Goal: Task Accomplishment & Management: Manage account settings

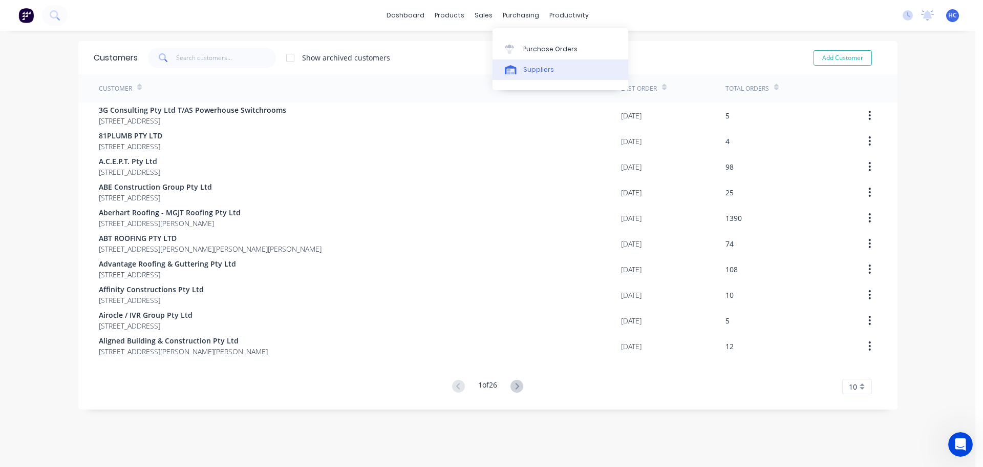
click at [531, 72] on div "Suppliers" at bounding box center [538, 69] width 31 height 9
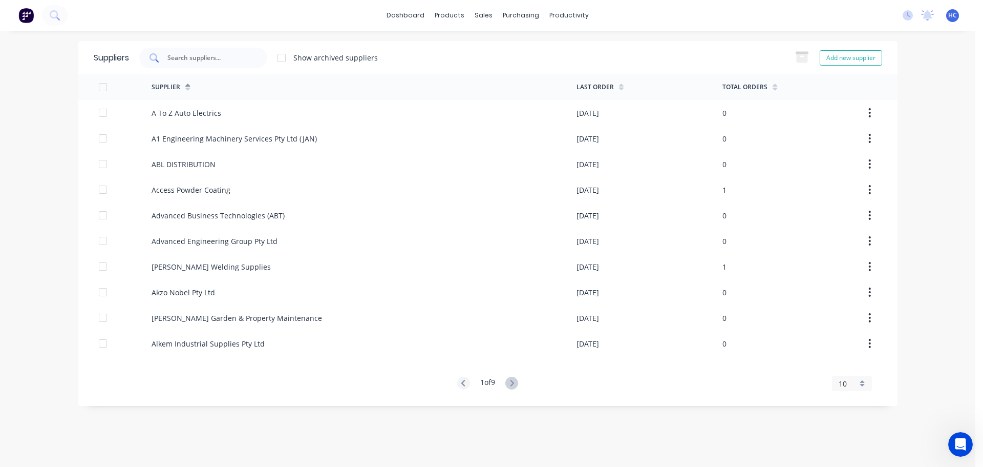
click at [194, 57] on input "text" at bounding box center [208, 58] width 85 height 10
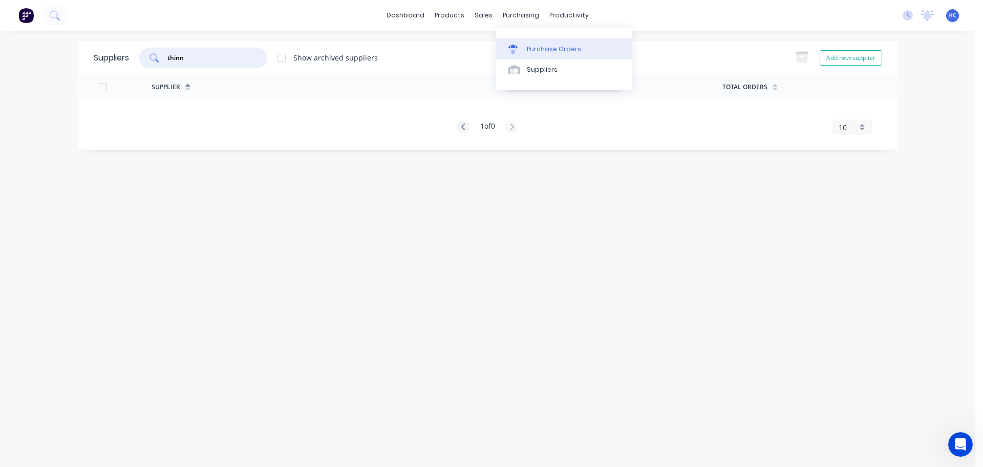
type input "thinn"
click at [552, 50] on div "Purchase Orders" at bounding box center [554, 49] width 54 height 9
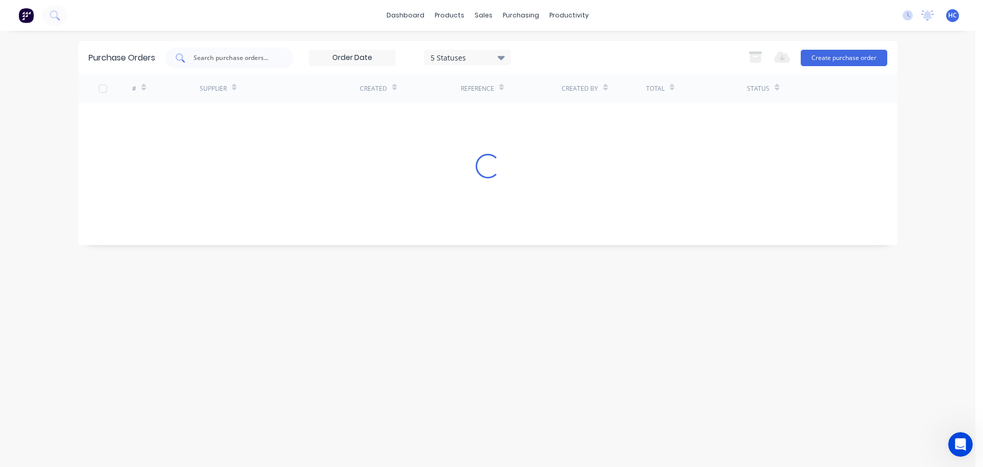
click at [234, 53] on input "text" at bounding box center [235, 58] width 85 height 10
click at [491, 56] on div "5 Statuses" at bounding box center [467, 57] width 73 height 11
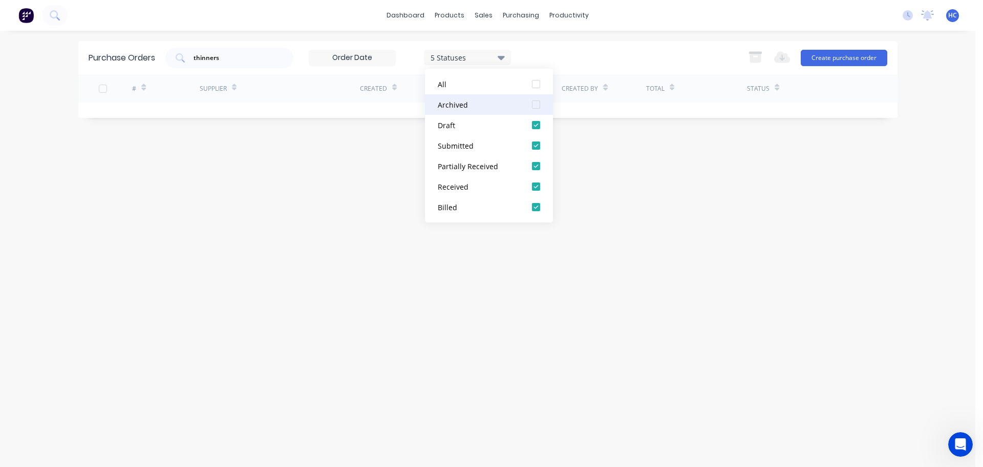
click at [537, 103] on div at bounding box center [536, 104] width 20 height 20
click at [723, 218] on div "Purchase Orders thinners 7 Statuses 7 Statuses Export to Excel (XLSX) Create pu…" at bounding box center [487, 248] width 819 height 415
click at [255, 64] on div "thinners" at bounding box center [229, 58] width 128 height 20
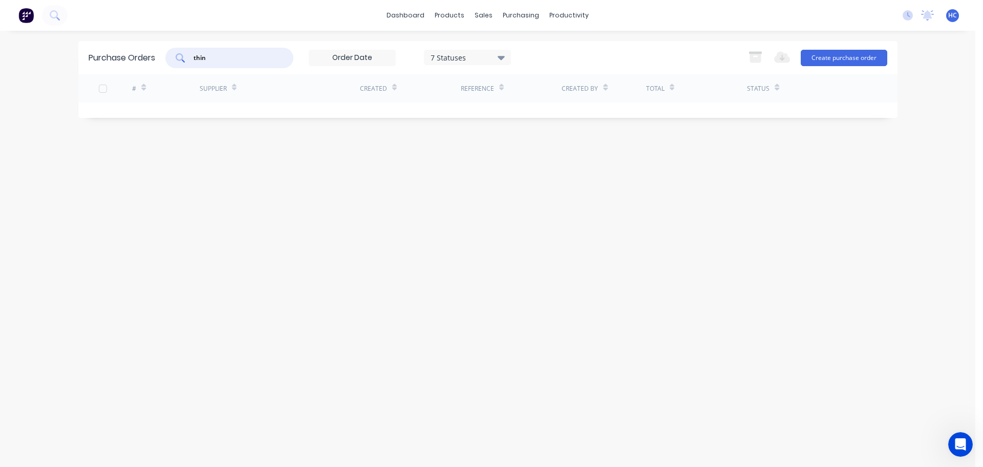
type input "thin"
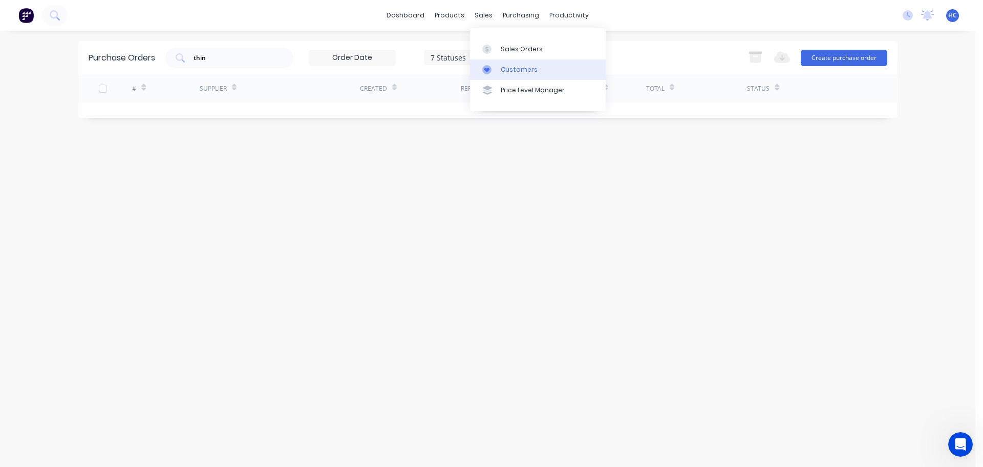
click at [533, 69] on div "Customers" at bounding box center [519, 69] width 37 height 9
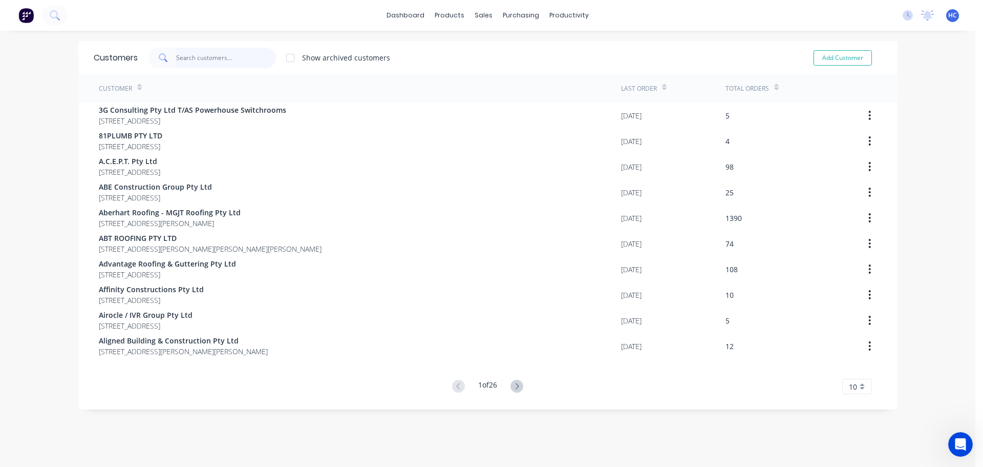
click at [228, 63] on input "text" at bounding box center [226, 58] width 100 height 20
click at [536, 69] on div "Suppliers" at bounding box center [538, 69] width 31 height 9
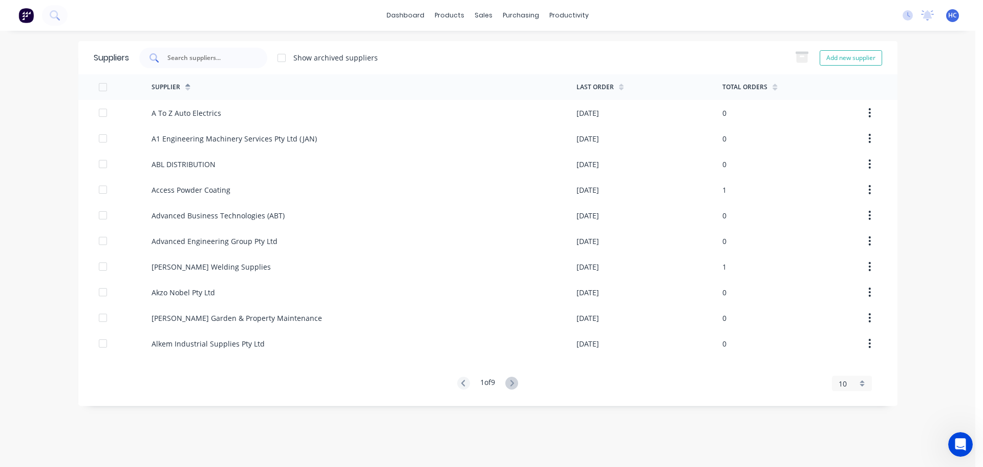
click at [221, 64] on div at bounding box center [203, 58] width 128 height 20
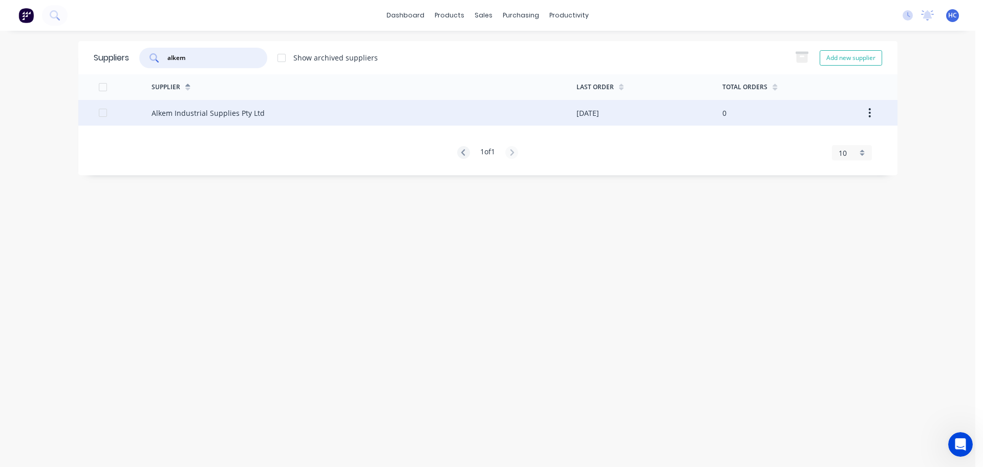
type input "alkem"
click at [207, 112] on div "Alkem Industrial Supplies Pty Ltd" at bounding box center [208, 113] width 113 height 11
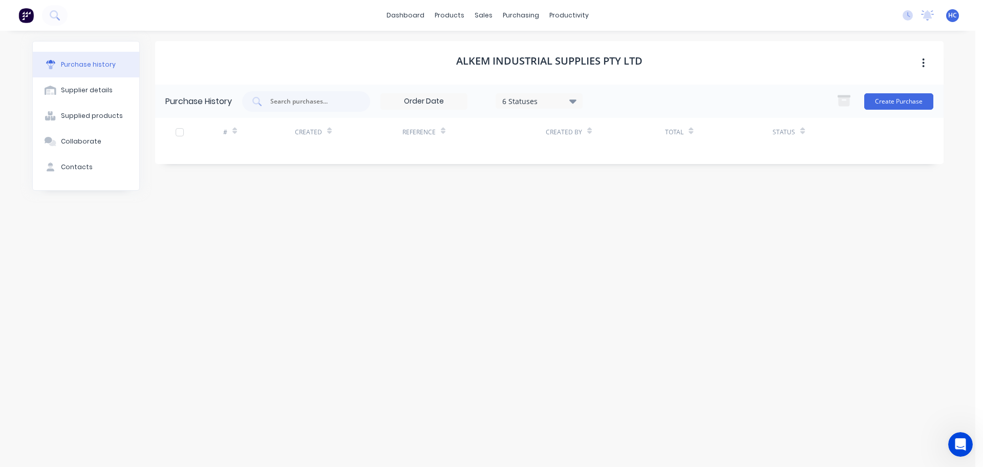
click at [509, 96] on div "6 Statuses" at bounding box center [538, 100] width 73 height 11
click at [609, 151] on div at bounding box center [608, 148] width 20 height 20
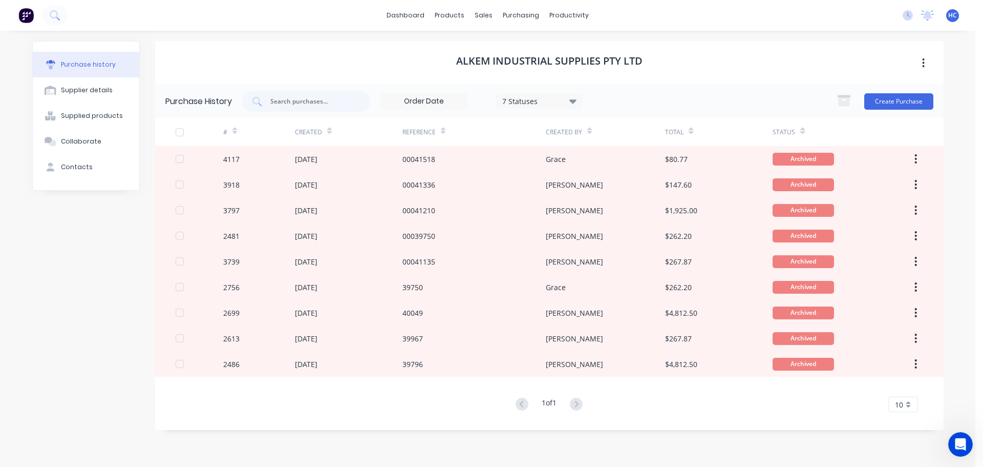
click at [712, 80] on div "Alkem Industrial Supplies Pty Ltd" at bounding box center [549, 63] width 789 height 44
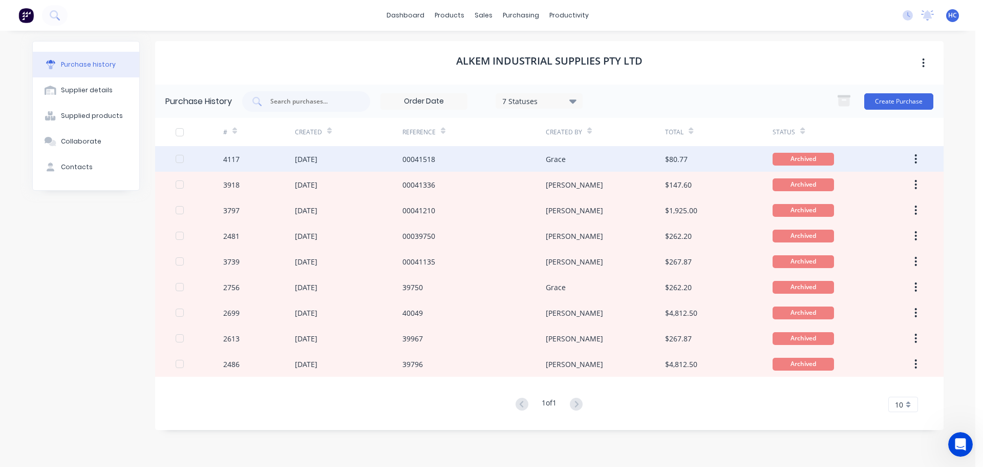
click at [464, 156] on div "00041518" at bounding box center [474, 159] width 143 height 26
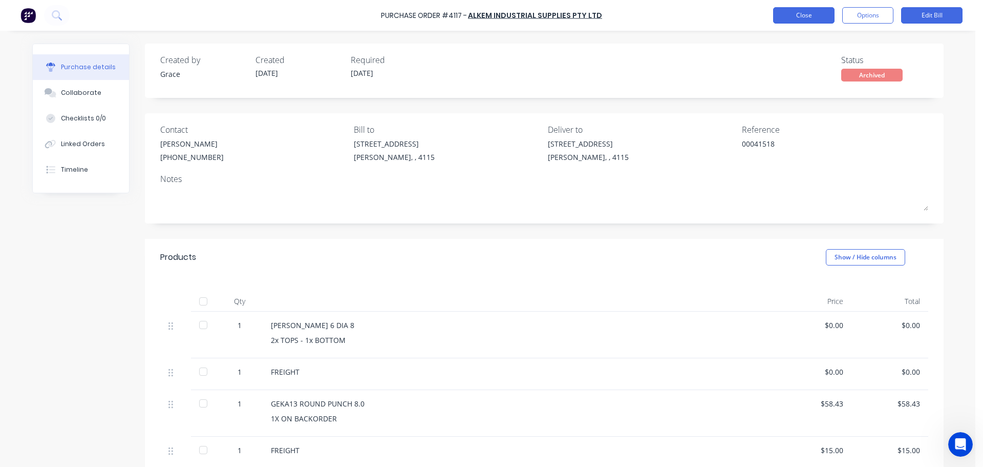
click at [793, 16] on button "Close" at bounding box center [803, 15] width 61 height 16
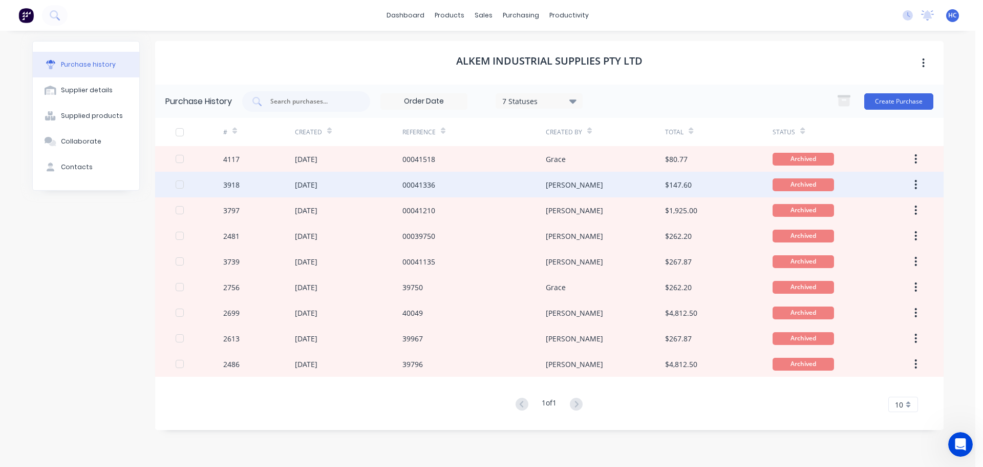
click at [511, 182] on div "00041336" at bounding box center [474, 185] width 143 height 26
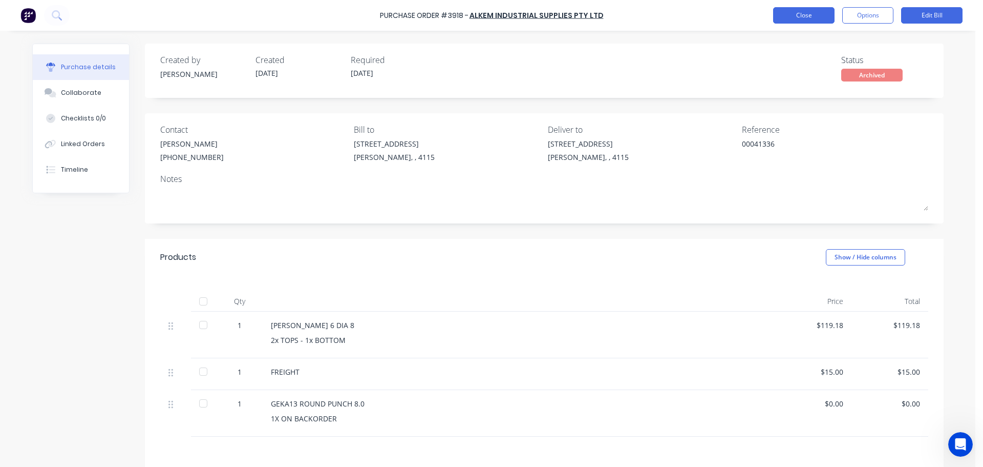
click at [820, 16] on button "Close" at bounding box center [803, 15] width 61 height 16
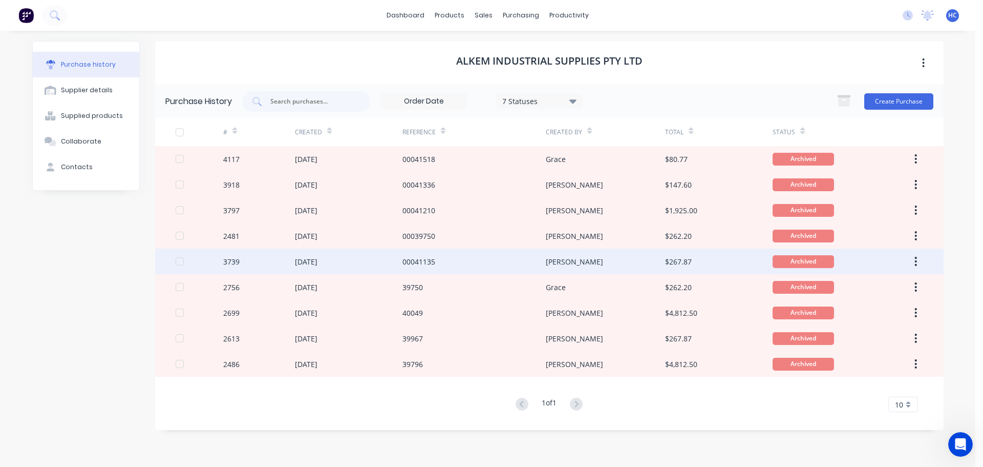
click at [476, 259] on div "00041135" at bounding box center [474, 261] width 143 height 26
type textarea "x"
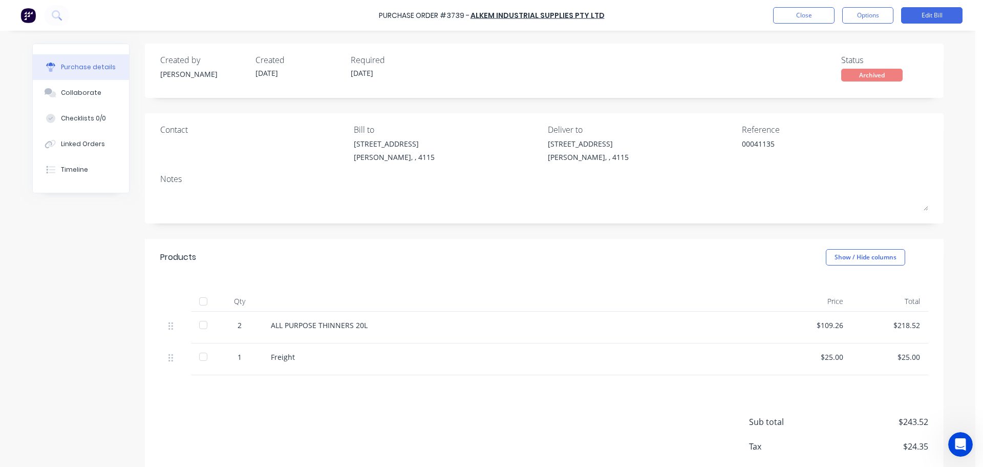
click at [511, 284] on div "Qty Price Total 2 ALL PURPOSE THINNERS 20L $109.26 $218.52 1 Freight $25.00 $25…" at bounding box center [544, 325] width 799 height 99
click at [790, 16] on button "Close" at bounding box center [803, 15] width 61 height 16
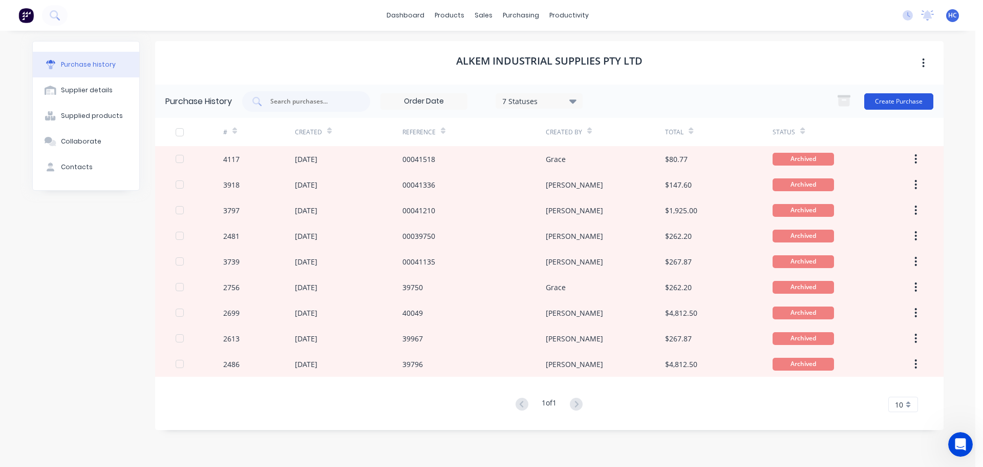
click at [909, 96] on button "Create Purchase" at bounding box center [898, 101] width 69 height 16
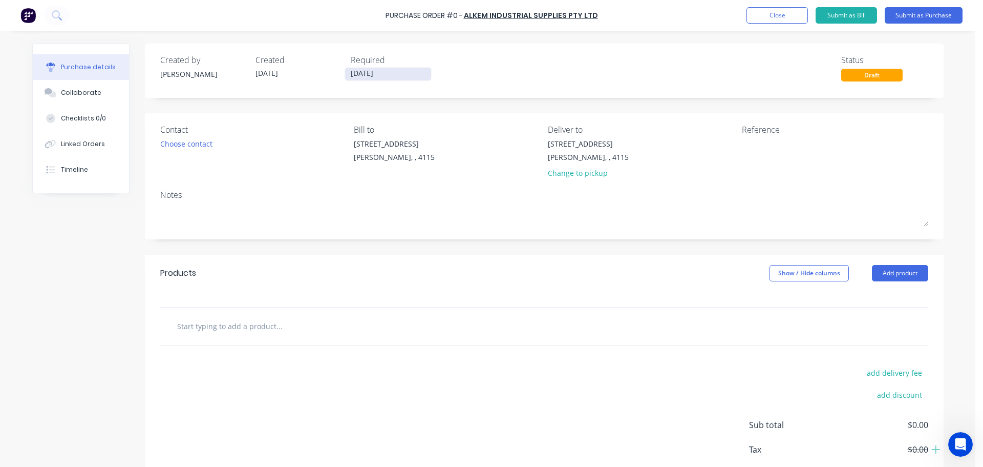
click at [355, 68] on label "[DATE]" at bounding box center [388, 74] width 87 height 14
click at [355, 68] on input "[DATE]" at bounding box center [388, 74] width 86 height 13
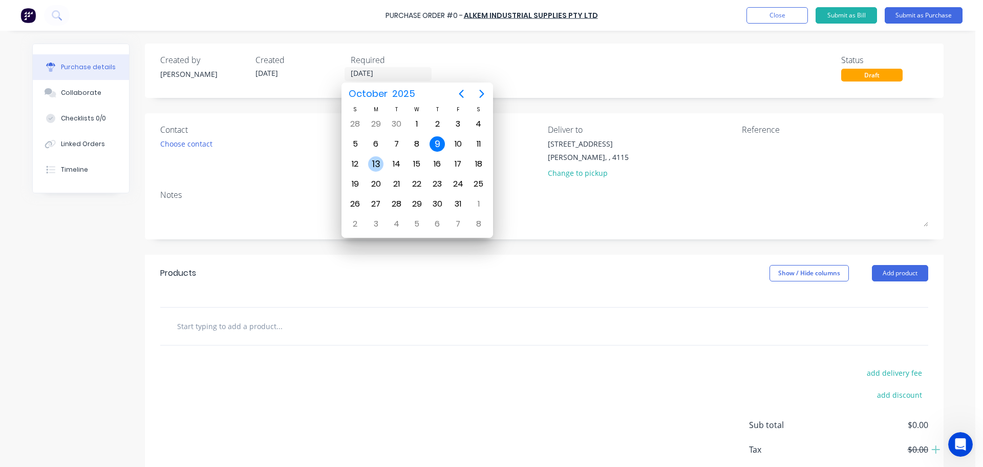
click at [372, 164] on div "13" at bounding box center [375, 163] width 15 height 15
type input "[DATE]"
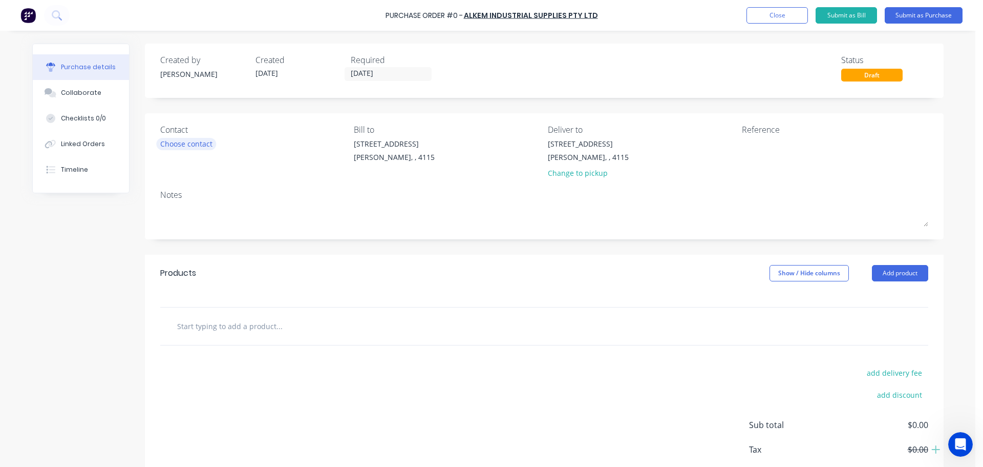
click at [184, 147] on div "Choose contact" at bounding box center [186, 143] width 52 height 11
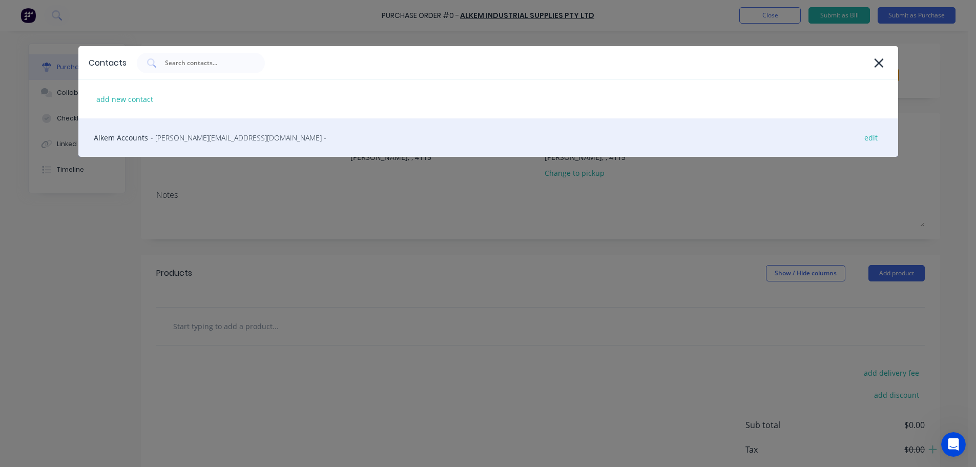
click at [178, 126] on div "Alkem Accounts - [PERSON_NAME][EMAIL_ADDRESS][DOMAIN_NAME] - edit" at bounding box center [487, 137] width 819 height 38
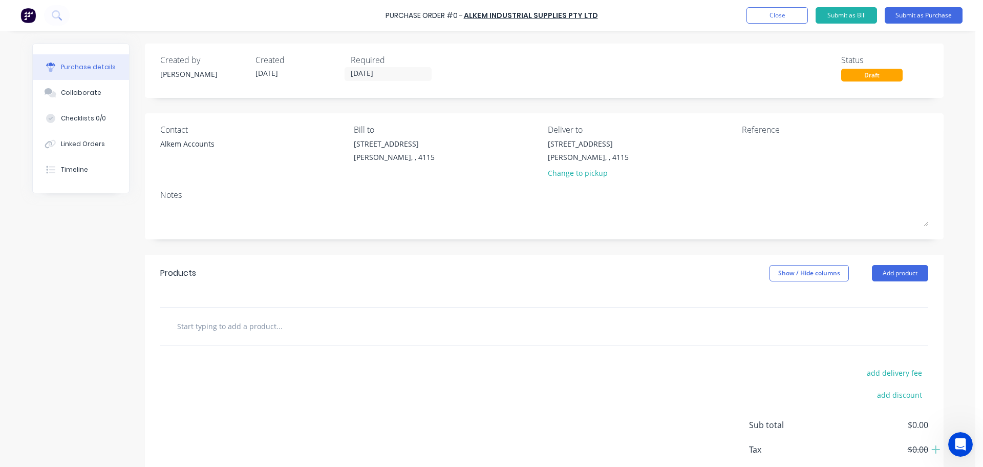
click at [204, 157] on div "Contact Alkem Accounts" at bounding box center [253, 153] width 186 height 60
click at [187, 140] on div "Alkem Accounts" at bounding box center [187, 143] width 54 height 11
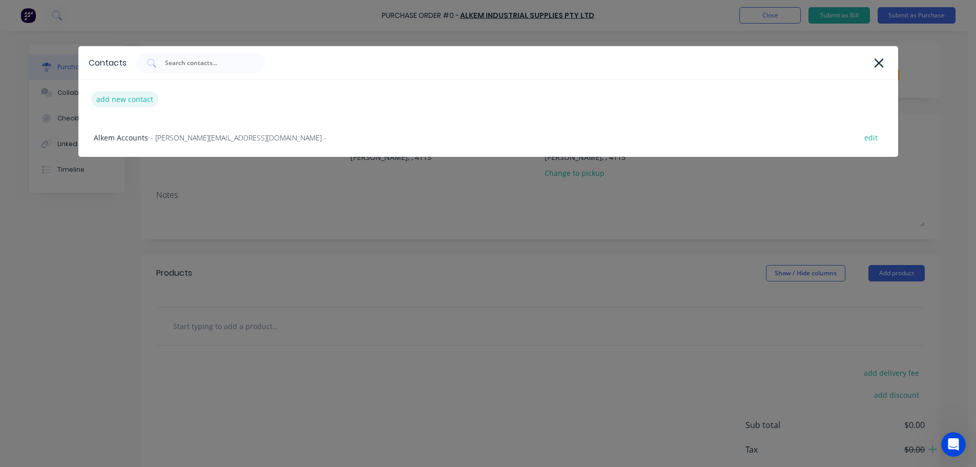
click at [153, 101] on div "add new contact" at bounding box center [124, 99] width 67 height 16
select select "AU"
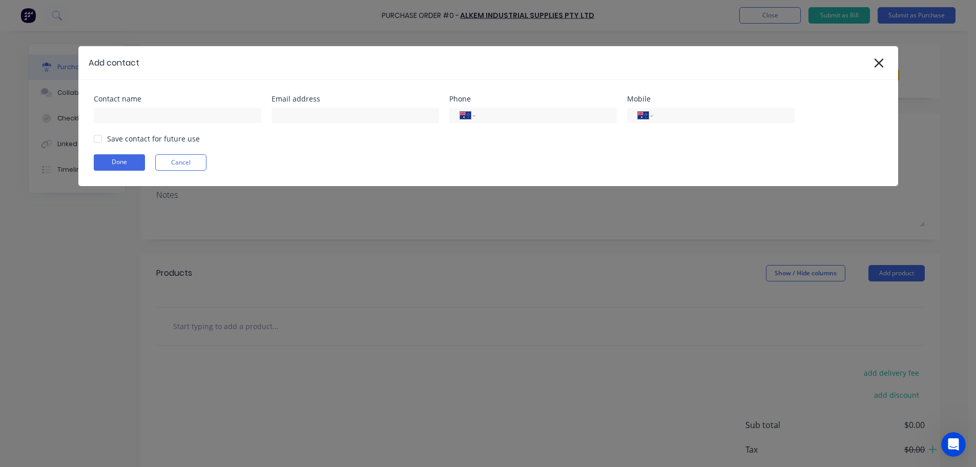
click at [143, 123] on div "Contact name Email address Phone International [GEOGRAPHIC_DATA] [GEOGRAPHIC_DA…" at bounding box center [487, 133] width 819 height 106
click at [150, 115] on input at bounding box center [177, 115] width 167 height 15
type input "[PERSON_NAME]"
click at [487, 108] on div "International [GEOGRAPHIC_DATA] [GEOGRAPHIC_DATA] [GEOGRAPHIC_DATA] [GEOGRAPHIC…" at bounding box center [532, 115] width 167 height 15
click at [495, 112] on input "tel" at bounding box center [543, 116] width 123 height 12
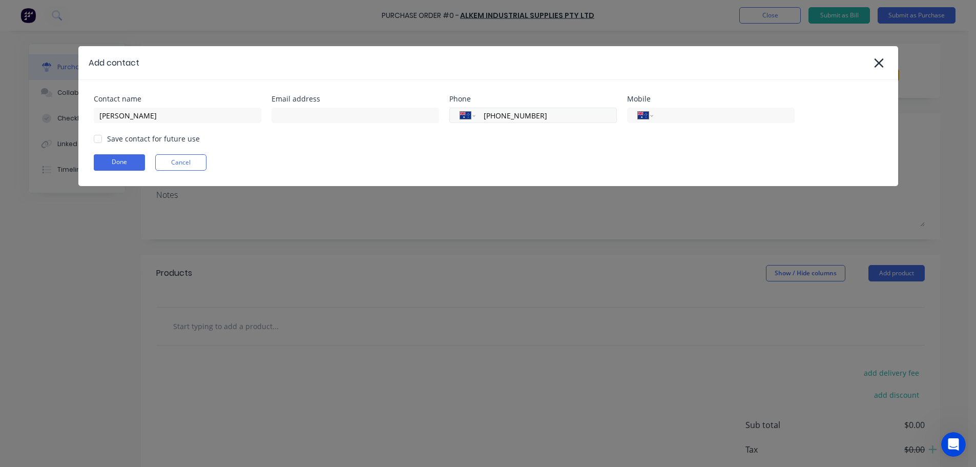
type input "[PHONE_NUMBER]"
click at [96, 139] on div at bounding box center [98, 139] width 20 height 20
click at [117, 168] on button "Done" at bounding box center [119, 162] width 51 height 16
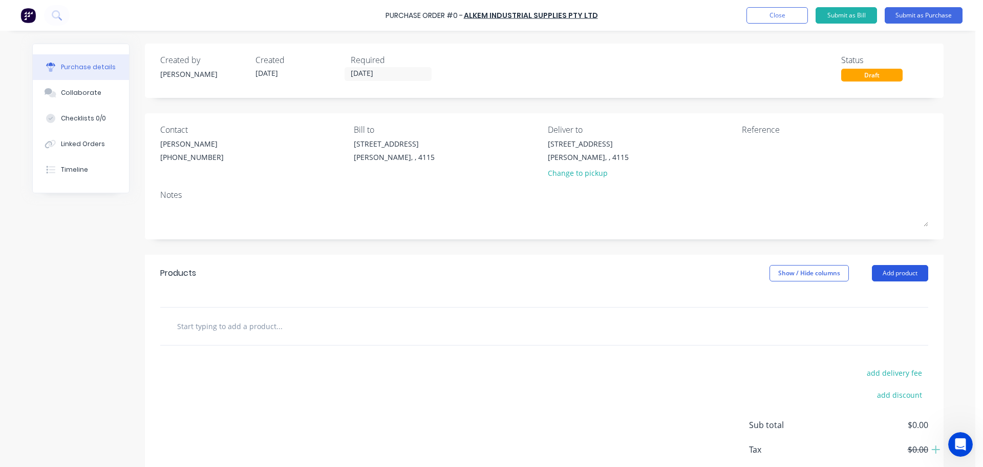
click at [897, 275] on button "Add product" at bounding box center [900, 273] width 56 height 16
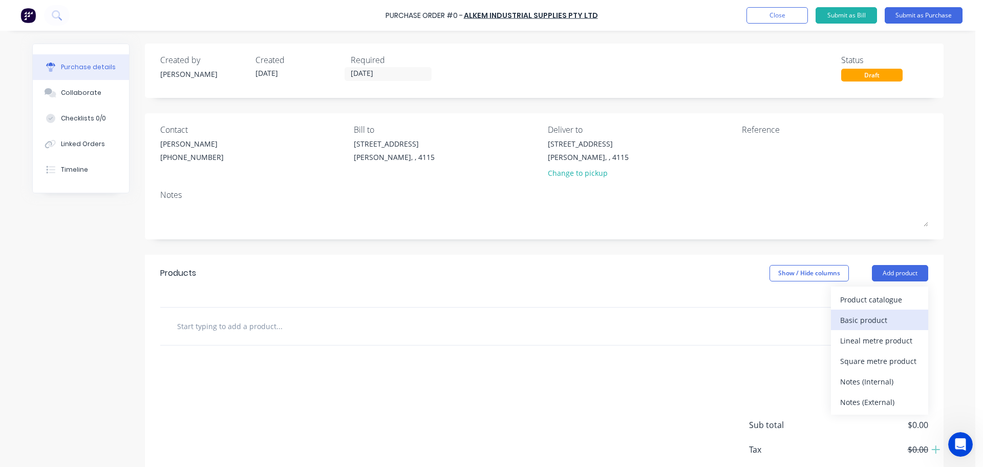
click at [860, 319] on div "Basic product" at bounding box center [879, 319] width 79 height 15
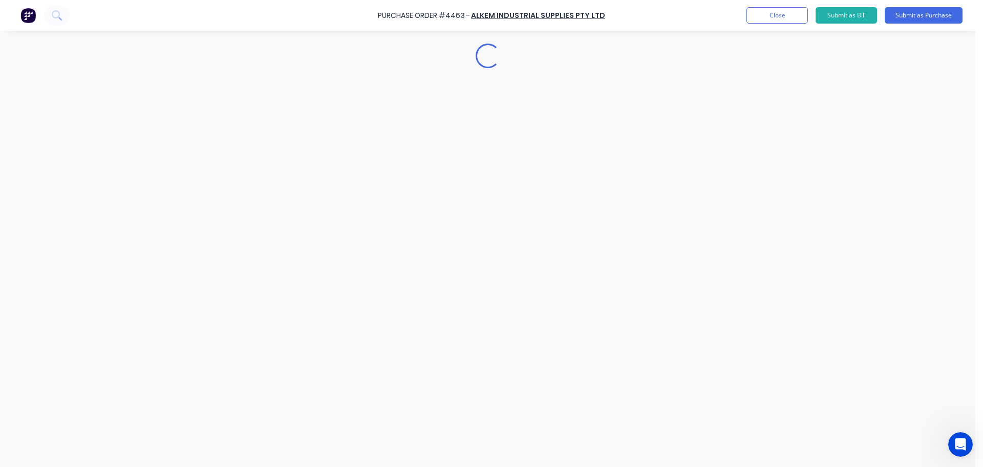
click at [298, 332] on div "Loading..." at bounding box center [488, 217] width 932 height 415
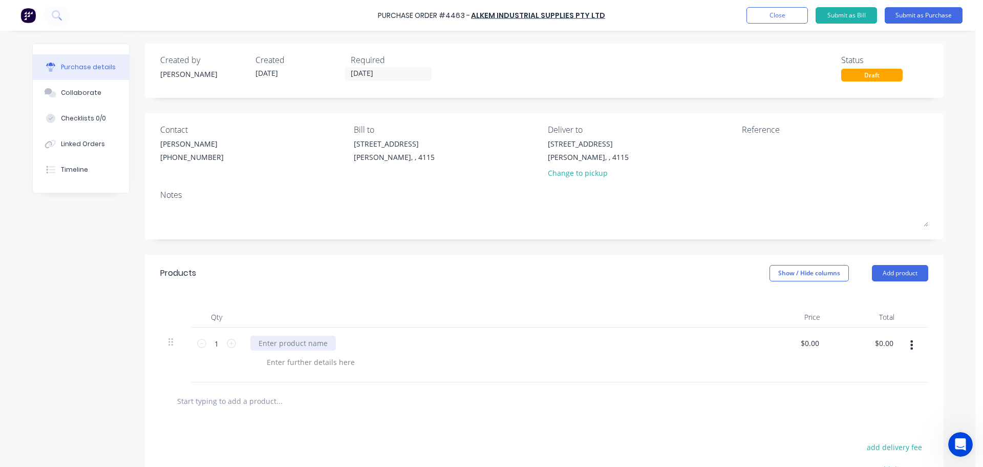
click at [289, 340] on div at bounding box center [293, 342] width 86 height 15
click at [229, 347] on icon at bounding box center [231, 343] width 9 height 9
type input "2"
click at [287, 298] on div "Qty Price Total 2 2 ALL PURPOSE THINNERS 20L $0.00 $0.00 $0.00 $0.00" at bounding box center [544, 336] width 799 height 91
click at [944, 16] on button "Submit as Purchase" at bounding box center [924, 15] width 78 height 16
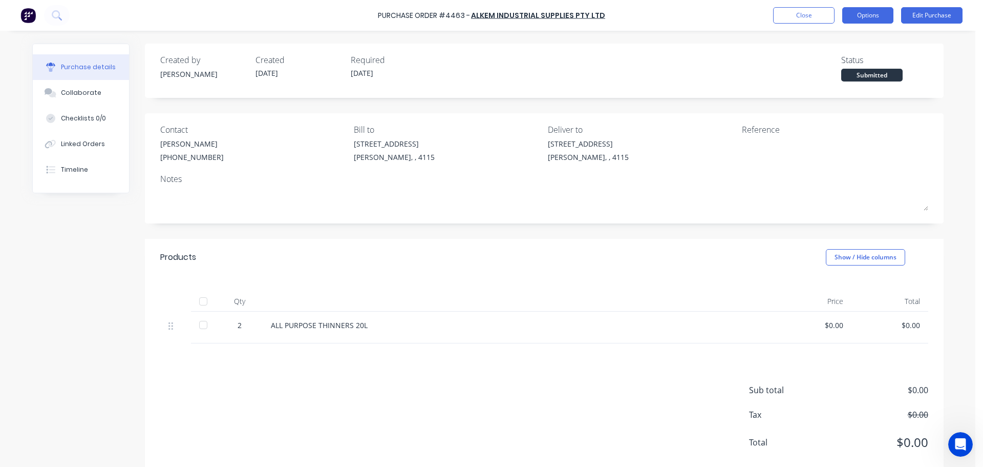
click at [848, 9] on button "Options" at bounding box center [867, 15] width 51 height 16
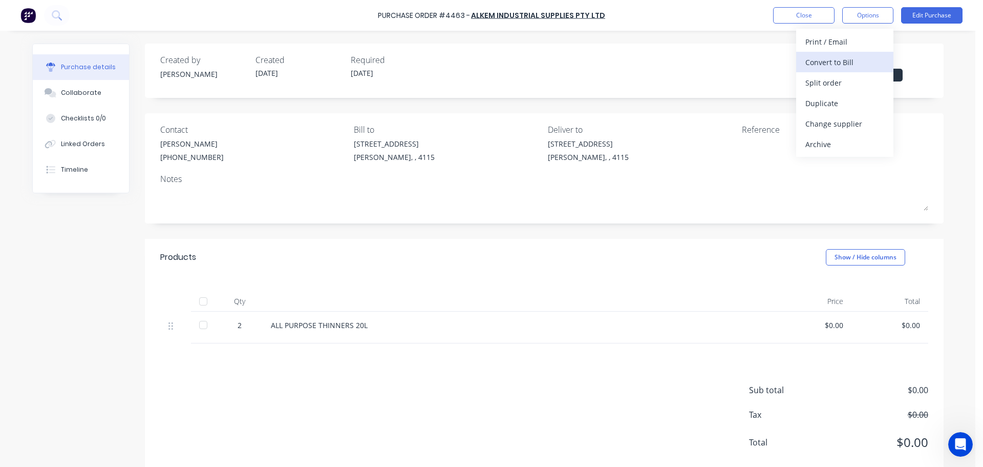
click at [837, 58] on div "Convert to Bill" at bounding box center [845, 62] width 79 height 15
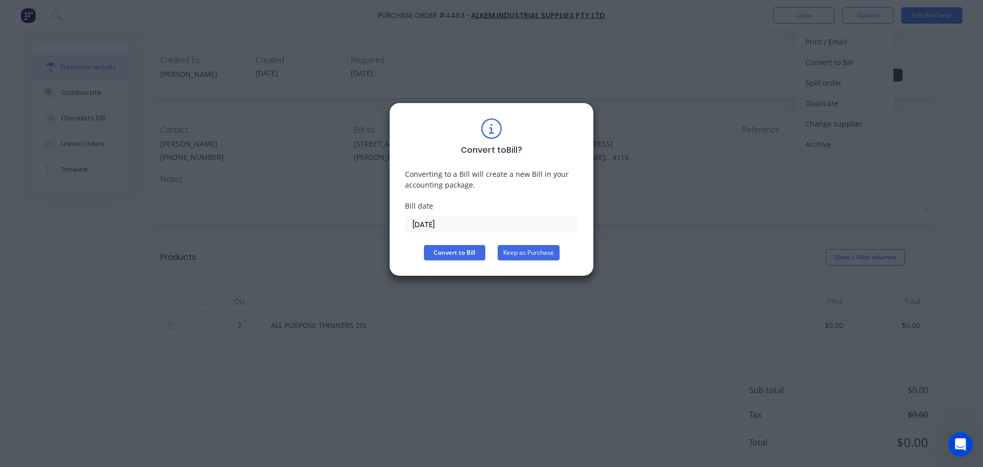
click at [527, 252] on button "Keep as Purchase" at bounding box center [529, 252] width 62 height 15
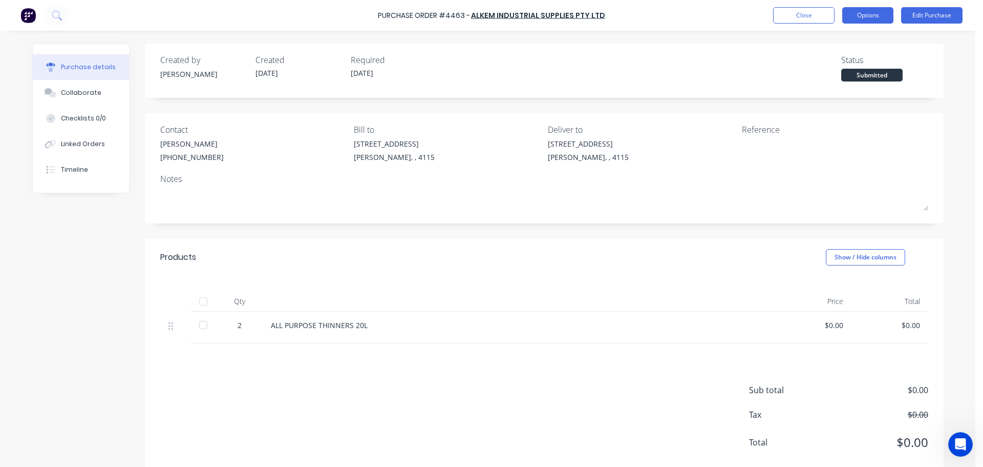
click at [879, 12] on button "Options" at bounding box center [867, 15] width 51 height 16
click at [851, 40] on div "Print / Email" at bounding box center [845, 41] width 79 height 15
click at [833, 89] on div "Without pricing" at bounding box center [845, 82] width 79 height 15
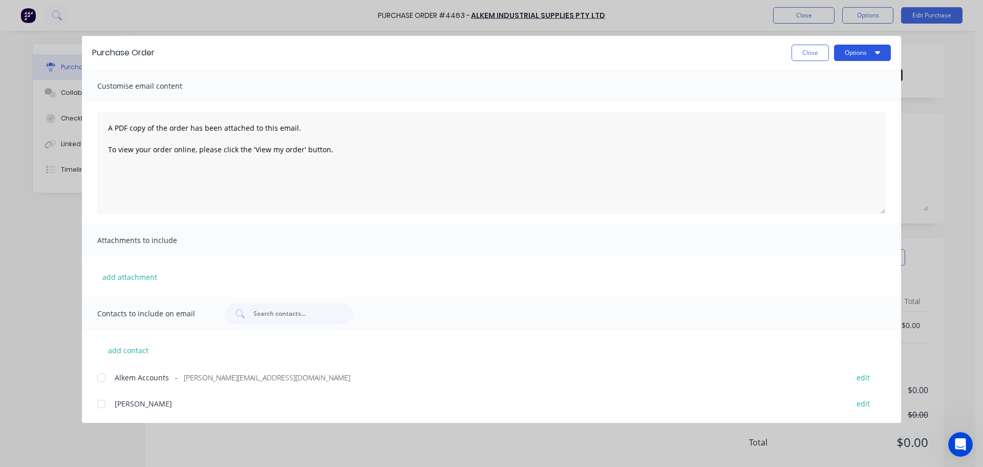
click at [859, 53] on button "Options" at bounding box center [862, 53] width 57 height 16
click at [825, 97] on div "Print" at bounding box center [842, 99] width 79 height 15
click at [809, 59] on button "Close" at bounding box center [810, 53] width 37 height 16
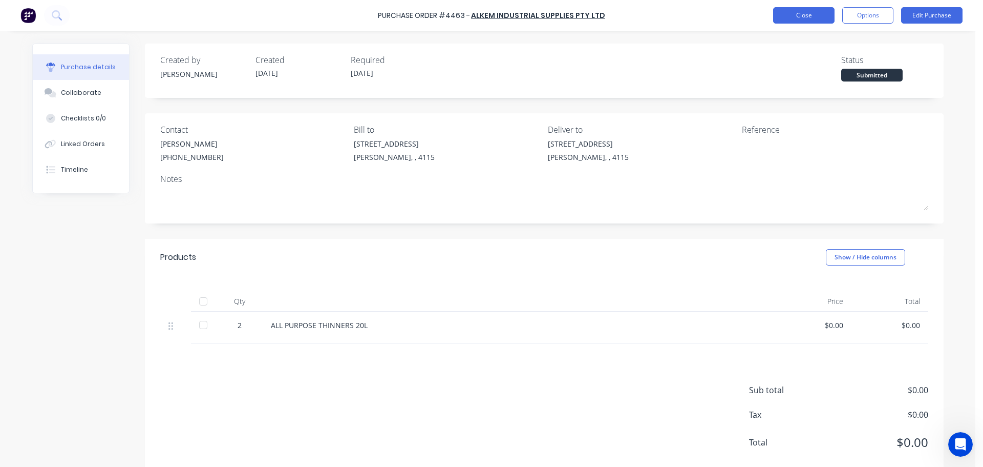
click at [796, 8] on button "Close" at bounding box center [803, 15] width 61 height 16
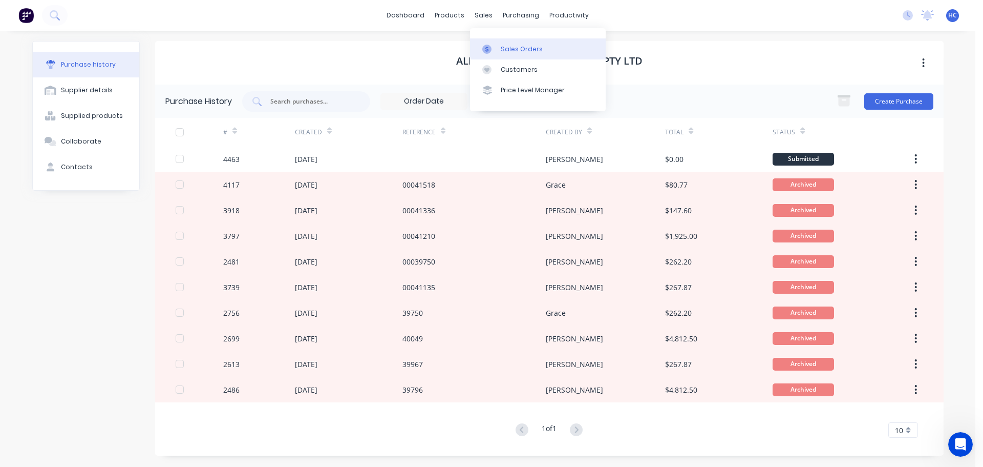
click at [508, 49] on div "Sales Orders" at bounding box center [522, 49] width 42 height 9
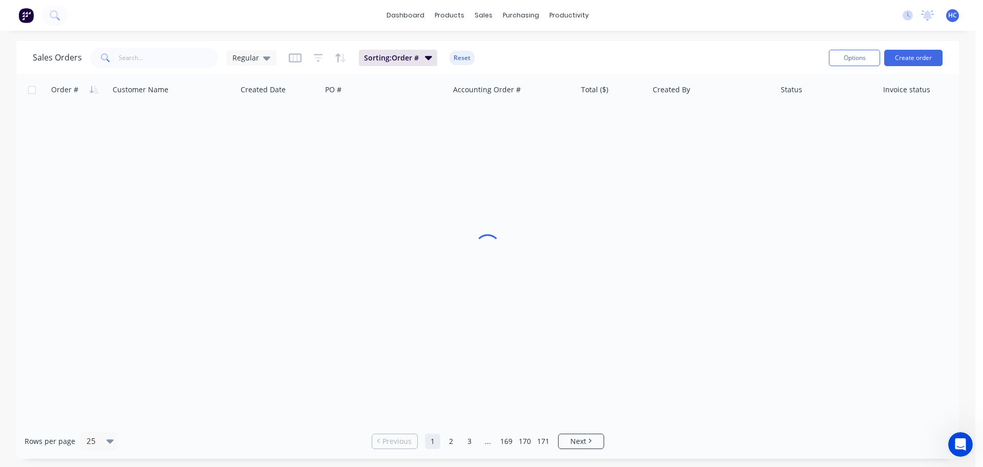
click at [108, 48] on span at bounding box center [104, 58] width 29 height 20
click at [146, 57] on input "text" at bounding box center [169, 58] width 100 height 20
type input "191923"
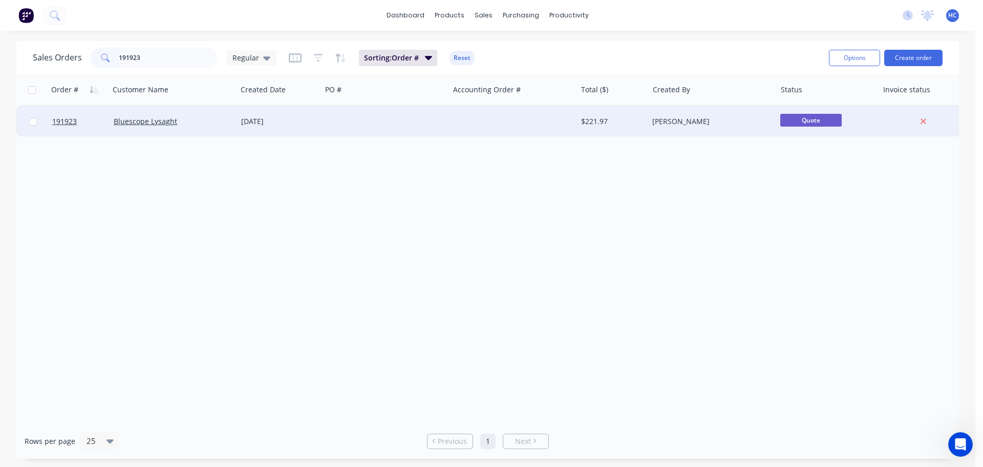
click at [254, 128] on div "[DATE]" at bounding box center [279, 121] width 85 height 31
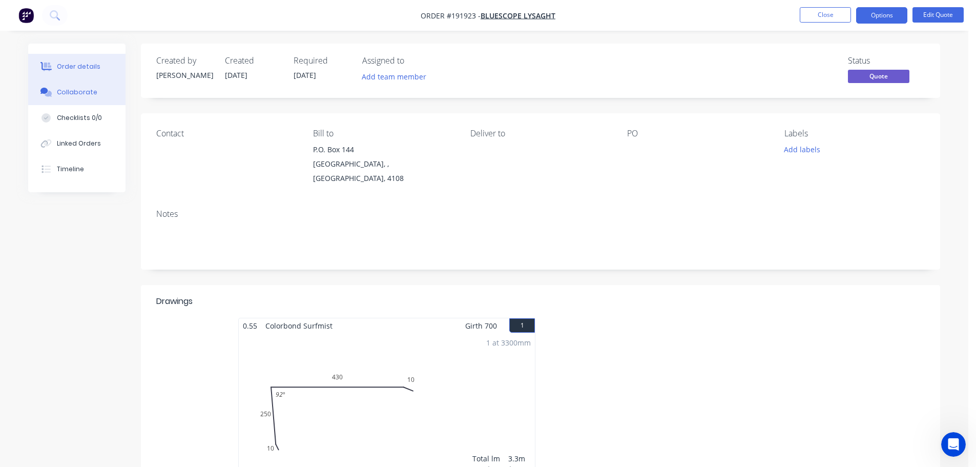
click at [67, 91] on div "Collaborate" at bounding box center [77, 92] width 40 height 9
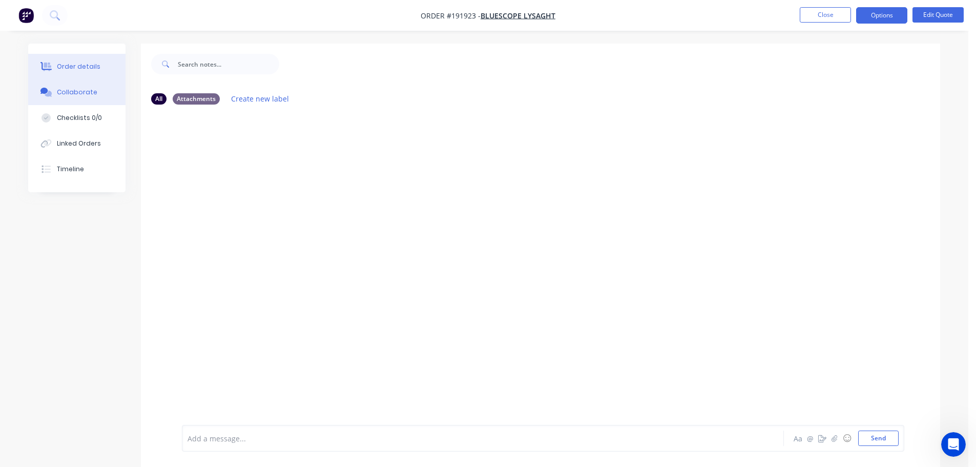
click at [75, 70] on div "Order details" at bounding box center [79, 66] width 44 height 9
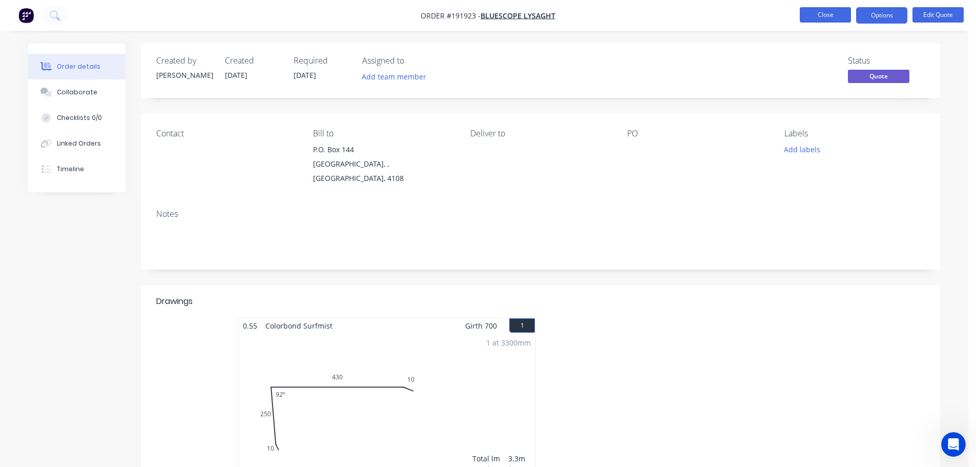
click at [814, 9] on button "Close" at bounding box center [824, 14] width 51 height 15
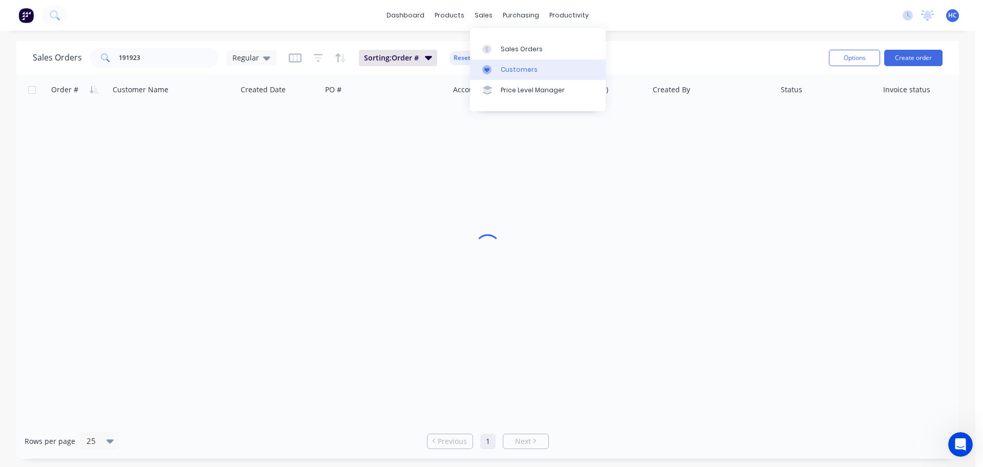
click at [510, 64] on link "Customers" at bounding box center [538, 69] width 136 height 20
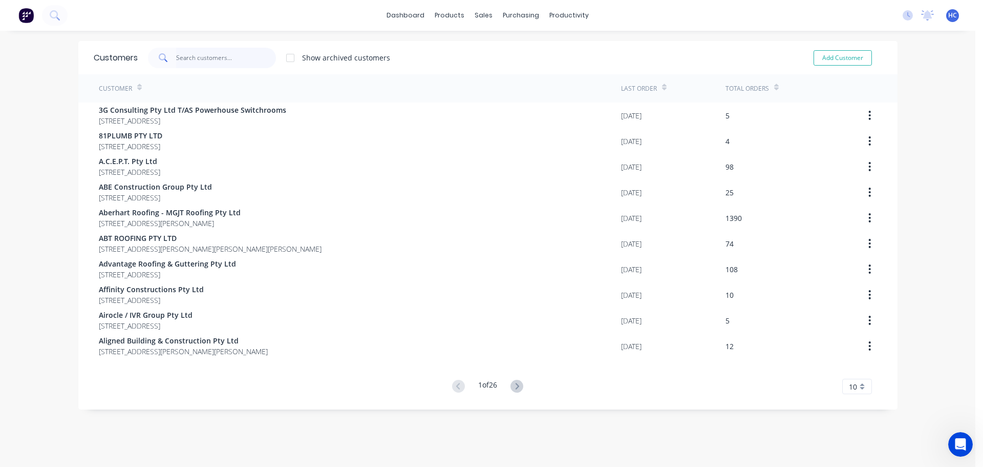
click at [188, 55] on input "text" at bounding box center [226, 58] width 100 height 20
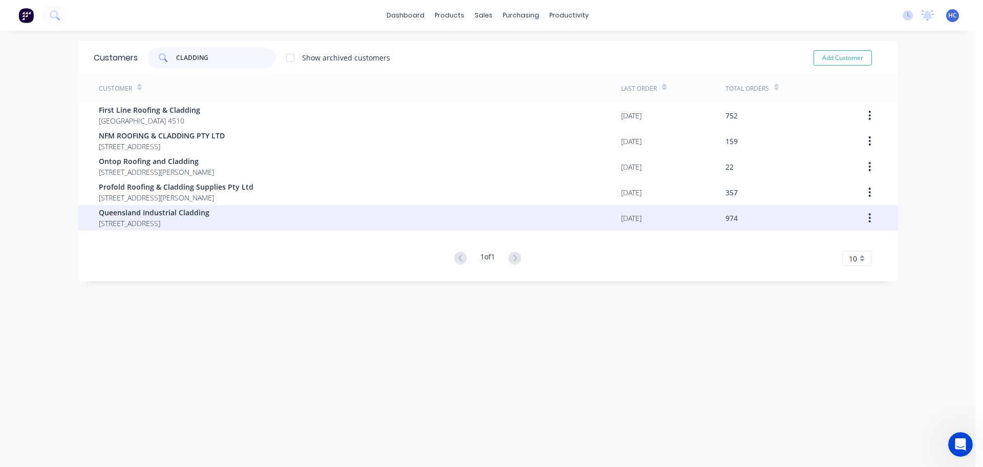
type input "CLADDING"
click at [174, 222] on span "[STREET_ADDRESS]" at bounding box center [154, 223] width 111 height 11
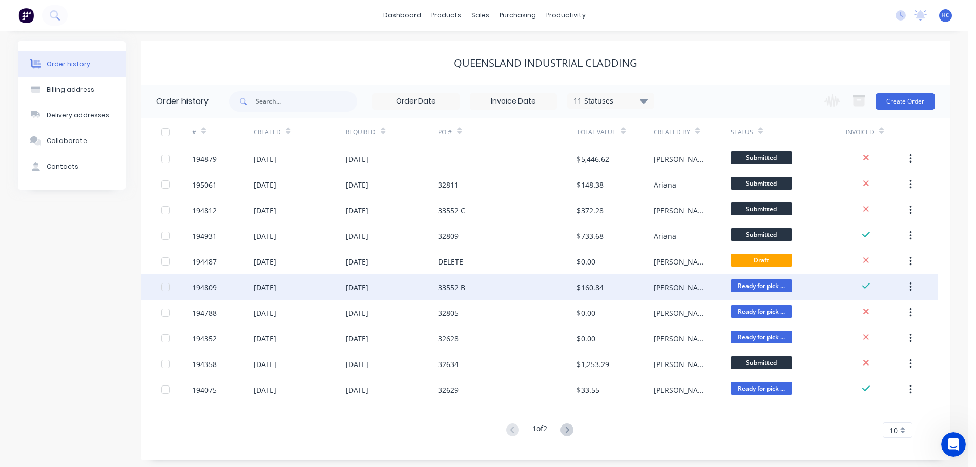
click at [537, 287] on div "33552 B" at bounding box center [507, 287] width 138 height 26
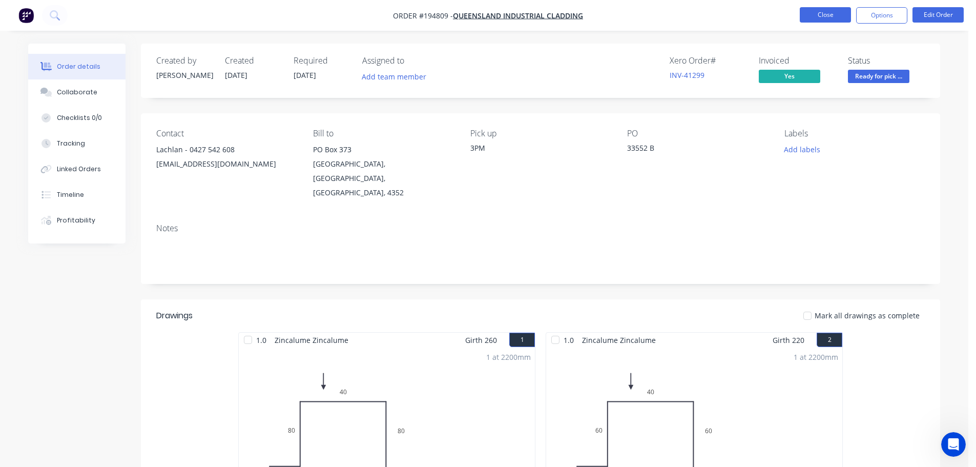
click at [816, 16] on button "Close" at bounding box center [824, 14] width 51 height 15
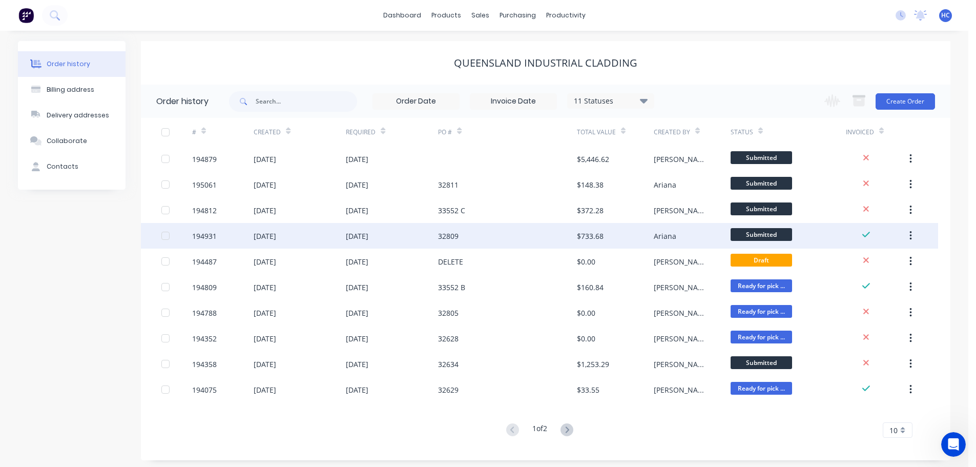
click at [532, 241] on div "32809" at bounding box center [507, 236] width 138 height 26
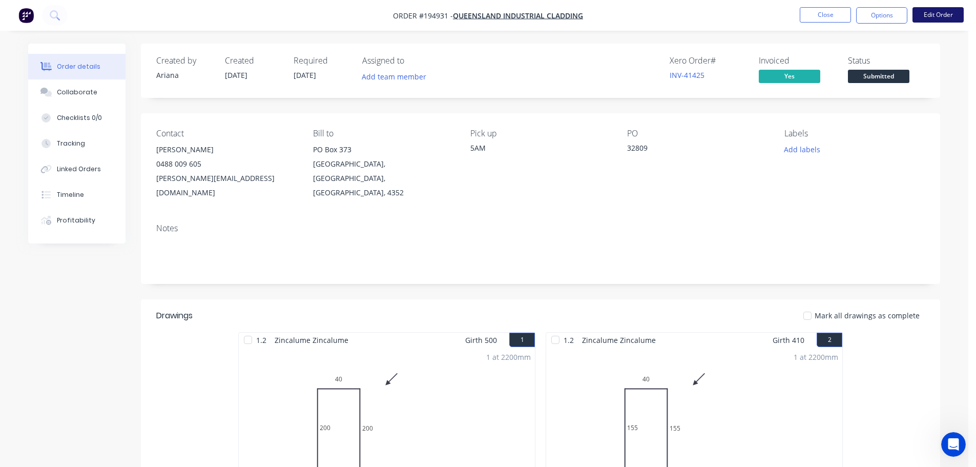
click at [941, 12] on button "Edit Order" at bounding box center [937, 14] width 51 height 15
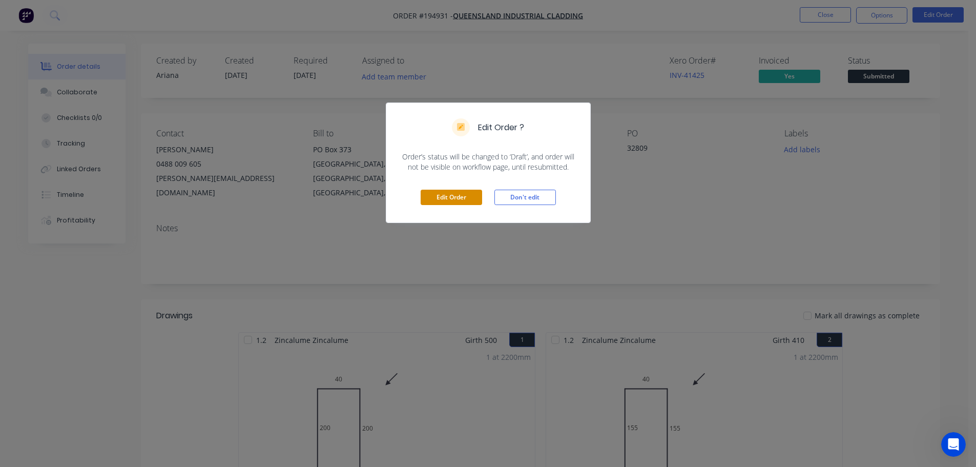
click at [455, 192] on button "Edit Order" at bounding box center [450, 196] width 61 height 15
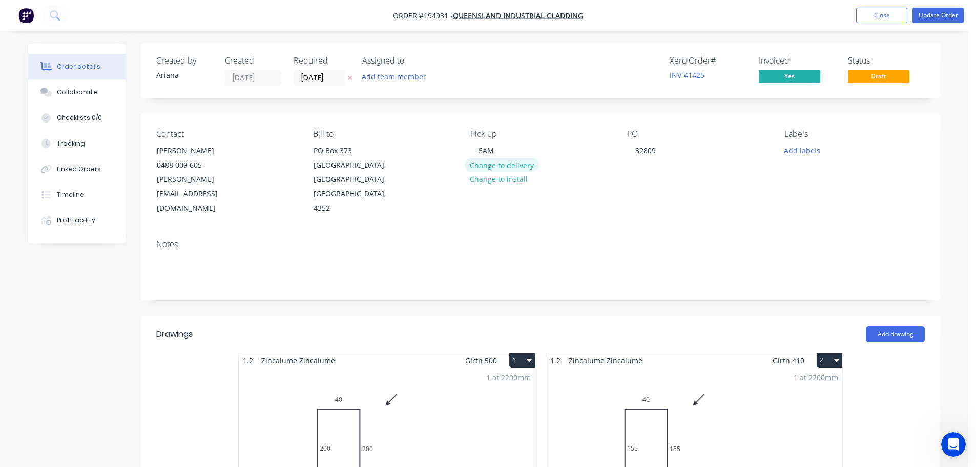
click at [510, 168] on button "Change to delivery" at bounding box center [501, 165] width 75 height 14
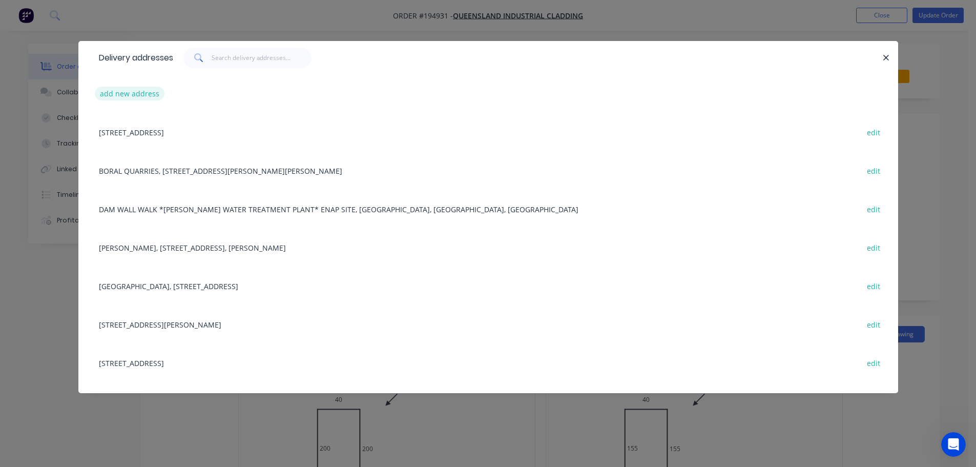
click at [145, 90] on button "add new address" at bounding box center [130, 94] width 70 height 14
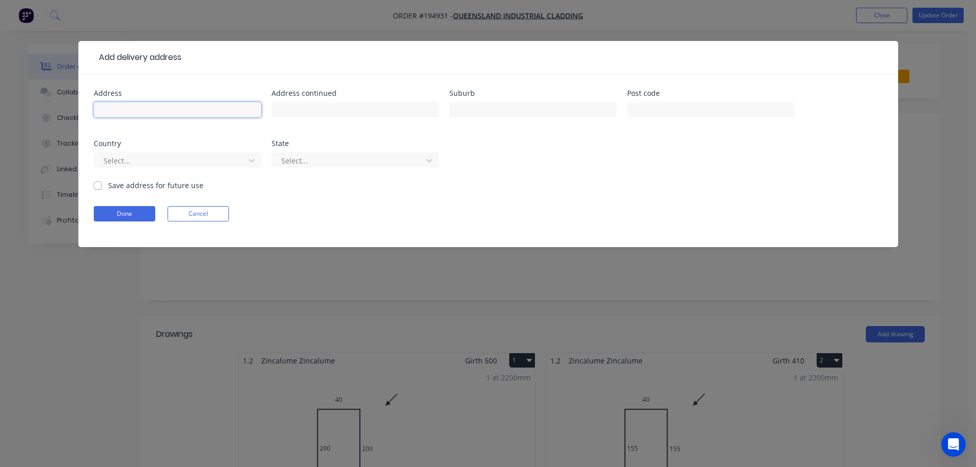
drag, startPoint x: 135, startPoint y: 109, endPoint x: 140, endPoint y: 107, distance: 6.0
click at [135, 109] on input "text" at bounding box center [177, 109] width 167 height 15
drag, startPoint x: 167, startPoint y: 103, endPoint x: 173, endPoint y: 102, distance: 6.2
click at [167, 103] on input "text" at bounding box center [177, 109] width 167 height 15
type input "[STREET_ADDRESS]"
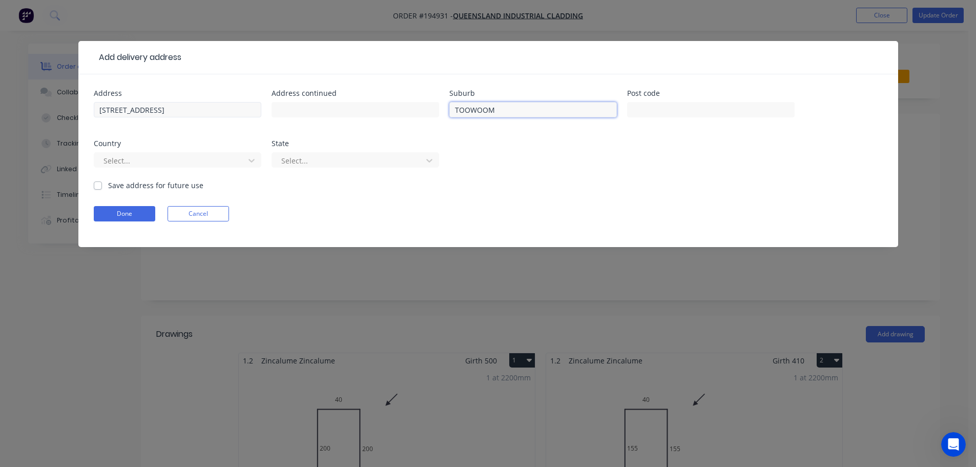
type input "TOOWOOMBA"
drag, startPoint x: 199, startPoint y: 166, endPoint x: 182, endPoint y: 168, distance: 17.0
click at [199, 166] on div at bounding box center [170, 160] width 137 height 13
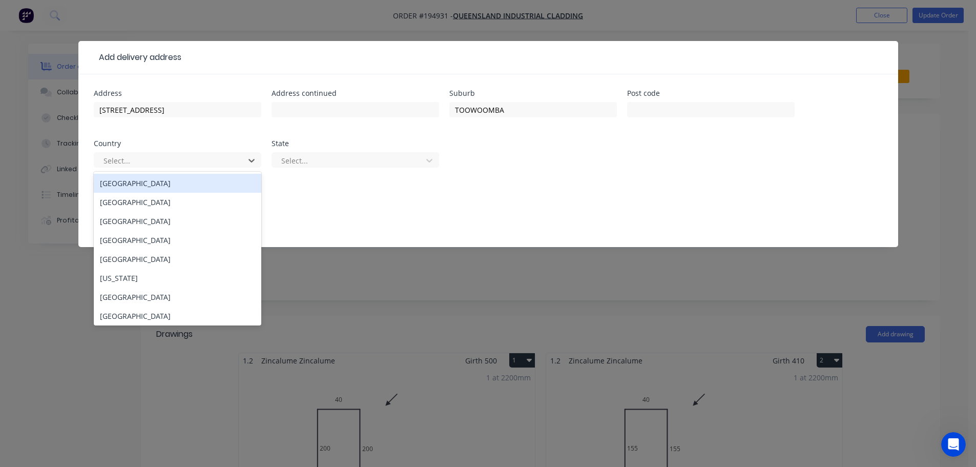
click at [120, 188] on div "[GEOGRAPHIC_DATA]" at bounding box center [177, 183] width 167 height 19
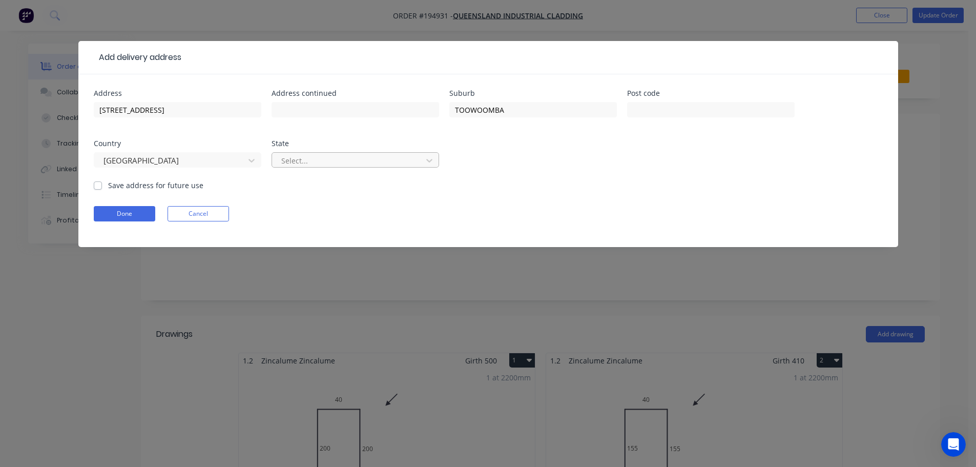
click at [309, 161] on div at bounding box center [348, 160] width 137 height 13
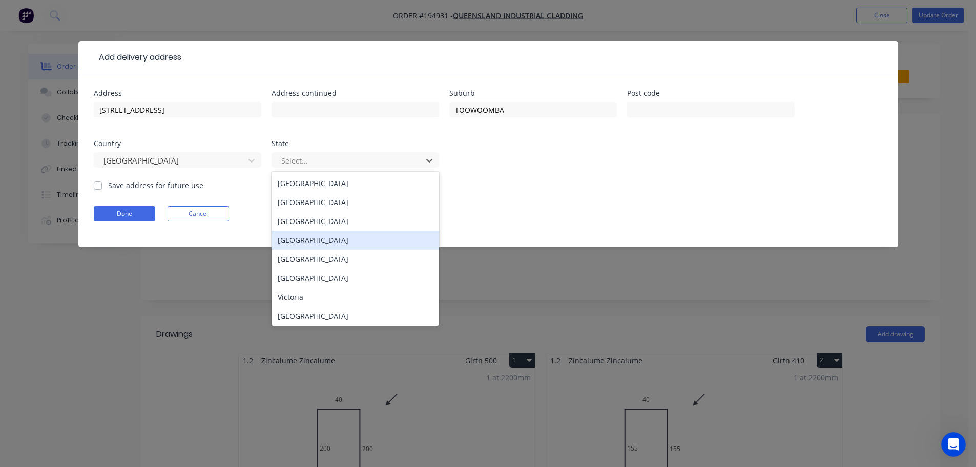
click at [309, 240] on div "[GEOGRAPHIC_DATA]" at bounding box center [354, 239] width 167 height 19
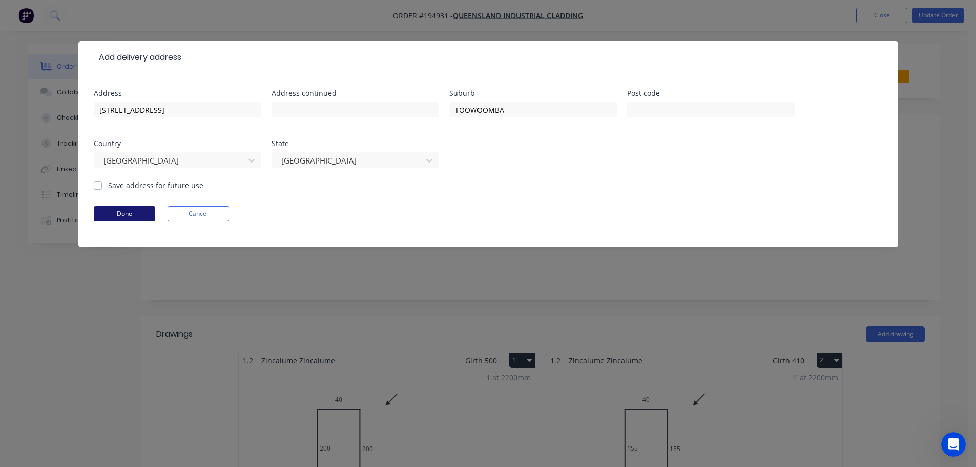
click at [146, 210] on button "Done" at bounding box center [124, 213] width 61 height 15
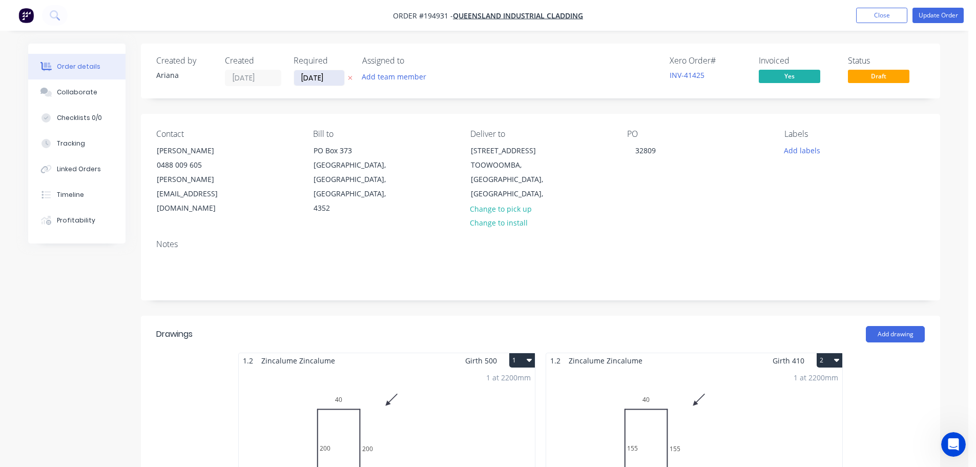
click at [316, 81] on input "[DATE]" at bounding box center [319, 77] width 50 height 15
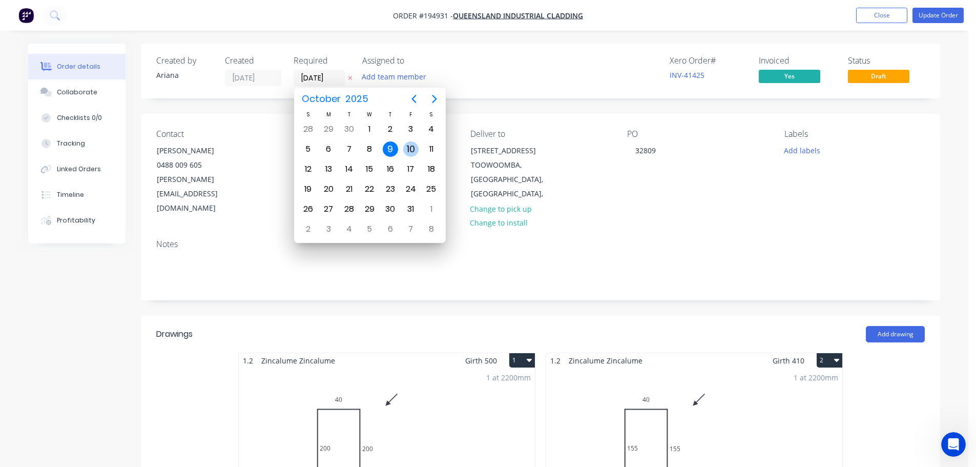
drag, startPoint x: 410, startPoint y: 150, endPoint x: 430, endPoint y: 148, distance: 19.5
click at [410, 150] on div "10" at bounding box center [410, 148] width 15 height 15
type input "[DATE]"
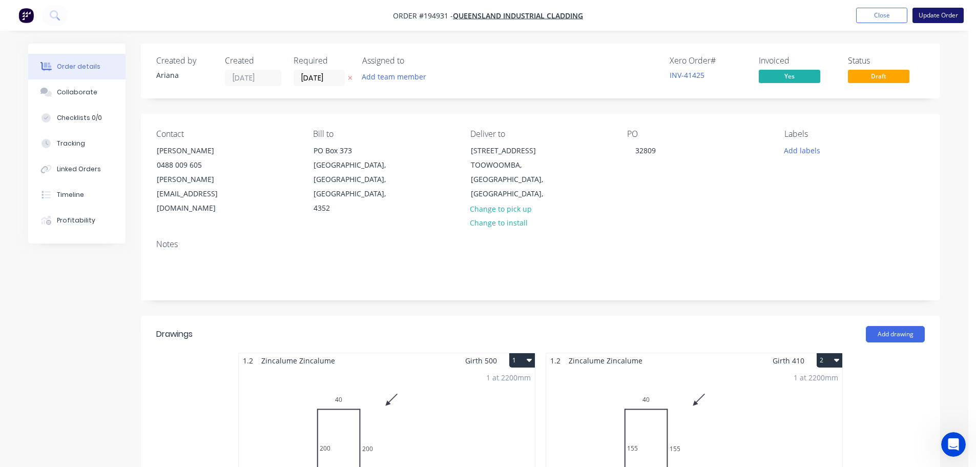
click at [939, 22] on button "Update Order" at bounding box center [937, 15] width 51 height 15
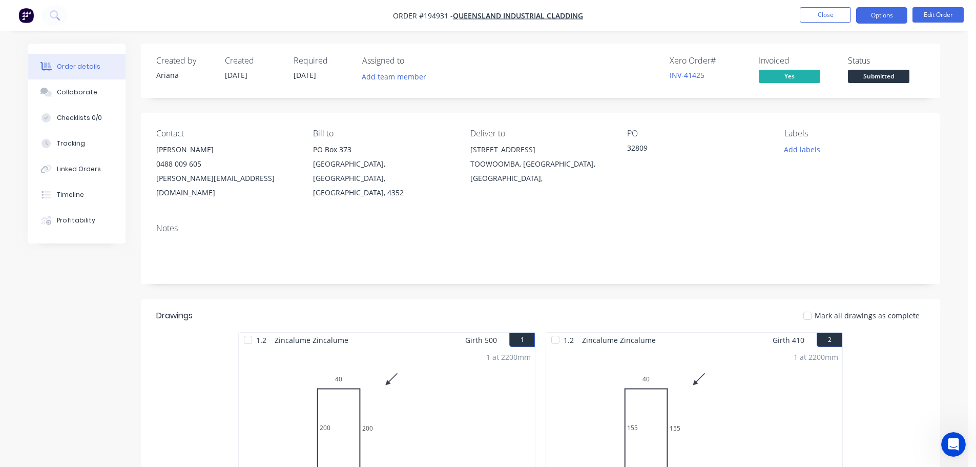
click at [877, 15] on button "Options" at bounding box center [881, 15] width 51 height 16
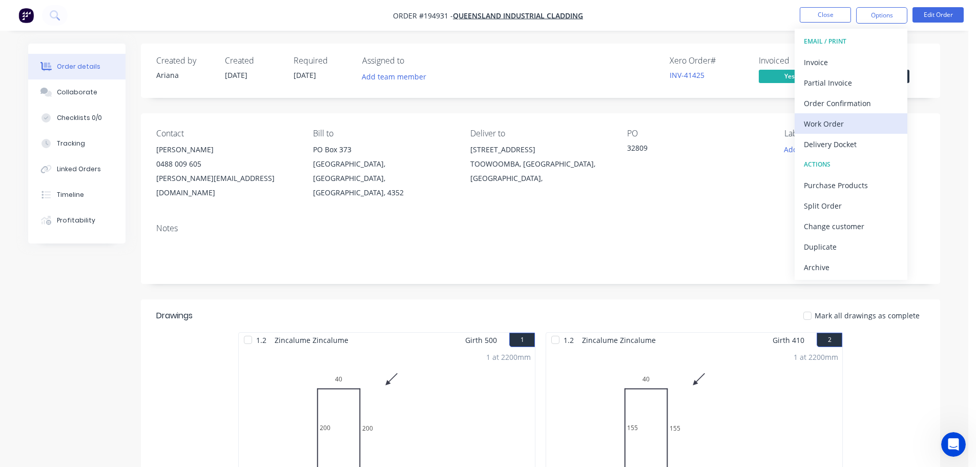
click at [846, 126] on div "Work Order" at bounding box center [851, 123] width 94 height 15
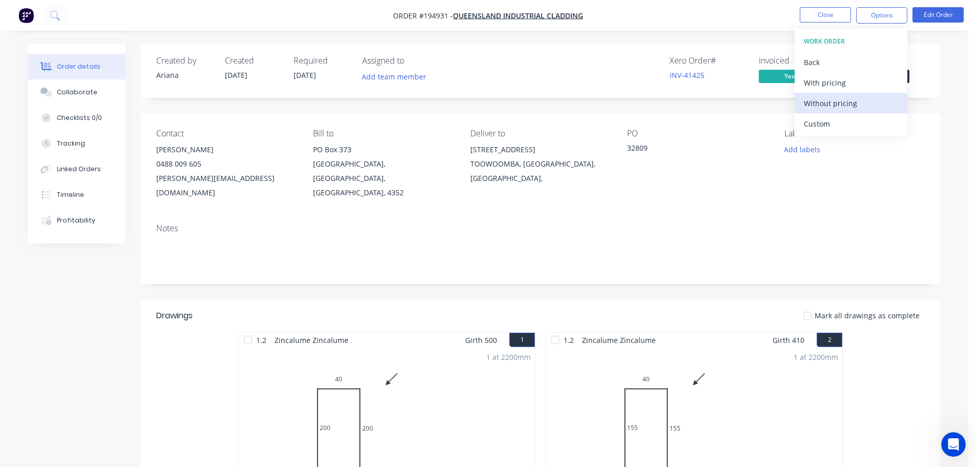
click at [844, 107] on div "Without pricing" at bounding box center [851, 103] width 94 height 15
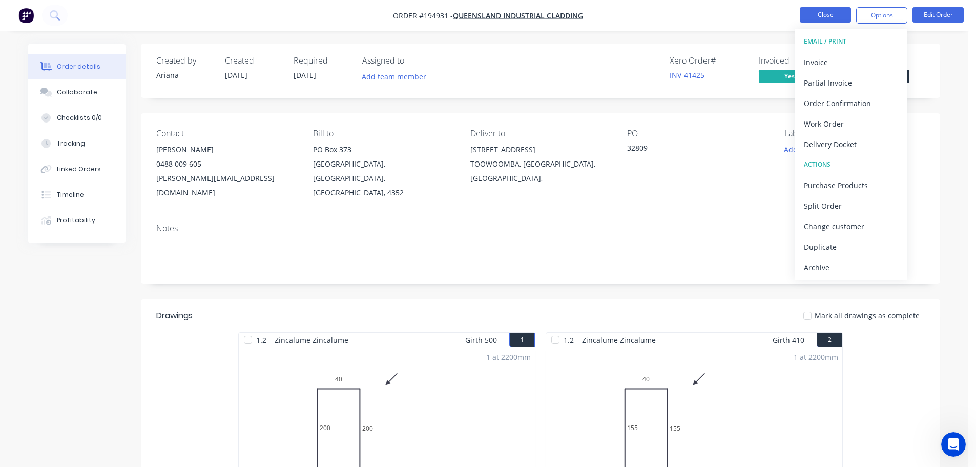
click at [831, 19] on button "Close" at bounding box center [824, 14] width 51 height 15
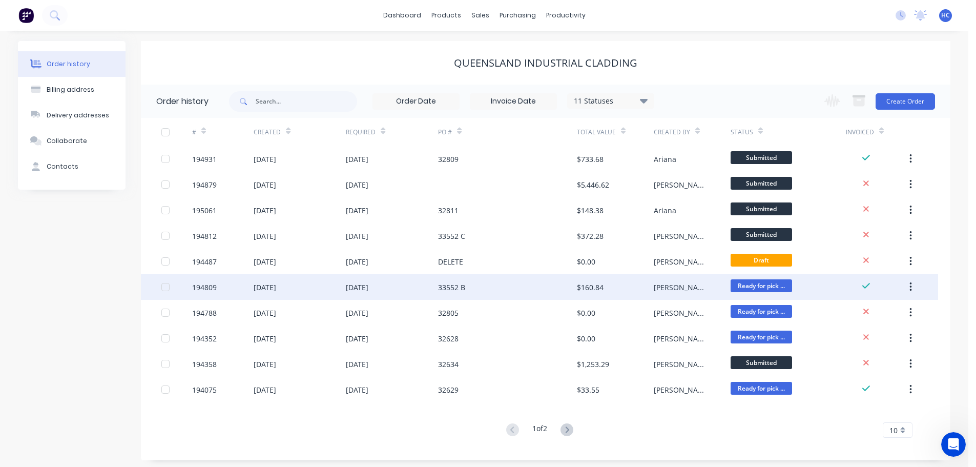
click at [479, 293] on div "33552 B" at bounding box center [507, 287] width 138 height 26
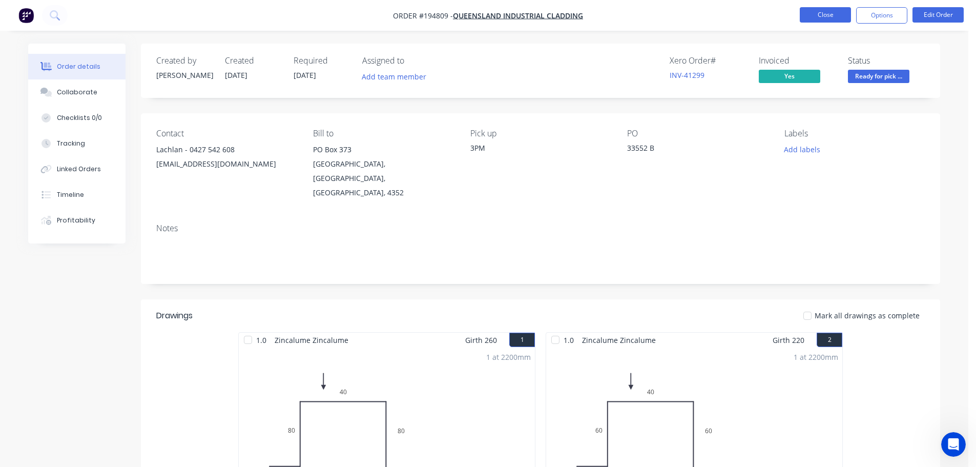
click at [834, 15] on button "Close" at bounding box center [824, 14] width 51 height 15
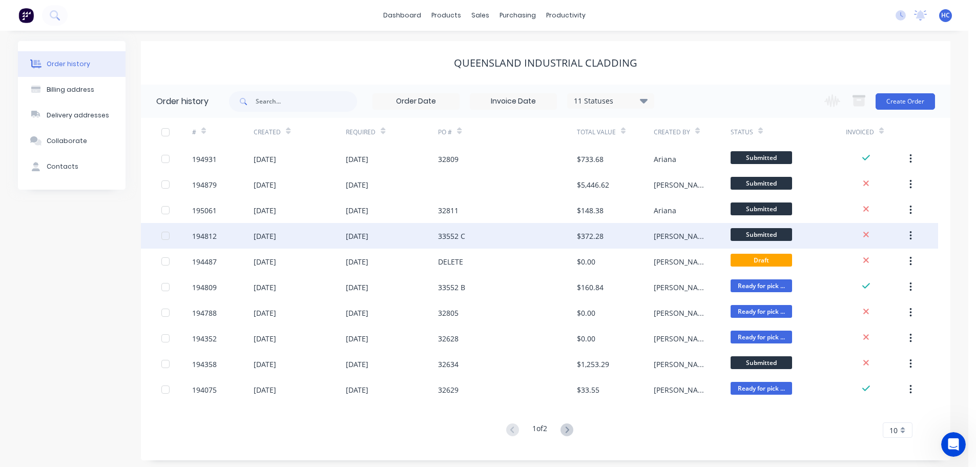
click at [520, 241] on div "33552 C" at bounding box center [507, 236] width 138 height 26
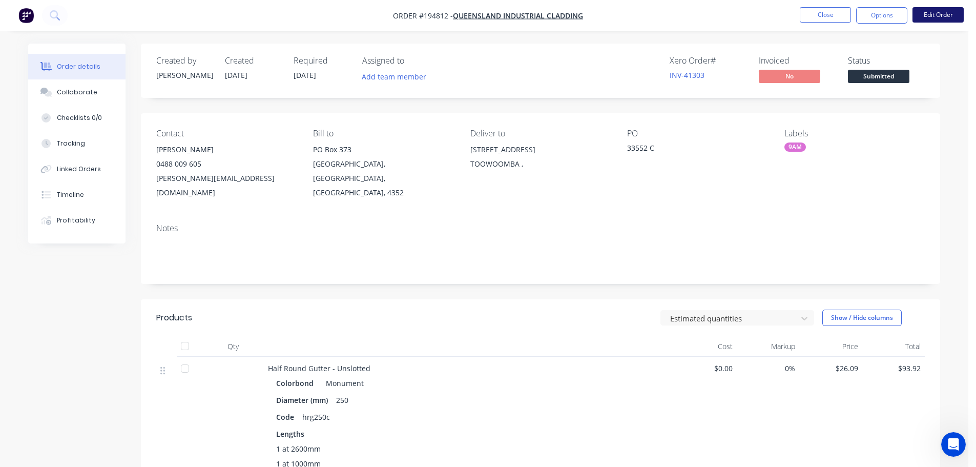
click at [939, 10] on button "Edit Order" at bounding box center [937, 14] width 51 height 15
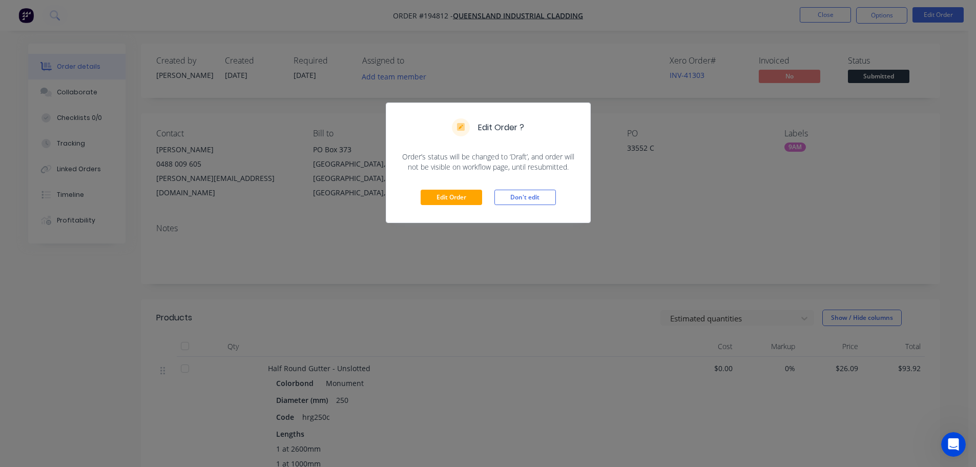
click at [534, 264] on div "Edit Order ? Order’s status will be changed to ‘Draft’, and order will not be v…" at bounding box center [488, 233] width 976 height 467
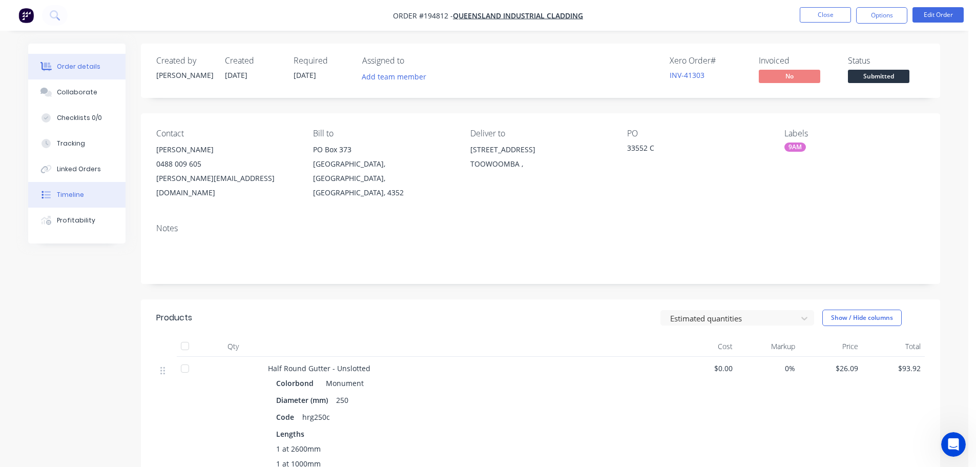
click at [82, 198] on button "Timeline" at bounding box center [76, 195] width 97 height 26
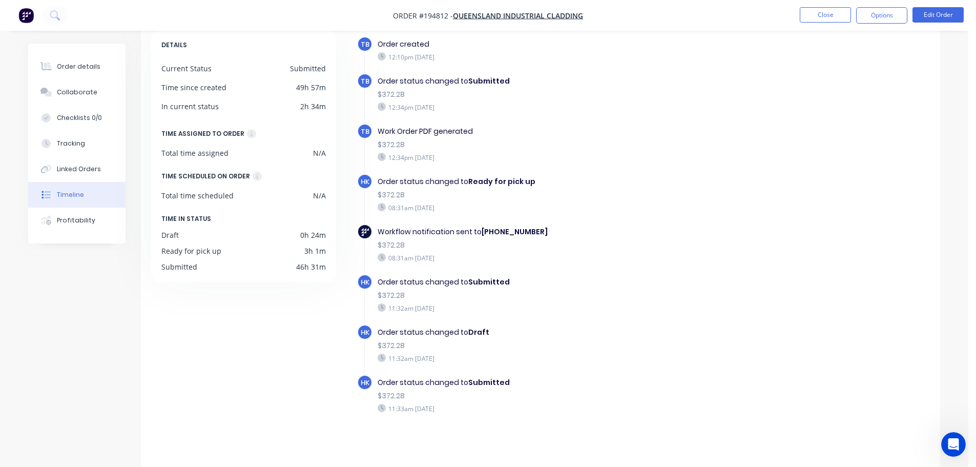
scroll to position [60, 0]
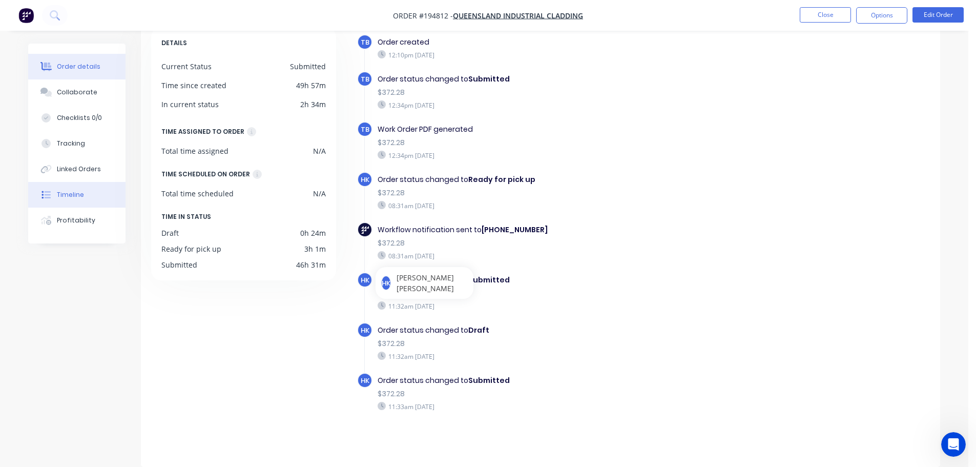
click at [88, 68] on div "Order details" at bounding box center [79, 66] width 44 height 9
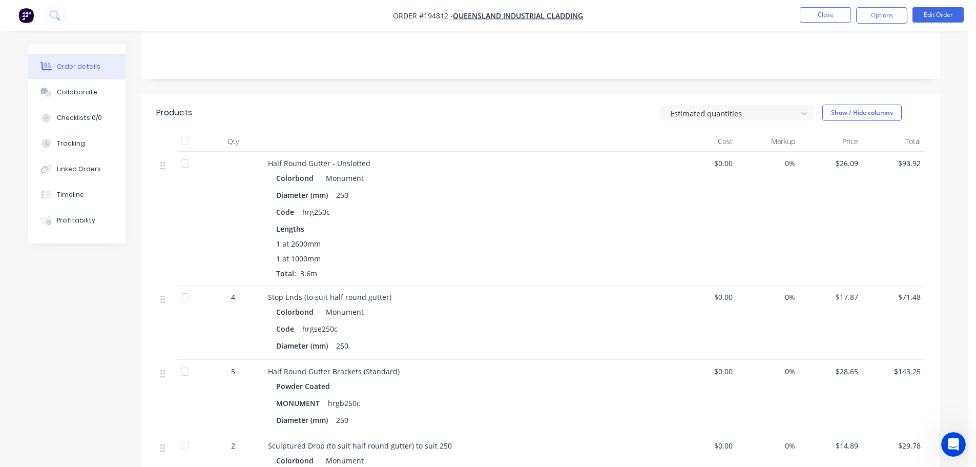
scroll to position [307, 0]
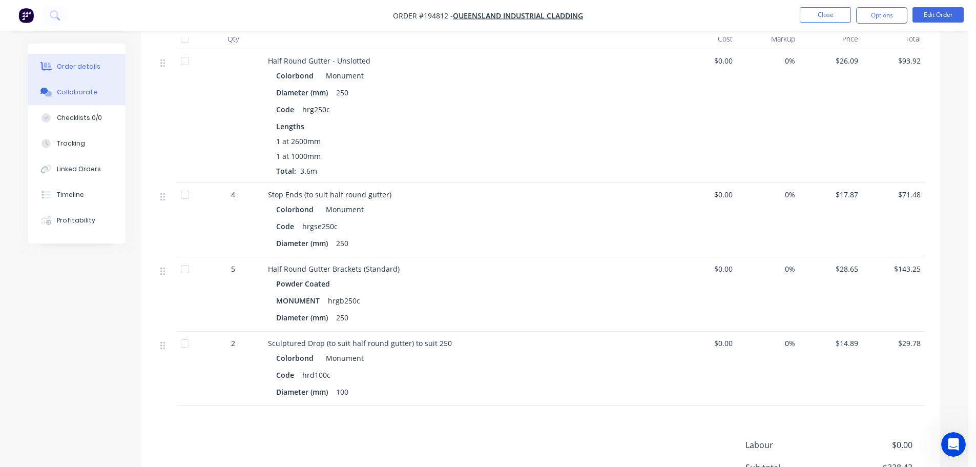
click at [72, 101] on button "Collaborate" at bounding box center [76, 92] width 97 height 26
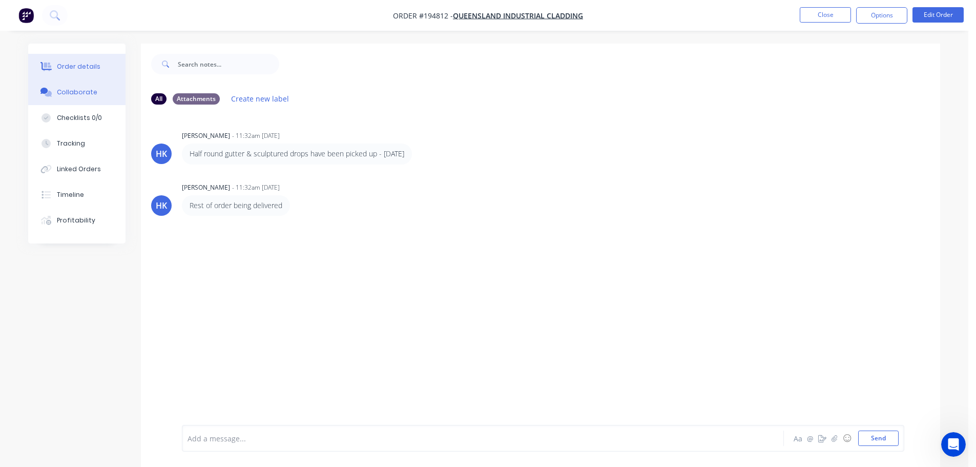
click at [99, 74] on button "Order details" at bounding box center [76, 67] width 97 height 26
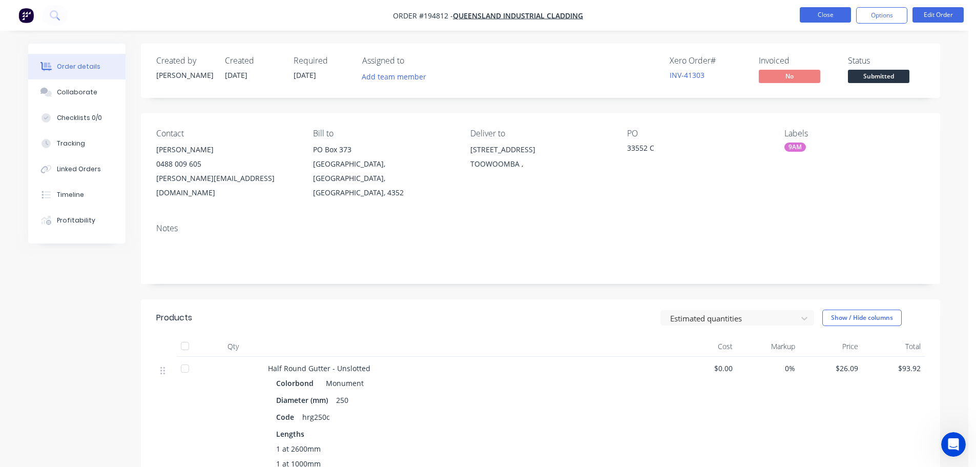
click at [817, 17] on button "Close" at bounding box center [824, 14] width 51 height 15
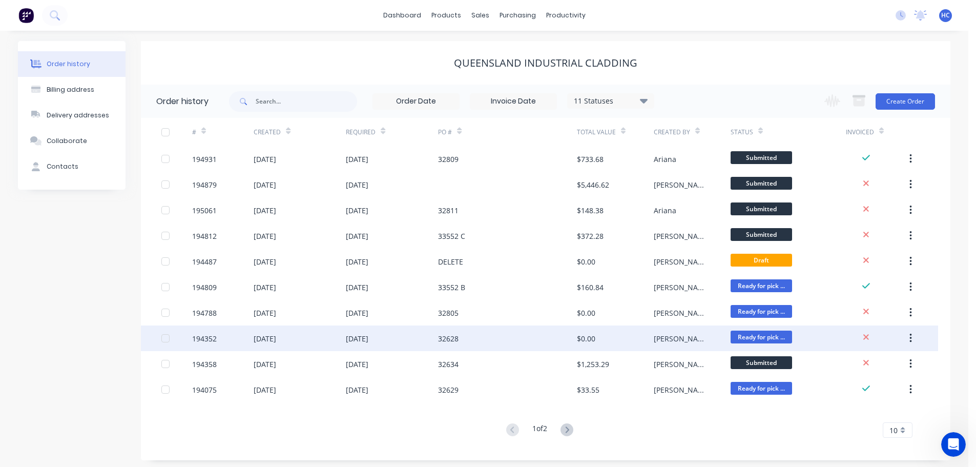
click at [639, 333] on div "$0.00" at bounding box center [615, 338] width 77 height 26
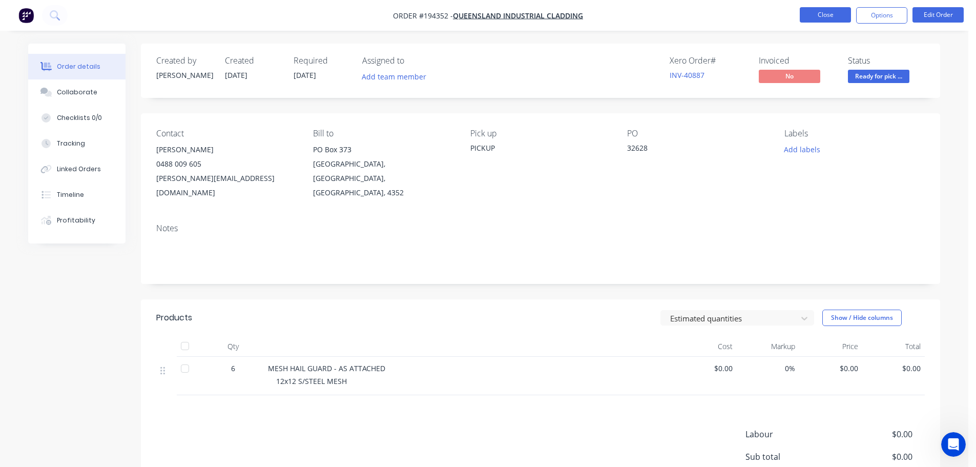
click at [815, 15] on button "Close" at bounding box center [824, 14] width 51 height 15
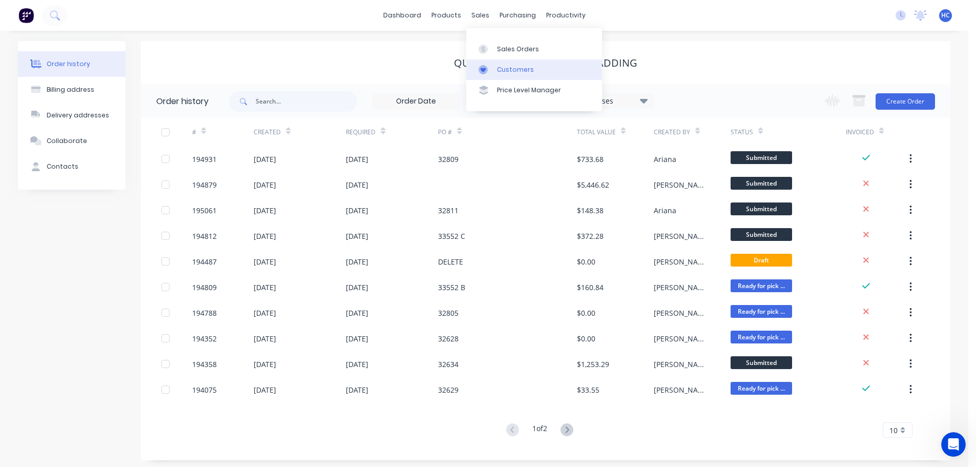
click at [516, 67] on div "Customers" at bounding box center [515, 69] width 37 height 9
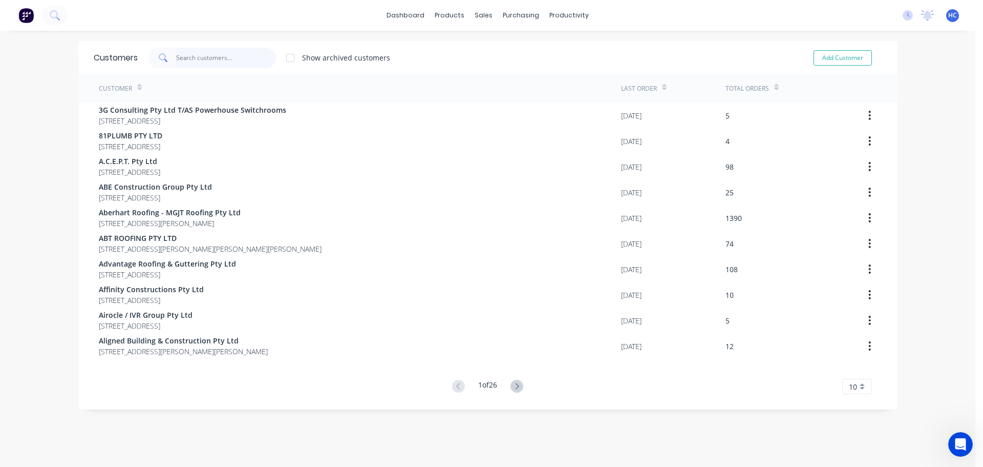
drag, startPoint x: 244, startPoint y: 52, endPoint x: 240, endPoint y: 63, distance: 12.0
click at [244, 52] on input "text" at bounding box center [226, 58] width 100 height 20
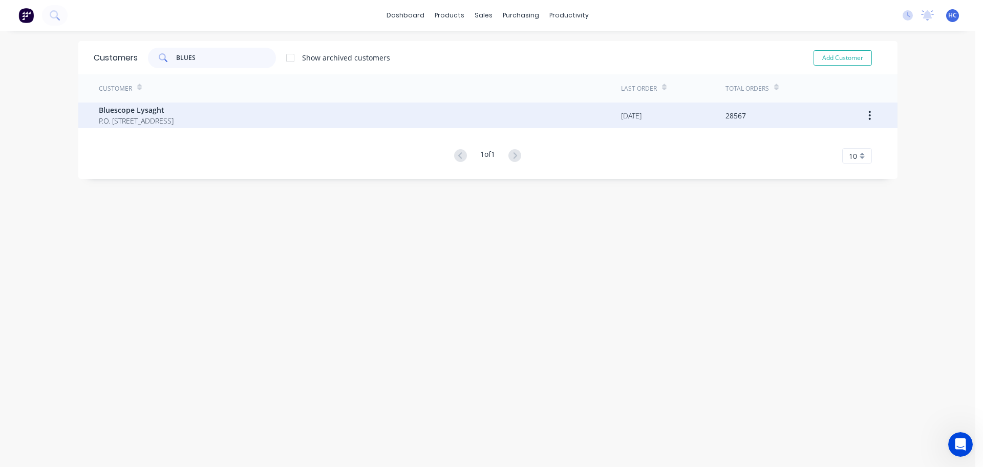
type input "BLUES"
click at [124, 110] on span "Bluescope Lysaght" at bounding box center [136, 109] width 75 height 11
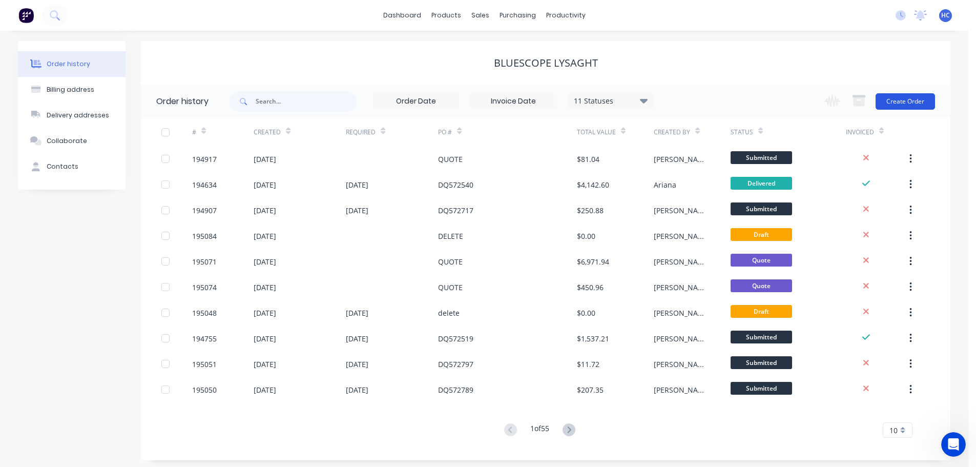
click at [891, 101] on button "Create Order" at bounding box center [904, 101] width 59 height 16
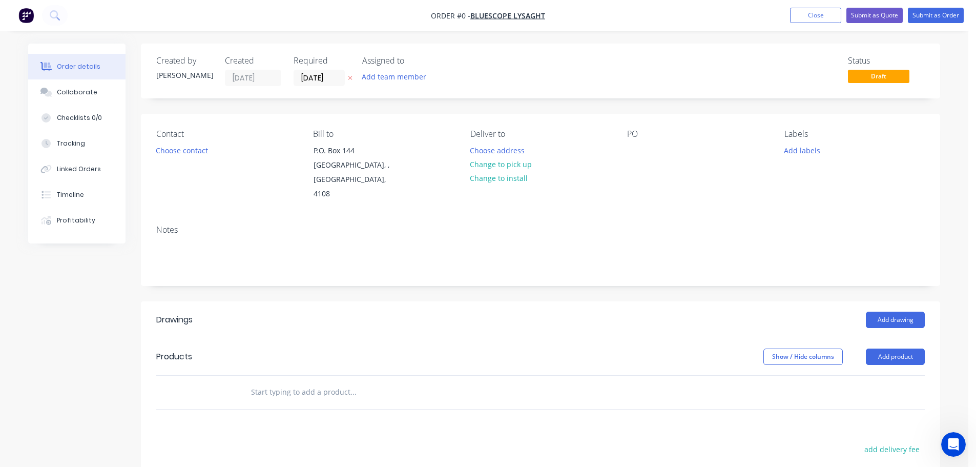
click at [347, 81] on button "button" at bounding box center [350, 78] width 11 height 12
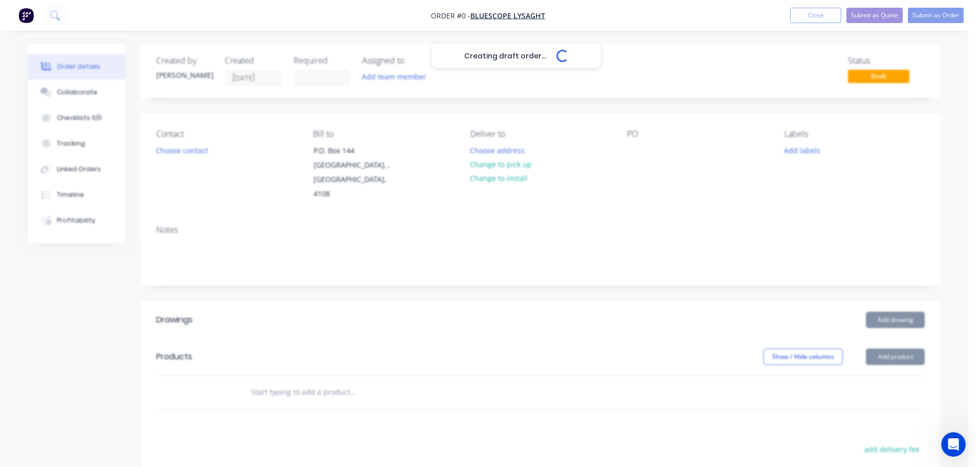
click at [637, 162] on div "Creating draft order... Loading..." at bounding box center [516, 277] width 976 height 467
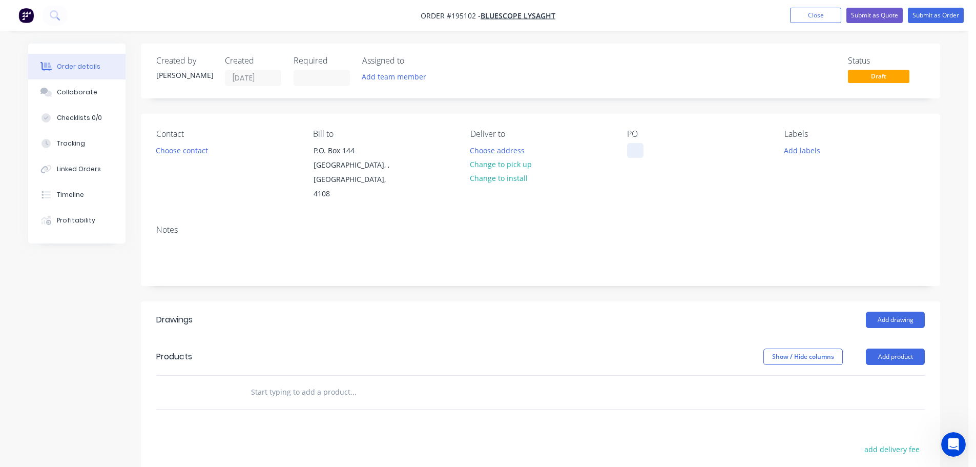
click at [636, 156] on div at bounding box center [635, 150] width 16 height 15
click at [900, 348] on button "Add product" at bounding box center [894, 356] width 59 height 16
drag, startPoint x: 905, startPoint y: 349, endPoint x: 897, endPoint y: 364, distance: 17.4
click at [897, 375] on div "Product catalogue" at bounding box center [875, 382] width 79 height 15
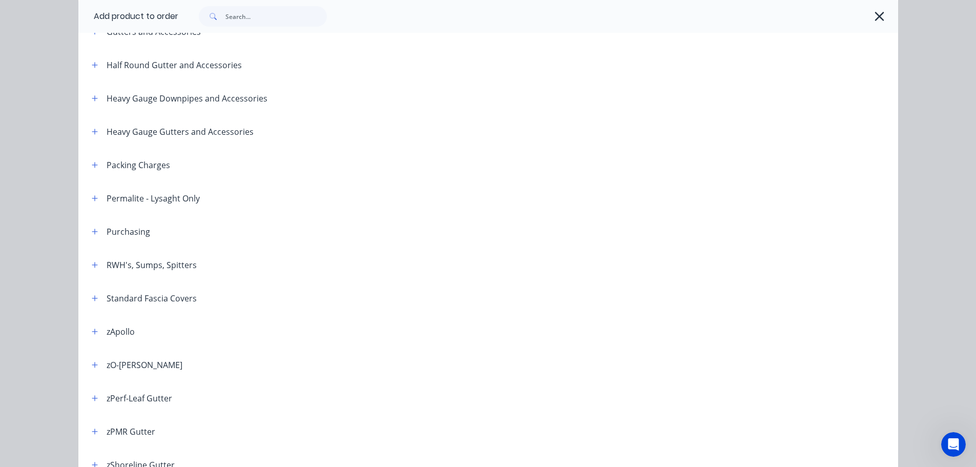
scroll to position [356, 0]
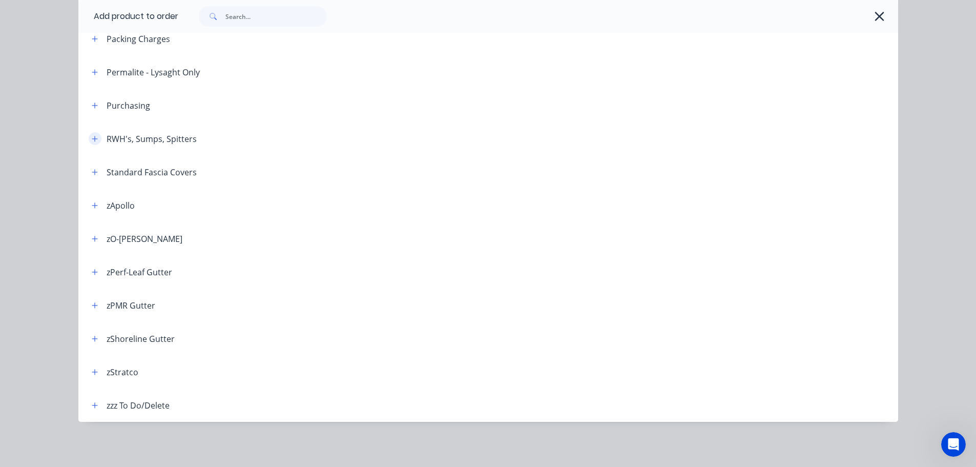
click at [95, 138] on button "button" at bounding box center [95, 138] width 13 height 13
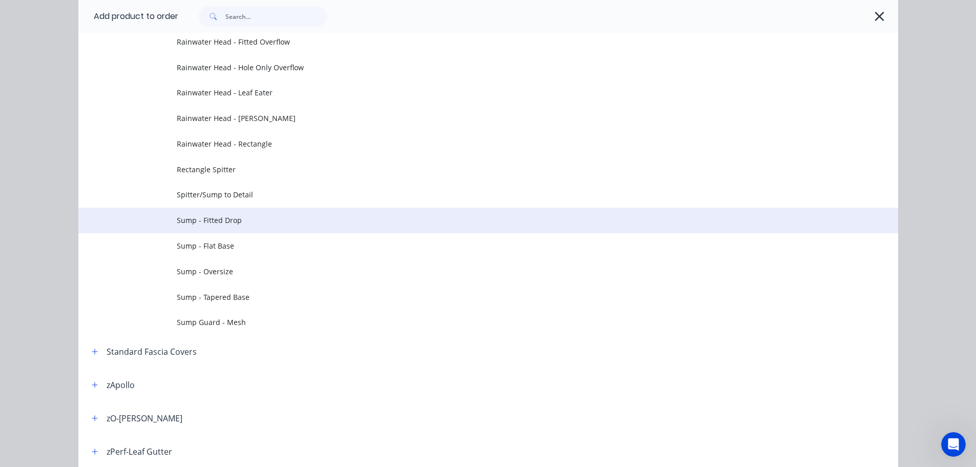
scroll to position [534, 0]
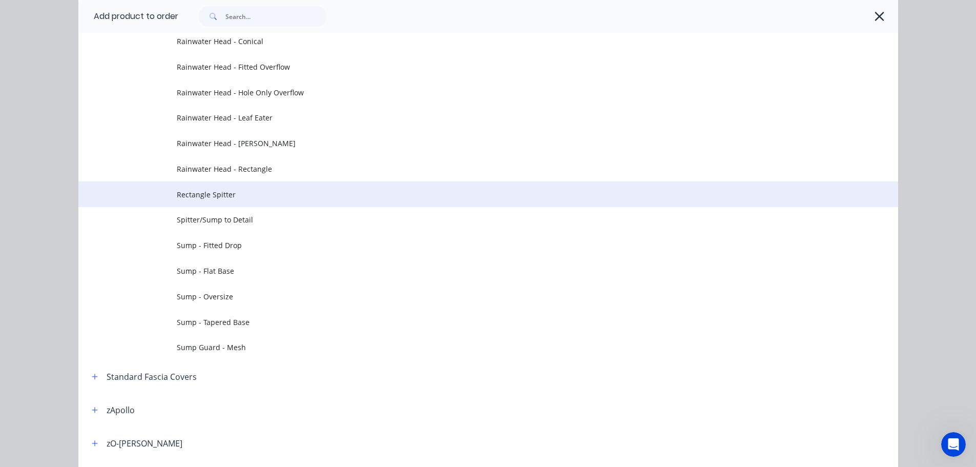
click at [252, 195] on span "Rectangle Spitter" at bounding box center [465, 194] width 577 height 11
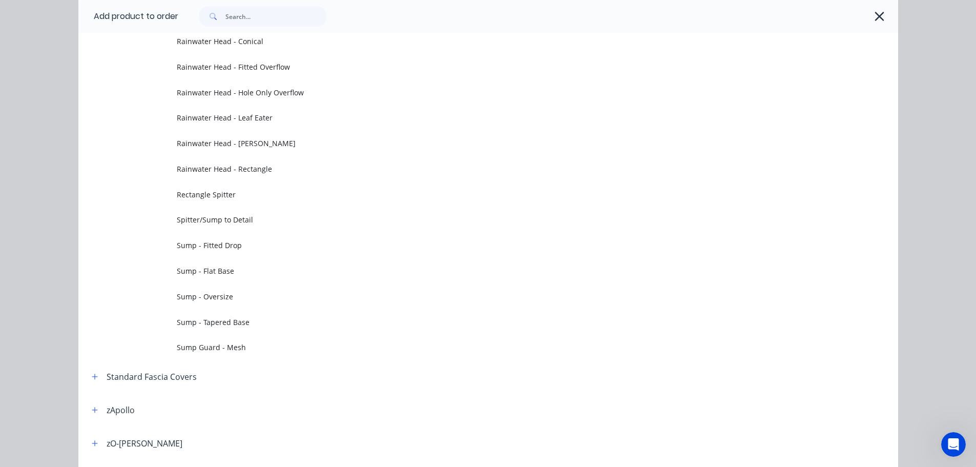
scroll to position [0, 0]
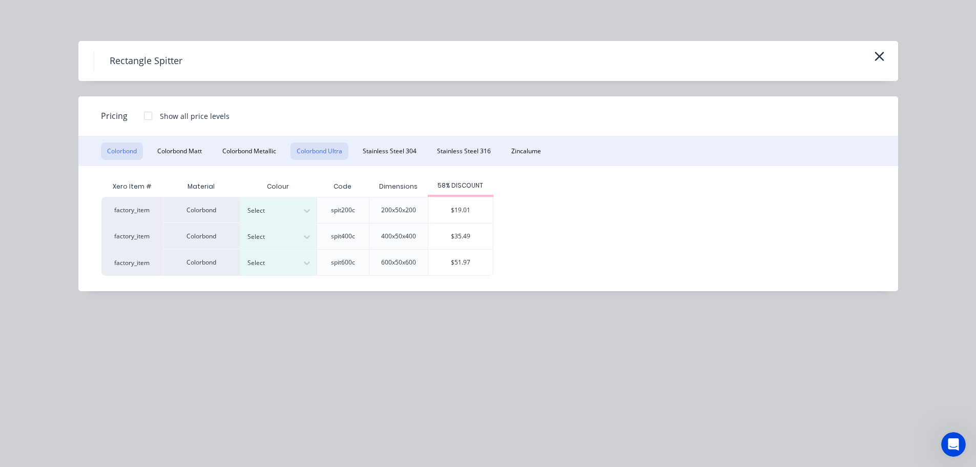
click at [339, 157] on button "Colorbond Ultra" at bounding box center [319, 150] width 58 height 17
click at [295, 264] on div "Select" at bounding box center [268, 262] width 57 height 13
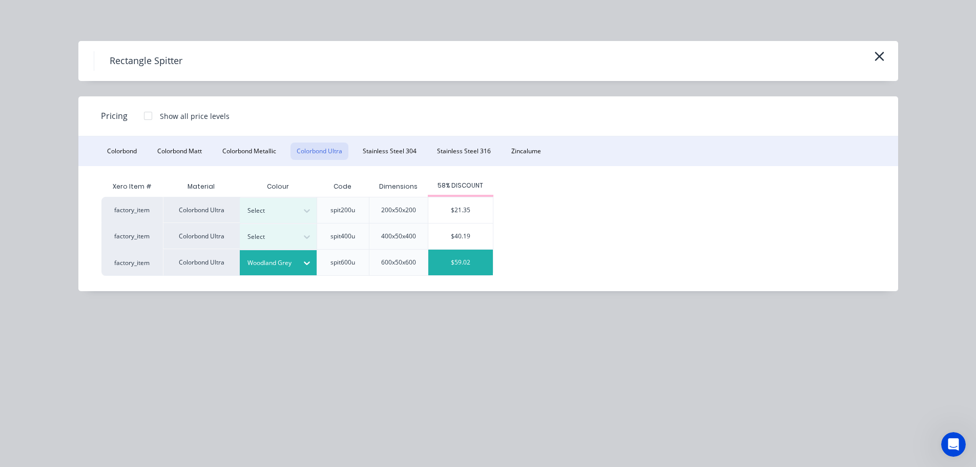
click at [444, 249] on div "$59.02" at bounding box center [460, 262] width 65 height 26
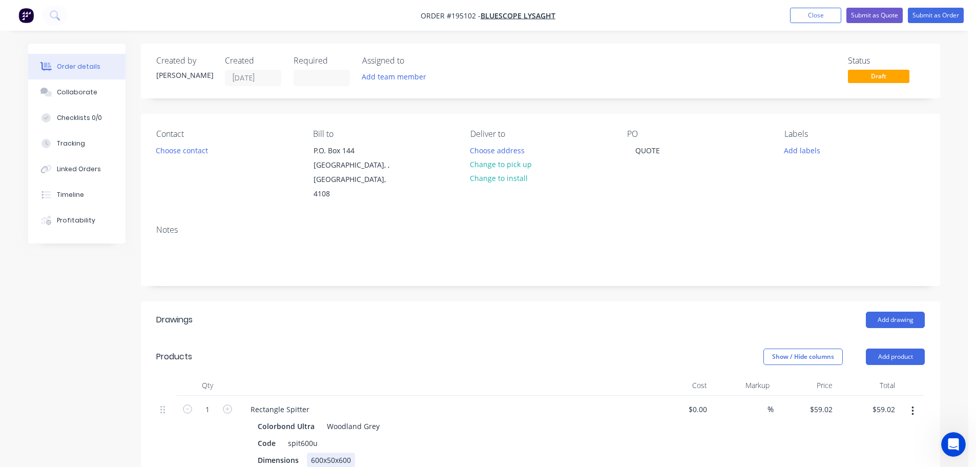
click at [313, 452] on div "600x50x600" at bounding box center [331, 459] width 48 height 15
click at [231, 404] on icon "button" at bounding box center [227, 408] width 9 height 9
type input "2"
type input "$118.04"
click at [231, 404] on icon "button" at bounding box center [227, 408] width 9 height 9
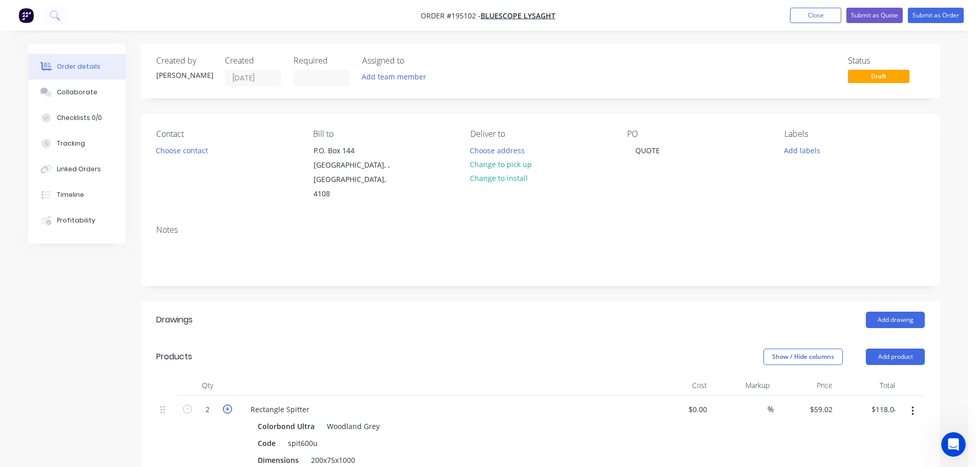
type input "3"
type input "$177.06"
click at [304, 402] on div "Rectangle Spitter" at bounding box center [279, 409] width 75 height 15
click at [452, 338] on header "Products Show / Hide columns Add product" at bounding box center [540, 356] width 799 height 37
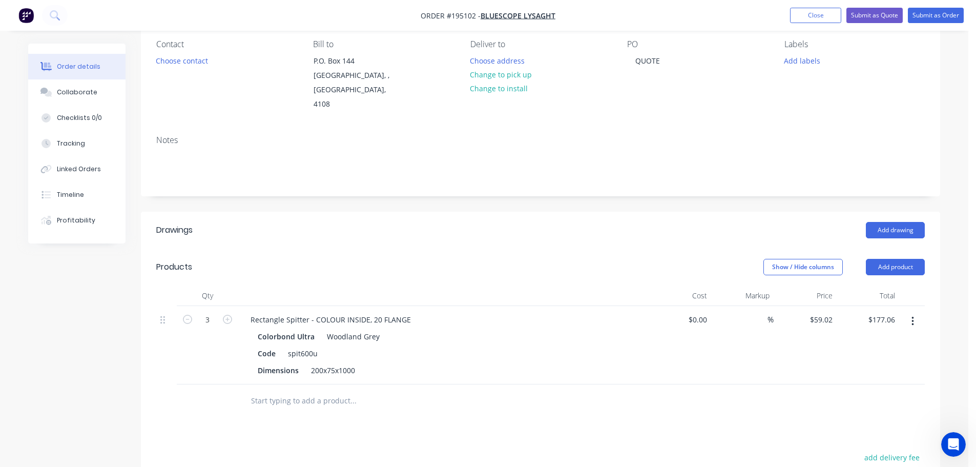
scroll to position [102, 0]
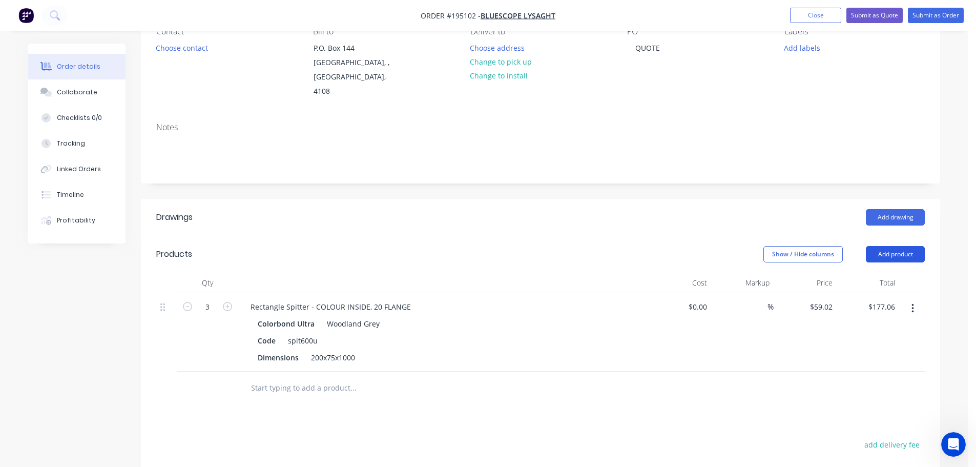
click at [907, 246] on button "Add product" at bounding box center [894, 254] width 59 height 16
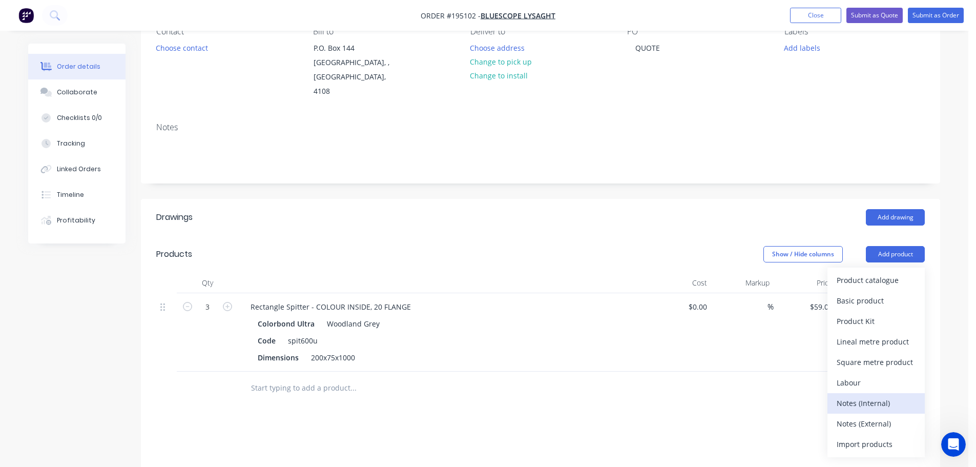
click at [864, 397] on button "Notes (Internal)" at bounding box center [875, 403] width 97 height 20
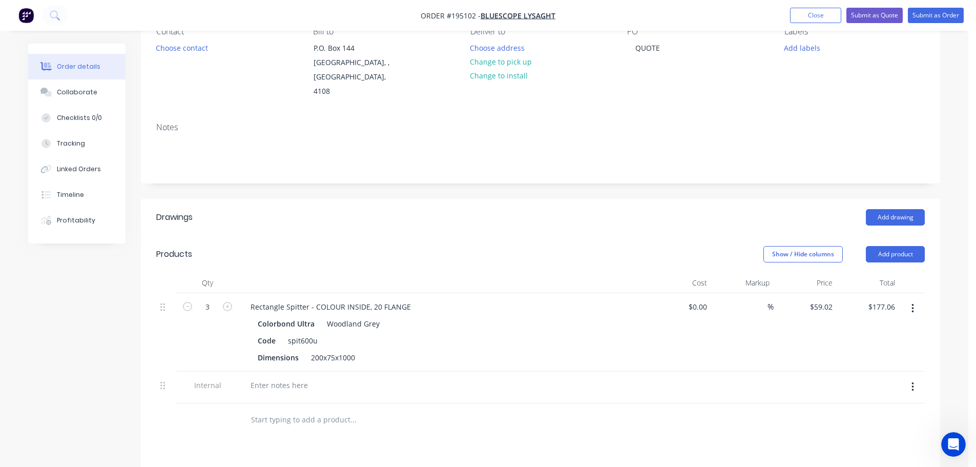
click at [913, 380] on button "button" at bounding box center [912, 386] width 24 height 18
click at [877, 427] on div "Delete" at bounding box center [875, 434] width 79 height 15
click at [893, 246] on button "Add product" at bounding box center [894, 254] width 59 height 16
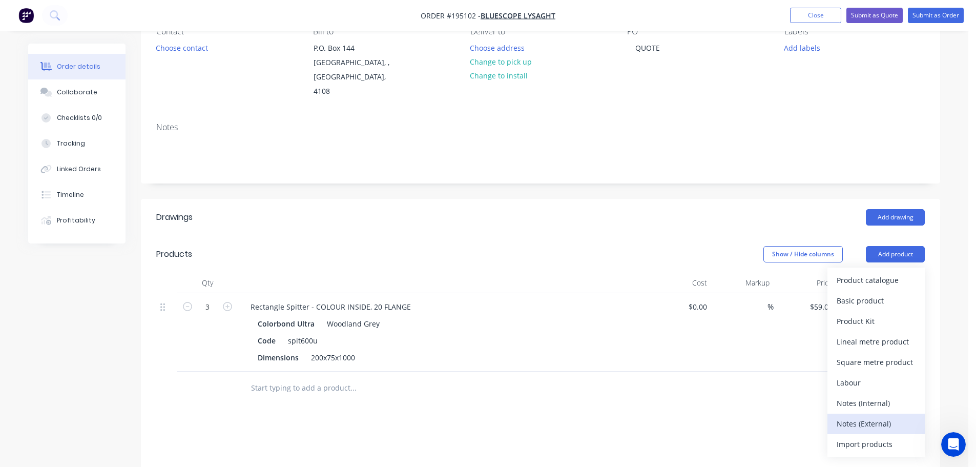
click at [857, 416] on div "Notes (External)" at bounding box center [875, 423] width 79 height 15
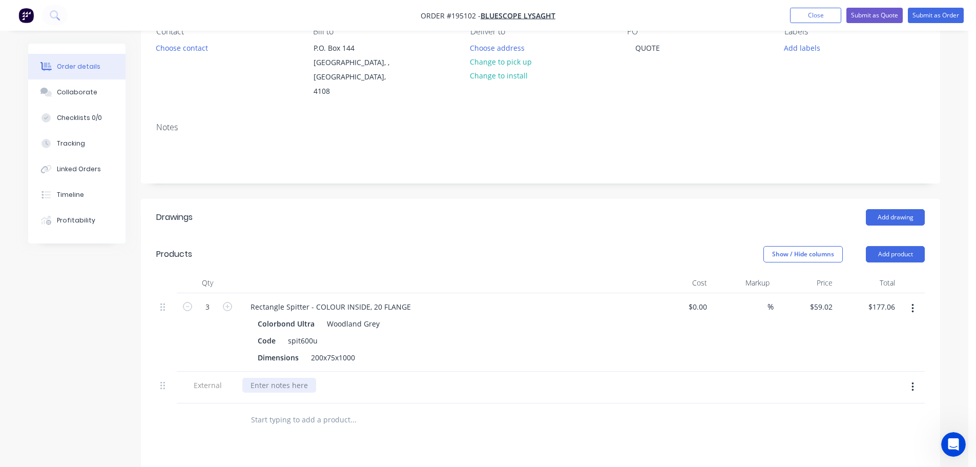
click at [304, 377] on div at bounding box center [279, 384] width 74 height 15
click at [323, 236] on header "Products Show / Hide columns Add product" at bounding box center [540, 254] width 799 height 37
click at [73, 103] on button "Collaborate" at bounding box center [76, 92] width 97 height 26
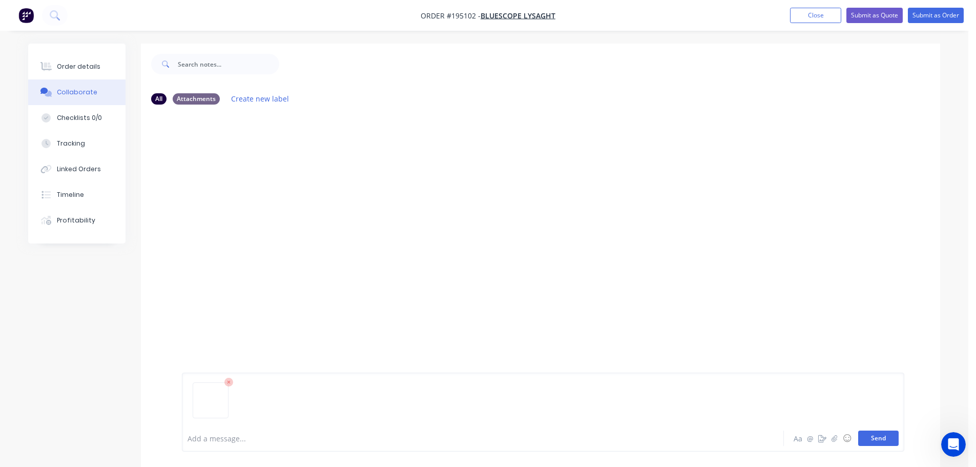
click at [889, 442] on button "Send" at bounding box center [878, 437] width 40 height 15
drag, startPoint x: 89, startPoint y: 69, endPoint x: 111, endPoint y: 71, distance: 22.1
click at [88, 69] on div "Order details" at bounding box center [79, 66] width 44 height 9
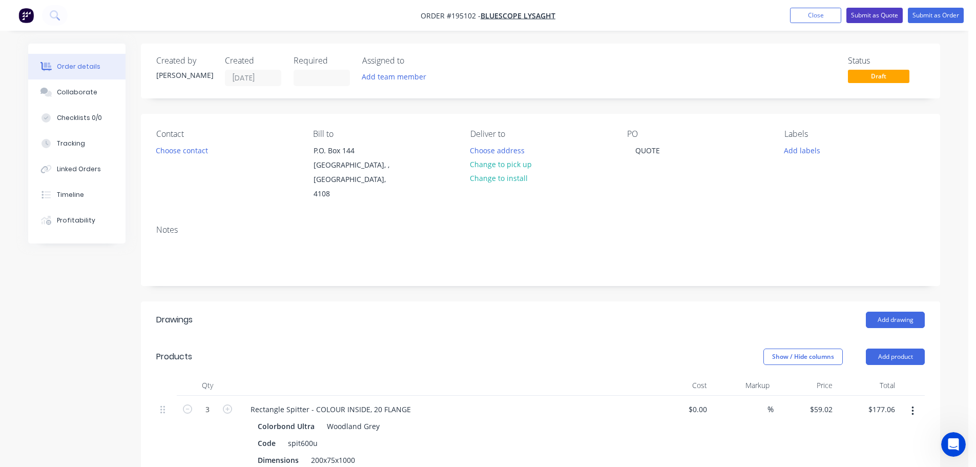
click at [880, 17] on button "Submit as Quote" at bounding box center [874, 15] width 56 height 15
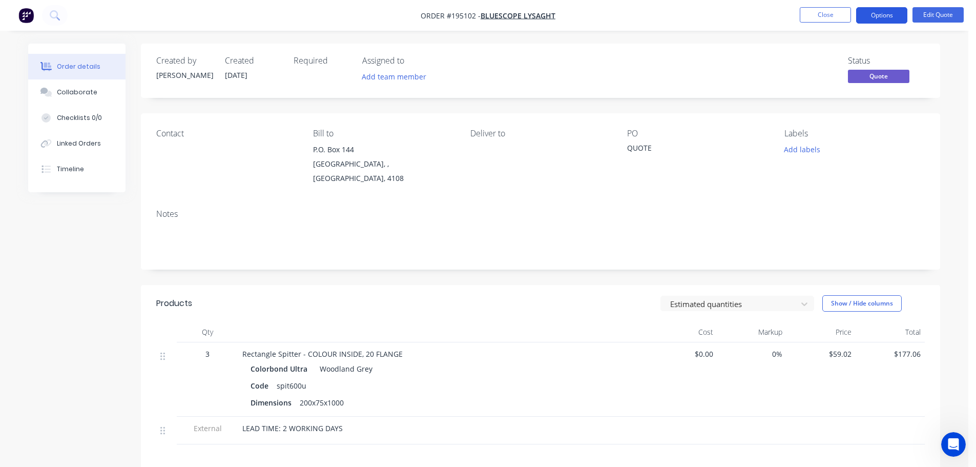
click at [884, 16] on button "Options" at bounding box center [881, 15] width 51 height 16
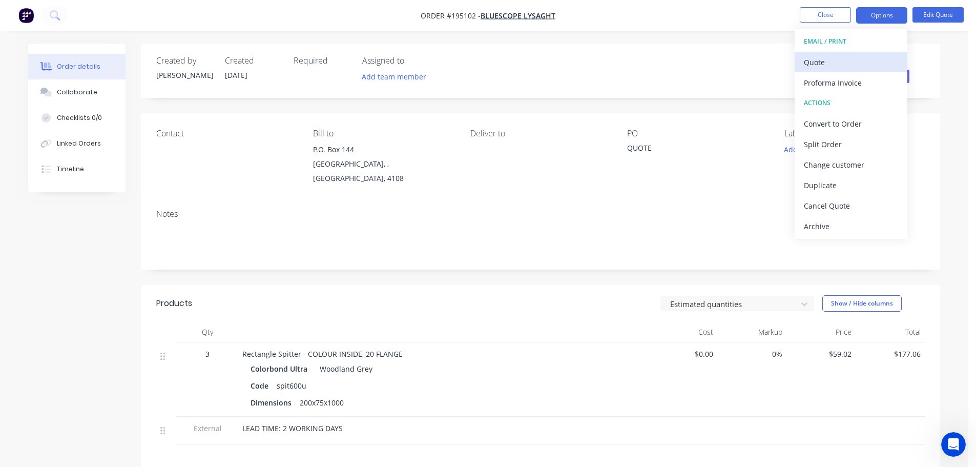
click at [837, 61] on div "Quote" at bounding box center [851, 62] width 94 height 15
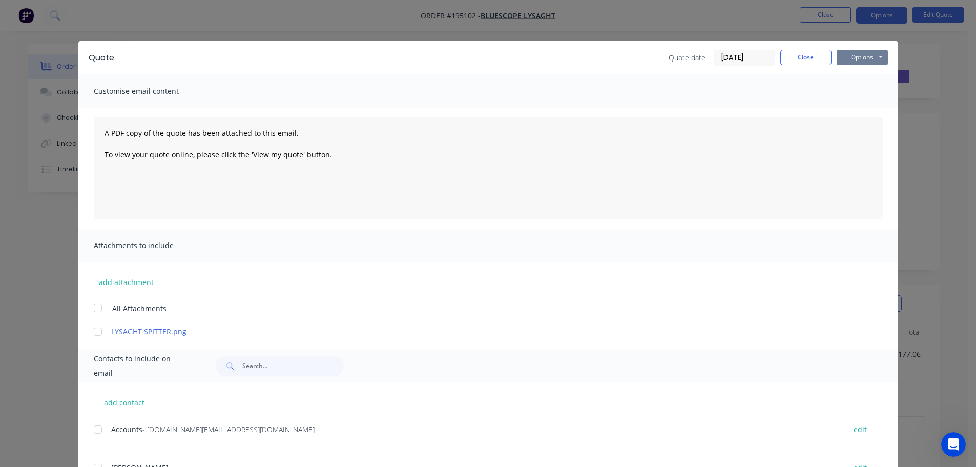
click at [852, 55] on button "Options" at bounding box center [861, 57] width 51 height 15
click at [867, 89] on button "Print" at bounding box center [869, 92] width 66 height 17
click at [803, 60] on button "Close" at bounding box center [805, 57] width 51 height 15
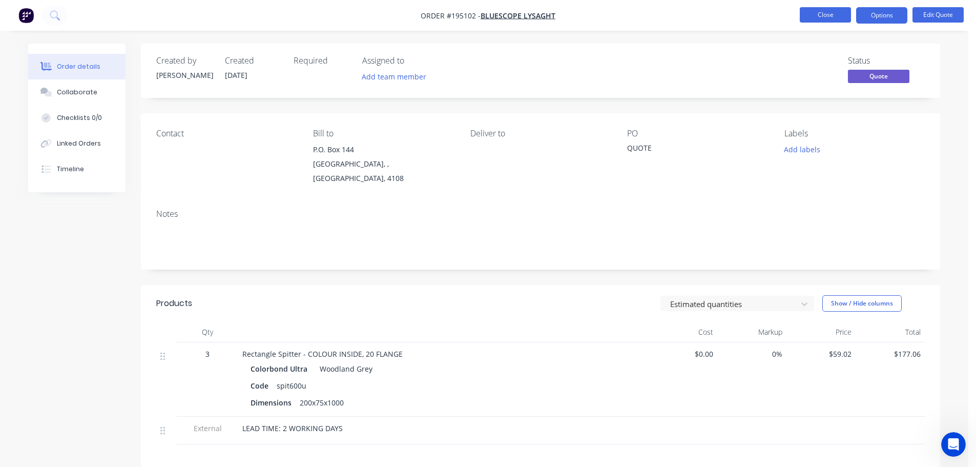
click at [828, 20] on button "Close" at bounding box center [824, 14] width 51 height 15
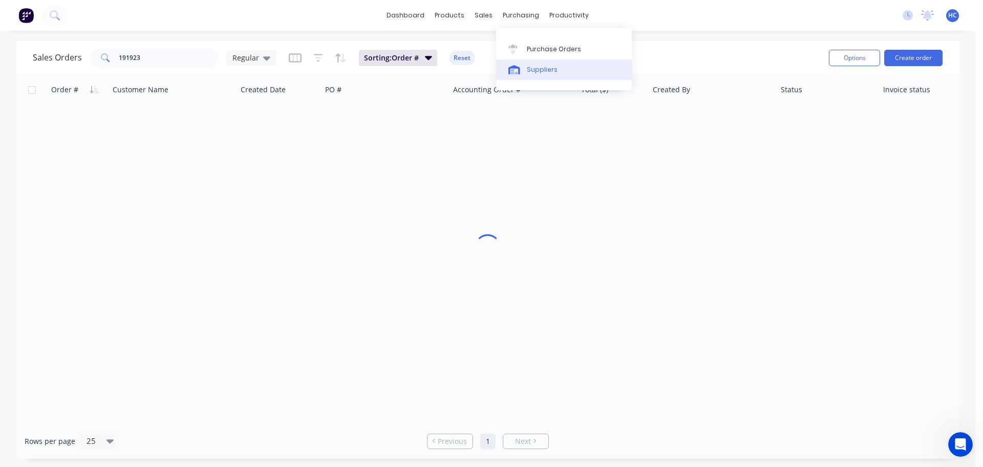
click at [524, 74] on link "Suppliers" at bounding box center [564, 69] width 136 height 20
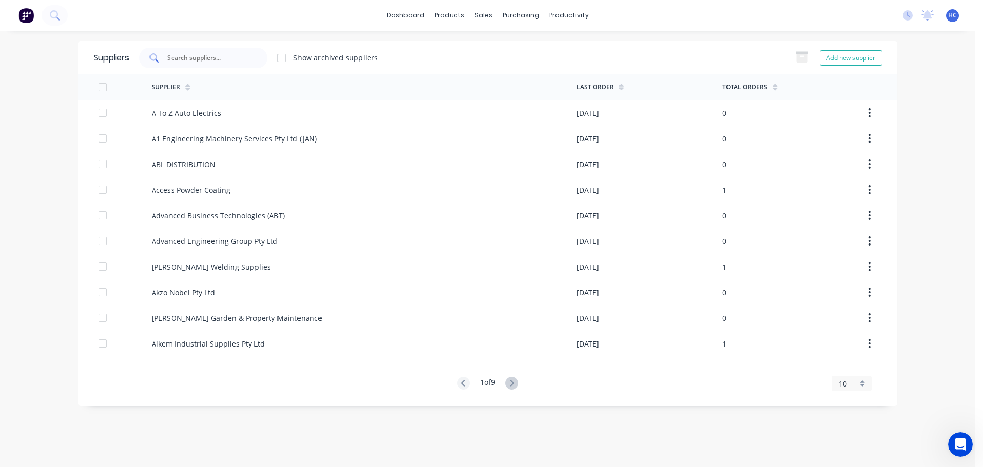
click at [233, 55] on input "text" at bounding box center [208, 58] width 85 height 10
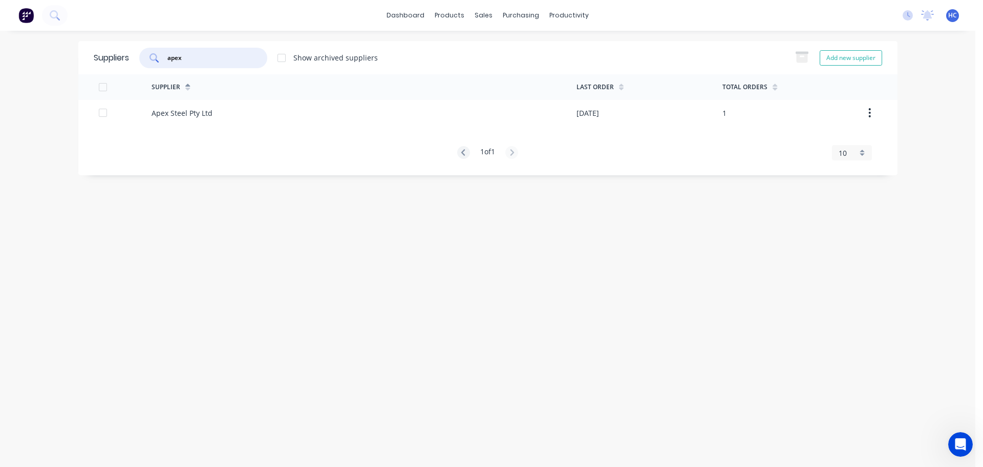
type input "apex"
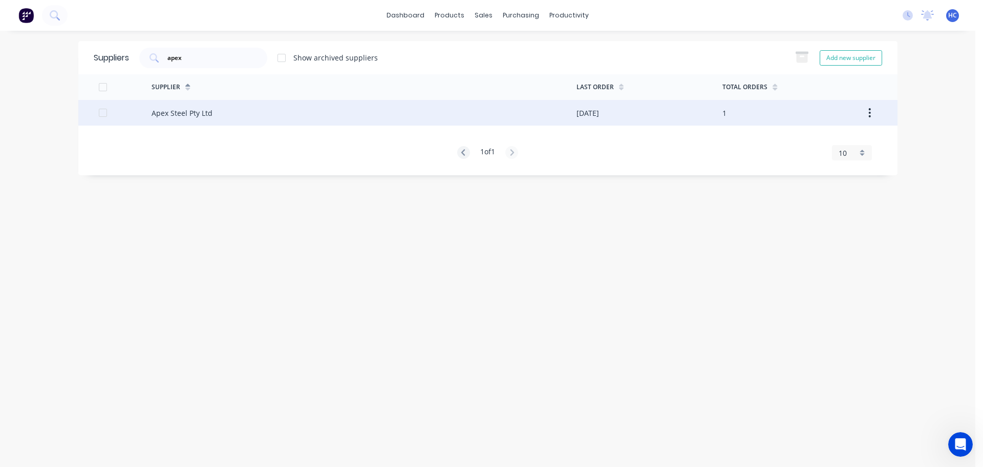
click at [242, 115] on div "Apex Steel Pty Ltd" at bounding box center [364, 113] width 425 height 26
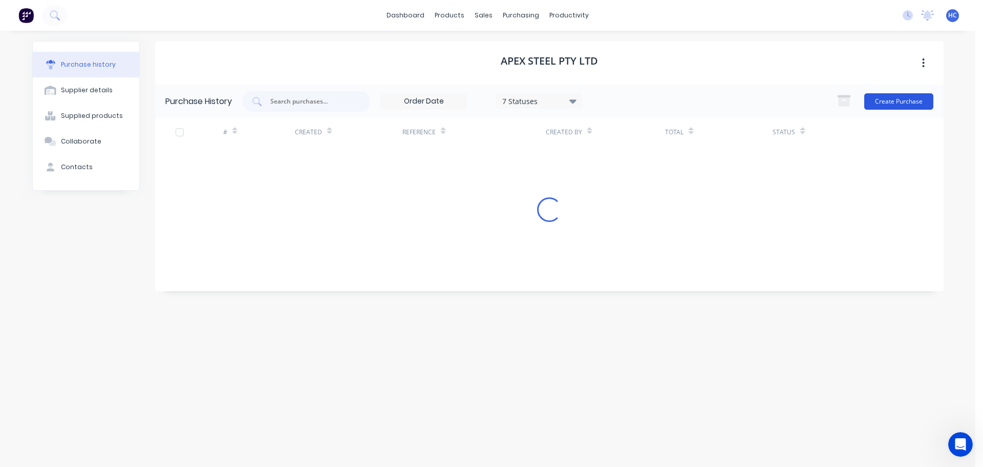
click at [919, 103] on button "Create Purchase" at bounding box center [898, 101] width 69 height 16
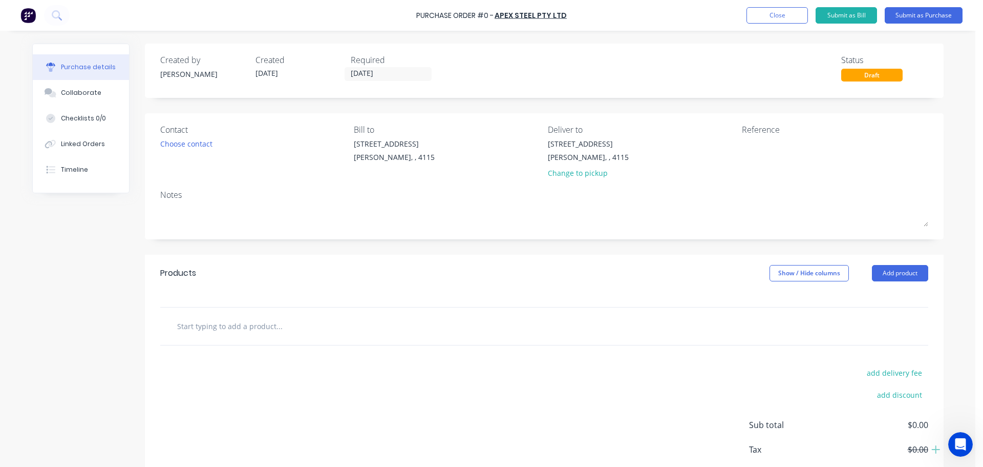
click at [363, 72] on input "[DATE]" at bounding box center [388, 74] width 86 height 13
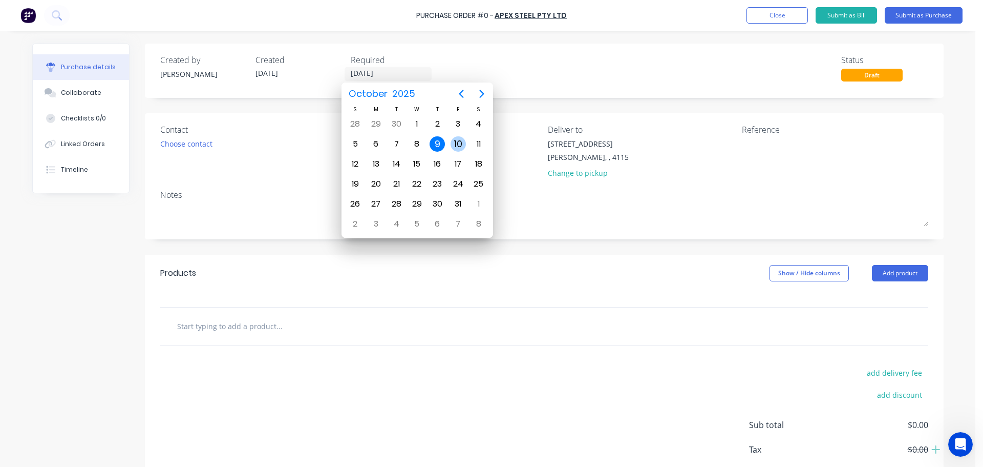
click at [454, 148] on div "10" at bounding box center [458, 143] width 15 height 15
type input "[DATE]"
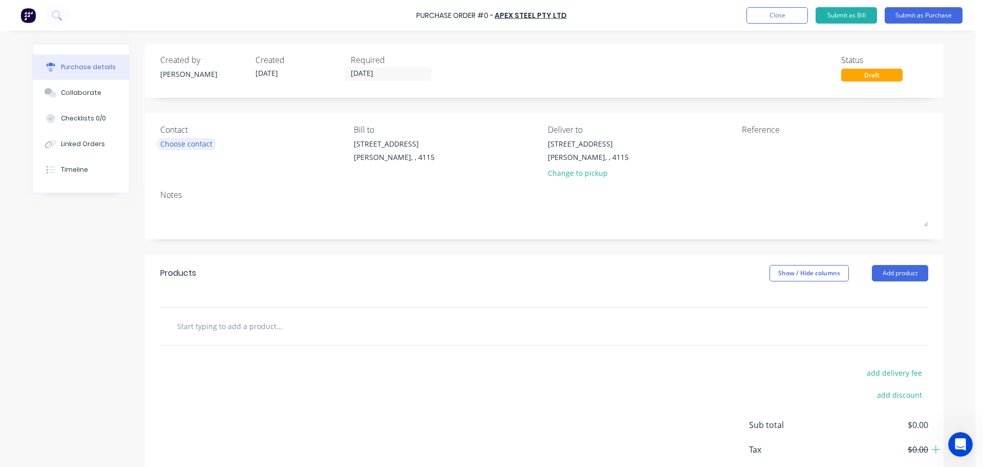
click at [200, 141] on div "Choose contact" at bounding box center [186, 143] width 52 height 11
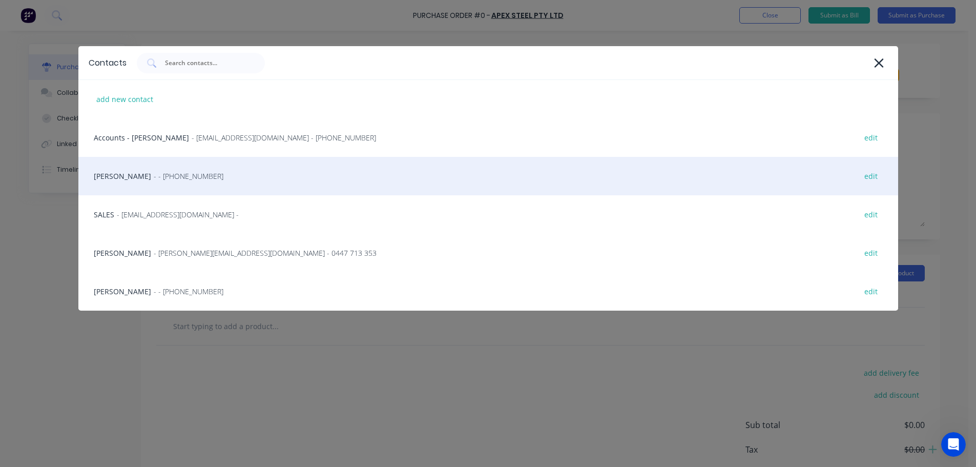
click at [163, 164] on div "HAYDEN - - [PHONE_NUMBER] edit" at bounding box center [487, 176] width 819 height 38
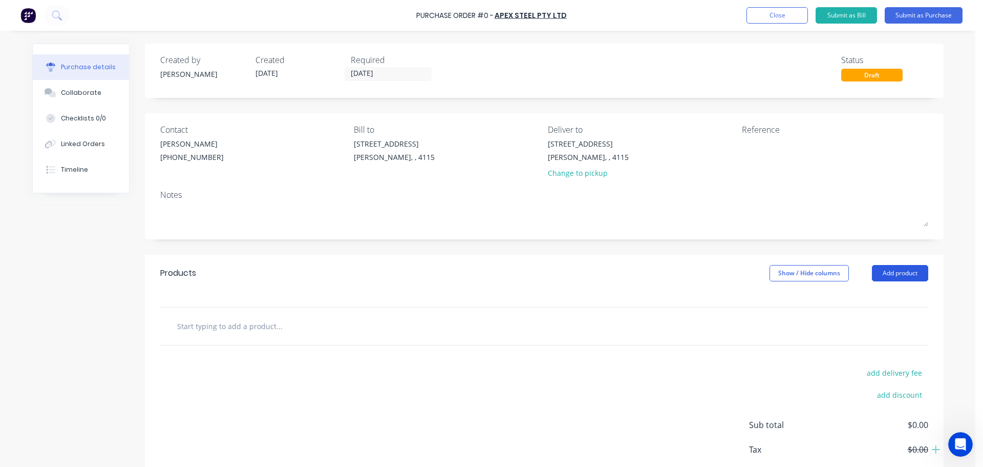
click at [913, 275] on button "Add product" at bounding box center [900, 273] width 56 height 16
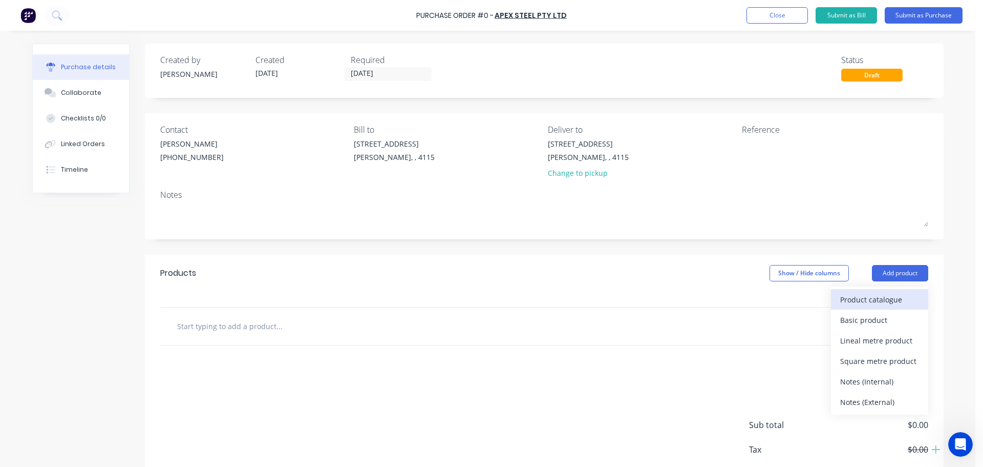
click at [880, 293] on div "Product catalogue" at bounding box center [879, 299] width 79 height 15
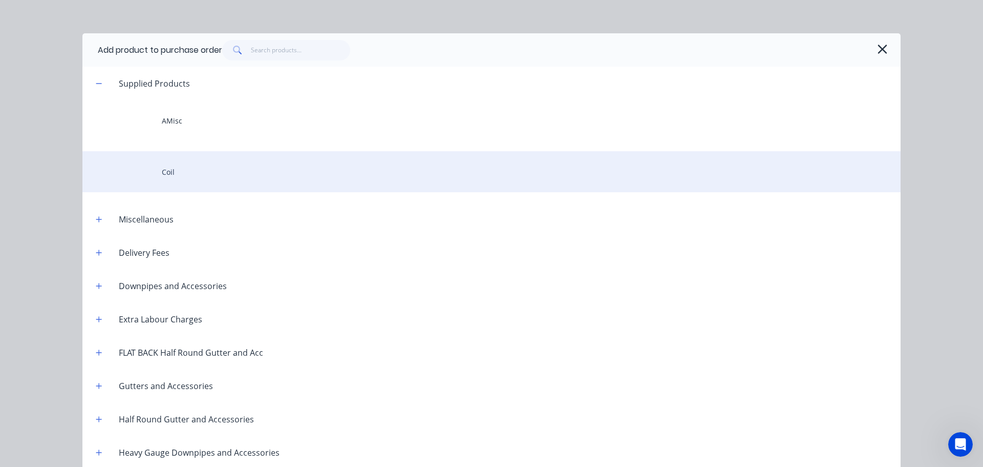
click at [206, 163] on div "Coil" at bounding box center [491, 171] width 818 height 41
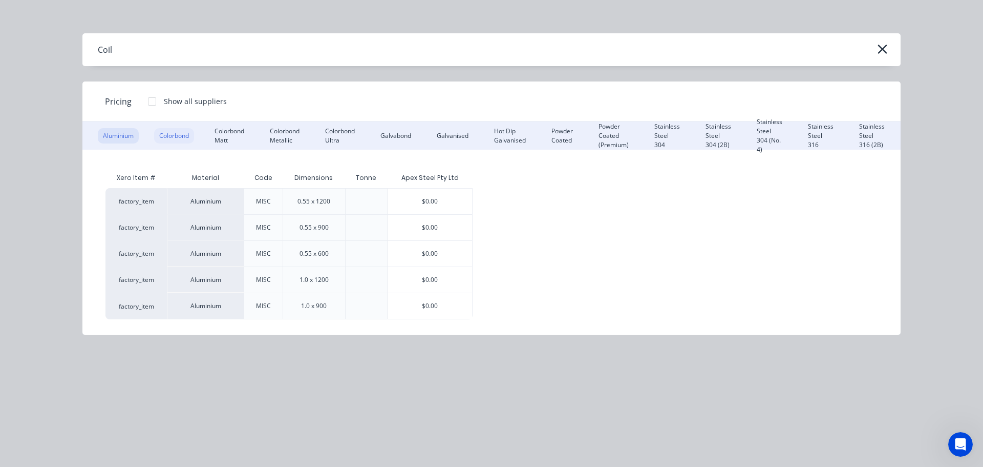
drag, startPoint x: 185, startPoint y: 136, endPoint x: 189, endPoint y: 138, distance: 5.3
click at [185, 136] on div "Colorbond" at bounding box center [174, 135] width 40 height 15
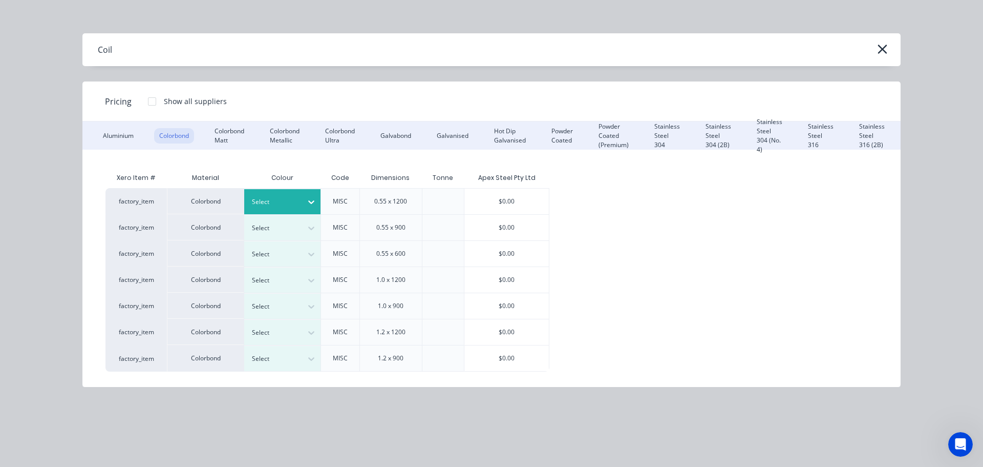
click at [275, 198] on div at bounding box center [275, 201] width 46 height 11
click at [513, 189] on div "$0.00" at bounding box center [506, 201] width 85 height 26
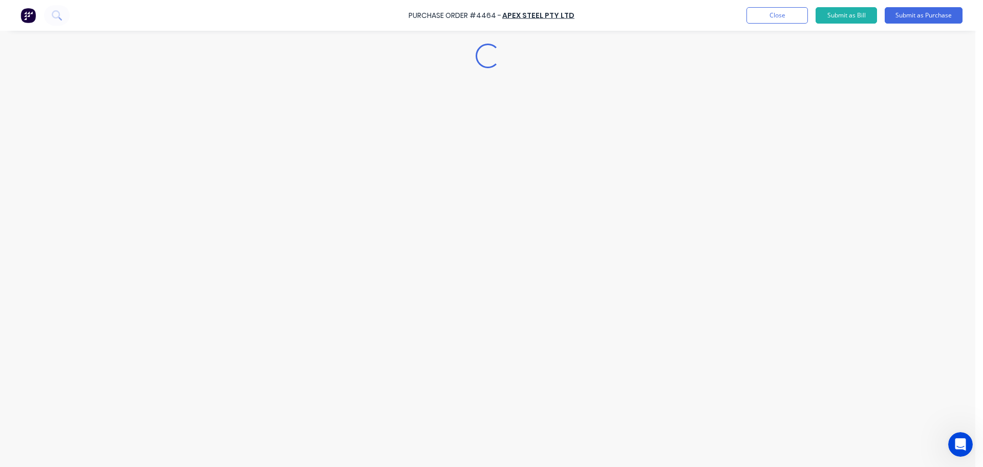
click at [269, 346] on div "Loading..." at bounding box center [488, 217] width 932 height 415
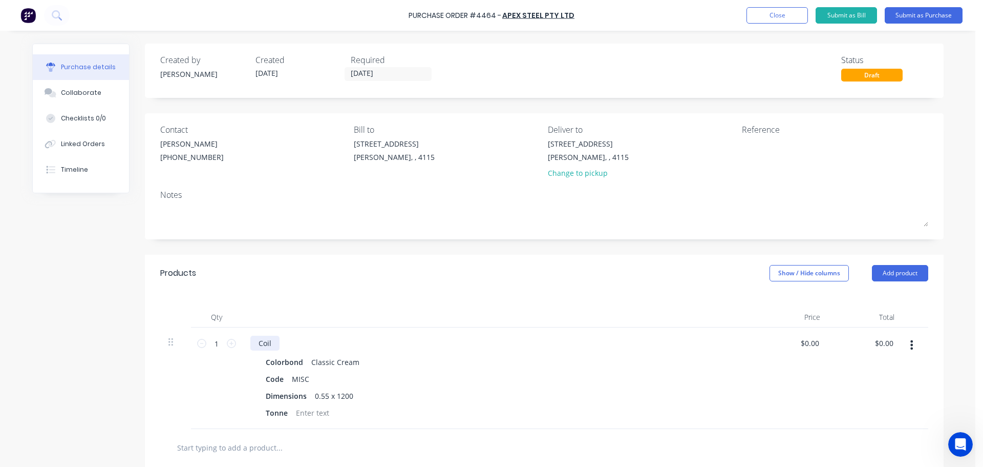
click at [269, 336] on div "Coil" at bounding box center [264, 342] width 29 height 15
click at [294, 344] on div "Coil - 1 tonne" at bounding box center [281, 342] width 62 height 15
click at [302, 308] on div at bounding box center [498, 317] width 512 height 20
click at [903, 268] on button "Add product" at bounding box center [900, 273] width 56 height 16
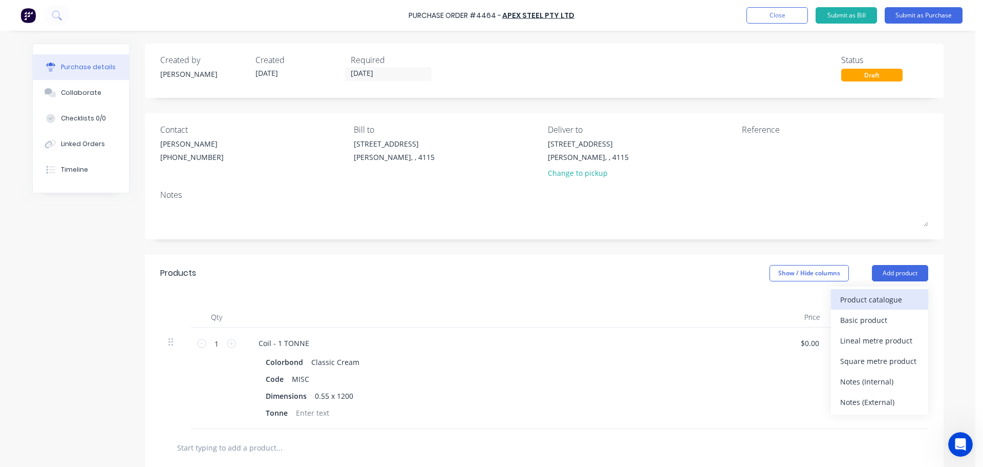
click at [872, 299] on div "Product catalogue" at bounding box center [879, 299] width 79 height 15
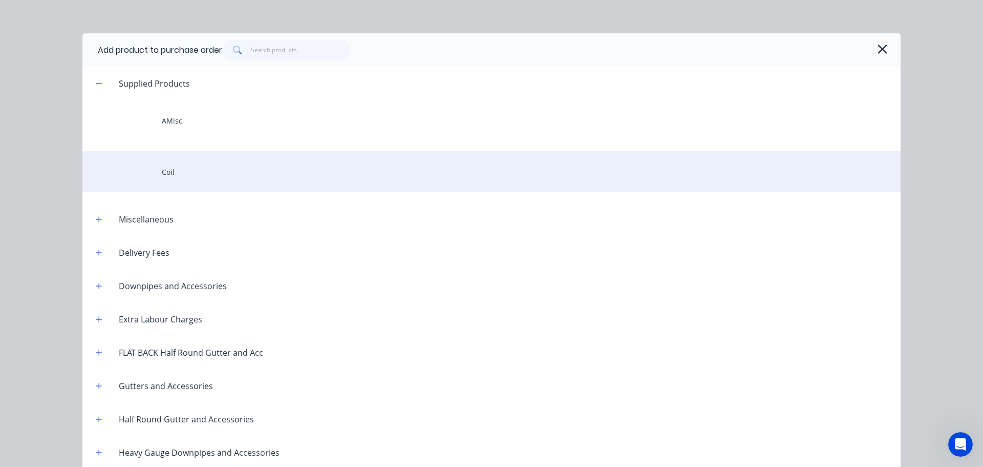
click at [199, 165] on div "Coil" at bounding box center [491, 171] width 818 height 41
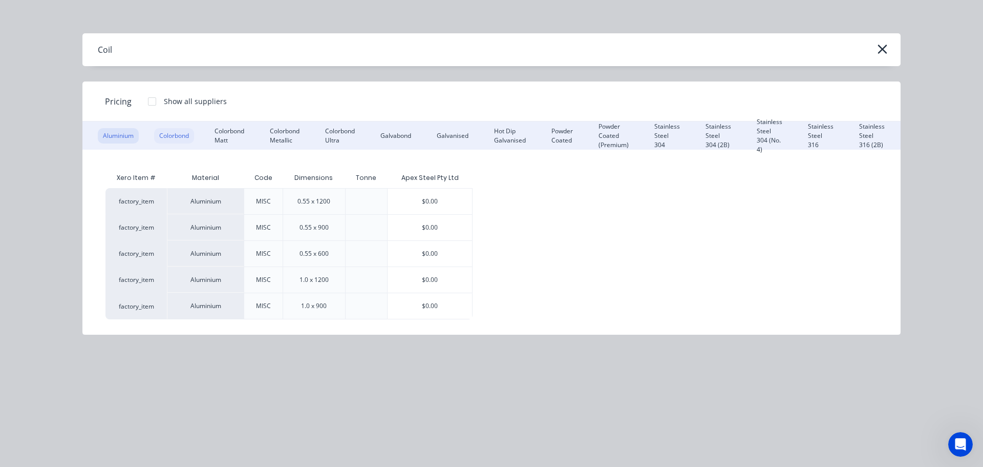
drag, startPoint x: 176, startPoint y: 133, endPoint x: 353, endPoint y: 196, distance: 188.1
click at [176, 133] on div "Colorbond" at bounding box center [174, 135] width 40 height 15
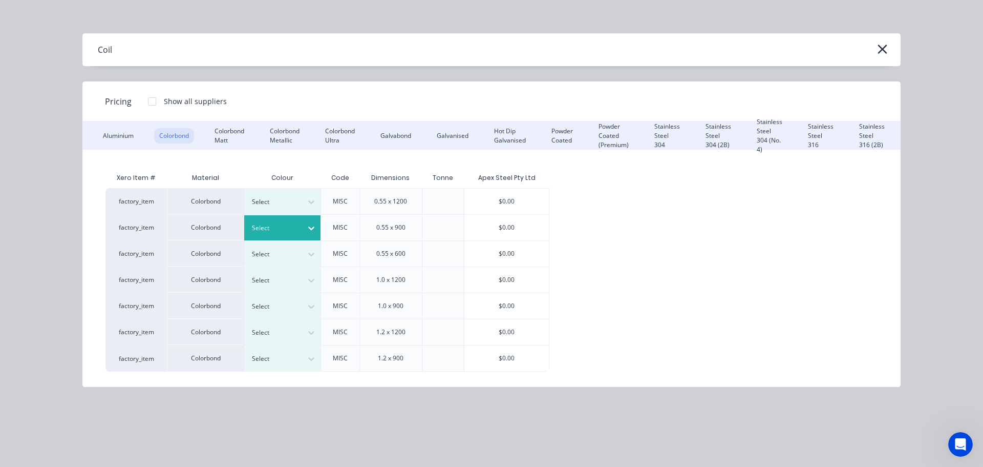
click at [309, 230] on icon at bounding box center [311, 228] width 10 height 10
click at [516, 230] on div "$0.00" at bounding box center [506, 228] width 85 height 26
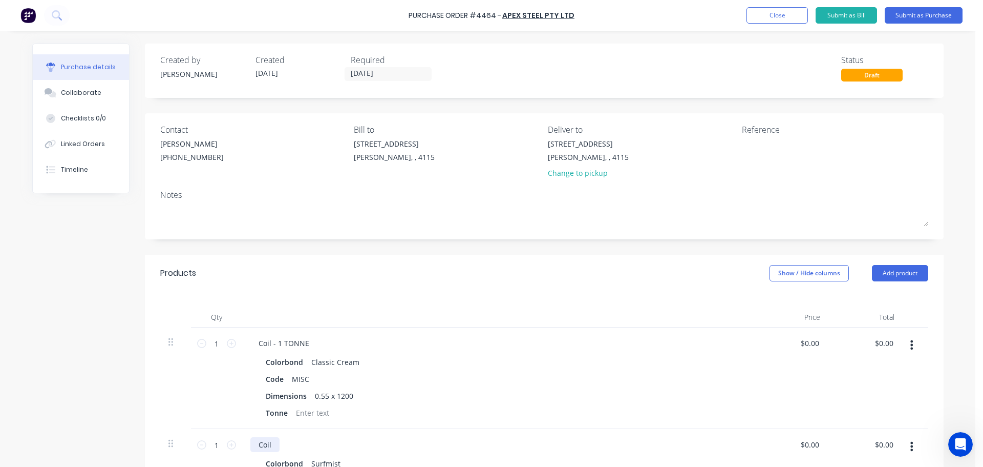
click at [272, 442] on div "Coil" at bounding box center [264, 444] width 29 height 15
click at [421, 303] on div "Qty Price Total 1 1 Coil - 1 TONNE Colorbond Classic Cream Code MISC Dimensions…" at bounding box center [544, 410] width 799 height 239
drag, startPoint x: 914, startPoint y: 19, endPoint x: 905, endPoint y: 20, distance: 8.2
click at [914, 19] on button "Submit as Purchase" at bounding box center [924, 15] width 78 height 16
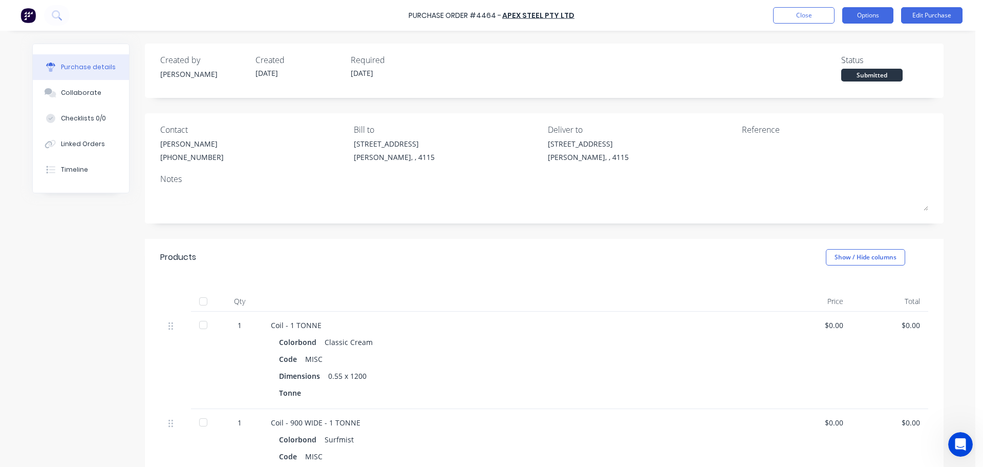
click at [858, 14] on button "Options" at bounding box center [867, 15] width 51 height 16
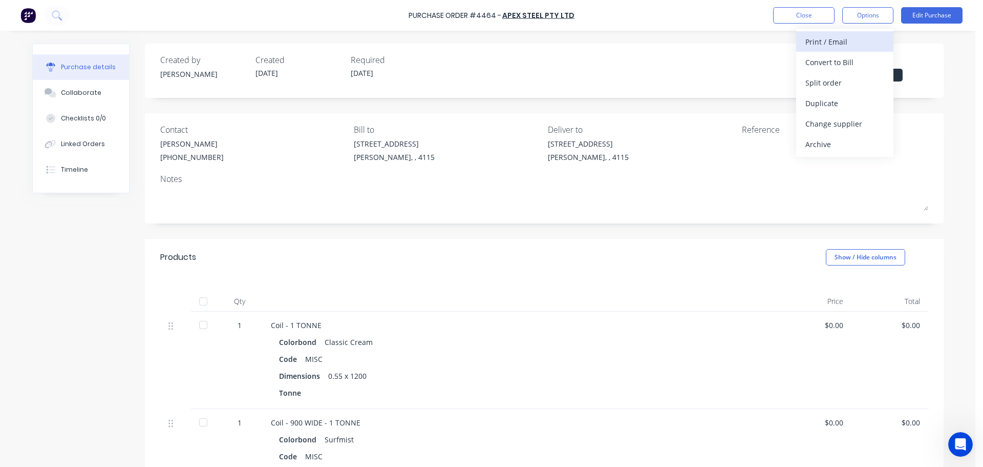
click at [825, 42] on div "Print / Email" at bounding box center [845, 41] width 79 height 15
click at [833, 92] on button "Without pricing" at bounding box center [844, 82] width 97 height 20
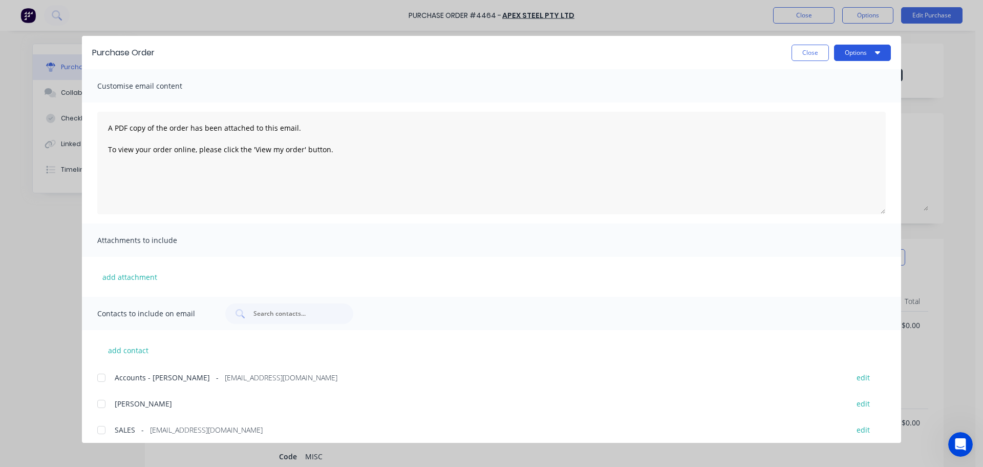
click at [855, 54] on button "Options" at bounding box center [862, 53] width 57 height 16
click at [829, 95] on div "Print" at bounding box center [842, 99] width 79 height 15
click at [800, 55] on button "Close" at bounding box center [810, 53] width 37 height 16
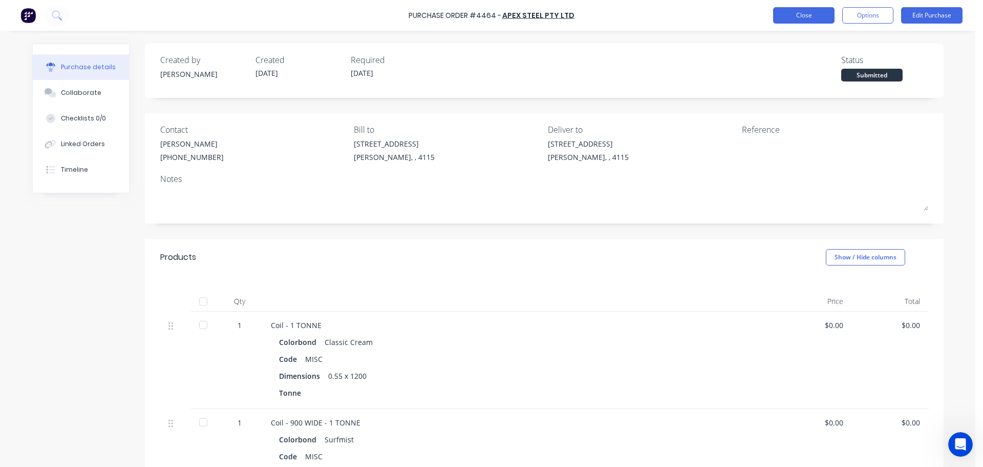
click at [790, 19] on button "Close" at bounding box center [803, 15] width 61 height 16
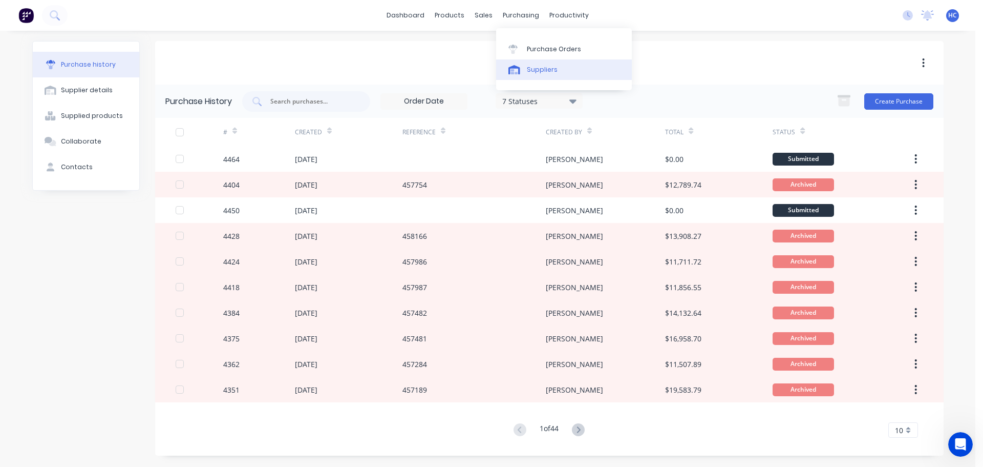
click at [548, 71] on div "Suppliers" at bounding box center [542, 69] width 31 height 9
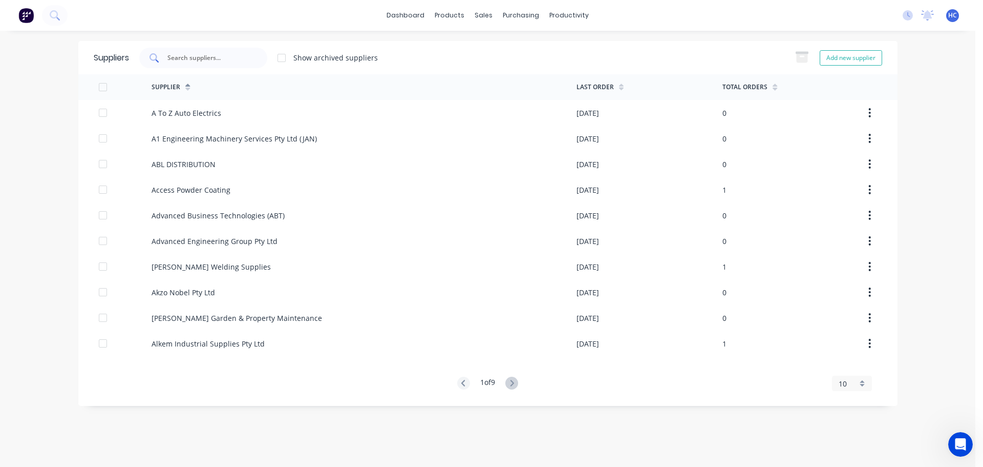
click at [227, 56] on input "text" at bounding box center [208, 58] width 85 height 10
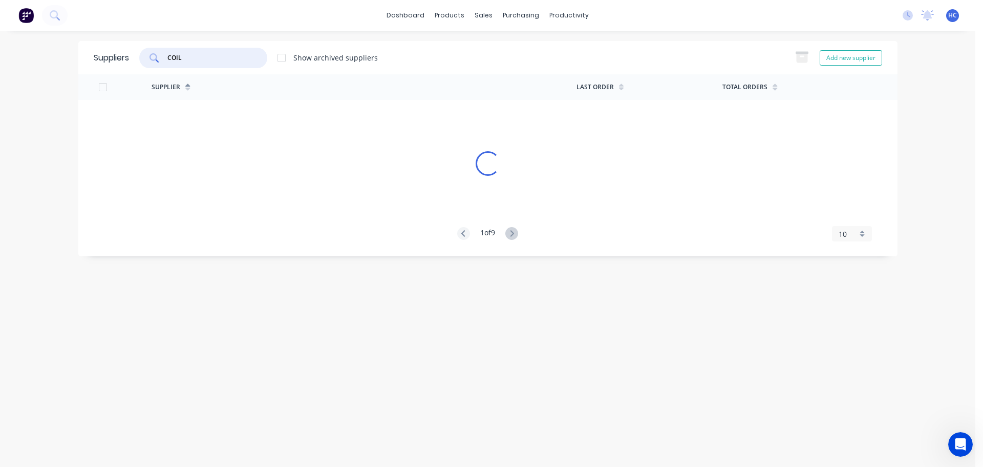
type input "COIL"
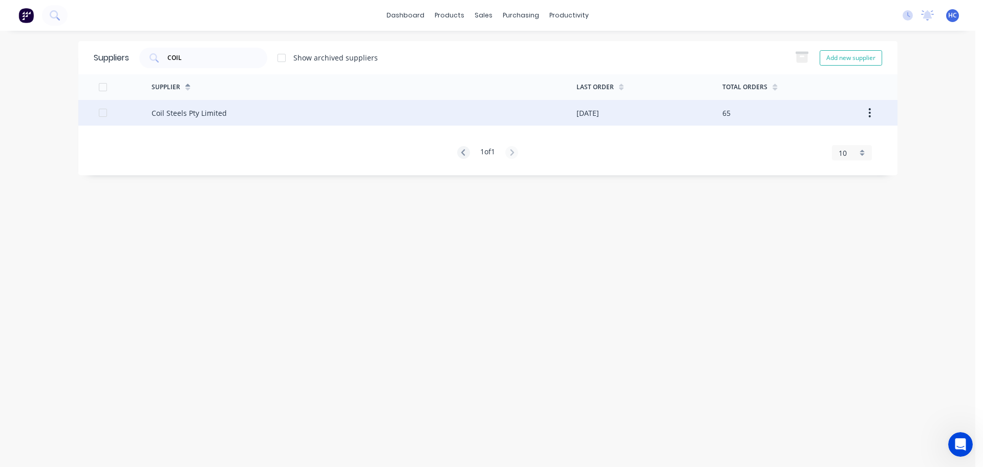
click at [209, 123] on div "Coil Steels Pty Limited" at bounding box center [364, 113] width 425 height 26
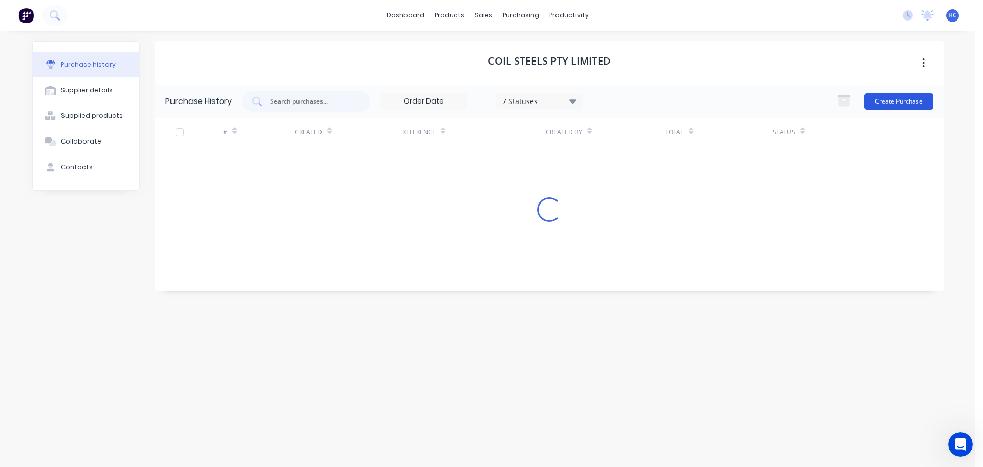
click at [895, 98] on button "Create Purchase" at bounding box center [898, 101] width 69 height 16
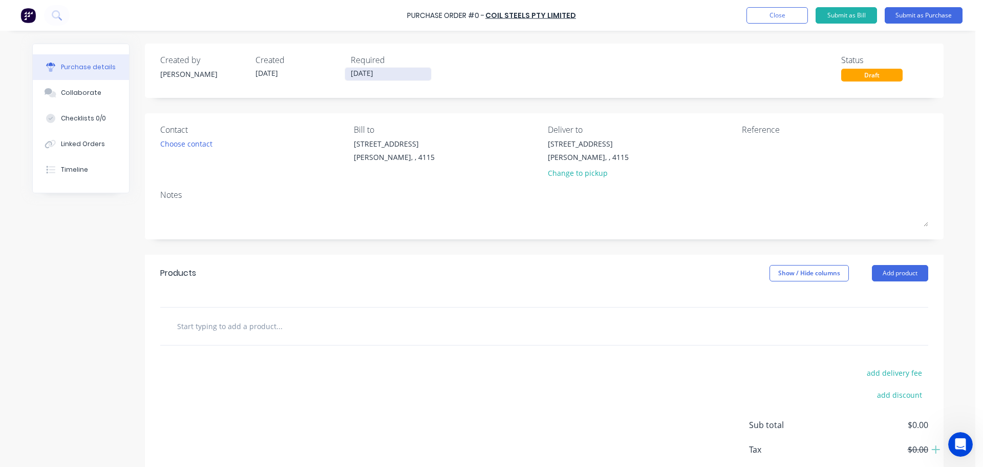
click at [357, 78] on input "[DATE]" at bounding box center [388, 74] width 86 height 13
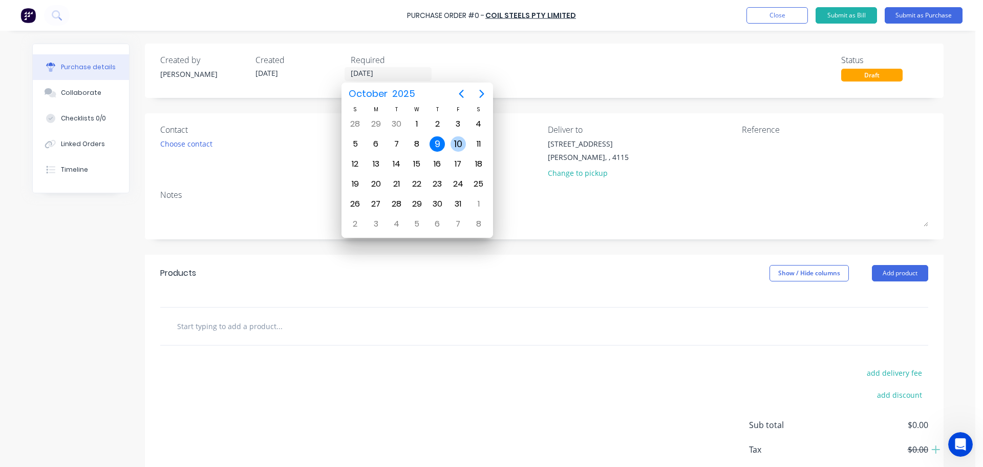
click at [463, 143] on div "10" at bounding box center [458, 143] width 15 height 15
type input "[DATE]"
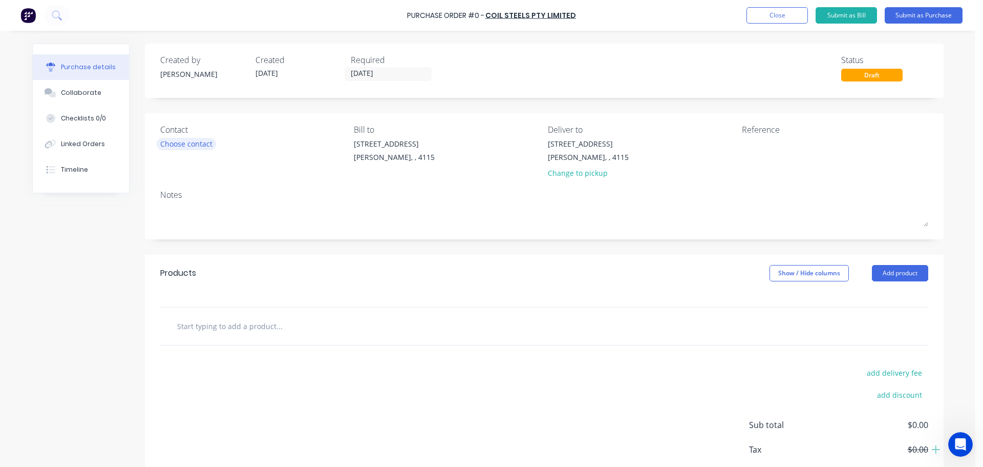
click at [189, 149] on div "Choose contact" at bounding box center [186, 143] width 52 height 11
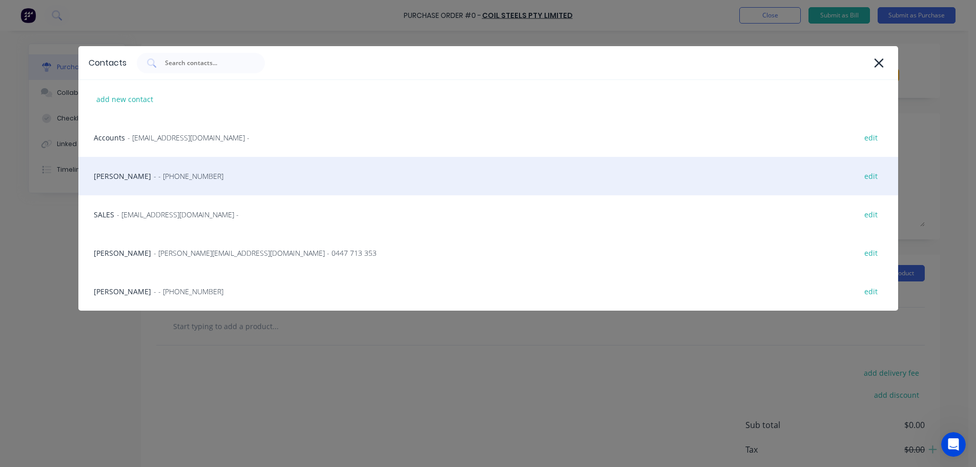
click at [151, 165] on div "HAYDEN - - [PHONE_NUMBER] edit" at bounding box center [487, 176] width 819 height 38
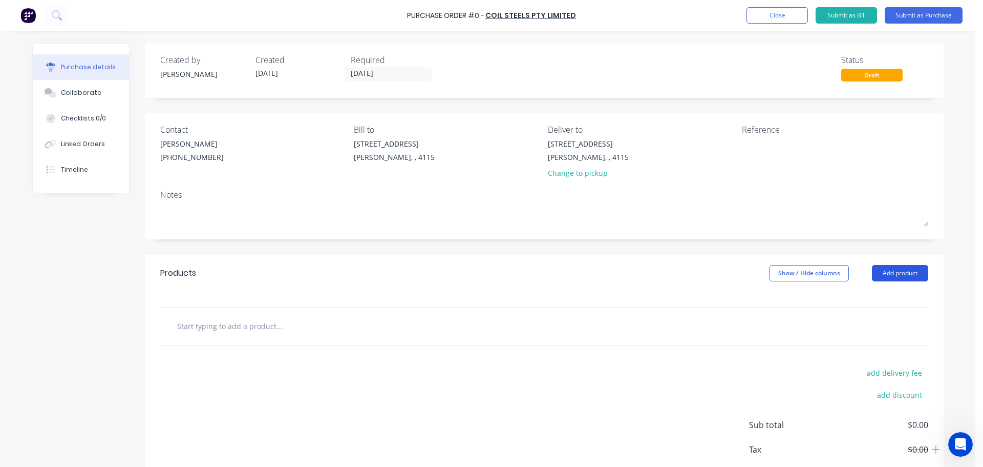
click at [898, 275] on button "Add product" at bounding box center [900, 273] width 56 height 16
click at [859, 302] on div "Product catalogue" at bounding box center [879, 299] width 79 height 15
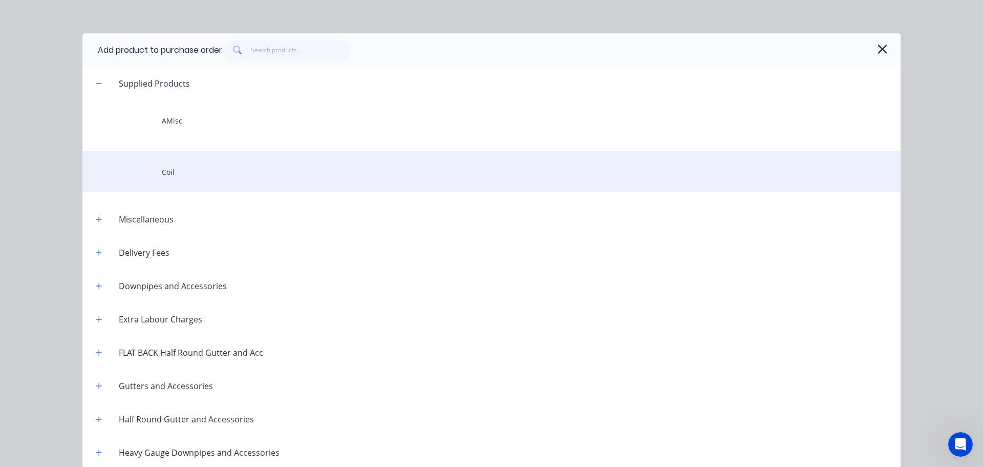
click at [214, 178] on div "Coil" at bounding box center [491, 171] width 818 height 41
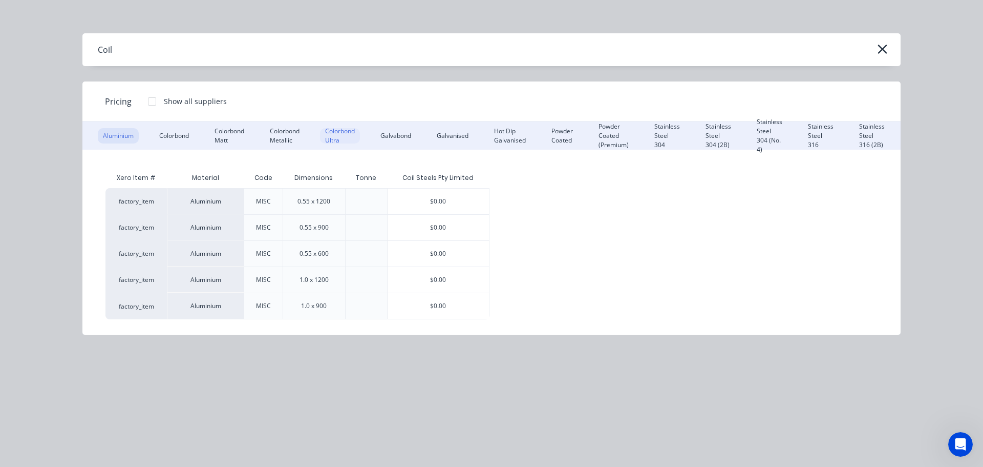
click at [341, 138] on div "Colorbond Ultra" at bounding box center [340, 135] width 40 height 15
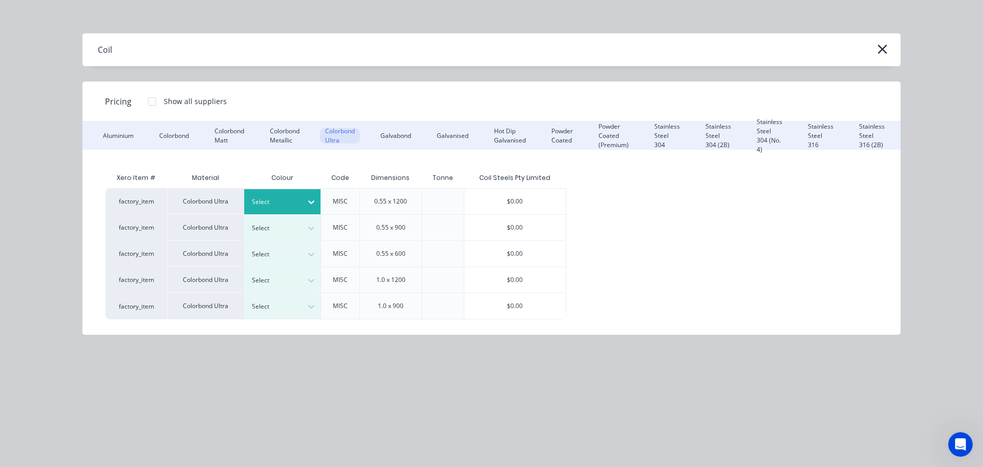
click at [299, 198] on div "Select" at bounding box center [273, 201] width 57 height 13
click at [280, 195] on div "[PERSON_NAME]" at bounding box center [273, 201] width 57 height 13
click at [507, 199] on div "$0.00" at bounding box center [514, 201] width 101 height 26
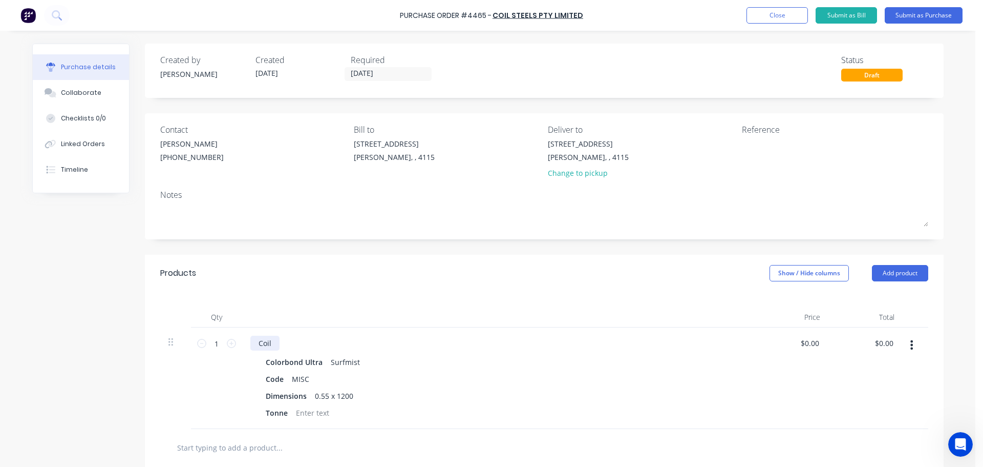
click at [271, 345] on div "Coil" at bounding box center [264, 342] width 29 height 15
click at [880, 269] on button "Add product" at bounding box center [900, 273] width 56 height 16
click at [885, 292] on div "Product catalogue" at bounding box center [879, 299] width 79 height 15
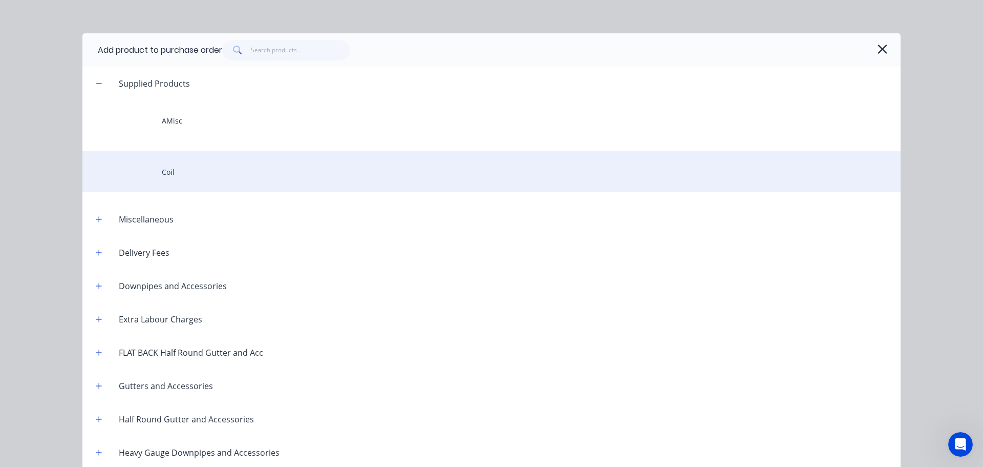
click at [246, 165] on div "Coil" at bounding box center [491, 171] width 818 height 41
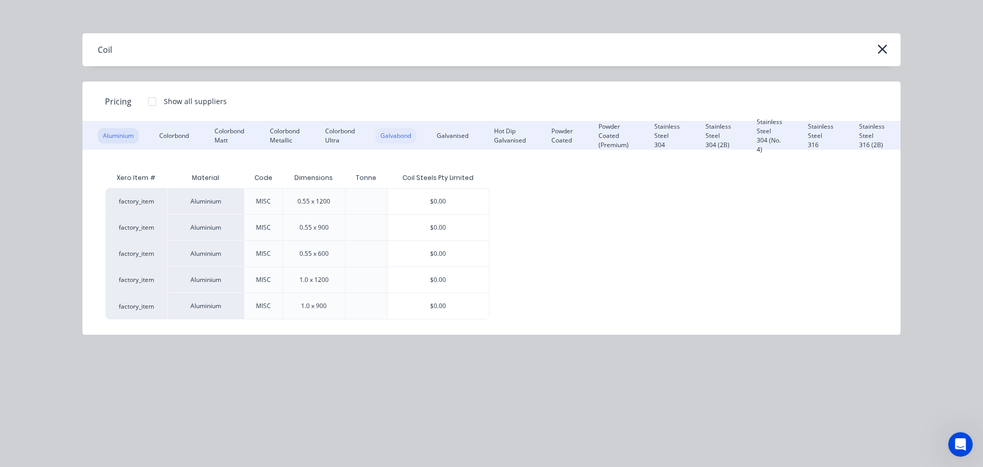
click at [392, 133] on div "Galvabond" at bounding box center [395, 135] width 41 height 15
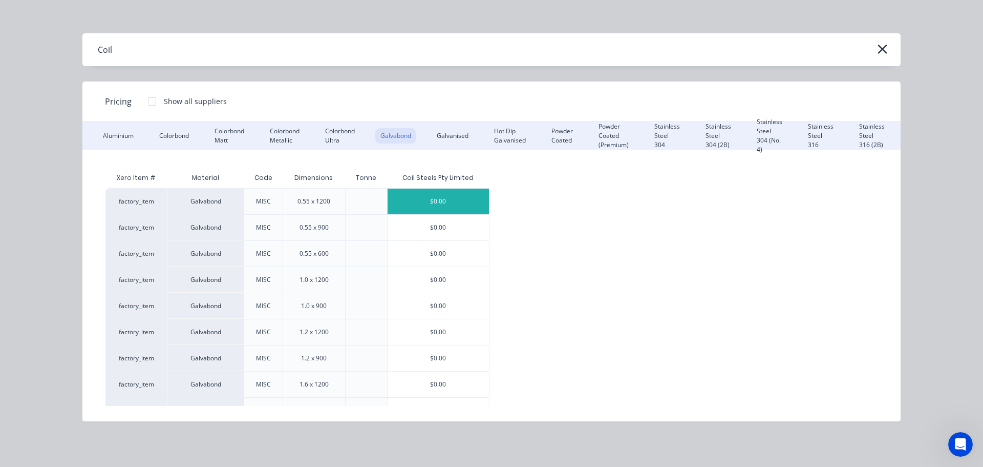
click at [429, 201] on div "$0.00" at bounding box center [438, 201] width 101 height 26
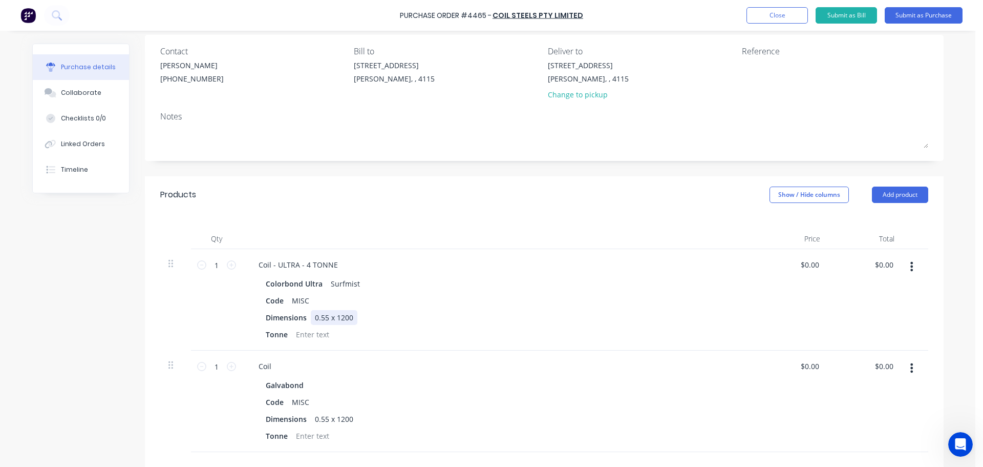
scroll to position [102, 0]
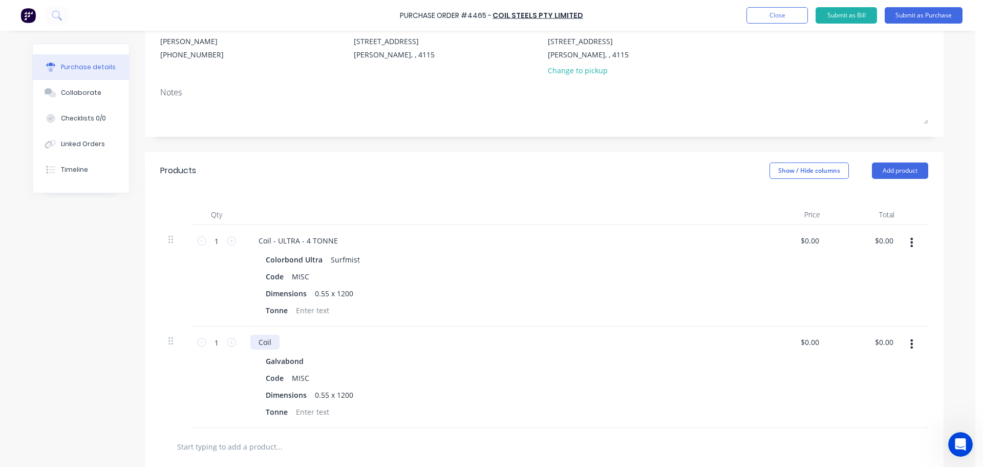
click at [266, 345] on div "Coil" at bounding box center [264, 341] width 29 height 15
click at [374, 341] on div "Coil - 1 TONNE" at bounding box center [498, 341] width 496 height 15
click at [906, 18] on button "Submit as Purchase" at bounding box center [924, 15] width 78 height 16
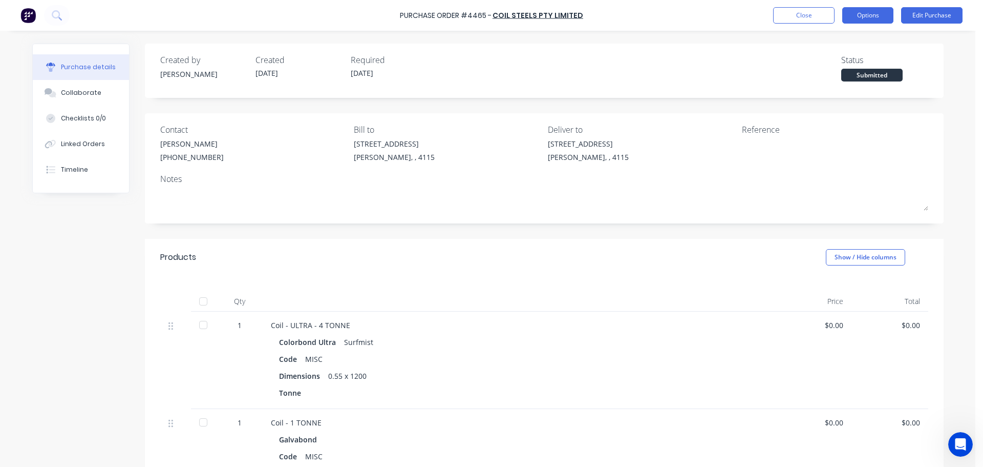
click at [864, 18] on button "Options" at bounding box center [867, 15] width 51 height 16
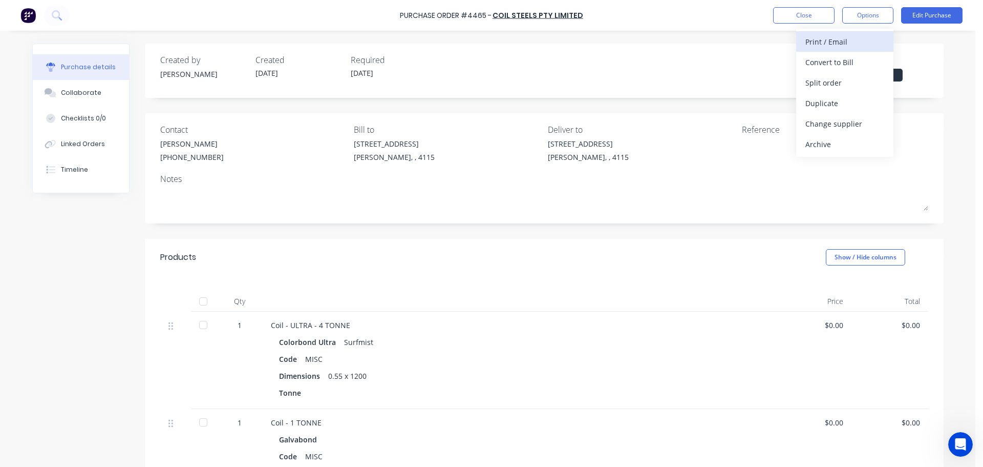
click at [846, 47] on div "Print / Email" at bounding box center [845, 41] width 79 height 15
click at [836, 85] on div "Without pricing" at bounding box center [845, 82] width 79 height 15
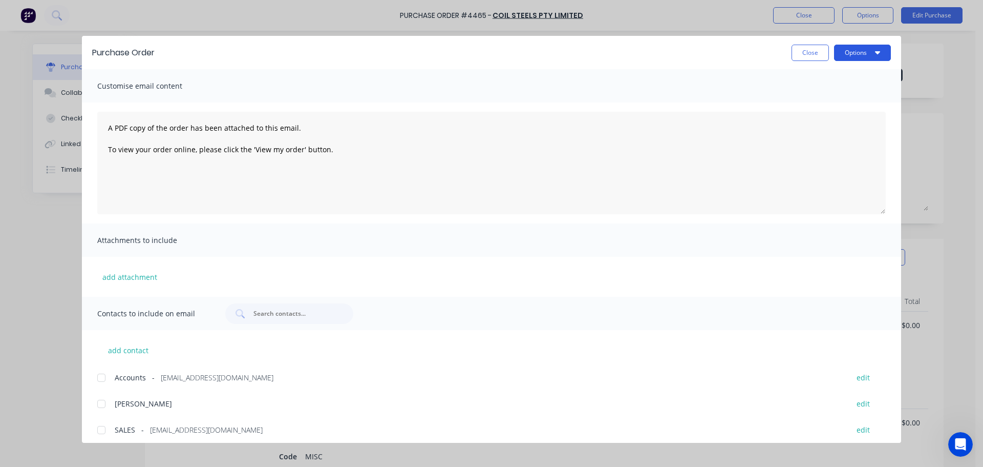
click at [851, 47] on button "Options" at bounding box center [862, 53] width 57 height 16
click at [822, 91] on button "Print" at bounding box center [842, 99] width 97 height 20
click at [811, 51] on button "Close" at bounding box center [810, 53] width 37 height 16
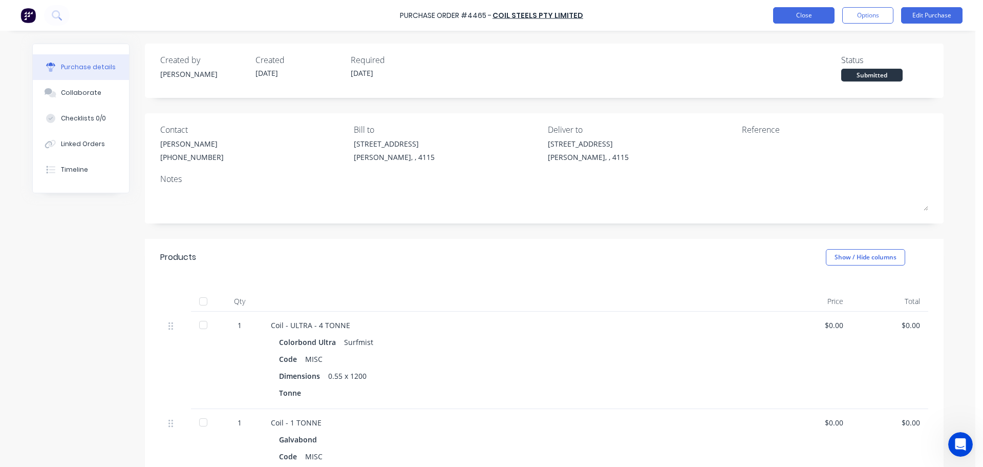
click at [796, 19] on button "Close" at bounding box center [803, 15] width 61 height 16
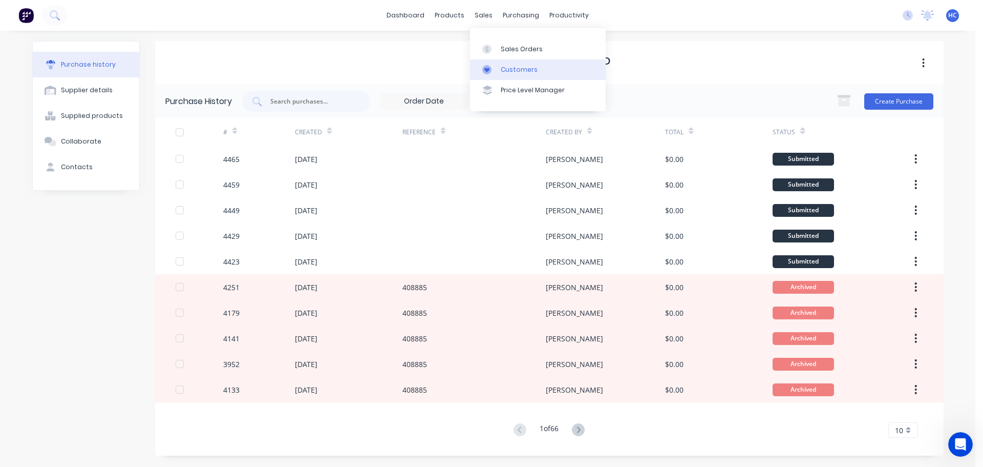
click at [510, 66] on div "Customers" at bounding box center [519, 69] width 37 height 9
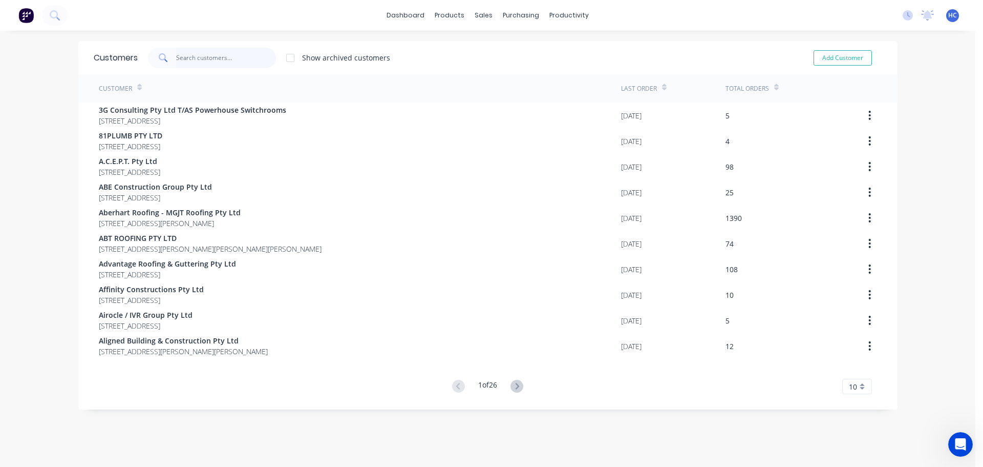
click at [184, 58] on input "text" at bounding box center [226, 58] width 100 height 20
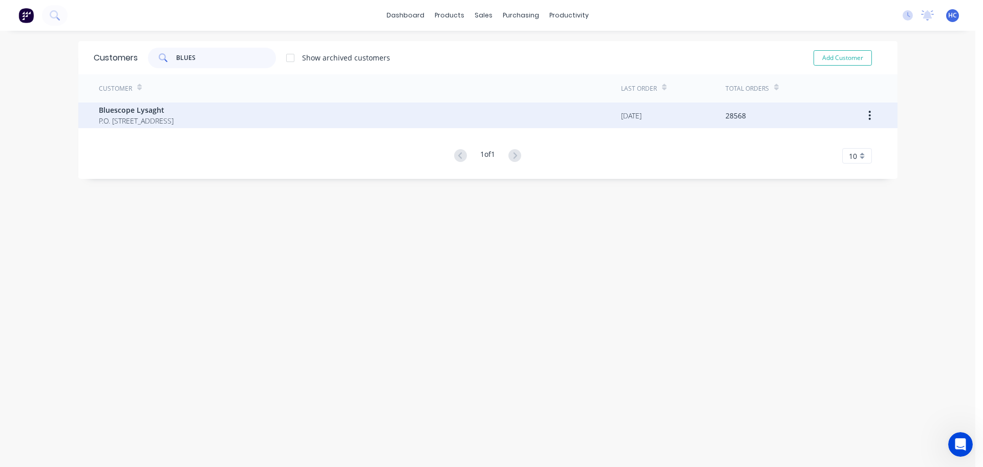
type input "BLUES"
click at [147, 112] on span "Bluescope Lysaght" at bounding box center [136, 109] width 75 height 11
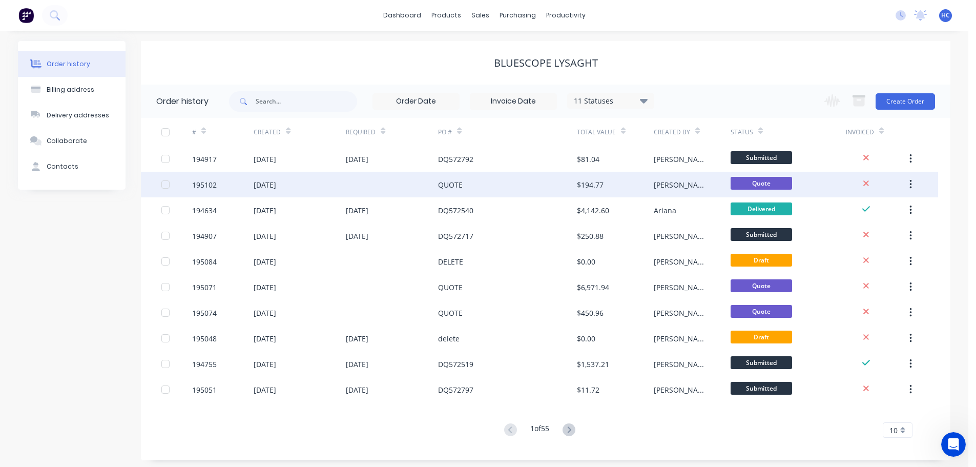
click at [543, 178] on div "QUOTE" at bounding box center [507, 185] width 138 height 26
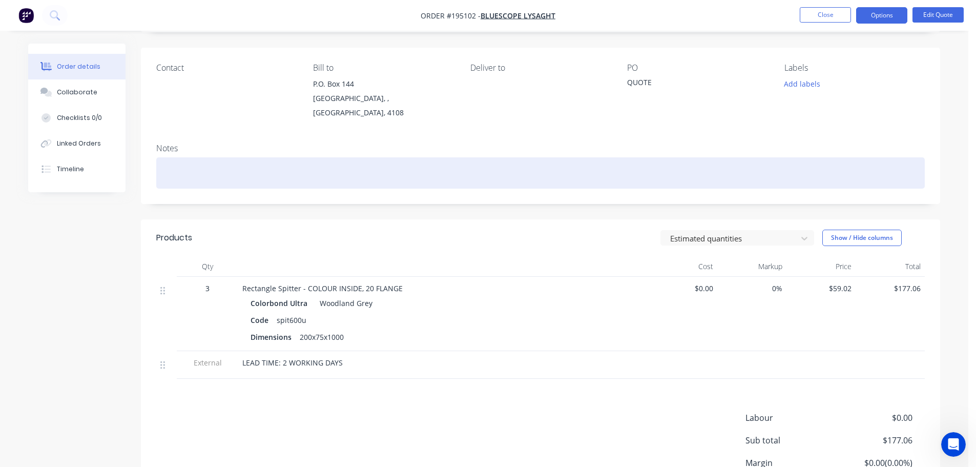
scroll to position [102, 0]
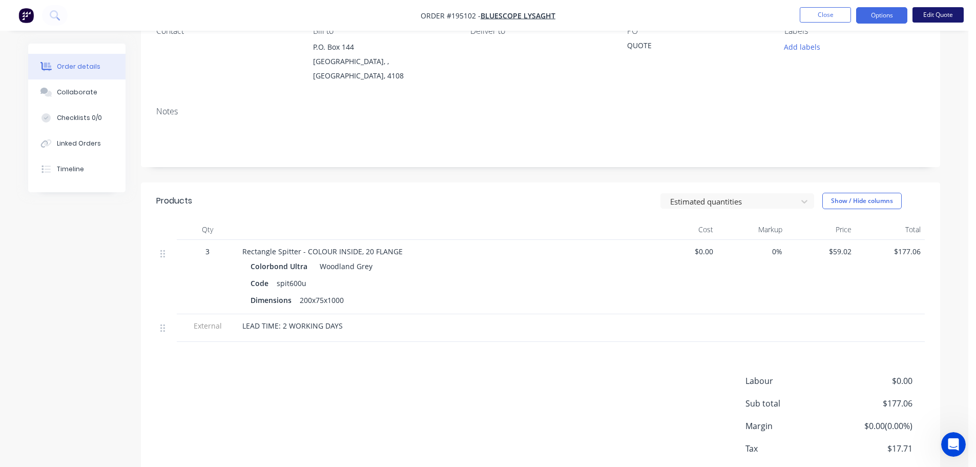
click at [947, 22] on button "Edit Quote" at bounding box center [937, 14] width 51 height 15
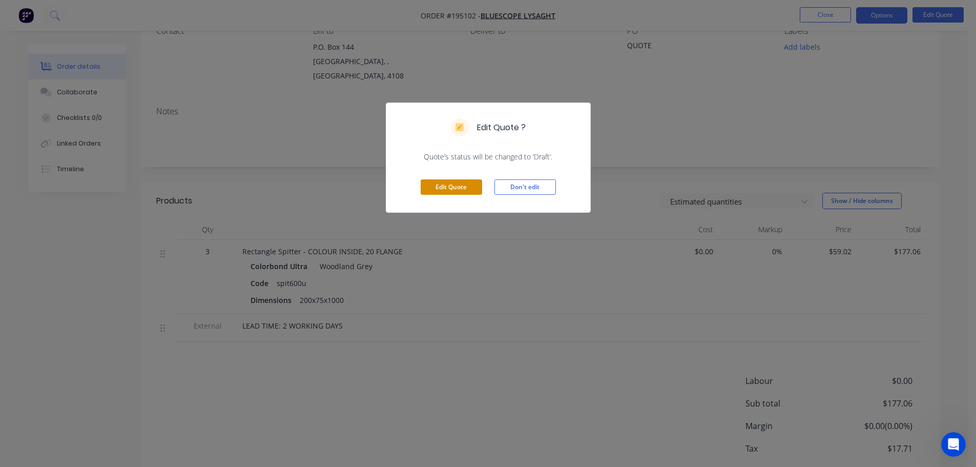
click at [434, 180] on button "Edit Quote" at bounding box center [450, 186] width 61 height 15
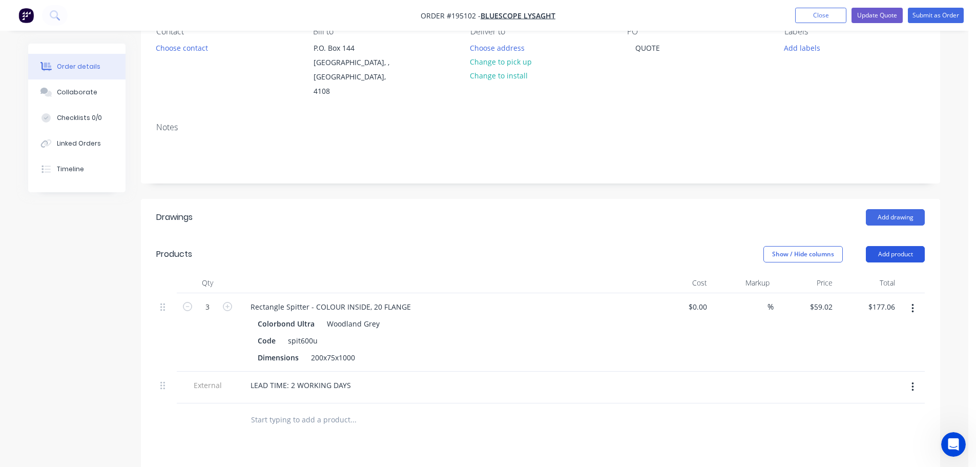
click at [889, 246] on button "Add product" at bounding box center [894, 254] width 59 height 16
click at [860, 272] on div "Product catalogue" at bounding box center [875, 279] width 79 height 15
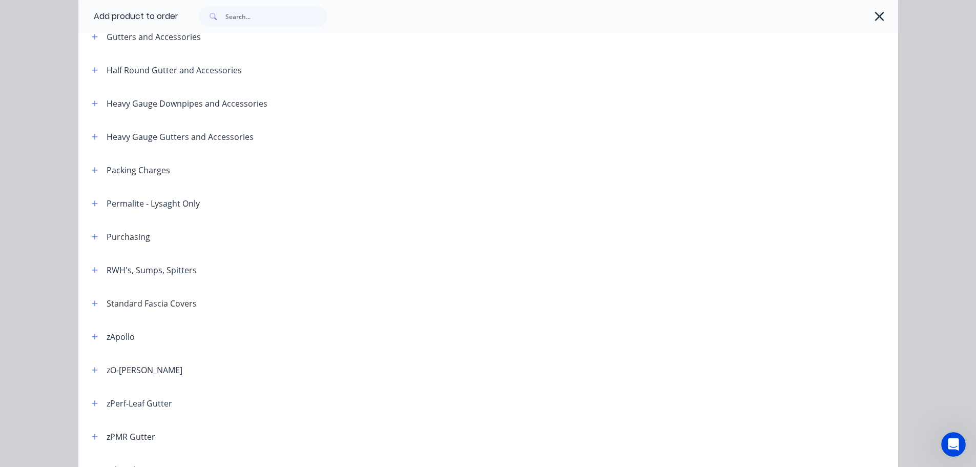
scroll to position [307, 0]
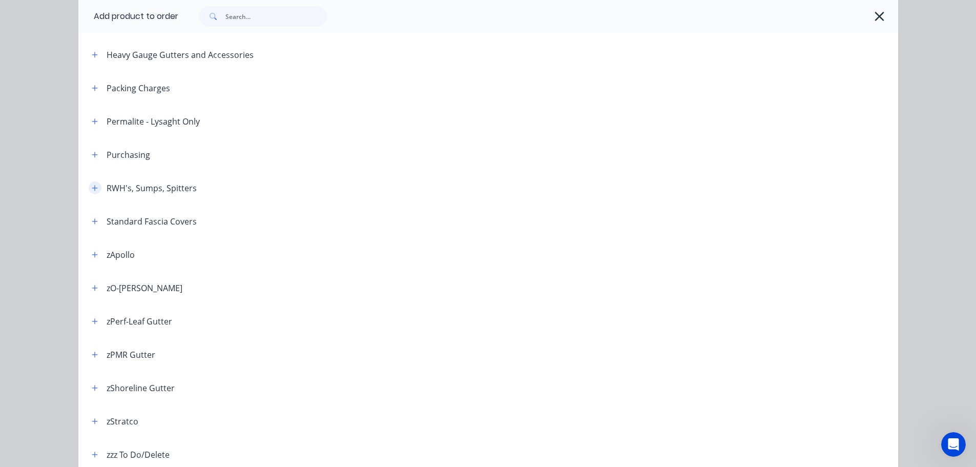
click at [92, 190] on icon "button" at bounding box center [95, 187] width 6 height 7
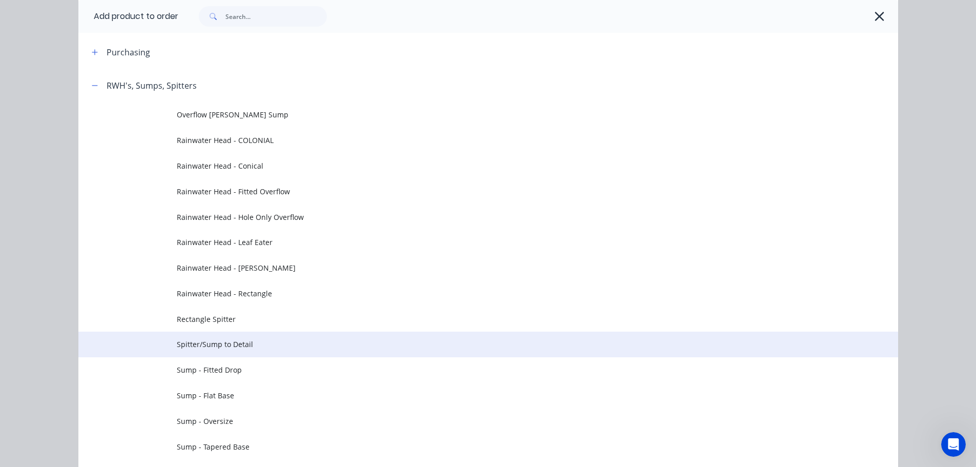
scroll to position [512, 0]
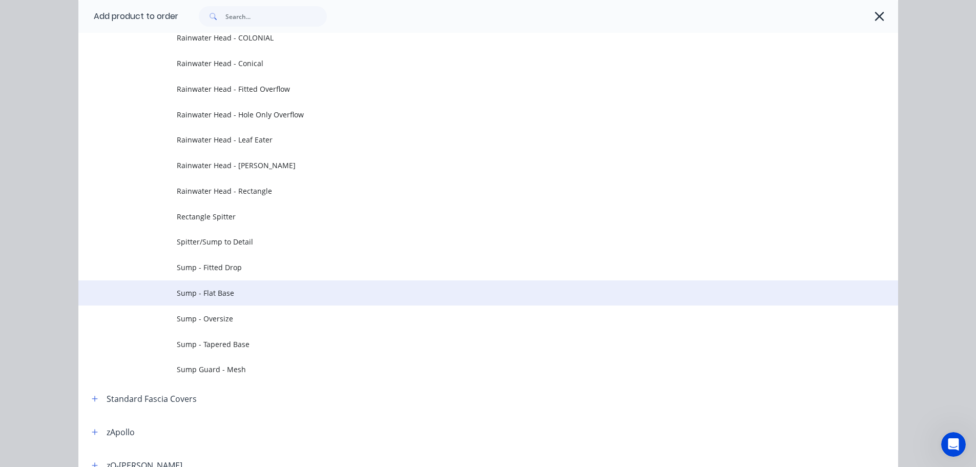
click at [218, 293] on span "Sump - Flat Base" at bounding box center [465, 292] width 577 height 11
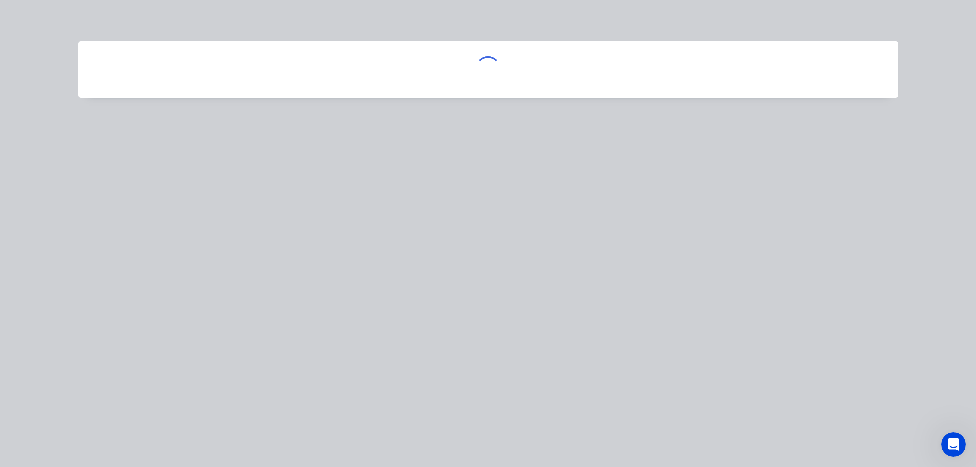
scroll to position [0, 0]
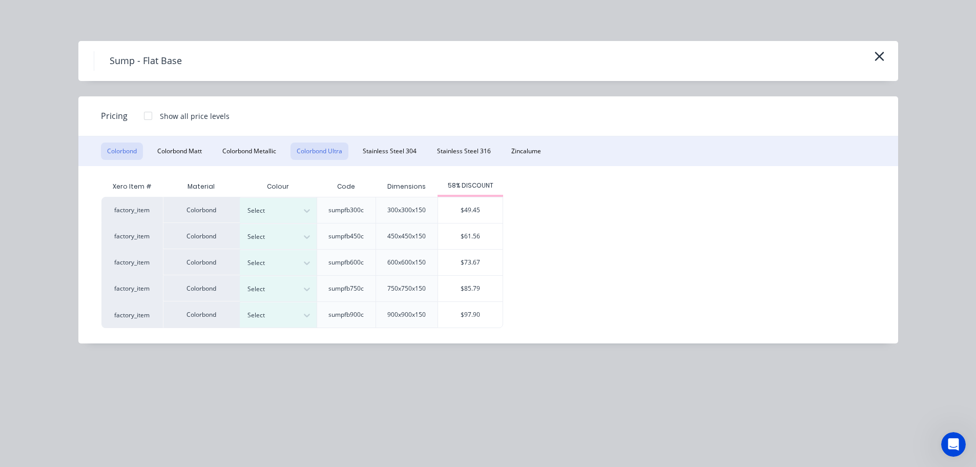
click at [331, 152] on button "Colorbond Ultra" at bounding box center [319, 150] width 58 height 17
click at [311, 228] on div at bounding box center [307, 236] width 18 height 25
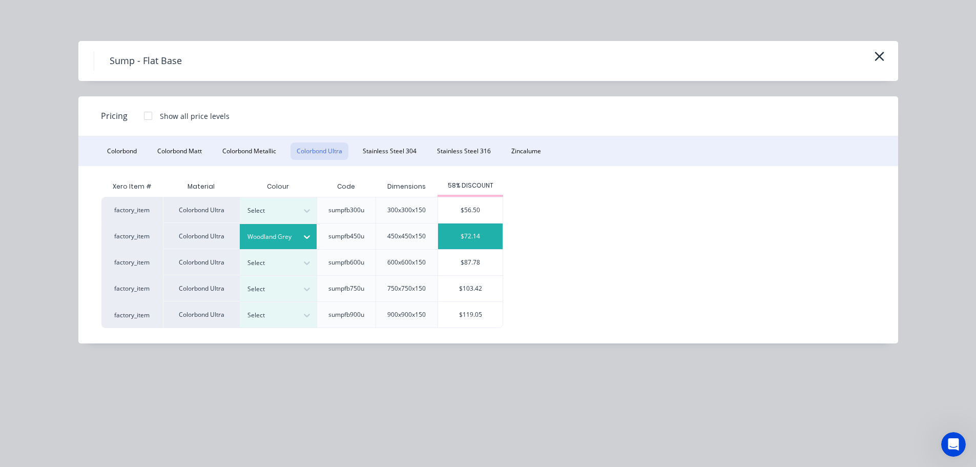
click at [463, 236] on div "$72.14" at bounding box center [470, 236] width 65 height 26
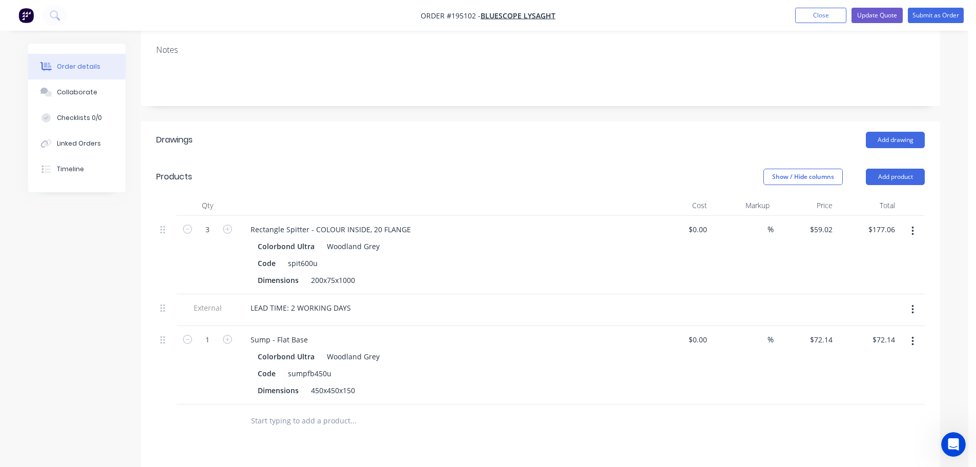
scroll to position [205, 0]
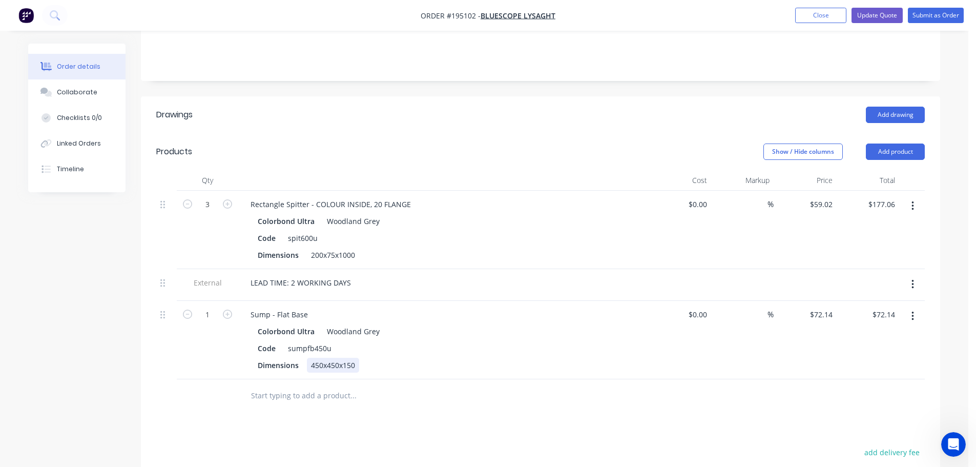
click at [316, 357] on div "450x450x150" at bounding box center [333, 364] width 52 height 15
click at [606, 390] on div at bounding box center [422, 395] width 369 height 33
click at [310, 307] on div "Sump - Flat Base" at bounding box center [279, 314] width 74 height 15
click at [231, 309] on icon "button" at bounding box center [227, 313] width 9 height 9
type input "2"
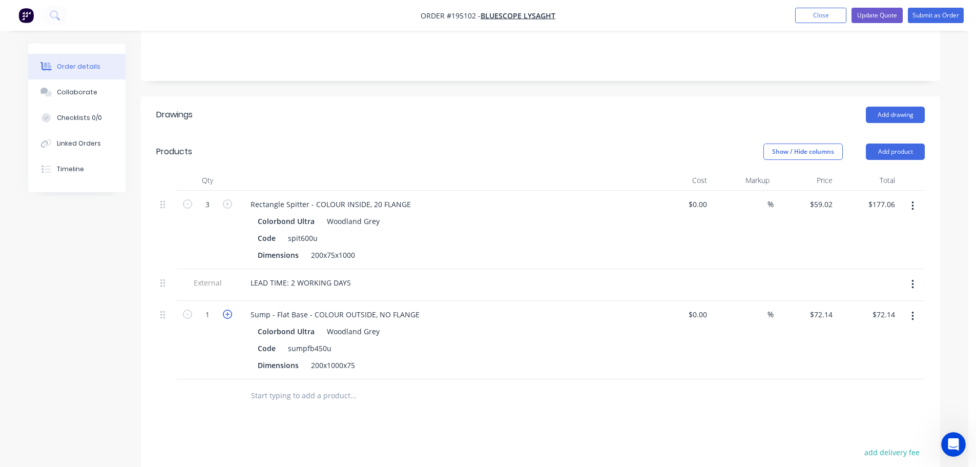
type input "$144.28"
click at [231, 309] on icon "button" at bounding box center [227, 313] width 9 height 9
type input "3"
type input "$216.42"
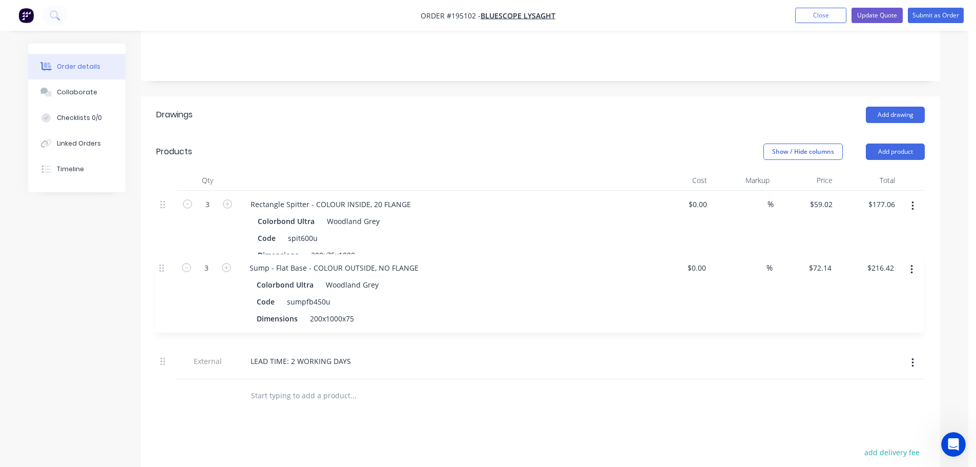
drag, startPoint x: 168, startPoint y: 301, endPoint x: 164, endPoint y: 265, distance: 36.6
click at [164, 265] on div "3 Rectangle Spitter - COLOUR INSIDE, 20 FLANGE Colorbond Ultra Woodland Grey Co…" at bounding box center [540, 285] width 768 height 188
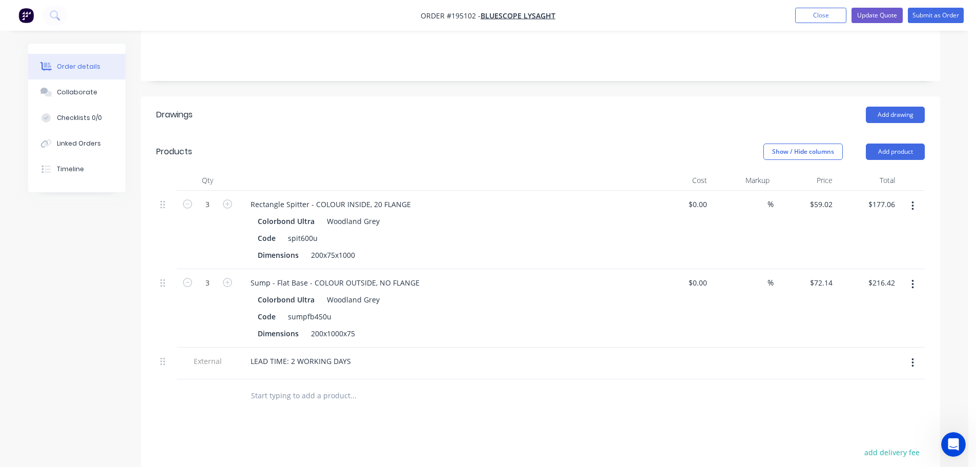
click at [906, 197] on button "button" at bounding box center [912, 206] width 24 height 18
click at [851, 287] on div "Delete" at bounding box center [875, 294] width 79 height 15
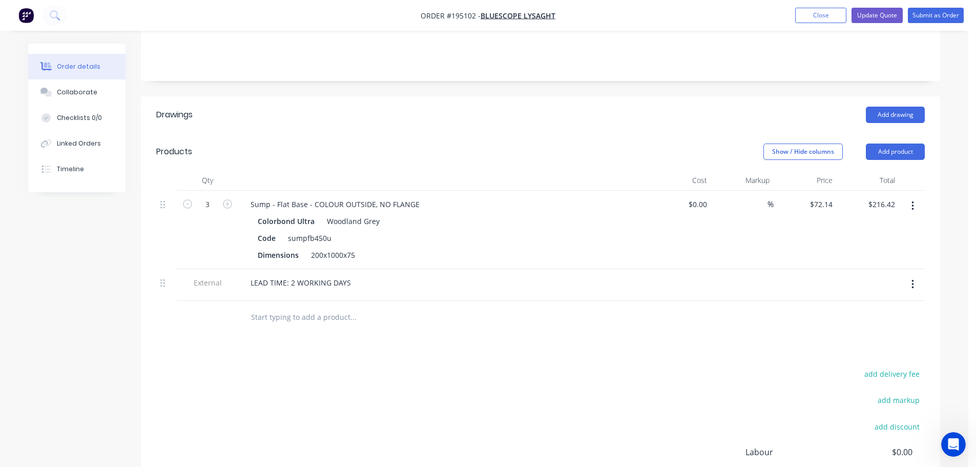
click at [707, 145] on header "Products Show / Hide columns Add product" at bounding box center [540, 151] width 799 height 37
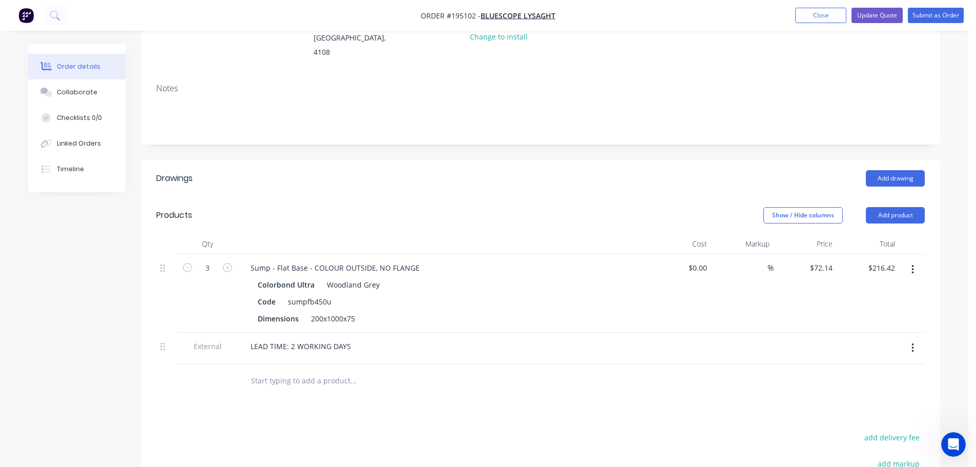
scroll to position [102, 0]
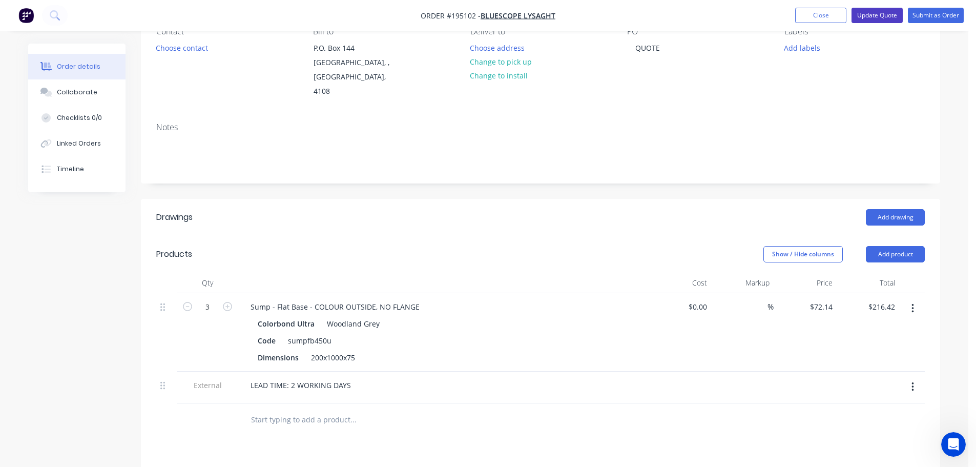
click at [878, 15] on button "Update Quote" at bounding box center [876, 15] width 51 height 15
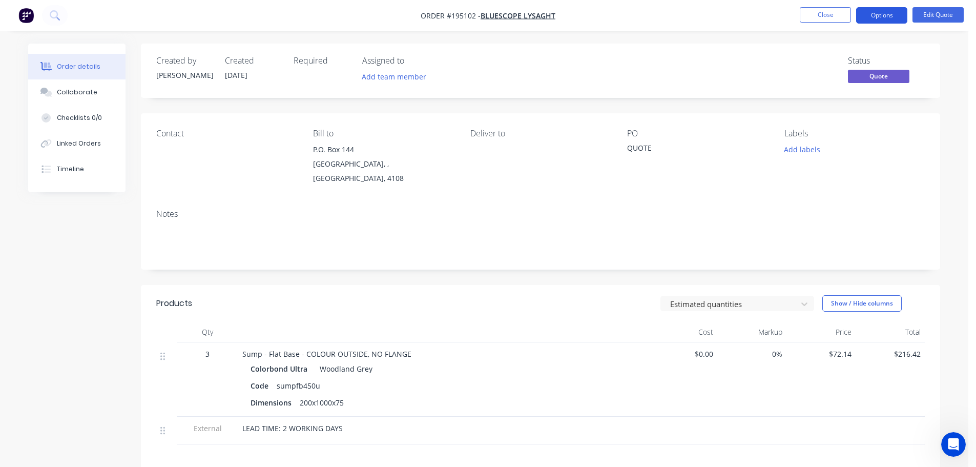
click at [877, 11] on button "Options" at bounding box center [881, 15] width 51 height 16
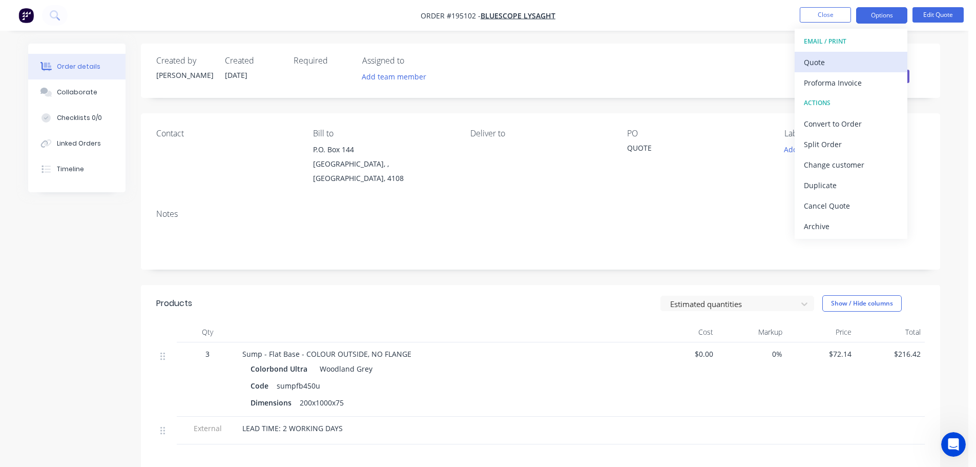
click at [828, 65] on div "Quote" at bounding box center [851, 62] width 94 height 15
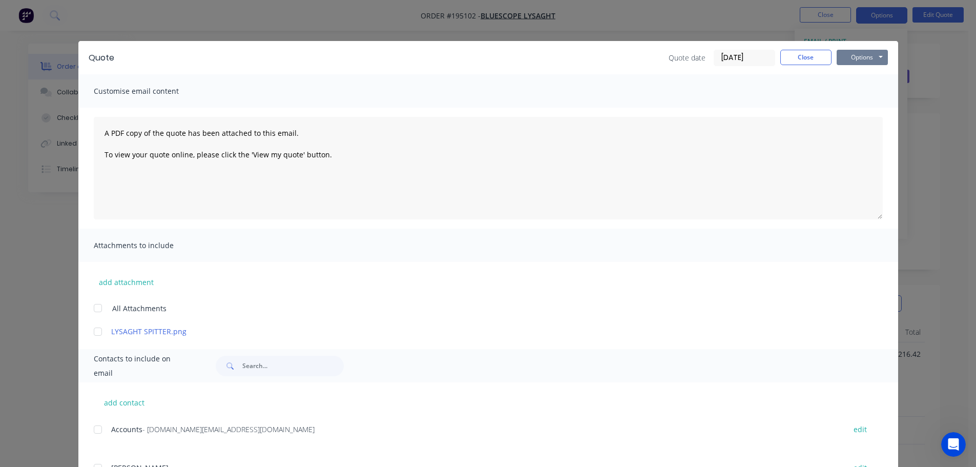
click at [843, 56] on button "Options" at bounding box center [861, 57] width 51 height 15
click at [858, 91] on button "Print" at bounding box center [869, 92] width 66 height 17
click at [806, 53] on button "Close" at bounding box center [805, 57] width 51 height 15
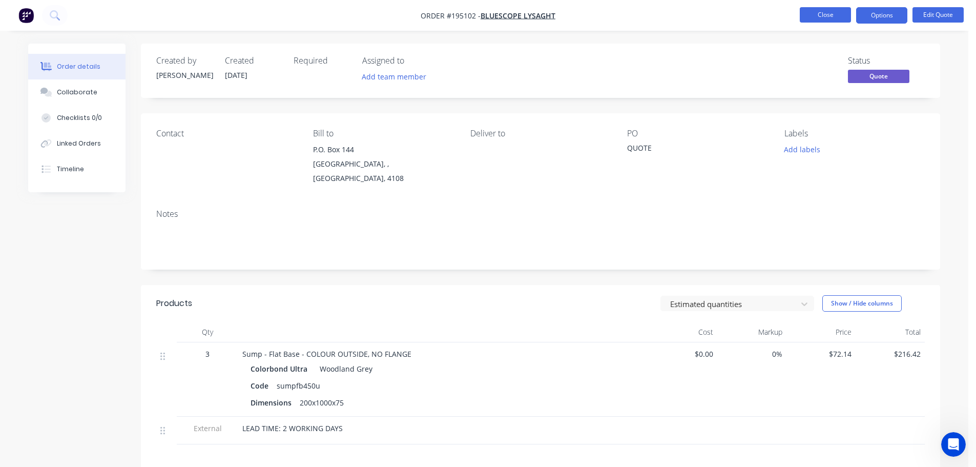
click at [832, 14] on button "Close" at bounding box center [824, 14] width 51 height 15
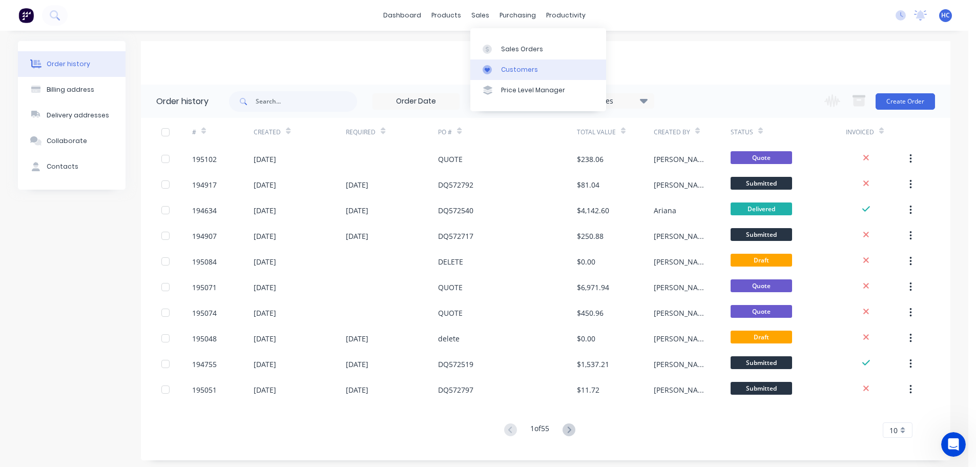
click at [514, 60] on link "Customers" at bounding box center [538, 69] width 136 height 20
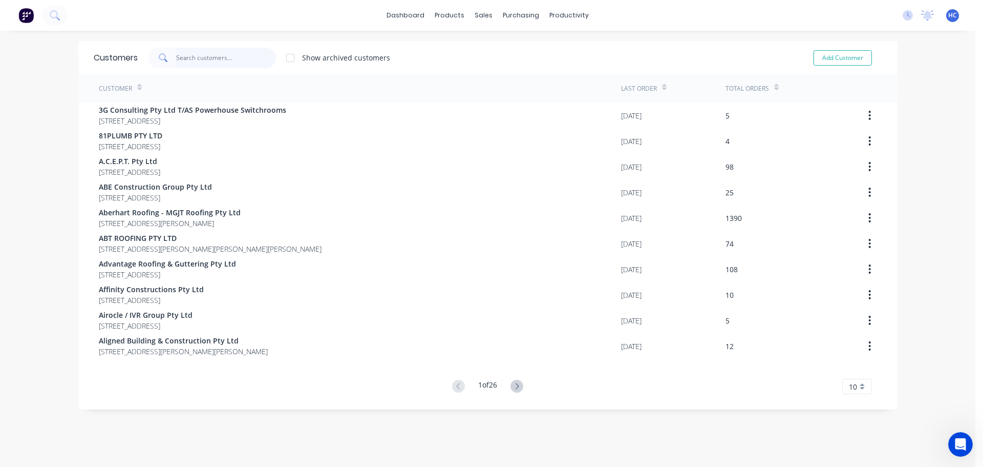
click at [206, 54] on input "text" at bounding box center [226, 58] width 100 height 20
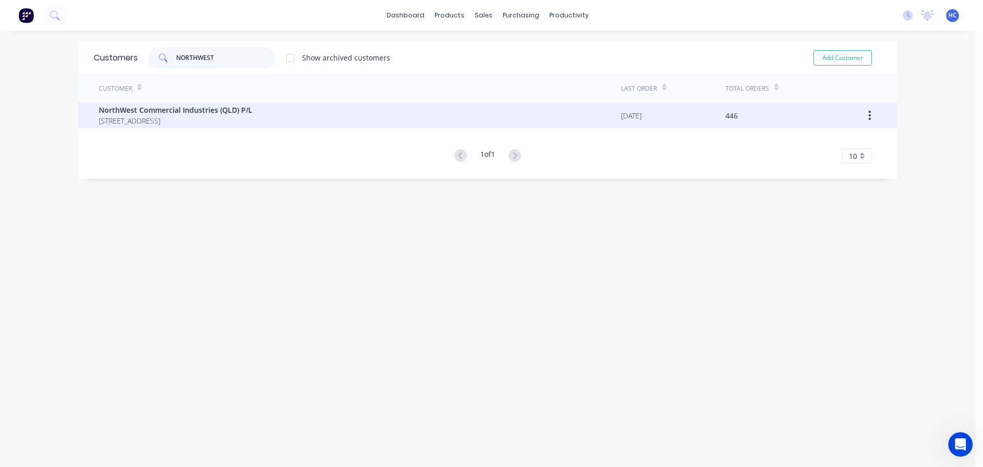
type input "NORTHWEST"
click at [152, 115] on span "[STREET_ADDRESS]" at bounding box center [176, 120] width 154 height 11
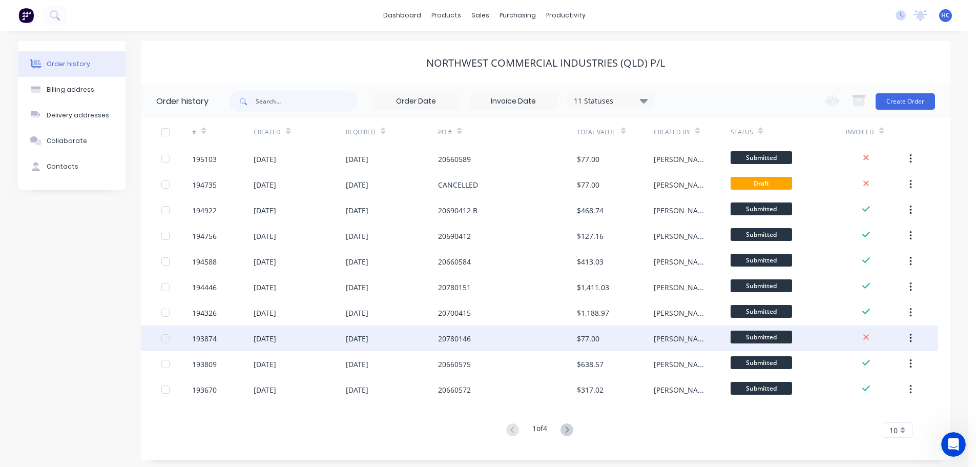
click at [554, 342] on div "20780146" at bounding box center [507, 338] width 138 height 26
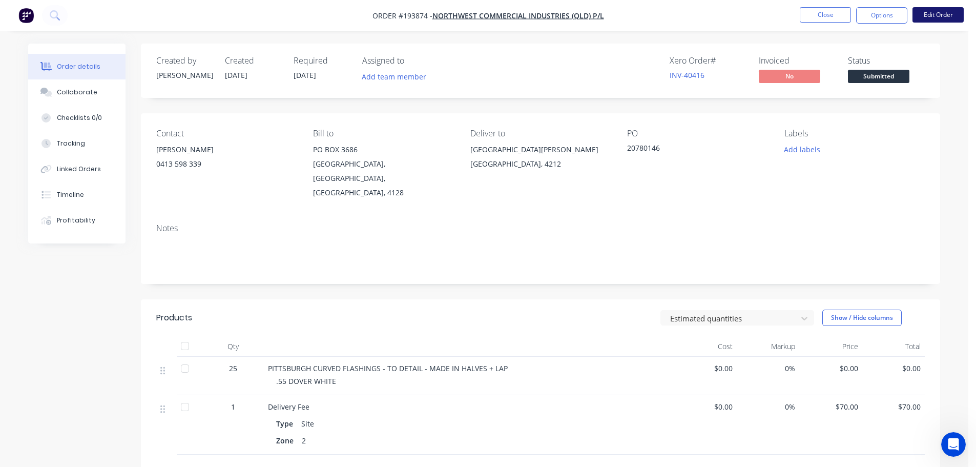
click at [934, 17] on button "Edit Order" at bounding box center [937, 14] width 51 height 15
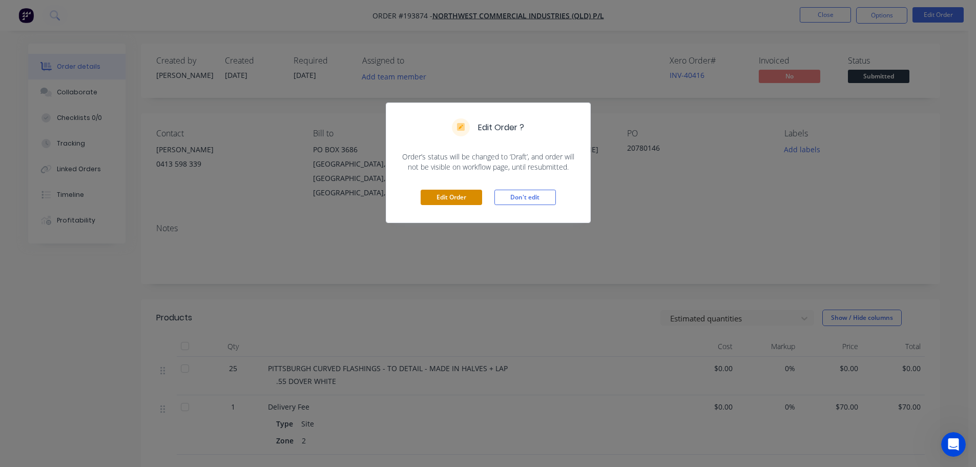
click at [452, 201] on button "Edit Order" at bounding box center [450, 196] width 61 height 15
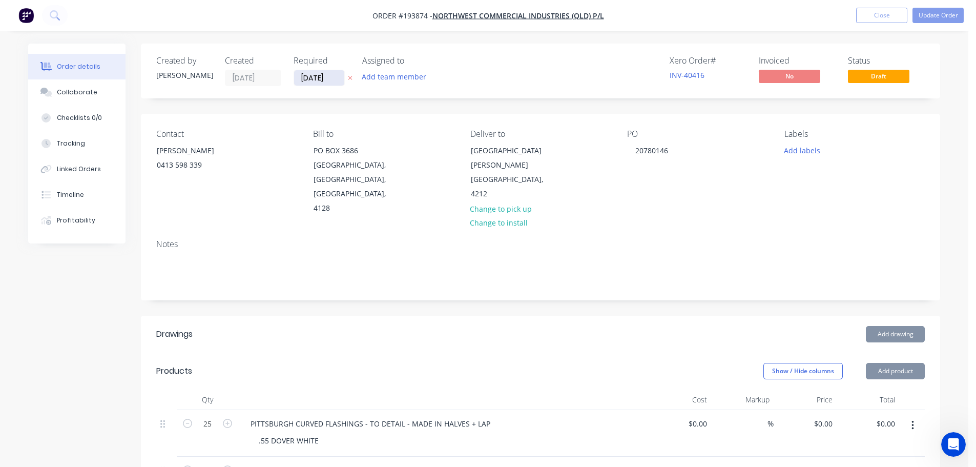
click at [323, 79] on input "[DATE]" at bounding box center [319, 77] width 50 height 15
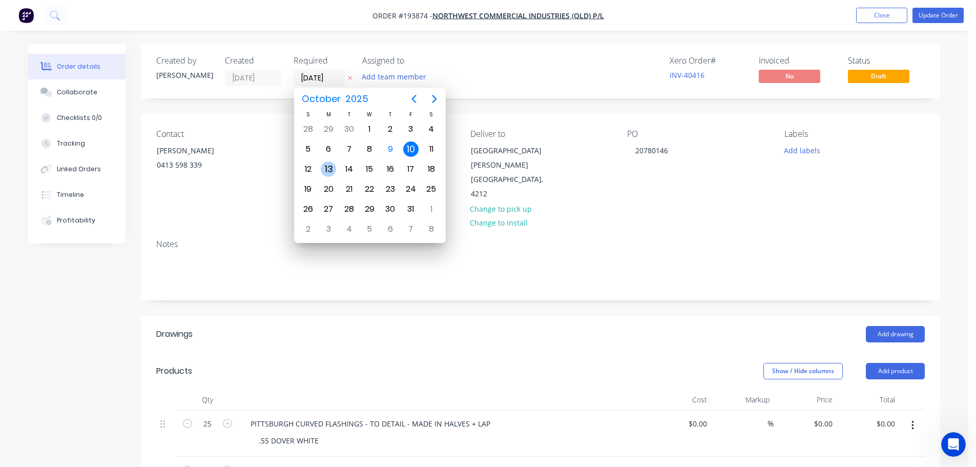
drag, startPoint x: 324, startPoint y: 168, endPoint x: 334, endPoint y: 163, distance: 11.0
click at [325, 168] on div "13" at bounding box center [328, 168] width 15 height 15
type input "[DATE]"
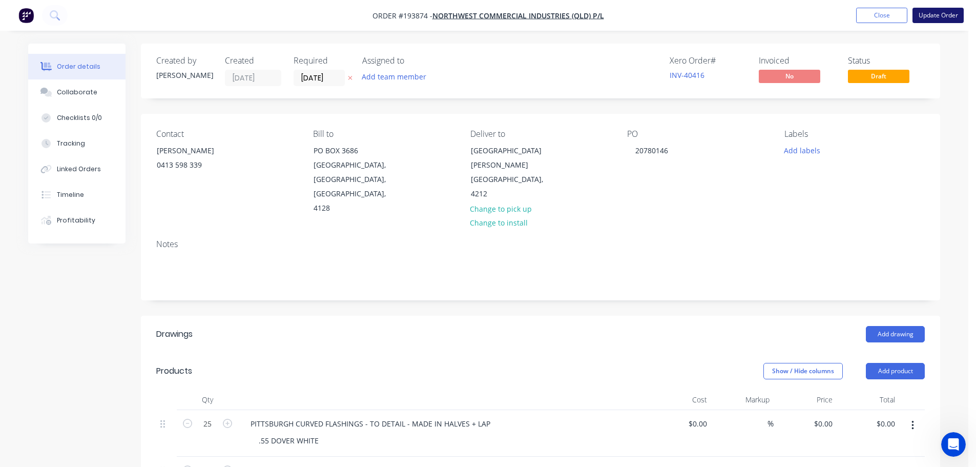
click at [932, 14] on button "Update Order" at bounding box center [937, 15] width 51 height 15
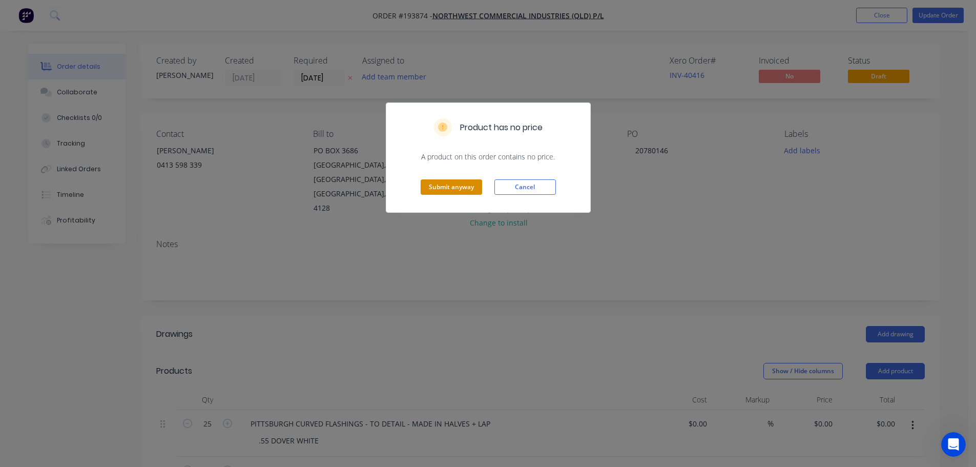
click at [462, 189] on button "Submit anyway" at bounding box center [450, 186] width 61 height 15
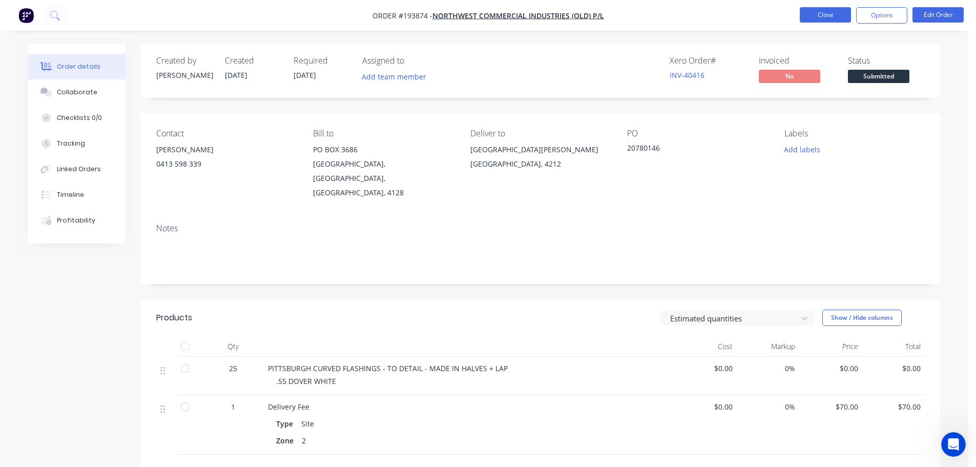
click at [832, 16] on button "Close" at bounding box center [824, 14] width 51 height 15
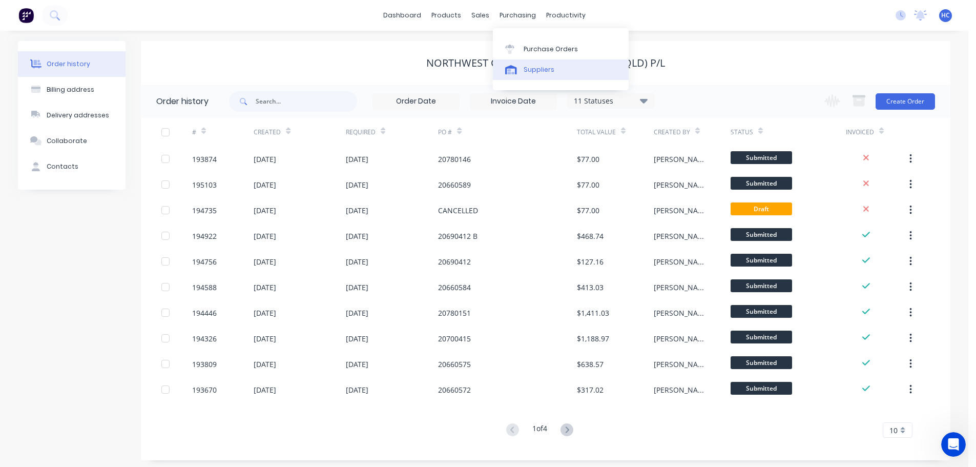
click at [532, 68] on div "Suppliers" at bounding box center [538, 69] width 31 height 9
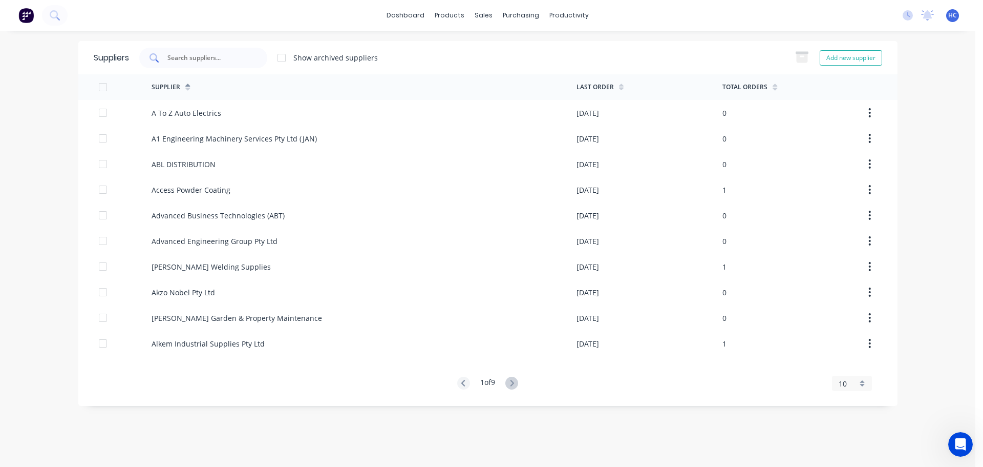
drag, startPoint x: 209, startPoint y: 52, endPoint x: 241, endPoint y: 58, distance: 31.9
click at [209, 52] on div at bounding box center [203, 58] width 128 height 20
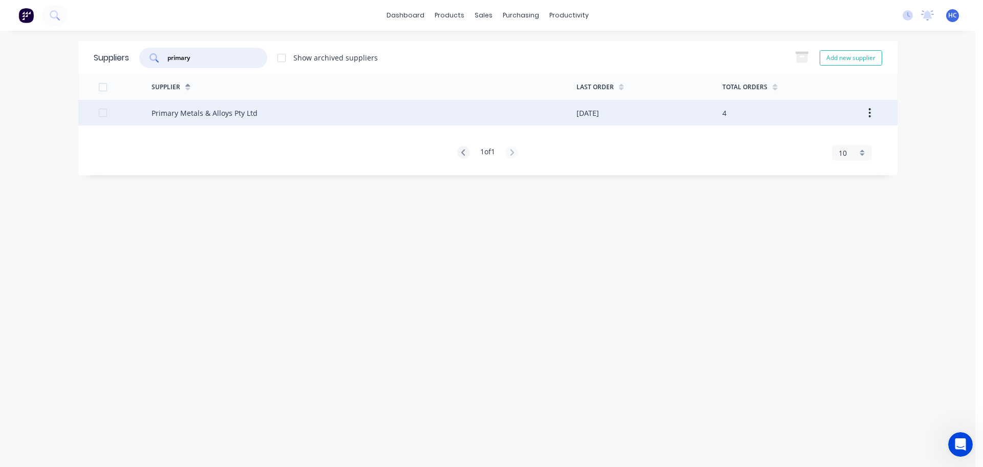
type input "primary"
click at [257, 118] on div "Primary Metals & Alloys Pty Ltd" at bounding box center [364, 113] width 425 height 26
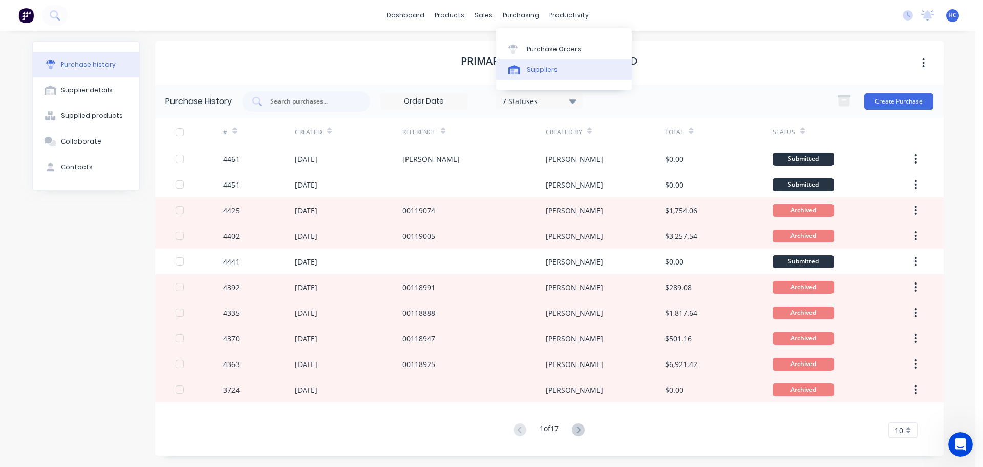
click at [543, 67] on div "Suppliers" at bounding box center [542, 69] width 31 height 9
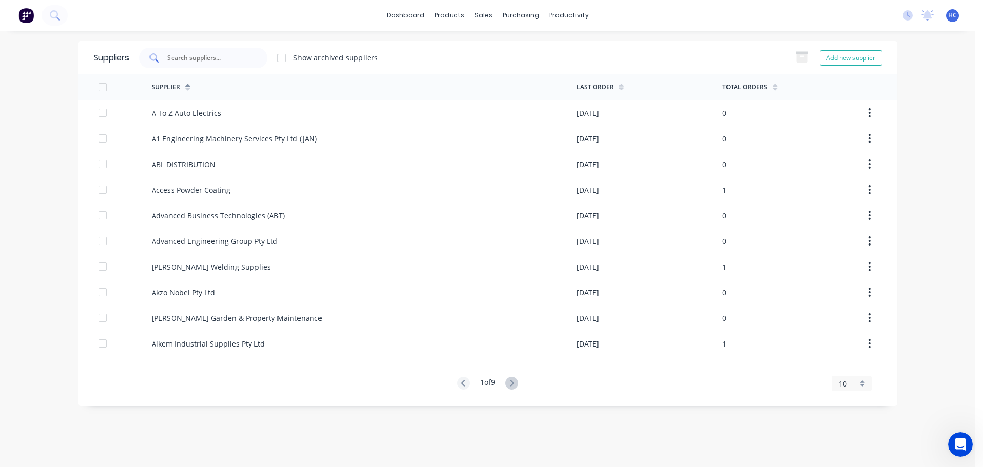
click at [239, 57] on input "text" at bounding box center [208, 58] width 85 height 10
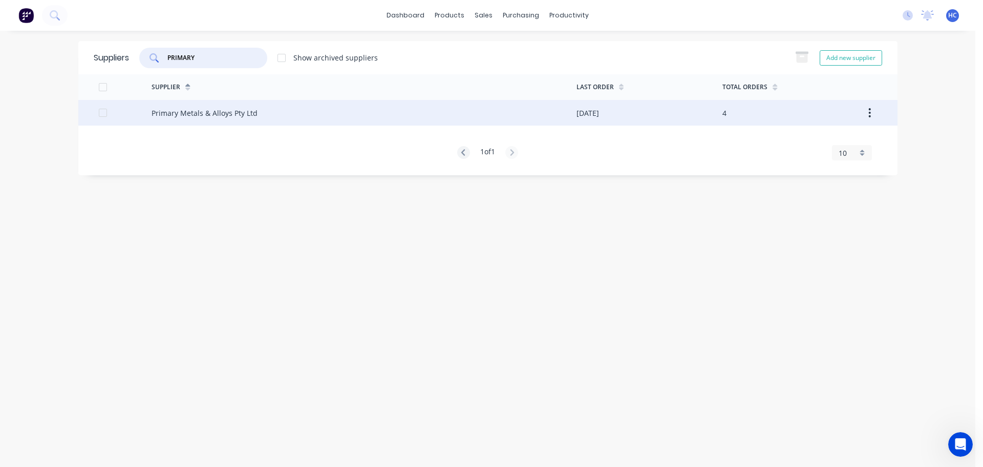
type input "PRIMARY"
click at [325, 119] on div "Primary Metals & Alloys Pty Ltd" at bounding box center [364, 113] width 425 height 26
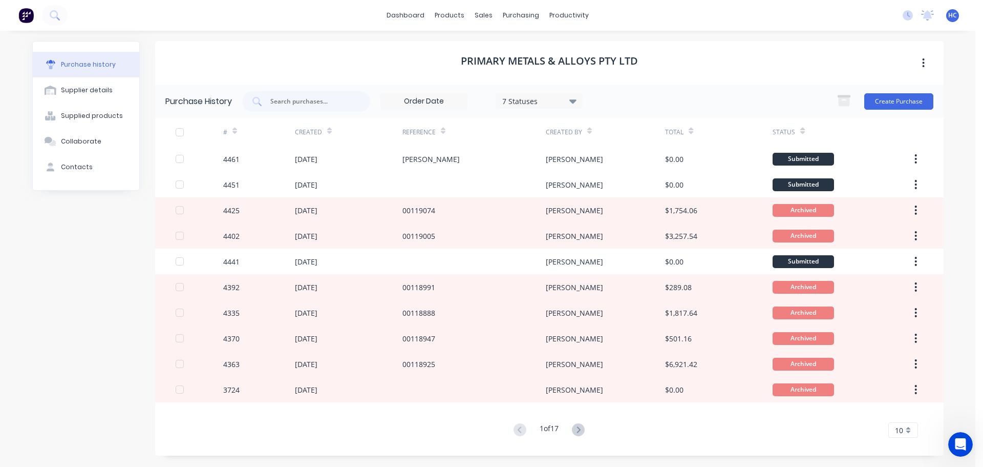
click at [886, 91] on div "Create Purchase" at bounding box center [883, 101] width 102 height 20
click at [887, 107] on button "Create Purchase" at bounding box center [898, 101] width 69 height 16
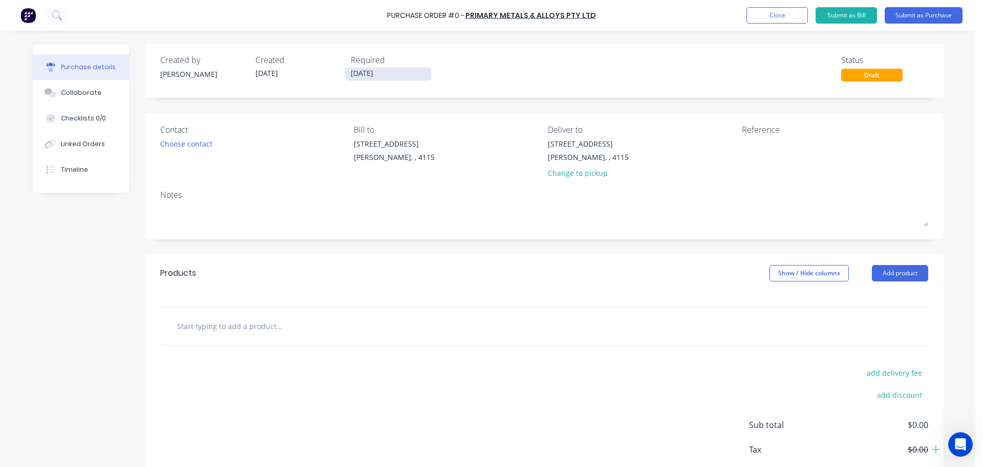
click at [372, 74] on input "[DATE]" at bounding box center [388, 74] width 86 height 13
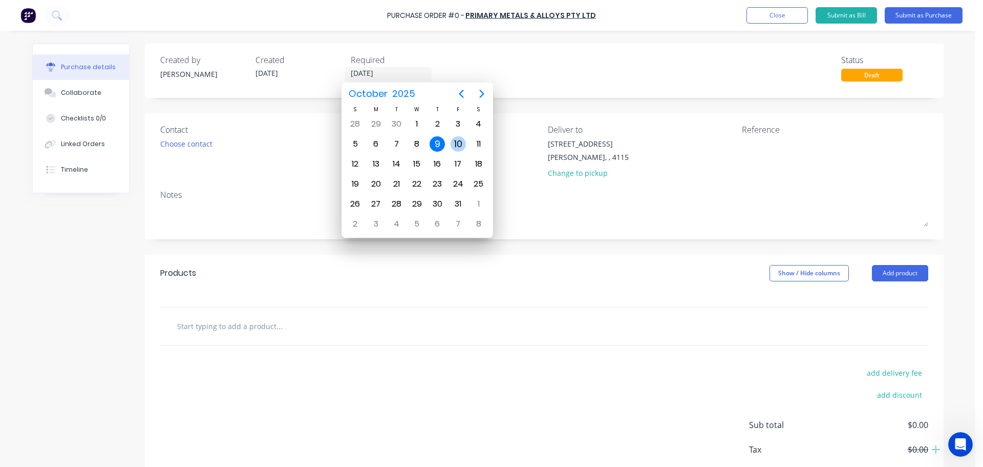
click at [461, 141] on div "10" at bounding box center [458, 143] width 15 height 15
type input "[DATE]"
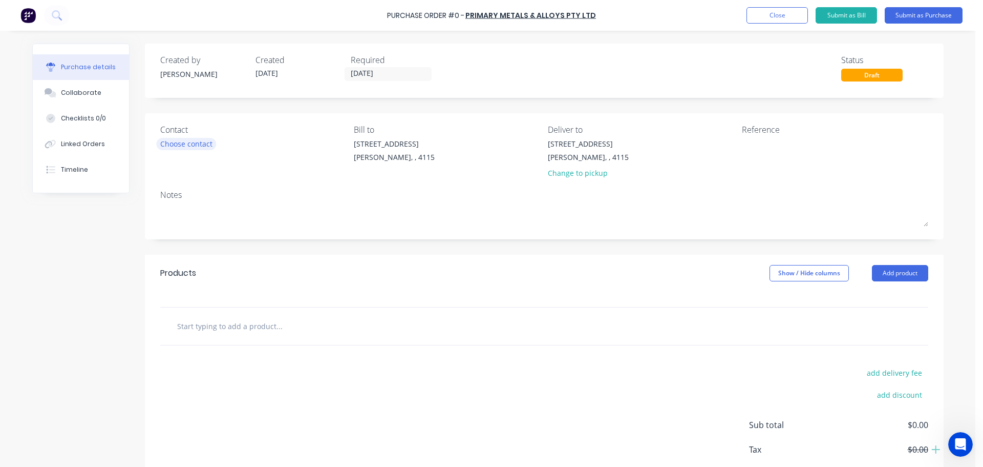
click at [191, 142] on div "Choose contact" at bounding box center [186, 143] width 52 height 11
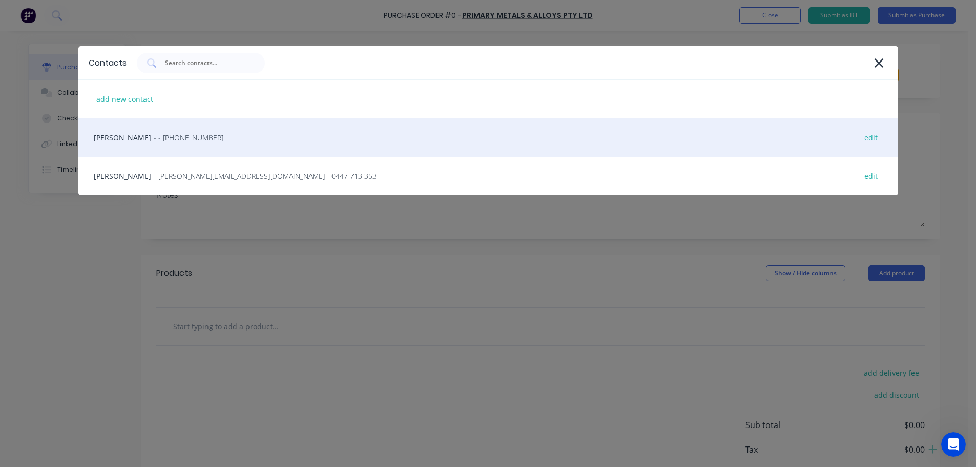
click at [167, 149] on div "HAYDEN - - [PHONE_NUMBER] edit" at bounding box center [487, 137] width 819 height 38
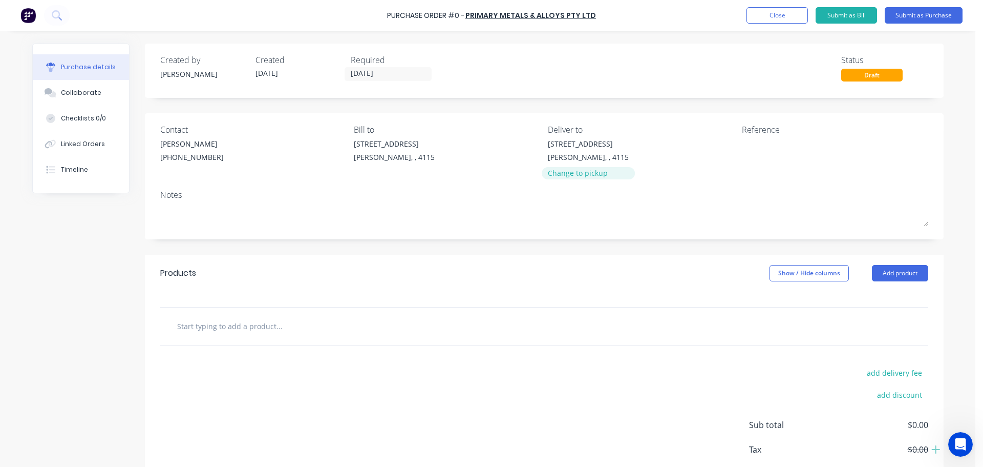
click at [576, 175] on div "Change to pickup" at bounding box center [588, 172] width 81 height 11
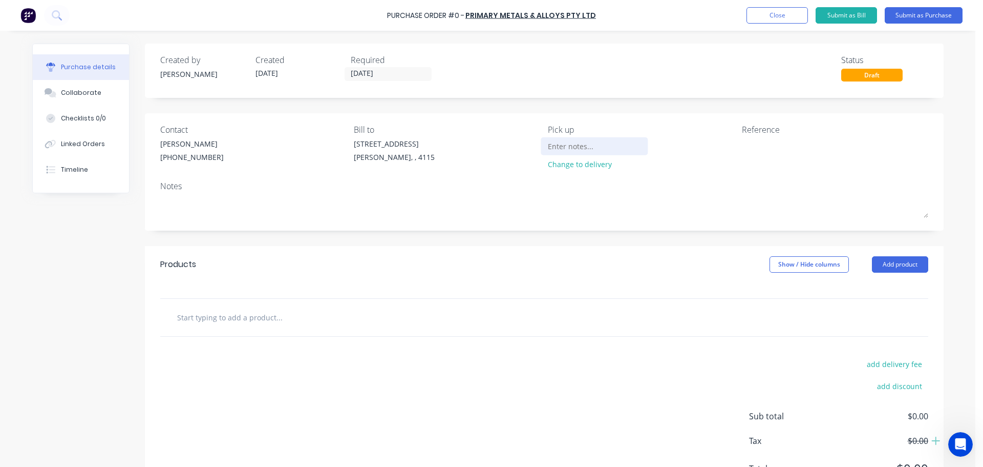
click at [565, 154] on div at bounding box center [594, 145] width 93 height 15
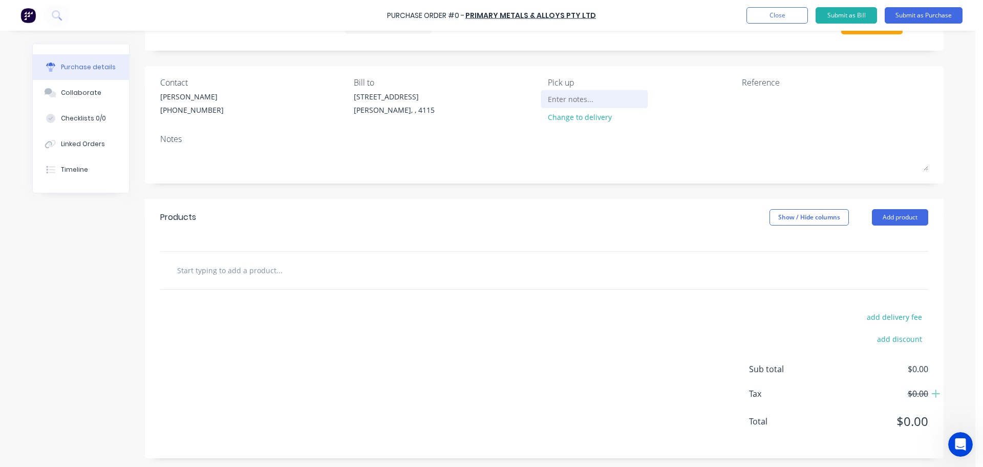
scroll to position [49, 0]
click at [566, 96] on input at bounding box center [594, 97] width 93 height 15
type input "[STREET_ADDRESS], [PERSON_NAME]"
click at [794, 15] on button "Close" at bounding box center [777, 15] width 61 height 16
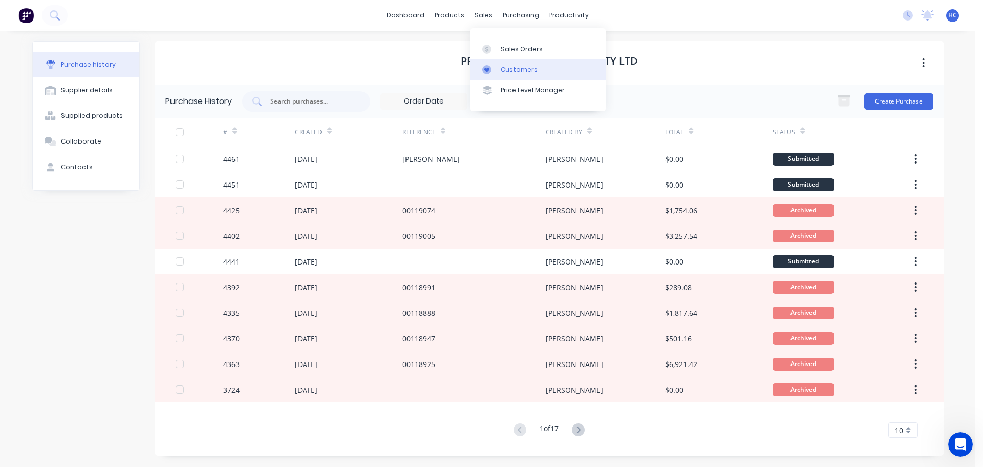
click at [517, 73] on div "Customers" at bounding box center [519, 69] width 37 height 9
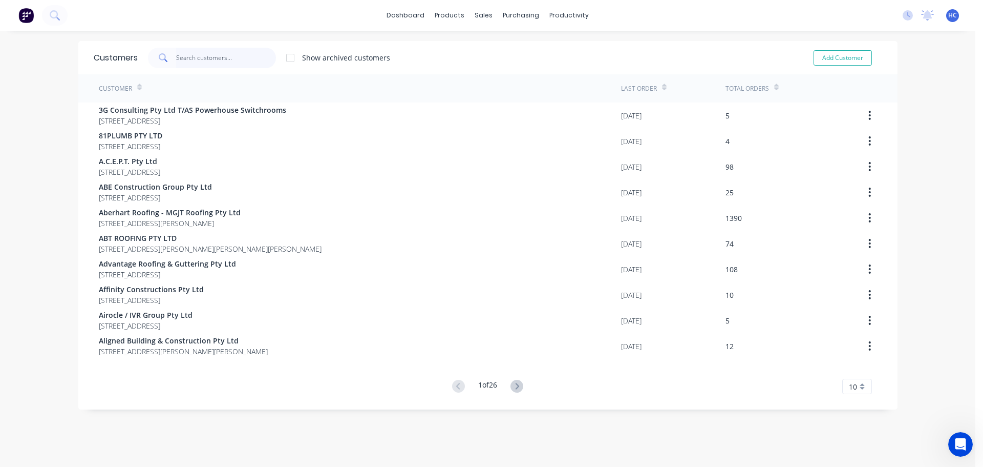
click at [176, 48] on input "text" at bounding box center [226, 58] width 100 height 20
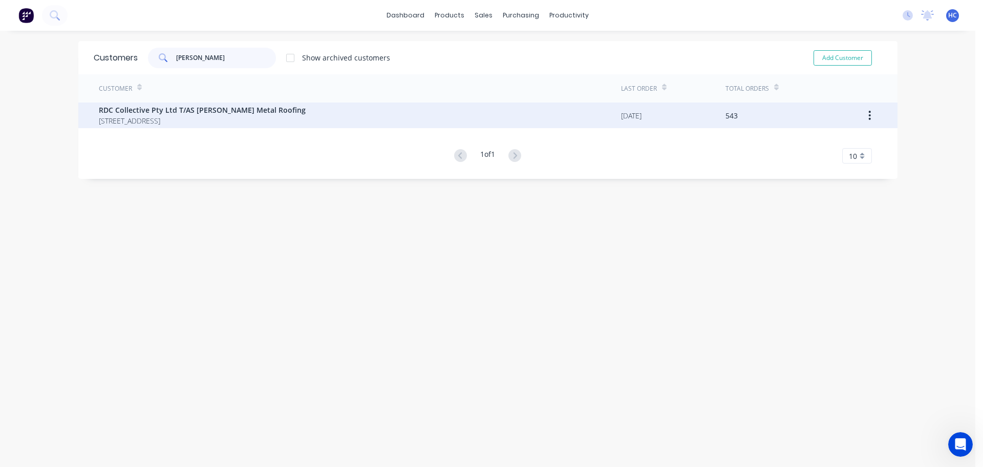
type input "[PERSON_NAME]"
click at [204, 128] on div "RDC Collective Pty Ltd T/AS [PERSON_NAME] Metal Roofing [STREET_ADDRESS]" at bounding box center [360, 115] width 522 height 26
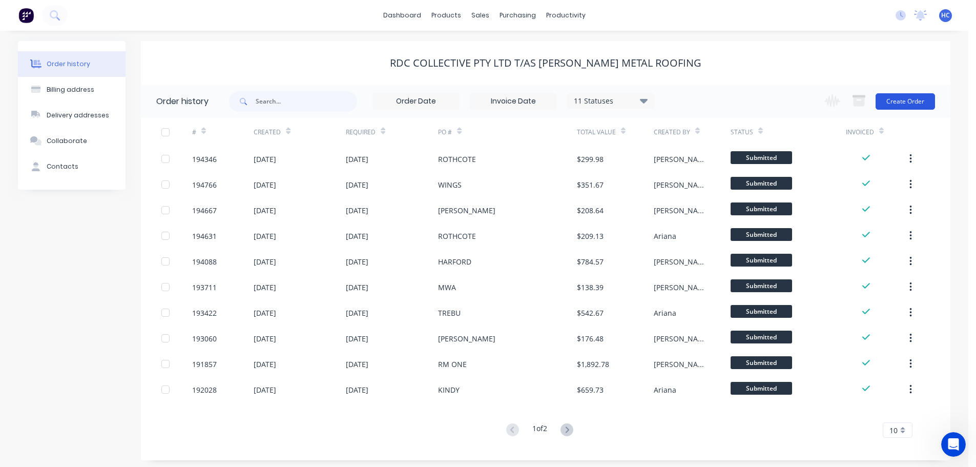
click at [909, 94] on button "Create Order" at bounding box center [904, 101] width 59 height 16
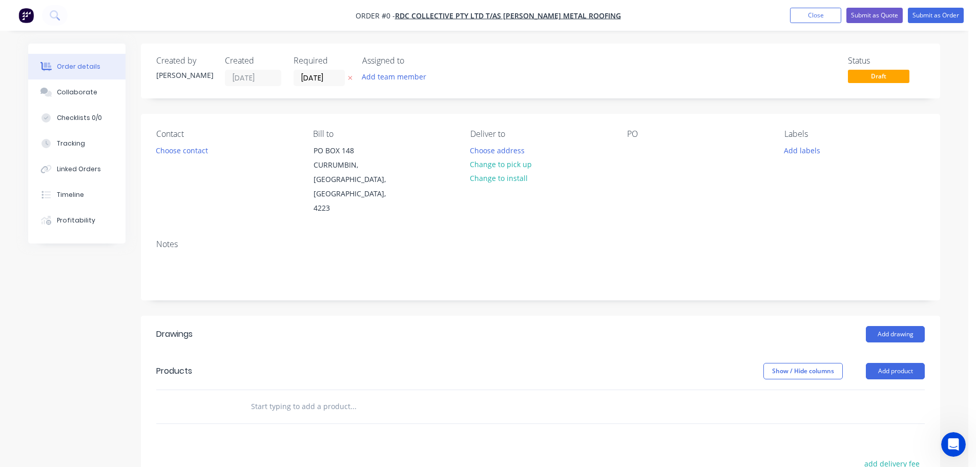
click at [346, 79] on button "button" at bounding box center [350, 78] width 11 height 12
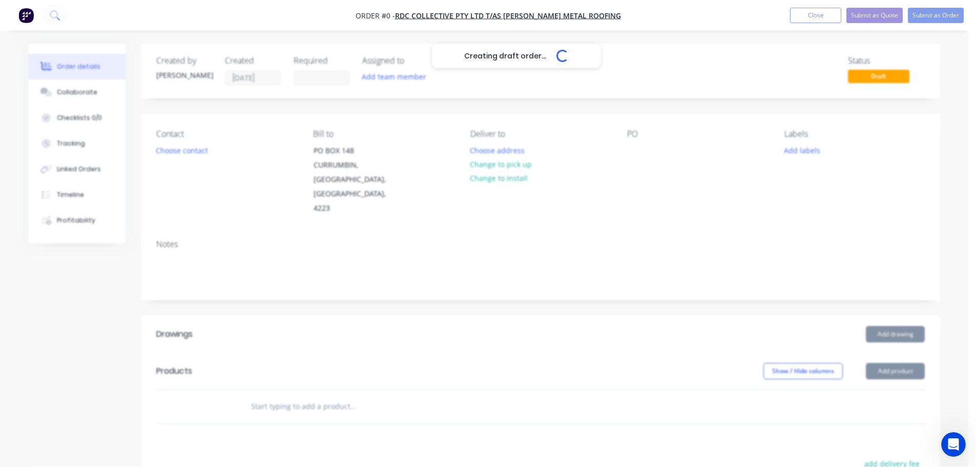
click at [638, 152] on div "Creating draft order... Loading..." at bounding box center [516, 277] width 976 height 467
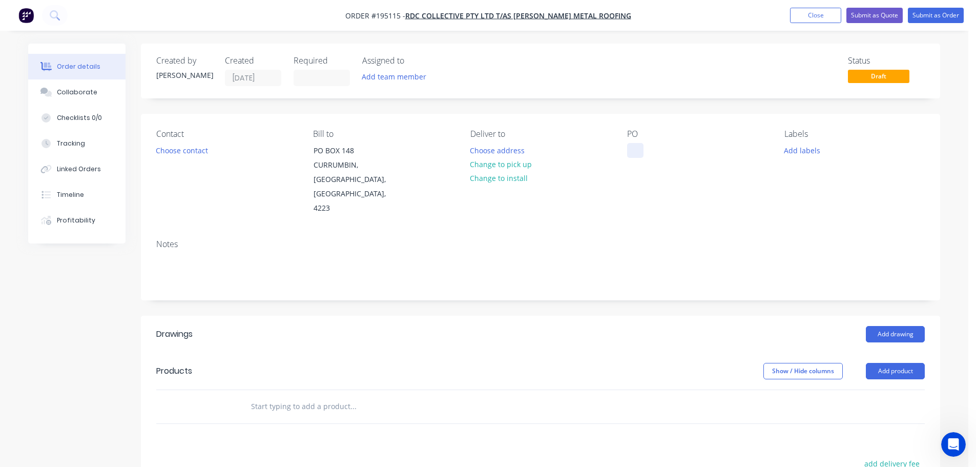
click at [636, 148] on div at bounding box center [635, 150] width 16 height 15
click at [511, 332] on header "Drawings Add drawing" at bounding box center [540, 333] width 799 height 37
click at [905, 366] on header "Products Show / Hide columns Add product" at bounding box center [540, 370] width 799 height 37
click at [906, 363] on button "Add product" at bounding box center [894, 371] width 59 height 16
click at [876, 389] on div "Product catalogue" at bounding box center [875, 396] width 79 height 15
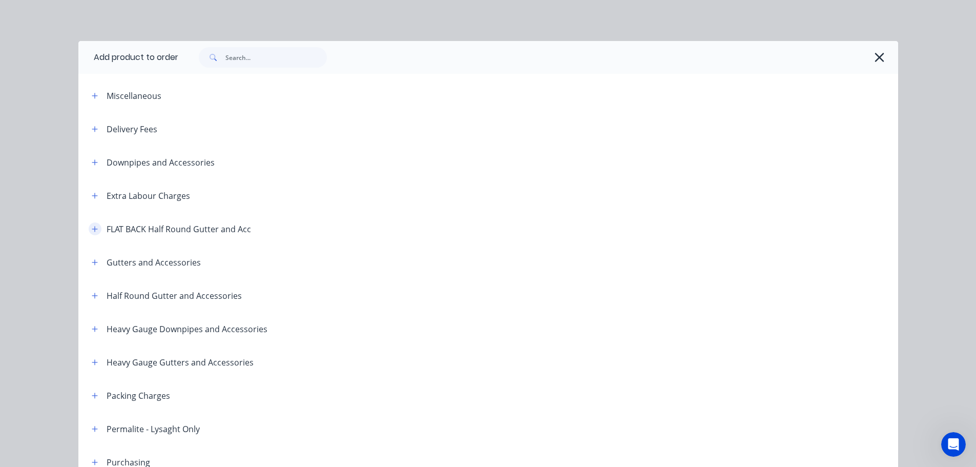
click at [92, 231] on icon "button" at bounding box center [95, 228] width 6 height 7
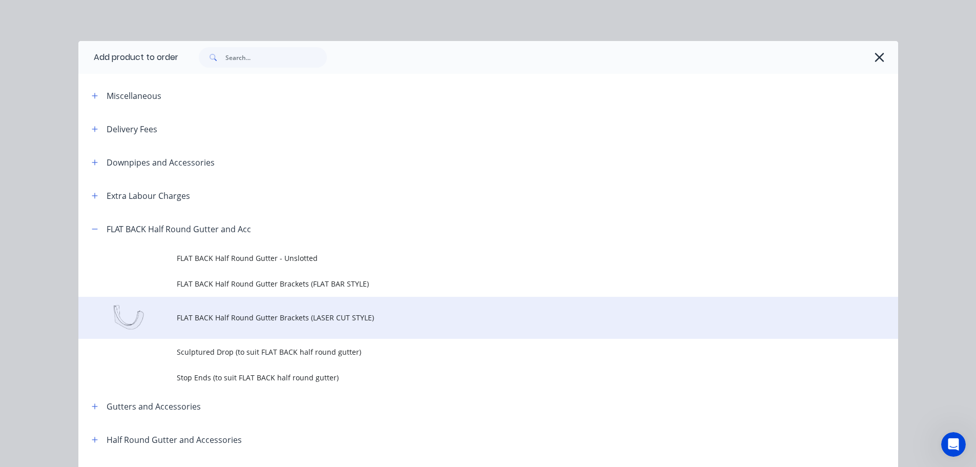
click at [368, 315] on span "FLAT BACK Half Round Gutter Brackets (LASER CUT STYLE)" at bounding box center [465, 317] width 577 height 11
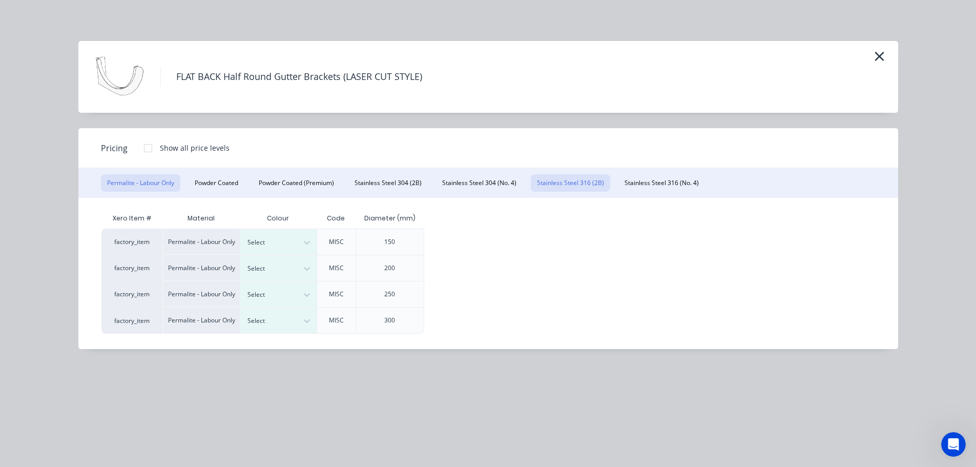
click at [579, 186] on button "Stainless Steel 316 (2B)" at bounding box center [570, 182] width 79 height 17
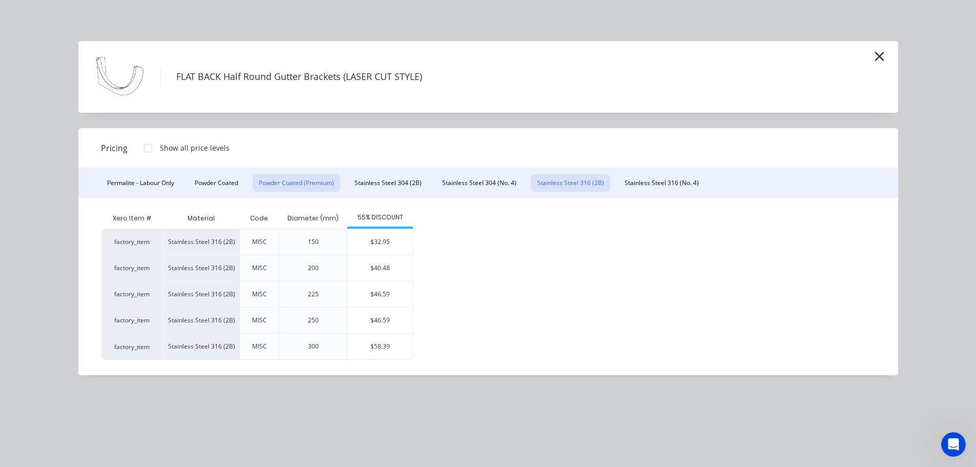
click at [296, 184] on button "Powder Coated (Premium)" at bounding box center [296, 182] width 88 height 17
click at [220, 177] on button "Powder Coated" at bounding box center [216, 182] width 56 height 17
click at [271, 177] on button "Powder Coated (Premium)" at bounding box center [296, 182] width 88 height 17
click at [233, 183] on button "Powder Coated" at bounding box center [216, 182] width 56 height 17
click at [271, 182] on button "Powder Coated (Premium)" at bounding box center [296, 182] width 88 height 17
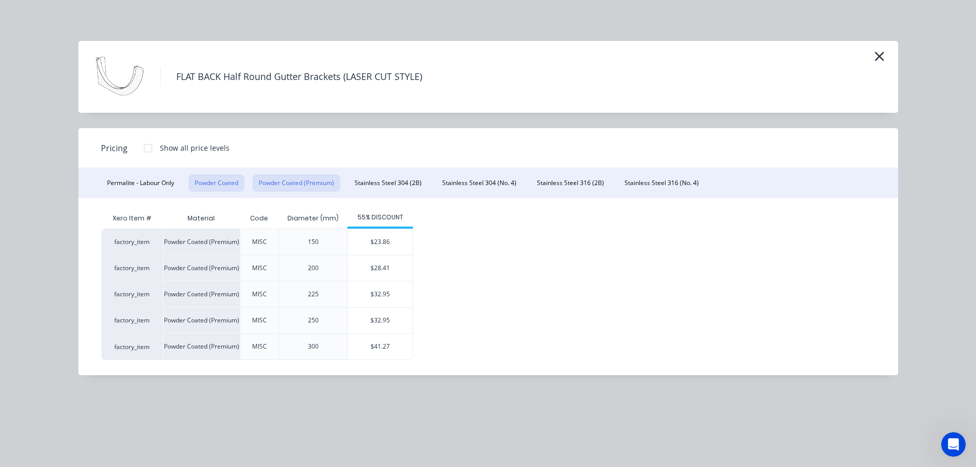
click at [206, 187] on button "Powder Coated" at bounding box center [216, 182] width 56 height 17
click at [272, 175] on button "Powder Coated (Premium)" at bounding box center [296, 182] width 88 height 17
click at [218, 191] on button "Powder Coated" at bounding box center [216, 182] width 56 height 17
click at [283, 187] on button "Powder Coated (Premium)" at bounding box center [296, 182] width 88 height 17
click at [869, 53] on div "FLAT BACK Half Round Gutter Brackets (LASER CUT STYLE)" at bounding box center [488, 76] width 789 height 51
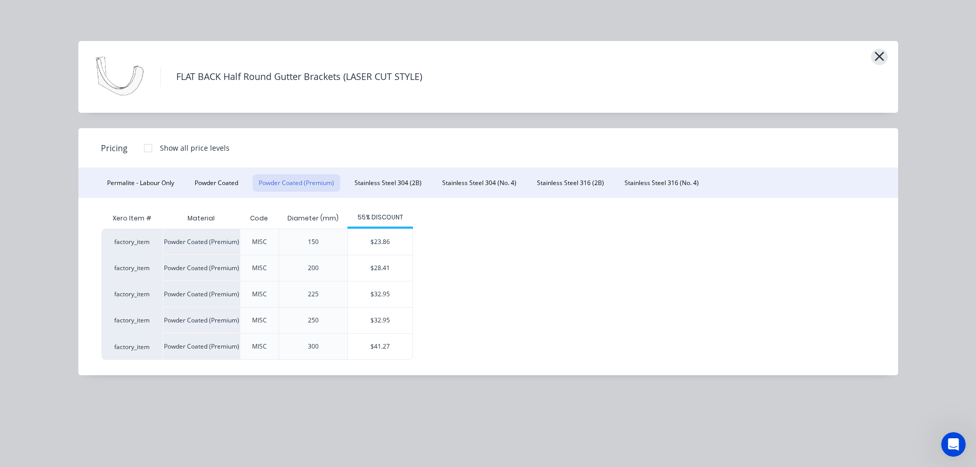
click at [879, 56] on icon "button" at bounding box center [878, 56] width 9 height 9
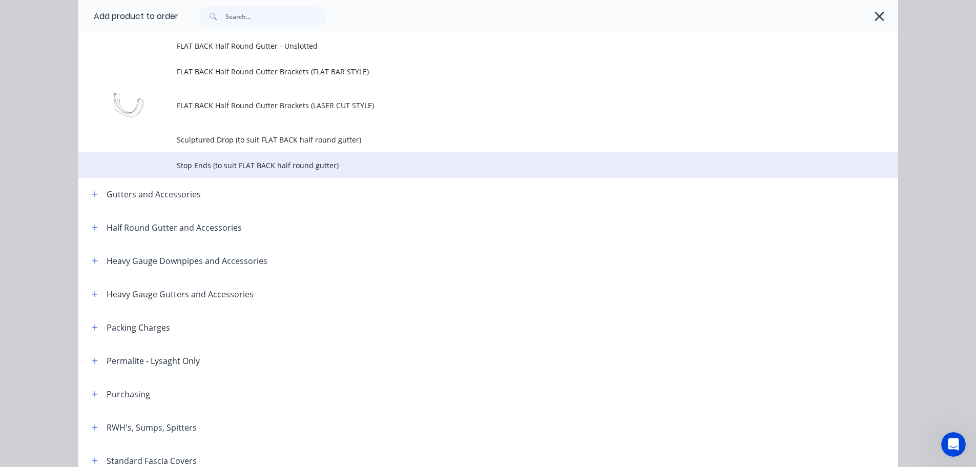
scroll to position [7, 0]
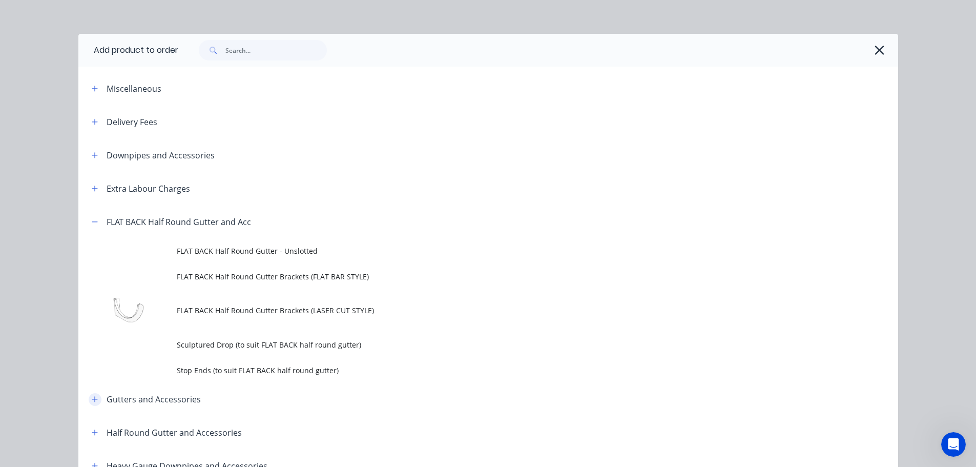
click at [92, 397] on icon "button" at bounding box center [95, 398] width 6 height 7
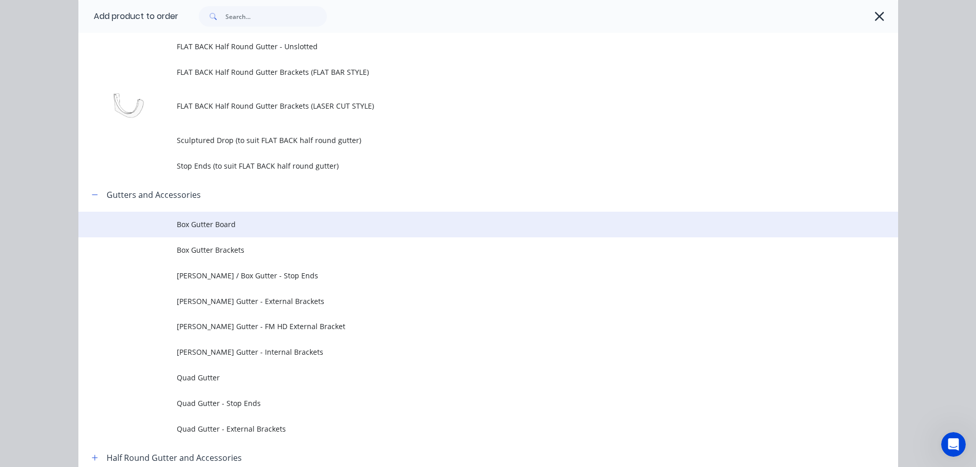
scroll to position [212, 0]
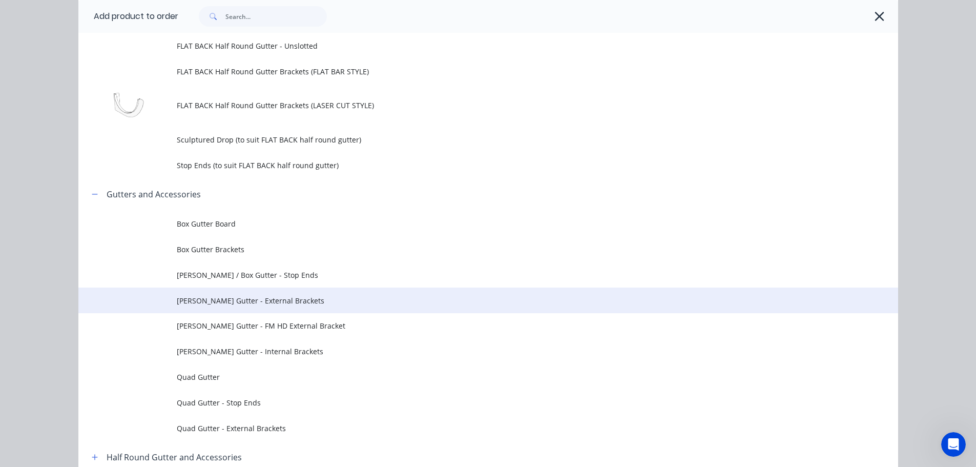
click at [307, 293] on td "[PERSON_NAME] Gutter - External Brackets" at bounding box center [537, 300] width 721 height 26
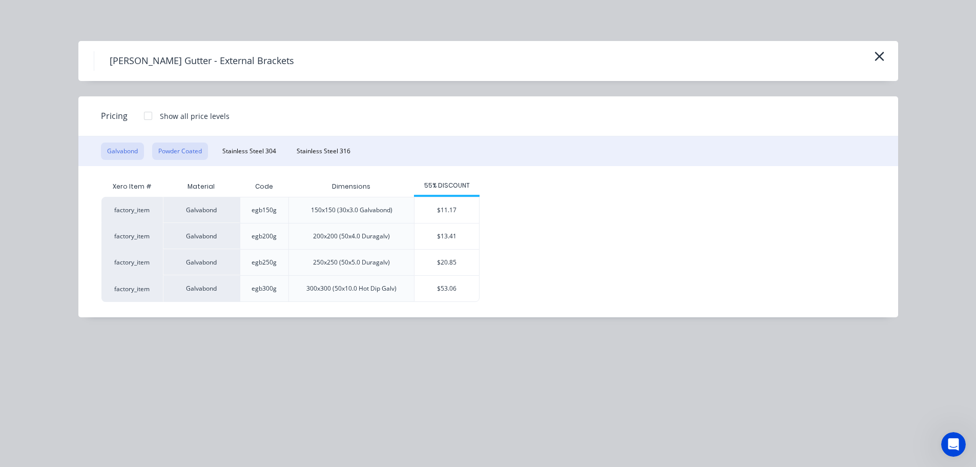
click at [174, 150] on button "Powder Coated" at bounding box center [180, 150] width 56 height 17
click at [126, 158] on button "Galvabond" at bounding box center [122, 150] width 43 height 17
click at [202, 144] on button "Powder Coated" at bounding box center [180, 150] width 56 height 17
click at [134, 146] on button "Galvabond" at bounding box center [122, 150] width 43 height 17
click at [877, 58] on icon "button" at bounding box center [878, 56] width 9 height 9
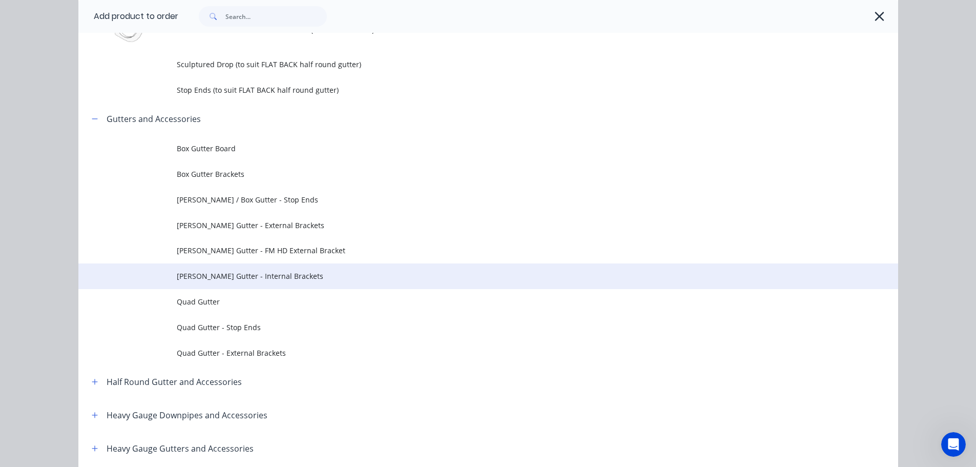
scroll to position [185, 0]
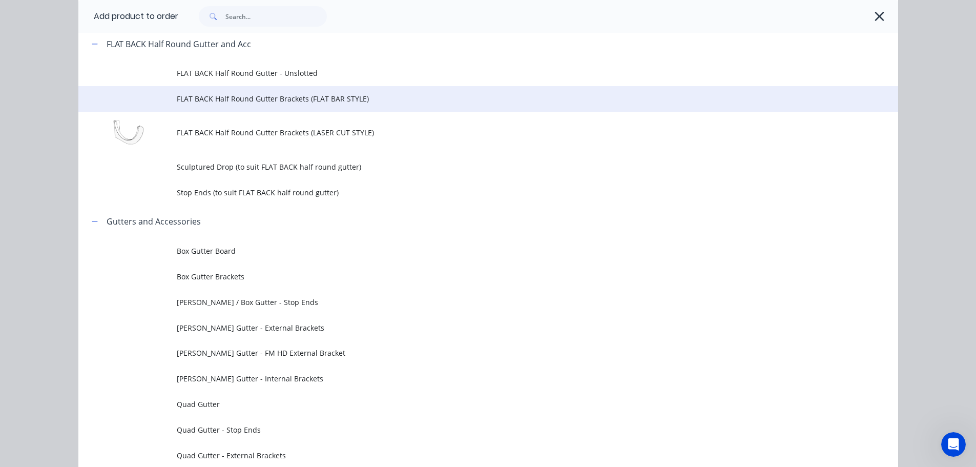
click at [359, 102] on span "FLAT BACK Half Round Gutter Brackets (FLAT BAR STYLE)" at bounding box center [465, 98] width 577 height 11
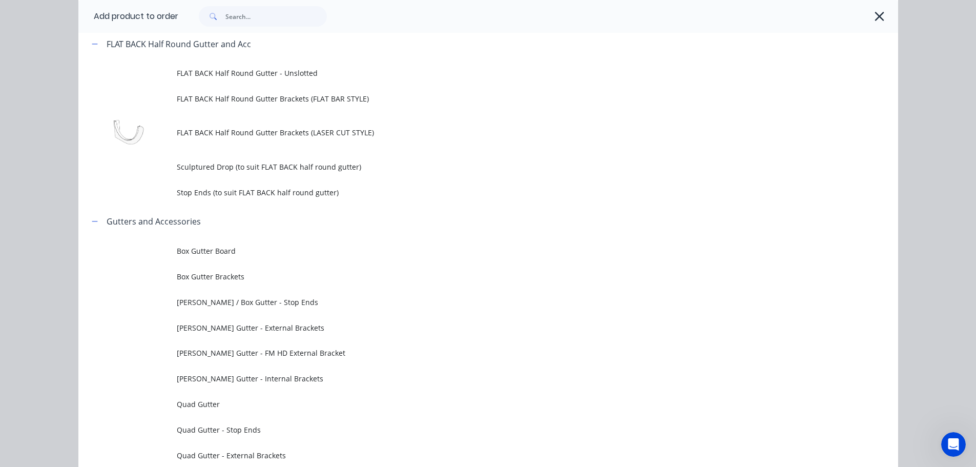
scroll to position [0, 0]
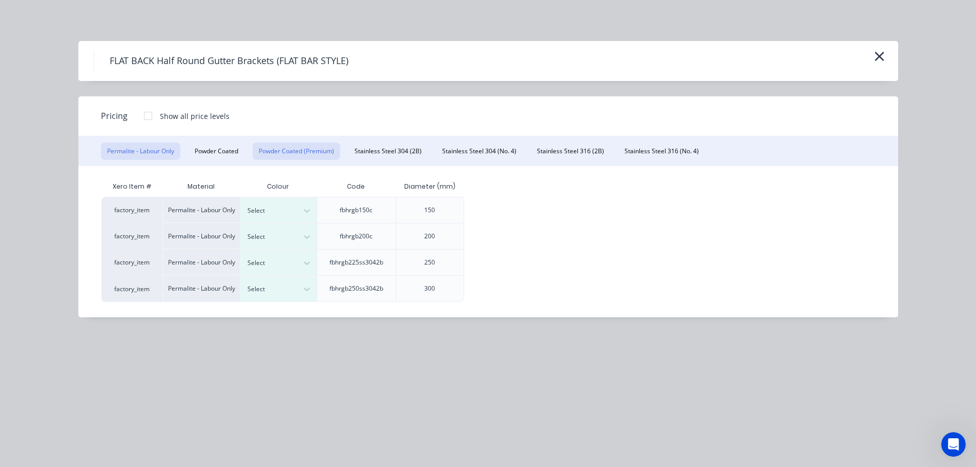
click at [265, 154] on button "Powder Coated (Premium)" at bounding box center [296, 150] width 88 height 17
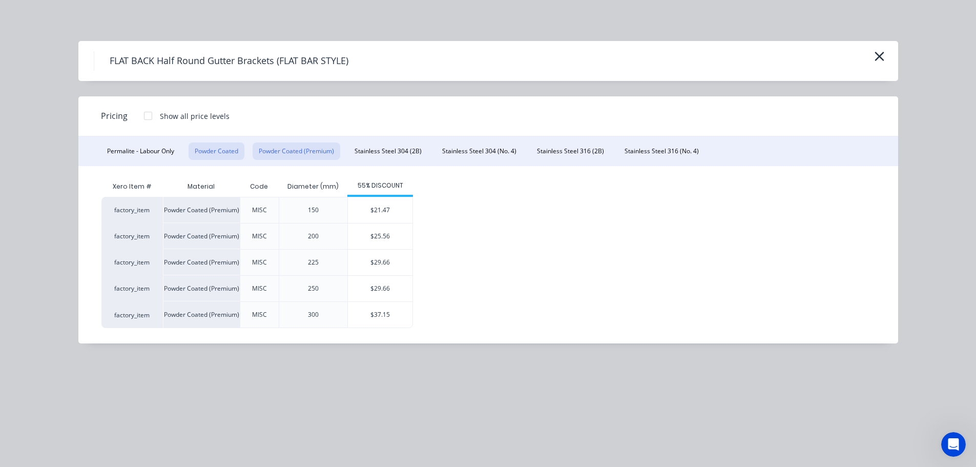
click at [207, 146] on button "Powder Coated" at bounding box center [216, 150] width 56 height 17
click at [574, 149] on button "Stainless Steel 316 (2B)" at bounding box center [570, 150] width 79 height 17
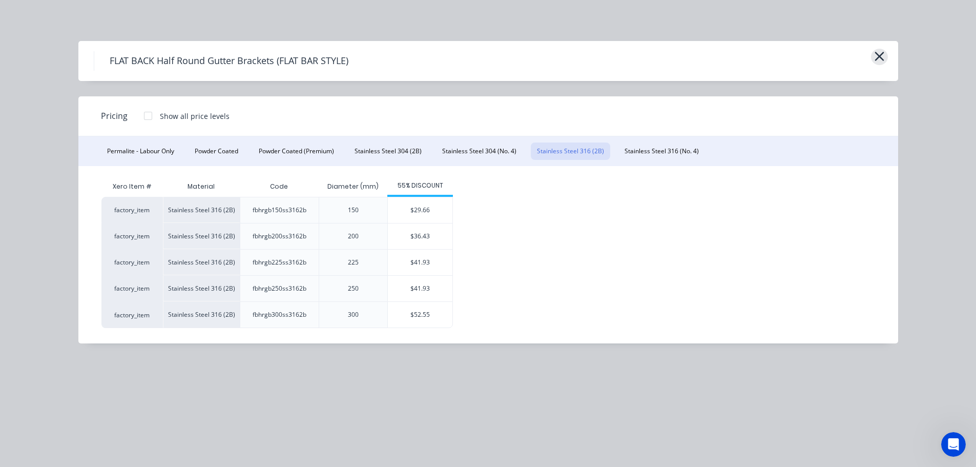
click at [871, 59] on button "button" at bounding box center [879, 57] width 17 height 16
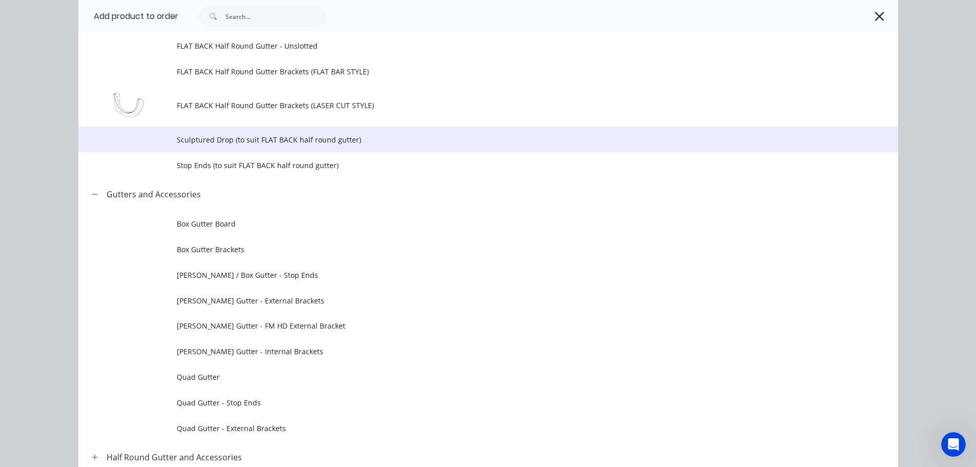
scroll to position [110, 0]
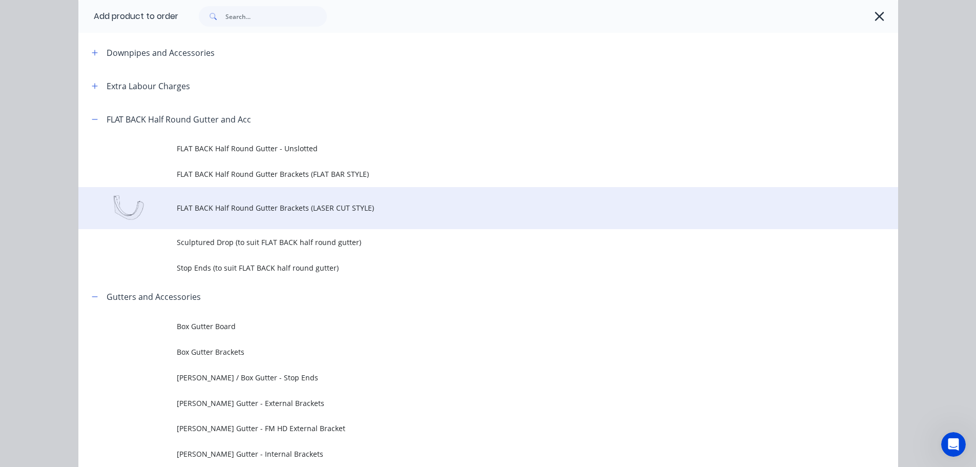
click at [357, 195] on td "FLAT BACK Half Round Gutter Brackets (LASER CUT STYLE)" at bounding box center [537, 208] width 721 height 43
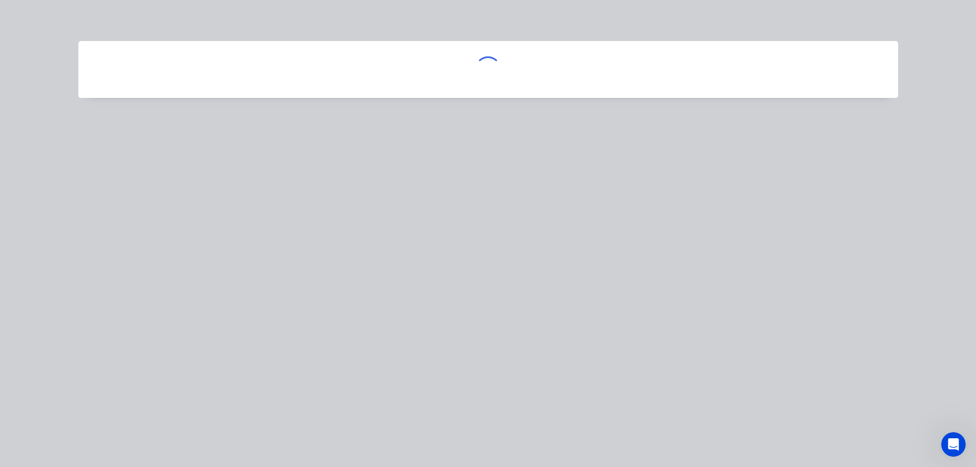
scroll to position [0, 0]
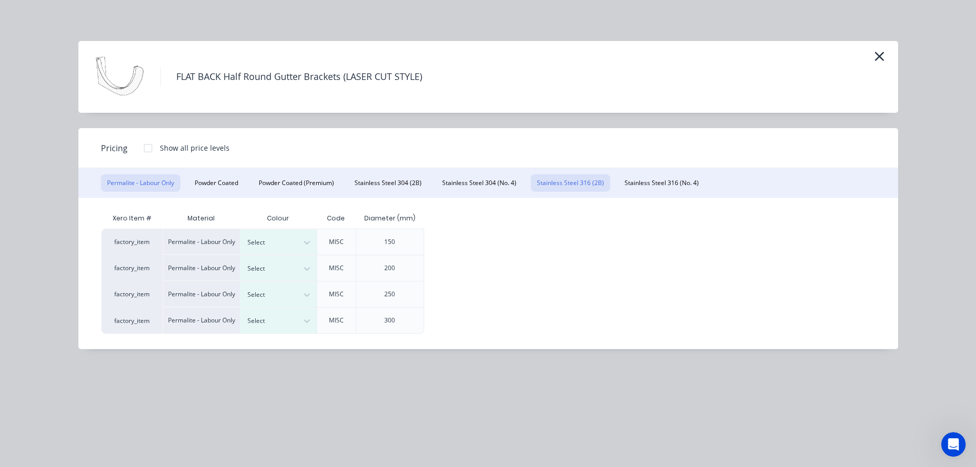
click at [560, 182] on button "Stainless Steel 316 (2B)" at bounding box center [570, 182] width 79 height 17
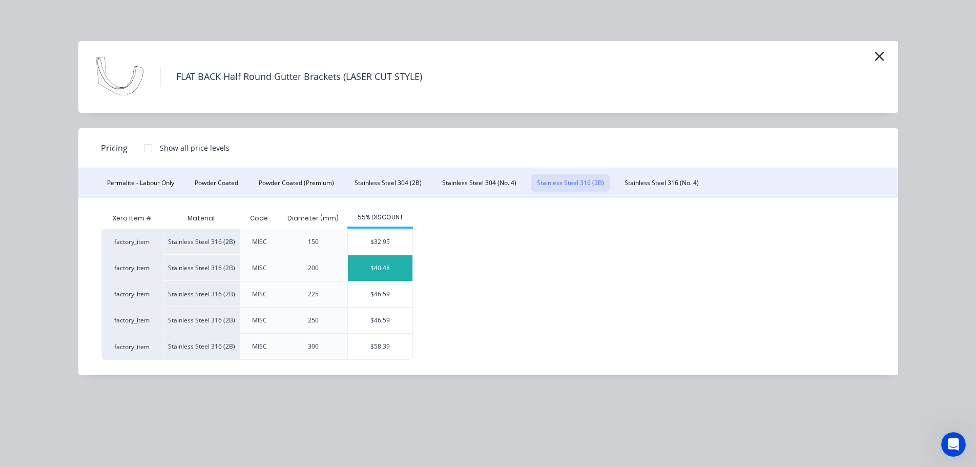
click at [388, 265] on div "$40.48" at bounding box center [380, 268] width 65 height 26
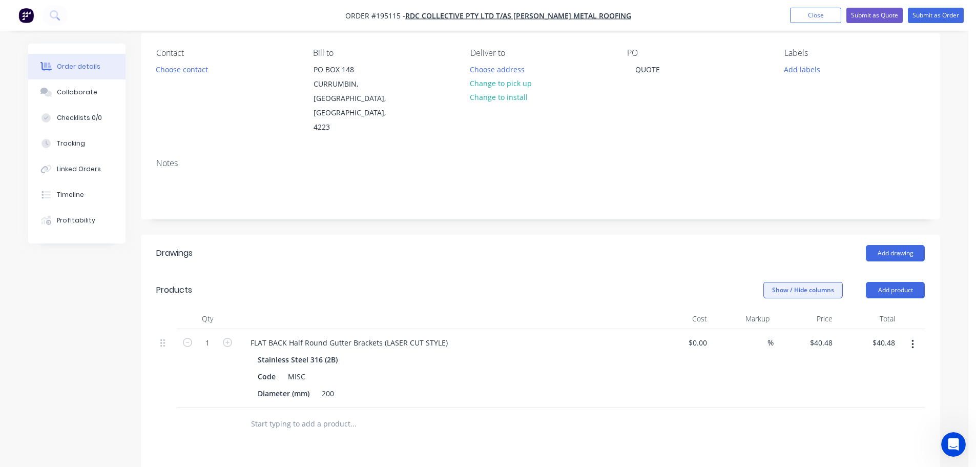
scroll to position [102, 0]
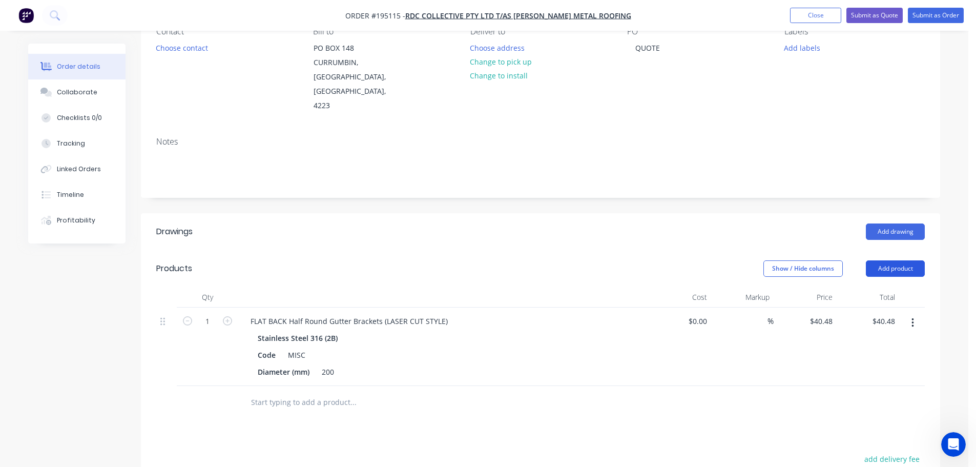
click at [894, 260] on button "Add product" at bounding box center [894, 268] width 59 height 16
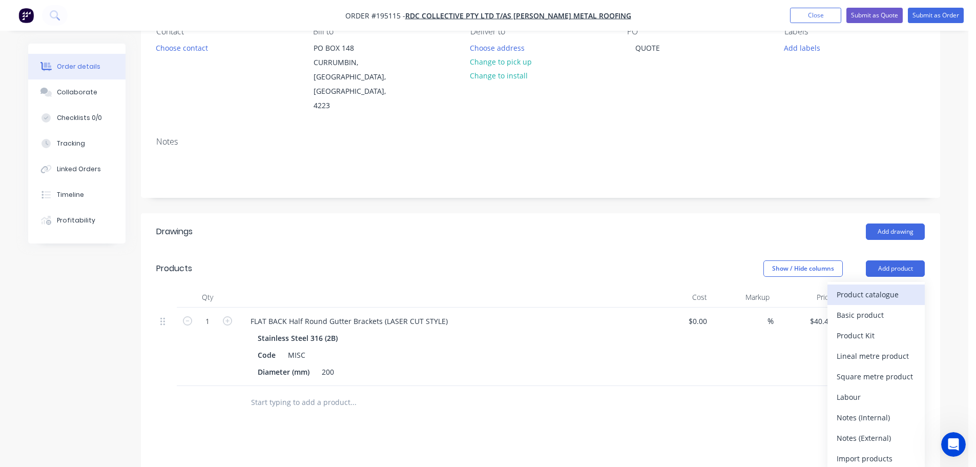
click at [879, 284] on button "Product catalogue" at bounding box center [875, 294] width 97 height 20
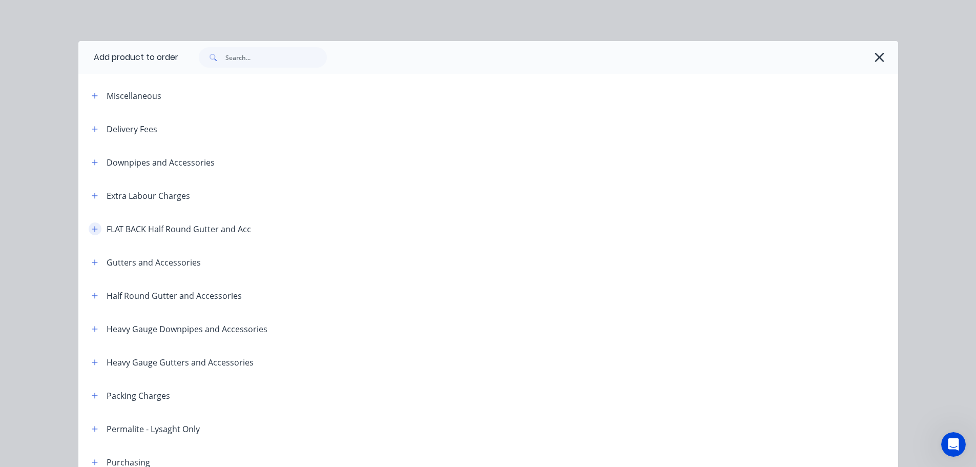
click at [96, 225] on button "button" at bounding box center [95, 228] width 13 height 13
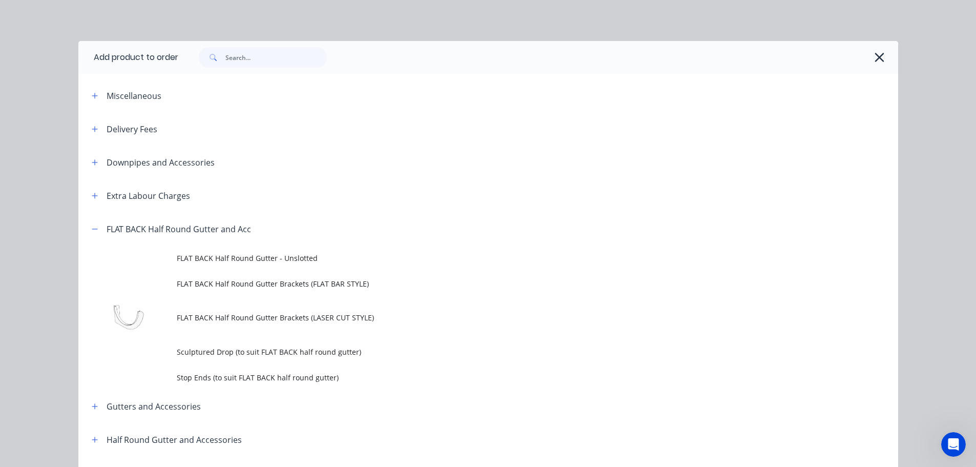
click at [337, 285] on span "FLAT BACK Half Round Gutter Brackets (FLAT BAR STYLE)" at bounding box center [465, 283] width 577 height 11
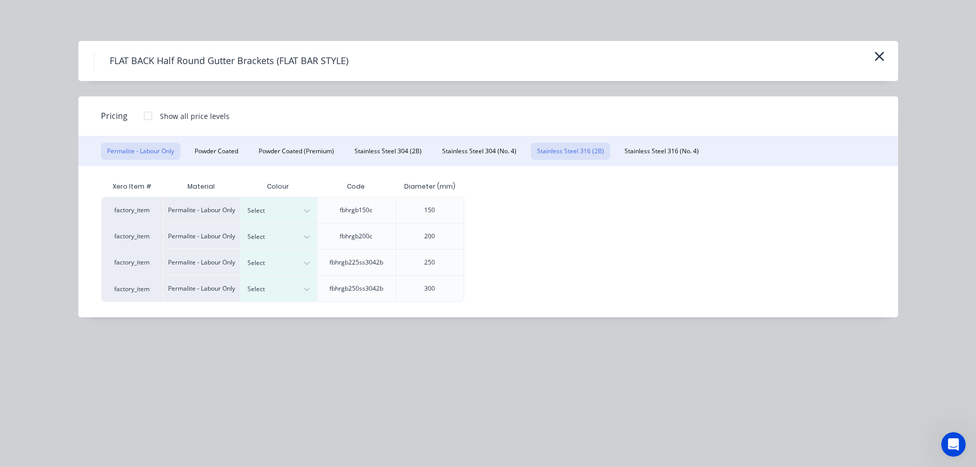
click at [602, 148] on button "Stainless Steel 316 (2B)" at bounding box center [570, 150] width 79 height 17
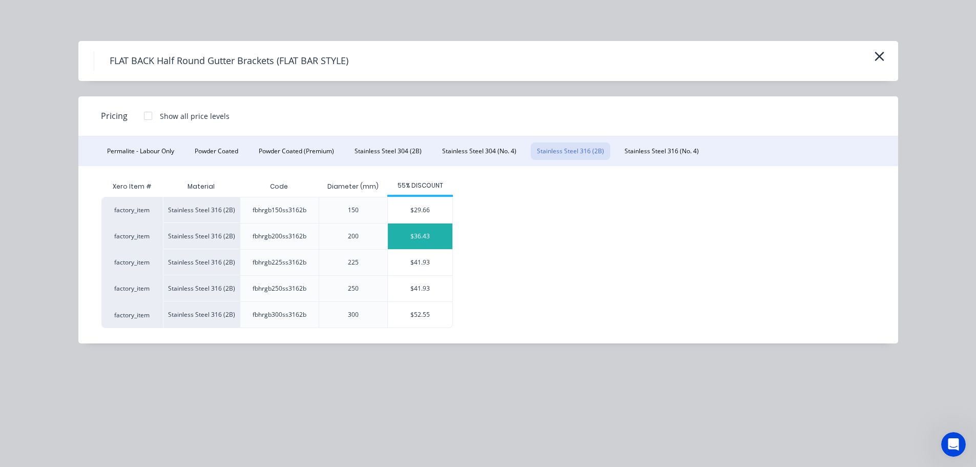
click at [426, 237] on div "$36.43" at bounding box center [420, 236] width 65 height 26
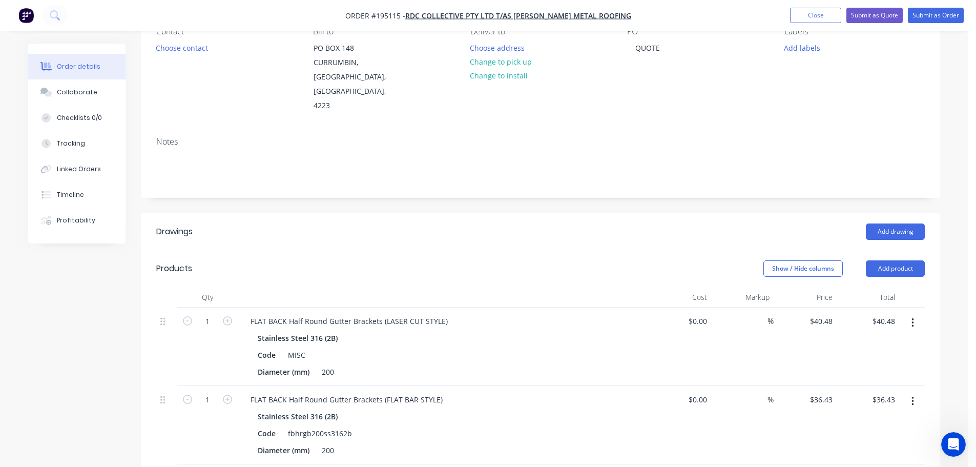
scroll to position [205, 0]
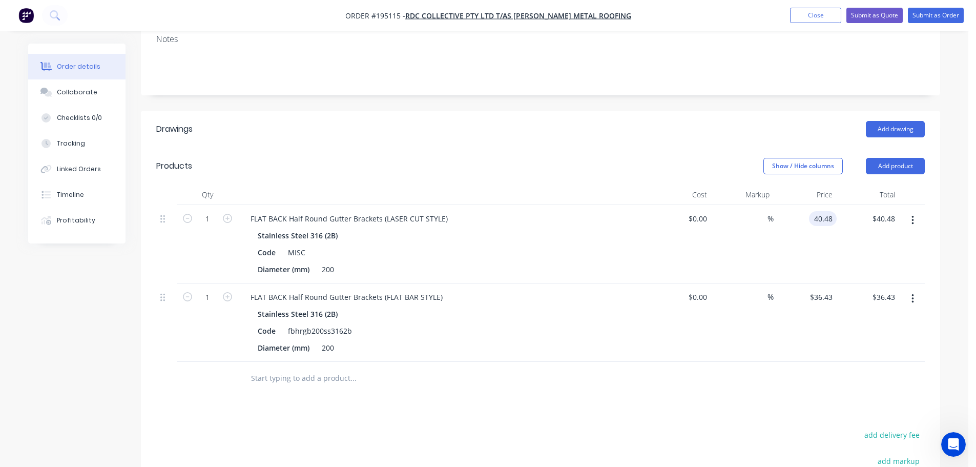
click at [820, 211] on input "40.48" at bounding box center [825, 218] width 24 height 15
type input "$48.66"
click at [713, 147] on header "Products Show / Hide columns Add product" at bounding box center [540, 165] width 799 height 37
click at [830, 289] on input "36.43" at bounding box center [823, 296] width 28 height 15
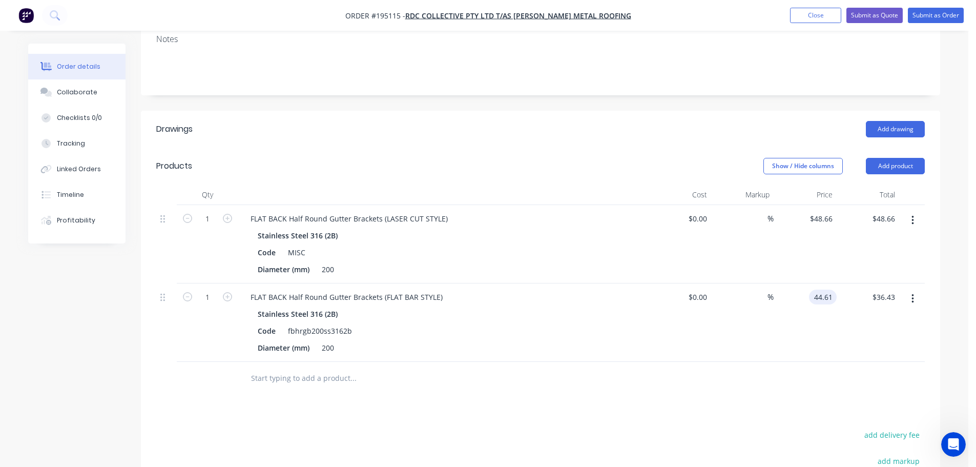
type input "$44.61"
click at [643, 126] on header "Drawings Add drawing" at bounding box center [540, 129] width 799 height 37
click at [210, 211] on input "1" at bounding box center [207, 218] width 27 height 15
click at [212, 211] on input "1" at bounding box center [207, 218] width 27 height 15
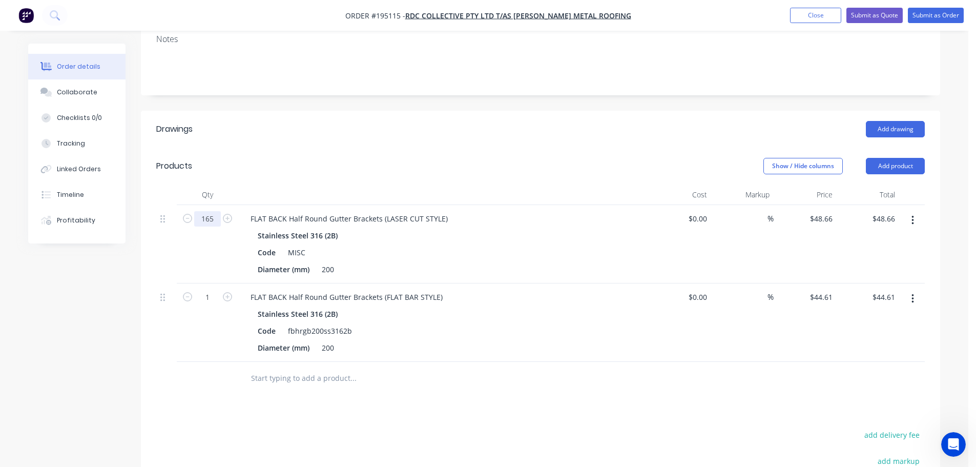
type input "165"
click at [228, 184] on div "Qty" at bounding box center [207, 194] width 61 height 20
type input "$8,028.90"
drag, startPoint x: 216, startPoint y: 277, endPoint x: 212, endPoint y: 282, distance: 6.7
click at [216, 289] on input "1" at bounding box center [207, 296] width 27 height 15
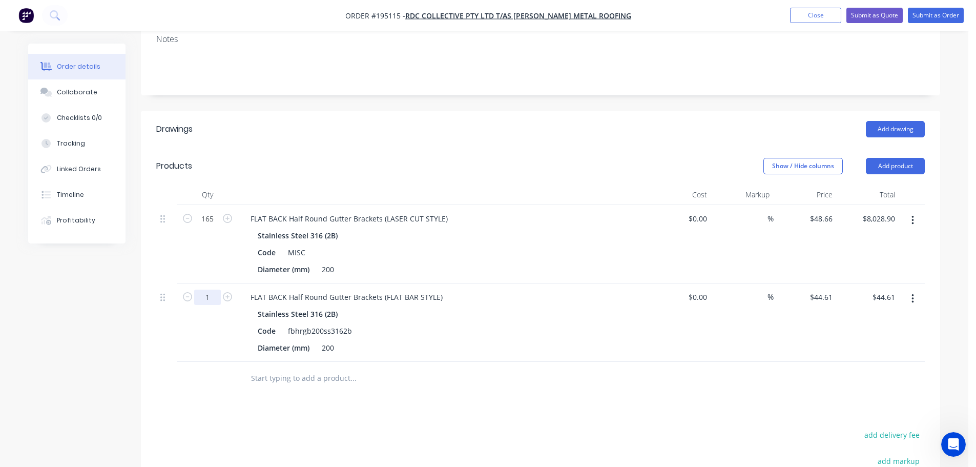
click at [210, 289] on input "1" at bounding box center [207, 296] width 27 height 15
type input "165"
type input "$7,360.65"
drag, startPoint x: 341, startPoint y: 106, endPoint x: 412, endPoint y: 154, distance: 86.4
click at [341, 121] on div "Add drawing" at bounding box center [622, 129] width 605 height 16
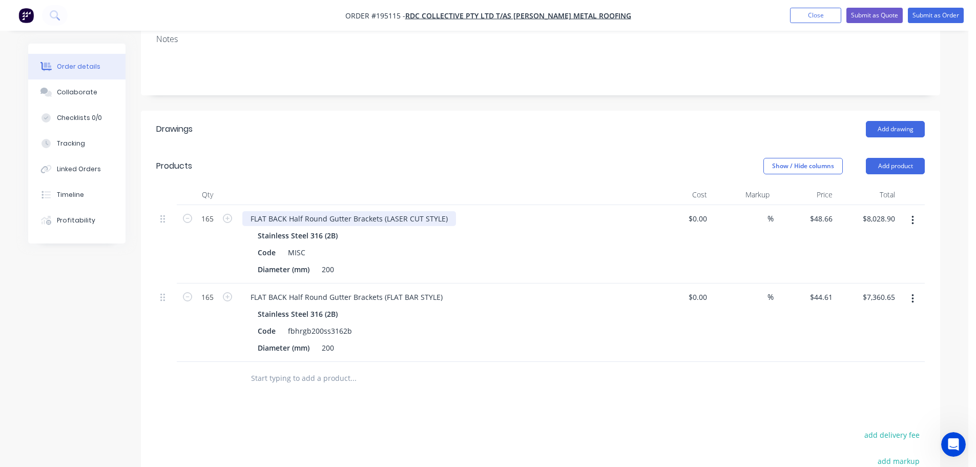
click at [445, 211] on div "FLAT BACK Half Round Gutter Brackets (LASER CUT STYLE)" at bounding box center [349, 218] width 214 height 15
click at [504, 159] on div "Show / Hide columns Add product" at bounding box center [622, 166] width 605 height 16
drag, startPoint x: 596, startPoint y: 201, endPoint x: 446, endPoint y: 211, distance: 150.4
click at [446, 211] on div "FLAT BACK Half Round Gutter Brackets (LASER CUT STYLE) + P/COAT STANDARD COLORB…" at bounding box center [424, 218] width 365 height 15
copy div "+ P/COAT STANDARD COLORBOND COLOUR"
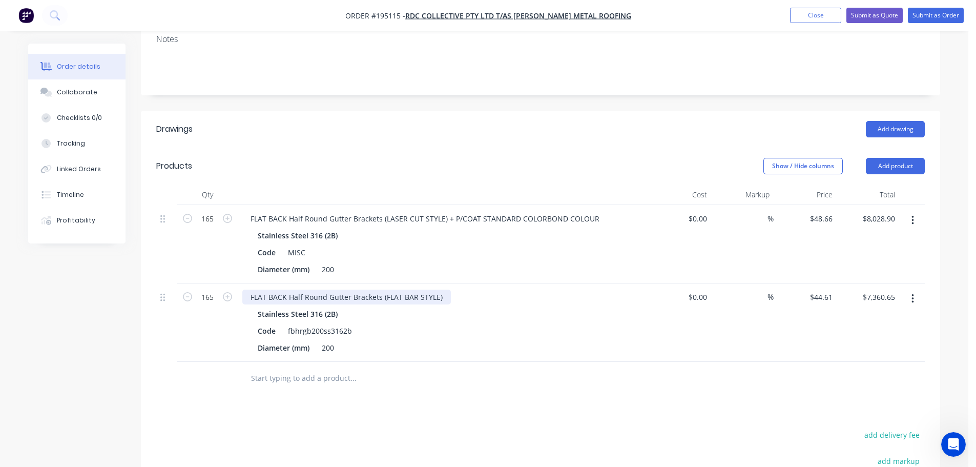
click at [440, 289] on div "FLAT BACK Half Round Gutter Brackets (FLAT BAR STYLE)" at bounding box center [346, 296] width 208 height 15
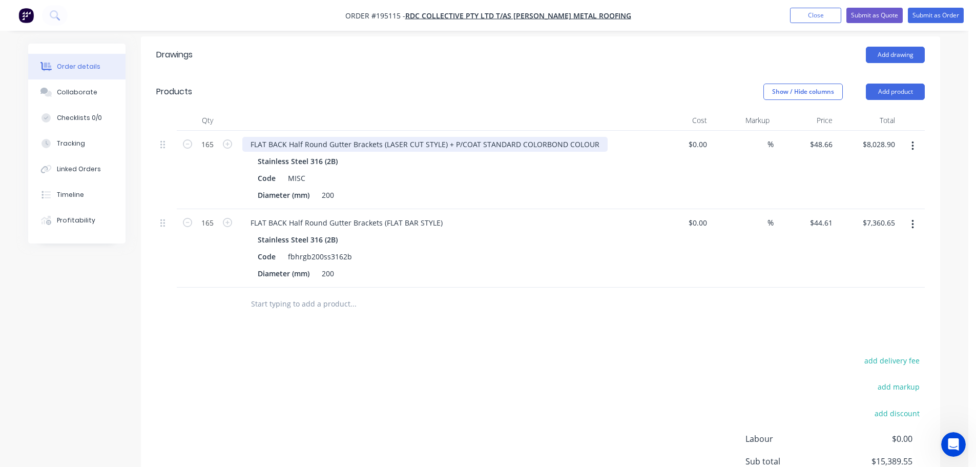
scroll to position [175, 0]
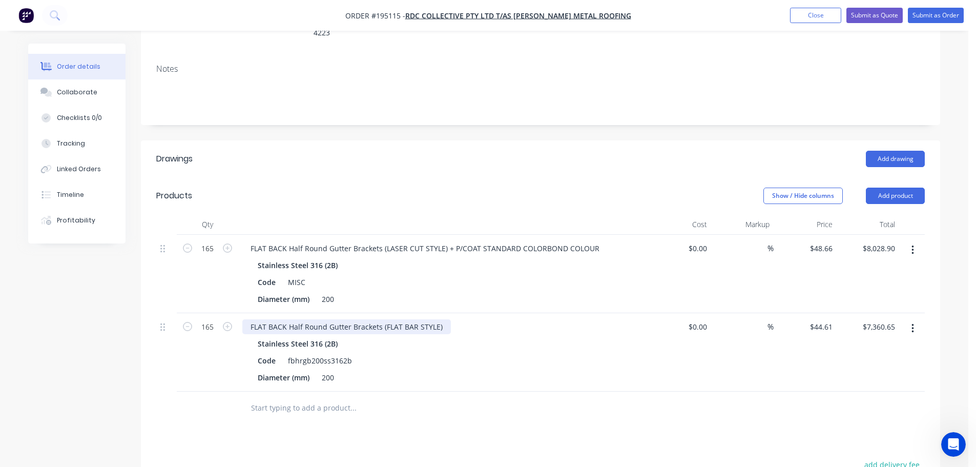
click at [443, 319] on div "FLAT BACK Half Round Gutter Brackets (FLAT BAR STYLE)" at bounding box center [346, 326] width 208 height 15
click at [489, 177] on header "Products Show / Hide columns Add product" at bounding box center [540, 195] width 799 height 37
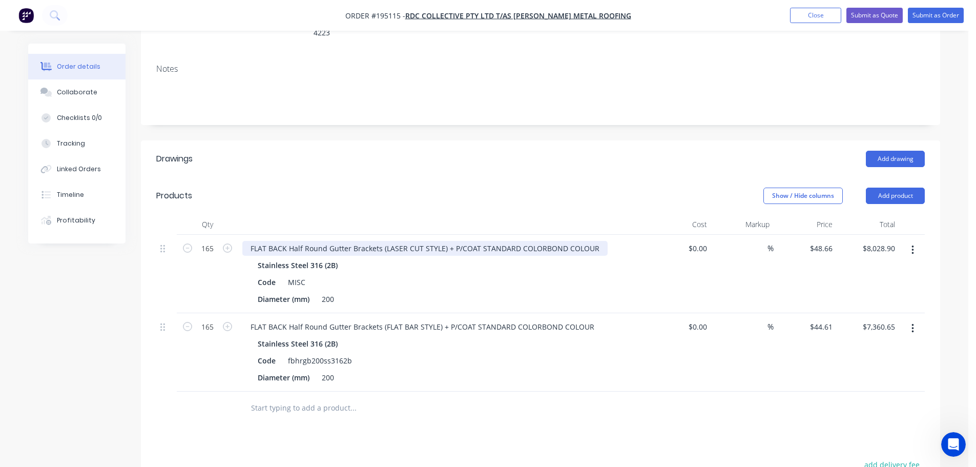
click at [450, 241] on div "FLAT BACK Half Round Gutter Brackets (LASER CUT STYLE) + P/COAT STANDARD COLORB…" at bounding box center [424, 248] width 365 height 15
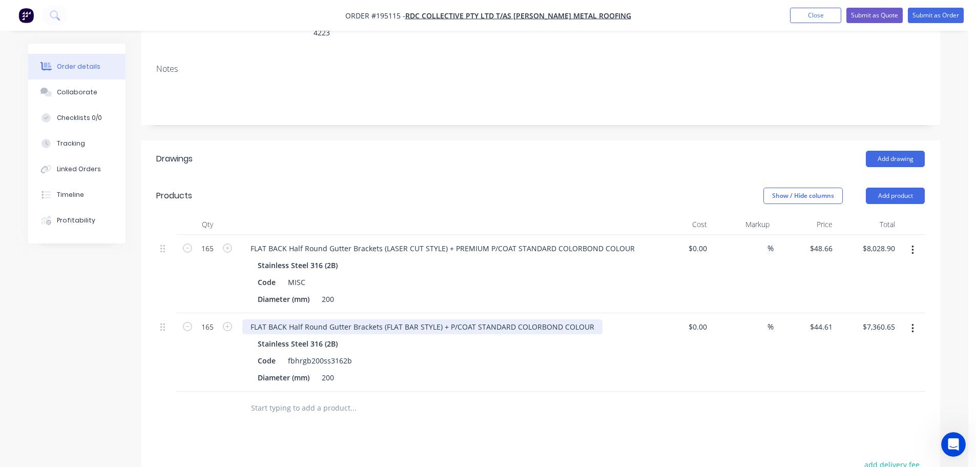
click at [444, 319] on div "FLAT BACK Half Round Gutter Brackets (FLAT BAR STYLE) + P/COAT STANDARD COLORBO…" at bounding box center [422, 326] width 360 height 15
click at [442, 319] on div "FLAT BACK Half Round Gutter Brackets (FLAT BAR STYLE) + P/COAT STANDARD COLORBO…" at bounding box center [422, 326] width 360 height 15
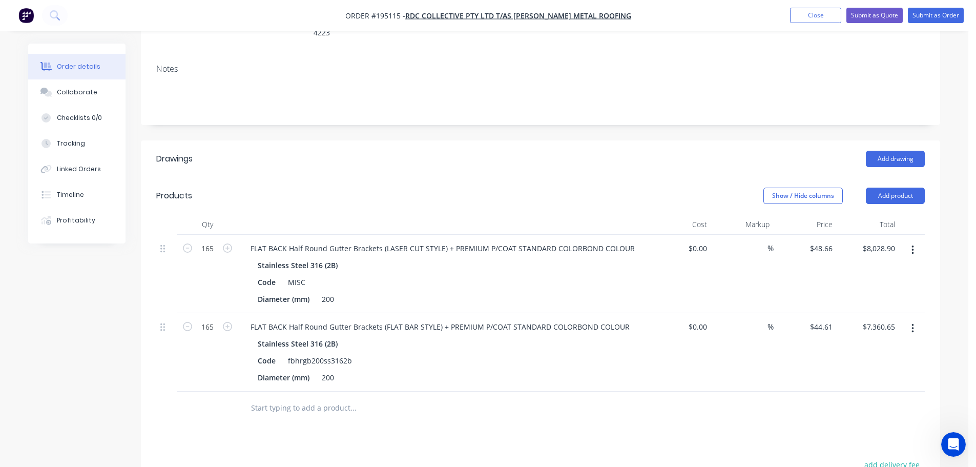
click at [521, 153] on header "Drawings Add drawing" at bounding box center [540, 158] width 799 height 37
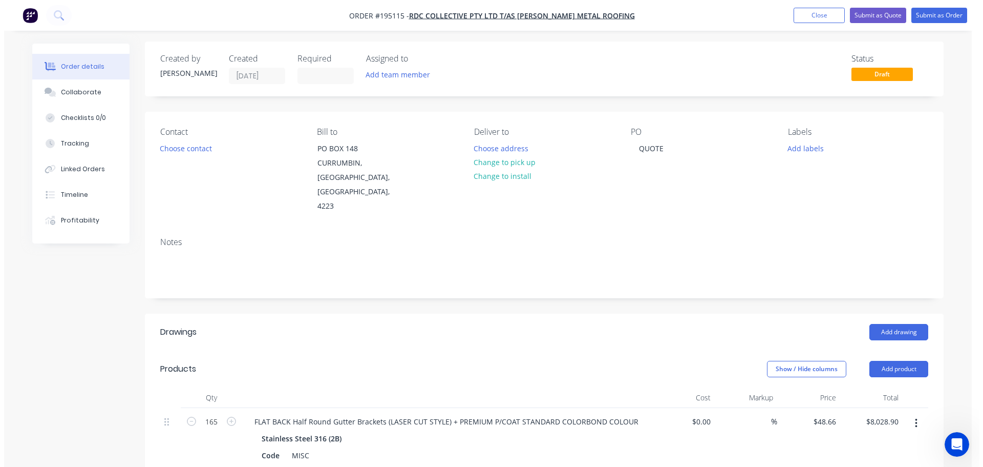
scroll to position [0, 0]
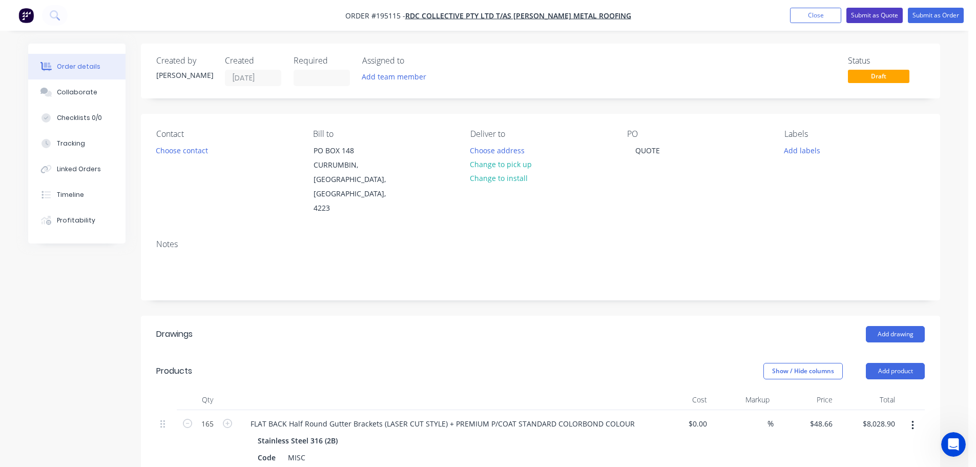
click at [870, 18] on button "Submit as Quote" at bounding box center [874, 15] width 56 height 15
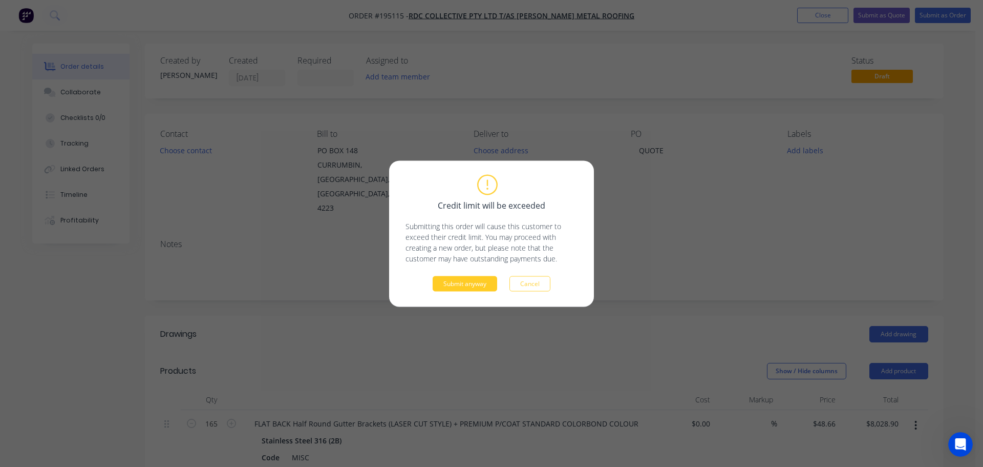
click at [470, 285] on button "Submit anyway" at bounding box center [465, 283] width 65 height 15
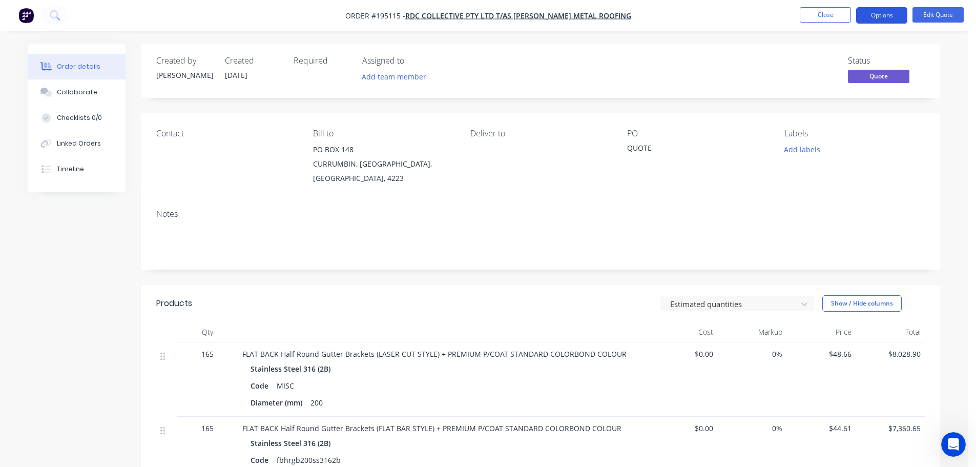
click at [885, 12] on button "Options" at bounding box center [881, 15] width 51 height 16
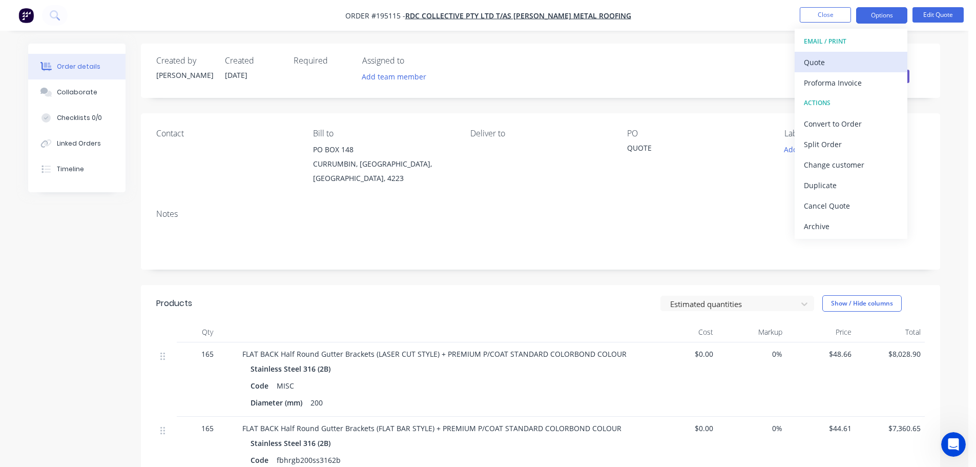
click at [815, 68] on div "Quote" at bounding box center [851, 62] width 94 height 15
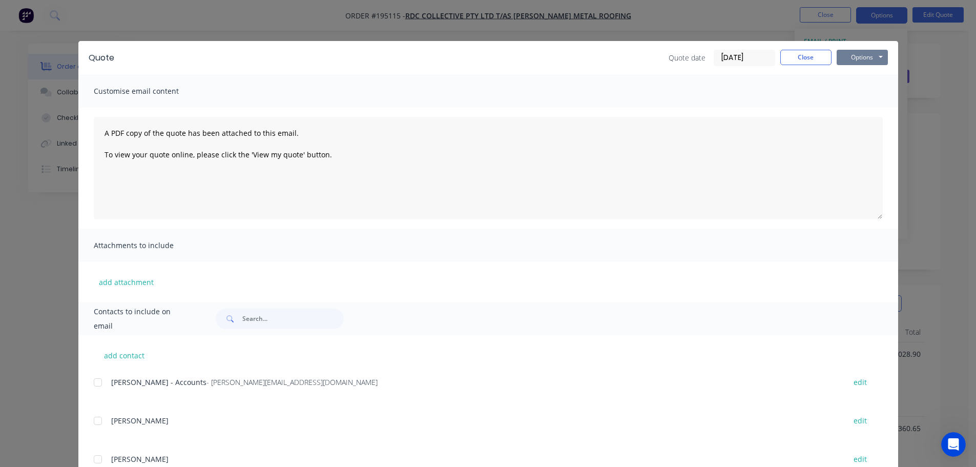
click at [850, 57] on button "Options" at bounding box center [861, 57] width 51 height 15
click at [866, 93] on button "Print" at bounding box center [869, 92] width 66 height 17
click at [807, 59] on button "Close" at bounding box center [805, 57] width 51 height 15
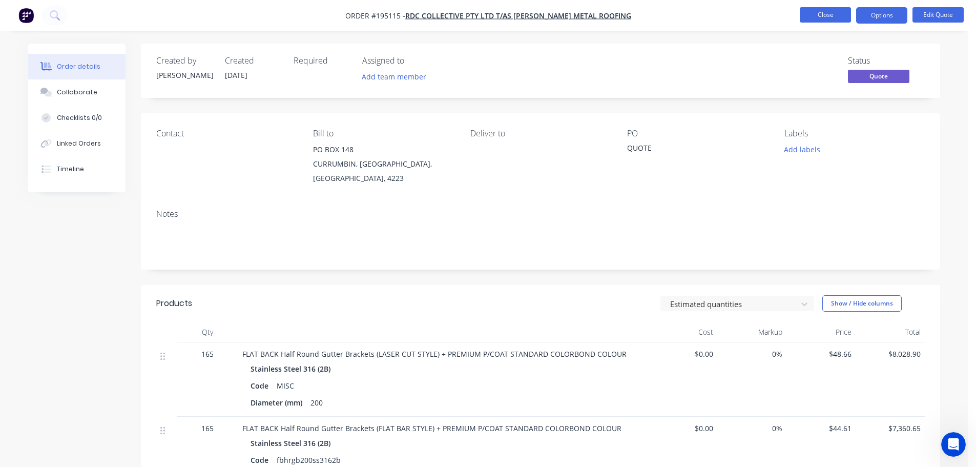
click at [825, 14] on button "Close" at bounding box center [824, 14] width 51 height 15
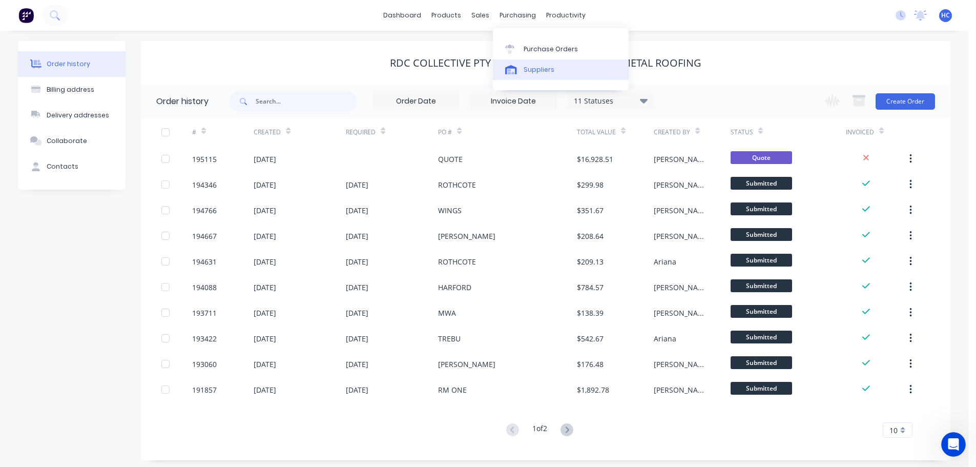
click at [546, 68] on div "Suppliers" at bounding box center [538, 69] width 31 height 9
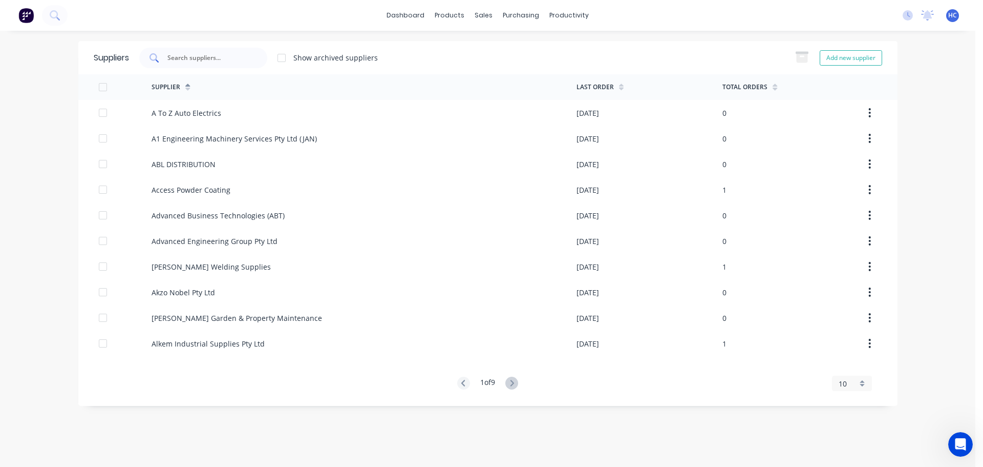
click at [214, 58] on input "text" at bounding box center [208, 58] width 85 height 10
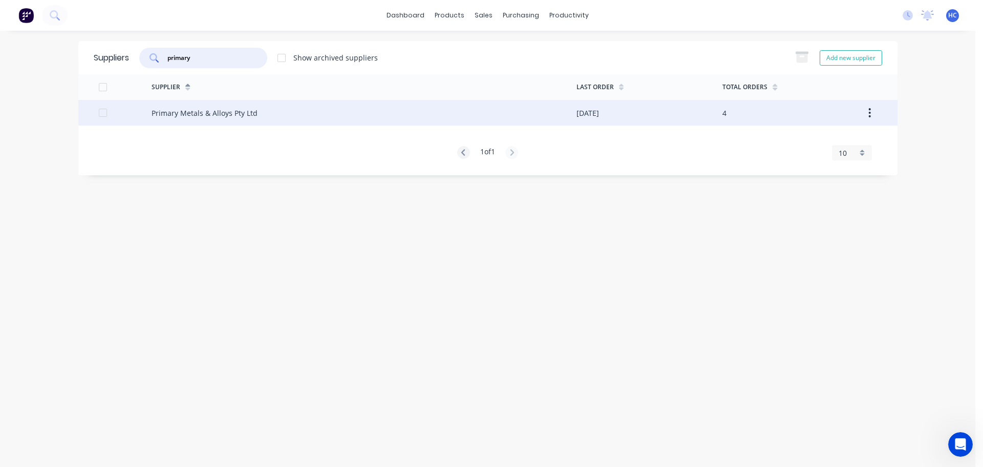
type input "primary"
click at [239, 117] on div "Primary Metals & Alloys Pty Ltd" at bounding box center [205, 113] width 106 height 11
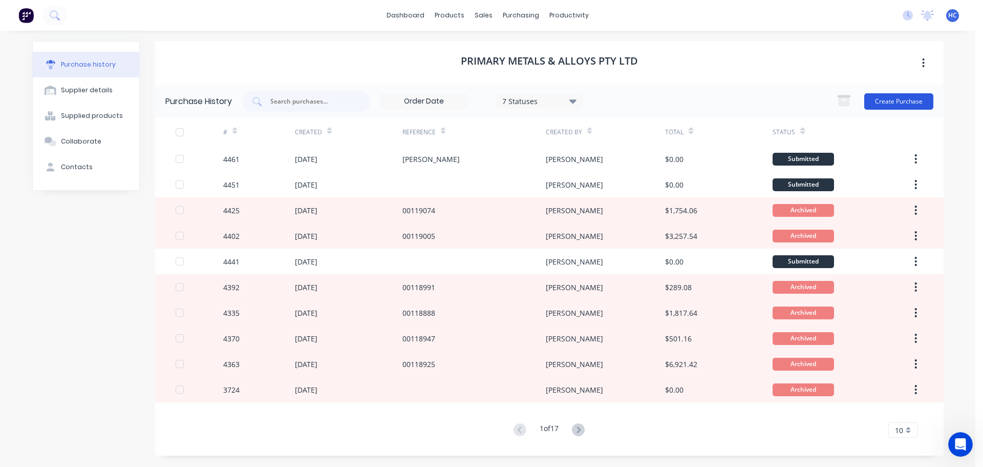
click at [890, 101] on button "Create Purchase" at bounding box center [898, 101] width 69 height 16
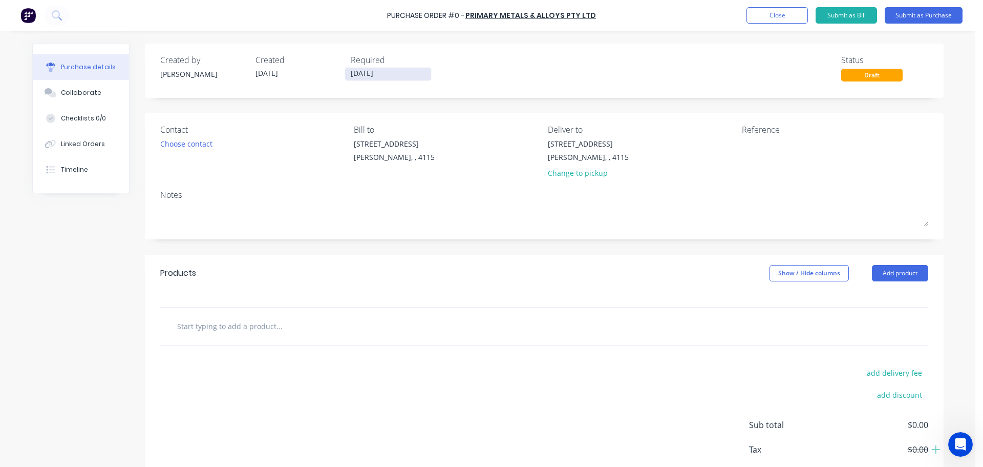
click at [367, 73] on input "[DATE]" at bounding box center [388, 74] width 86 height 13
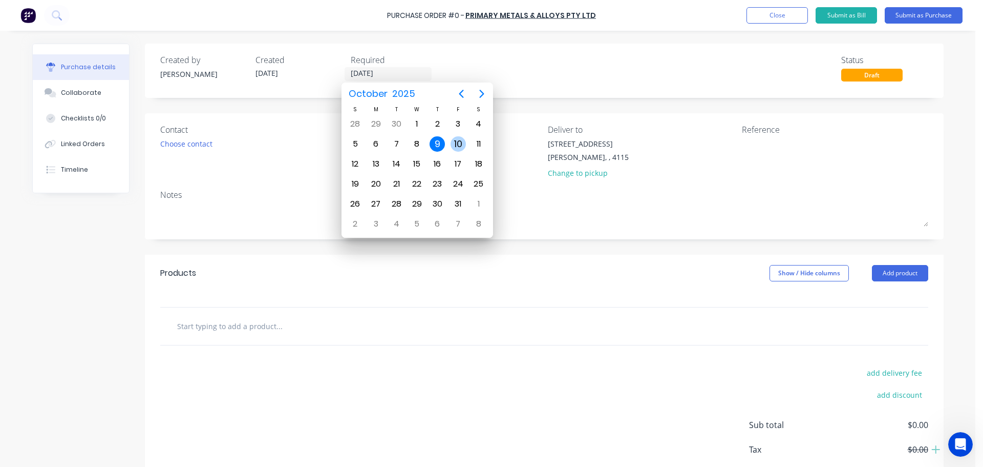
click at [456, 146] on div "10" at bounding box center [458, 143] width 15 height 15
type input "[DATE]"
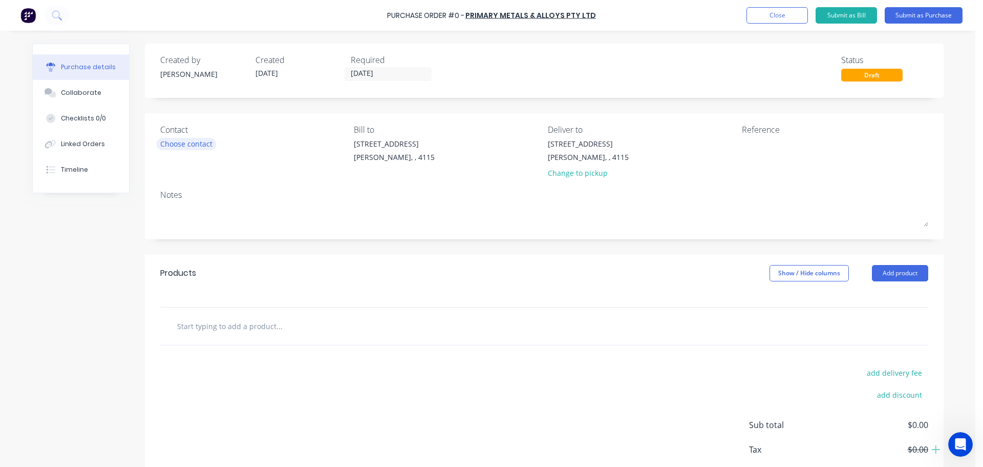
click at [205, 143] on div "Choose contact" at bounding box center [186, 143] width 52 height 11
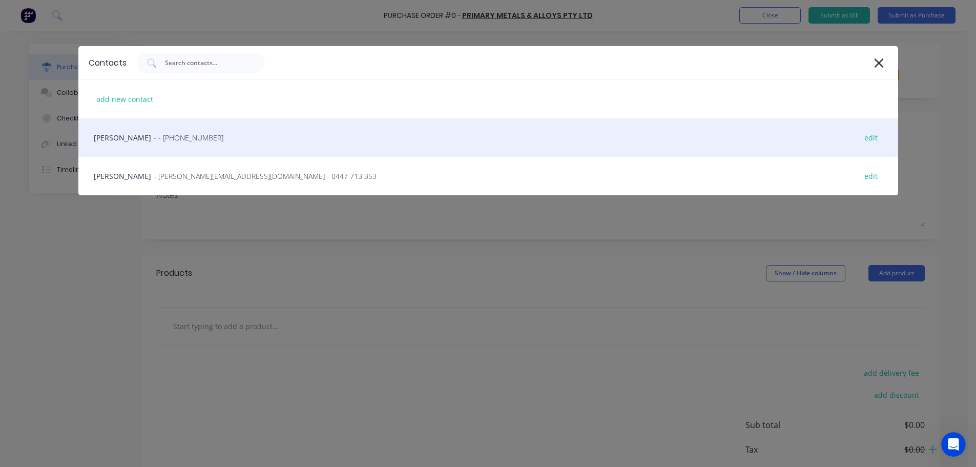
click at [191, 144] on div "HAYDEN - - [PHONE_NUMBER] edit" at bounding box center [487, 137] width 819 height 38
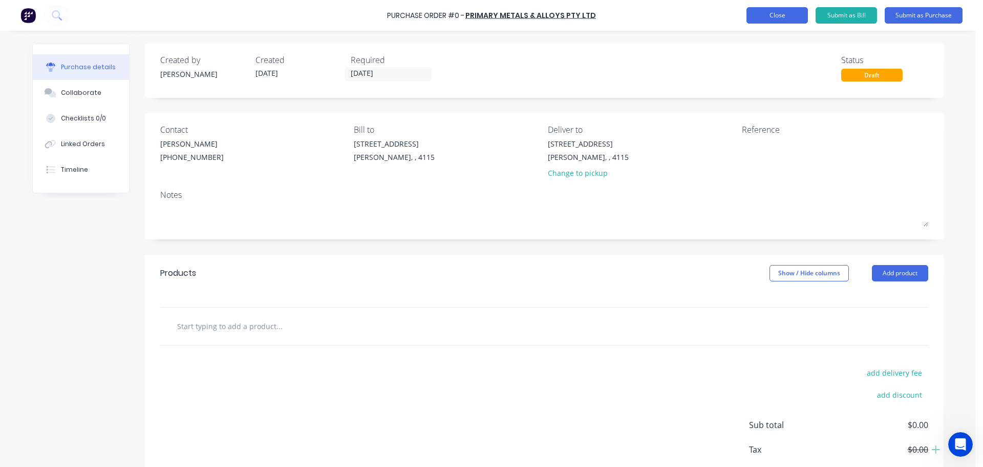
click at [765, 18] on button "Close" at bounding box center [777, 15] width 61 height 16
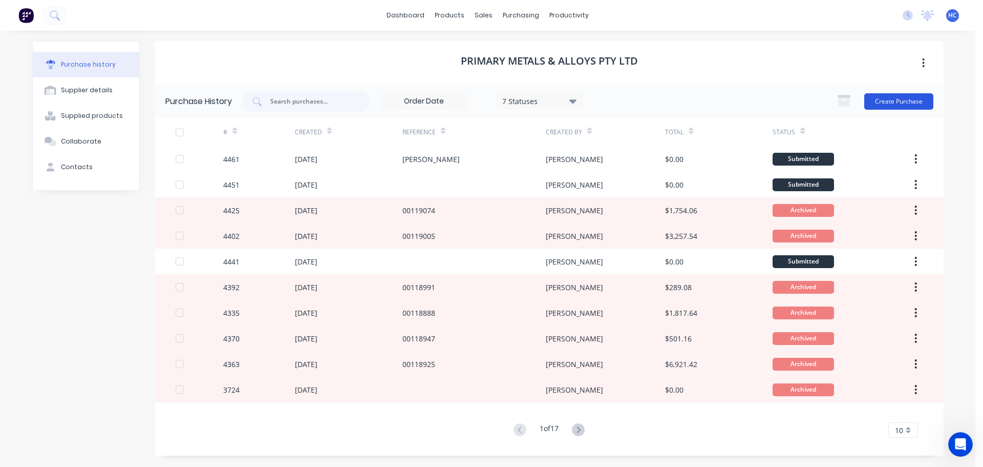
click at [882, 100] on button "Create Purchase" at bounding box center [898, 101] width 69 height 16
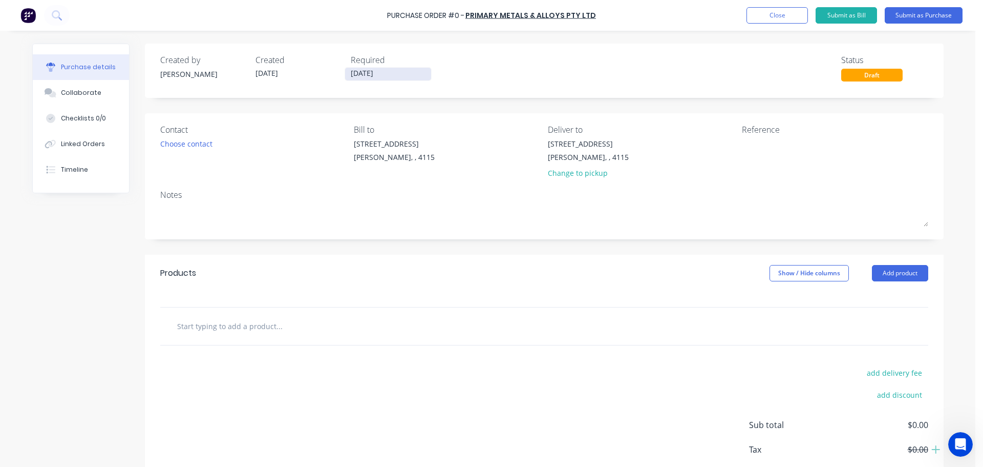
click at [360, 73] on input "[DATE]" at bounding box center [388, 74] width 86 height 13
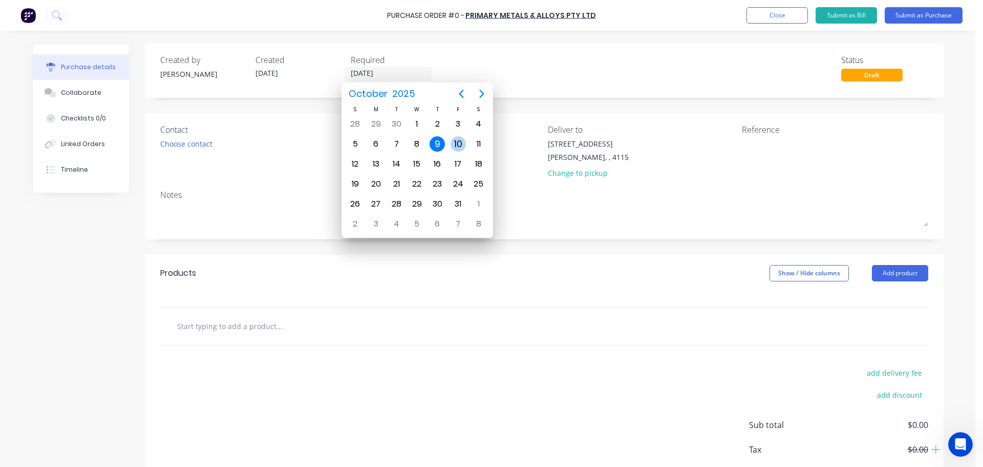
click at [453, 147] on div "10" at bounding box center [458, 143] width 15 height 15
type input "[DATE]"
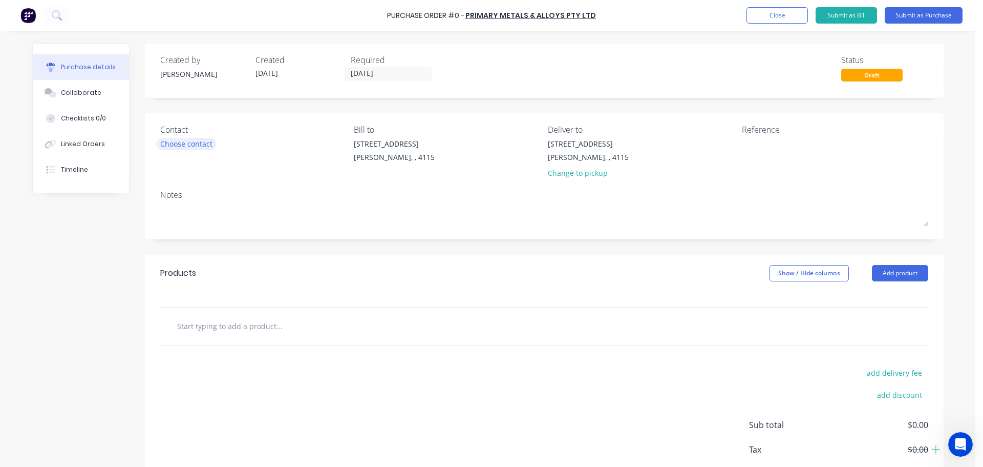
click at [184, 146] on div "Choose contact" at bounding box center [186, 143] width 52 height 11
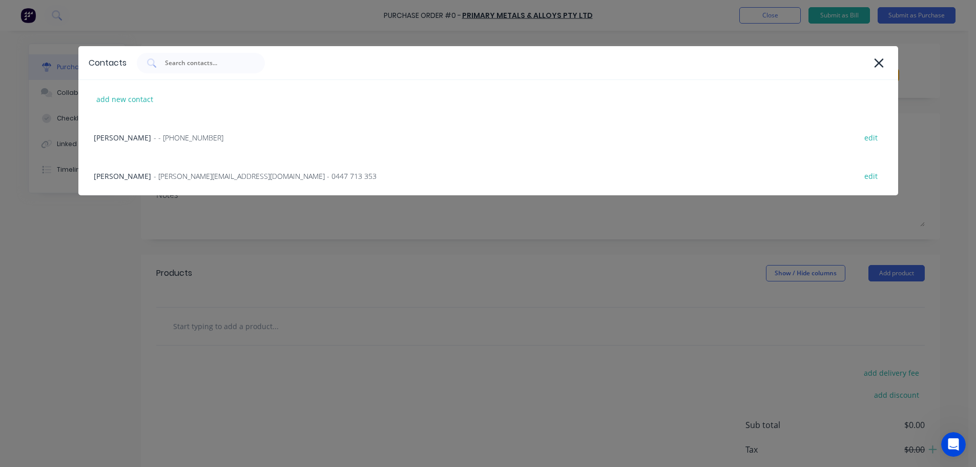
drag, startPoint x: 198, startPoint y: 134, endPoint x: 505, endPoint y: 158, distance: 307.7
click at [200, 134] on div "HAYDEN - - [PHONE_NUMBER] edit" at bounding box center [487, 137] width 819 height 38
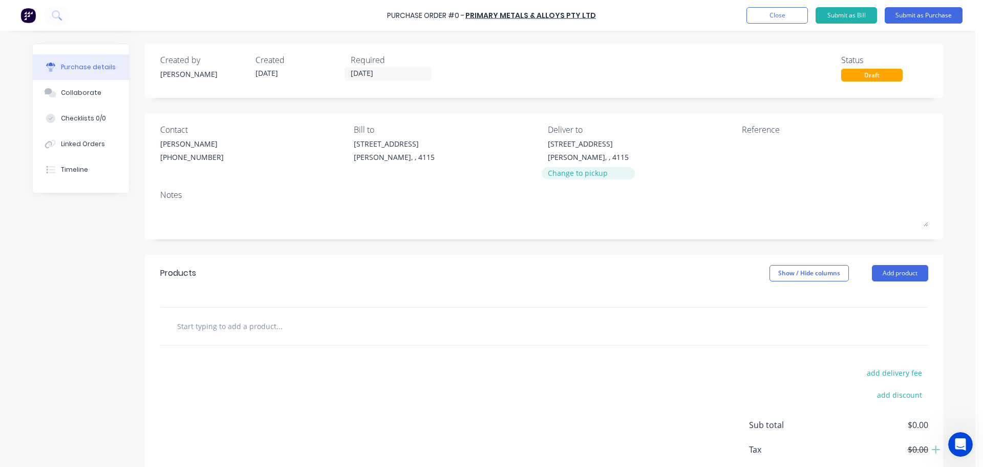
click at [591, 171] on div "Change to pickup" at bounding box center [588, 172] width 81 height 11
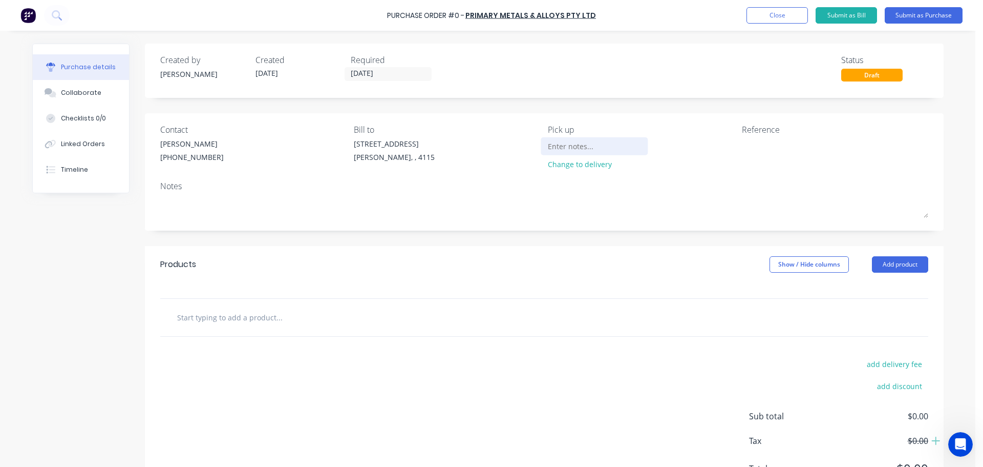
click at [578, 154] on div at bounding box center [594, 145] width 93 height 15
click at [593, 150] on input at bounding box center [594, 145] width 93 height 15
type input "[STREET_ADDRESS], [PERSON_NAME]"
click at [786, 156] on textarea at bounding box center [806, 149] width 128 height 23
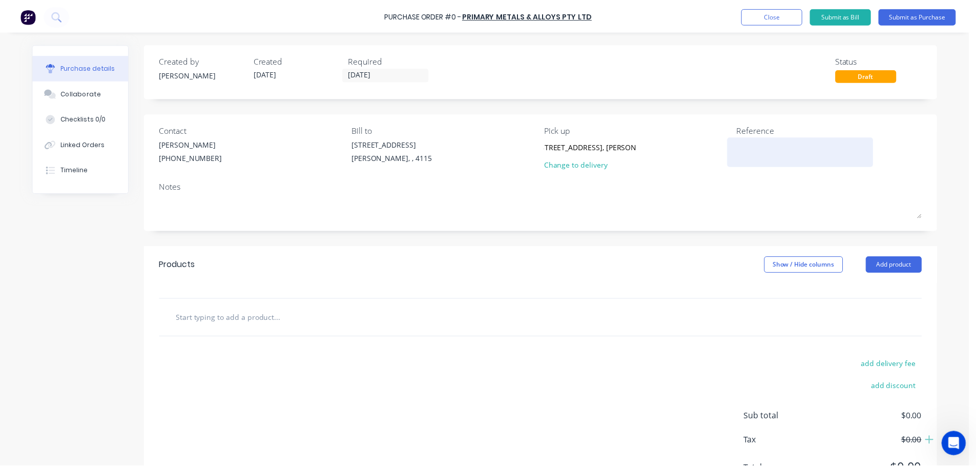
scroll to position [0, 0]
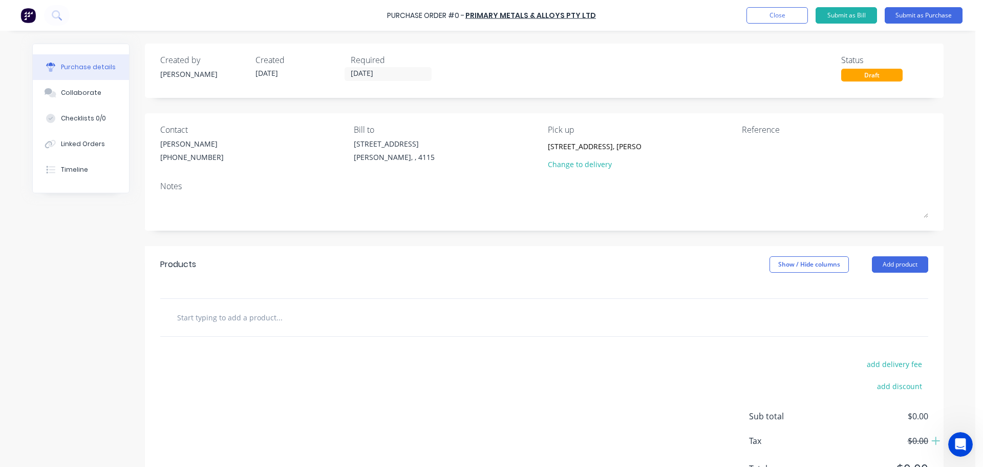
type textarea "x"
type textarea "N"
type textarea "x"
type textarea "NW"
type textarea "x"
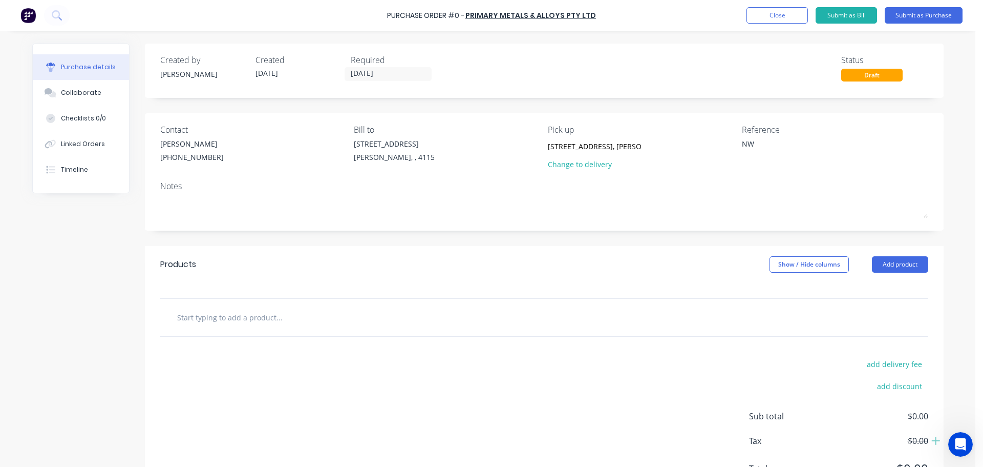
type textarea "NWC"
type textarea "x"
type textarea "NWCI"
type textarea "x"
type textarea "NWCI"
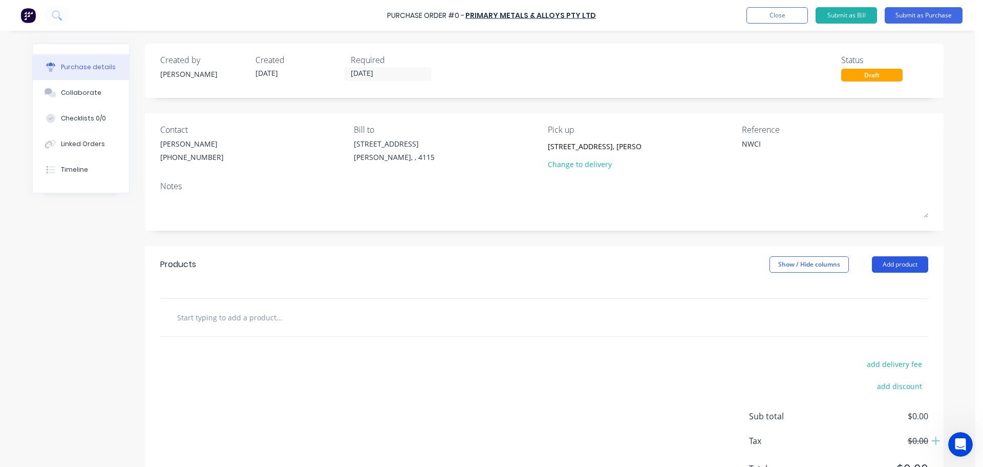
click at [896, 258] on button "Add product" at bounding box center [900, 264] width 56 height 16
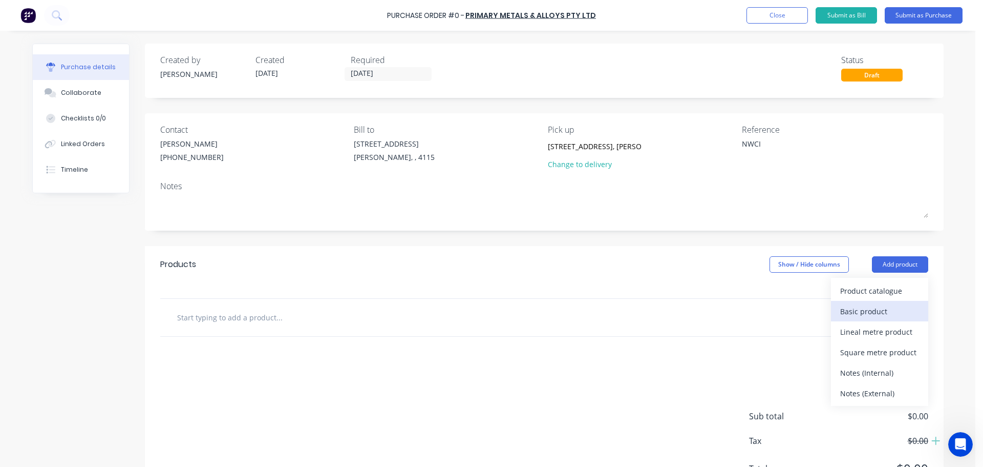
click at [867, 308] on div "Basic product" at bounding box center [879, 311] width 79 height 15
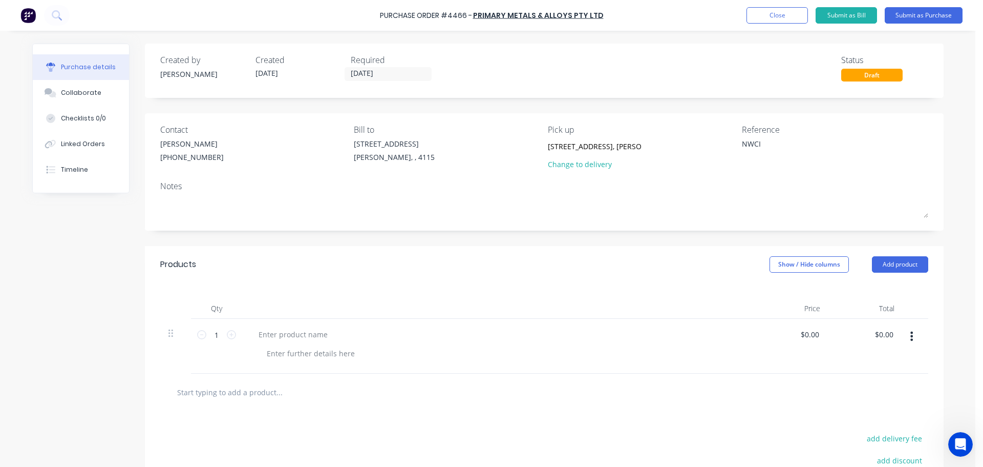
type textarea "x"
click at [295, 333] on div at bounding box center [293, 334] width 86 height 15
type textarea "x"
click at [307, 347] on div at bounding box center [311, 353] width 104 height 15
click at [372, 265] on div "Products Show / Hide columns Add product" at bounding box center [544, 264] width 799 height 37
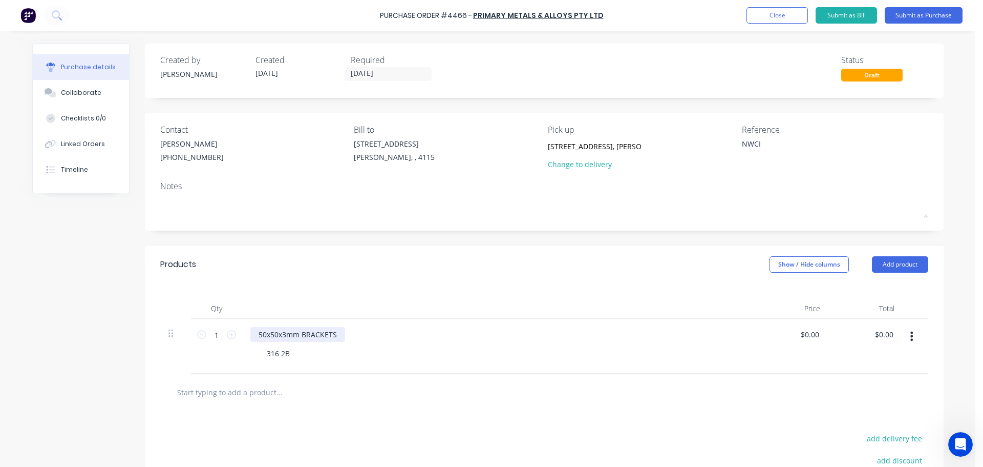
click at [321, 338] on div "50x50x3mm BRACKETS" at bounding box center [297, 334] width 95 height 15
click at [303, 327] on div "50x50x3mm BRACKETS" at bounding box center [297, 334] width 95 height 15
click at [300, 327] on div "50x50x3mm BRACKETS" at bounding box center [297, 334] width 95 height 15
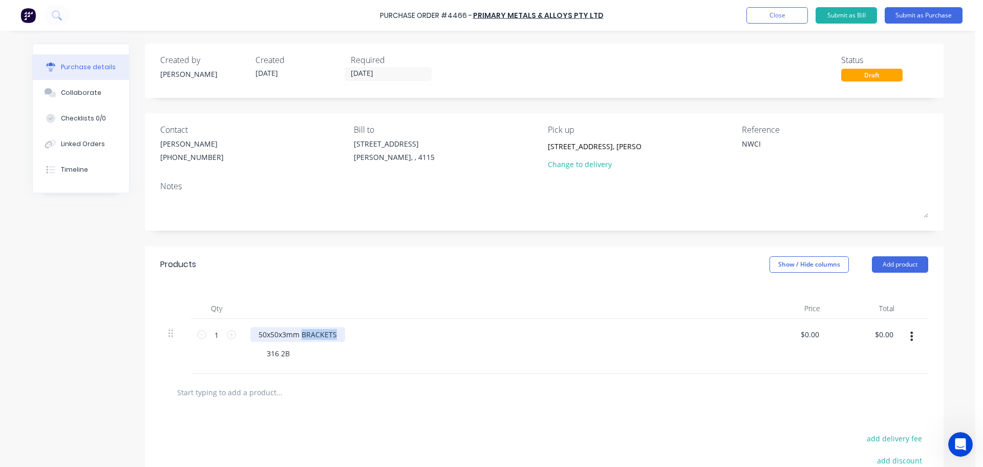
click at [300, 327] on div "50x50x3mm BRACKETS" at bounding box center [297, 334] width 95 height 15
click at [265, 349] on div "316 2B" at bounding box center [278, 353] width 39 height 15
click at [424, 285] on div "Qty Price Total 1 1 2400x1200 FLAT SHEET 3mm 316 2B $0.00 $0.00 $0.00 $0.00" at bounding box center [544, 328] width 799 height 91
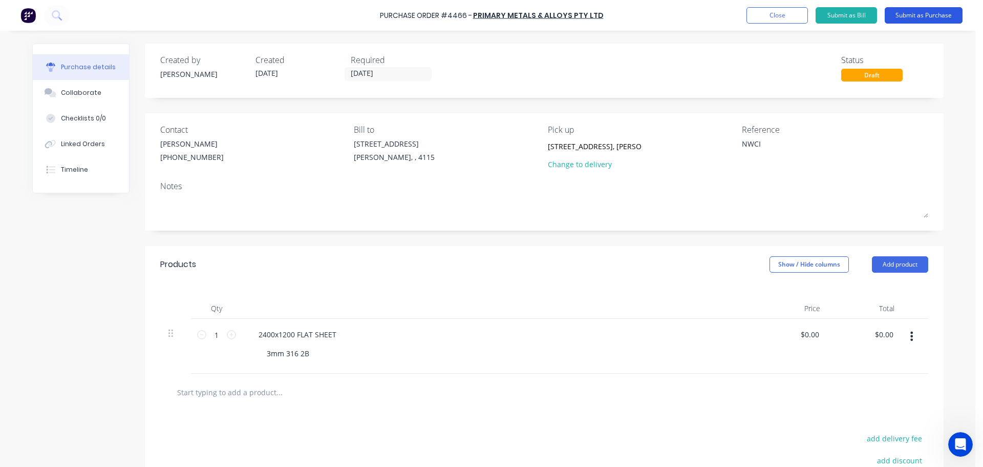
click at [936, 19] on button "Submit as Purchase" at bounding box center [924, 15] width 78 height 16
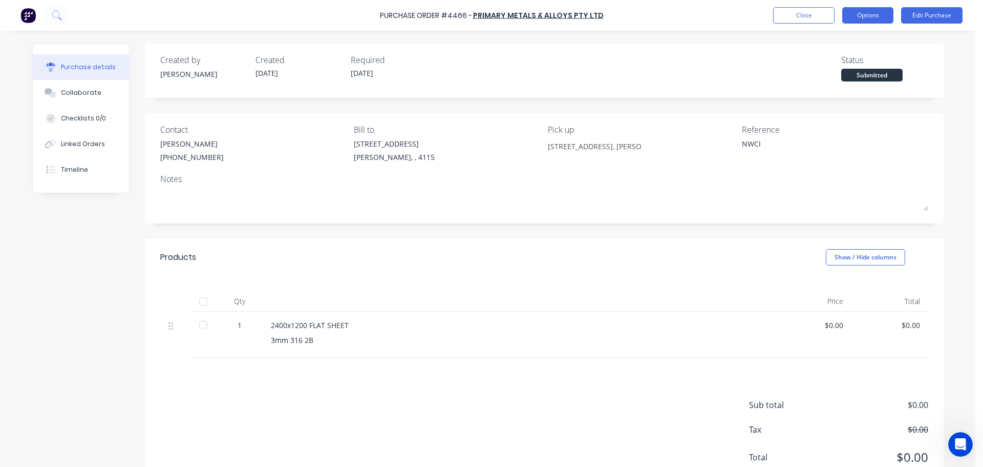
click at [869, 16] on button "Options" at bounding box center [867, 15] width 51 height 16
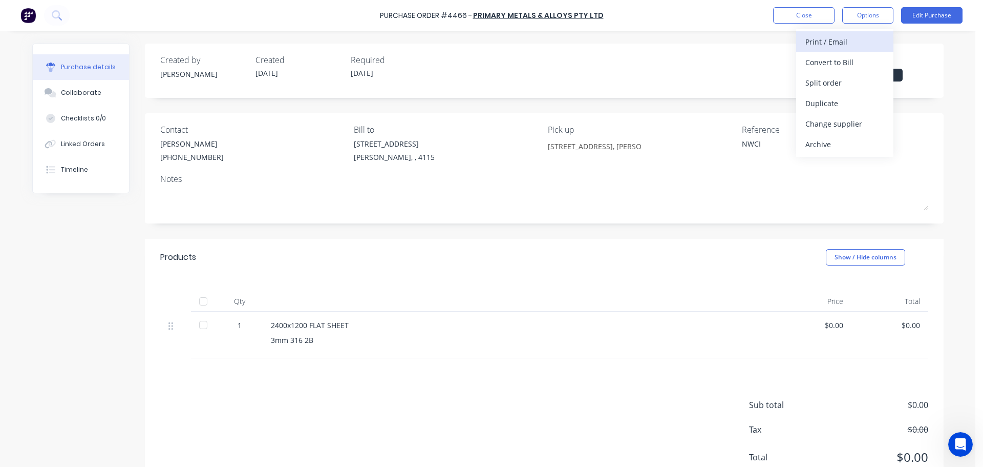
click at [857, 48] on div "Print / Email" at bounding box center [845, 41] width 79 height 15
click at [848, 82] on div "Without pricing" at bounding box center [845, 82] width 79 height 15
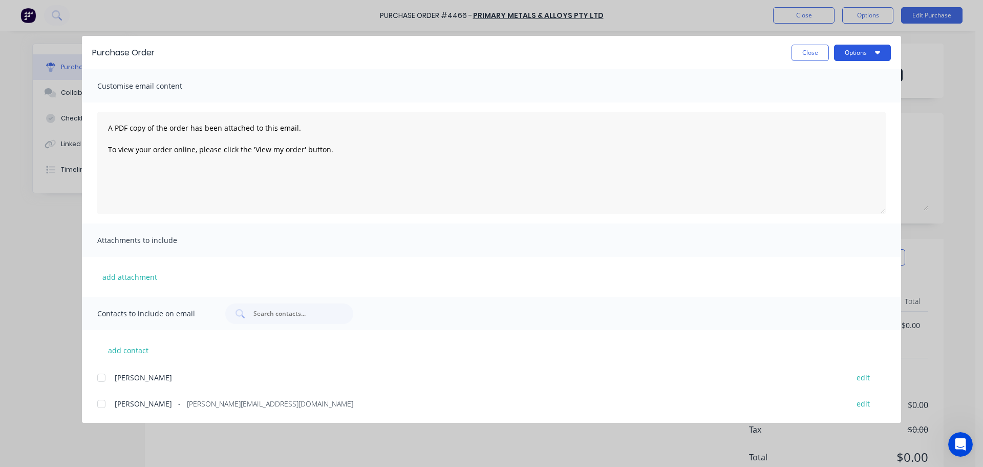
click at [853, 54] on button "Options" at bounding box center [862, 53] width 57 height 16
click at [834, 97] on div "Print" at bounding box center [842, 99] width 79 height 15
click at [812, 55] on button "Close" at bounding box center [810, 53] width 37 height 16
type textarea "x"
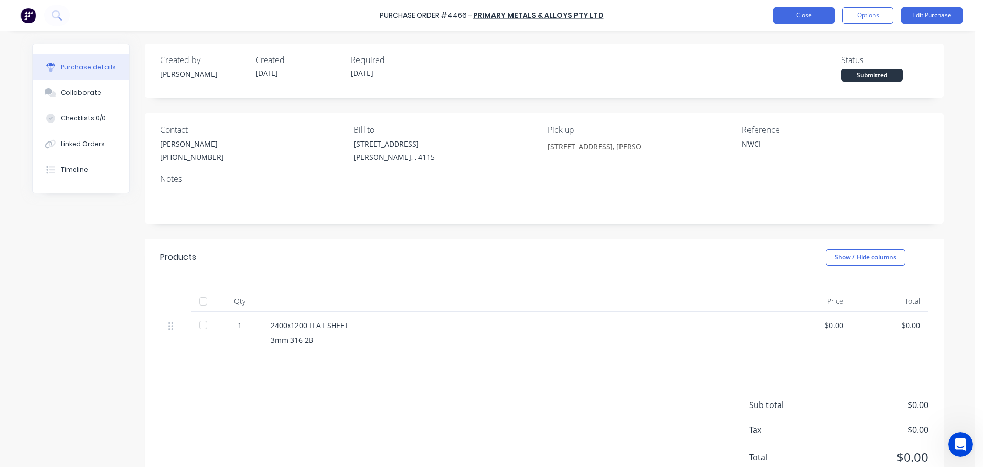
click at [799, 15] on button "Close" at bounding box center [803, 15] width 61 height 16
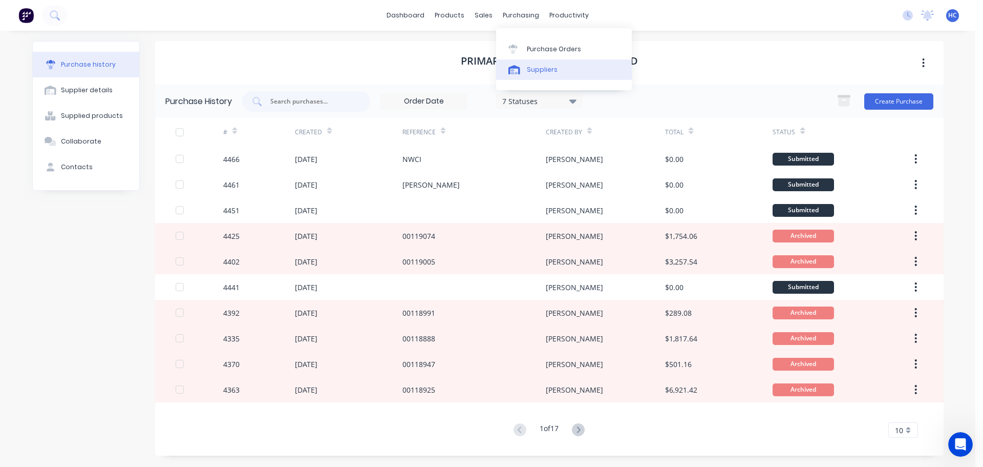
click at [537, 72] on div "Suppliers" at bounding box center [542, 69] width 31 height 9
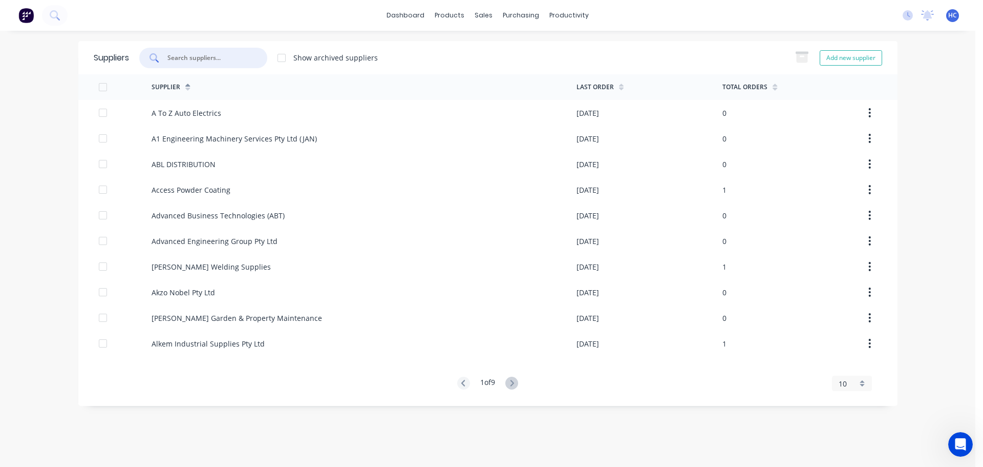
click at [200, 53] on input "text" at bounding box center [208, 58] width 85 height 10
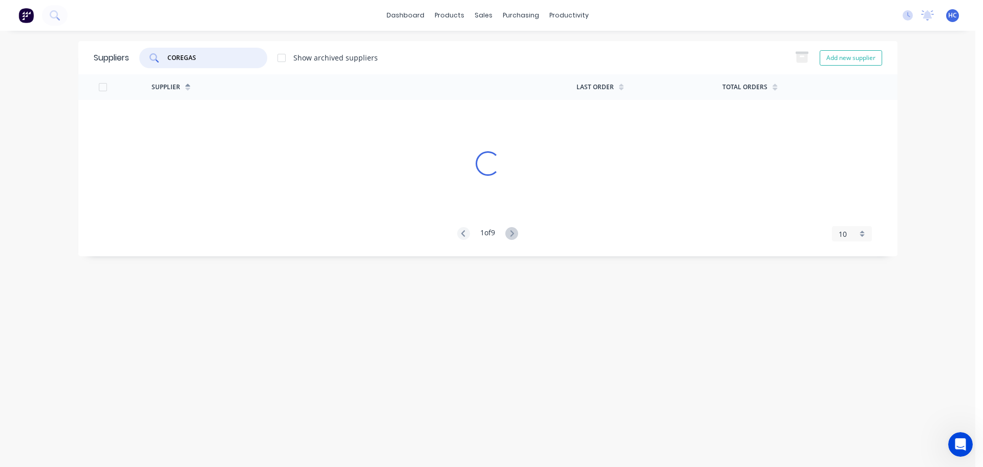
type input "COREGAS"
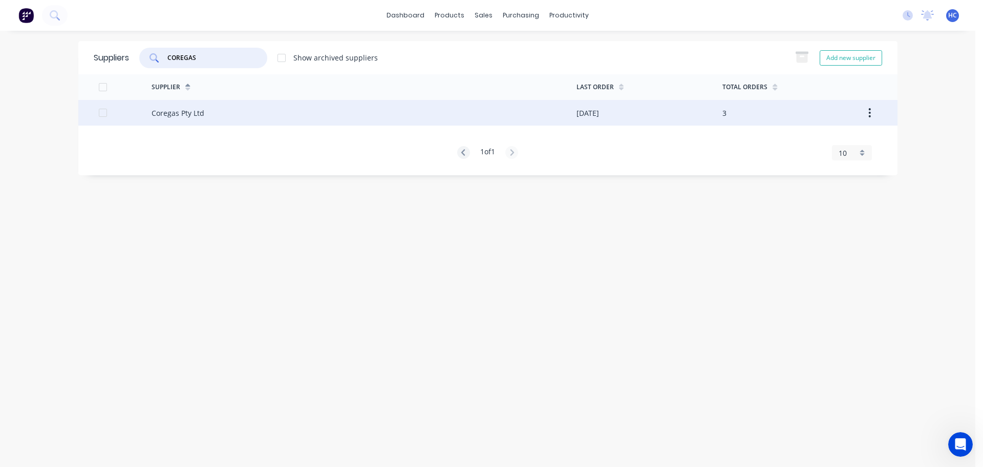
click at [196, 114] on div "Coregas Pty Ltd" at bounding box center [178, 113] width 53 height 11
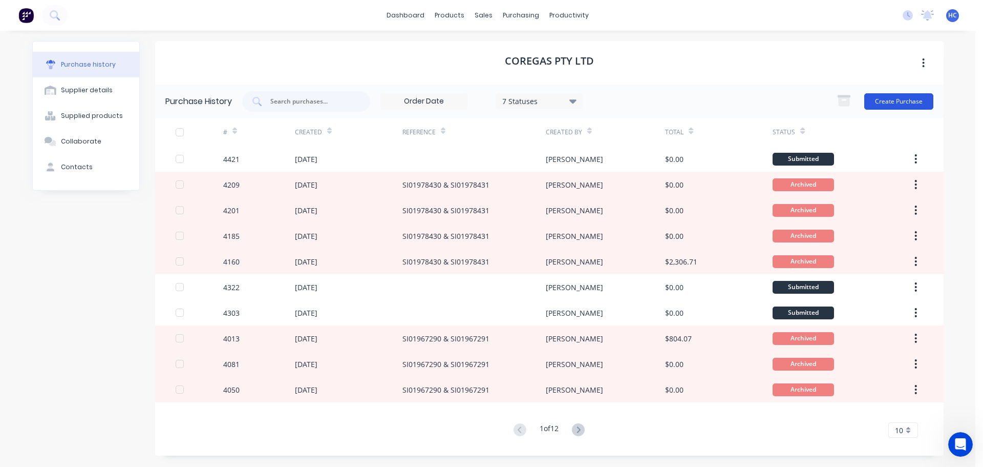
click at [876, 95] on button "Create Purchase" at bounding box center [898, 101] width 69 height 16
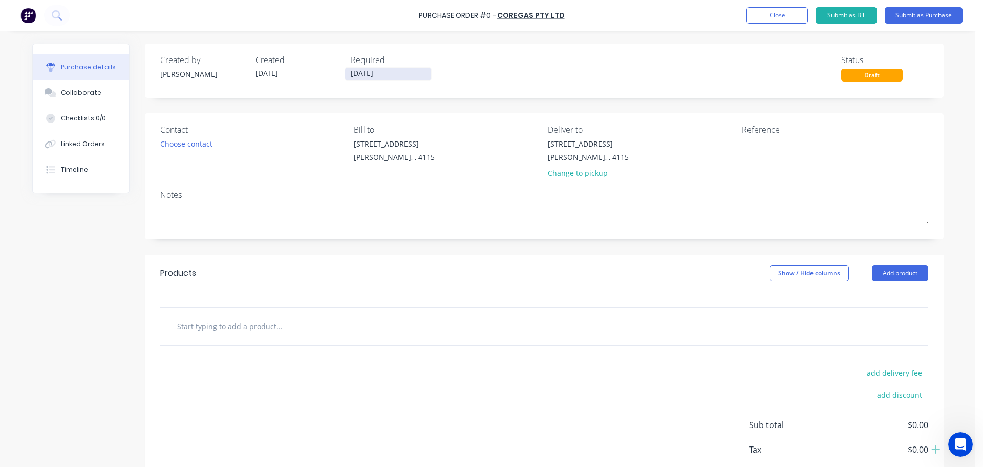
click at [361, 72] on input "[DATE]" at bounding box center [388, 74] width 86 height 13
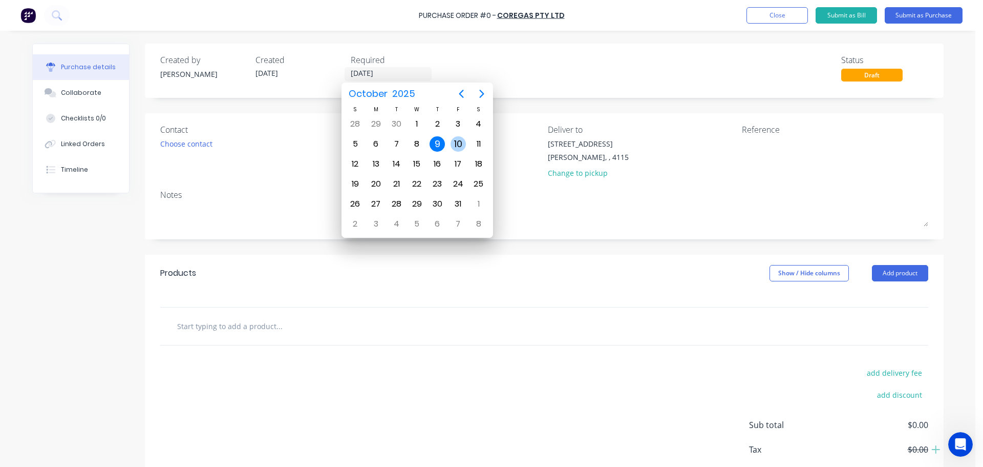
click at [454, 146] on div "10" at bounding box center [458, 143] width 15 height 15
type input "[DATE]"
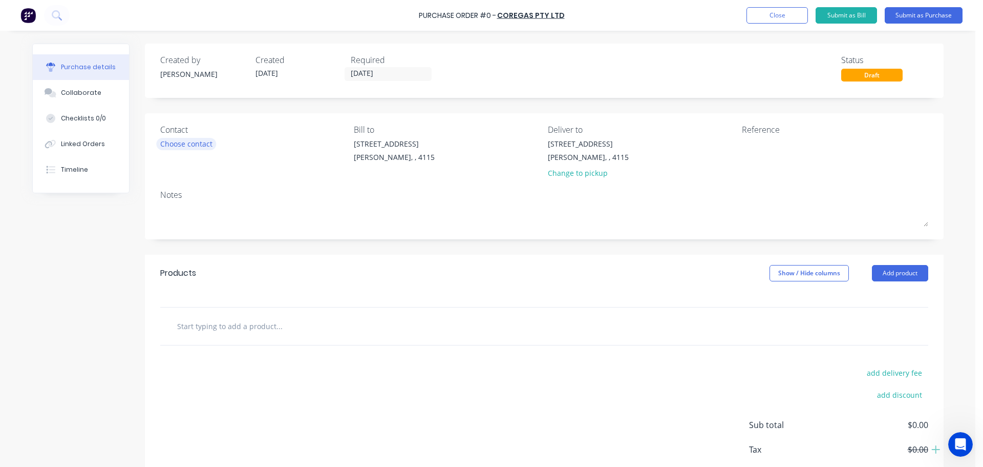
click at [188, 145] on div "Choose contact" at bounding box center [186, 143] width 52 height 11
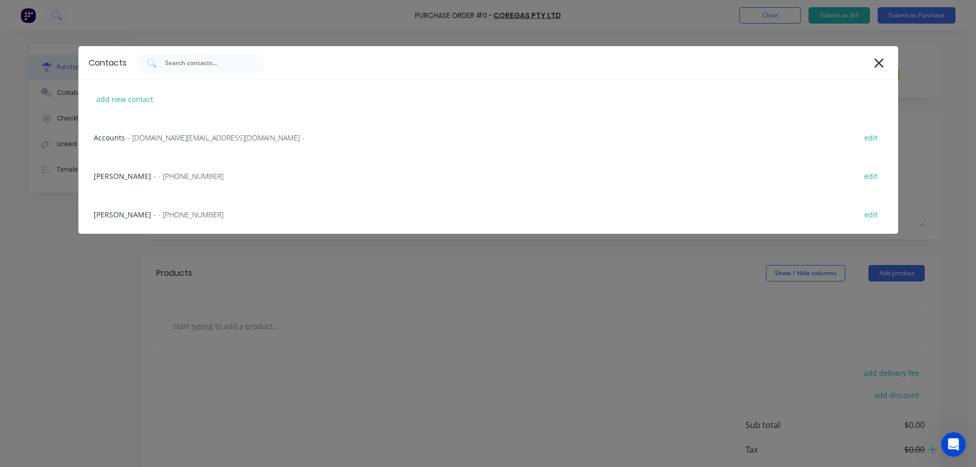
click at [192, 172] on div "HAYDEN - - [PHONE_NUMBER] edit" at bounding box center [487, 176] width 819 height 38
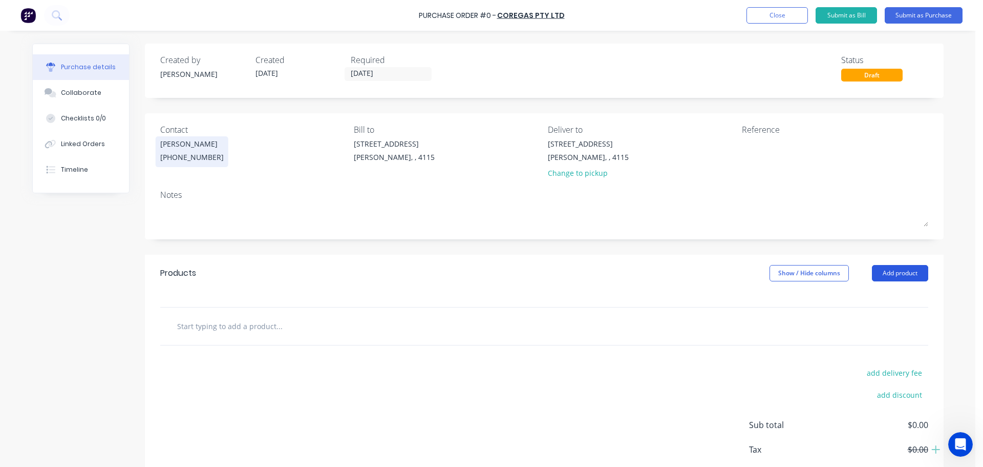
click at [899, 270] on button "Add product" at bounding box center [900, 273] width 56 height 16
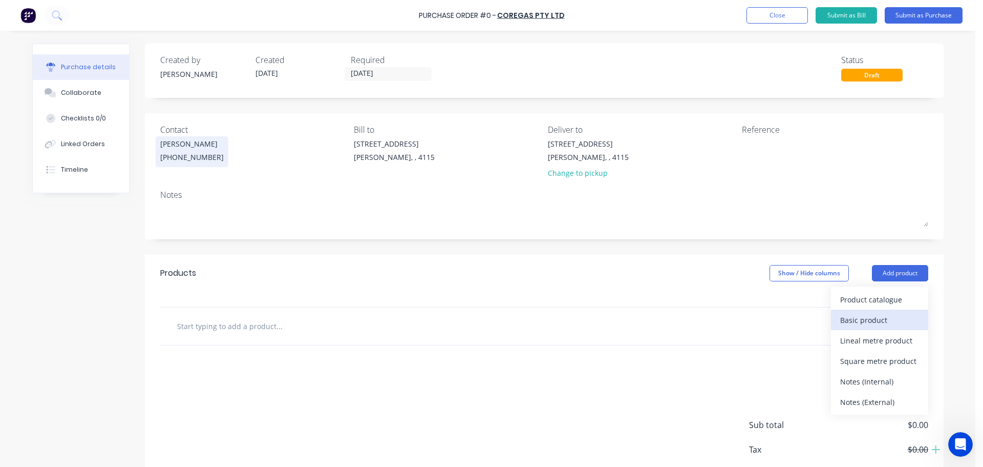
click at [868, 322] on div "Basic product" at bounding box center [879, 319] width 79 height 15
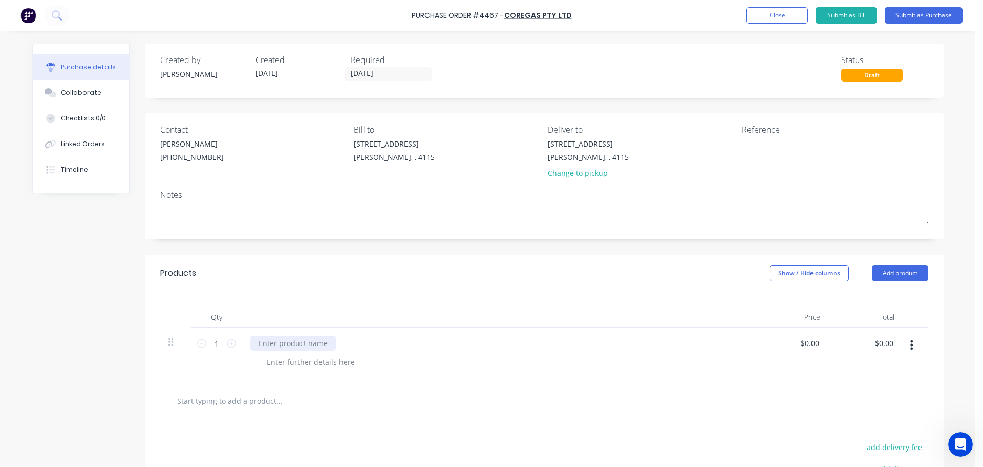
click at [295, 349] on div at bounding box center [293, 342] width 86 height 15
drag, startPoint x: 350, startPoint y: 335, endPoint x: 352, endPoint y: 330, distance: 5.5
click at [350, 336] on div "GOODS PER ONLINE ORDER:" at bounding box center [307, 342] width 114 height 15
click at [359, 67] on label "[DATE]" at bounding box center [388, 74] width 87 height 14
click at [359, 68] on input "[DATE]" at bounding box center [388, 74] width 86 height 13
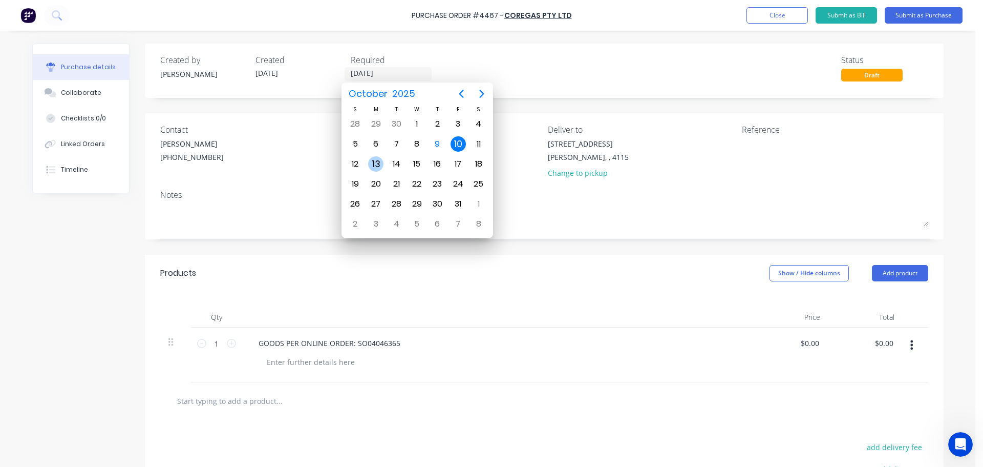
click at [371, 166] on div "13" at bounding box center [375, 163] width 15 height 15
type input "[DATE]"
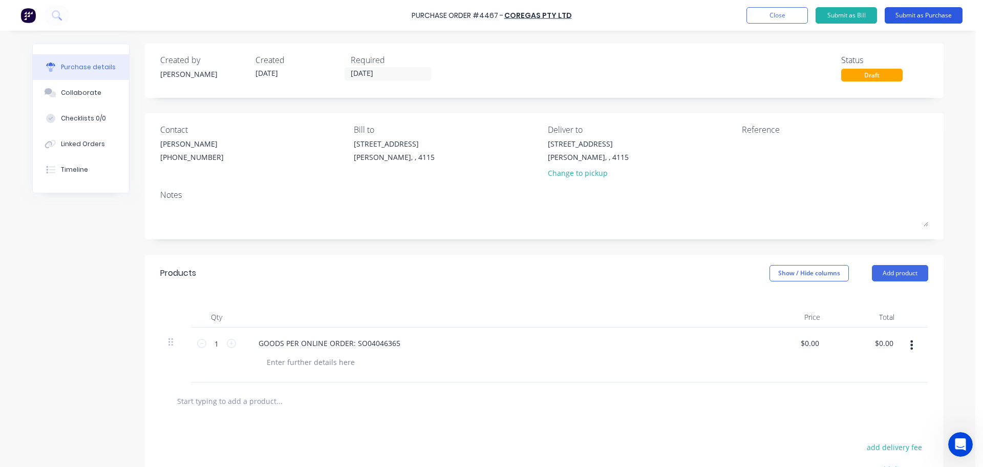
click at [921, 15] on button "Submit as Purchase" at bounding box center [924, 15] width 78 height 16
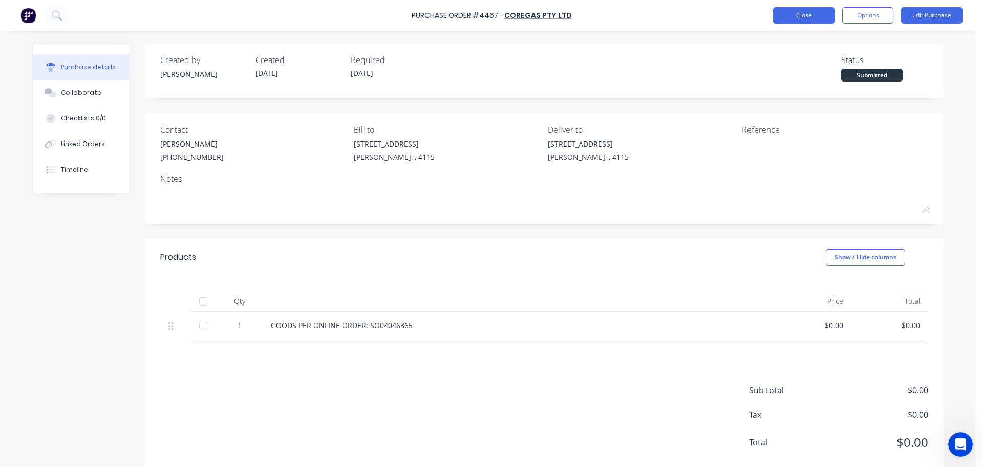
click at [796, 11] on button "Close" at bounding box center [803, 15] width 61 height 16
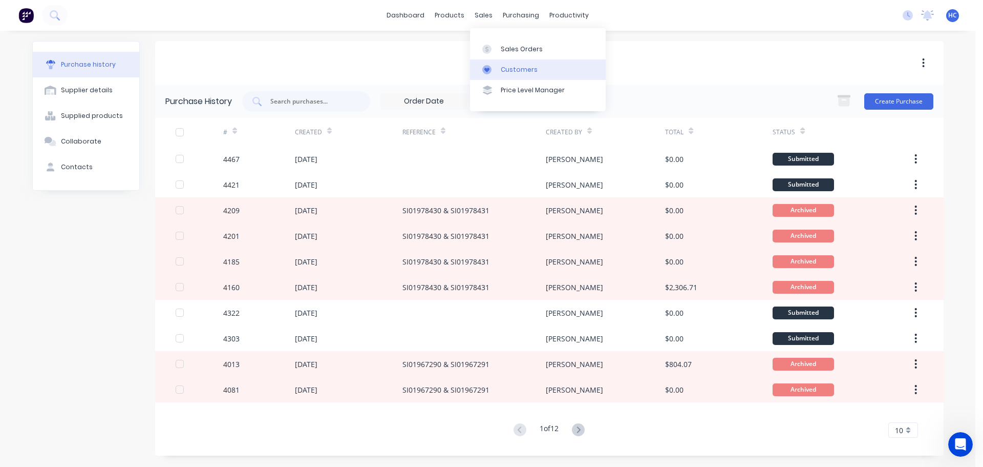
click at [519, 63] on link "Customers" at bounding box center [538, 69] width 136 height 20
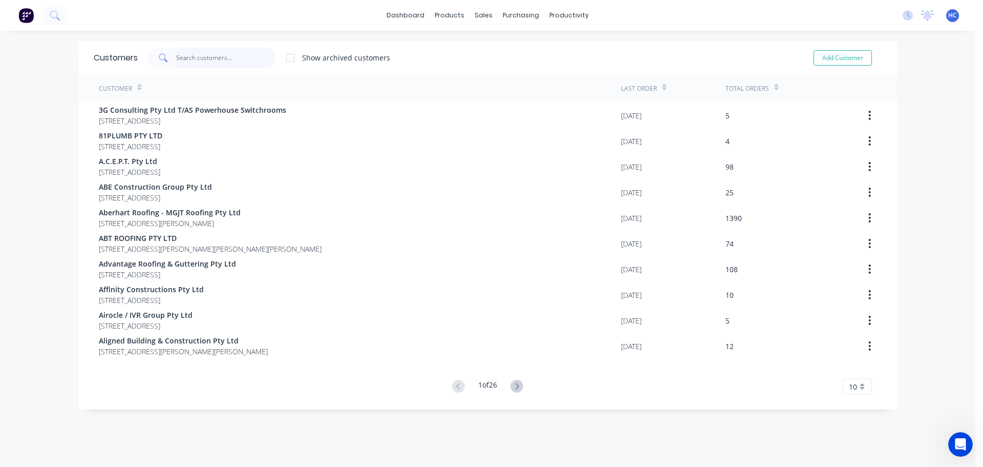
click at [203, 54] on input "text" at bounding box center [226, 58] width 100 height 20
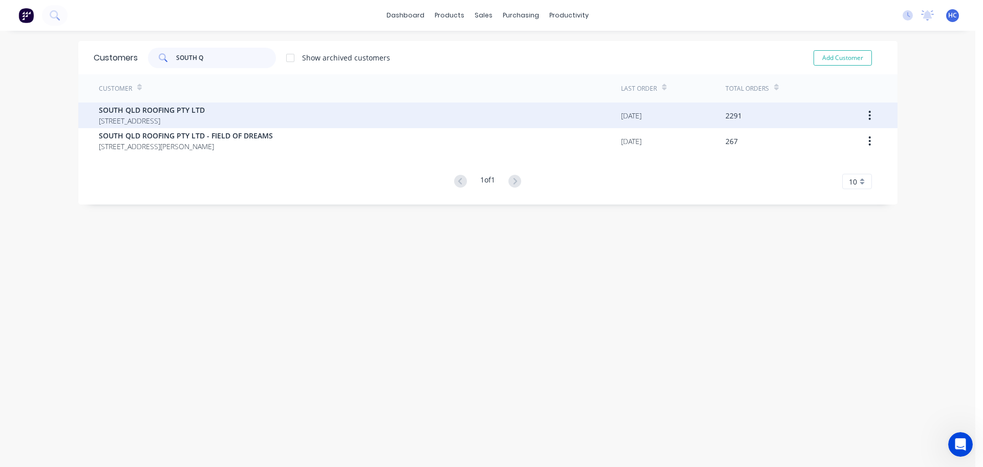
type input "SOUTH Q"
click at [205, 121] on span "[STREET_ADDRESS]" at bounding box center [152, 120] width 106 height 11
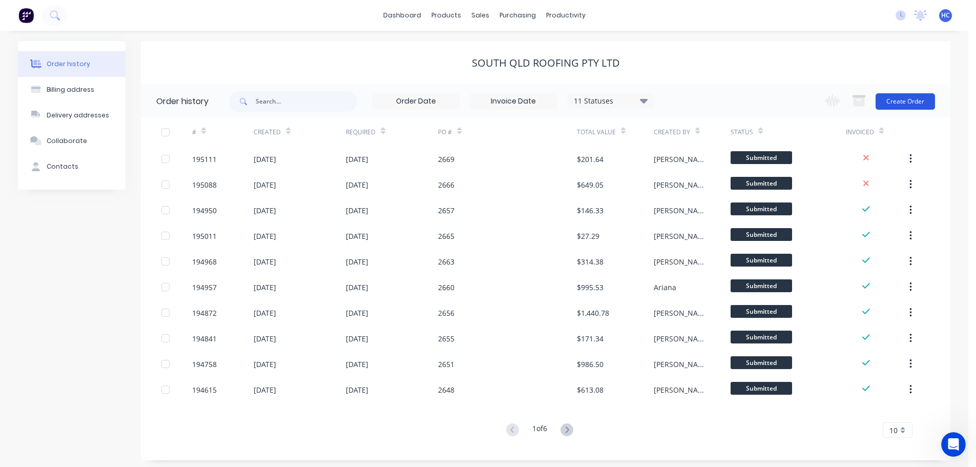
click at [927, 107] on button "Create Order" at bounding box center [904, 101] width 59 height 16
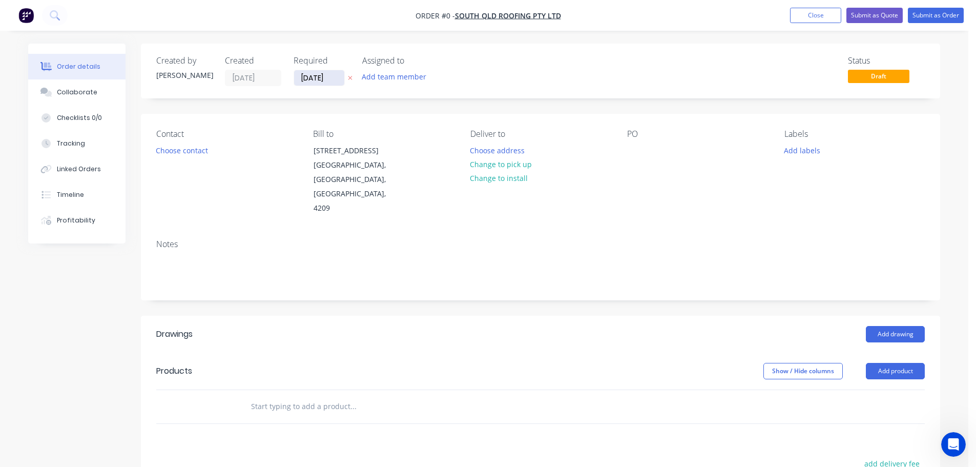
click at [315, 78] on input "[DATE]" at bounding box center [319, 77] width 50 height 15
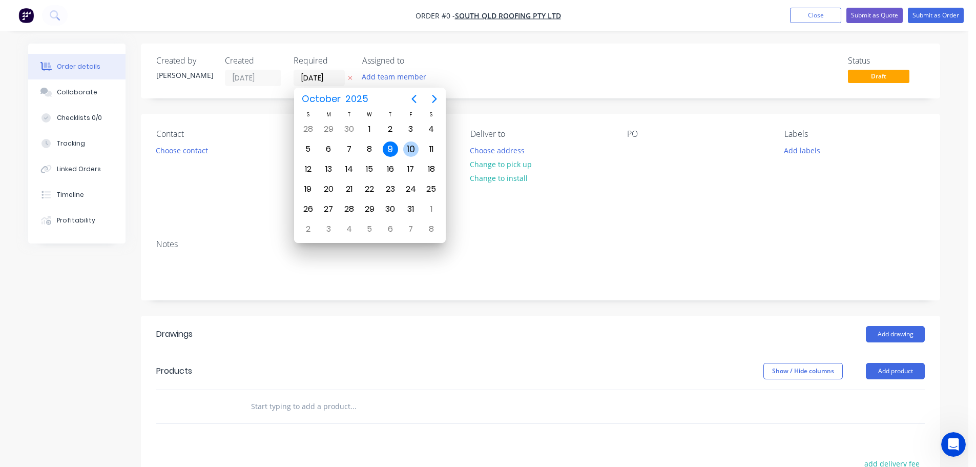
click at [413, 154] on div "10" at bounding box center [410, 148] width 15 height 15
type input "[DATE]"
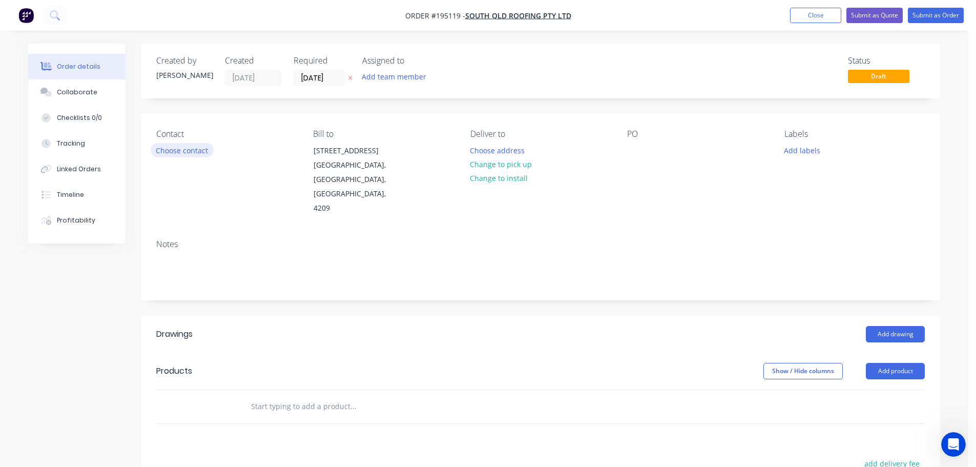
click at [203, 155] on button "Choose contact" at bounding box center [182, 150] width 63 height 14
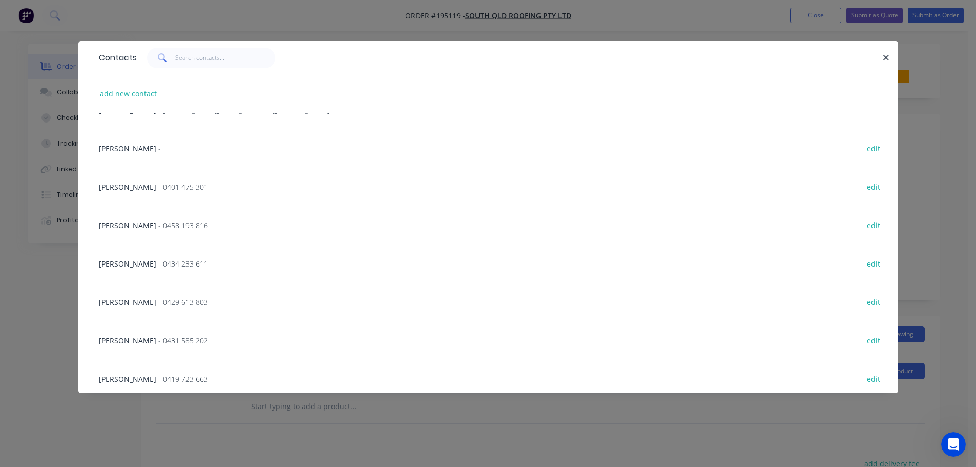
scroll to position [181, 0]
click at [146, 256] on span "[PERSON_NAME]" at bounding box center [127, 259] width 57 height 10
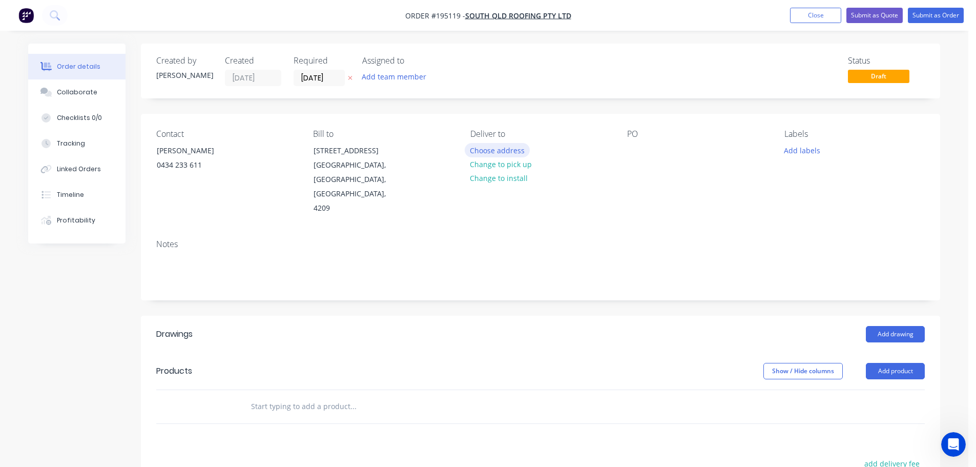
click at [503, 150] on button "Choose address" at bounding box center [497, 150] width 66 height 14
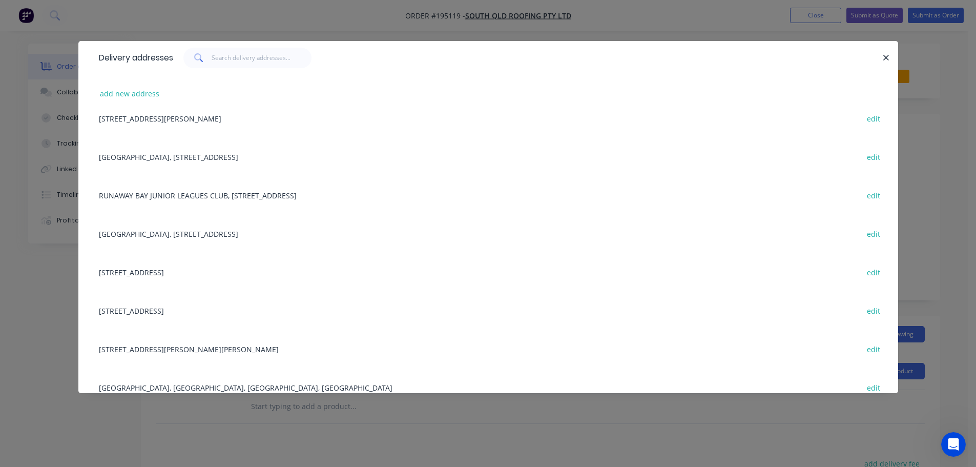
scroll to position [296, 0]
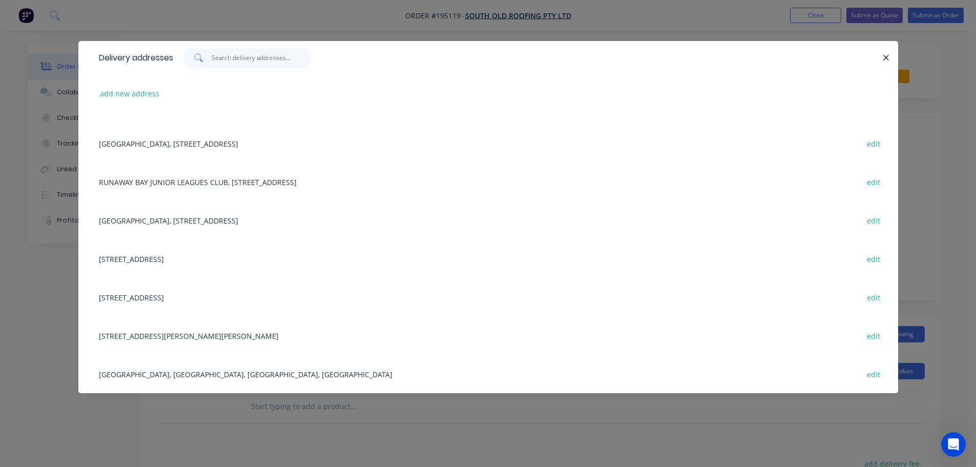
click at [235, 62] on input "text" at bounding box center [262, 58] width 100 height 20
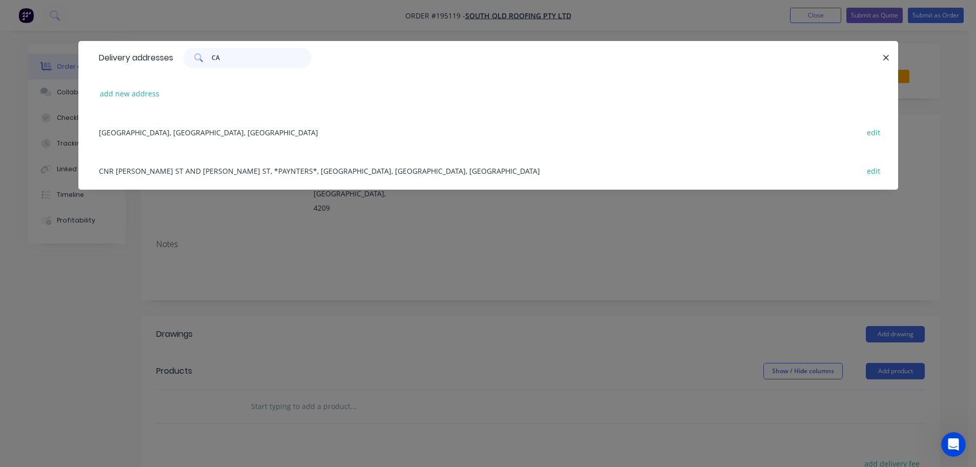
scroll to position [0, 0]
type input "CABOOL"
click at [254, 132] on div "[GEOGRAPHIC_DATA], [GEOGRAPHIC_DATA], [GEOGRAPHIC_DATA] edit" at bounding box center [488, 132] width 789 height 38
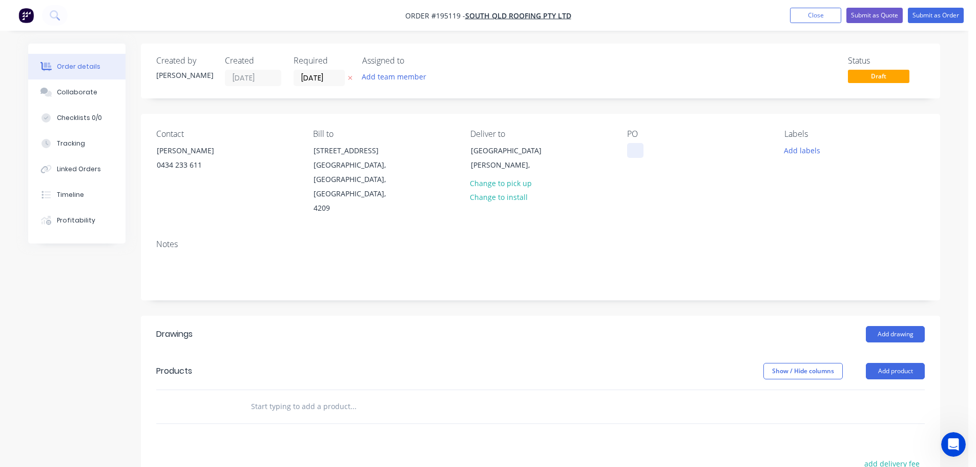
click at [635, 146] on div at bounding box center [635, 150] width 16 height 15
click at [807, 147] on button "Add labels" at bounding box center [801, 150] width 47 height 14
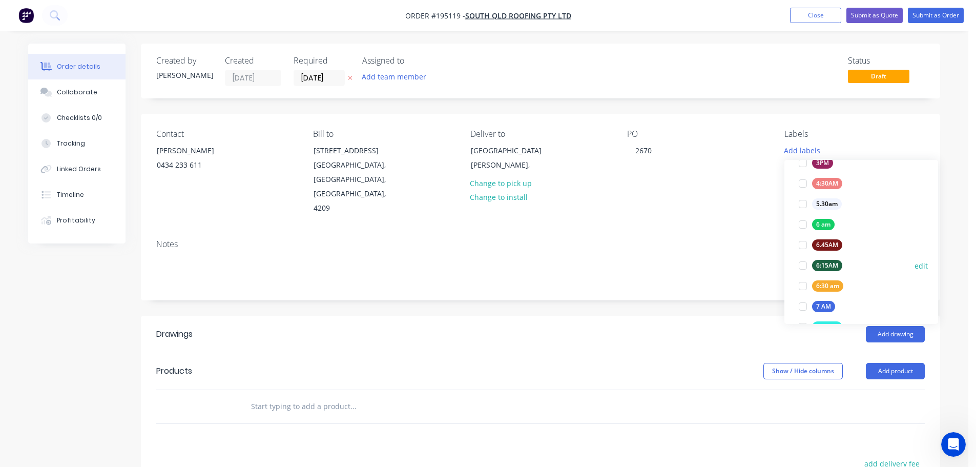
scroll to position [205, 0]
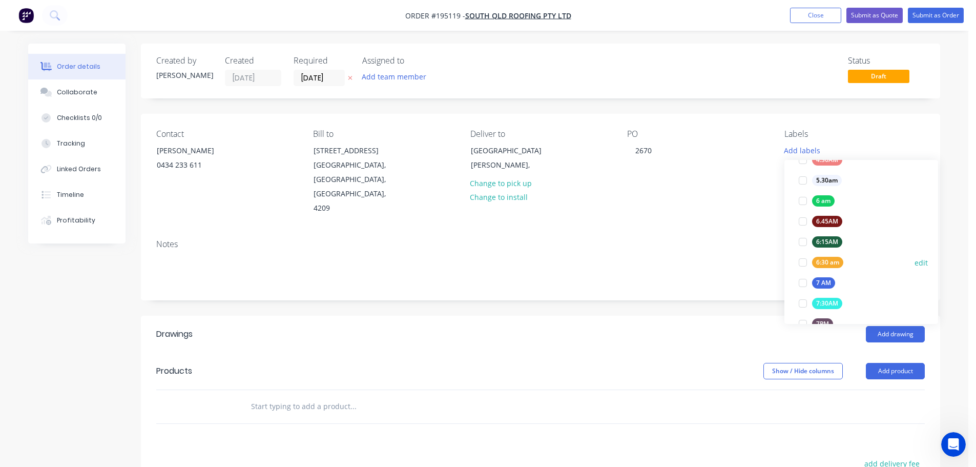
click at [833, 263] on div "6:30 am" at bounding box center [827, 262] width 31 height 11
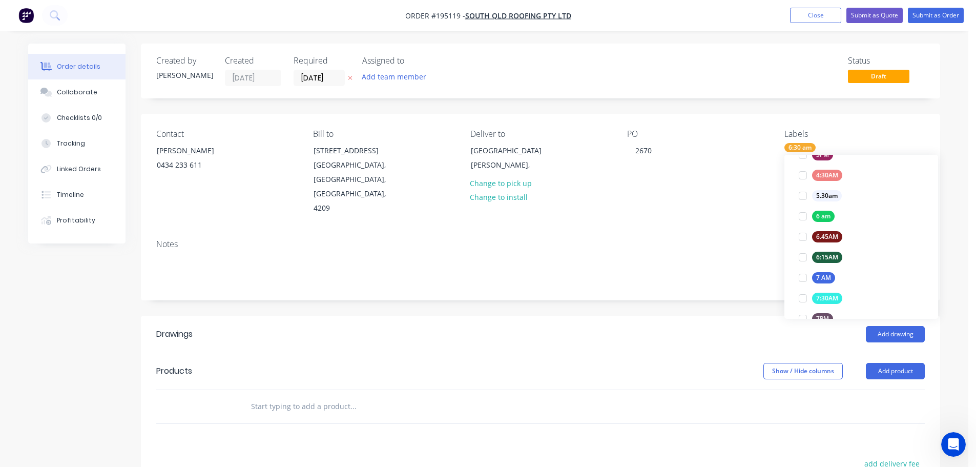
scroll to position [0, 0]
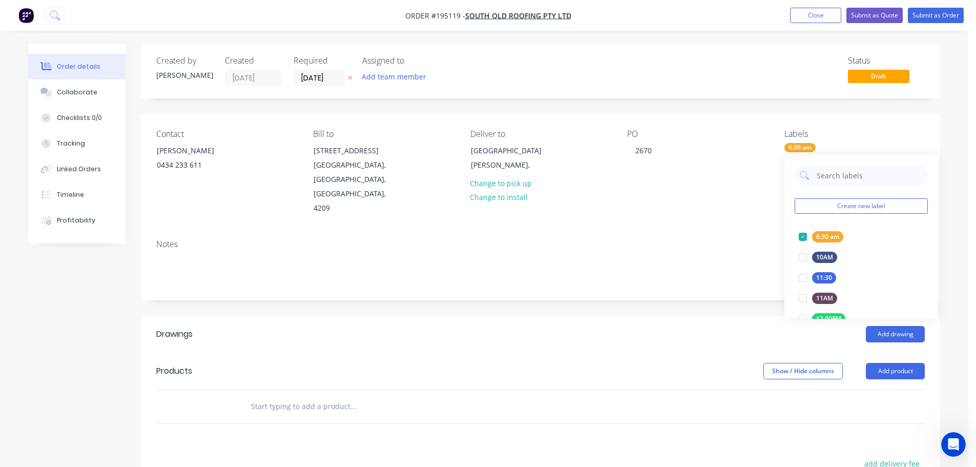
click at [683, 326] on div "Add drawing" at bounding box center [622, 334] width 605 height 16
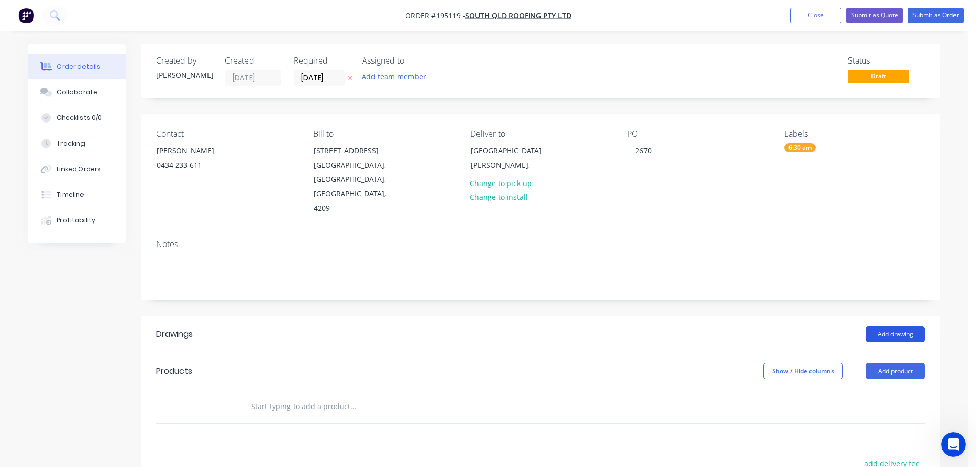
click at [905, 326] on button "Add drawing" at bounding box center [894, 334] width 59 height 16
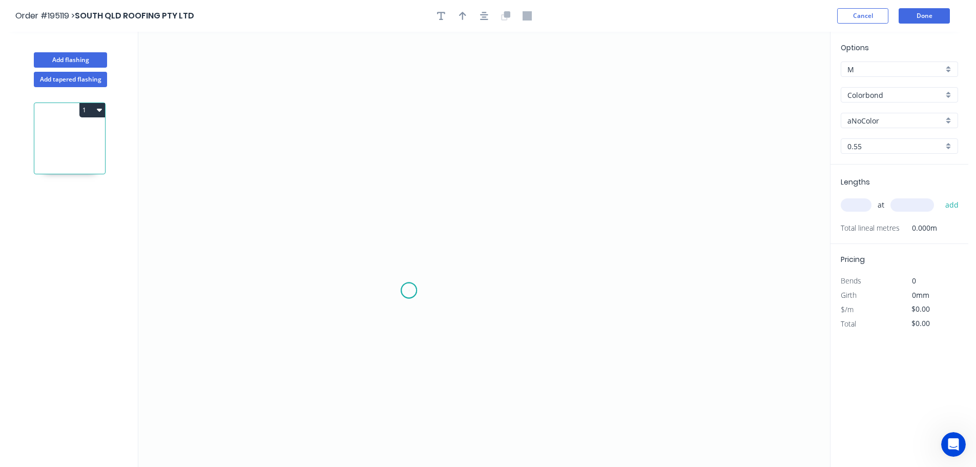
click at [409, 290] on icon "0" at bounding box center [483, 249] width 691 height 435
click at [412, 246] on icon "0" at bounding box center [483, 249] width 691 height 435
click at [720, 252] on icon "0 ?" at bounding box center [483, 249] width 691 height 435
click at [721, 290] on icon "0 ? ?" at bounding box center [483, 249] width 691 height 435
click at [721, 290] on circle at bounding box center [719, 289] width 15 height 15
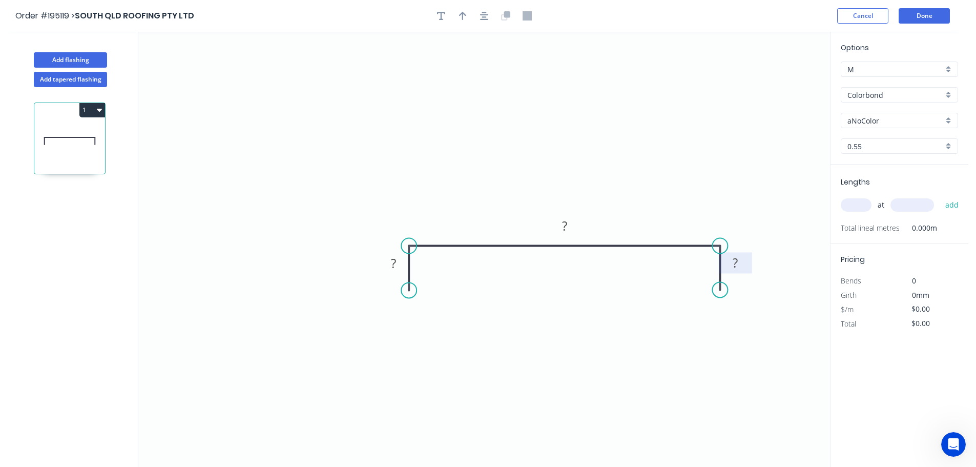
click at [734, 270] on tspan "?" at bounding box center [734, 262] width 5 height 17
click at [512, 122] on icon "0 40 1465 40" at bounding box center [483, 249] width 691 height 435
click at [465, 11] on div at bounding box center [484, 15] width 108 height 15
click at [465, 11] on icon "button" at bounding box center [462, 15] width 7 height 9
drag, startPoint x: 777, startPoint y: 78, endPoint x: 670, endPoint y: 214, distance: 172.8
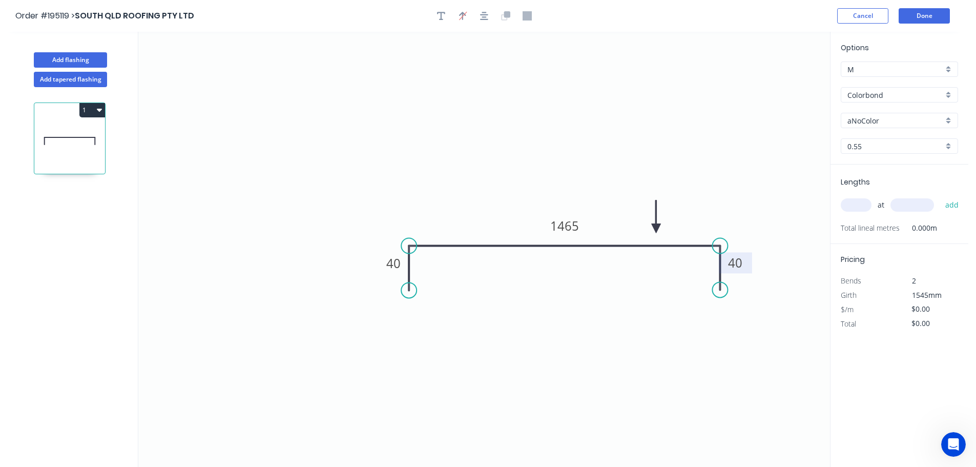
click at [657, 225] on icon at bounding box center [655, 216] width 9 height 33
click at [870, 118] on input "aNoColor" at bounding box center [895, 120] width 96 height 11
click at [864, 141] on div "Surfmist" at bounding box center [899, 138] width 116 height 18
type input "Surfmist"
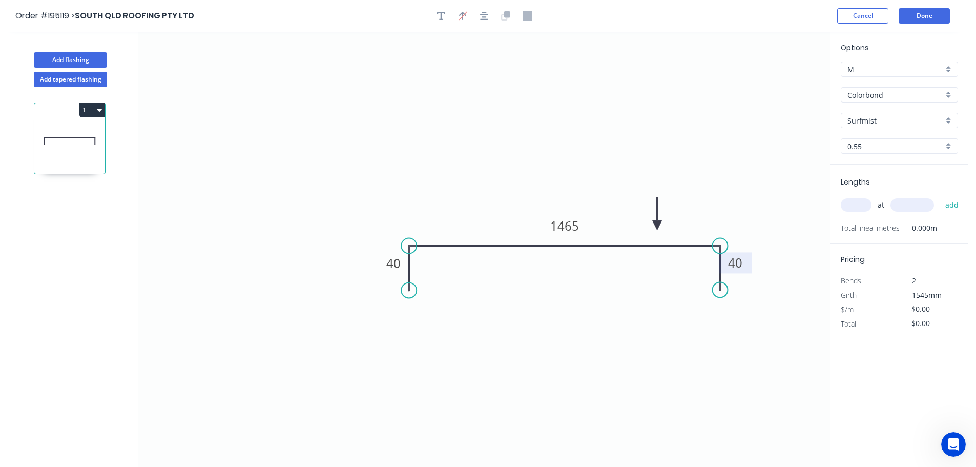
click at [854, 199] on input "text" at bounding box center [855, 204] width 31 height 13
type input "7"
type input "1200"
click at [940, 196] on button "add" at bounding box center [952, 204] width 24 height 17
click at [81, 107] on button "1" at bounding box center [92, 110] width 26 height 14
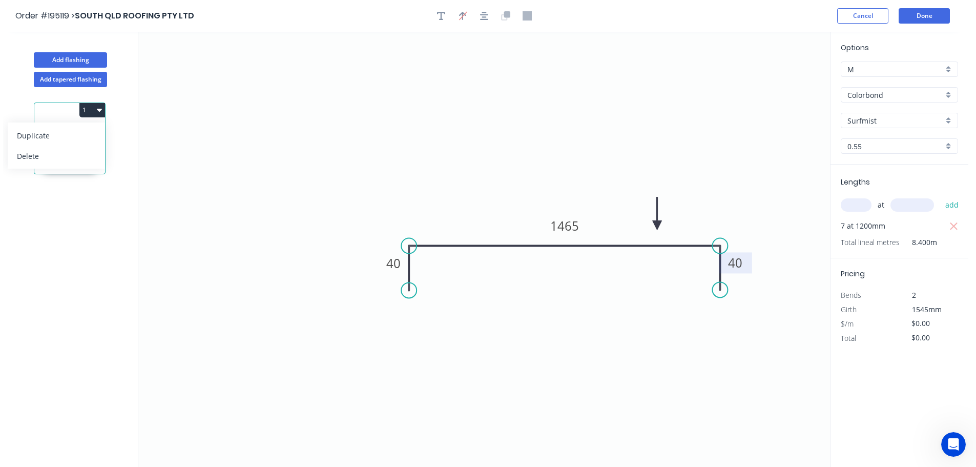
click at [77, 135] on div "Duplicate" at bounding box center [56, 135] width 79 height 15
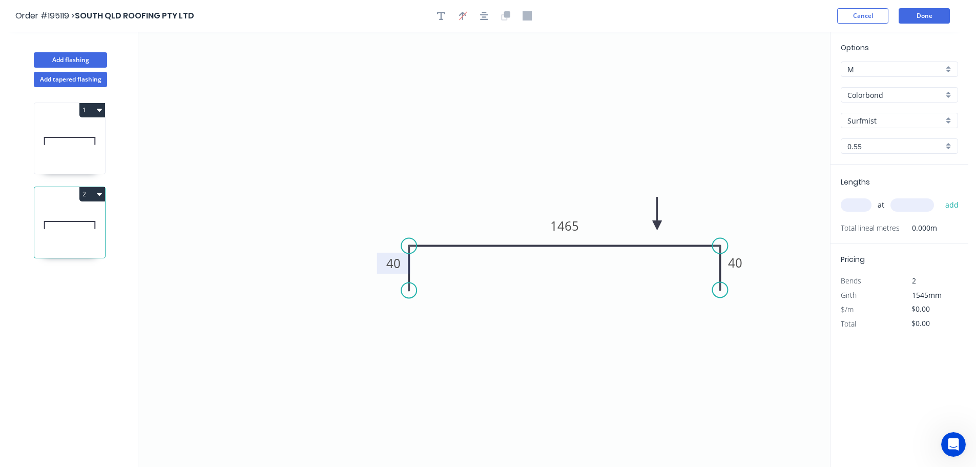
click at [398, 260] on tspan "40" at bounding box center [393, 263] width 14 height 17
type input "$17.66"
click at [862, 208] on input "text" at bounding box center [855, 204] width 31 height 13
type input "1"
type input "2000"
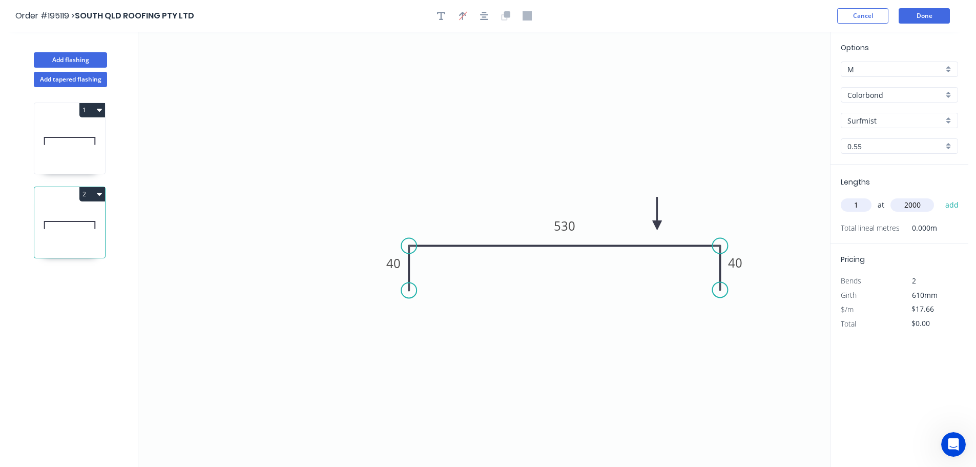
click at [940, 196] on button "add" at bounding box center [952, 204] width 24 height 17
type input "$35.32"
click at [926, 10] on button "Done" at bounding box center [923, 15] width 51 height 15
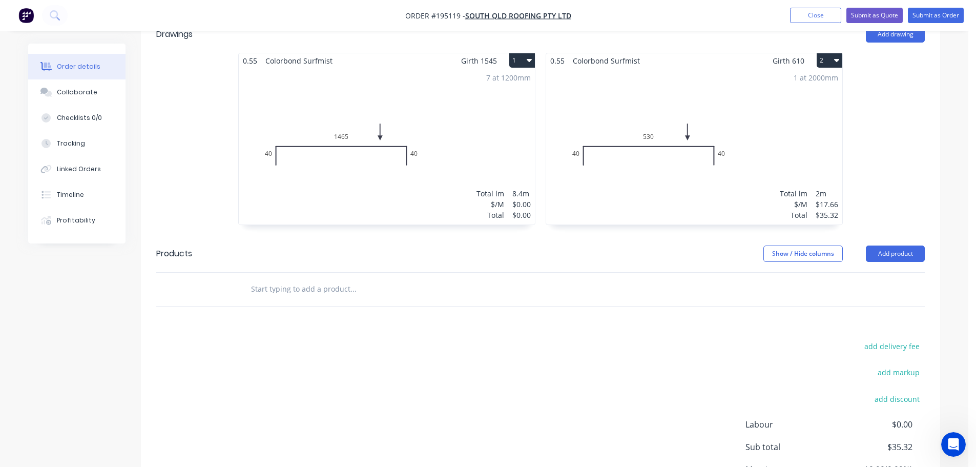
scroll to position [307, 0]
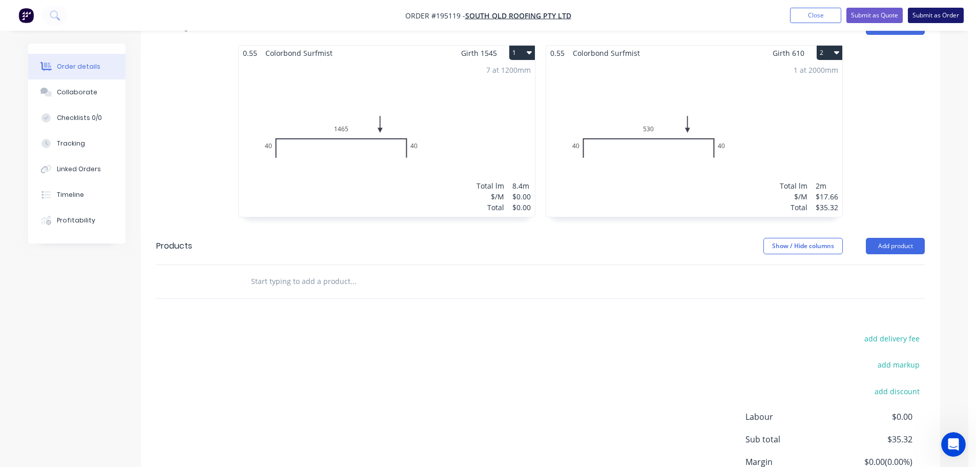
click at [928, 14] on button "Submit as Order" at bounding box center [935, 15] width 56 height 15
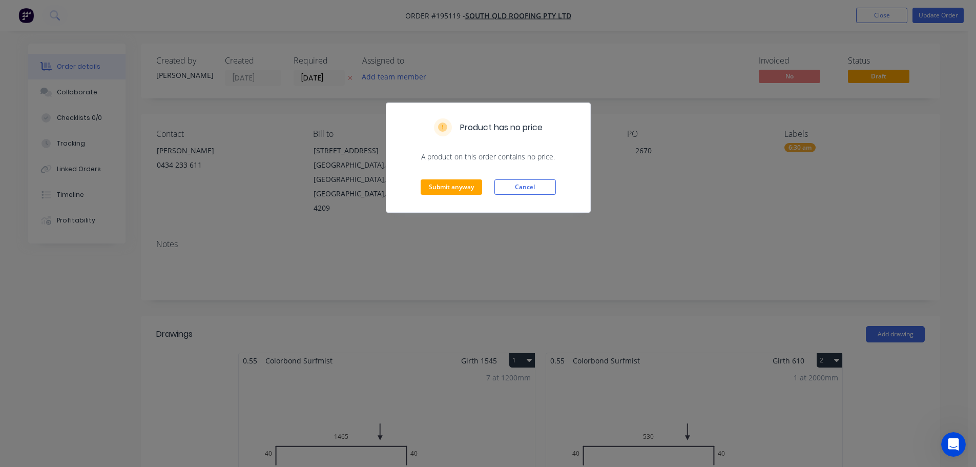
click at [417, 183] on div "Submit anyway Cancel" at bounding box center [488, 187] width 204 height 50
click at [435, 186] on button "Submit anyway" at bounding box center [450, 186] width 61 height 15
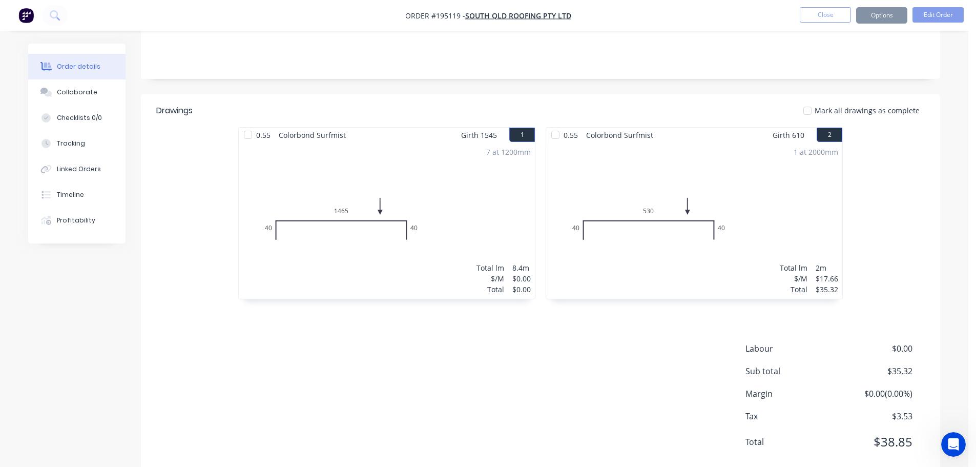
scroll to position [102, 0]
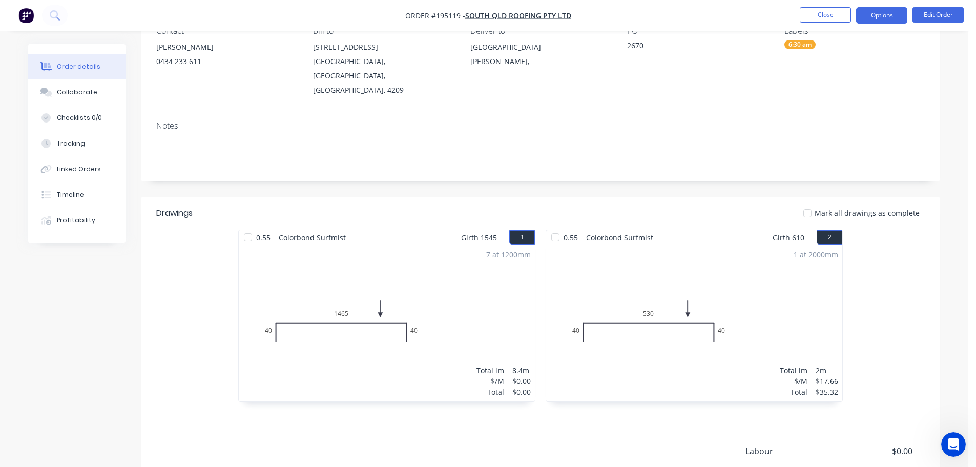
click at [891, 15] on button "Options" at bounding box center [881, 15] width 51 height 16
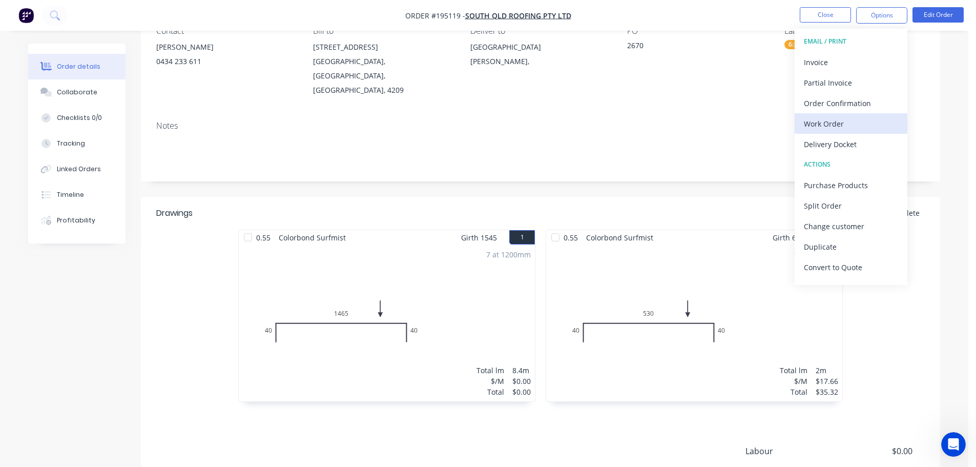
click at [825, 119] on div "Work Order" at bounding box center [851, 123] width 94 height 15
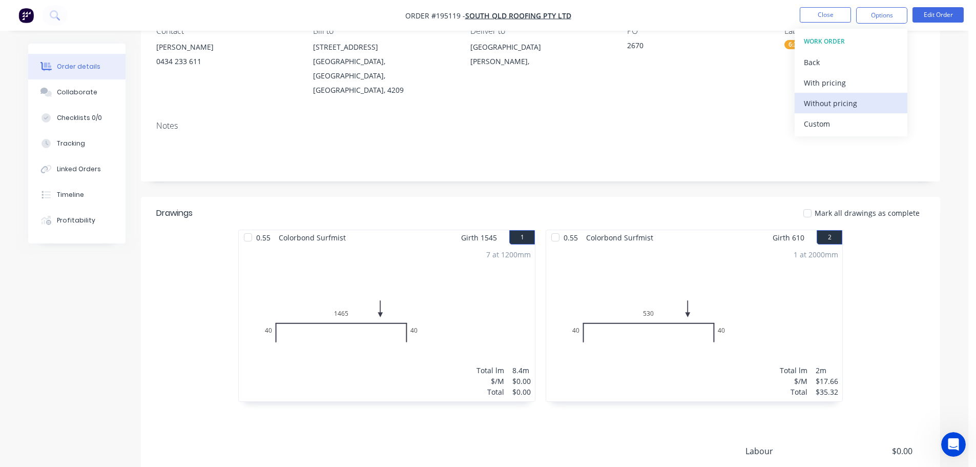
click at [834, 103] on div "Without pricing" at bounding box center [851, 103] width 94 height 15
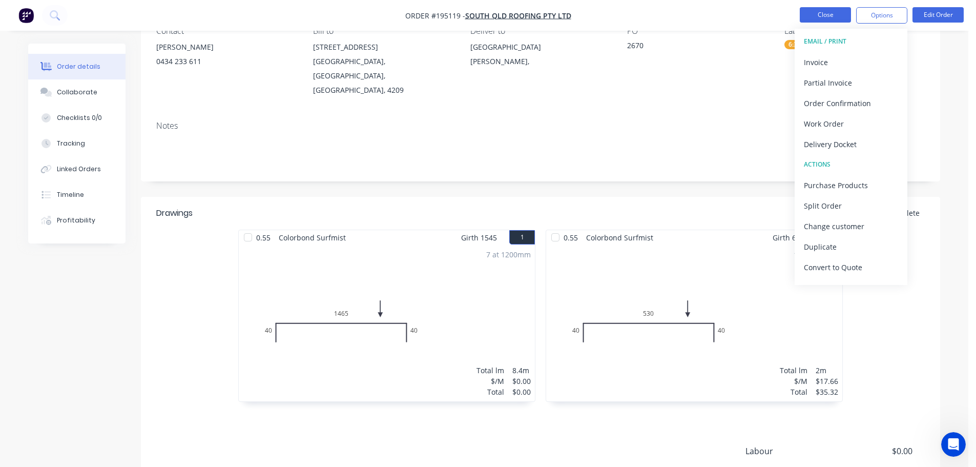
click at [810, 14] on button "Close" at bounding box center [824, 14] width 51 height 15
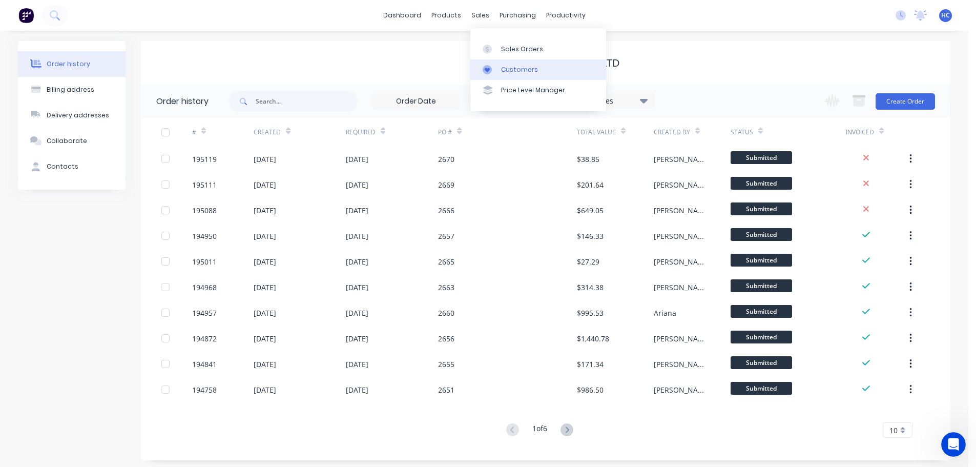
click at [518, 66] on div "Customers" at bounding box center [519, 69] width 37 height 9
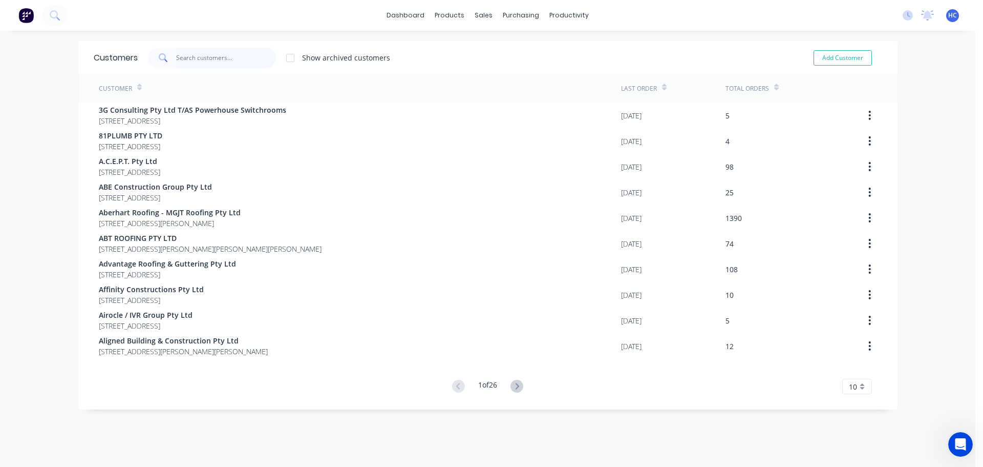
click at [204, 56] on input "text" at bounding box center [226, 58] width 100 height 20
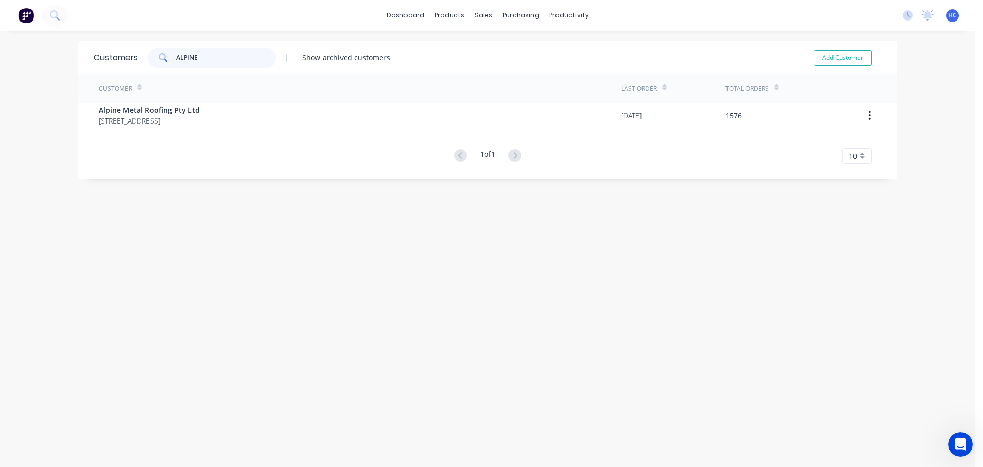
type input "ALPINE"
click at [219, 140] on div "Customer Last Order Total Orders Alpine Metal Roofing Pty Ltd [STREET_ADDRESS] …" at bounding box center [487, 118] width 819 height 89
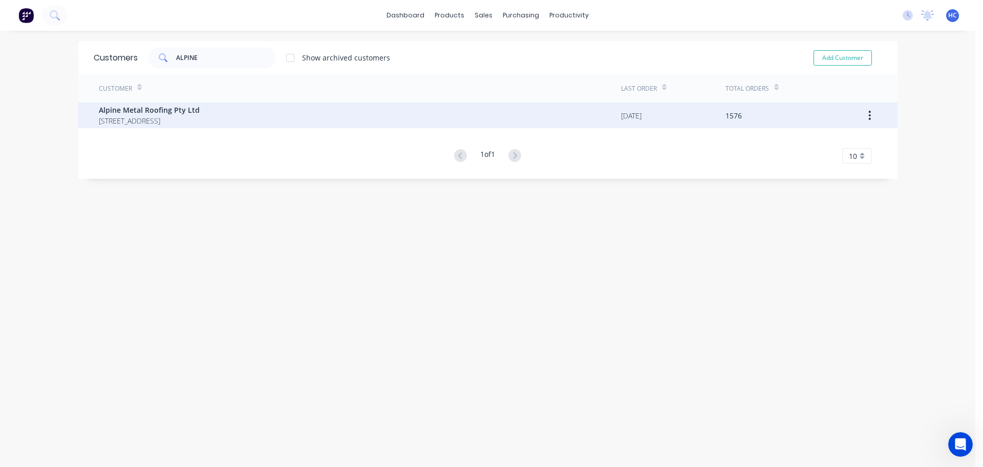
click at [200, 116] on span "[STREET_ADDRESS]" at bounding box center [149, 120] width 101 height 11
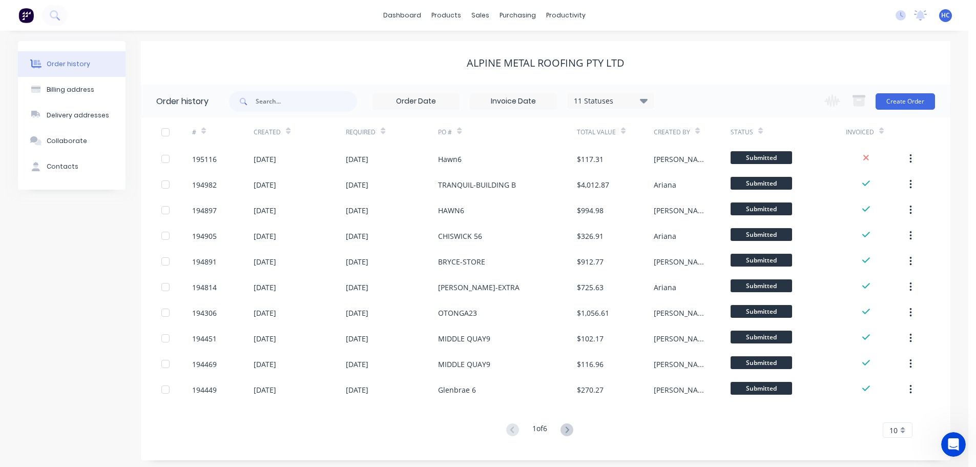
click at [902, 113] on div "Change order status Submitted Manufactured Ready for pick up Slitting Delivered…" at bounding box center [876, 101] width 117 height 33
click at [904, 102] on button "Create Order" at bounding box center [904, 101] width 59 height 16
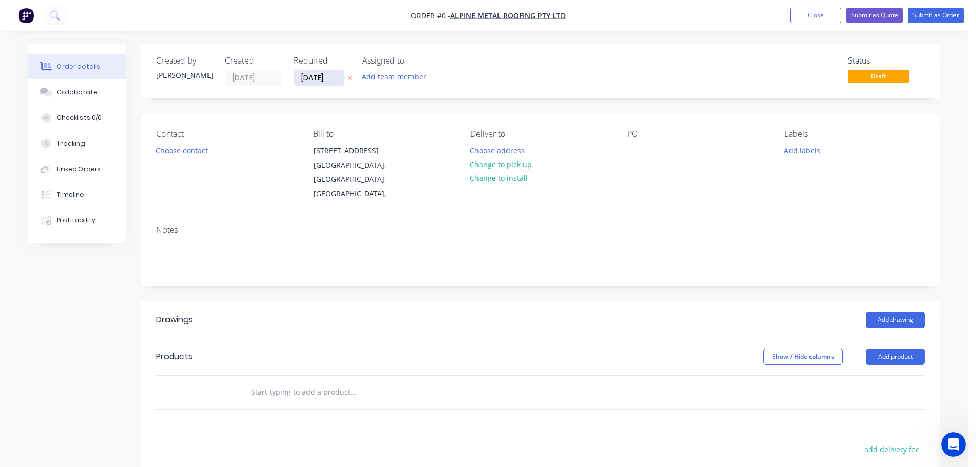
click at [316, 79] on input "[DATE]" at bounding box center [319, 77] width 50 height 15
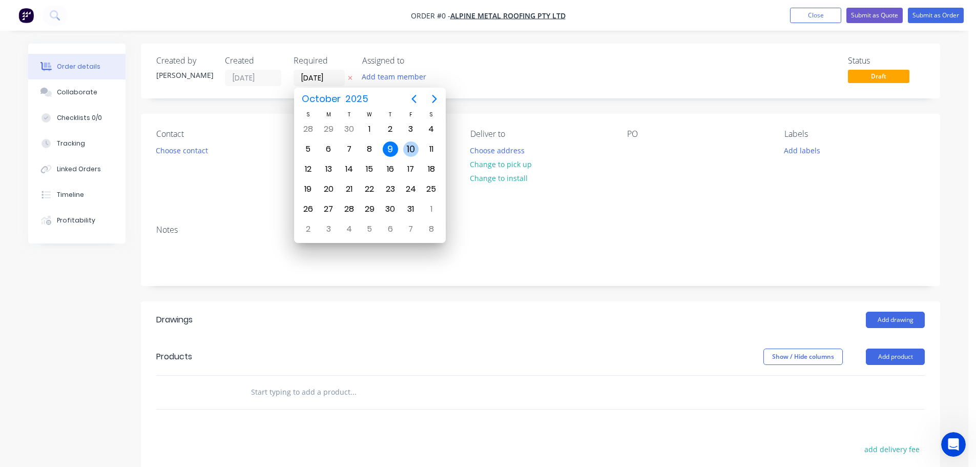
click at [408, 150] on div "10" at bounding box center [410, 148] width 15 height 15
type input "[DATE]"
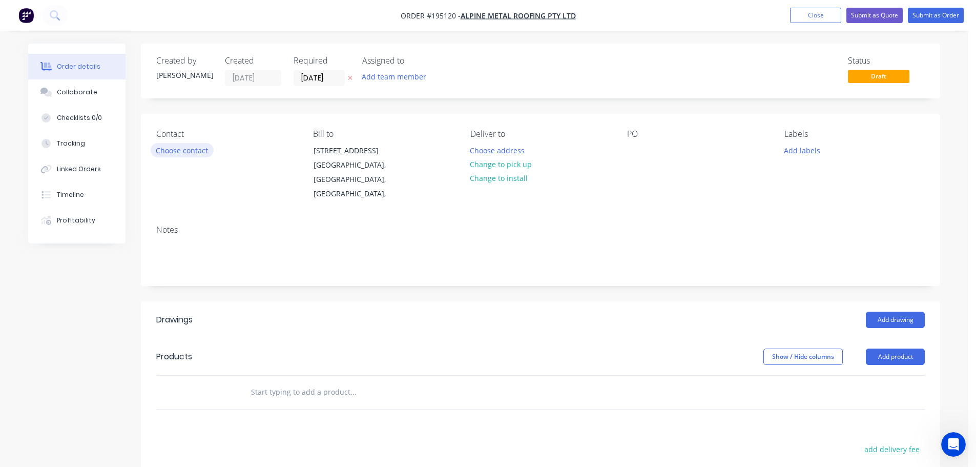
click at [187, 147] on button "Choose contact" at bounding box center [182, 150] width 63 height 14
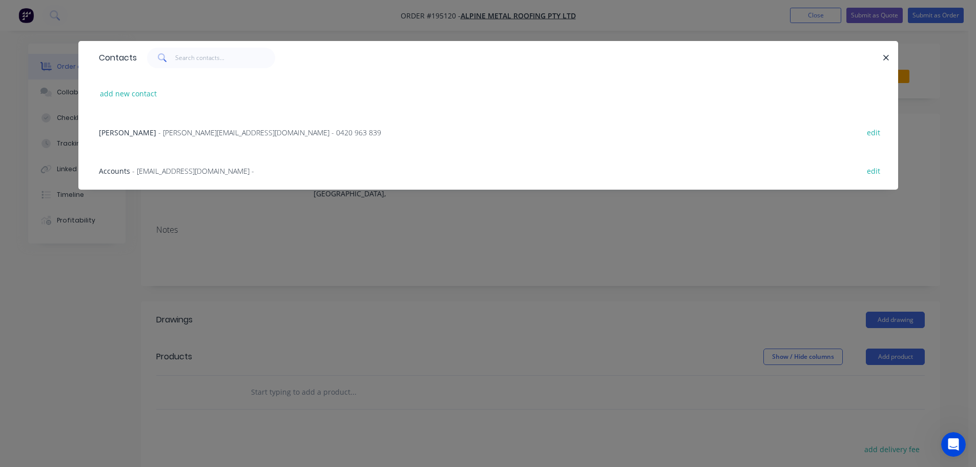
drag, startPoint x: 172, startPoint y: 138, endPoint x: 350, endPoint y: 142, distance: 178.3
click at [173, 138] on div "[PERSON_NAME] - [PERSON_NAME][EMAIL_ADDRESS][DOMAIN_NAME] - 0420 963 839 edit" at bounding box center [488, 132] width 789 height 38
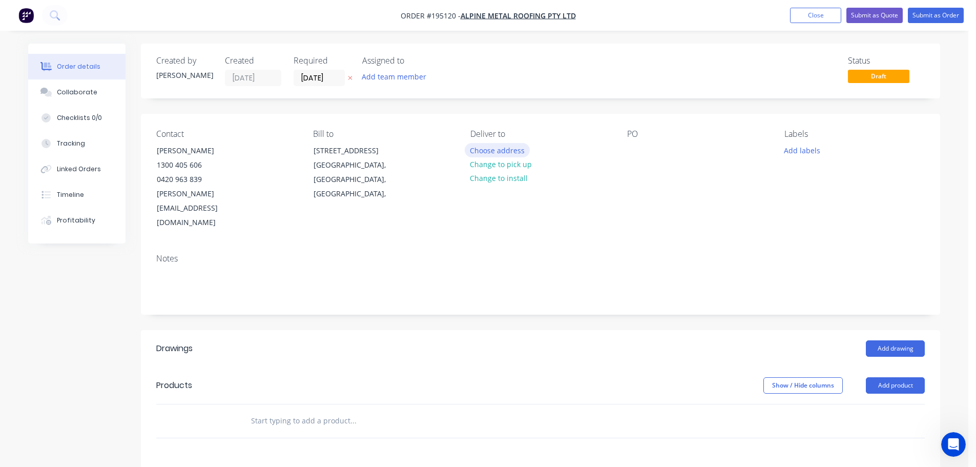
click at [493, 147] on button "Choose address" at bounding box center [497, 150] width 66 height 14
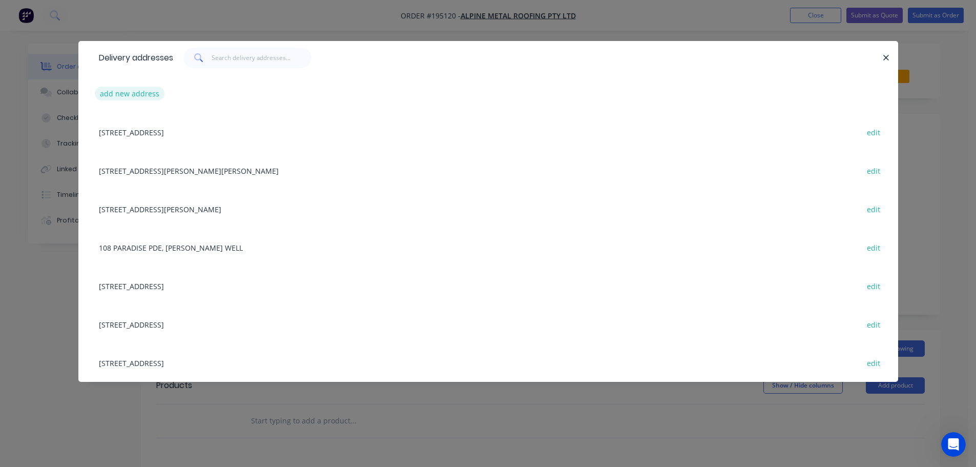
click at [132, 97] on button "add new address" at bounding box center [130, 94] width 70 height 14
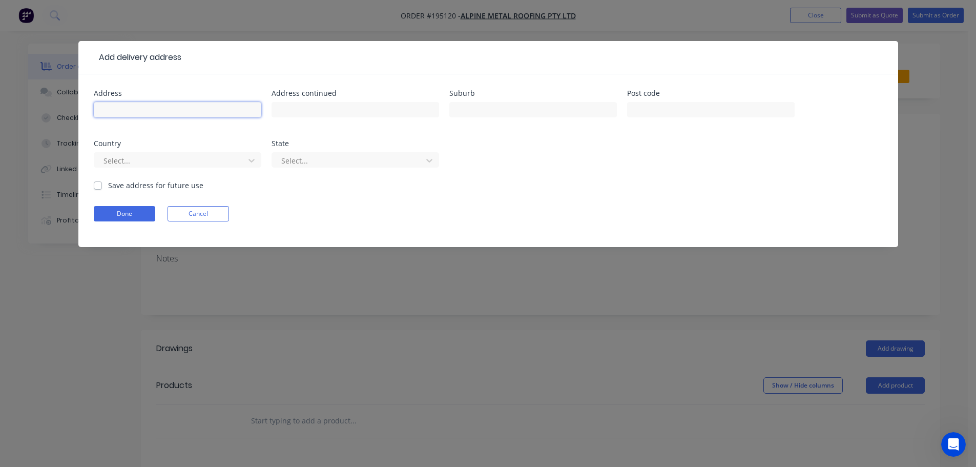
drag, startPoint x: 132, startPoint y: 97, endPoint x: 143, endPoint y: 111, distance: 18.2
click at [143, 111] on input "text" at bounding box center [177, 109] width 167 height 15
type input "[STREET_ADDRESS]"
type input "[GEOGRAPHIC_DATA]"
click at [119, 158] on div at bounding box center [170, 160] width 137 height 13
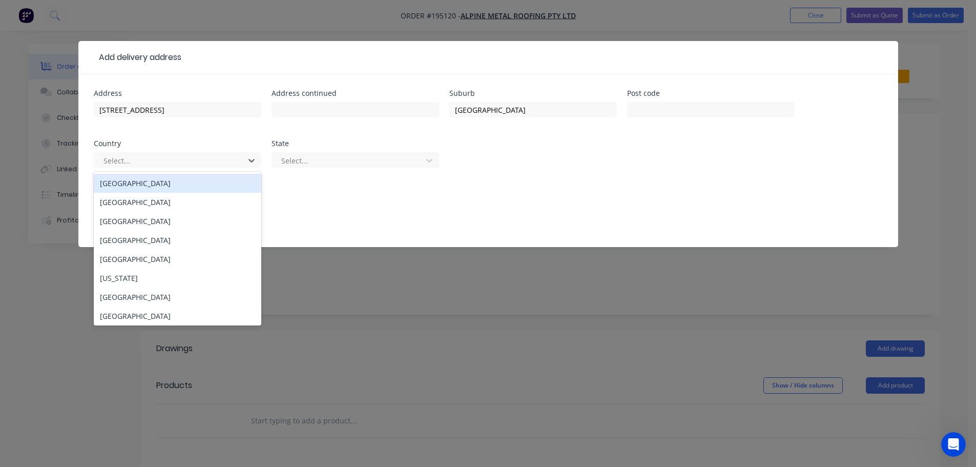
click at [118, 179] on div "[GEOGRAPHIC_DATA]" at bounding box center [177, 183] width 167 height 19
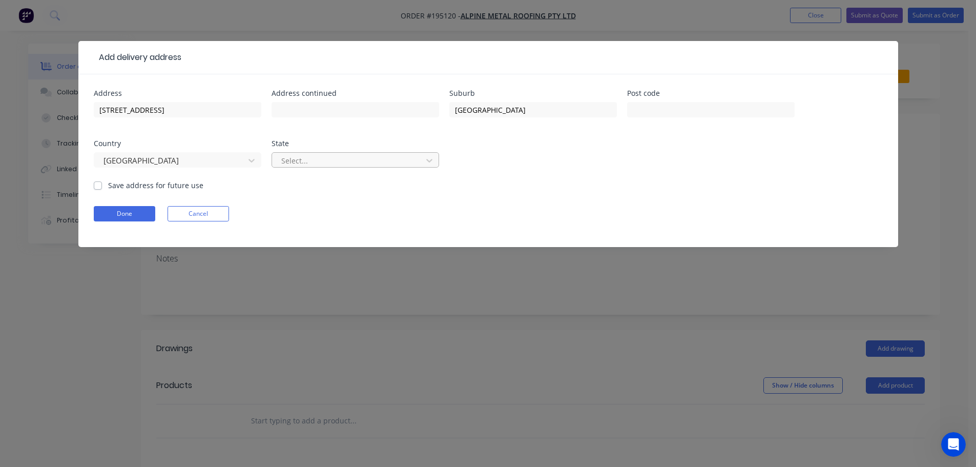
click at [297, 167] on div "Select..." at bounding box center [348, 160] width 143 height 15
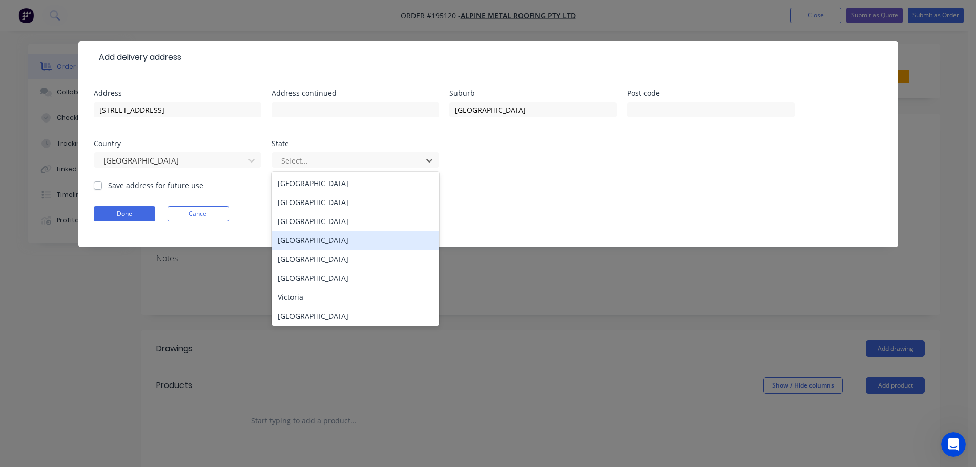
click at [284, 234] on div "[GEOGRAPHIC_DATA]" at bounding box center [354, 239] width 167 height 19
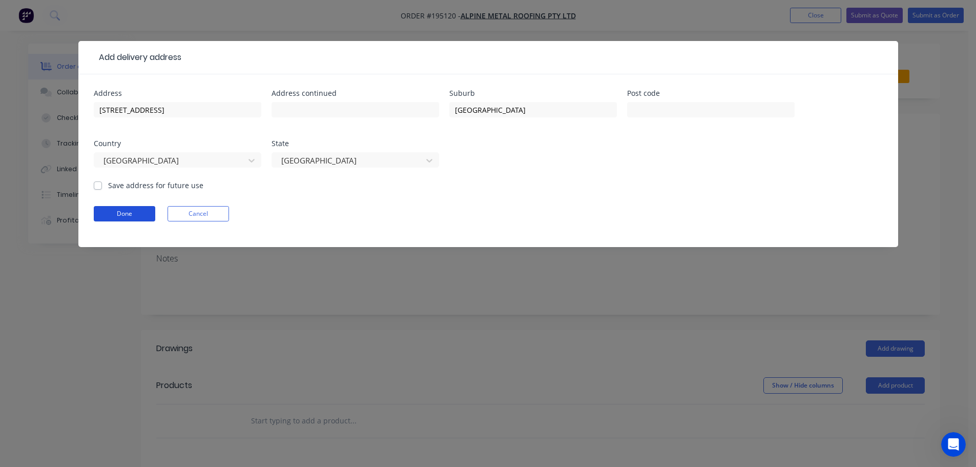
click at [151, 217] on button "Done" at bounding box center [124, 213] width 61 height 15
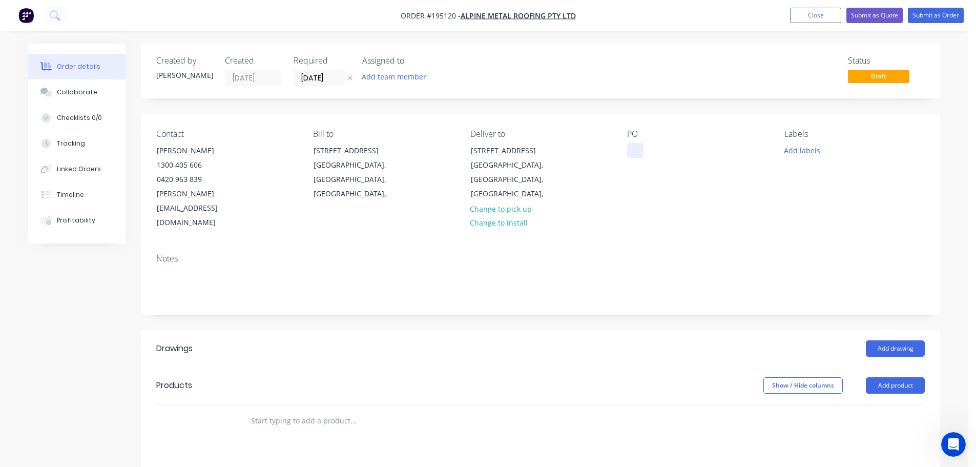
click at [630, 152] on div at bounding box center [635, 150] width 16 height 15
click at [906, 340] on button "Add drawing" at bounding box center [894, 348] width 59 height 16
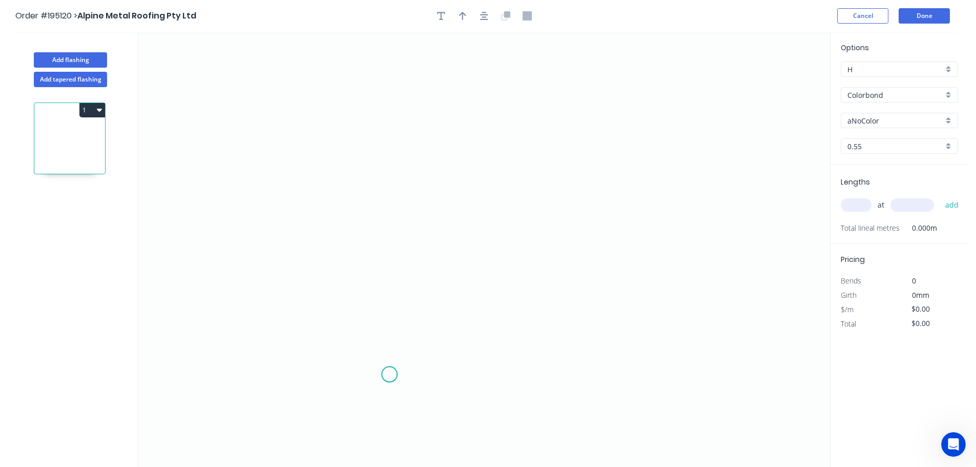
click at [390, 374] on icon "0" at bounding box center [483, 249] width 691 height 435
click at [369, 356] on icon "0" at bounding box center [483, 249] width 691 height 435
click at [387, 338] on icon at bounding box center [377, 345] width 17 height 17
click at [389, 158] on icon "0 ? ?" at bounding box center [483, 249] width 691 height 435
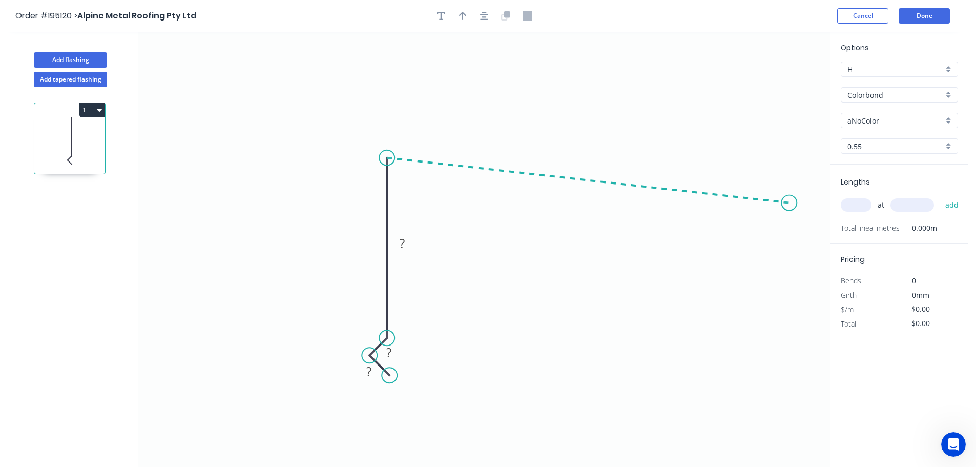
click at [789, 202] on icon "0 ? ? ?" at bounding box center [483, 249] width 691 height 435
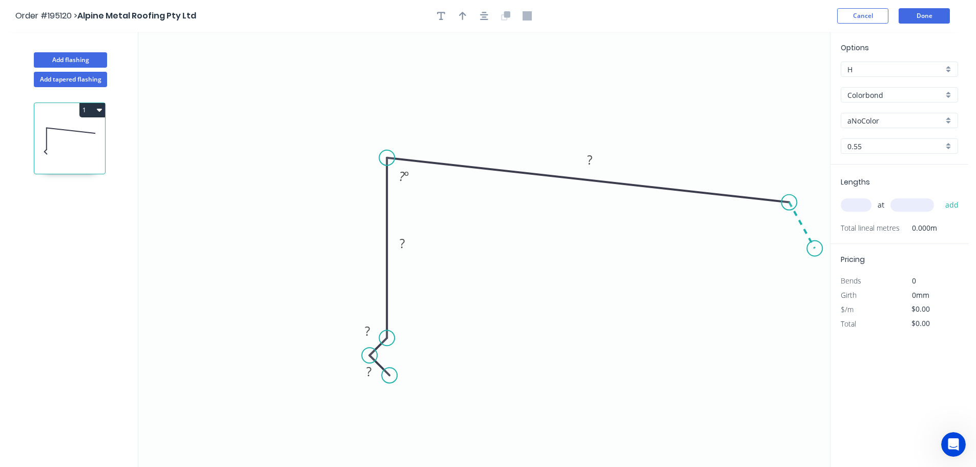
click at [815, 248] on icon "0 ? ? ? ? ? º" at bounding box center [483, 249] width 691 height 435
click at [830, 289] on div "Crush & Fold" at bounding box center [866, 282] width 103 height 21
click at [835, 284] on div "Flip bend" at bounding box center [863, 279] width 103 height 21
click at [810, 263] on tspan "10" at bounding box center [808, 265] width 14 height 17
type input "$19.12"
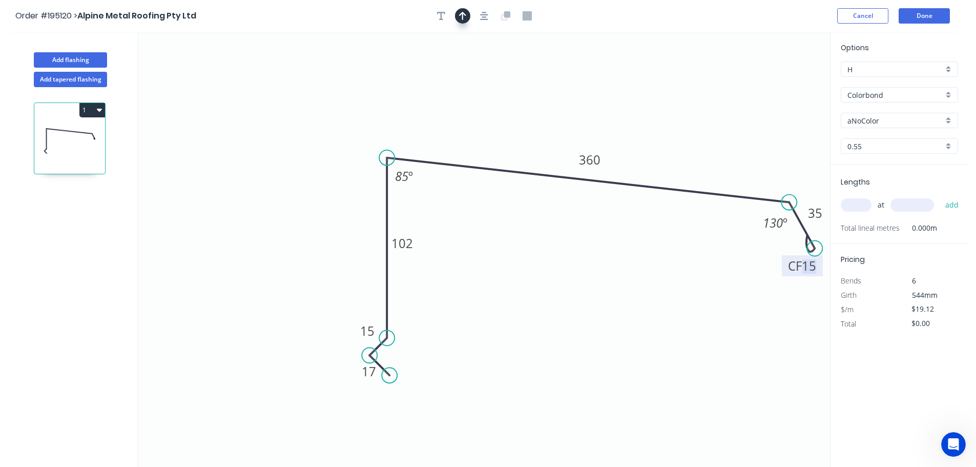
click at [464, 15] on icon "button" at bounding box center [462, 15] width 7 height 9
drag, startPoint x: 778, startPoint y: 81, endPoint x: 735, endPoint y: 135, distance: 68.5
click at [735, 135] on icon at bounding box center [734, 123] width 9 height 33
click at [883, 122] on input "aNoColor" at bounding box center [895, 120] width 96 height 11
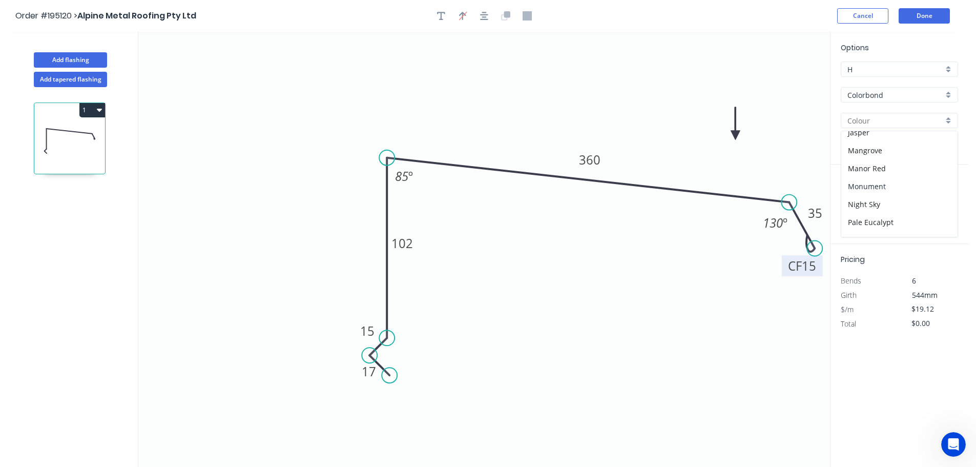
click at [870, 187] on div "Monument" at bounding box center [899, 186] width 116 height 18
type input "Monument"
click at [860, 210] on input "text" at bounding box center [855, 204] width 31 height 13
type input "2"
type input "6500"
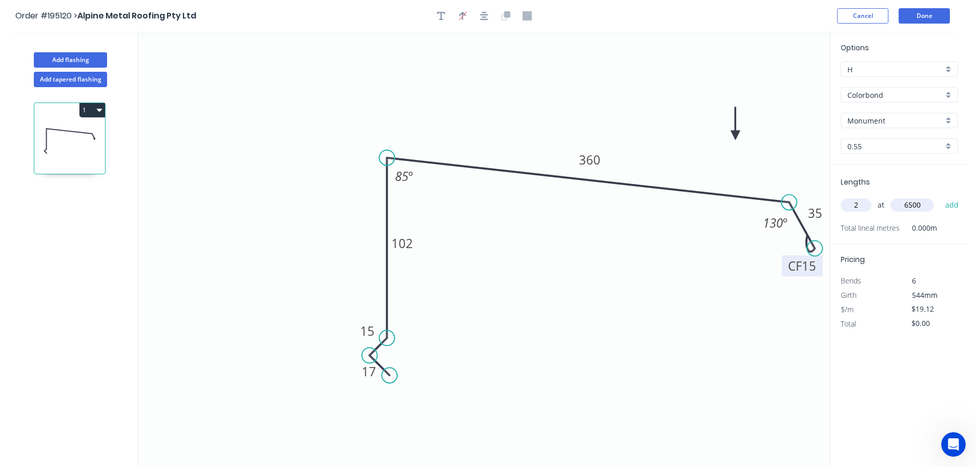
click at [940, 196] on button "add" at bounding box center [952, 204] width 24 height 17
type input "$248.56"
click at [932, 18] on button "Done" at bounding box center [923, 15] width 51 height 15
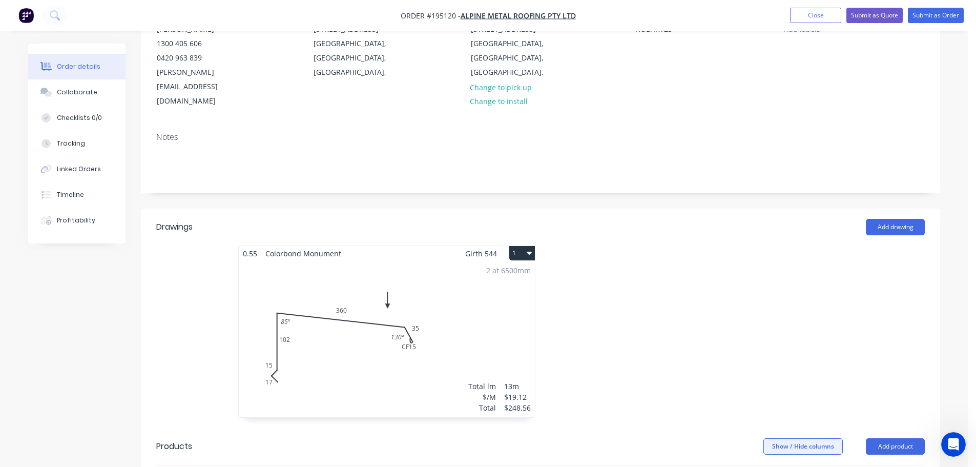
scroll to position [307, 0]
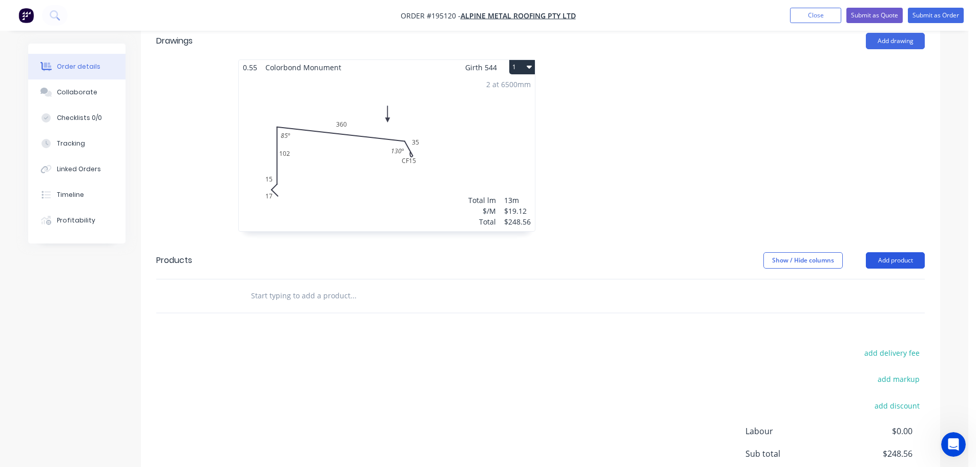
click at [900, 252] on button "Add product" at bounding box center [894, 260] width 59 height 16
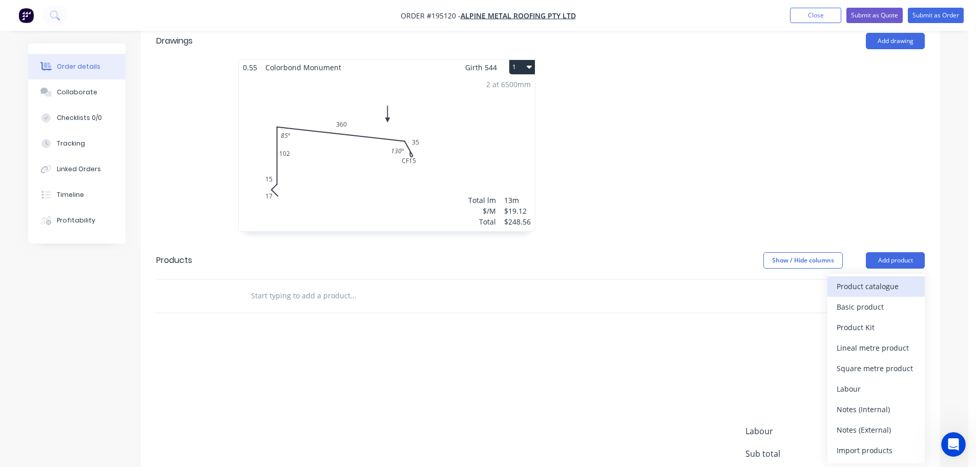
click at [880, 279] on div "Product catalogue" at bounding box center [875, 286] width 79 height 15
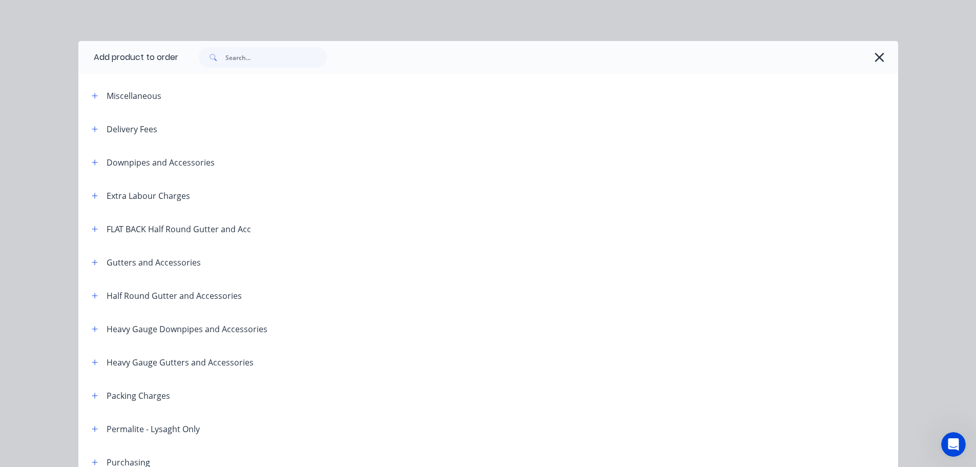
click at [92, 131] on icon "button" at bounding box center [95, 128] width 6 height 7
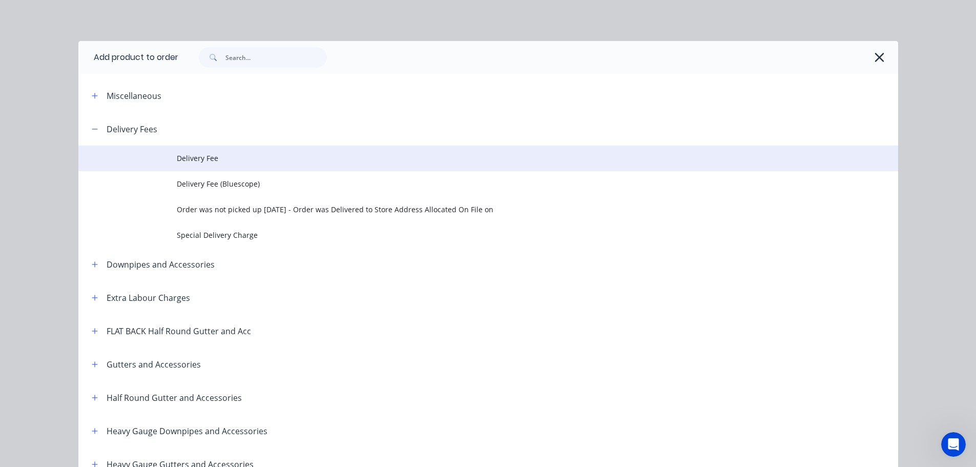
click at [239, 170] on td "Delivery Fee" at bounding box center [537, 158] width 721 height 26
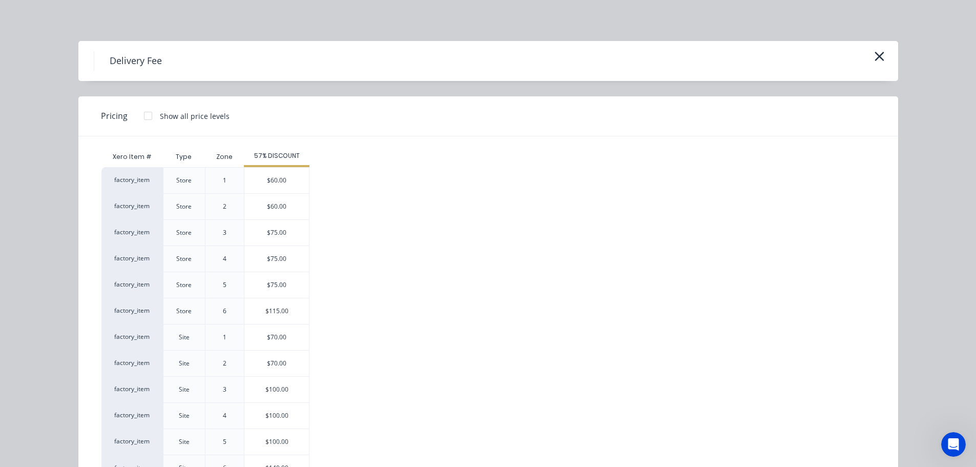
click at [273, 332] on div "$70.00" at bounding box center [276, 337] width 65 height 26
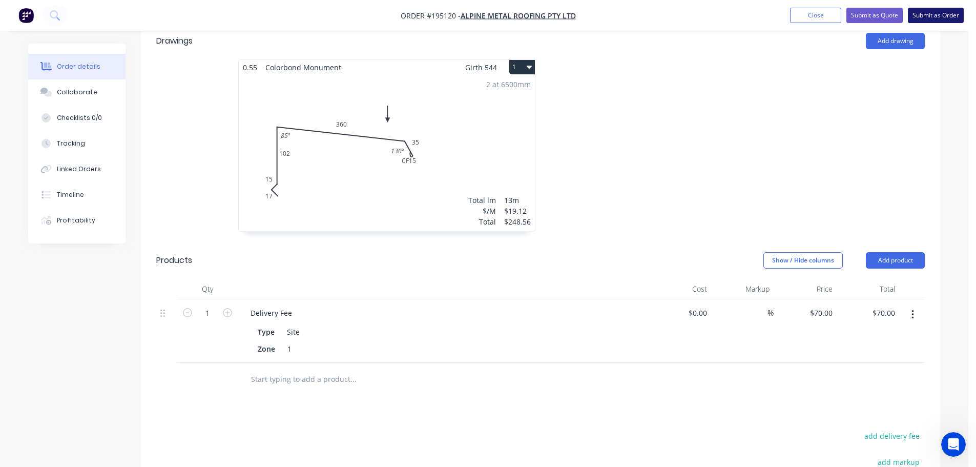
click at [926, 20] on button "Submit as Order" at bounding box center [935, 15] width 56 height 15
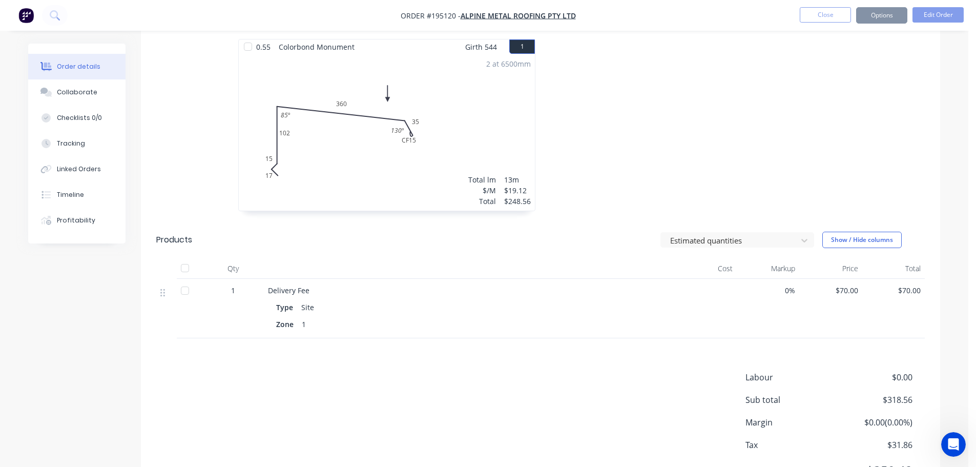
scroll to position [0, 0]
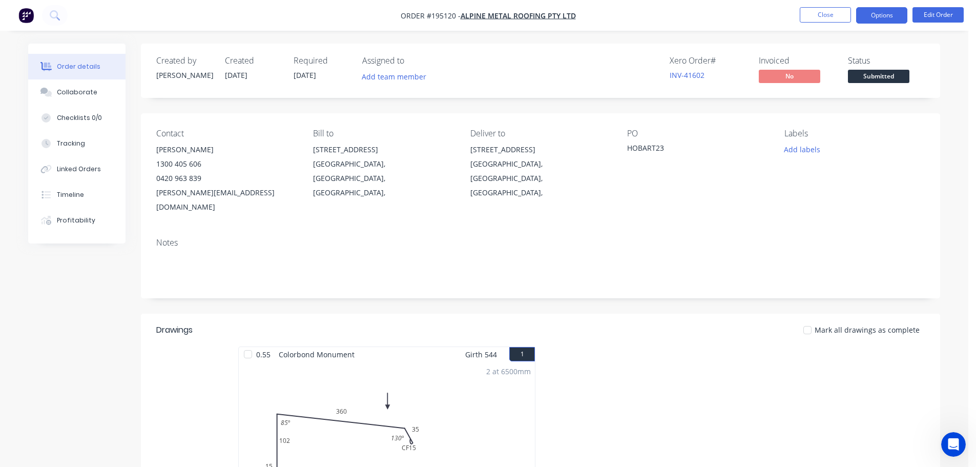
click at [881, 20] on button "Options" at bounding box center [881, 15] width 51 height 16
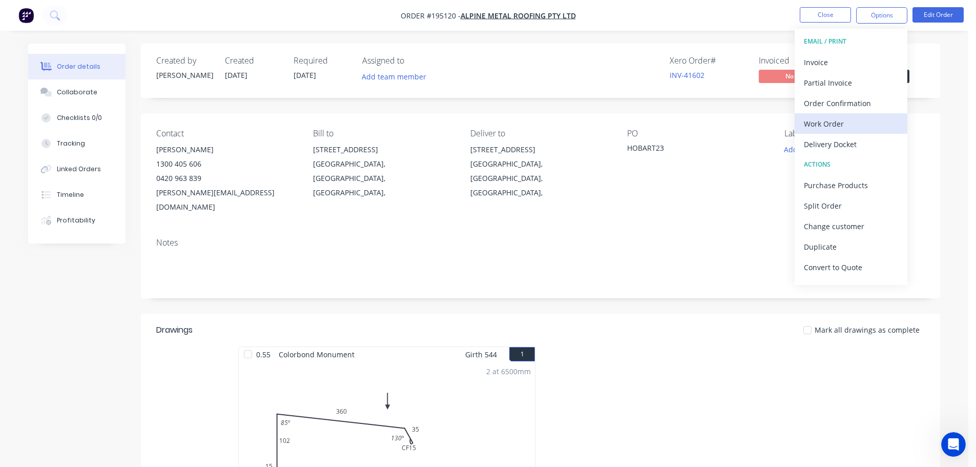
click at [834, 116] on div "Work Order" at bounding box center [851, 123] width 94 height 15
click at [836, 107] on div "Without pricing" at bounding box center [851, 103] width 94 height 15
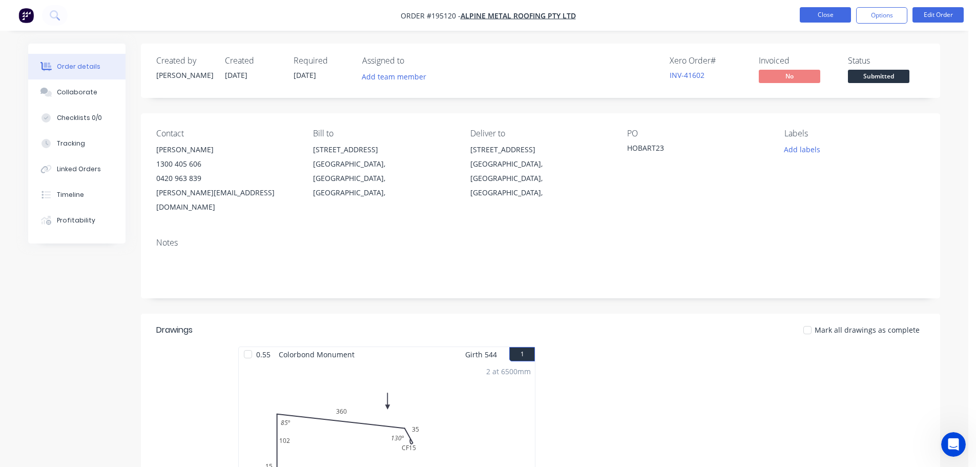
click at [809, 17] on button "Close" at bounding box center [824, 14] width 51 height 15
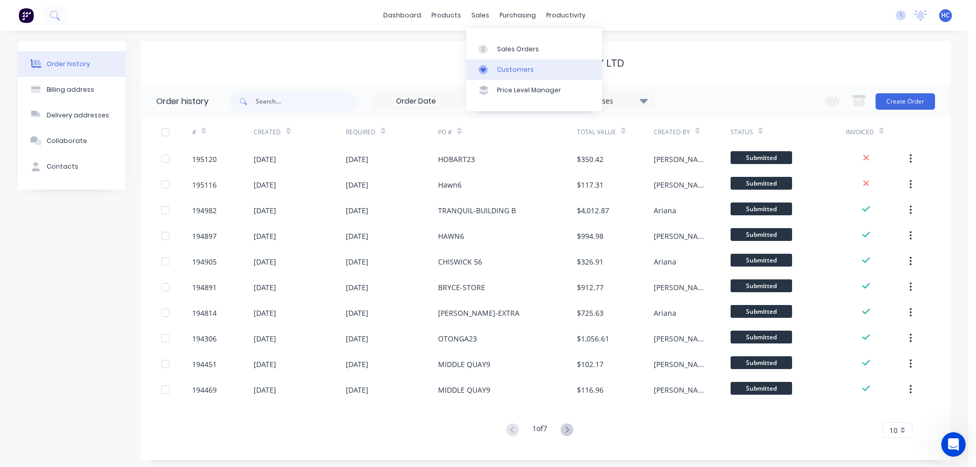
click at [511, 76] on link "Customers" at bounding box center [534, 69] width 136 height 20
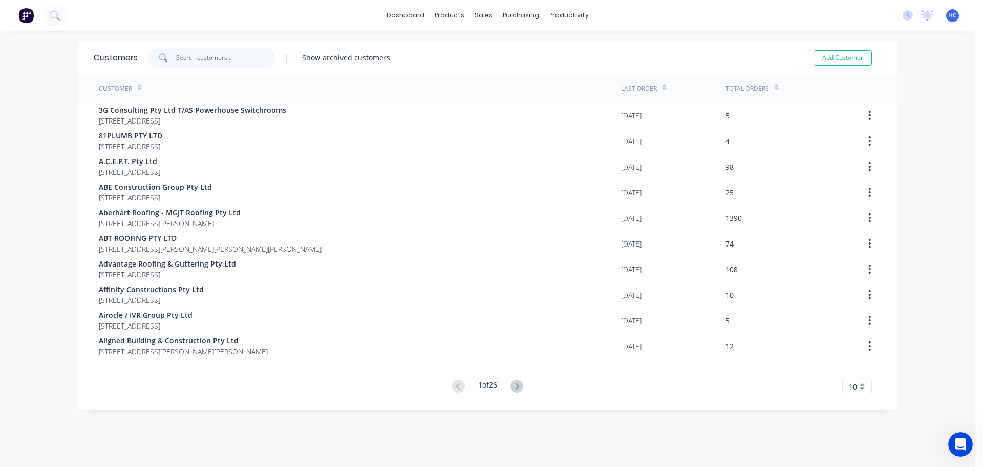
click at [201, 50] on input "text" at bounding box center [226, 58] width 100 height 20
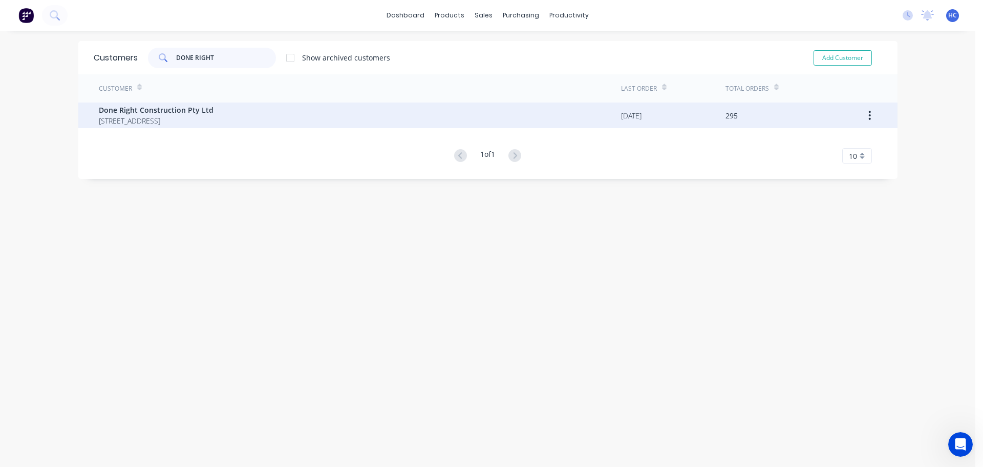
type input "DONE RIGHT"
drag, startPoint x: 231, startPoint y: 120, endPoint x: 228, endPoint y: 115, distance: 5.8
click at [214, 115] on span "[STREET_ADDRESS]" at bounding box center [156, 120] width 115 height 11
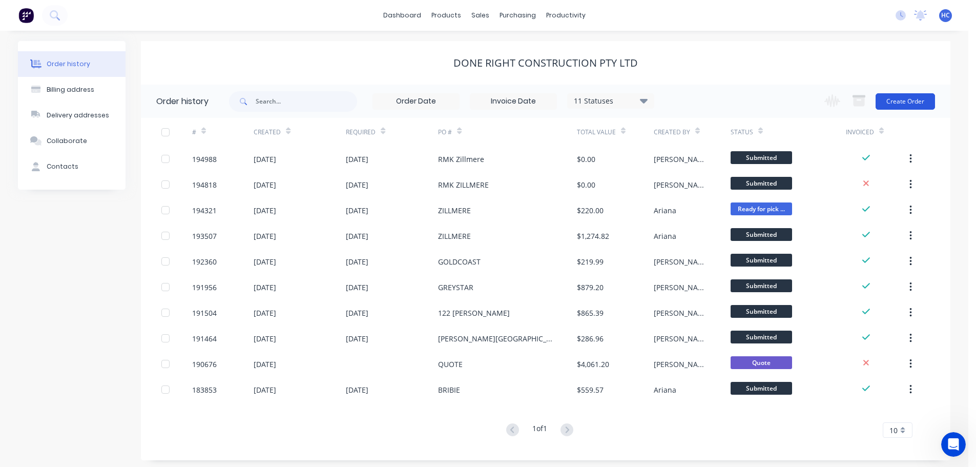
click at [896, 102] on button "Create Order" at bounding box center [904, 101] width 59 height 16
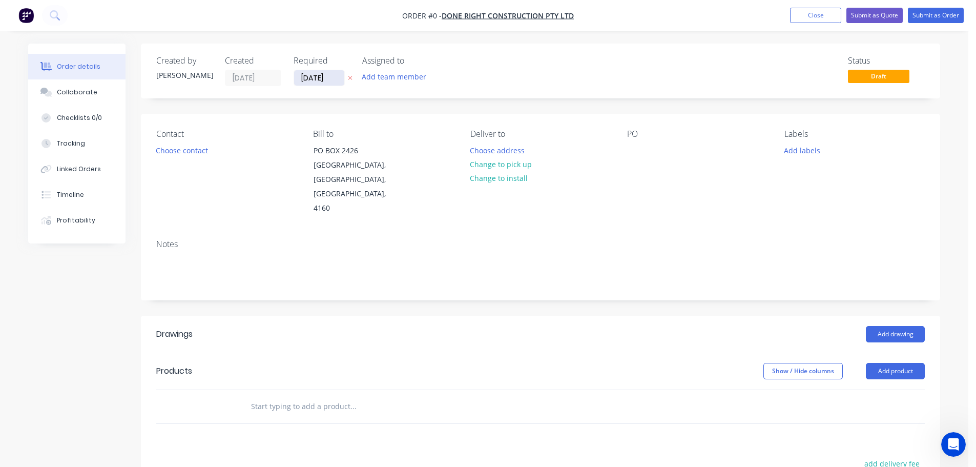
drag, startPoint x: 345, startPoint y: 82, endPoint x: 338, endPoint y: 79, distance: 7.8
click at [344, 82] on div "[DATE]" at bounding box center [321, 78] width 56 height 16
click at [324, 74] on input "[DATE]" at bounding box center [319, 77] width 50 height 15
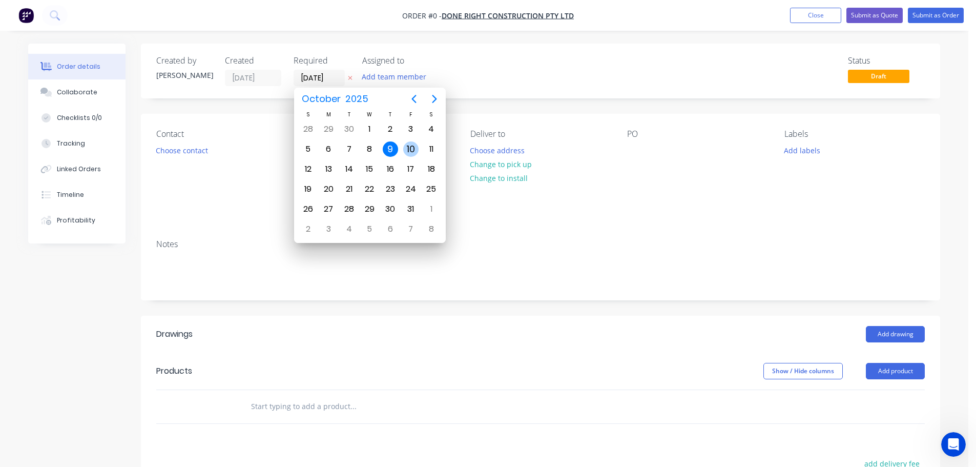
click at [405, 150] on div "10" at bounding box center [410, 148] width 15 height 15
type input "[DATE]"
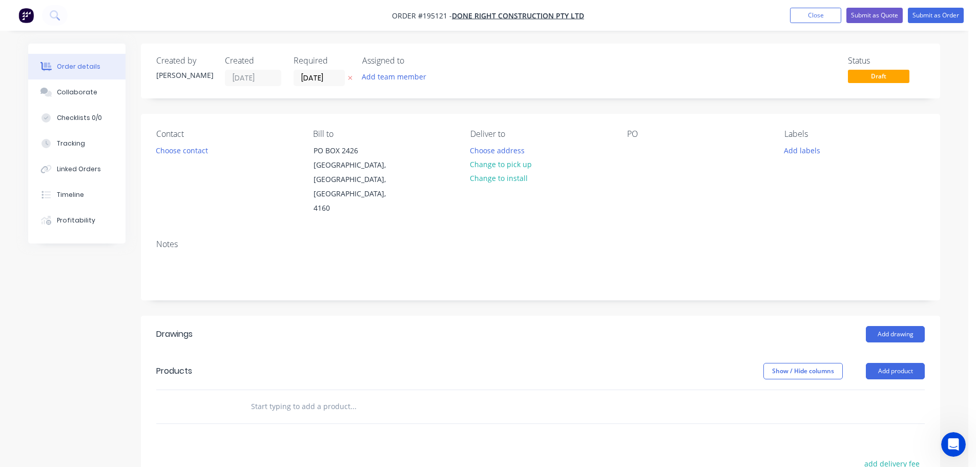
click at [184, 153] on button "Choose contact" at bounding box center [182, 150] width 63 height 14
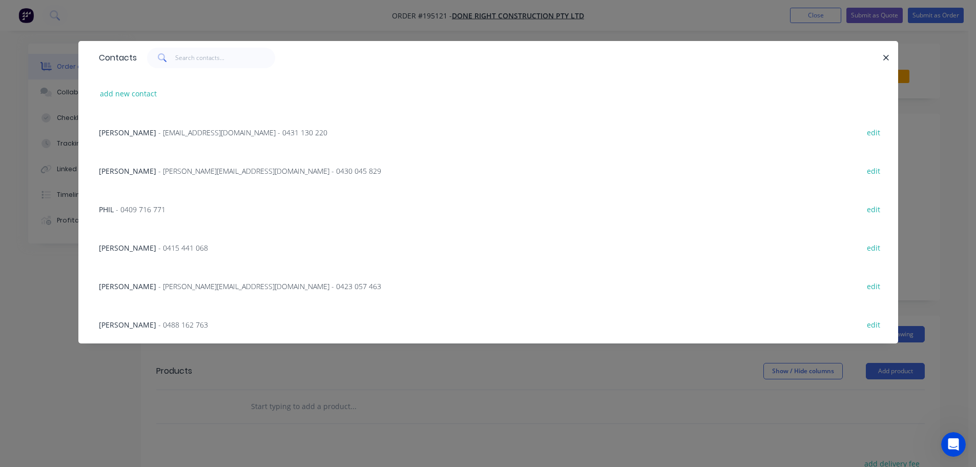
click at [158, 166] on span "- [PERSON_NAME][EMAIL_ADDRESS][DOMAIN_NAME] - 0430 045 829" at bounding box center [269, 171] width 223 height 10
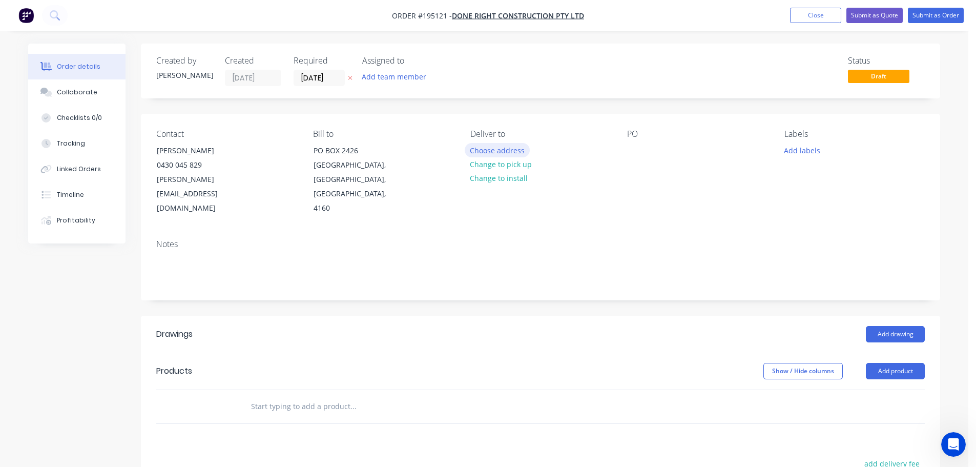
click at [509, 146] on button "Choose address" at bounding box center [497, 150] width 66 height 14
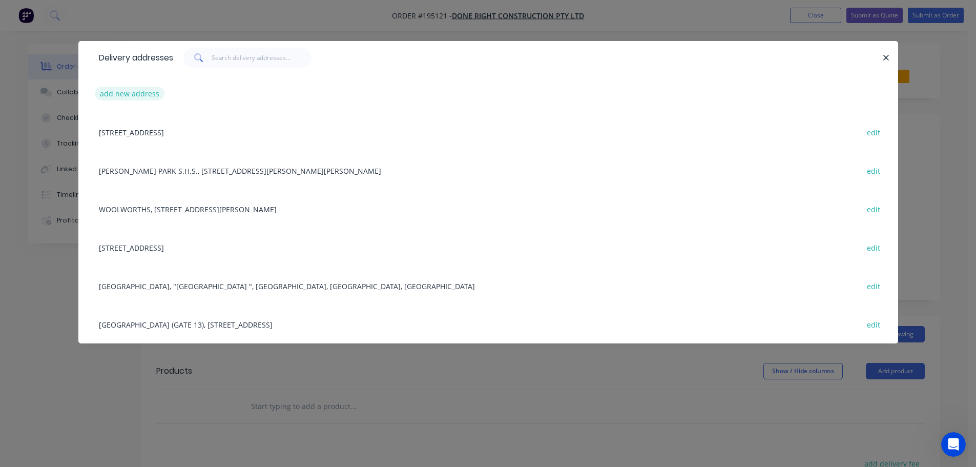
click at [138, 90] on button "add new address" at bounding box center [130, 94] width 70 height 14
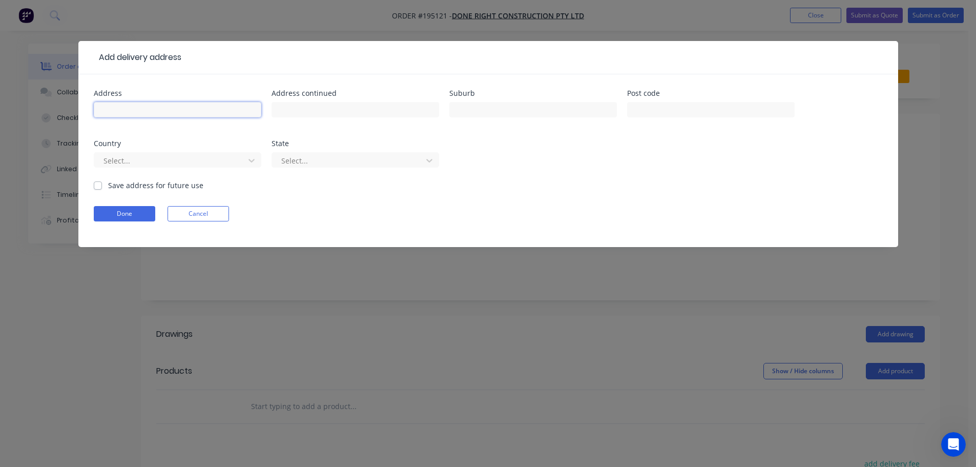
click at [149, 116] on input "text" at bounding box center [177, 109] width 167 height 15
type input "[STREET_ADDRESS]"
type input "ZILLMERE"
click at [159, 151] on div "Select..." at bounding box center [177, 165] width 167 height 30
click at [142, 167] on div "Select..." at bounding box center [170, 160] width 143 height 15
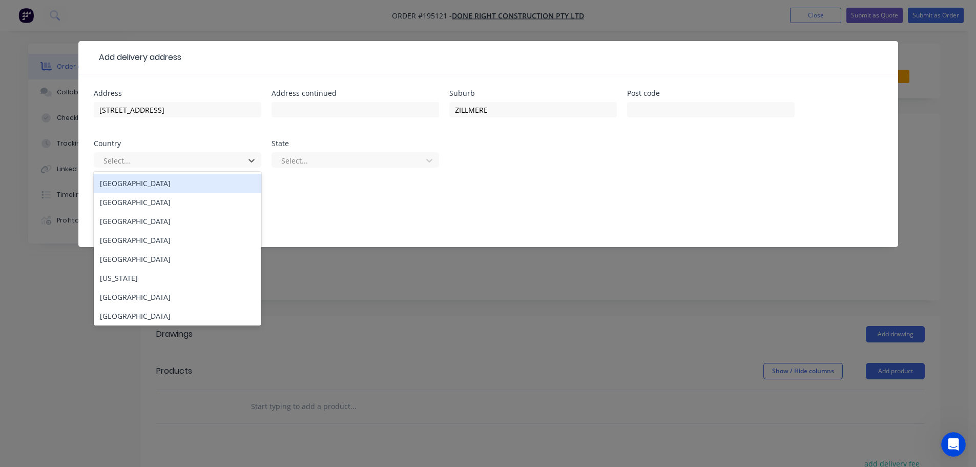
click at [134, 179] on div "[GEOGRAPHIC_DATA]" at bounding box center [177, 183] width 167 height 19
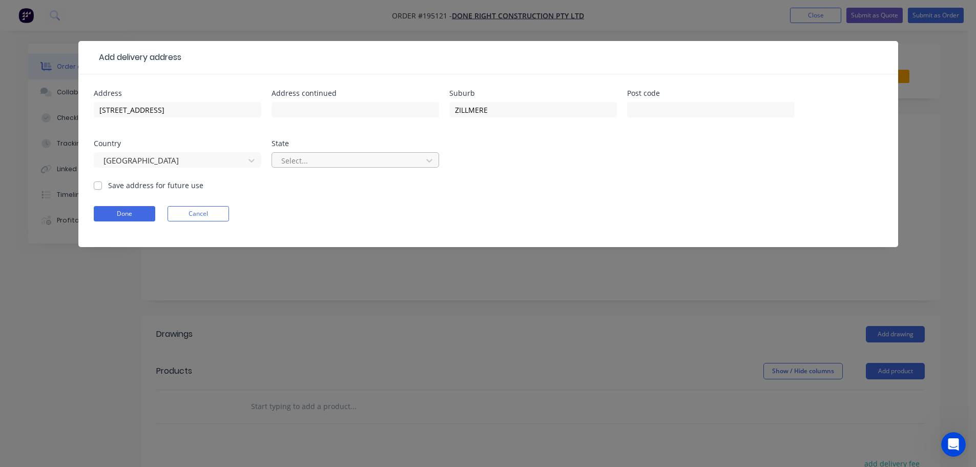
click at [316, 165] on div at bounding box center [348, 160] width 137 height 13
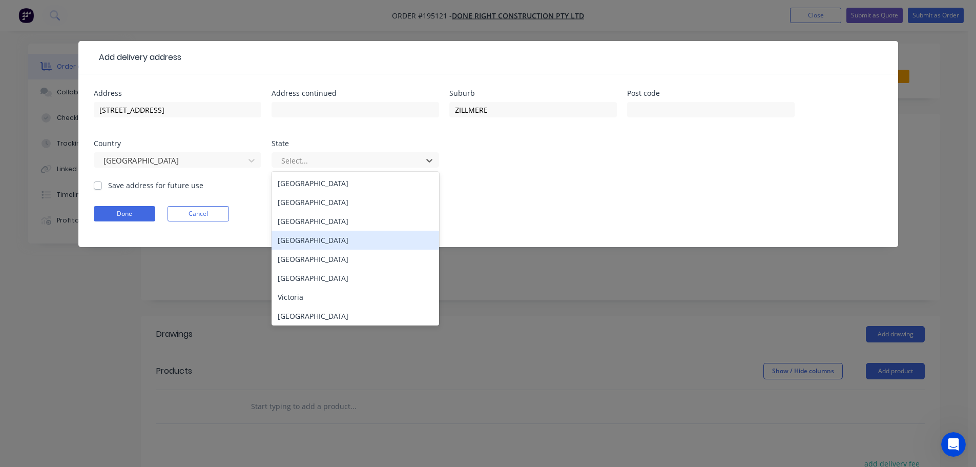
click at [300, 240] on div "[GEOGRAPHIC_DATA]" at bounding box center [354, 239] width 167 height 19
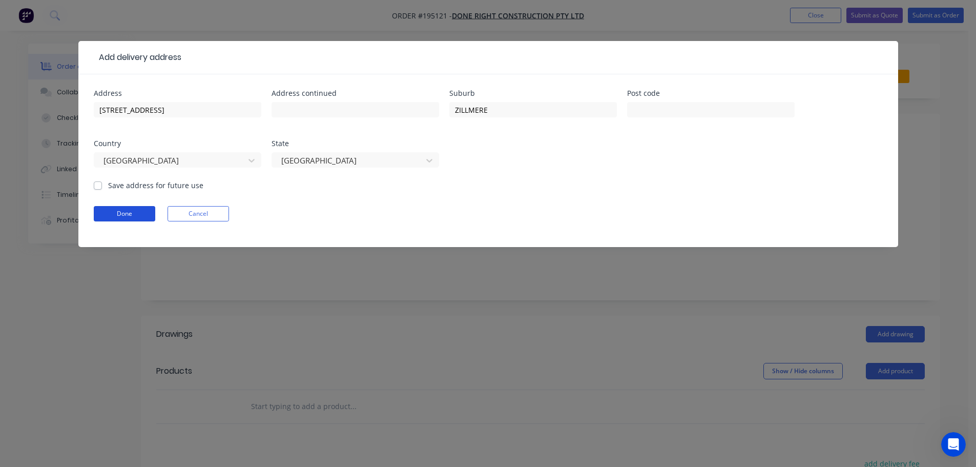
click at [136, 211] on button "Done" at bounding box center [124, 213] width 61 height 15
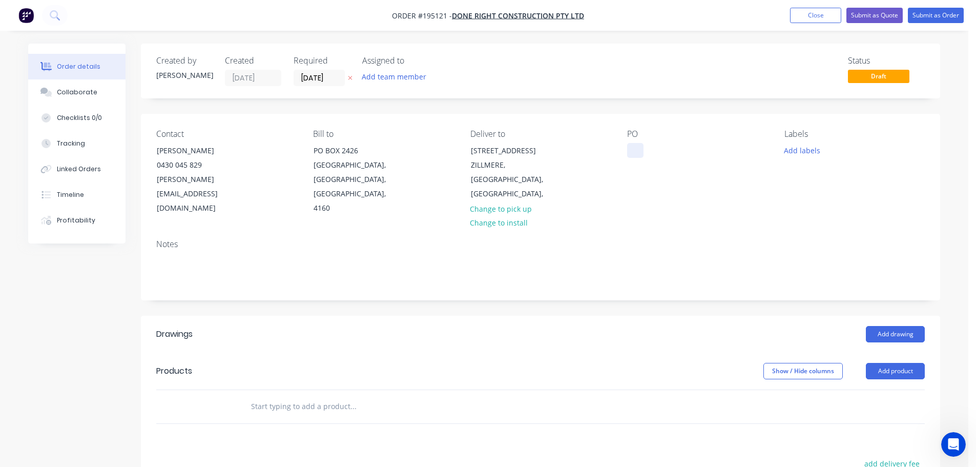
click at [630, 149] on div at bounding box center [635, 150] width 16 height 15
click at [872, 326] on button "Add drawing" at bounding box center [894, 334] width 59 height 16
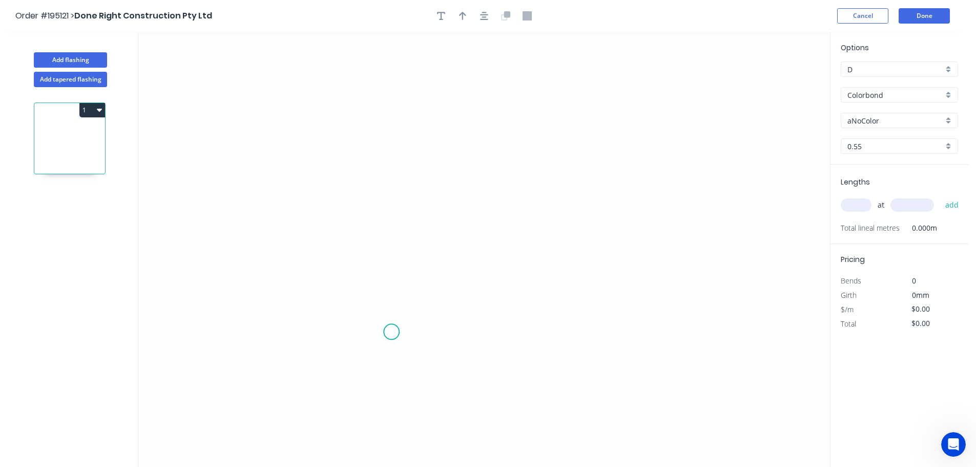
click at [398, 324] on icon "0" at bounding box center [483, 249] width 691 height 435
click at [404, 241] on icon "0" at bounding box center [483, 249] width 691 height 435
click at [645, 250] on icon "0 ?" at bounding box center [483, 249] width 691 height 435
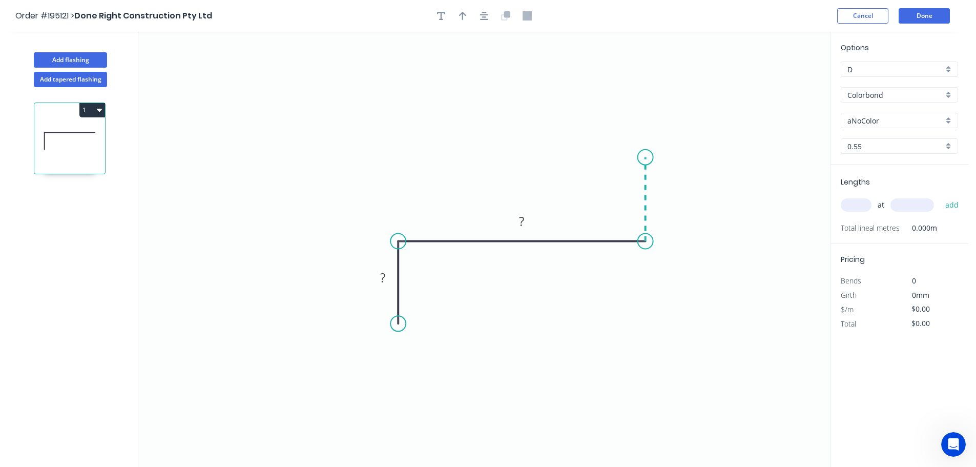
click at [644, 157] on icon "0 ? ?" at bounding box center [483, 249] width 691 height 435
click at [665, 201] on rect at bounding box center [660, 195] width 20 height 14
type input "$9.42"
click at [471, 19] on div at bounding box center [484, 15] width 108 height 15
click at [464, 16] on icon "button" at bounding box center [462, 15] width 7 height 9
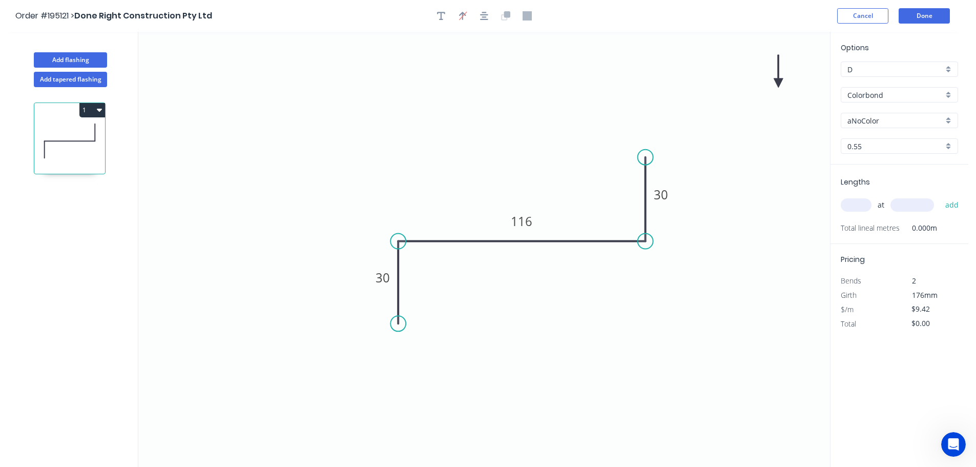
click at [779, 82] on icon at bounding box center [777, 71] width 9 height 33
click at [779, 82] on icon at bounding box center [787, 75] width 30 height 30
click at [780, 82] on icon at bounding box center [787, 75] width 30 height 30
click at [780, 82] on icon at bounding box center [787, 91] width 30 height 30
drag, startPoint x: 780, startPoint y: 83, endPoint x: 567, endPoint y: 272, distance: 284.1
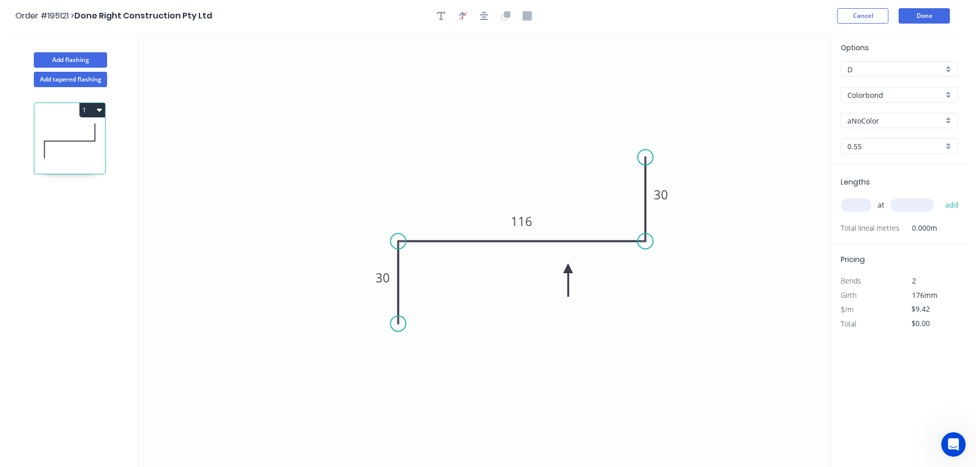
click at [567, 272] on icon at bounding box center [567, 279] width 9 height 33
click at [879, 111] on div "Options D D Colorbond Colorbond Colorbond (Premium) Colorbond Coolmax Colorbond…" at bounding box center [899, 103] width 138 height 122
click at [882, 118] on input "aNoColor" at bounding box center [895, 120] width 96 height 11
click at [870, 185] on div "Monument" at bounding box center [899, 186] width 116 height 18
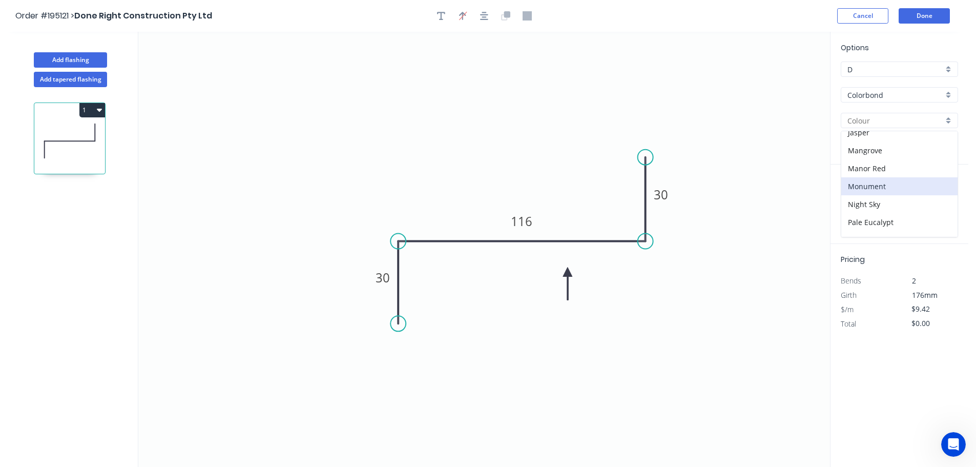
type input "Monument"
click at [854, 198] on div "at add" at bounding box center [899, 204] width 119 height 17
click at [863, 203] on input "text" at bounding box center [855, 204] width 31 height 13
type input "2"
type input "4200"
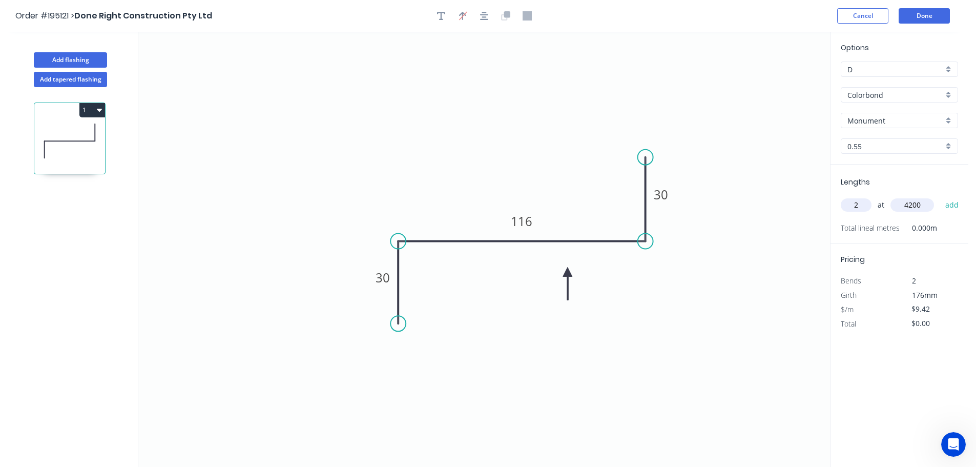
click at [940, 196] on button "add" at bounding box center [952, 204] width 24 height 17
type input "$79.13"
click at [921, 19] on button "Done" at bounding box center [923, 15] width 51 height 15
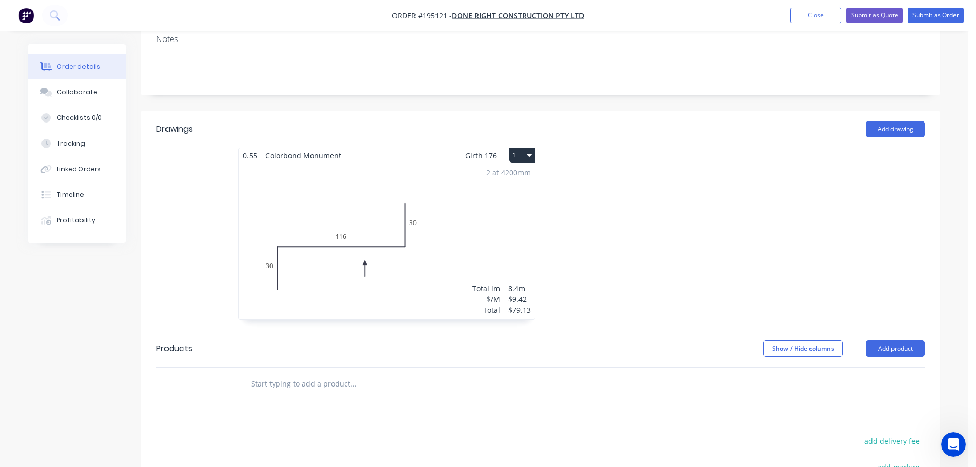
scroll to position [307, 0]
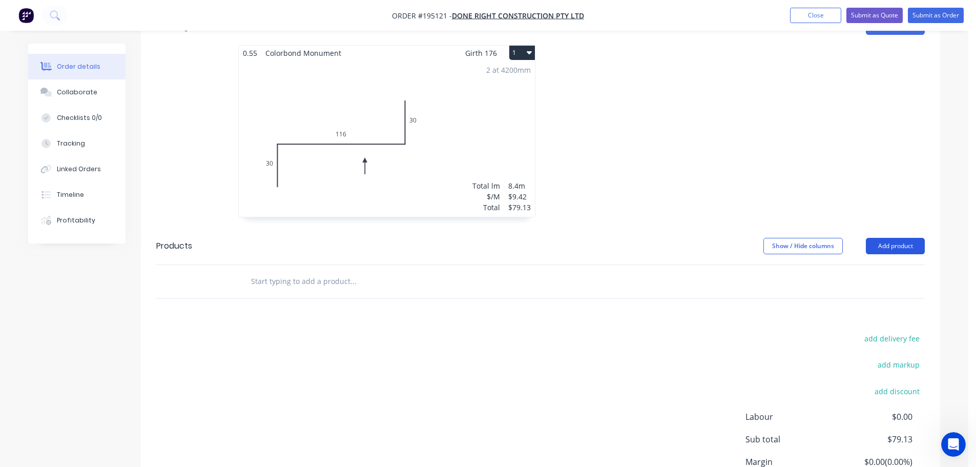
click at [902, 238] on button "Add product" at bounding box center [894, 246] width 59 height 16
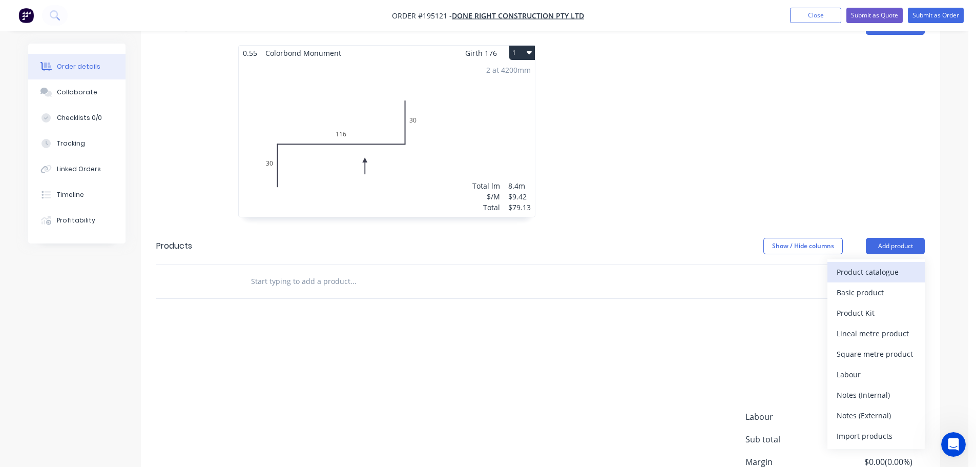
click at [861, 262] on button "Product catalogue" at bounding box center [875, 272] width 97 height 20
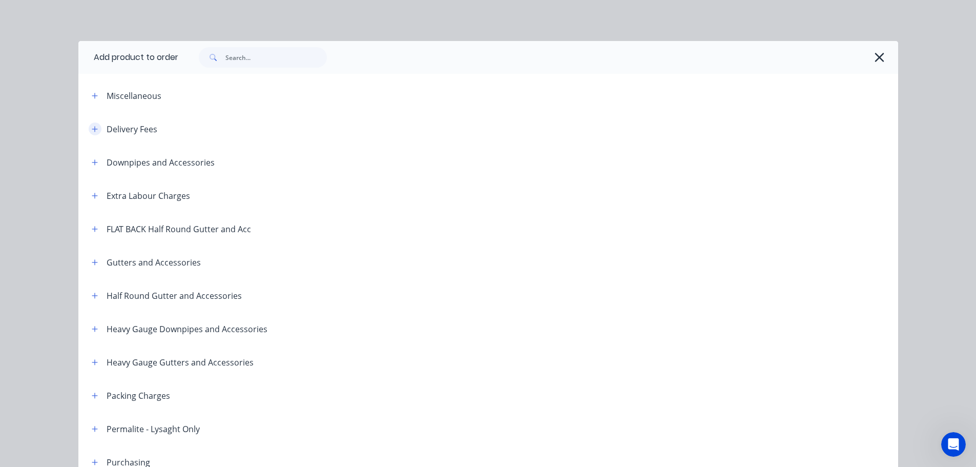
click at [96, 129] on button "button" at bounding box center [95, 128] width 13 height 13
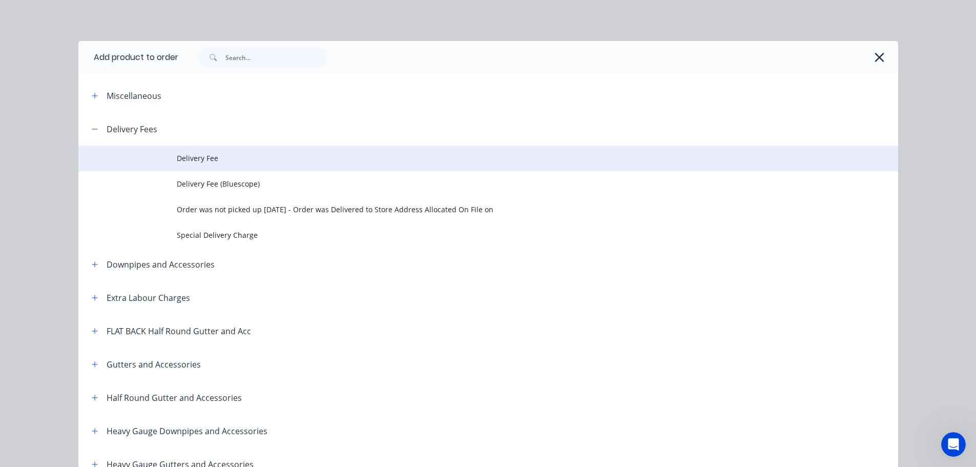
click at [223, 147] on td "Delivery Fee" at bounding box center [537, 158] width 721 height 26
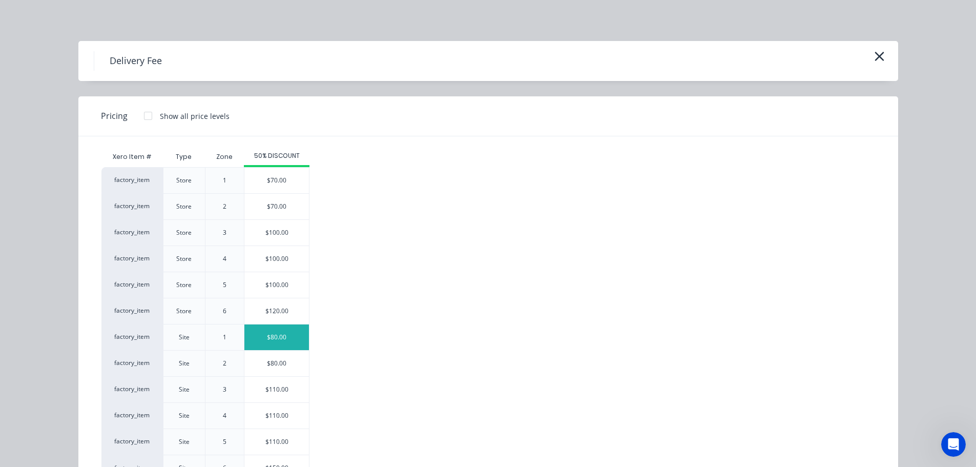
click at [279, 329] on div "$80.00" at bounding box center [276, 337] width 65 height 26
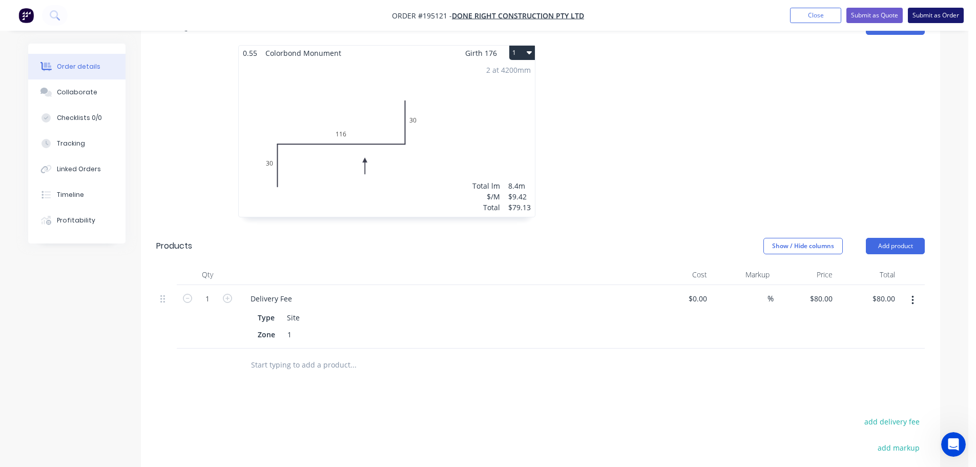
click at [925, 17] on button "Submit as Order" at bounding box center [935, 15] width 56 height 15
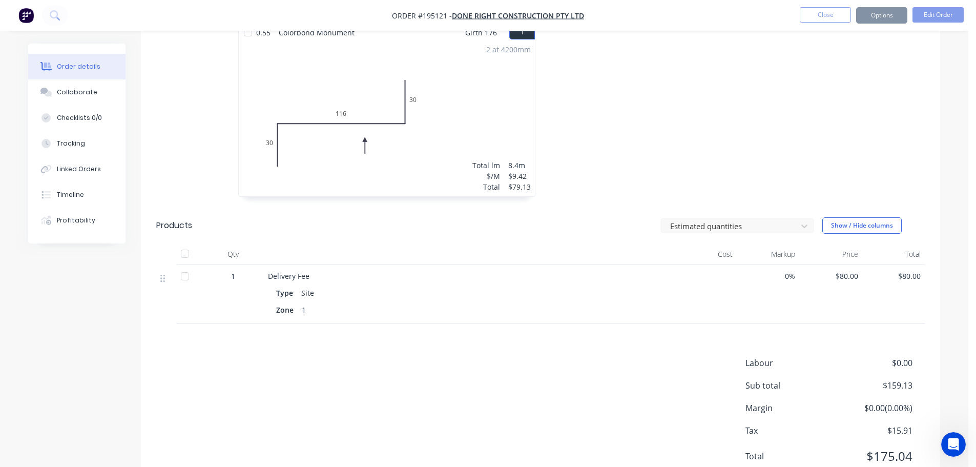
scroll to position [0, 0]
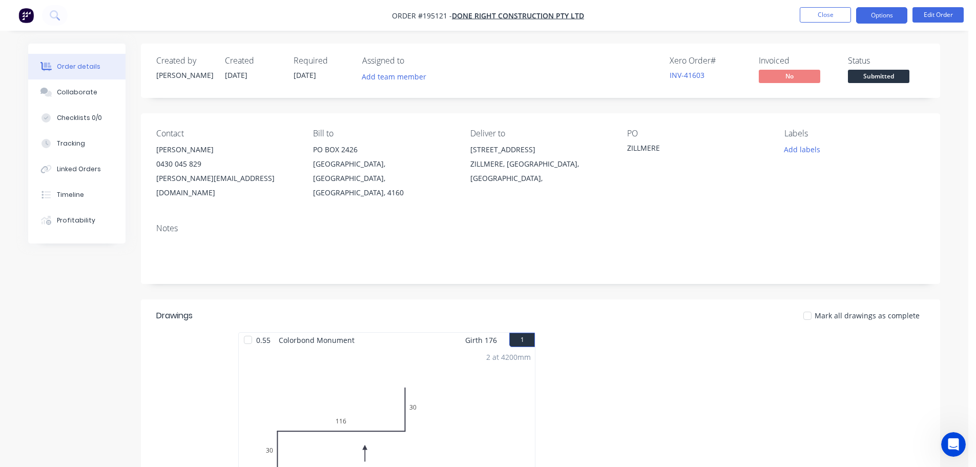
click at [891, 19] on button "Options" at bounding box center [881, 15] width 51 height 16
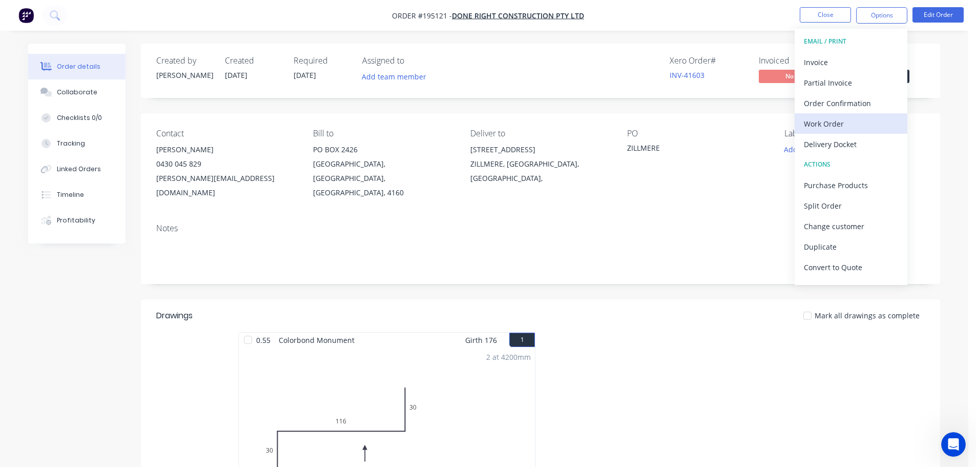
click at [817, 117] on div "Work Order" at bounding box center [851, 123] width 94 height 15
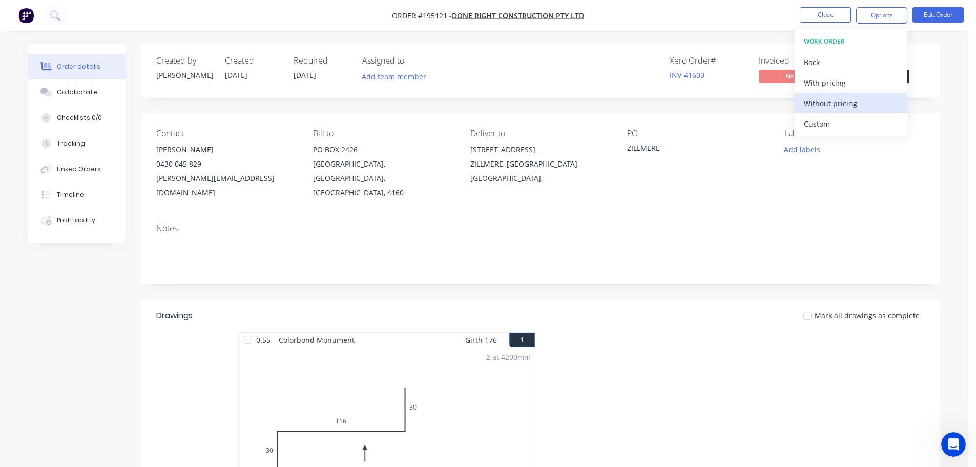
click at [826, 101] on div "Without pricing" at bounding box center [851, 103] width 94 height 15
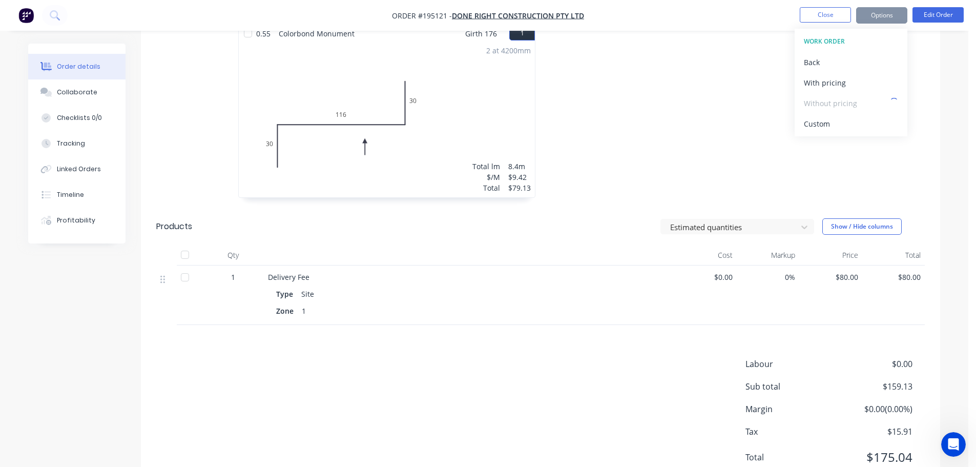
scroll to position [307, 0]
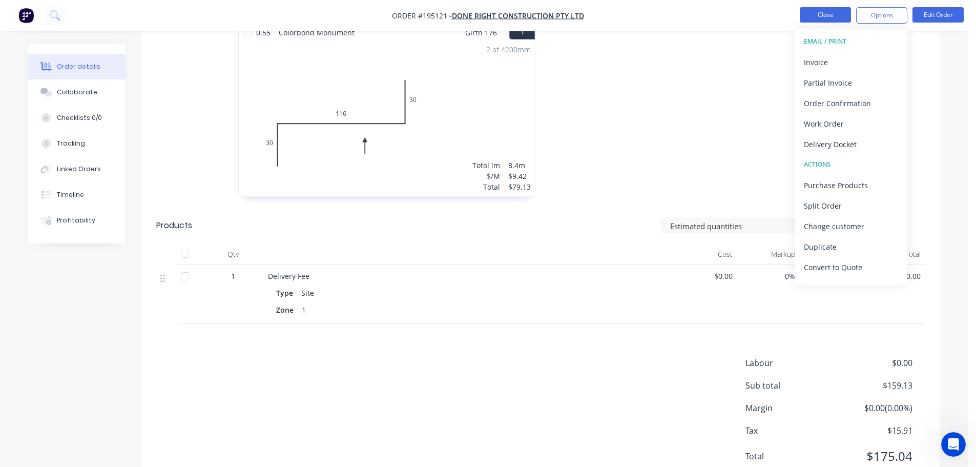
click at [826, 12] on button "Close" at bounding box center [824, 14] width 51 height 15
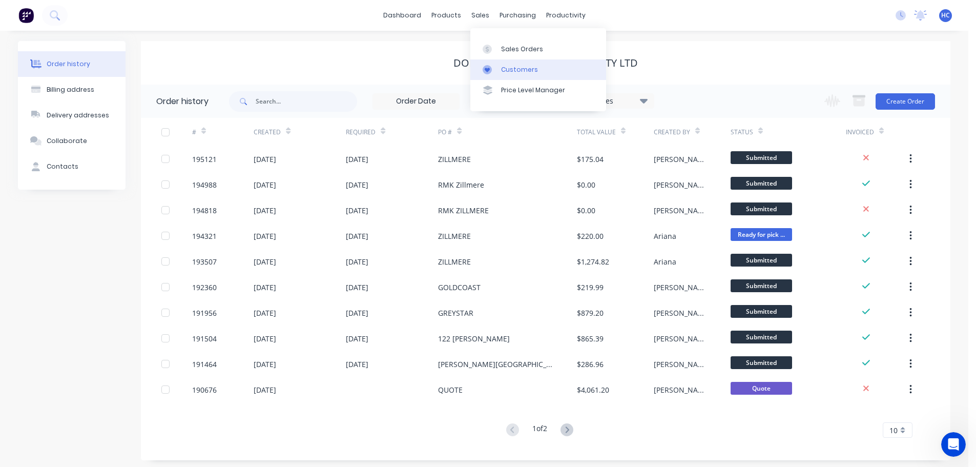
click at [502, 66] on div "Customers" at bounding box center [519, 69] width 37 height 9
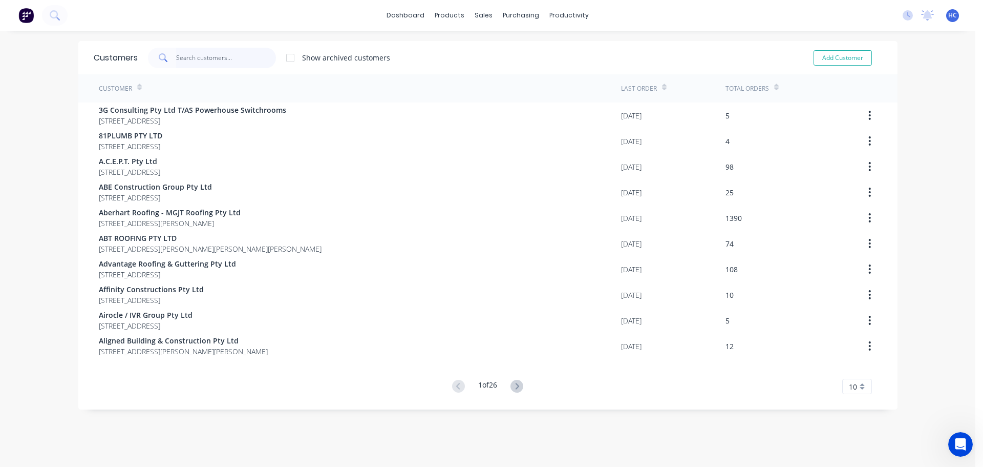
click at [179, 48] on input "text" at bounding box center [226, 58] width 100 height 20
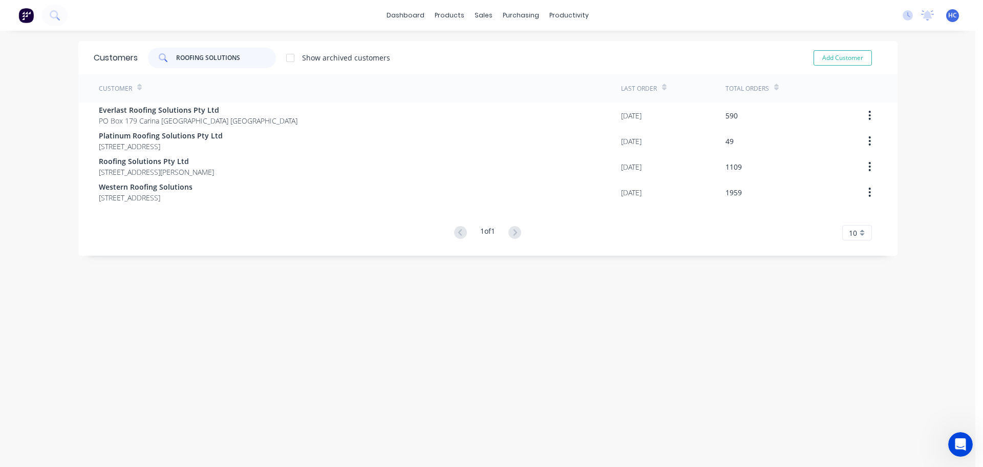
type input "ROOFING SOLUTIONS"
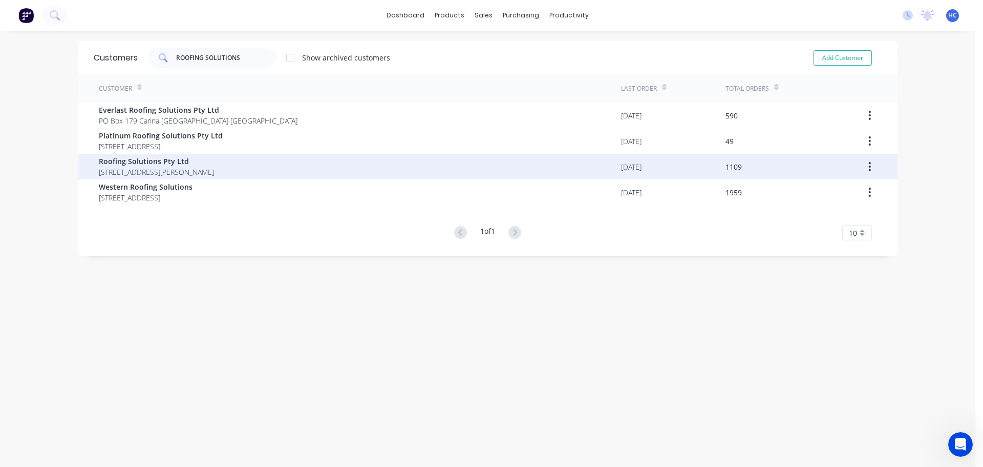
click at [153, 163] on span "Roofing Solutions Pty Ltd" at bounding box center [156, 161] width 115 height 11
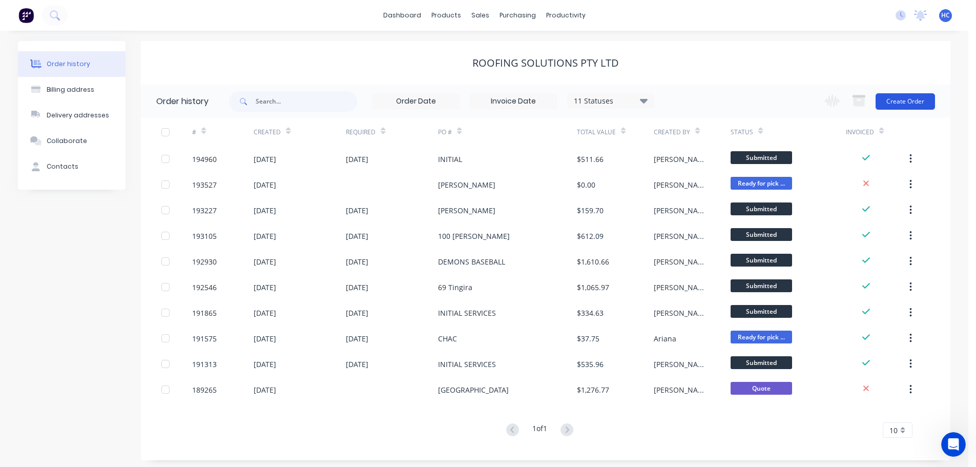
click at [918, 95] on button "Create Order" at bounding box center [904, 101] width 59 height 16
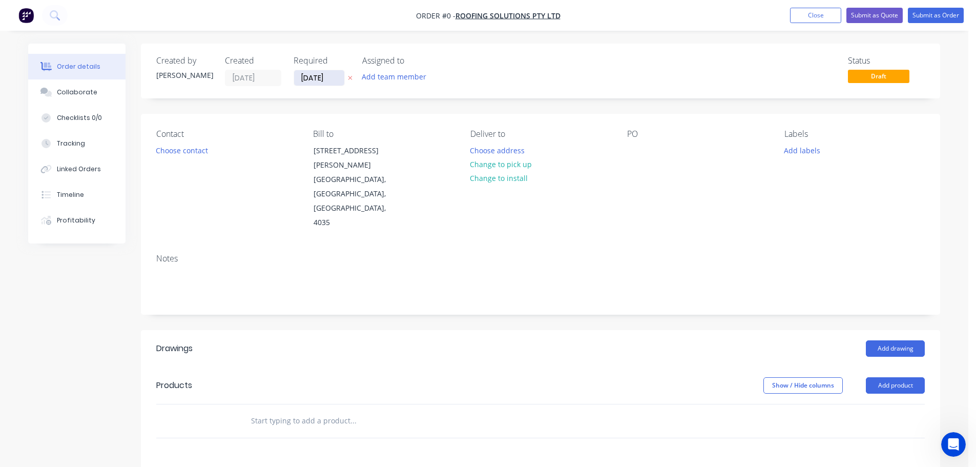
click at [312, 78] on input "[DATE]" at bounding box center [319, 77] width 50 height 15
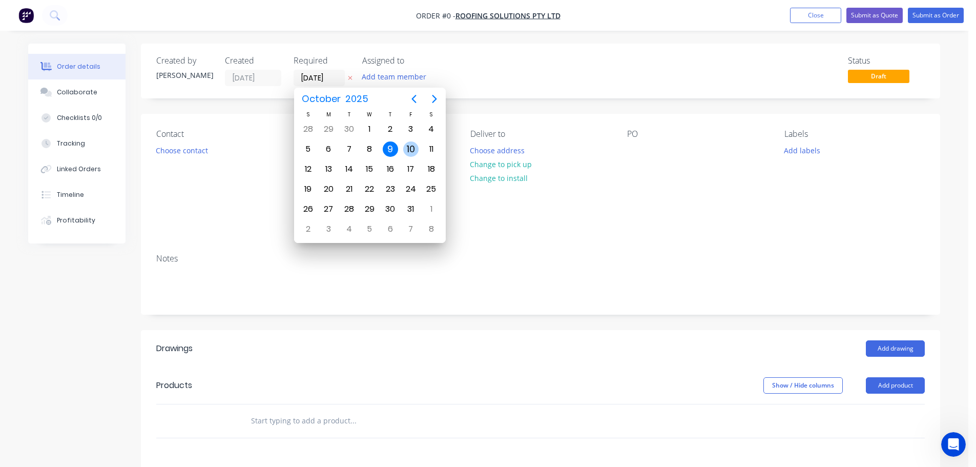
click at [406, 148] on div "10" at bounding box center [410, 148] width 15 height 15
type input "[DATE]"
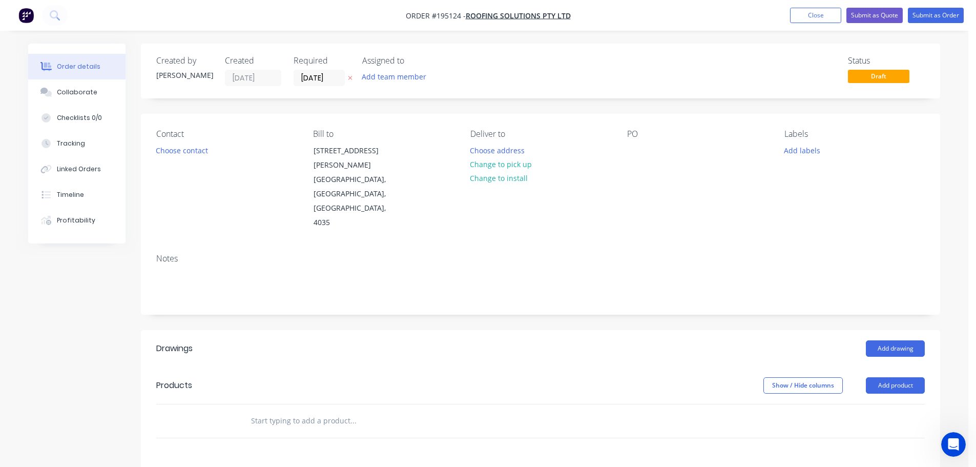
click at [181, 154] on button "Choose contact" at bounding box center [182, 150] width 63 height 14
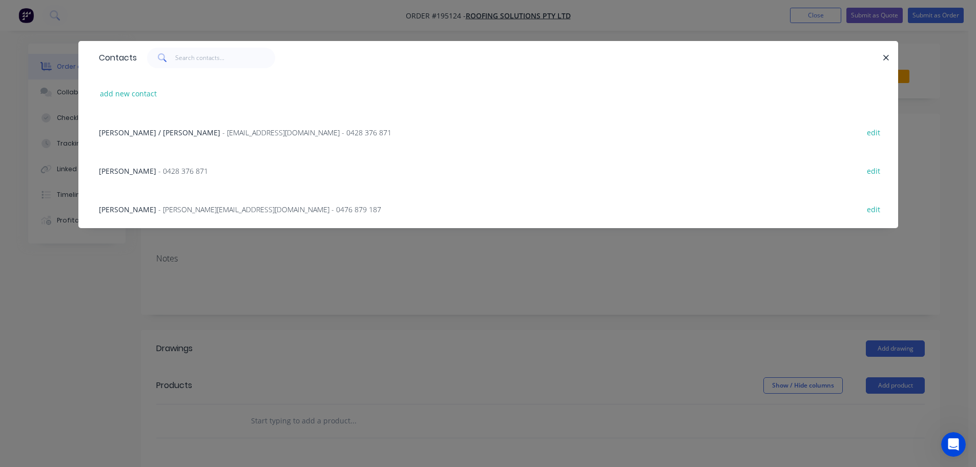
click at [156, 204] on div "[PERSON_NAME] - [PERSON_NAME][EMAIL_ADDRESS][DOMAIN_NAME] - 0476 879 187" at bounding box center [240, 209] width 282 height 11
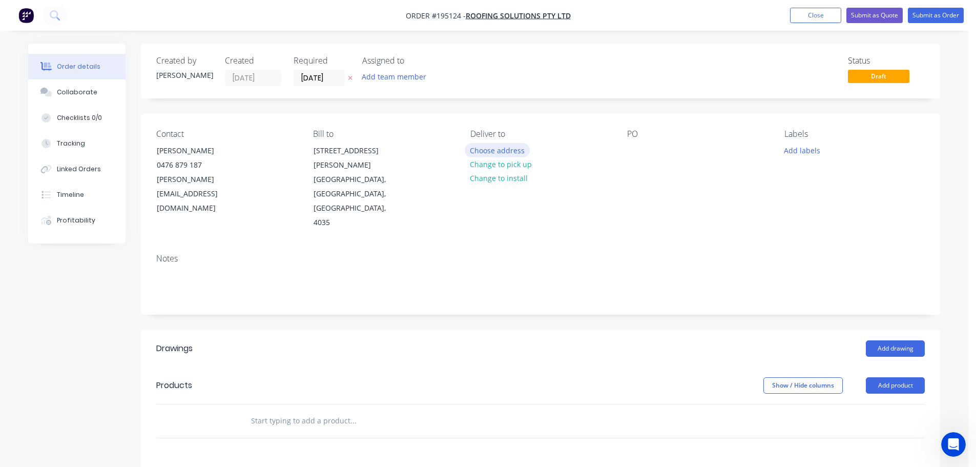
click at [497, 149] on button "Choose address" at bounding box center [497, 150] width 66 height 14
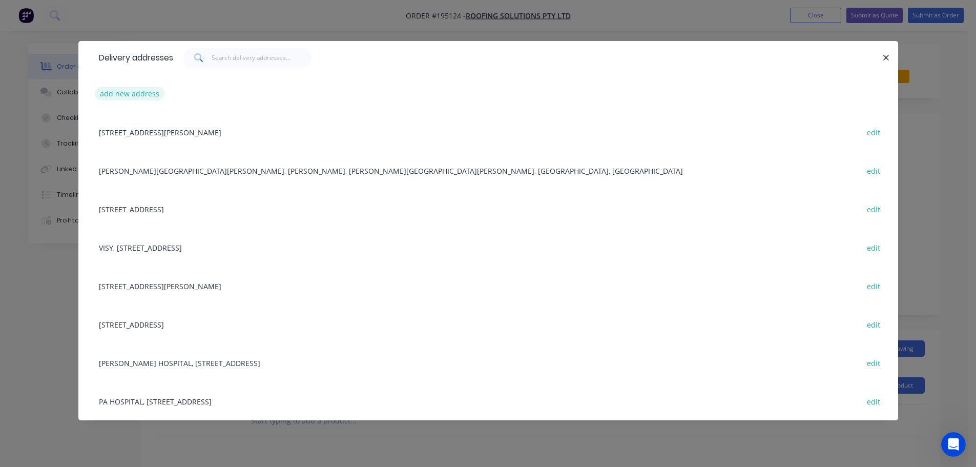
click at [131, 100] on button "add new address" at bounding box center [130, 94] width 70 height 14
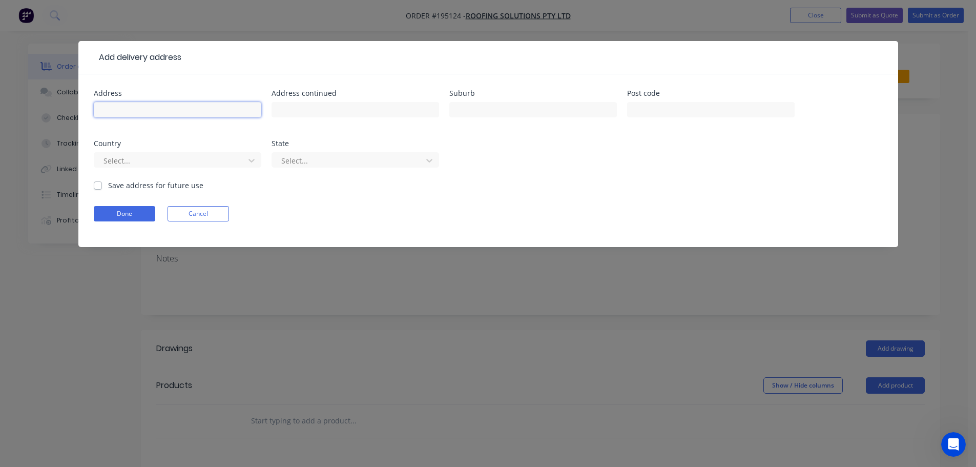
drag, startPoint x: 131, startPoint y: 110, endPoint x: 152, endPoint y: 115, distance: 21.5
click at [131, 110] on input "text" at bounding box center [177, 109] width 167 height 15
type input "[STREET_ADDRESS][PERSON_NAME]"
type input "CLONTARF"
click at [162, 164] on div at bounding box center [170, 160] width 137 height 13
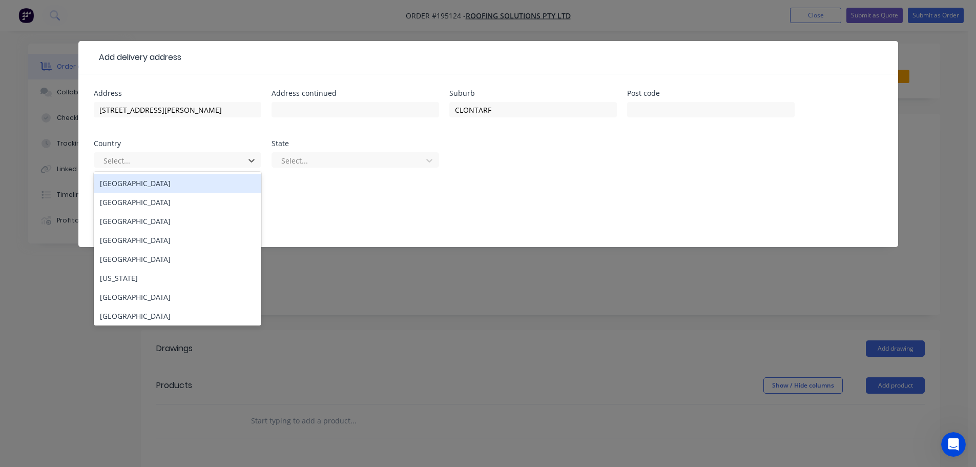
click at [135, 191] on div "[GEOGRAPHIC_DATA]" at bounding box center [177, 183] width 167 height 19
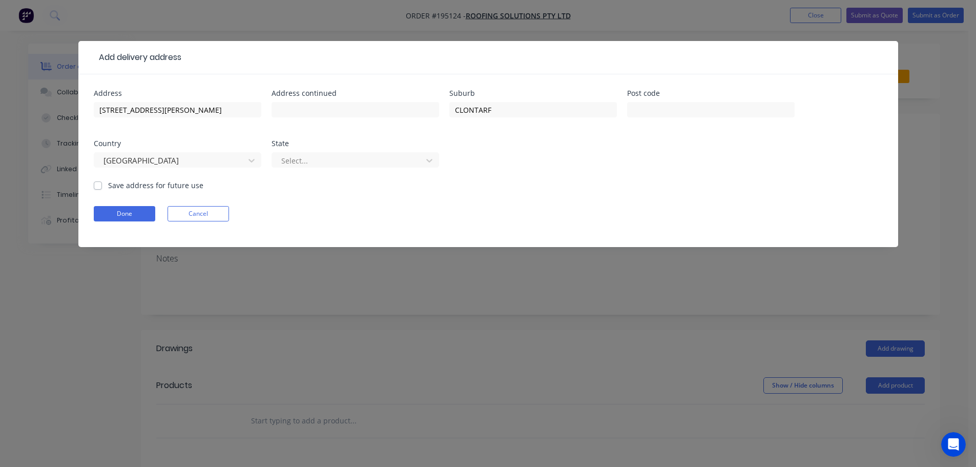
click at [353, 151] on div "Select..." at bounding box center [354, 165] width 167 height 30
click at [338, 164] on div at bounding box center [348, 160] width 137 height 13
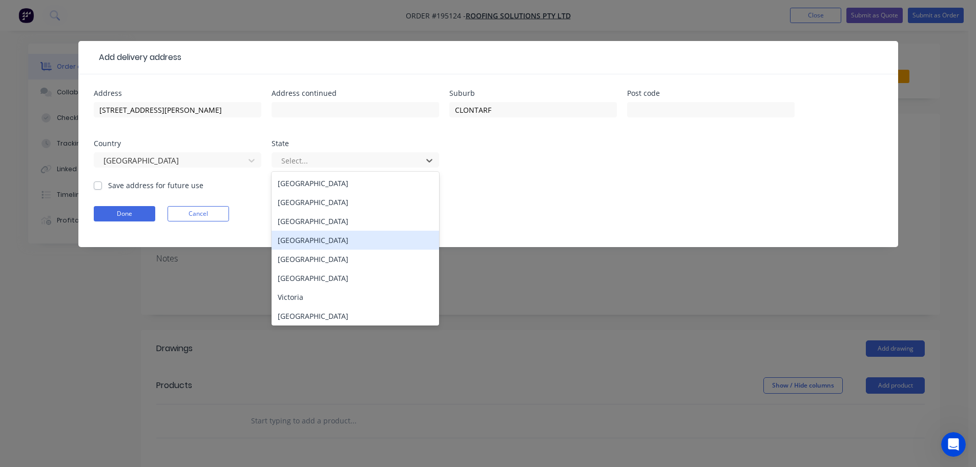
click at [306, 237] on div "[GEOGRAPHIC_DATA]" at bounding box center [354, 239] width 167 height 19
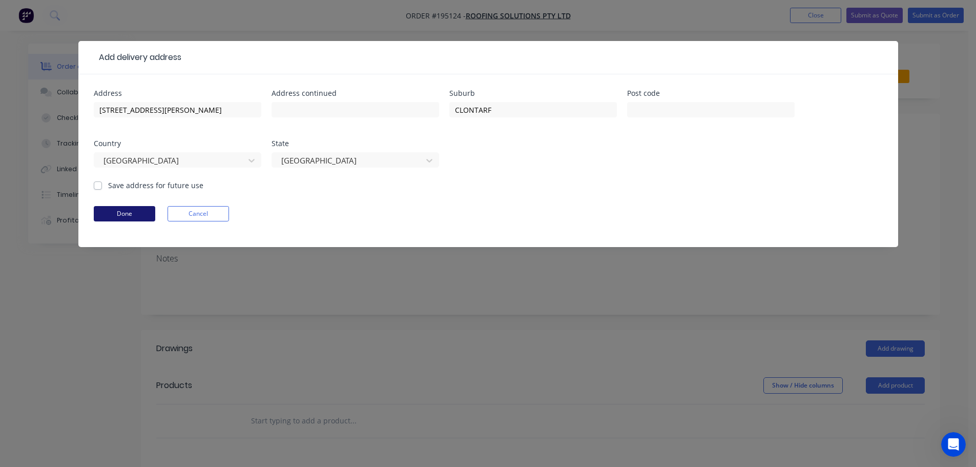
click at [125, 213] on button "Done" at bounding box center [124, 213] width 61 height 15
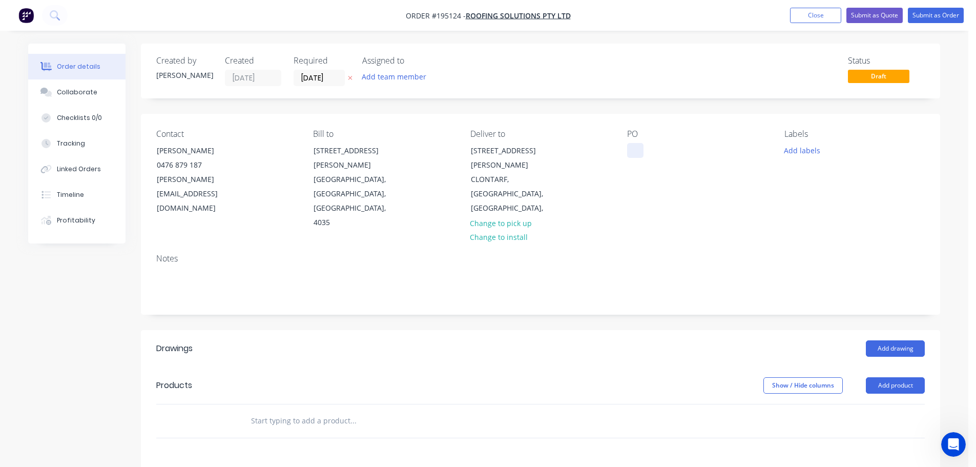
click at [631, 149] on div at bounding box center [635, 150] width 16 height 15
click at [894, 330] on header "Drawings Add drawing" at bounding box center [540, 348] width 799 height 37
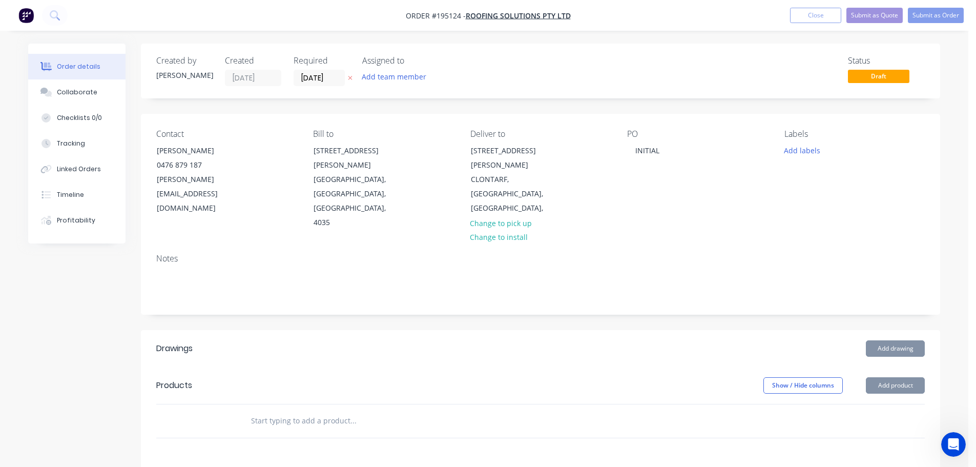
click at [894, 330] on header "Drawings Add drawing" at bounding box center [540, 348] width 799 height 37
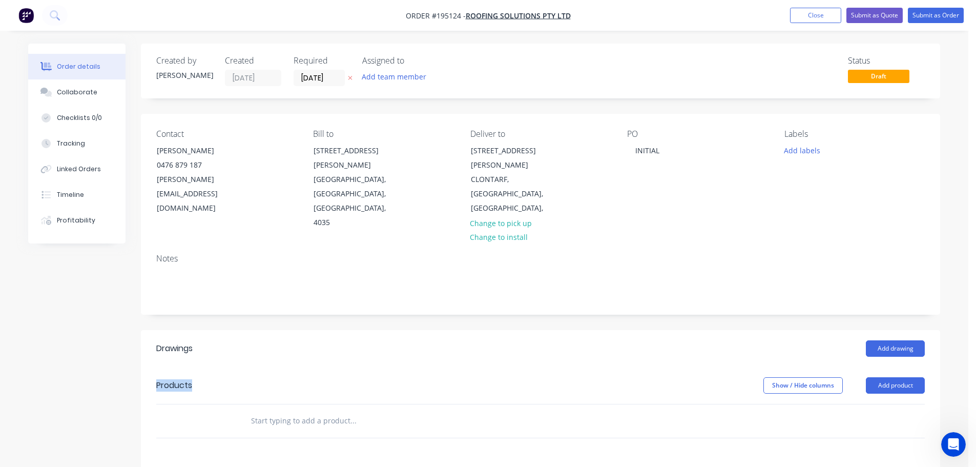
click at [895, 330] on header "Drawings Add drawing" at bounding box center [540, 348] width 799 height 37
click at [906, 340] on button "Add drawing" at bounding box center [894, 348] width 59 height 16
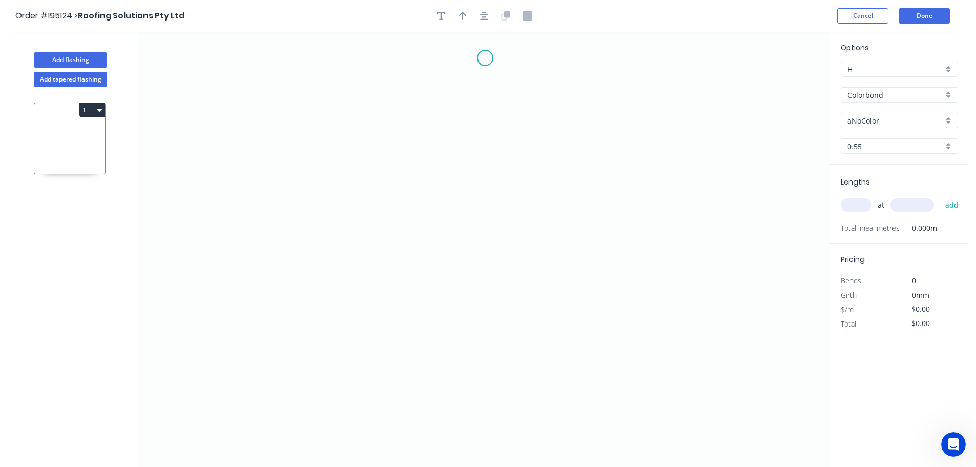
click at [485, 58] on icon "0" at bounding box center [483, 249] width 691 height 435
click at [502, 366] on icon "0" at bounding box center [483, 249] width 691 height 435
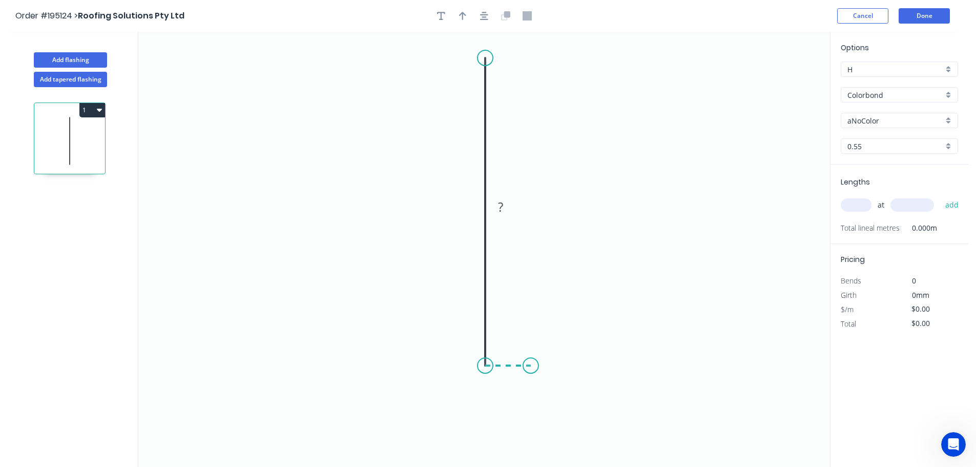
click at [531, 368] on icon "0 ?" at bounding box center [483, 249] width 691 height 435
click at [529, 411] on icon "0 ? ?" at bounding box center [483, 249] width 691 height 435
click at [482, 411] on icon "0 ? ? ?" at bounding box center [483, 249] width 691 height 435
click at [513, 342] on rect at bounding box center [507, 346] width 20 height 14
type input "$16.80"
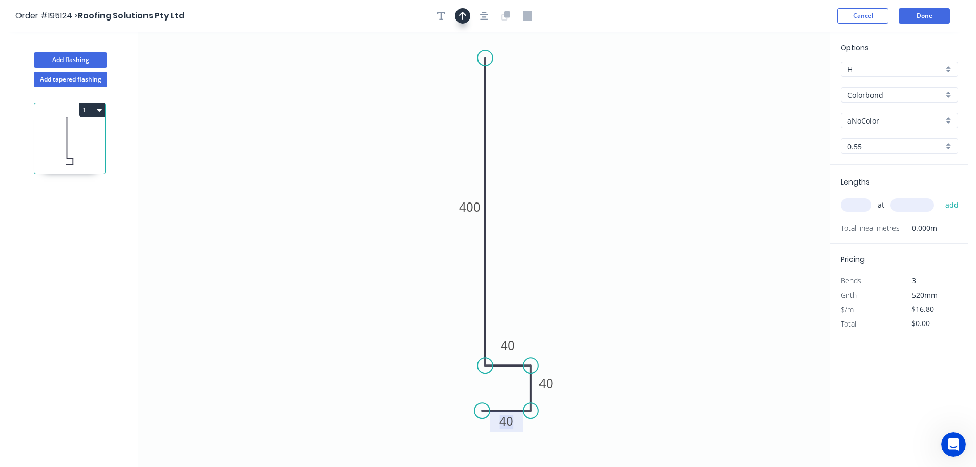
click at [462, 12] on icon "button" at bounding box center [462, 16] width 7 height 8
click at [777, 80] on icon at bounding box center [777, 71] width 9 height 33
click at [778, 80] on icon at bounding box center [785, 72] width 30 height 30
drag, startPoint x: 778, startPoint y: 80, endPoint x: 556, endPoint y: 190, distance: 247.8
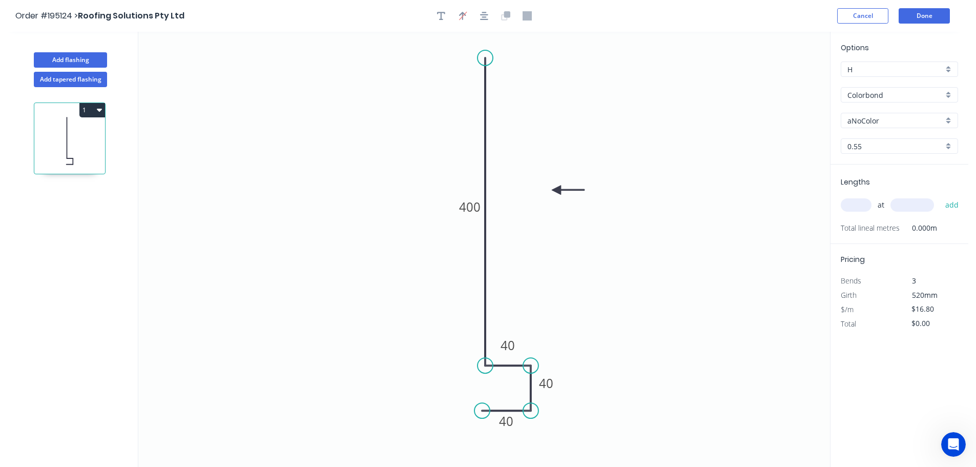
click at [556, 190] on icon at bounding box center [568, 189] width 33 height 9
click at [876, 120] on input "aNoColor" at bounding box center [895, 120] width 96 height 11
click at [871, 181] on div "Monument" at bounding box center [899, 186] width 116 height 18
type input "Monument"
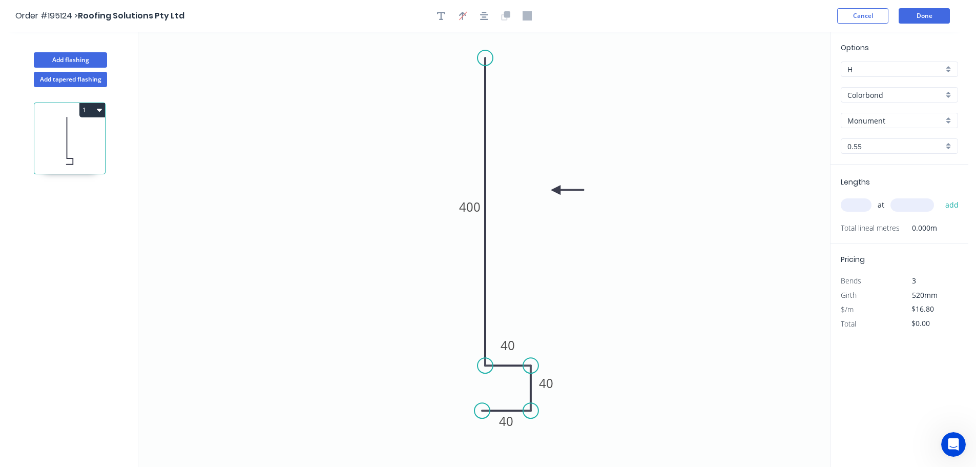
click at [859, 206] on input "text" at bounding box center [855, 204] width 31 height 13
type input "5"
type input "5000"
click at [940, 196] on button "add" at bounding box center [952, 204] width 24 height 17
type input "$420.00"
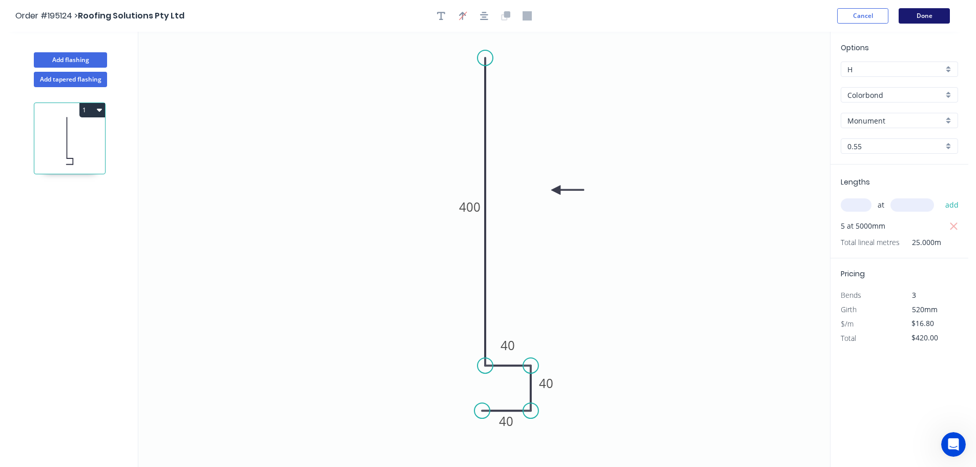
click at [916, 14] on button "Done" at bounding box center [923, 15] width 51 height 15
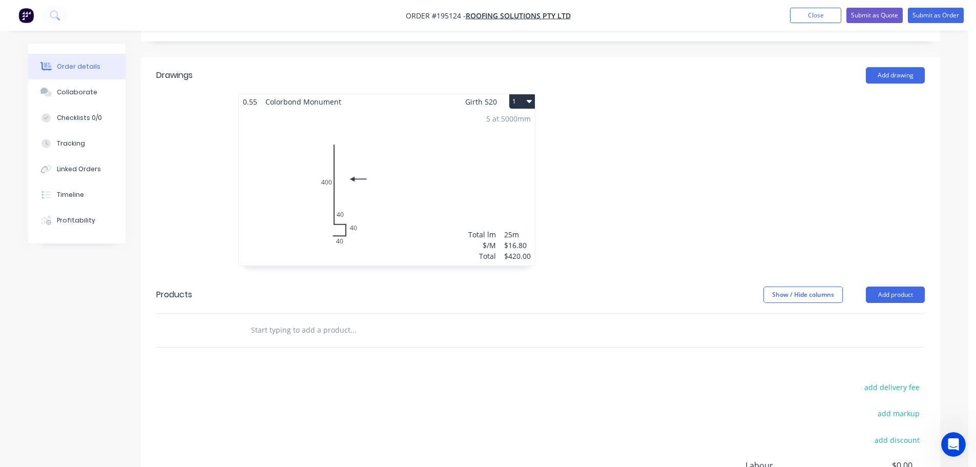
scroll to position [307, 0]
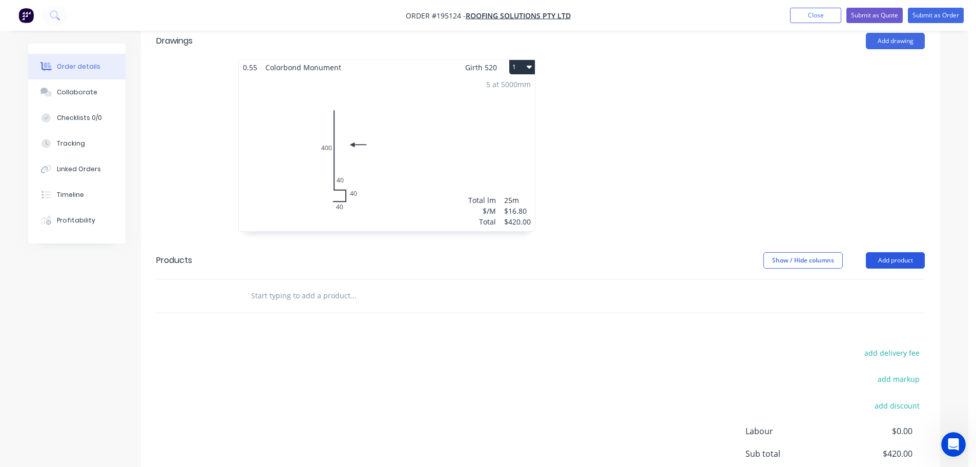
click at [895, 252] on button "Add product" at bounding box center [894, 260] width 59 height 16
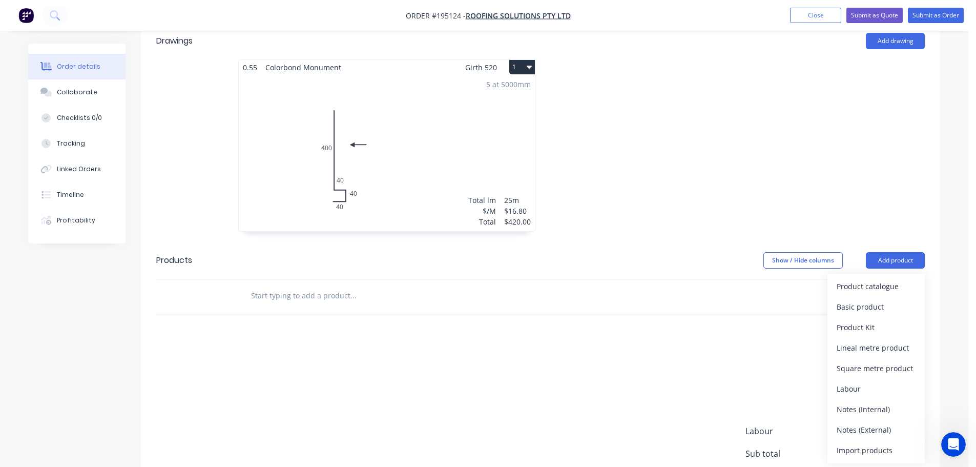
click at [884, 279] on div "Product catalogue" at bounding box center [875, 286] width 79 height 15
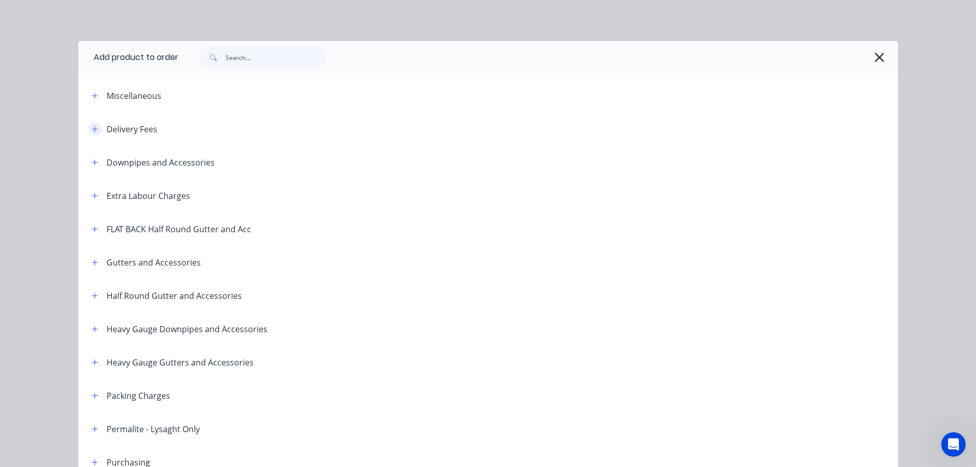
click at [97, 126] on button "button" at bounding box center [95, 128] width 13 height 13
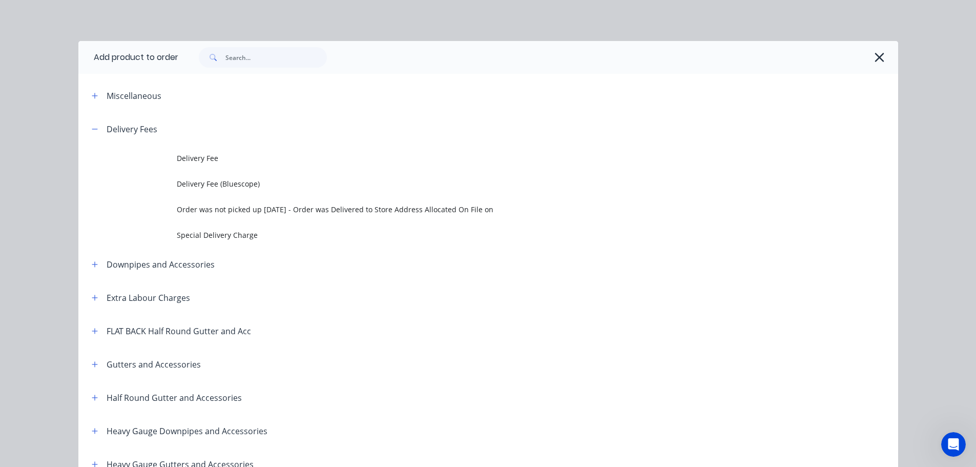
click at [199, 152] on td "Delivery Fee" at bounding box center [537, 158] width 721 height 26
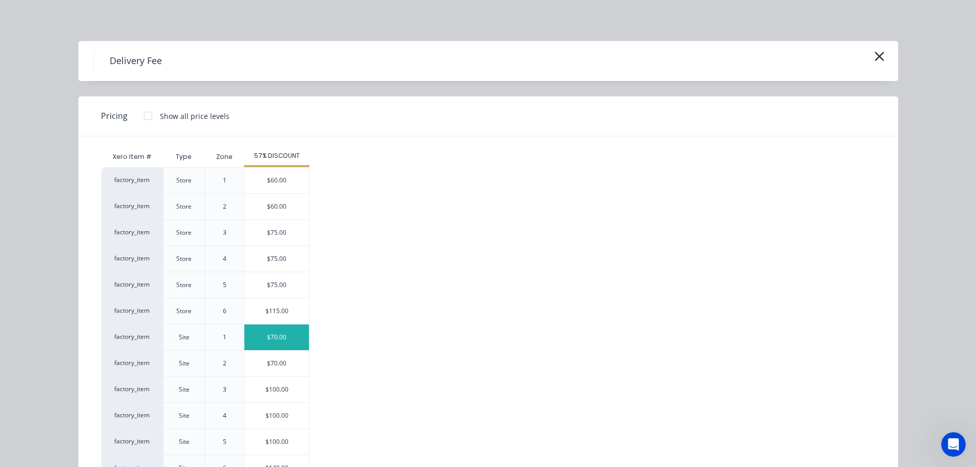
click at [263, 330] on div "$70.00" at bounding box center [276, 337] width 65 height 26
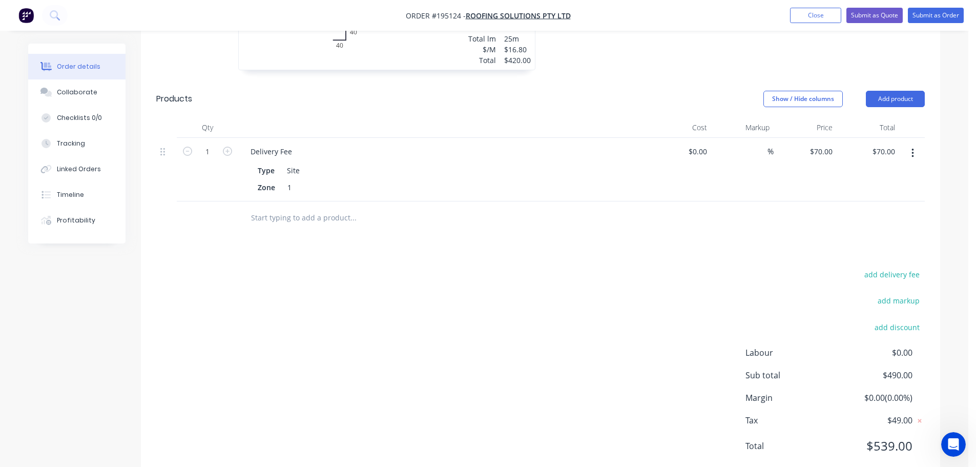
scroll to position [469, 0]
click at [939, 19] on button "Submit as Order" at bounding box center [935, 15] width 56 height 15
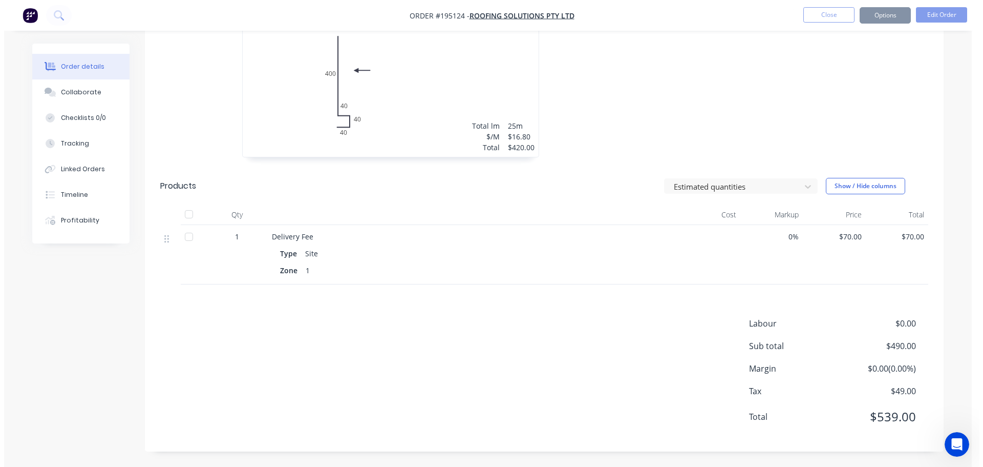
scroll to position [0, 0]
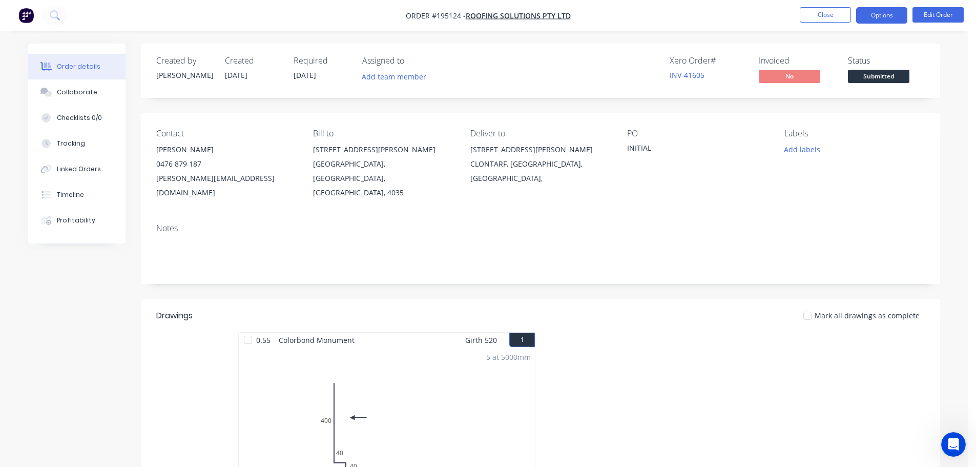
click at [885, 18] on button "Options" at bounding box center [881, 15] width 51 height 16
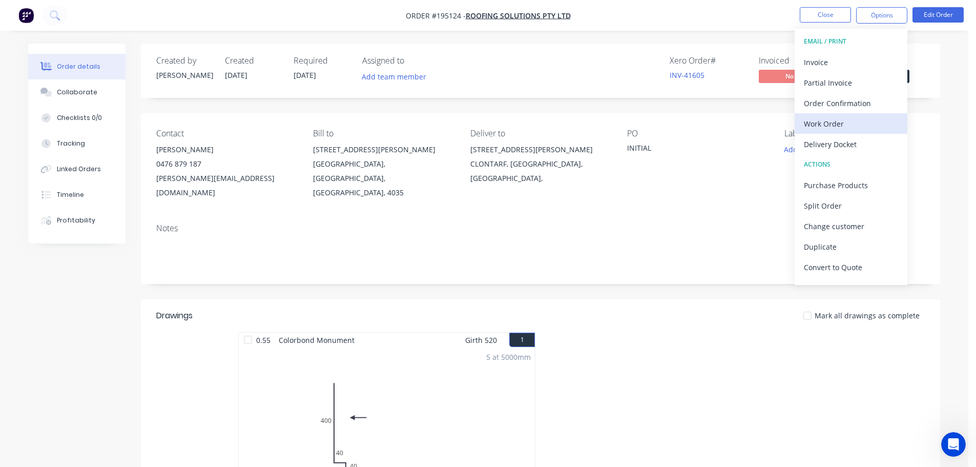
click at [845, 116] on div "Work Order" at bounding box center [851, 123] width 94 height 15
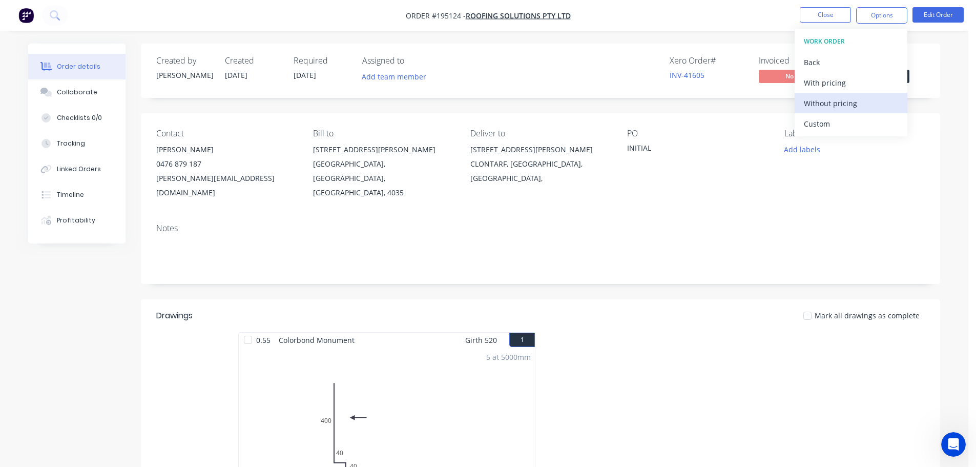
drag, startPoint x: 845, startPoint y: 116, endPoint x: 853, endPoint y: 100, distance: 17.9
click at [851, 104] on div "Without pricing" at bounding box center [851, 103] width 94 height 15
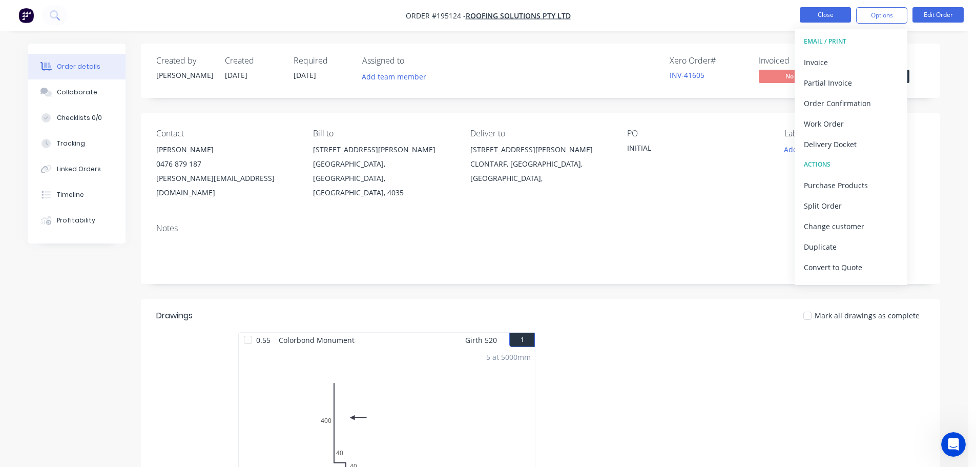
click at [825, 16] on button "Close" at bounding box center [824, 14] width 51 height 15
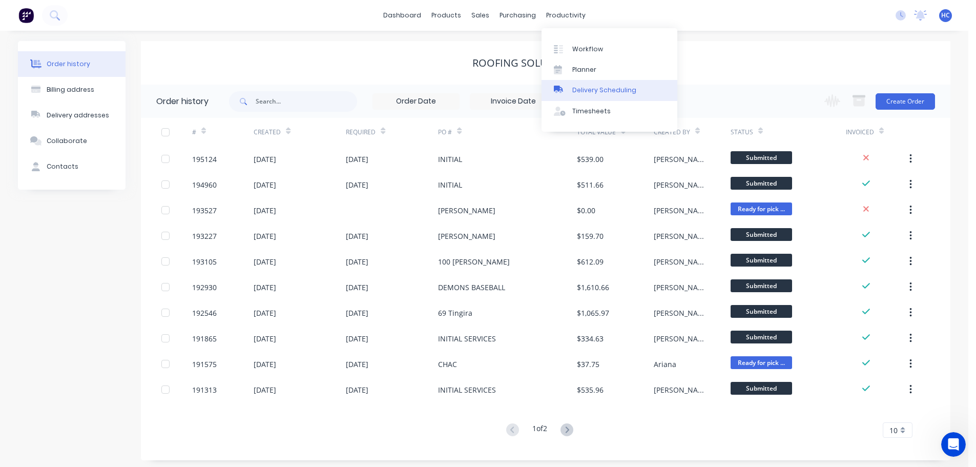
click at [592, 91] on div "Delivery Scheduling" at bounding box center [604, 90] width 64 height 9
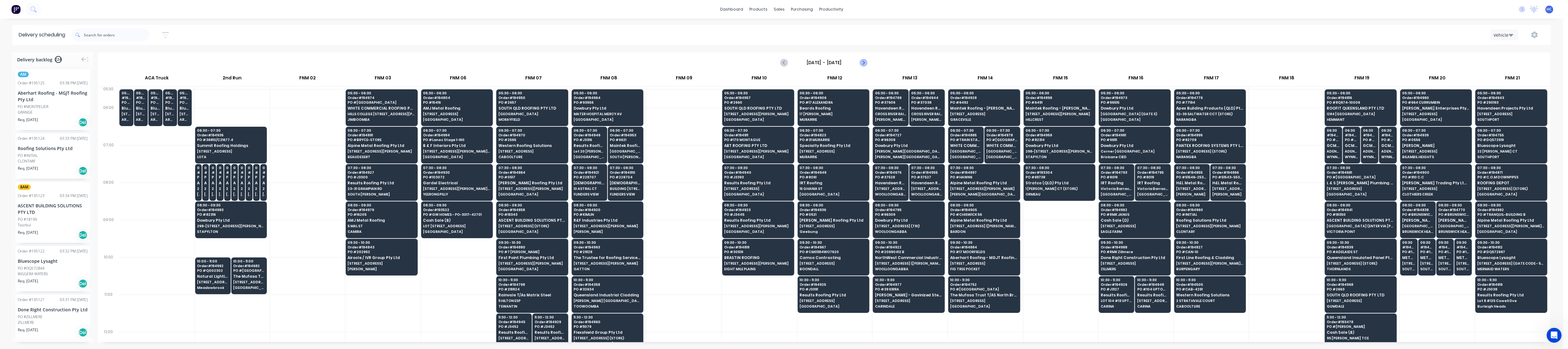
click at [598, 60] on button "Next page" at bounding box center [863, 63] width 12 height 12
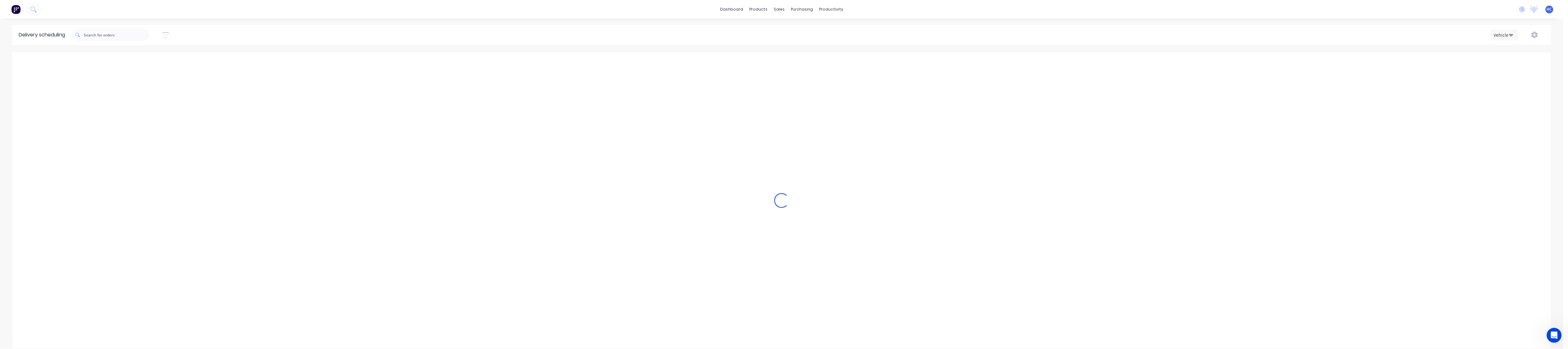
type input "[DATE] - [DATE]"
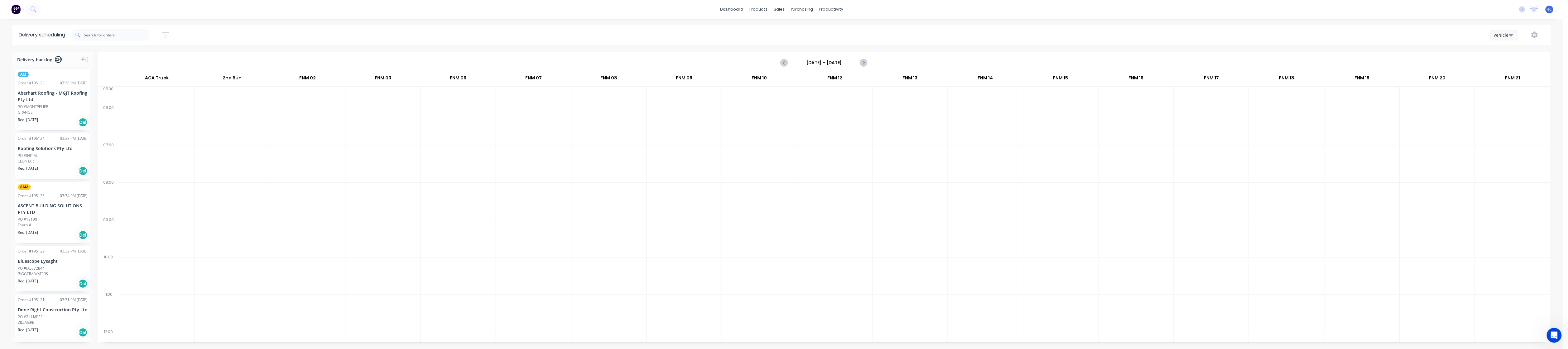
click at [165, 33] on icon "button" at bounding box center [165, 35] width 7 height 8
click at [157, 64] on div "Sort by Suburb Created date Required date Order number Customer name Most recen…" at bounding box center [137, 86] width 58 height 66
click at [149, 55] on input at bounding box center [136, 58] width 58 height 9
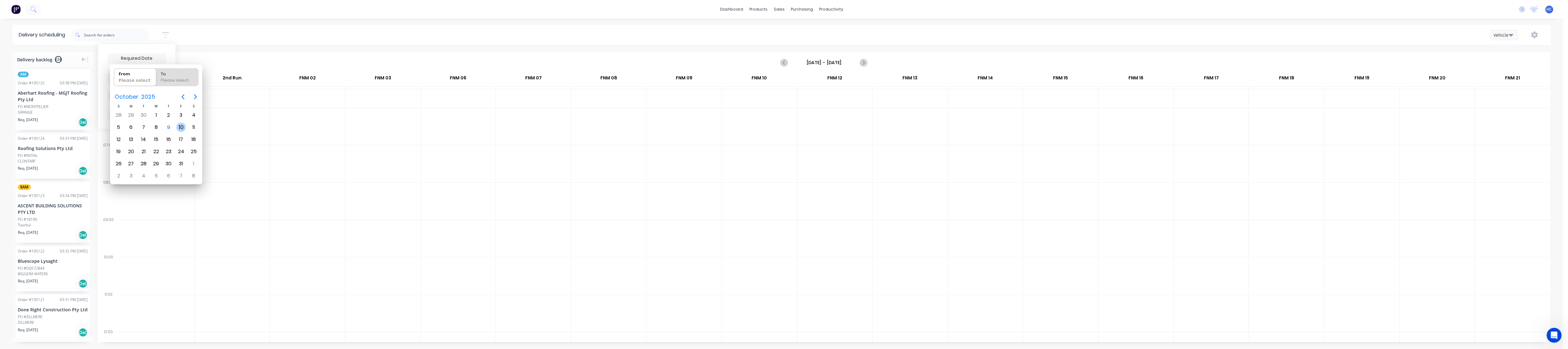
click at [178, 130] on div "10" at bounding box center [181, 127] width 9 height 9
type input "[DATE]"
radio input "false"
radio input "true"
click at [178, 130] on div "10" at bounding box center [181, 127] width 9 height 9
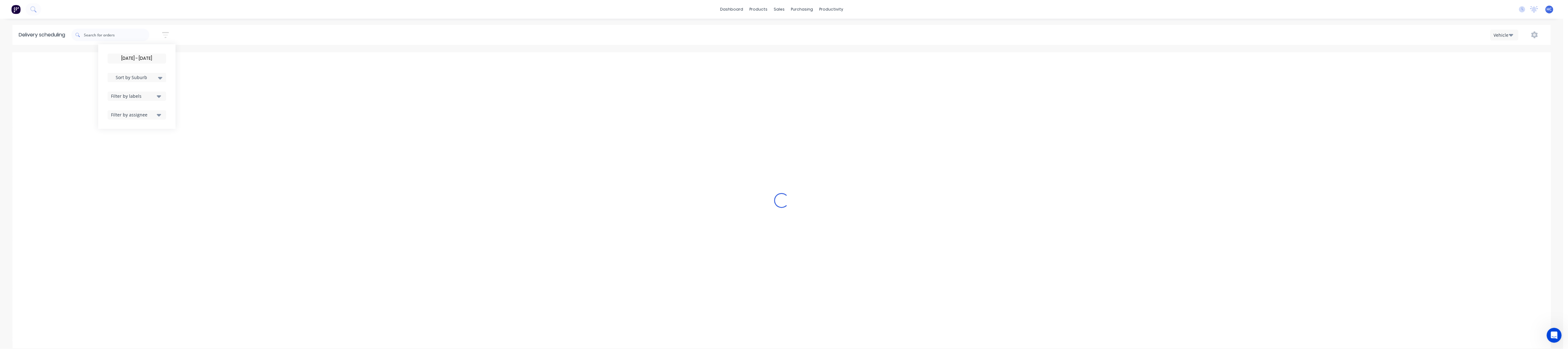
drag, startPoint x: 149, startPoint y: 56, endPoint x: 169, endPoint y: 66, distance: 22.4
click at [149, 56] on input "[DATE] - [DATE]" at bounding box center [136, 58] width 58 height 9
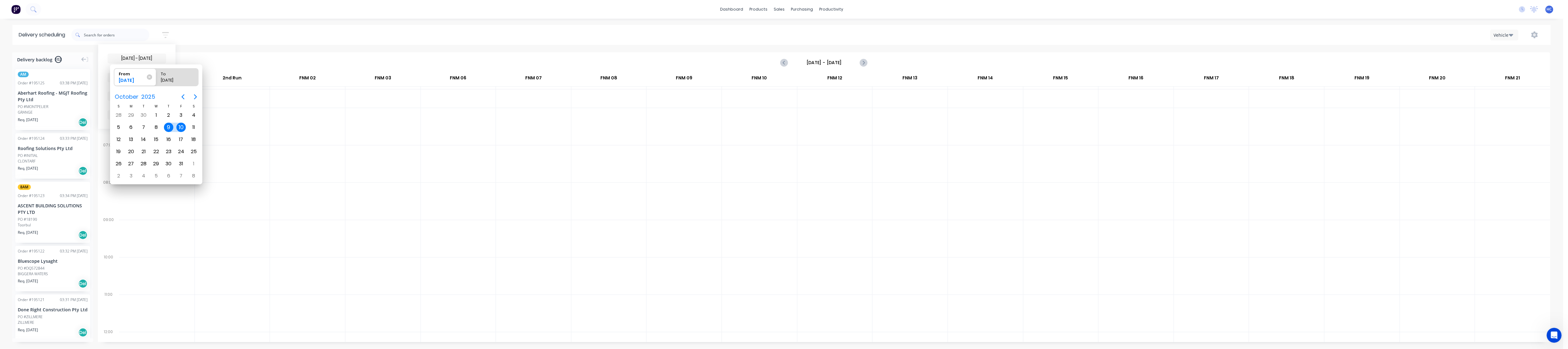
click at [180, 126] on div "10" at bounding box center [181, 127] width 9 height 9
type input "[DATE] - [DATE]"
radio input "false"
radio input "true"
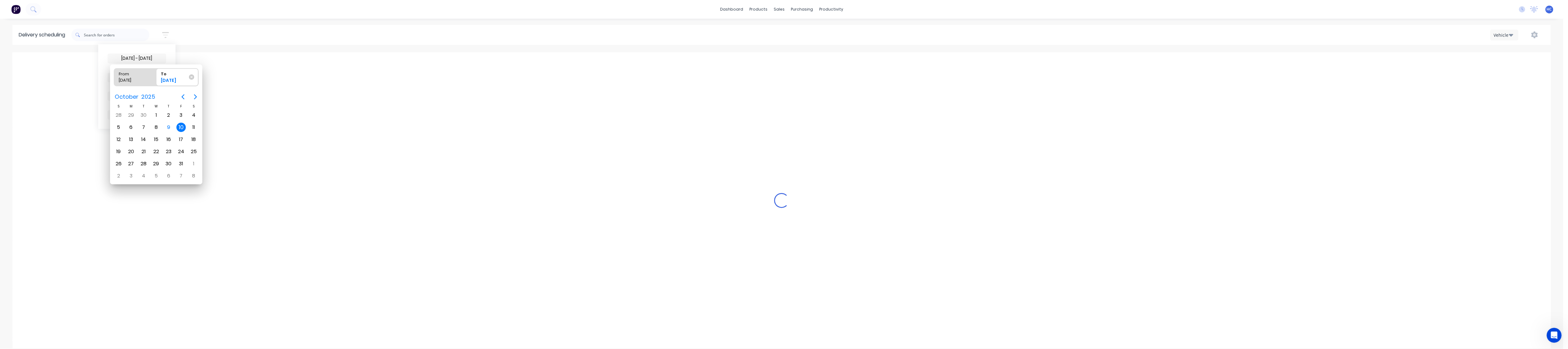
click at [180, 126] on div "10" at bounding box center [181, 127] width 9 height 9
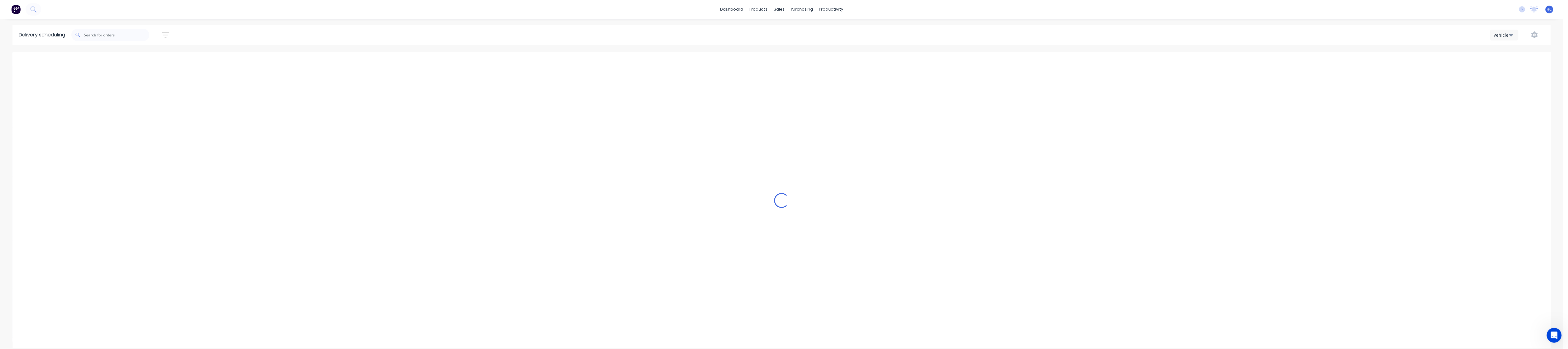
click at [165, 37] on icon "button" at bounding box center [165, 35] width 7 height 8
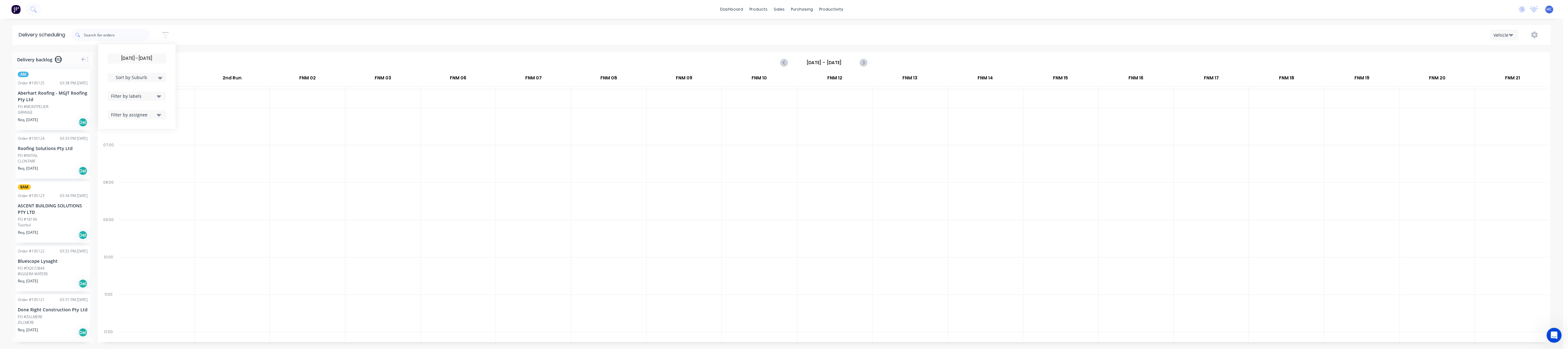
click at [141, 98] on div "Filter by labels" at bounding box center [133, 96] width 44 height 7
click at [121, 142] on div "button" at bounding box center [117, 142] width 12 height 12
click at [146, 72] on div "[DATE] - [DATE] Sort by Suburb Created date Required date Order number Customer…" at bounding box center [137, 86] width 58 height 66
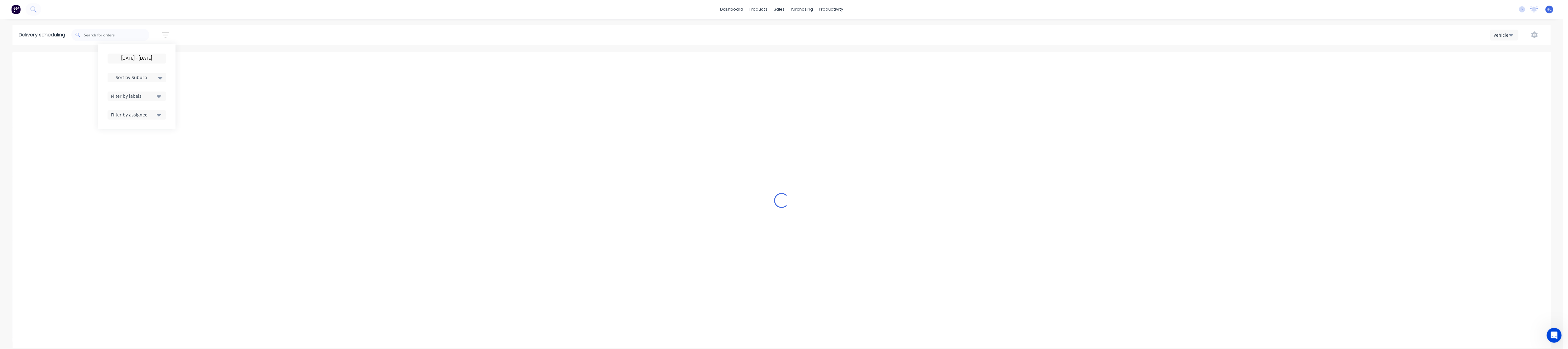
click at [144, 76] on span "Sort by Suburb" at bounding box center [131, 77] width 41 height 7
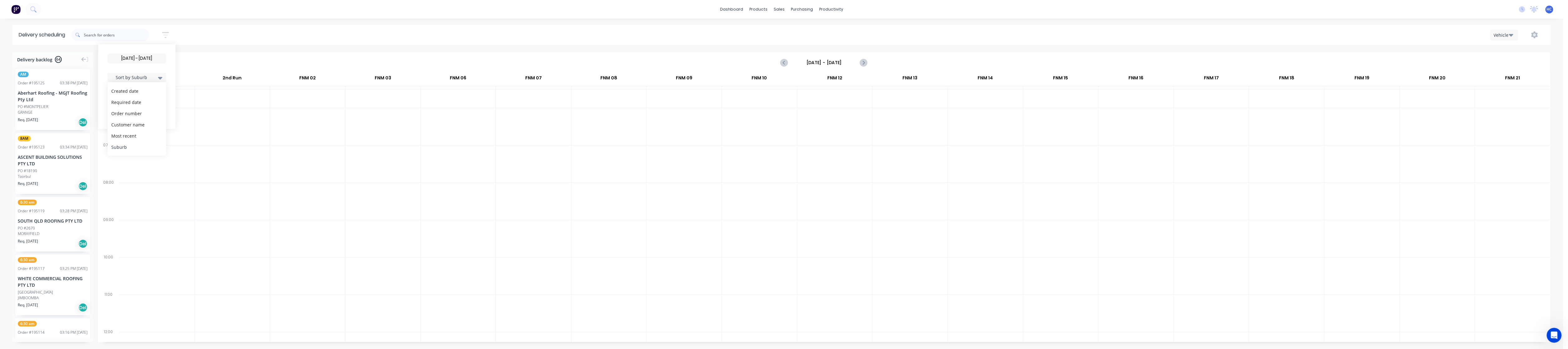
click at [129, 148] on div "Suburb" at bounding box center [137, 147] width 58 height 11
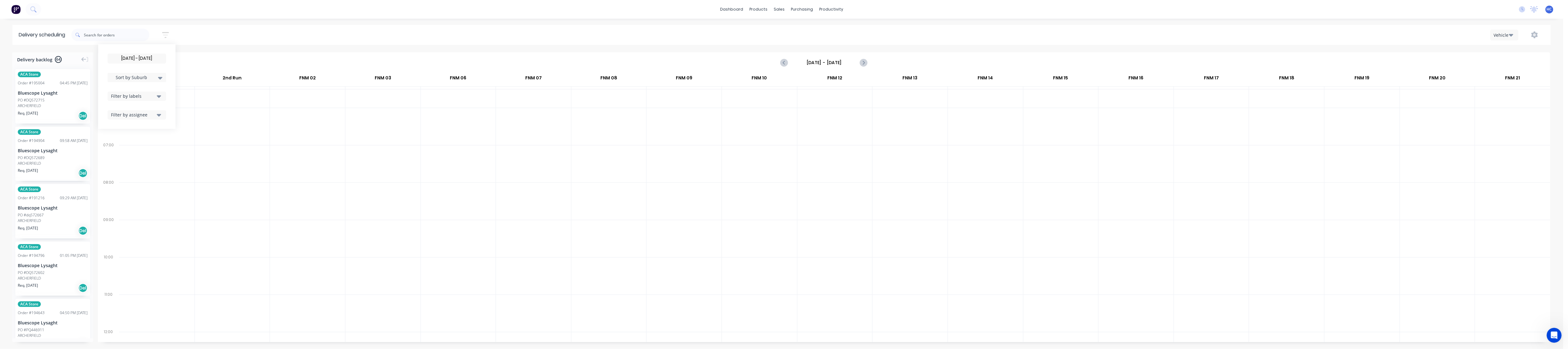
click at [241, 173] on div at bounding box center [232, 164] width 75 height 37
drag, startPoint x: 68, startPoint y: 98, endPoint x: 169, endPoint y: 103, distance: 101.1
drag, startPoint x: 66, startPoint y: 105, endPoint x: 156, endPoint y: 99, distance: 90.2
drag, startPoint x: 46, startPoint y: 92, endPoint x: 157, endPoint y: 91, distance: 111.0
drag, startPoint x: 39, startPoint y: 96, endPoint x: 139, endPoint y: 100, distance: 100.1
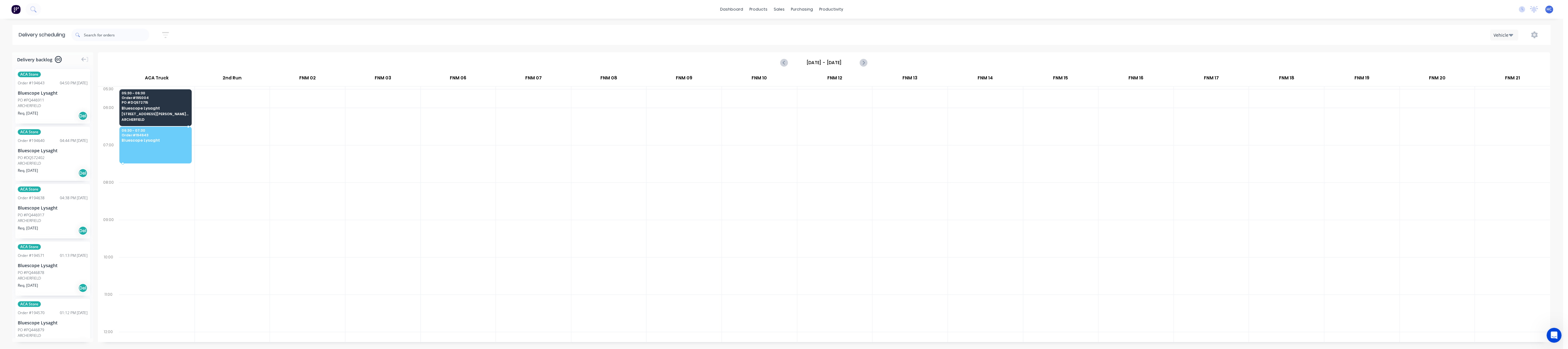
drag, startPoint x: 55, startPoint y: 99, endPoint x: 163, endPoint y: 129, distance: 112.1
drag, startPoint x: 43, startPoint y: 101, endPoint x: 169, endPoint y: 94, distance: 126.2
drag, startPoint x: 51, startPoint y: 92, endPoint x: 100, endPoint y: 116, distance: 54.6
drag, startPoint x: 61, startPoint y: 99, endPoint x: 166, endPoint y: 130, distance: 109.5
drag, startPoint x: 51, startPoint y: 102, endPoint x: 159, endPoint y: 136, distance: 113.2
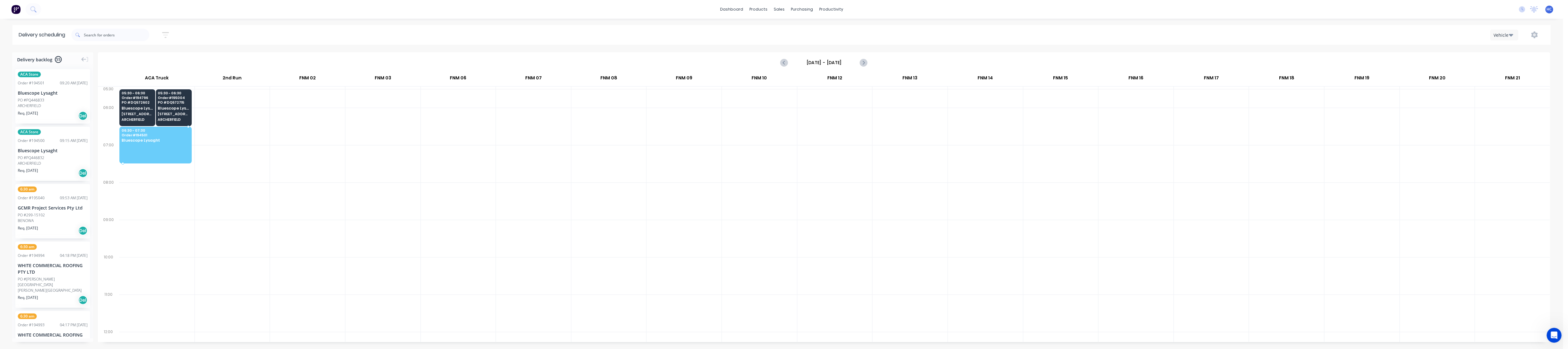
drag, startPoint x: 45, startPoint y: 102, endPoint x: 144, endPoint y: 137, distance: 105.0
drag, startPoint x: 43, startPoint y: 105, endPoint x: 161, endPoint y: 136, distance: 122.0
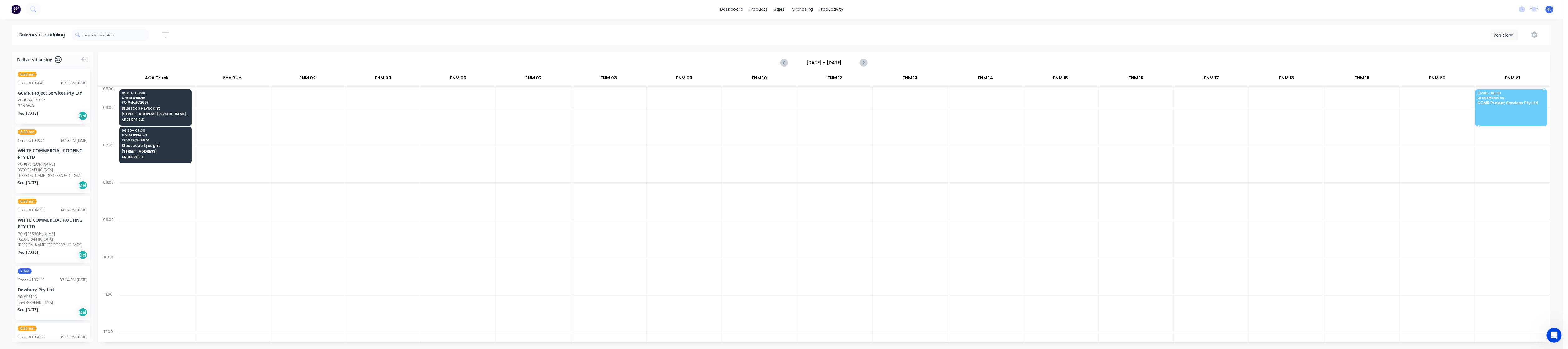
drag, startPoint x: 40, startPoint y: 103, endPoint x: 1512, endPoint y: 106, distance: 1472.0
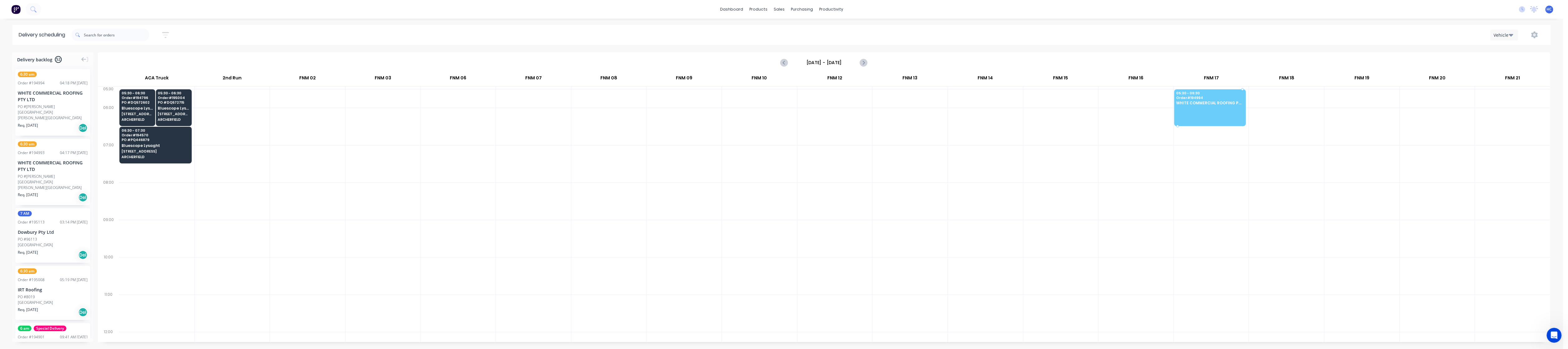
drag, startPoint x: 43, startPoint y: 106, endPoint x: 1210, endPoint y: 94, distance: 1167.1
drag, startPoint x: 28, startPoint y: 109, endPoint x: 1216, endPoint y: 106, distance: 1188.0
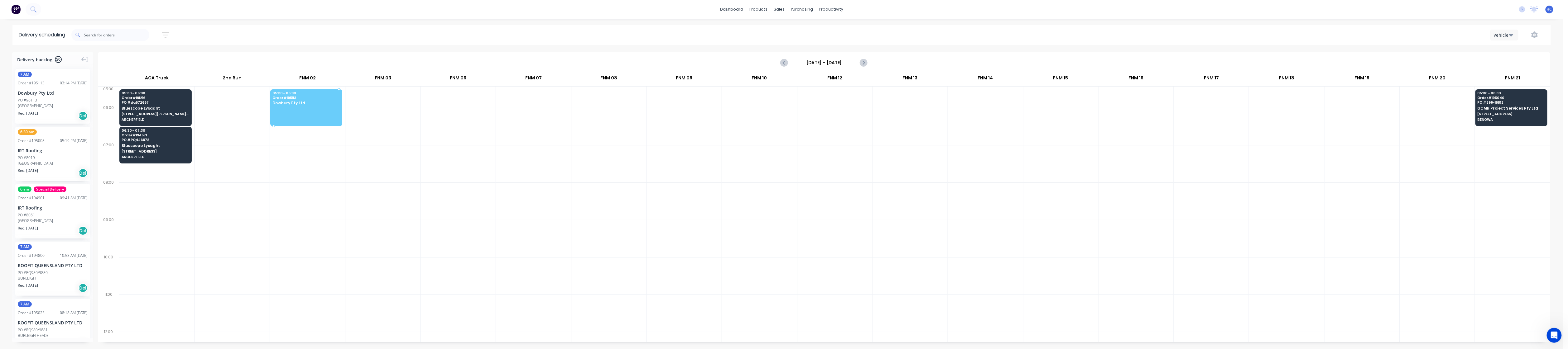
drag, startPoint x: 58, startPoint y: 105, endPoint x: 322, endPoint y: 100, distance: 264.0
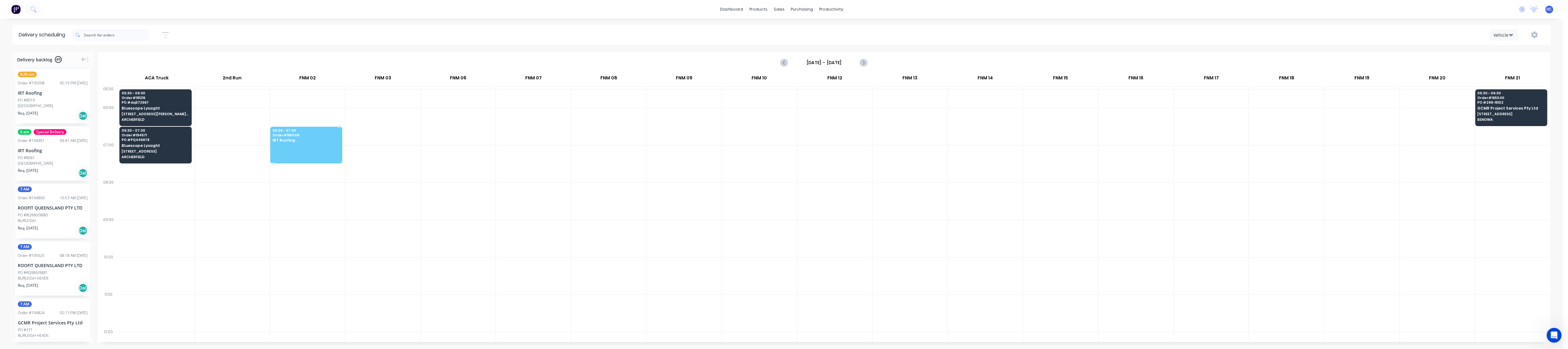
drag, startPoint x: 44, startPoint y: 95, endPoint x: 307, endPoint y: 137, distance: 266.3
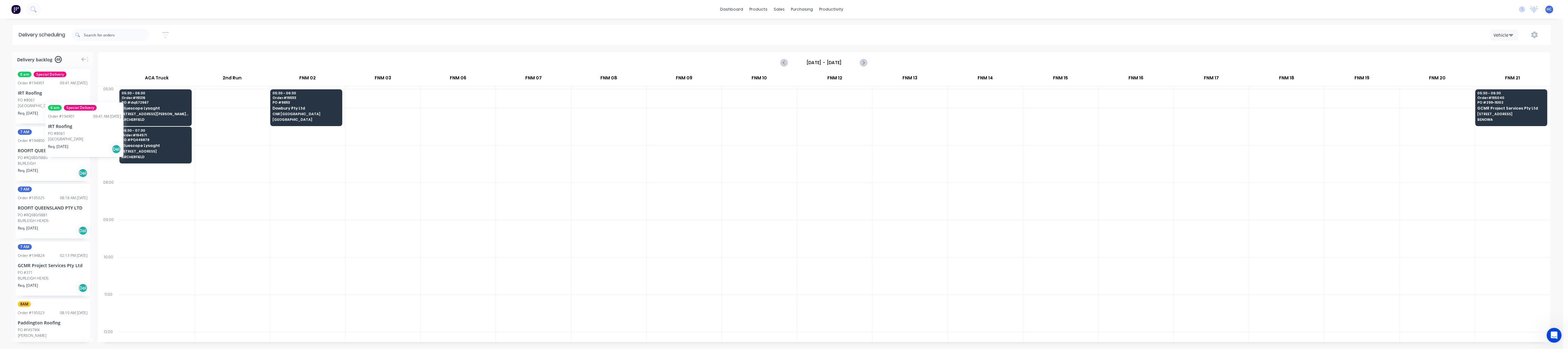
drag, startPoint x: 35, startPoint y: 100, endPoint x: 46, endPoint y: 98, distance: 11.2
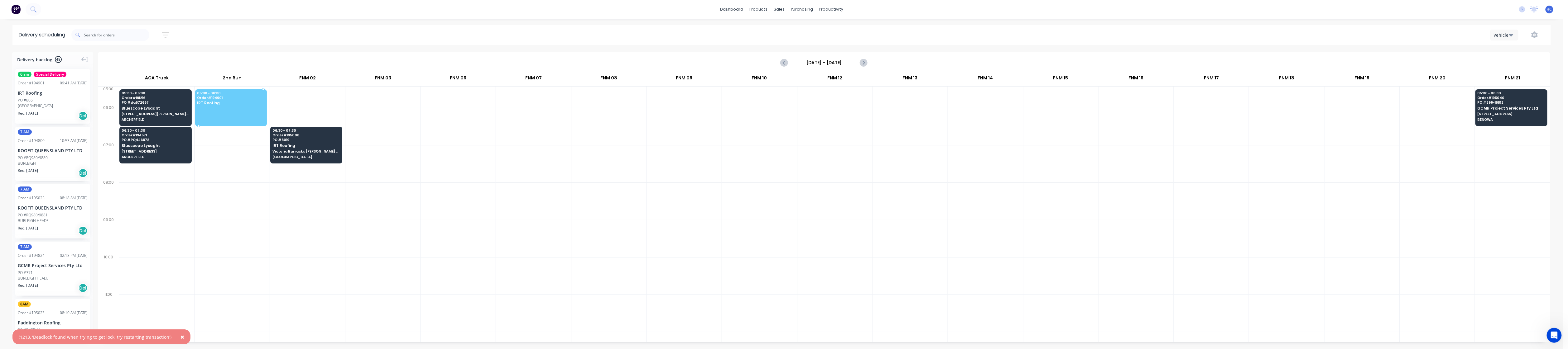
drag, startPoint x: 43, startPoint y: 98, endPoint x: 228, endPoint y: 102, distance: 185.0
click at [181, 283] on span "×" at bounding box center [183, 337] width 4 height 9
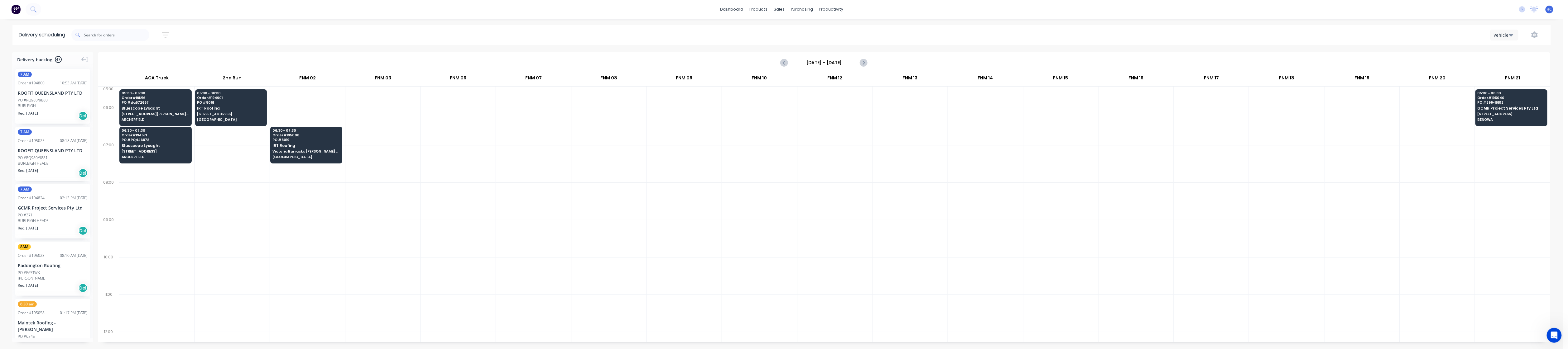
drag, startPoint x: 316, startPoint y: 229, endPoint x: 321, endPoint y: 229, distance: 5.0
click at [316, 230] on div at bounding box center [307, 238] width 75 height 37
drag, startPoint x: 46, startPoint y: 102, endPoint x: 1499, endPoint y: 138, distance: 1453.4
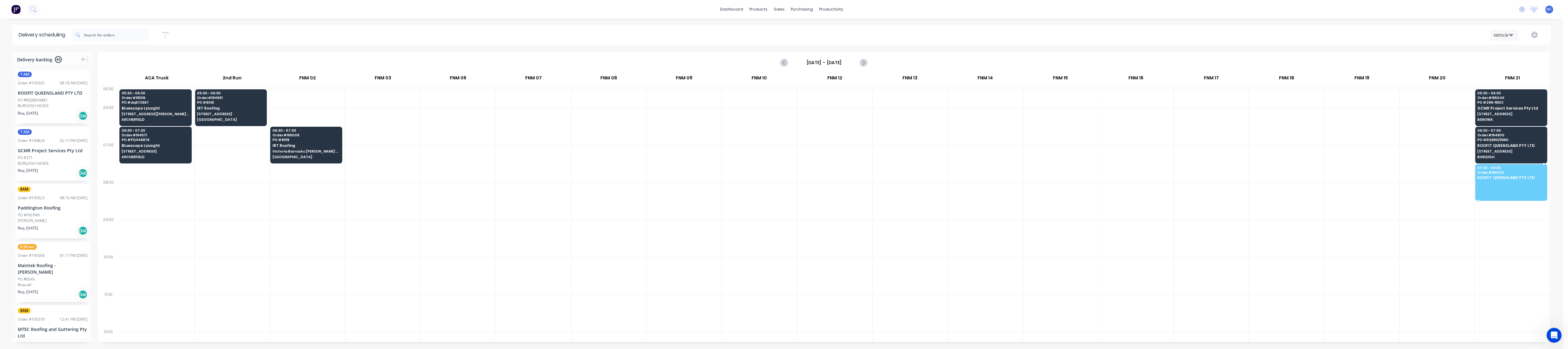
drag, startPoint x: 48, startPoint y: 94, endPoint x: 1514, endPoint y: 171, distance: 1468.0
drag, startPoint x: 39, startPoint y: 98, endPoint x: 1514, endPoint y: 177, distance: 1477.1
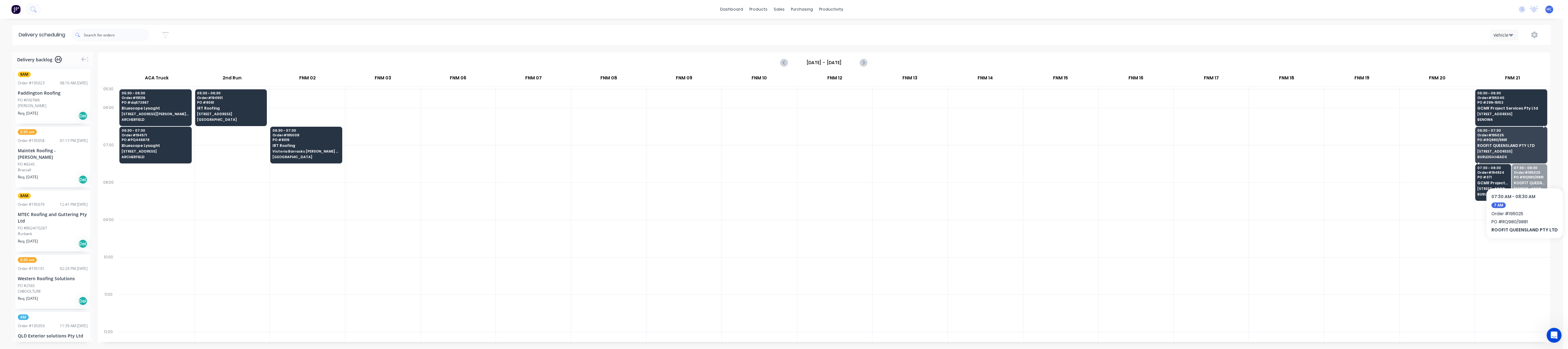
drag, startPoint x: 1521, startPoint y: 188, endPoint x: 1523, endPoint y: 151, distance: 37.1
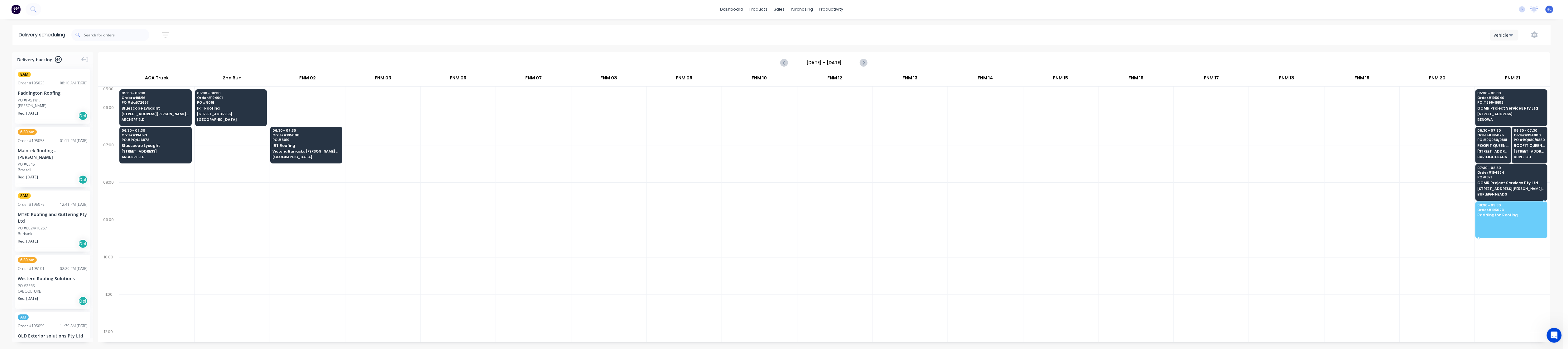
drag, startPoint x: 49, startPoint y: 111, endPoint x: 1517, endPoint y: 216, distance: 1471.8
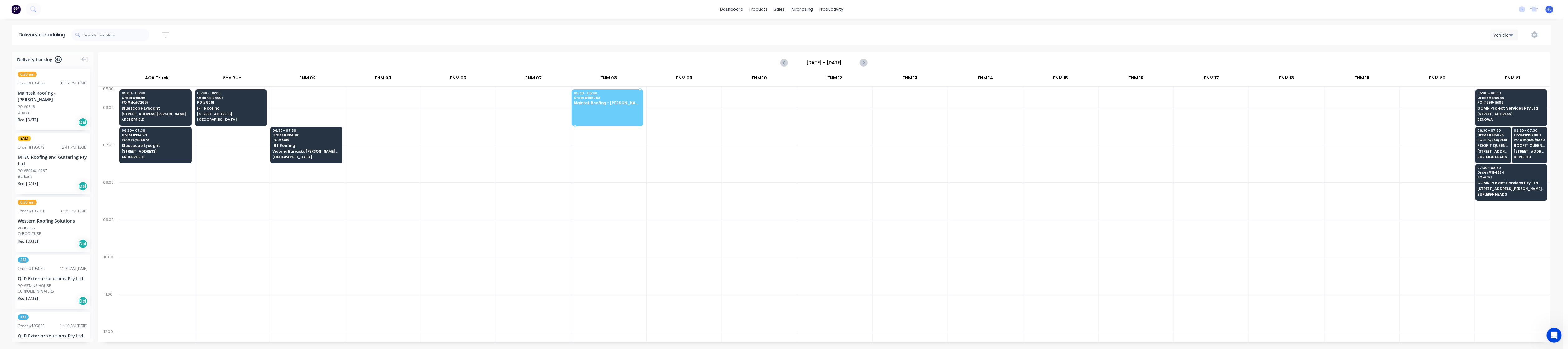
drag, startPoint x: 45, startPoint y: 118, endPoint x: 634, endPoint y: 105, distance: 589.1
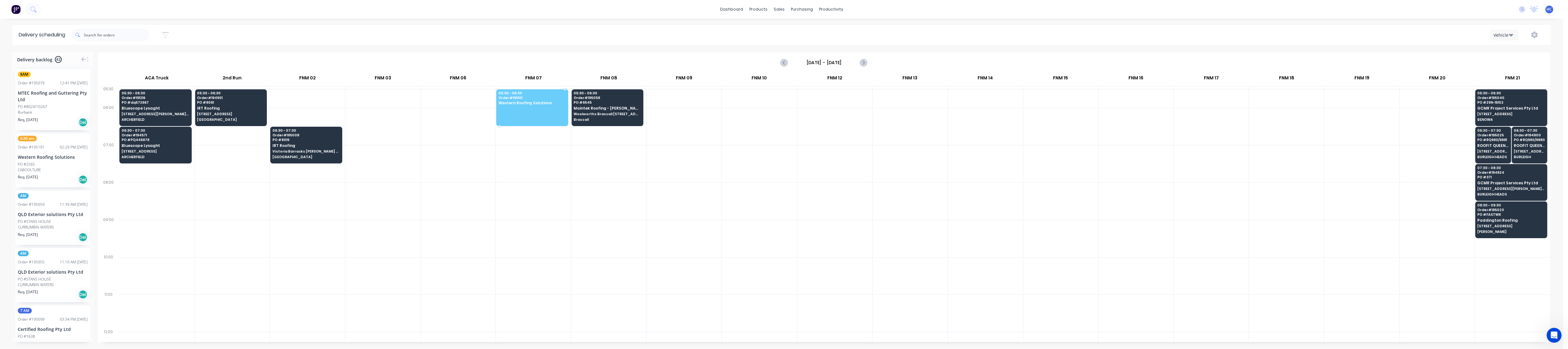
drag, startPoint x: 64, startPoint y: 157, endPoint x: 525, endPoint y: 94, distance: 465.3
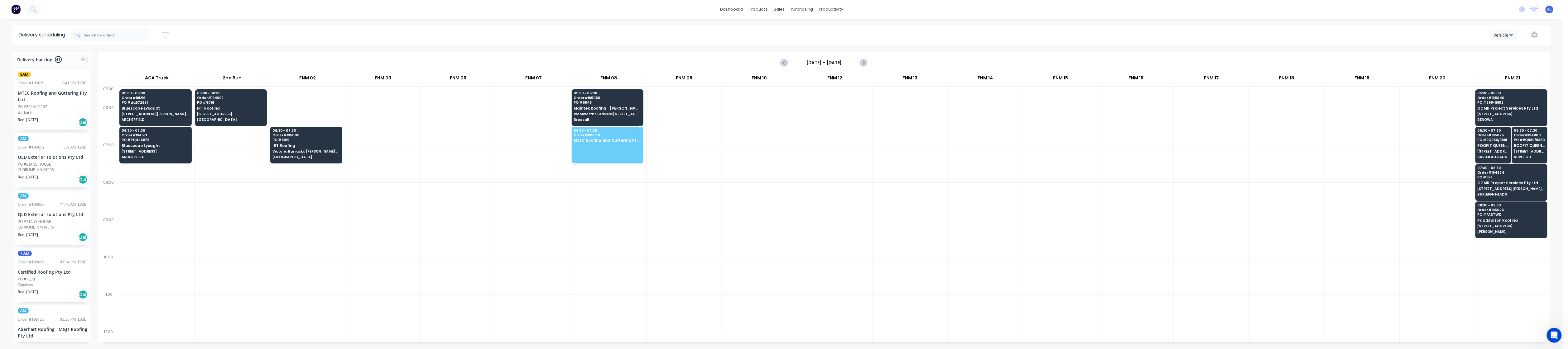
drag, startPoint x: 34, startPoint y: 105, endPoint x: 575, endPoint y: 133, distance: 541.7
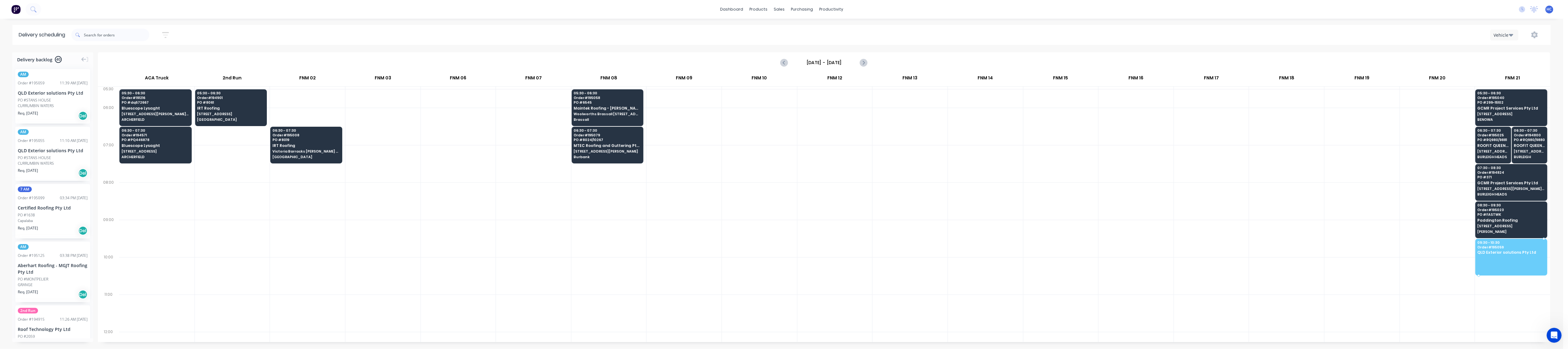
drag, startPoint x: 50, startPoint y: 100, endPoint x: 1475, endPoint y: 240, distance: 1431.9
drag, startPoint x: 70, startPoint y: 109, endPoint x: 1488, endPoint y: 255, distance: 1425.5
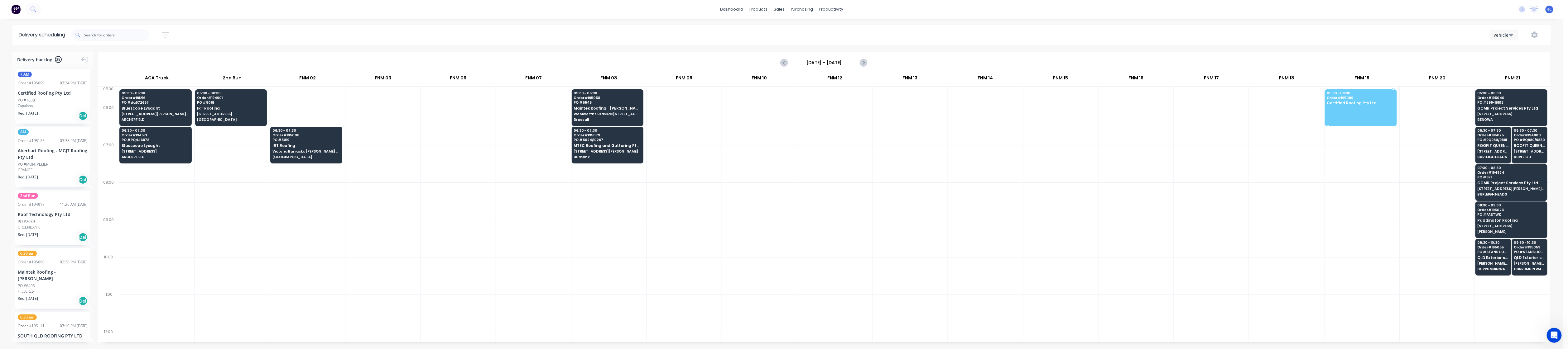
drag, startPoint x: 28, startPoint y: 100, endPoint x: 1327, endPoint y: 94, distance: 1299.0
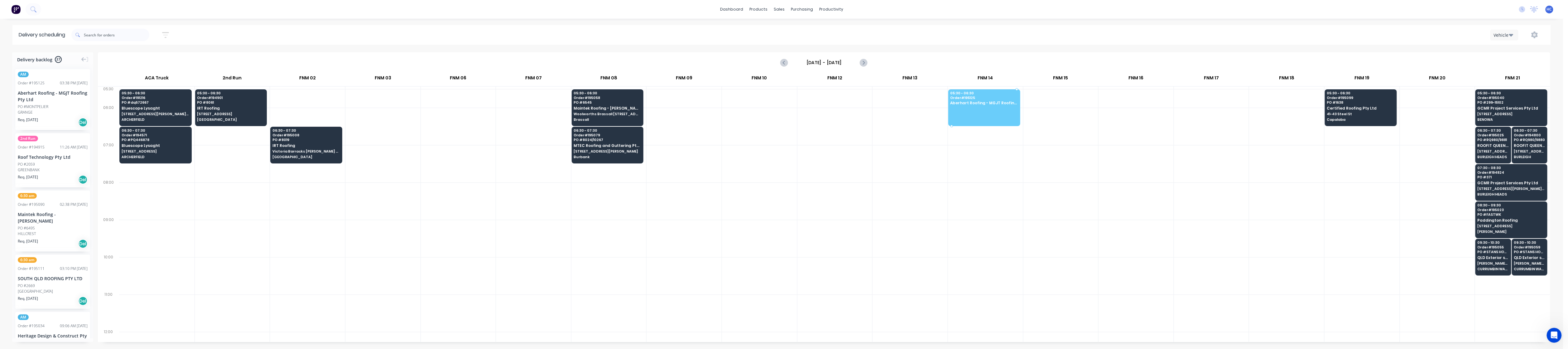
drag, startPoint x: 33, startPoint y: 110, endPoint x: 981, endPoint y: 100, distance: 948.1
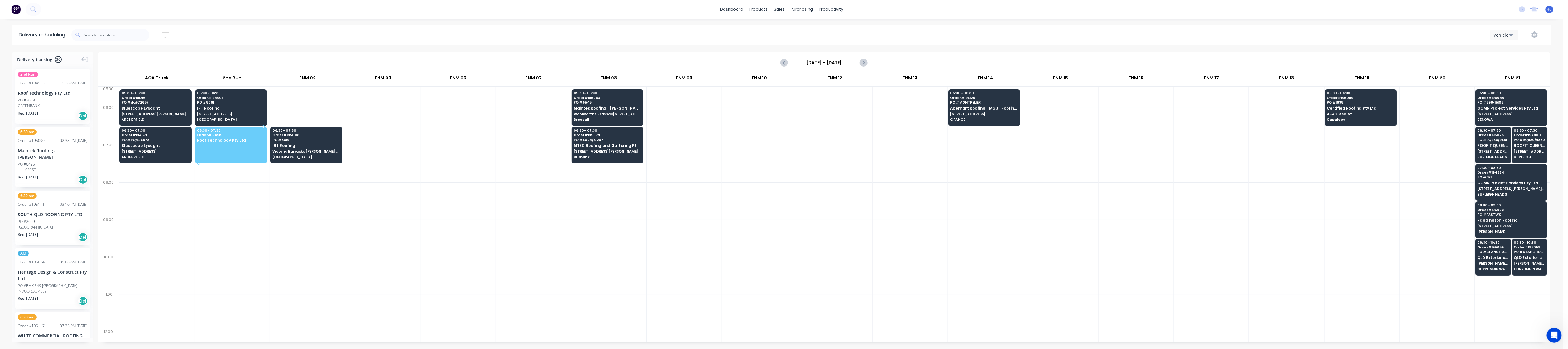
drag, startPoint x: 24, startPoint y: 103, endPoint x: 229, endPoint y: 136, distance: 207.6
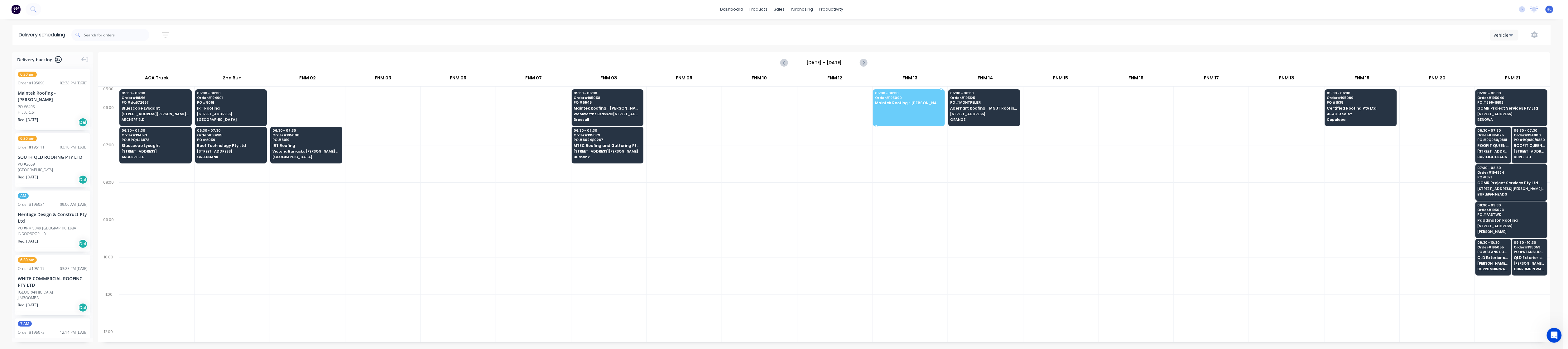
drag, startPoint x: 47, startPoint y: 104, endPoint x: 916, endPoint y: 102, distance: 869.0
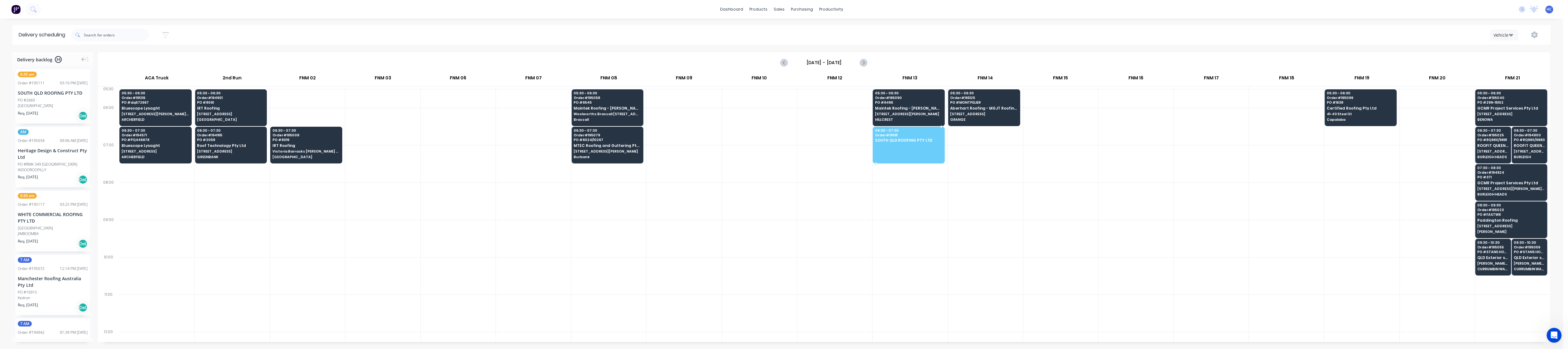
drag, startPoint x: 43, startPoint y: 91, endPoint x: 910, endPoint y: 143, distance: 868.6
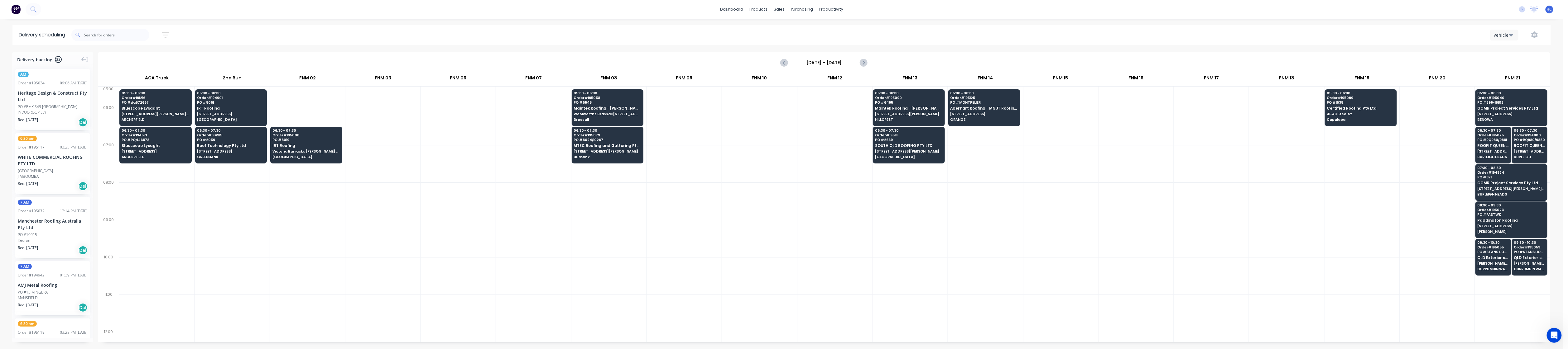
click at [315, 228] on div at bounding box center [307, 238] width 75 height 37
drag, startPoint x: 43, startPoint y: 108, endPoint x: 986, endPoint y: 142, distance: 943.6
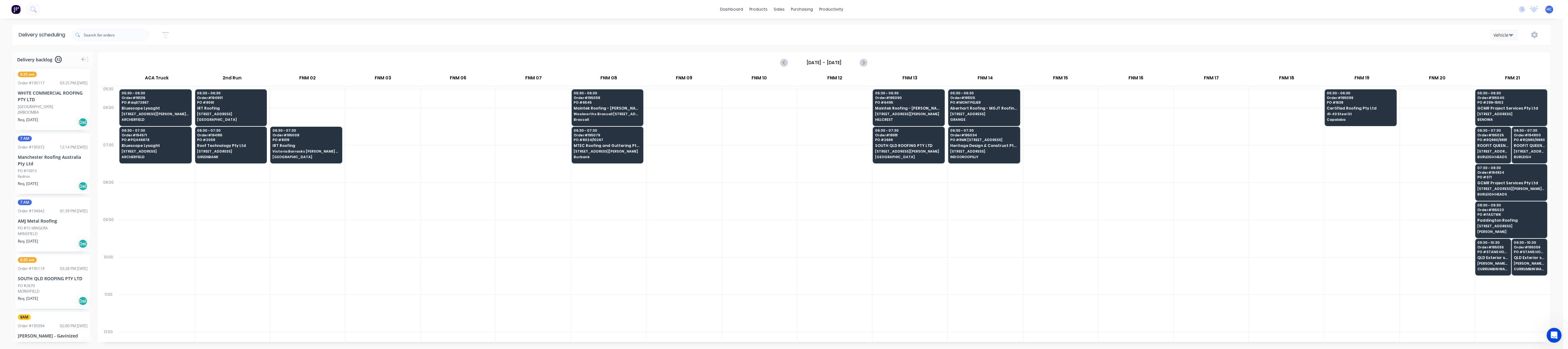
click at [219, 263] on div at bounding box center [232, 275] width 75 height 37
drag, startPoint x: 43, startPoint y: 102, endPoint x: 890, endPoint y: 174, distance: 850.1
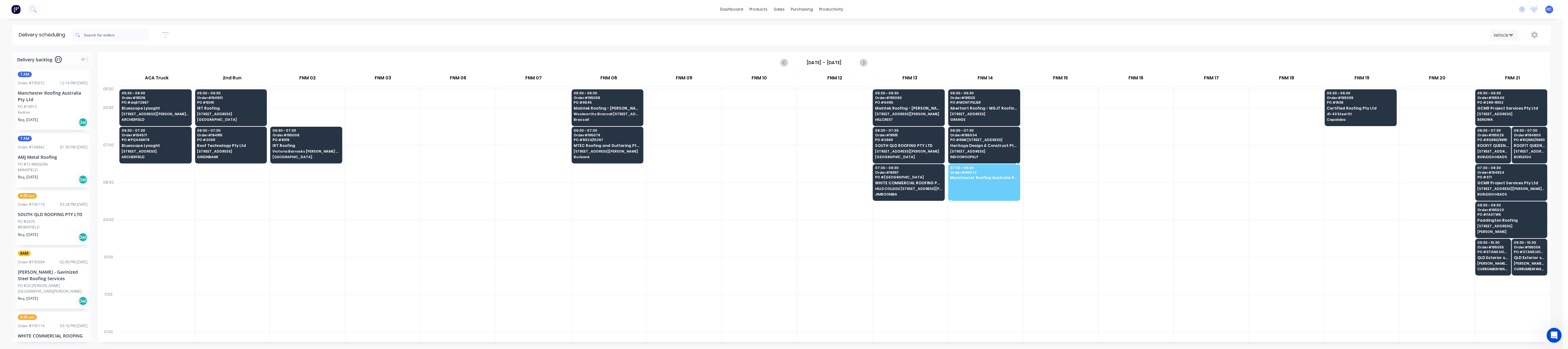
drag, startPoint x: 35, startPoint y: 102, endPoint x: 975, endPoint y: 178, distance: 943.1
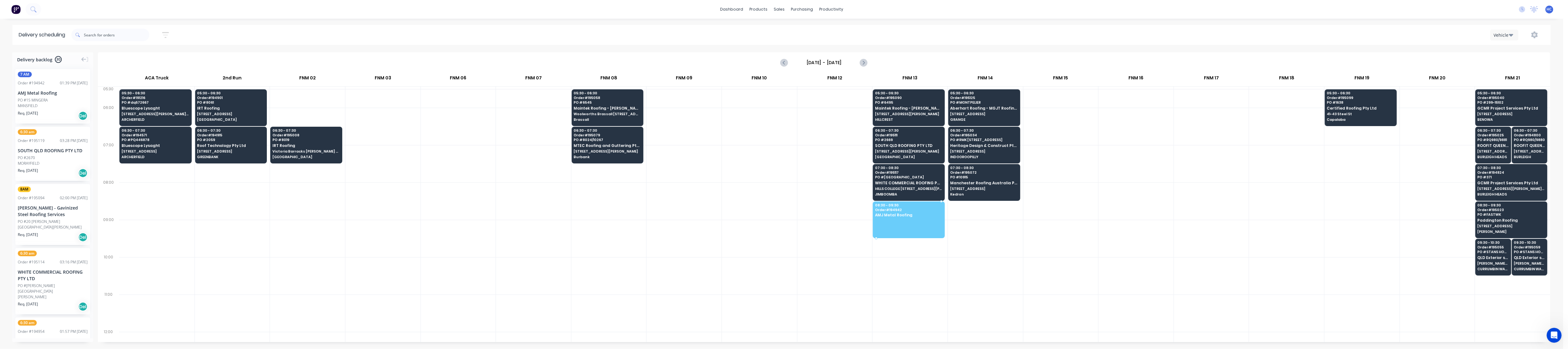
drag, startPoint x: 21, startPoint y: 99, endPoint x: 905, endPoint y: 212, distance: 891.2
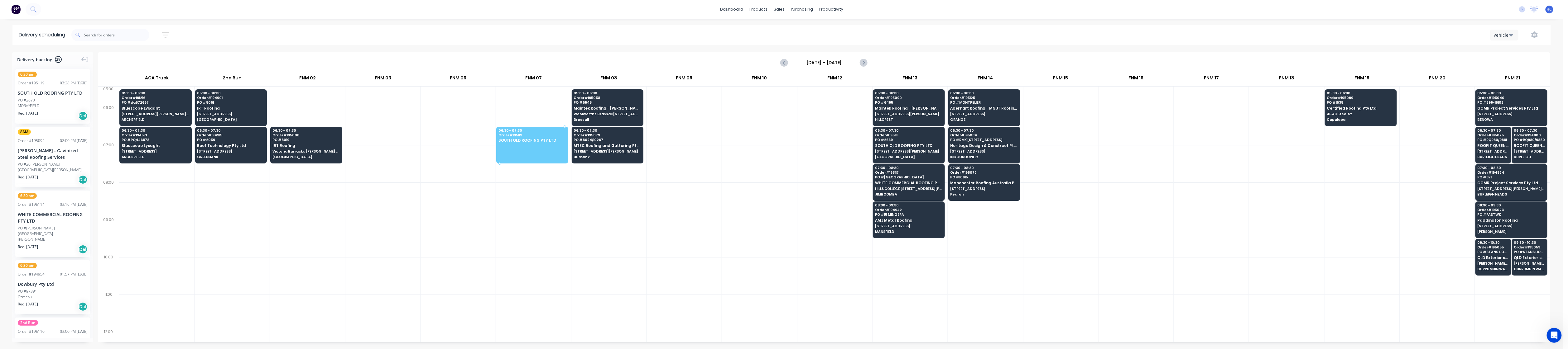
drag, startPoint x: 42, startPoint y: 103, endPoint x: 538, endPoint y: 140, distance: 497.4
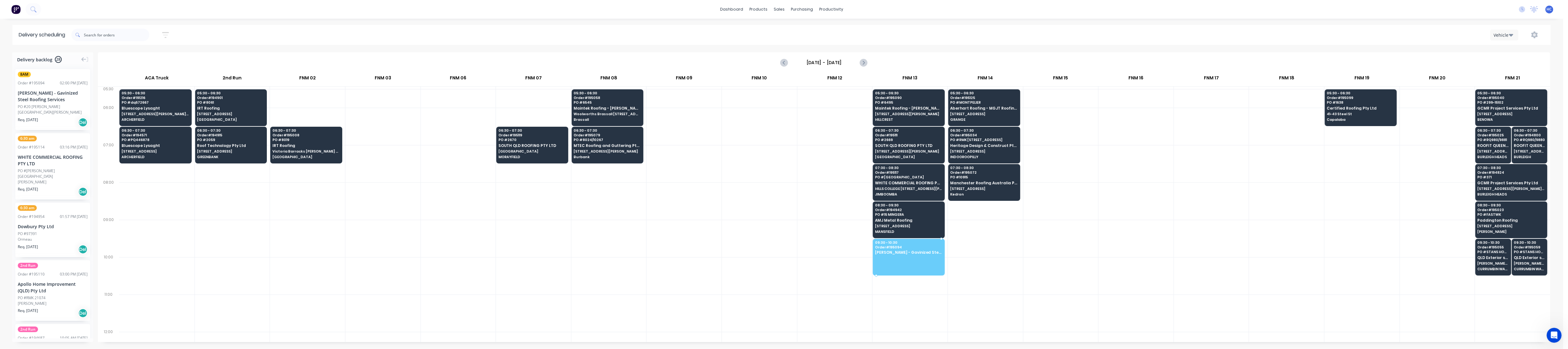
drag, startPoint x: 41, startPoint y: 99, endPoint x: 908, endPoint y: 254, distance: 880.7
click at [286, 251] on div at bounding box center [307, 238] width 75 height 37
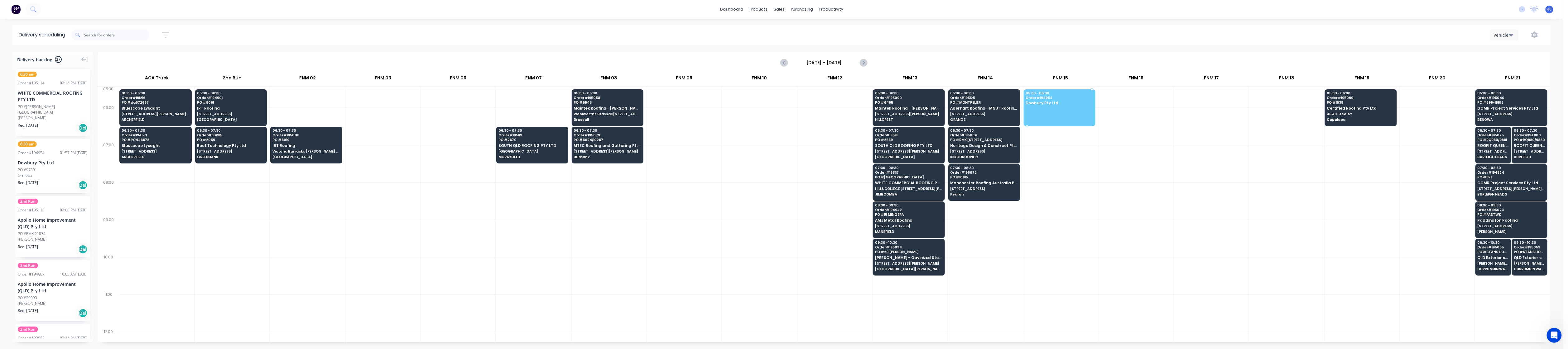
drag, startPoint x: 37, startPoint y: 158, endPoint x: 1052, endPoint y: 98, distance: 1016.8
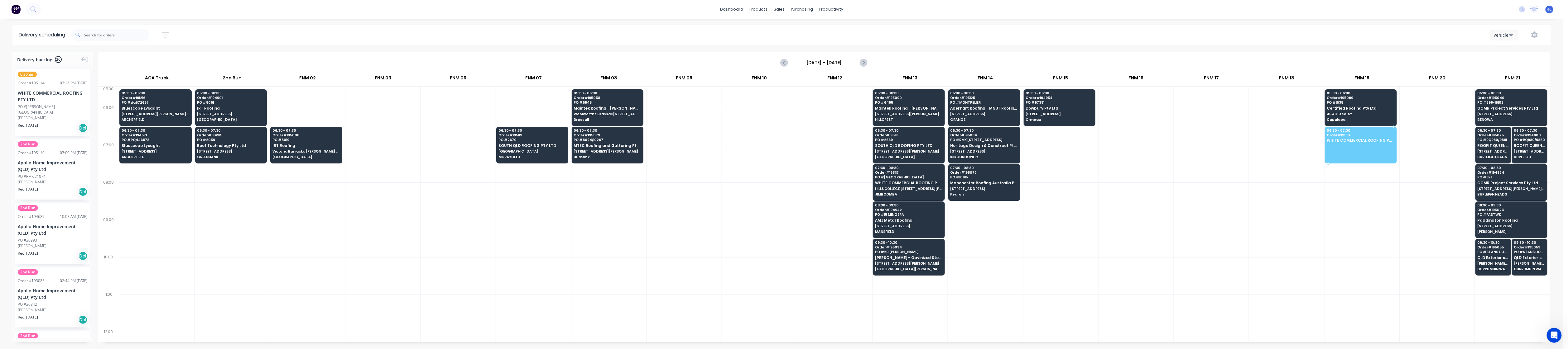
drag, startPoint x: 51, startPoint y: 101, endPoint x: 1339, endPoint y: 135, distance: 1288.4
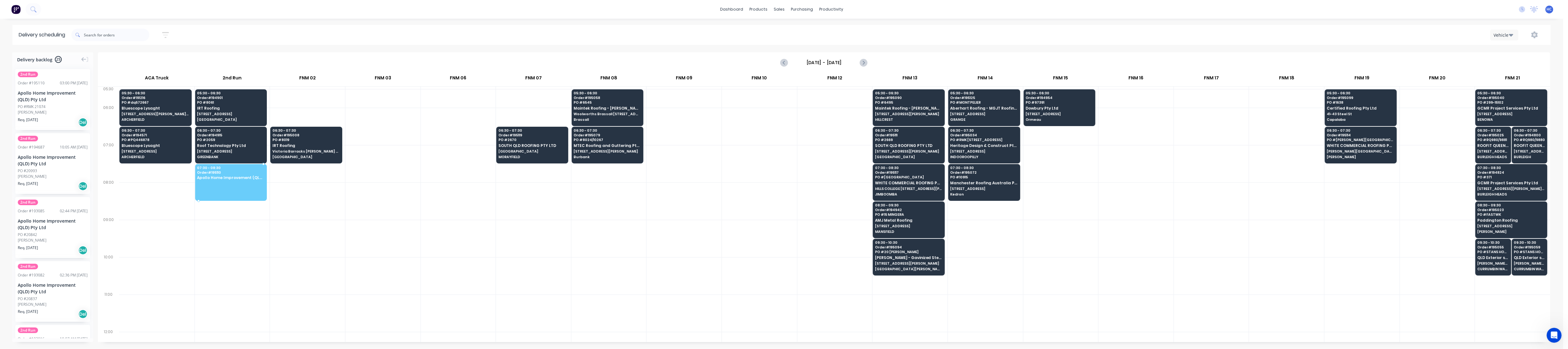
drag, startPoint x: 27, startPoint y: 97, endPoint x: 240, endPoint y: 179, distance: 228.2
drag, startPoint x: 49, startPoint y: 121, endPoint x: 227, endPoint y: 179, distance: 187.2
drag, startPoint x: 61, startPoint y: 126, endPoint x: 46, endPoint y: 123, distance: 15.3
click at [55, 134] on div "Delivery backlog 23 2nd Run Order # 193085 02:44 PM [DATE] Apollo Home Improvem…" at bounding box center [782, 200] width 1563 height 296
drag, startPoint x: 50, startPoint y: 115, endPoint x: 218, endPoint y: 176, distance: 178.7
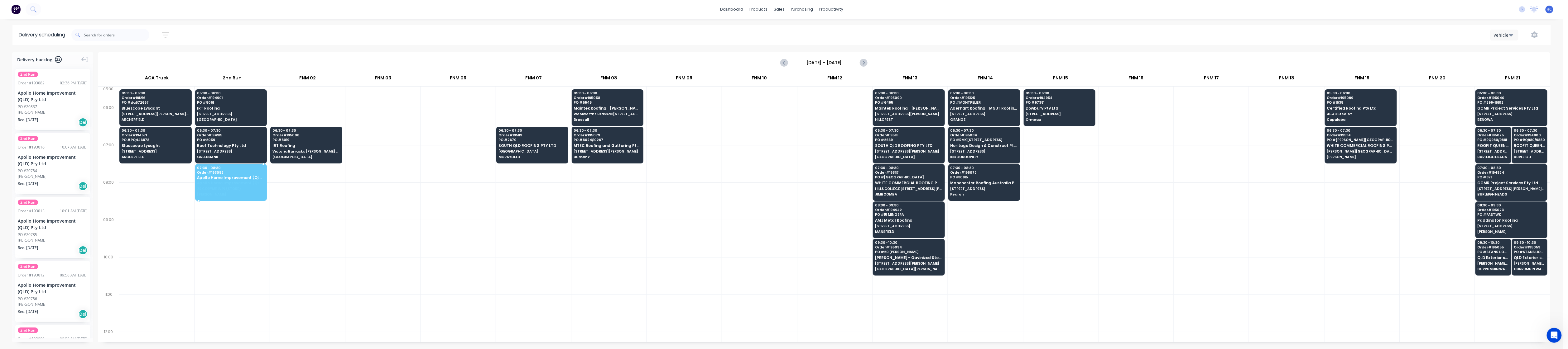
drag, startPoint x: 53, startPoint y: 98, endPoint x: 223, endPoint y: 174, distance: 186.2
drag, startPoint x: 43, startPoint y: 100, endPoint x: 239, endPoint y: 179, distance: 211.3
drag, startPoint x: 66, startPoint y: 109, endPoint x: 231, endPoint y: 168, distance: 175.2
drag, startPoint x: 46, startPoint y: 102, endPoint x: 235, endPoint y: 176, distance: 203.0
drag, startPoint x: 57, startPoint y: 104, endPoint x: 63, endPoint y: 111, distance: 9.2
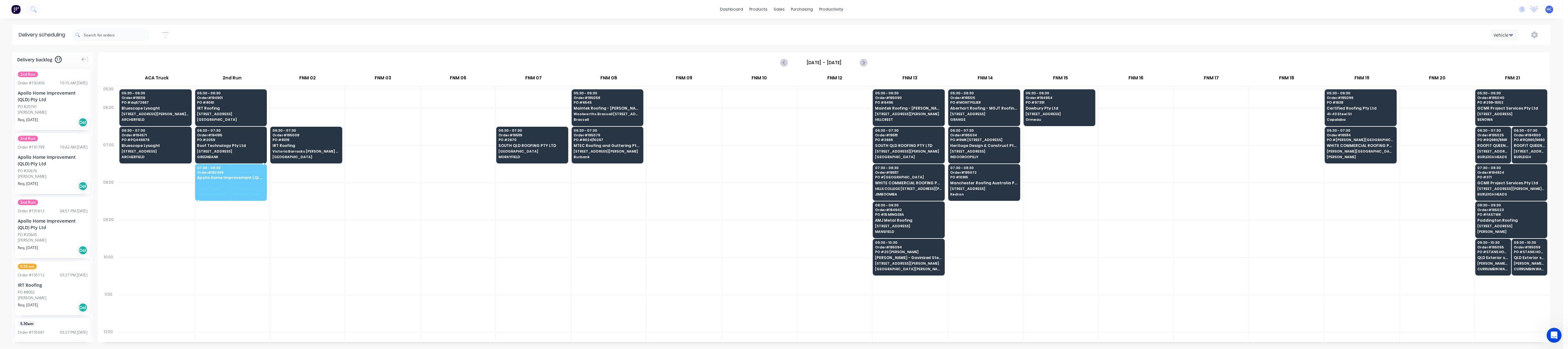
drag, startPoint x: 68, startPoint y: 111, endPoint x: 256, endPoint y: 182, distance: 201.0
drag, startPoint x: 45, startPoint y: 102, endPoint x: 221, endPoint y: 170, distance: 188.7
drag, startPoint x: 34, startPoint y: 100, endPoint x: 236, endPoint y: 174, distance: 215.1
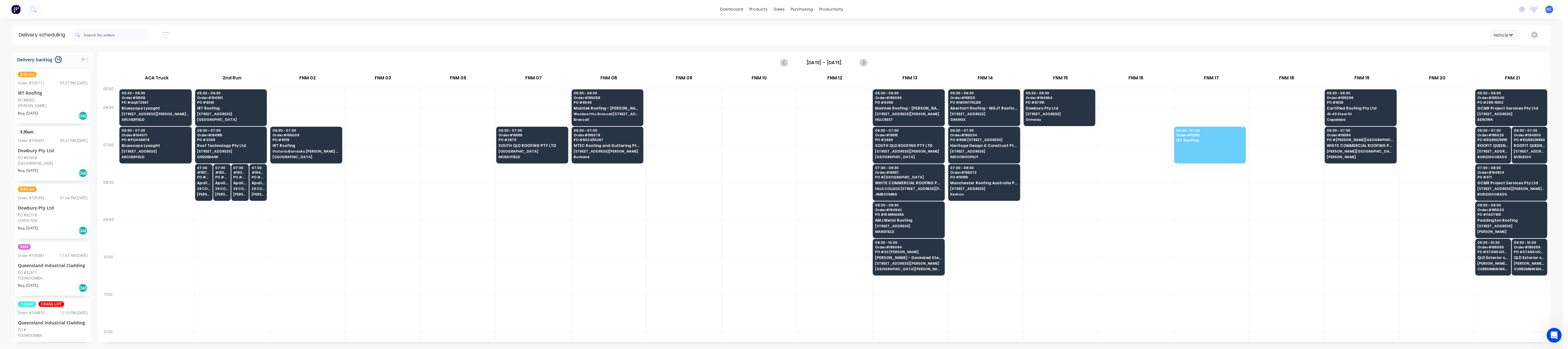
drag, startPoint x: 50, startPoint y: 103, endPoint x: 1212, endPoint y: 143, distance: 1162.7
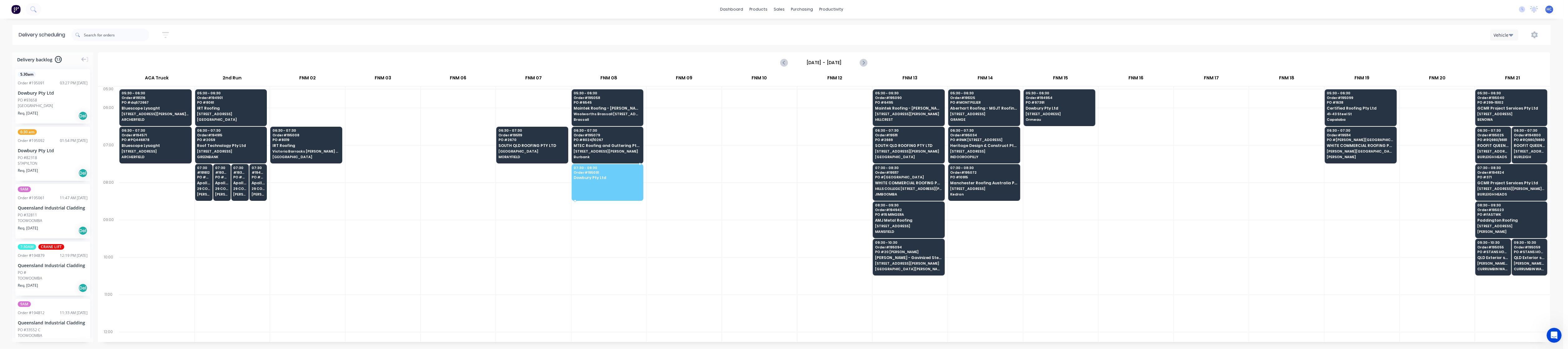
drag, startPoint x: 46, startPoint y: 108, endPoint x: 604, endPoint y: 174, distance: 561.9
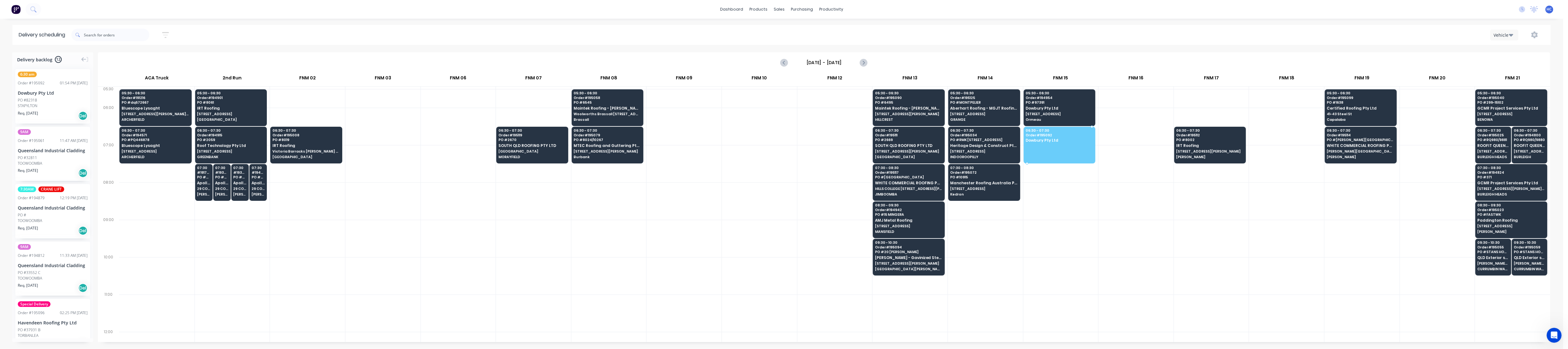
drag, startPoint x: 33, startPoint y: 94, endPoint x: 1047, endPoint y: 139, distance: 1015.0
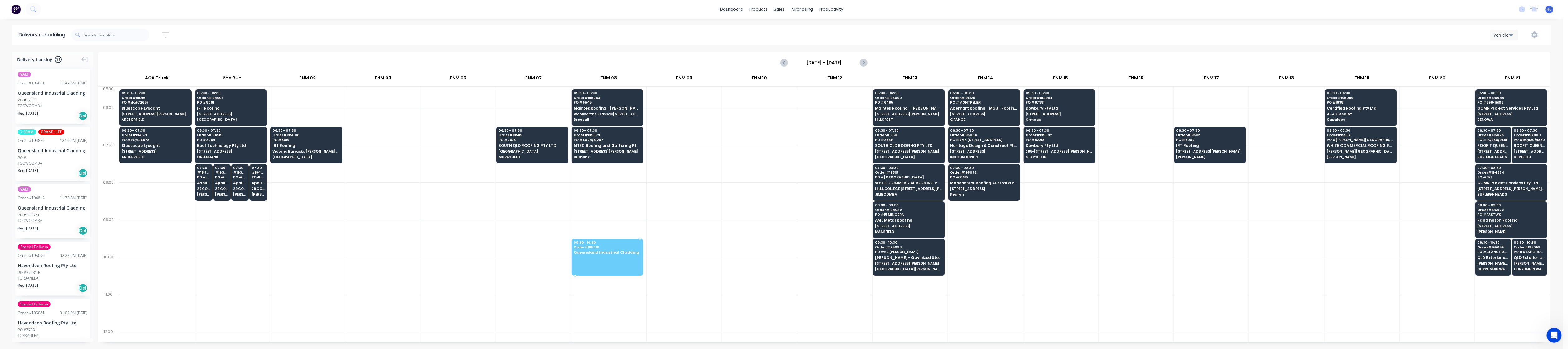
drag, startPoint x: 54, startPoint y: 99, endPoint x: 612, endPoint y: 240, distance: 575.5
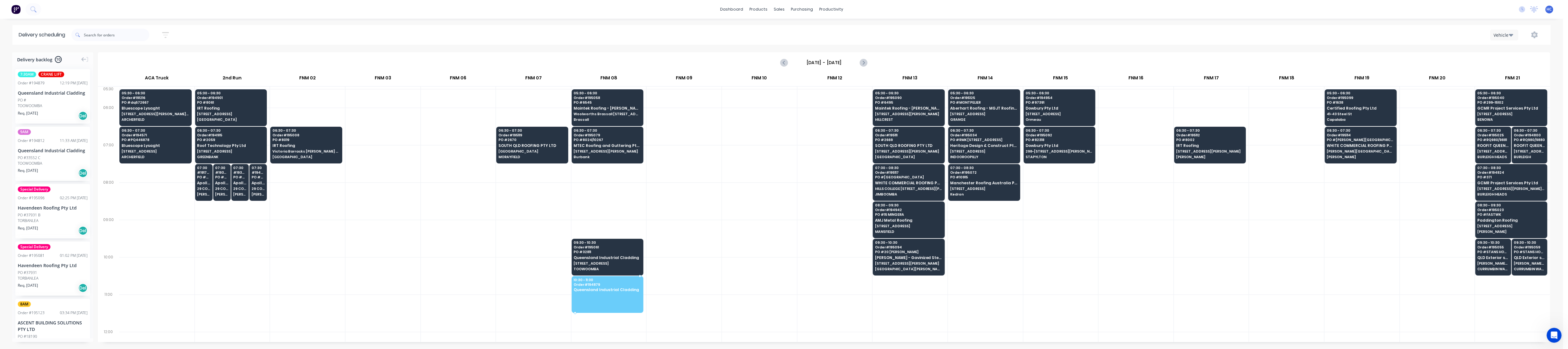
drag, startPoint x: 43, startPoint y: 109, endPoint x: 629, endPoint y: 277, distance: 609.6
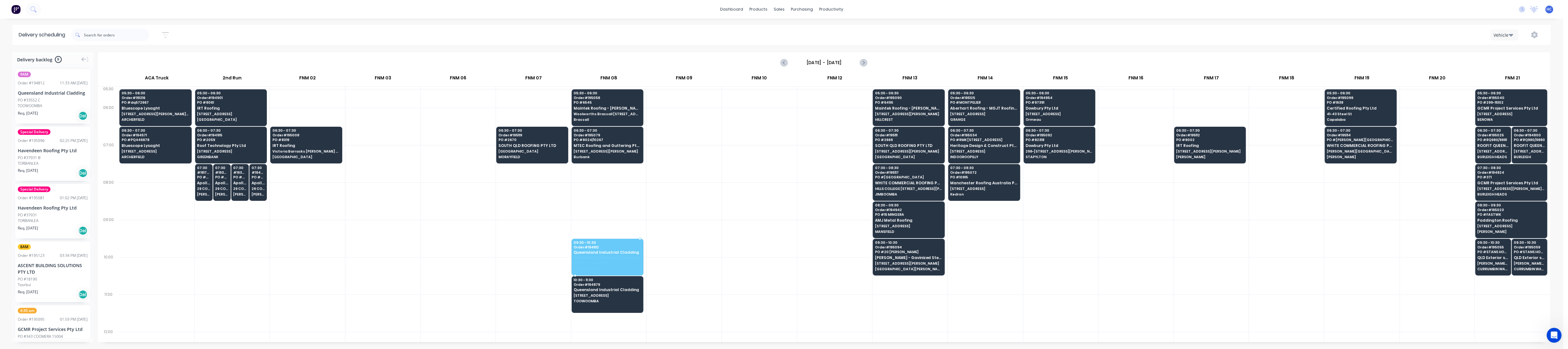
drag, startPoint x: 47, startPoint y: 94, endPoint x: 600, endPoint y: 255, distance: 576.0
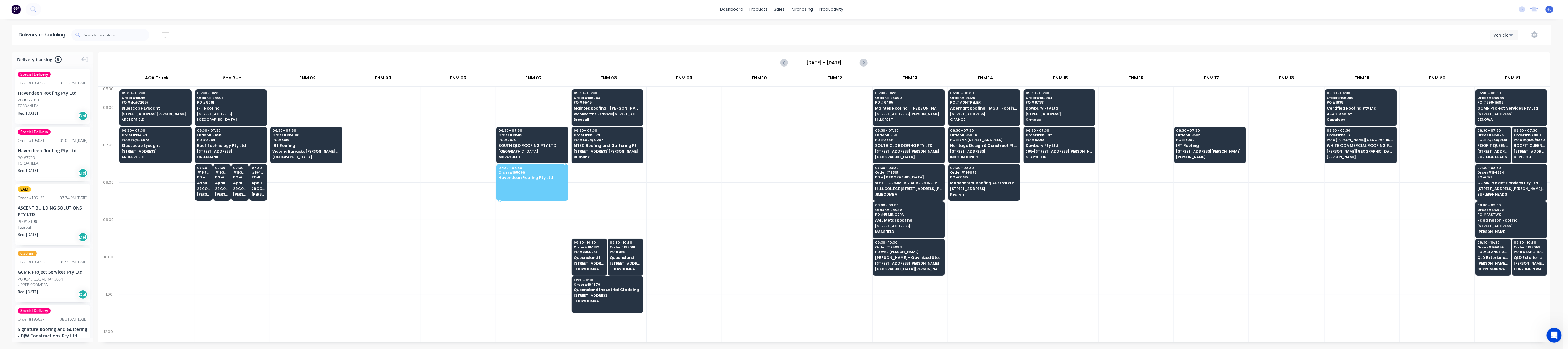
drag, startPoint x: 43, startPoint y: 105, endPoint x: 522, endPoint y: 179, distance: 484.7
drag, startPoint x: 43, startPoint y: 101, endPoint x: 575, endPoint y: 207, distance: 542.5
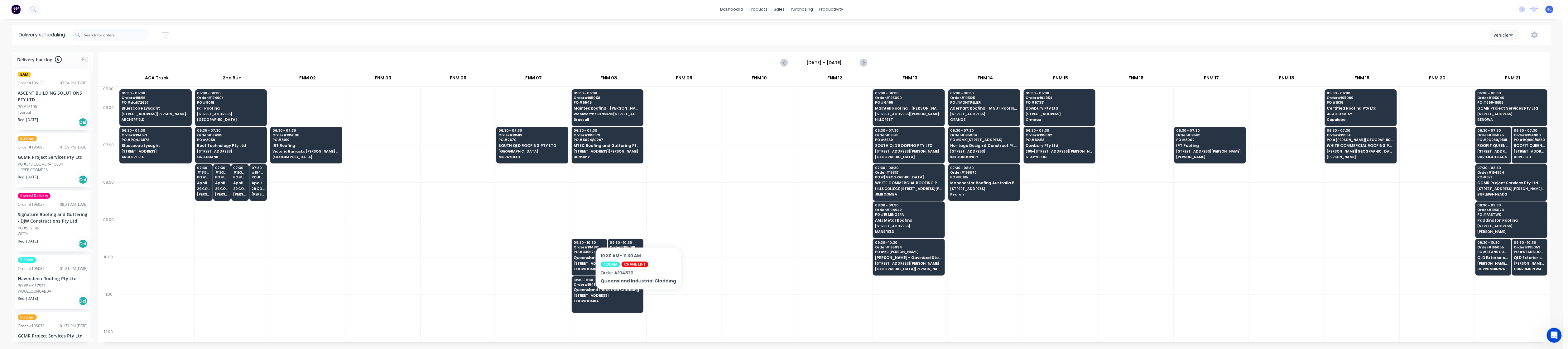
click at [598, 276] on div at bounding box center [684, 275] width 75 height 37
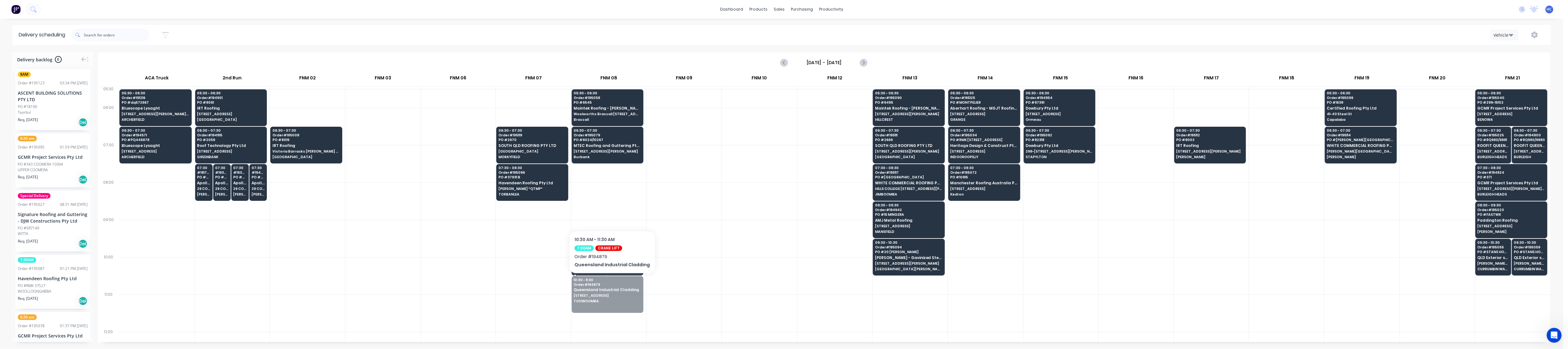
drag, startPoint x: 609, startPoint y: 297, endPoint x: 615, endPoint y: 260, distance: 37.5
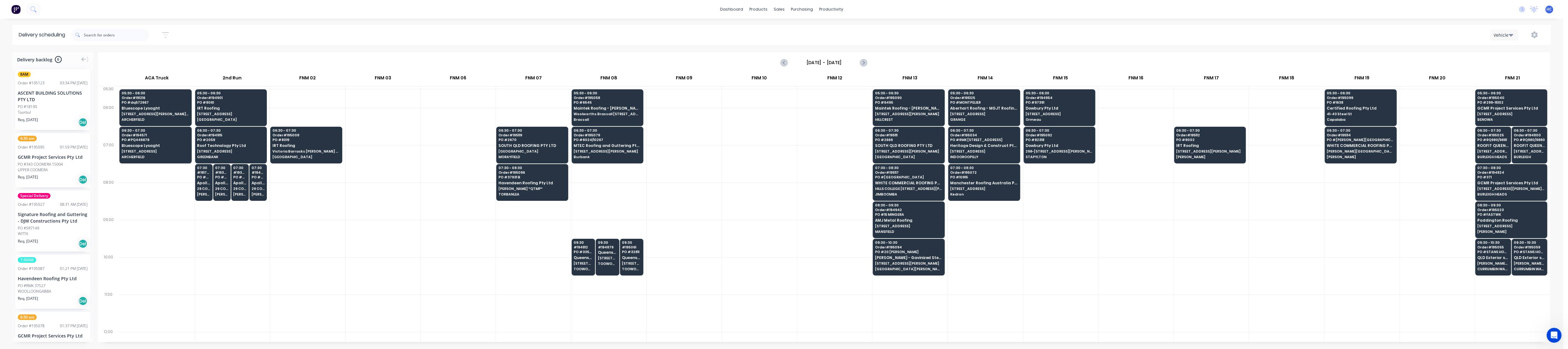
click at [598, 238] on div at bounding box center [684, 238] width 75 height 37
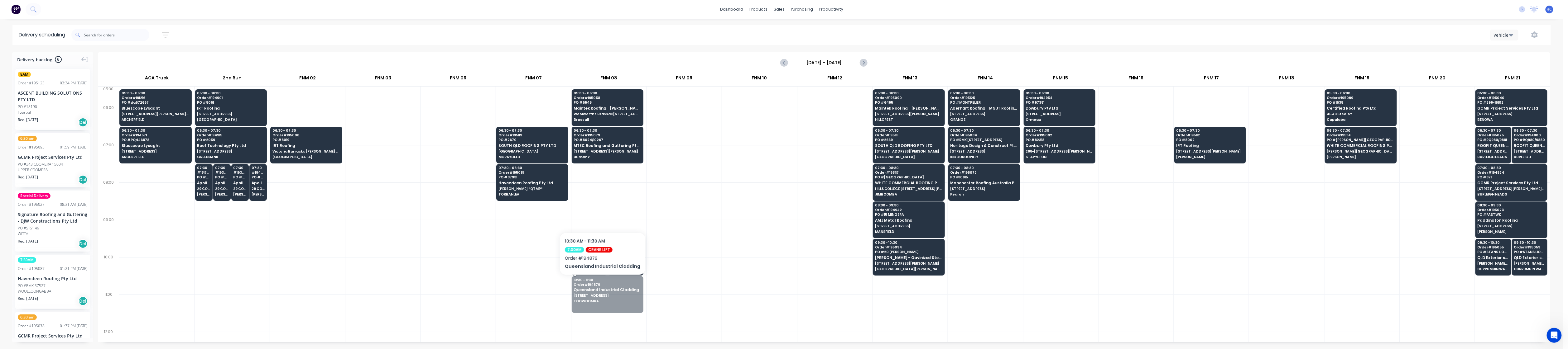
drag, startPoint x: 600, startPoint y: 299, endPoint x: 607, endPoint y: 261, distance: 38.6
click at [598, 233] on div at bounding box center [684, 238] width 75 height 37
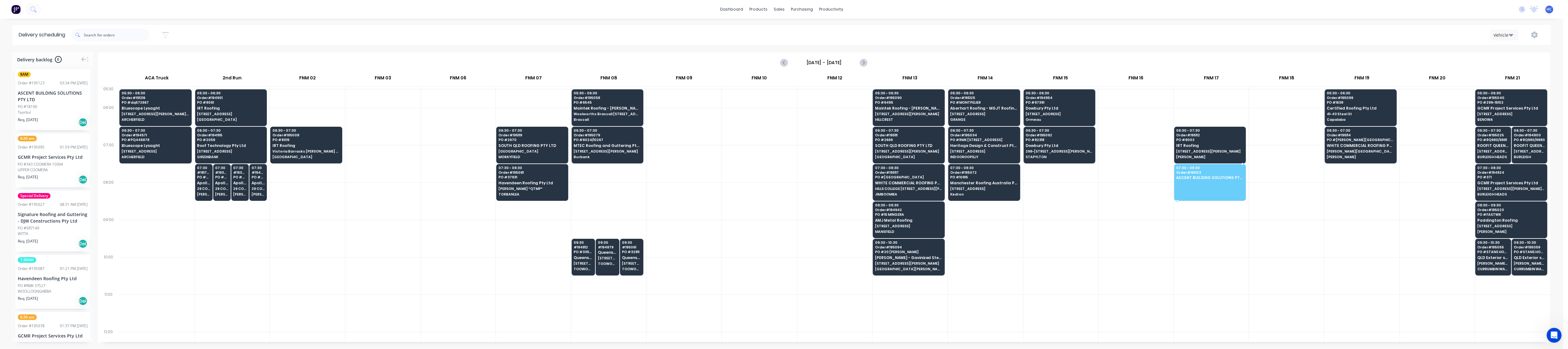
drag, startPoint x: 47, startPoint y: 102, endPoint x: 1242, endPoint y: 178, distance: 1197.4
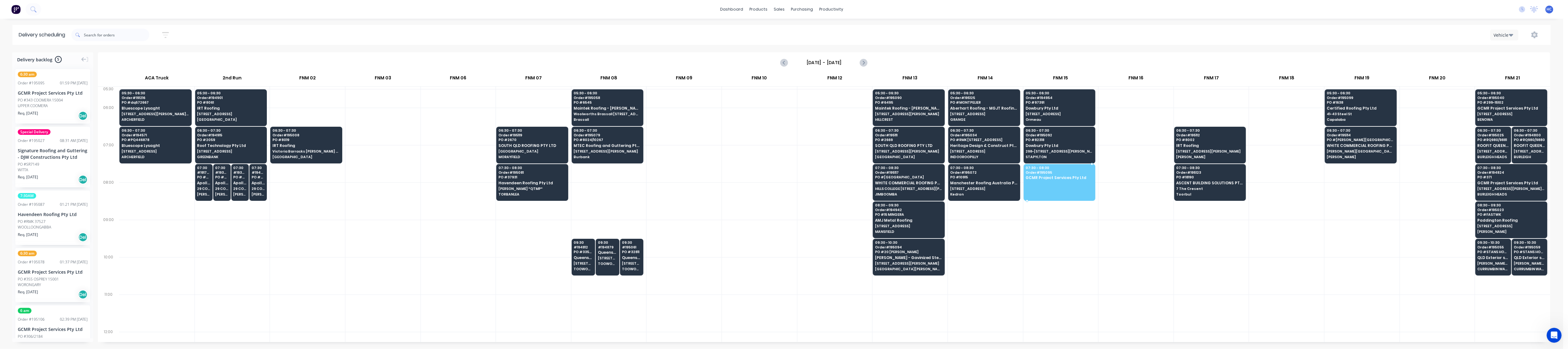
drag, startPoint x: 40, startPoint y: 94, endPoint x: 1073, endPoint y: 179, distance: 1036.5
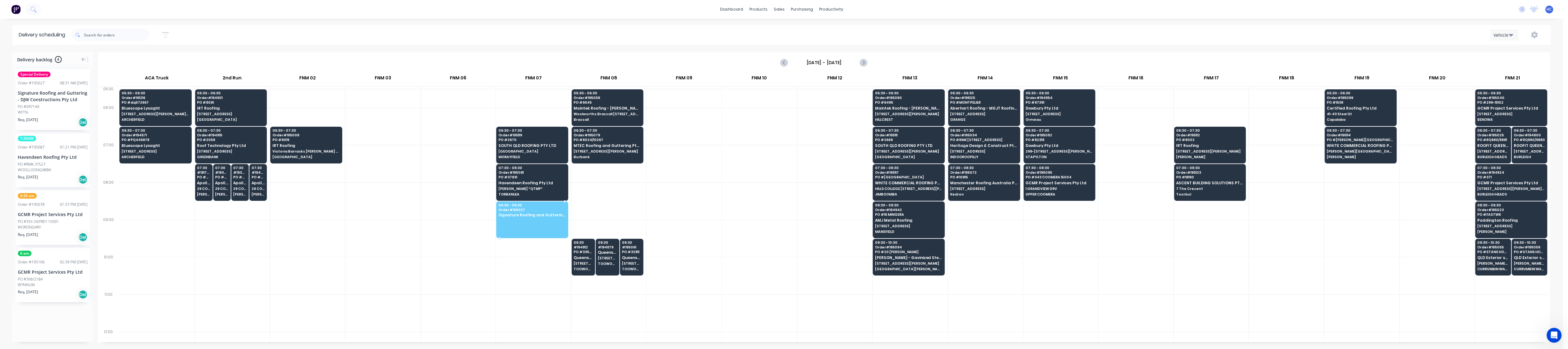
drag, startPoint x: 50, startPoint y: 102, endPoint x: 529, endPoint y: 210, distance: 491.0
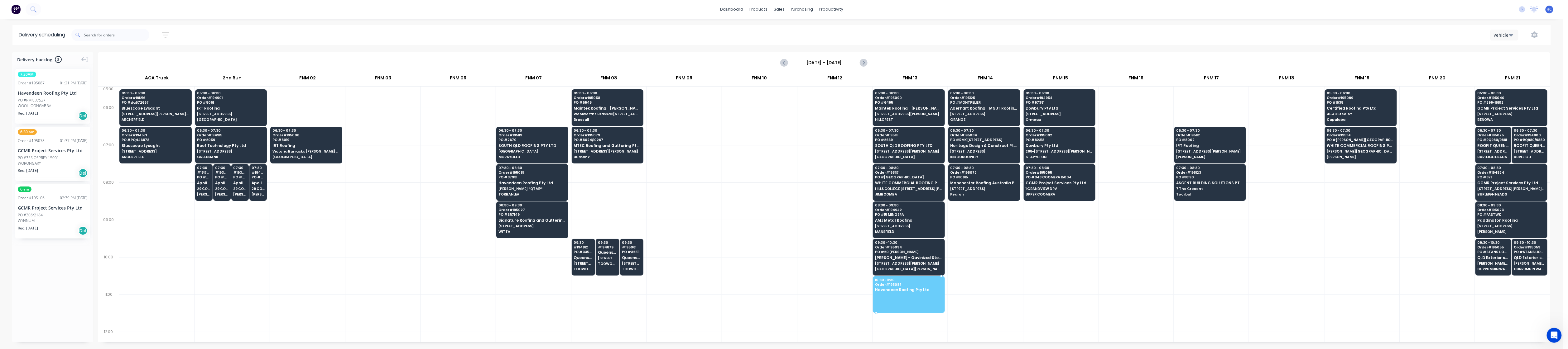
drag, startPoint x: 35, startPoint y: 105, endPoint x: 922, endPoint y: 289, distance: 905.9
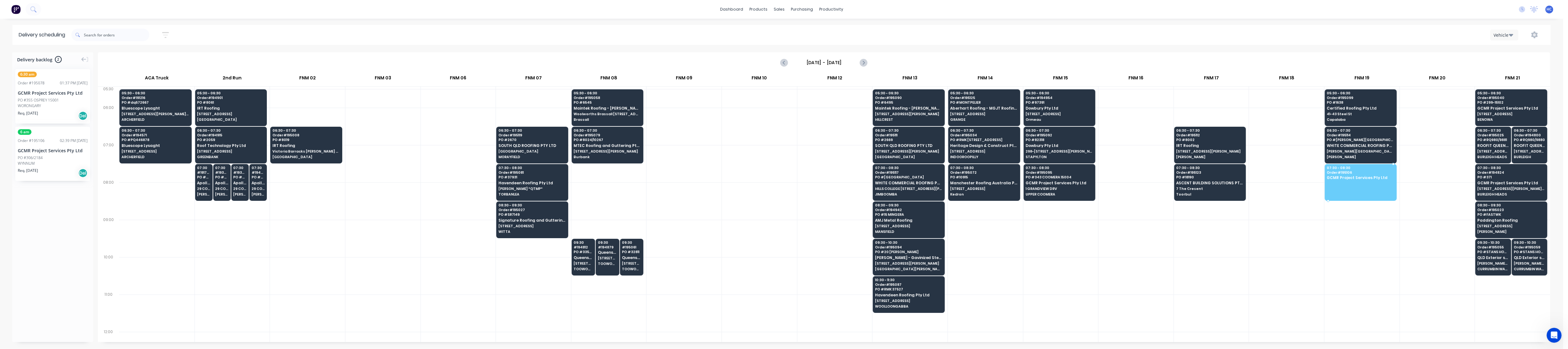
drag, startPoint x: 47, startPoint y: 153, endPoint x: 1348, endPoint y: 167, distance: 1301.1
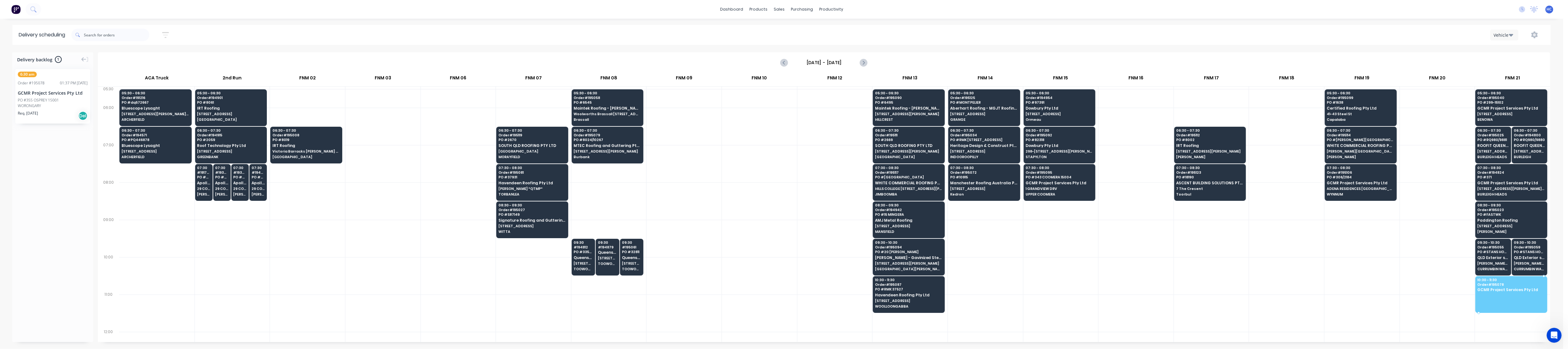
drag, startPoint x: 43, startPoint y: 92, endPoint x: 1542, endPoint y: 286, distance: 1511.5
click at [166, 38] on icon "button" at bounding box center [165, 35] width 7 height 8
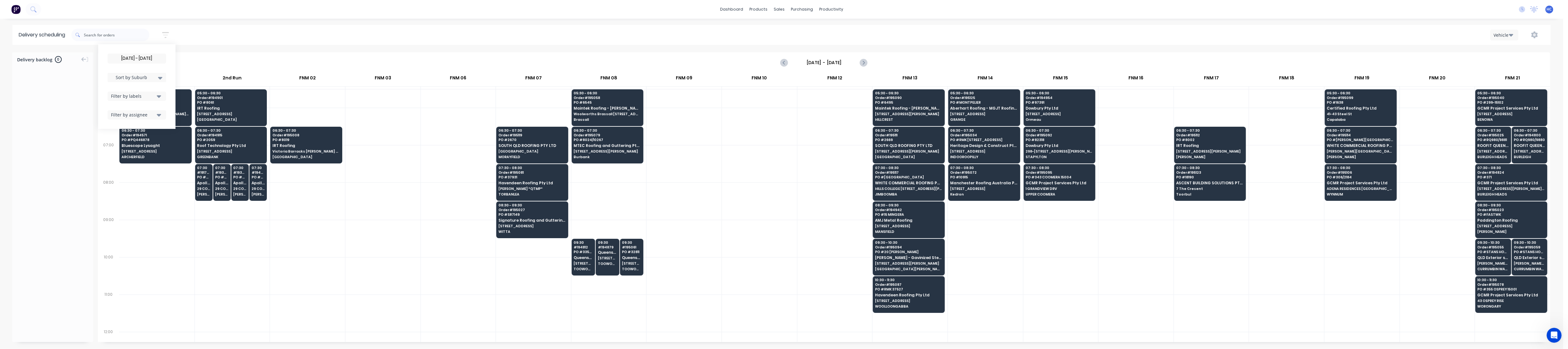
click at [139, 58] on input "[DATE] - [DATE]" at bounding box center [136, 58] width 58 height 9
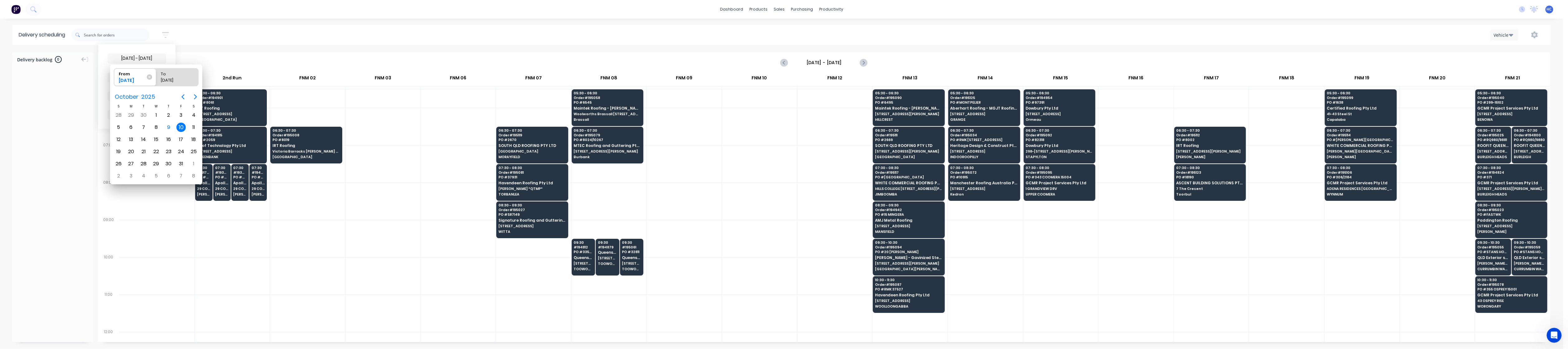
click at [178, 127] on div "10" at bounding box center [181, 127] width 9 height 9
radio input "false"
radio input "true"
click at [178, 127] on div "10" at bounding box center [181, 127] width 9 height 9
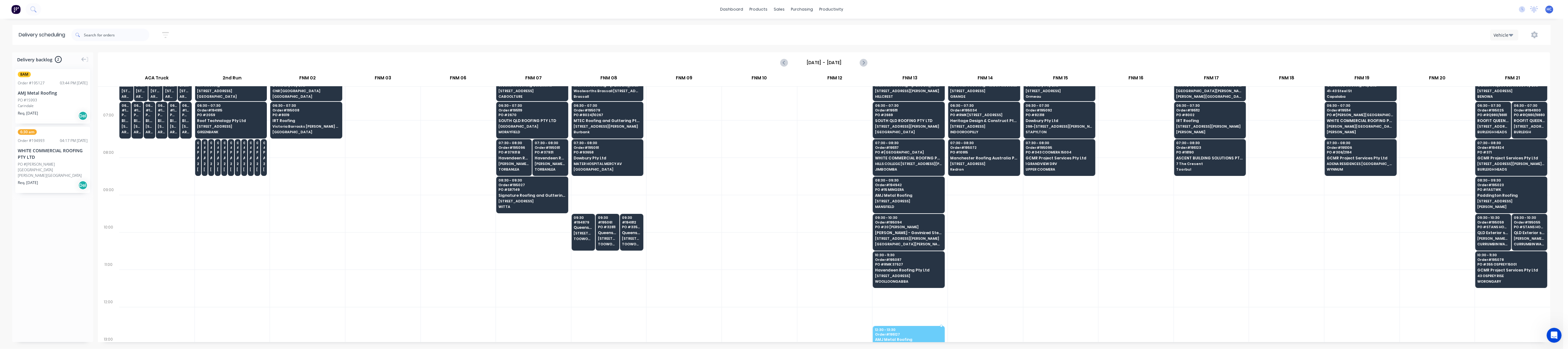
scroll to position [30, 0]
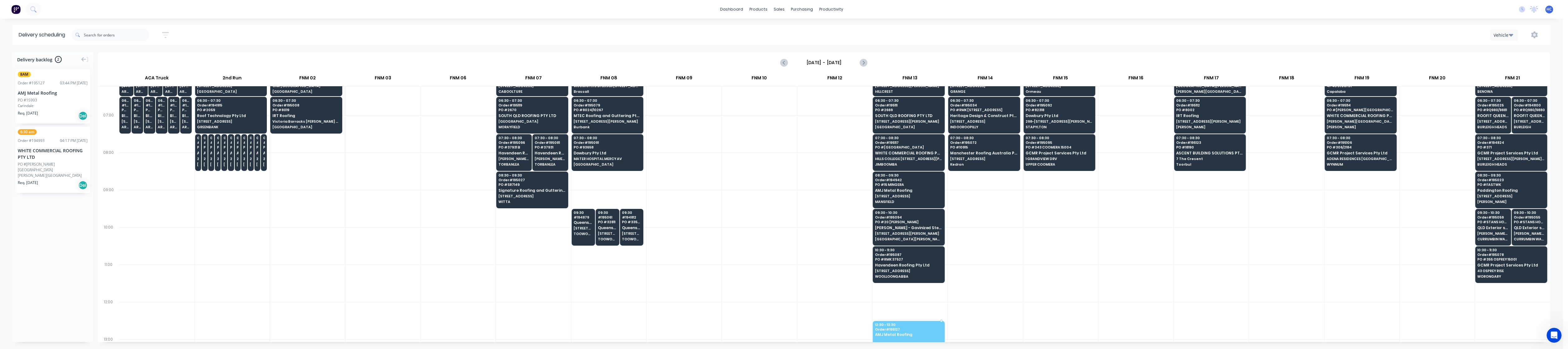
drag, startPoint x: 43, startPoint y: 98, endPoint x: 909, endPoint y: 327, distance: 895.8
click at [598, 254] on div at bounding box center [985, 246] width 75 height 37
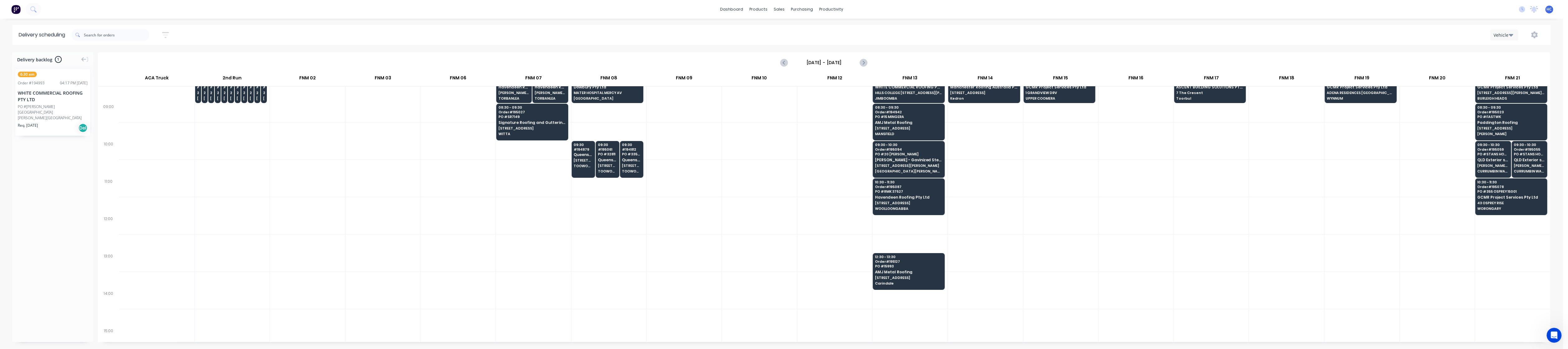
scroll to position [112, 0]
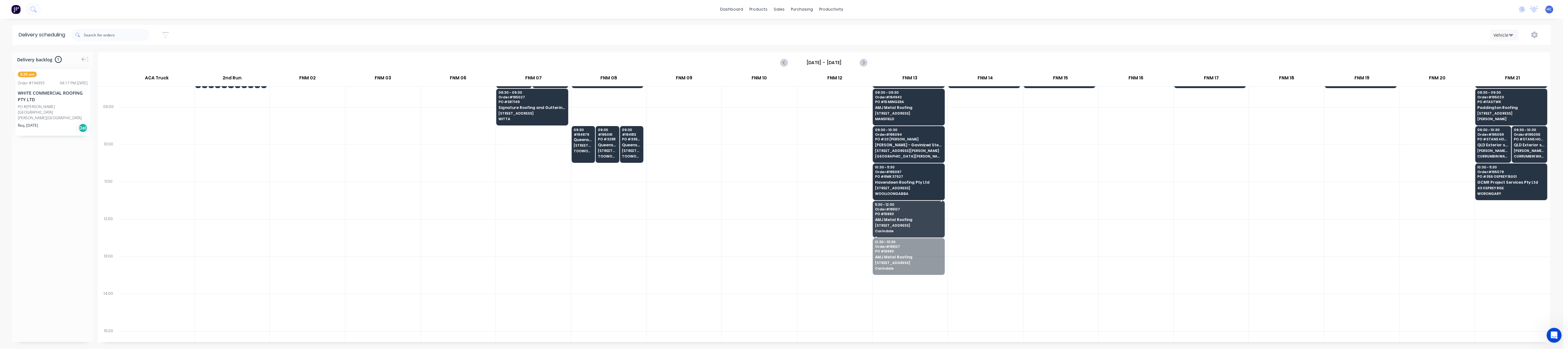
drag, startPoint x: 898, startPoint y: 252, endPoint x: 901, endPoint y: 218, distance: 34.1
click at [598, 206] on div at bounding box center [985, 200] width 75 height 37
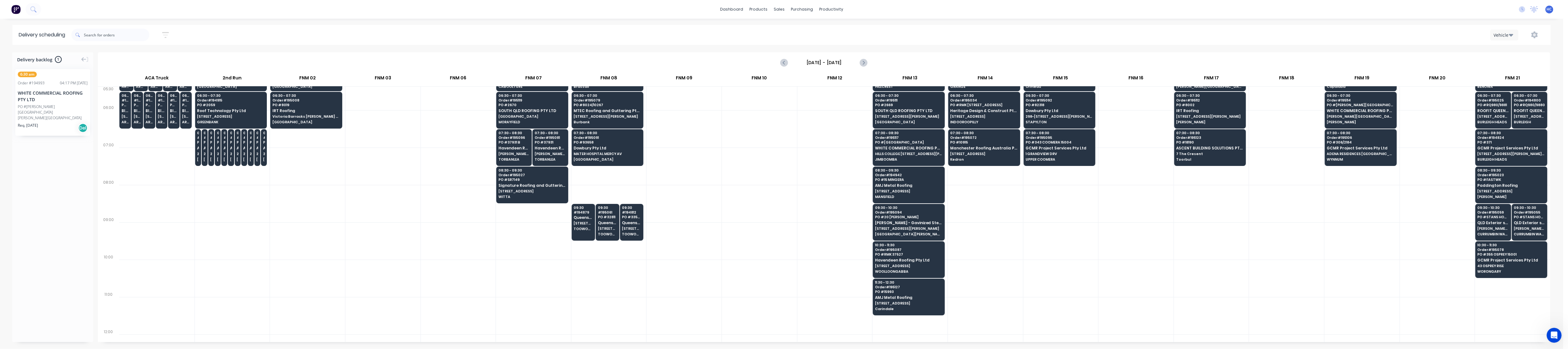
scroll to position [0, 0]
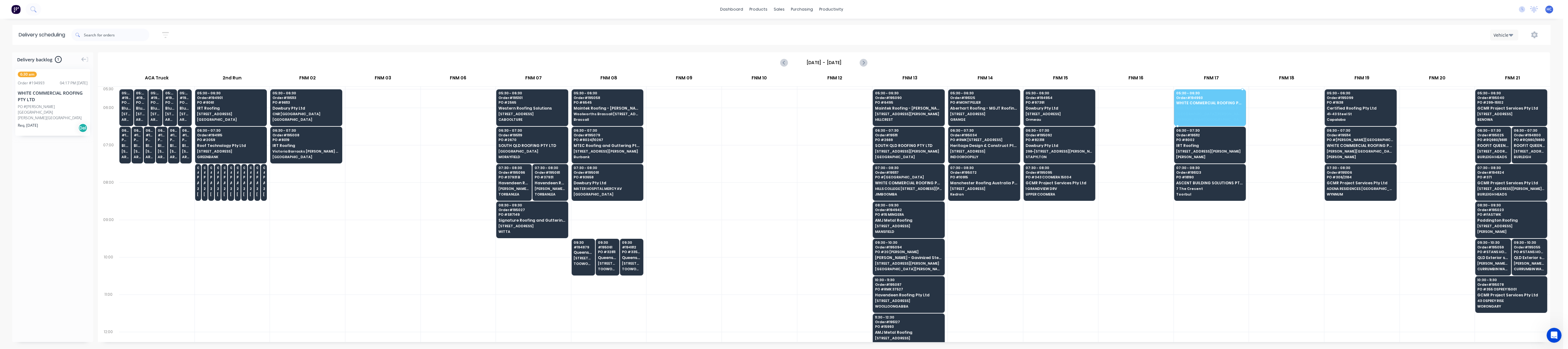
drag, startPoint x: 39, startPoint y: 101, endPoint x: 1217, endPoint y: 99, distance: 1178.0
click at [598, 226] on div at bounding box center [1136, 238] width 75 height 37
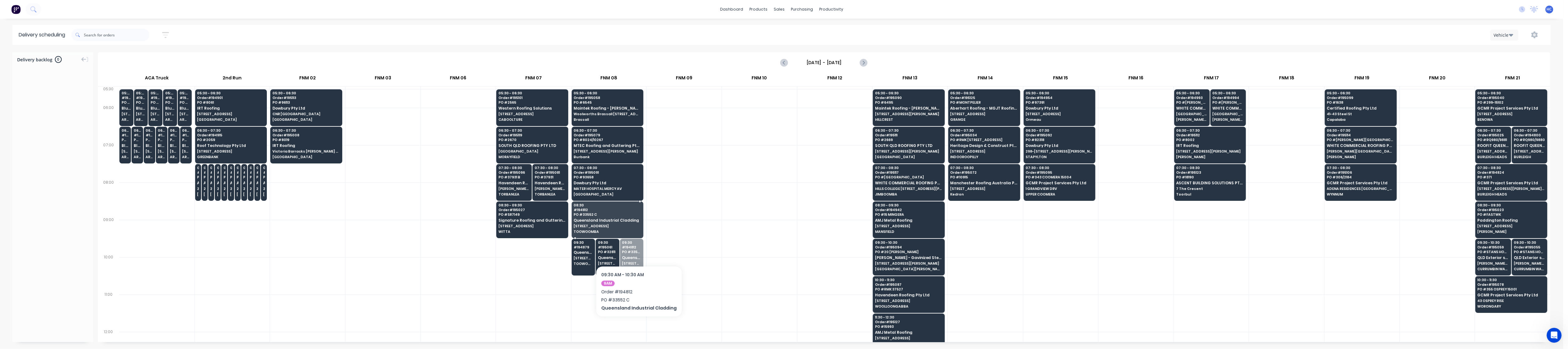
drag, startPoint x: 636, startPoint y: 260, endPoint x: 637, endPoint y: 247, distance: 13.0
drag, startPoint x: 617, startPoint y: 264, endPoint x: 606, endPoint y: 258, distance: 12.5
click at [166, 32] on icon "button" at bounding box center [165, 35] width 7 height 6
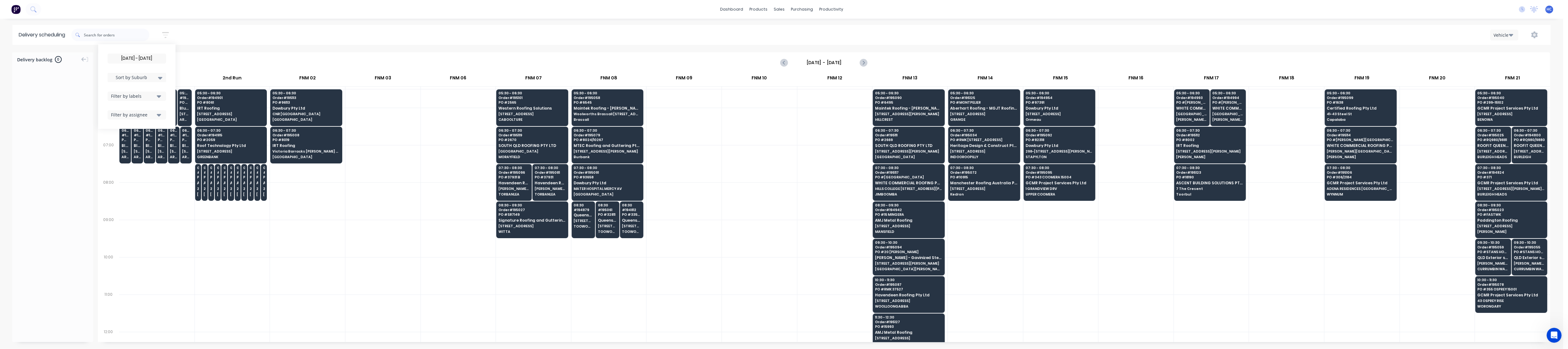
click at [161, 95] on icon "button" at bounding box center [159, 96] width 4 height 7
drag, startPoint x: 123, startPoint y: 139, endPoint x: 131, endPoint y: 134, distance: 9.4
click at [122, 139] on div "button" at bounding box center [117, 142] width 12 height 12
click at [148, 79] on span "Sort by Suburb" at bounding box center [131, 77] width 41 height 7
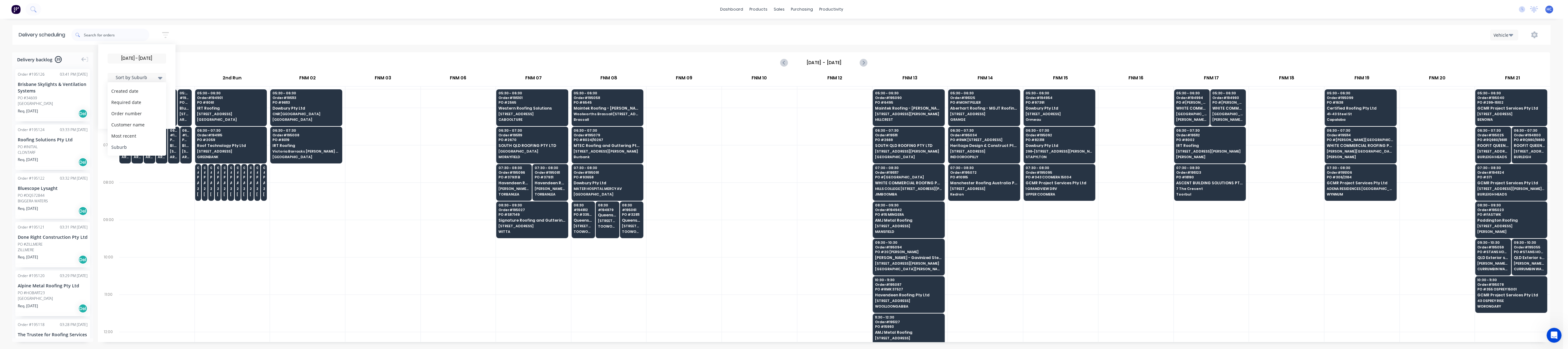
click at [136, 146] on div "Suburb" at bounding box center [137, 147] width 58 height 11
click at [255, 251] on div at bounding box center [232, 238] width 75 height 37
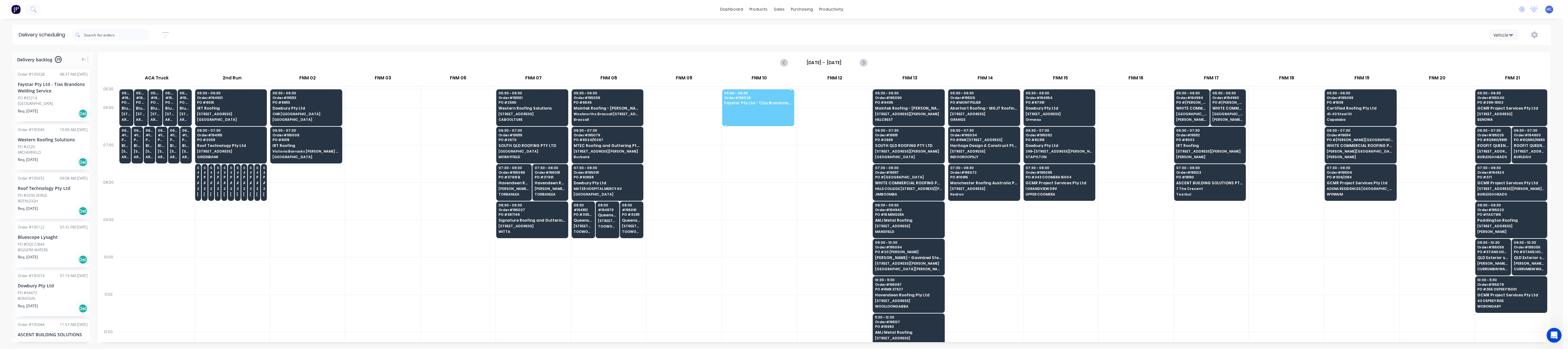
drag, startPoint x: 50, startPoint y: 105, endPoint x: 748, endPoint y: 100, distance: 698.0
drag, startPoint x: 50, startPoint y: 95, endPoint x: 761, endPoint y: 138, distance: 712.3
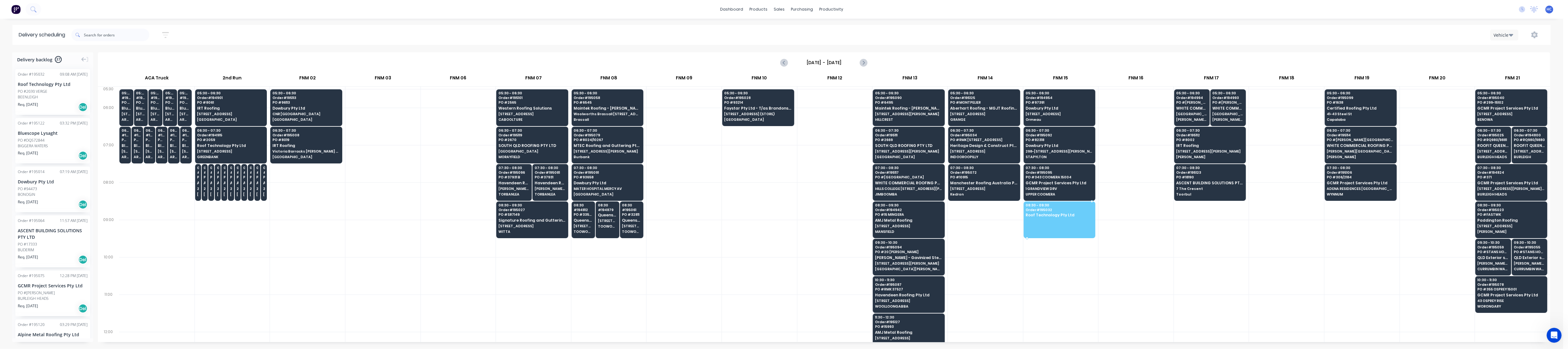
drag, startPoint x: 47, startPoint y: 94, endPoint x: 1060, endPoint y: 218, distance: 1020.6
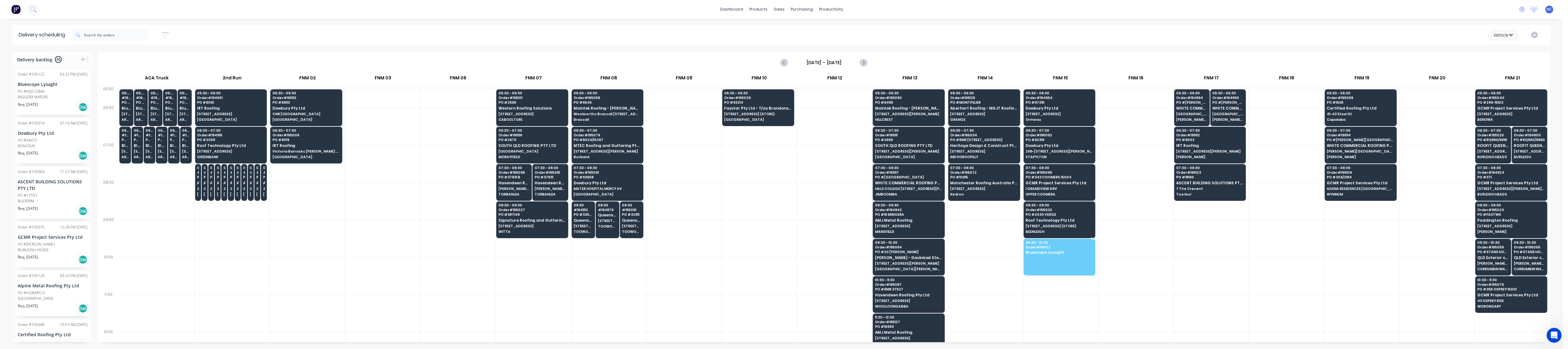
drag, startPoint x: 41, startPoint y: 88, endPoint x: 1048, endPoint y: 246, distance: 1019.3
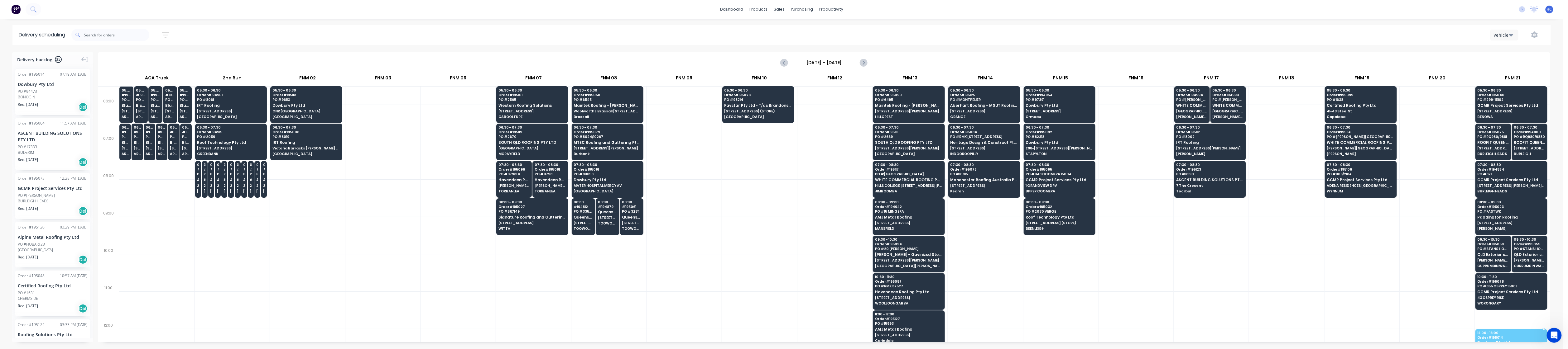
scroll to position [8, 0]
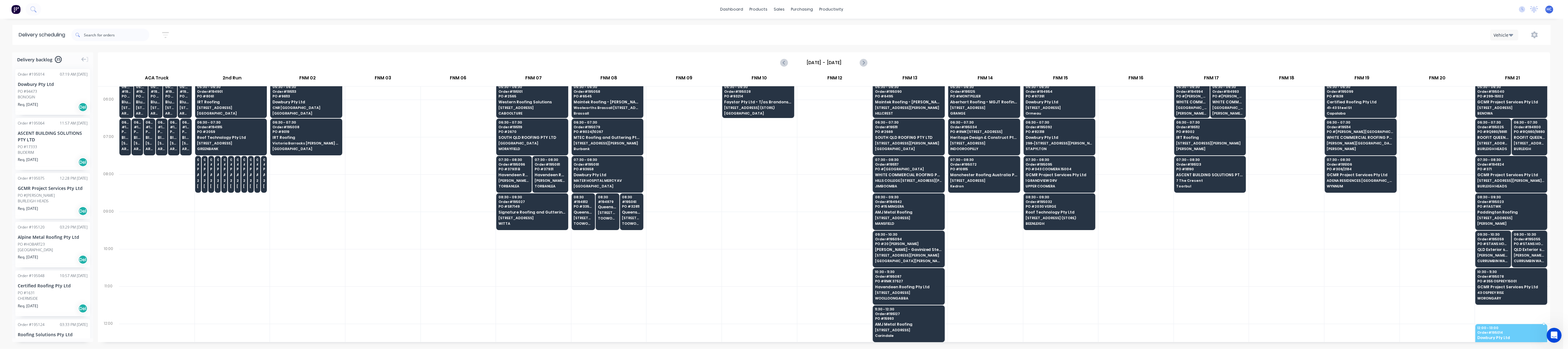
drag, startPoint x: 55, startPoint y: 95, endPoint x: 1516, endPoint y: 328, distance: 1479.5
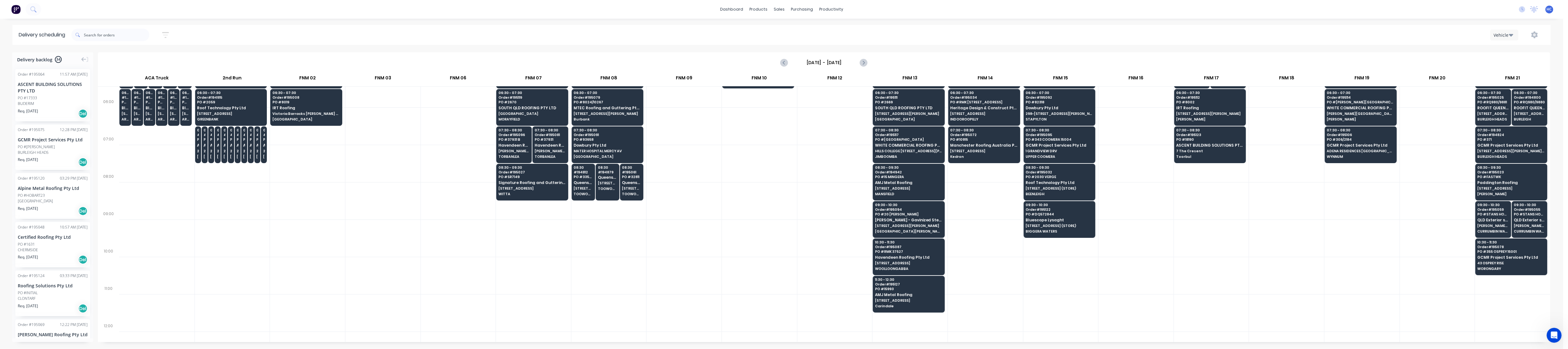
scroll to position [83, 0]
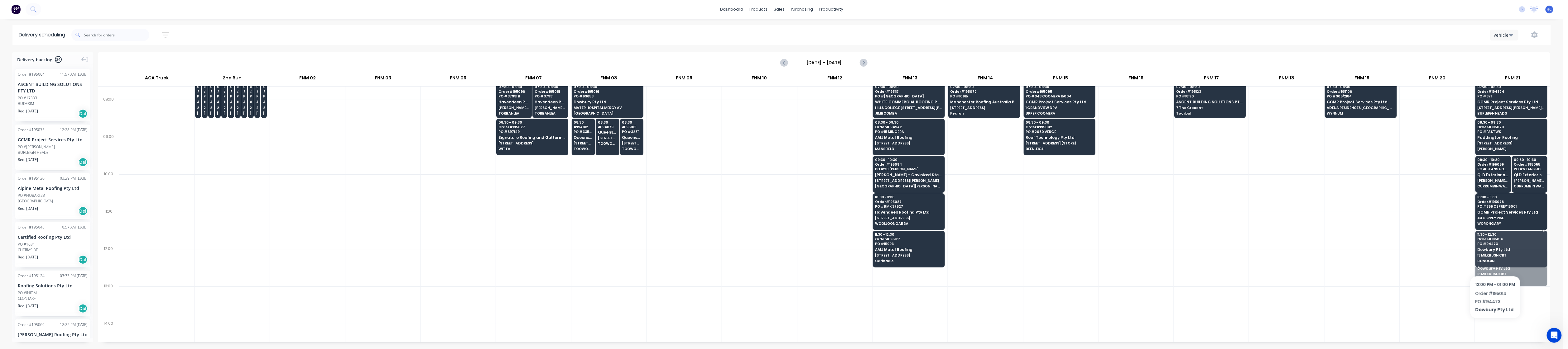
drag, startPoint x: 1494, startPoint y: 269, endPoint x: 1496, endPoint y: 260, distance: 9.2
click at [598, 252] on div at bounding box center [1437, 268] width 75 height 37
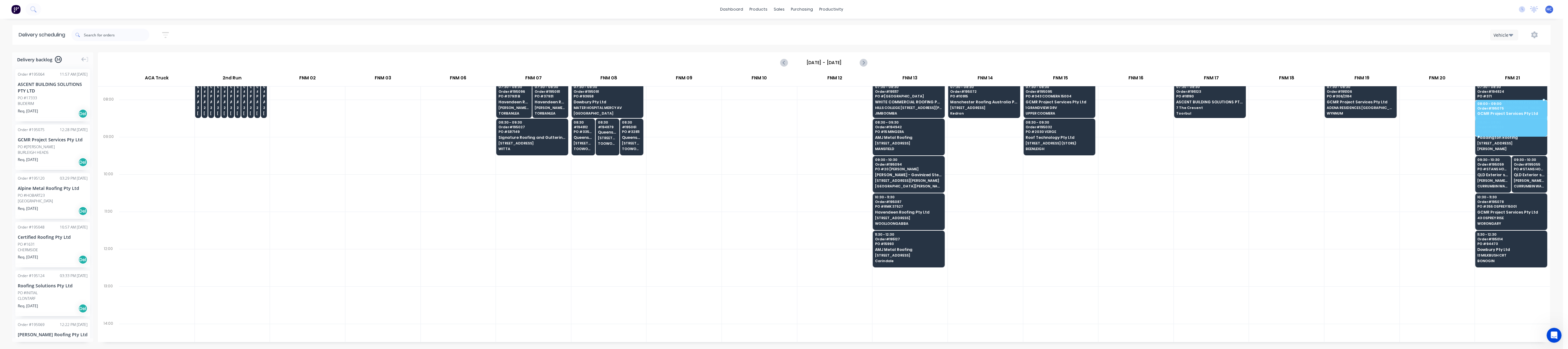
drag, startPoint x: 40, startPoint y: 155, endPoint x: 1508, endPoint y: 104, distance: 1468.9
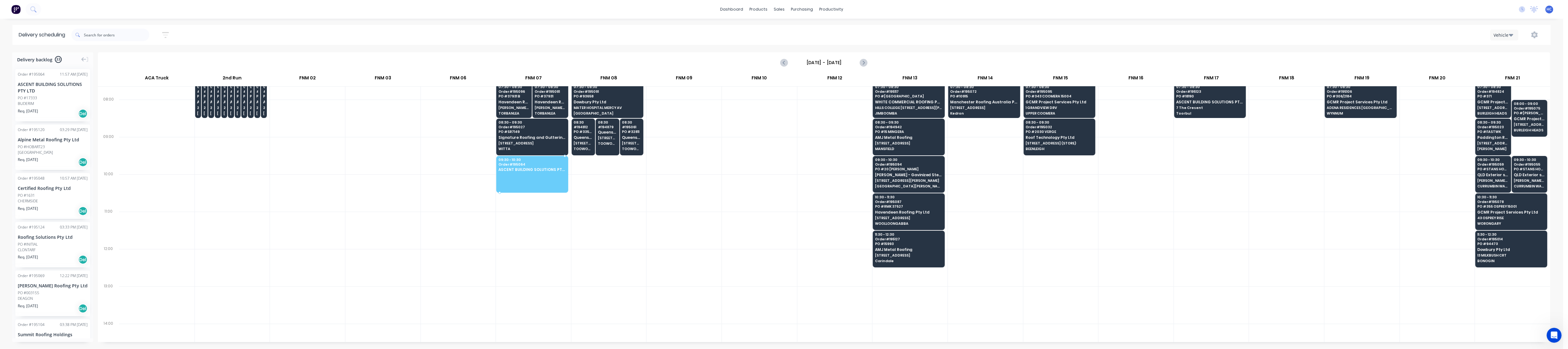
drag, startPoint x: 39, startPoint y: 95, endPoint x: 509, endPoint y: 162, distance: 474.8
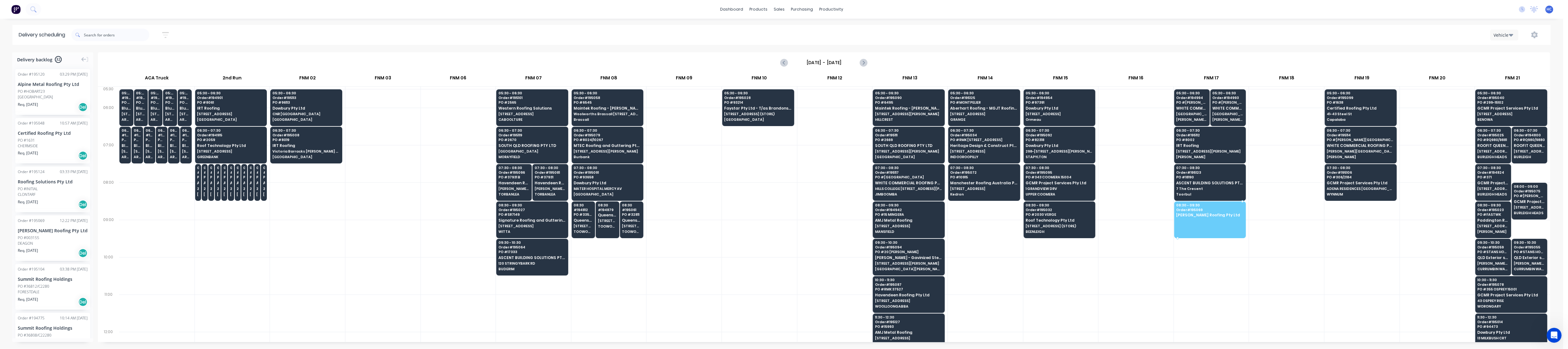
drag, startPoint x: 44, startPoint y: 243, endPoint x: 1210, endPoint y: 217, distance: 1166.3
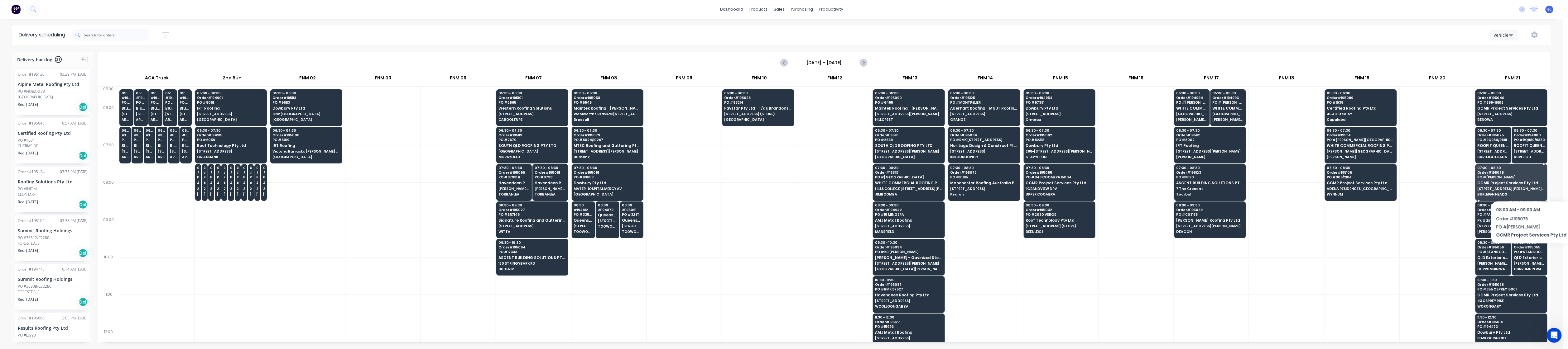
drag, startPoint x: 1527, startPoint y: 195, endPoint x: 1529, endPoint y: 182, distance: 13.2
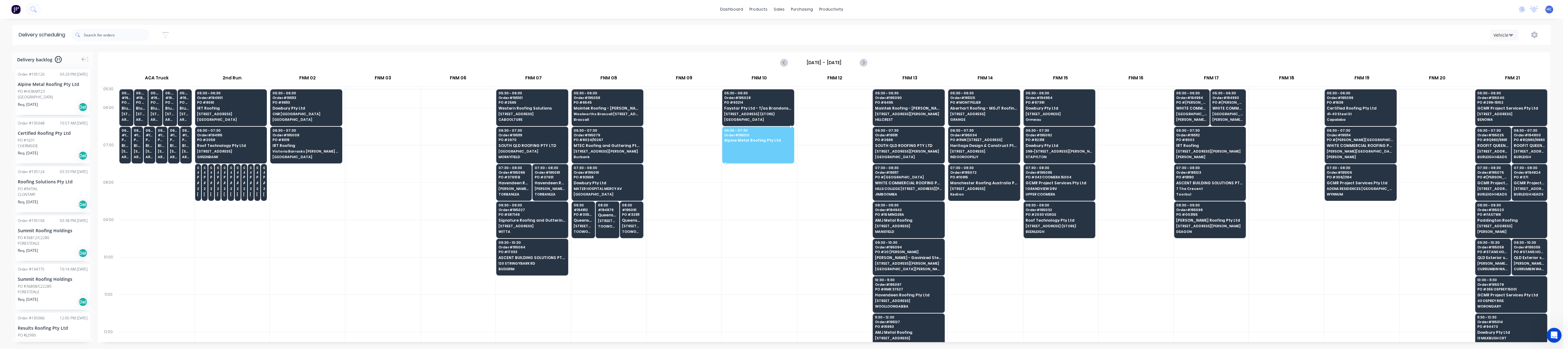
drag, startPoint x: 52, startPoint y: 92, endPoint x: 763, endPoint y: 143, distance: 712.8
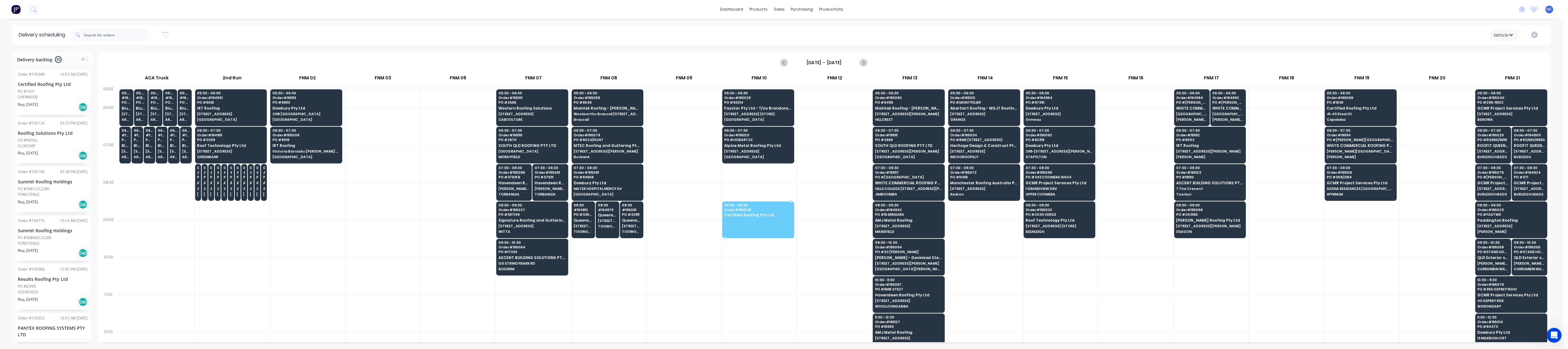
drag, startPoint x: 49, startPoint y: 95, endPoint x: 755, endPoint y: 209, distance: 715.1
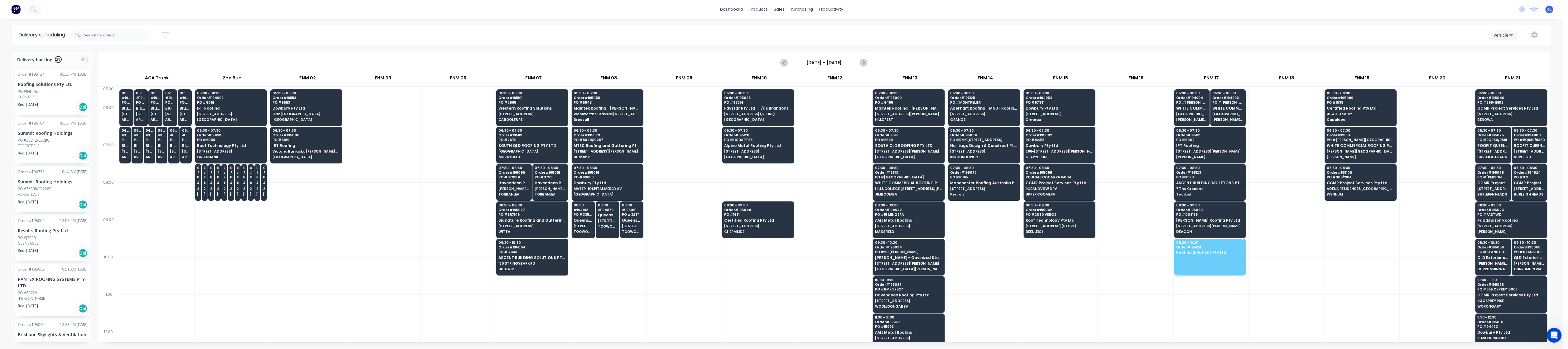
drag, startPoint x: 43, startPoint y: 91, endPoint x: 1209, endPoint y: 253, distance: 1177.2
click at [60, 91] on div "PO #36812/C2280" at bounding box center [52, 91] width 70 height 5
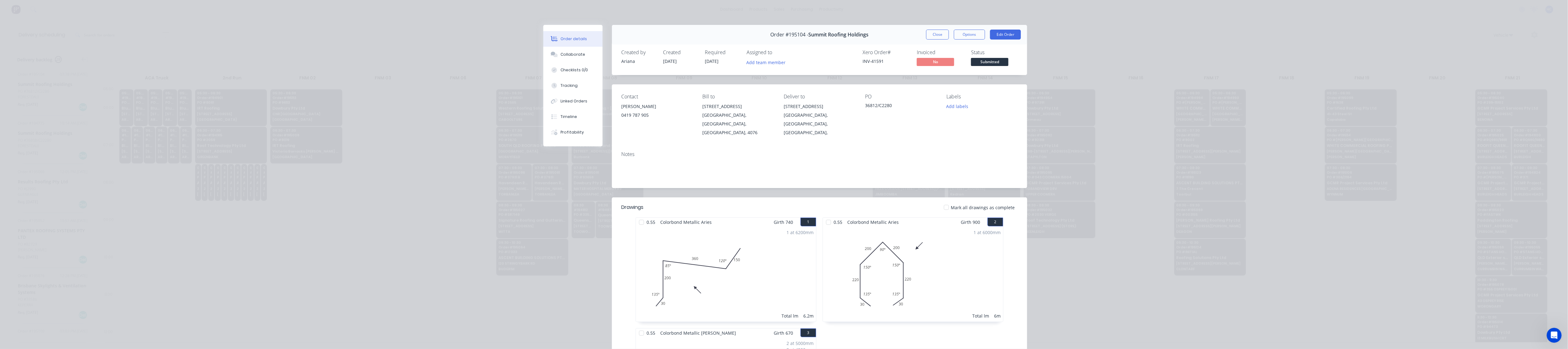
click at [598, 33] on div "Order #195104 - Summit Roofing Holdings Close Options Edit Order" at bounding box center [819, 35] width 415 height 19
click at [598, 34] on button "Close" at bounding box center [937, 35] width 23 height 10
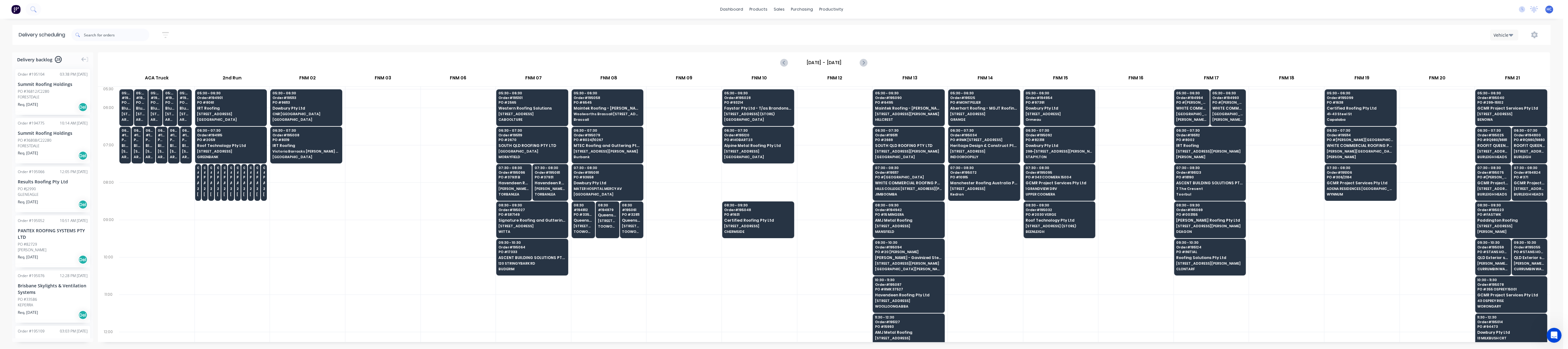
click at [365, 191] on div at bounding box center [382, 201] width 75 height 37
drag, startPoint x: 54, startPoint y: 97, endPoint x: 758, endPoint y: 247, distance: 719.8
click at [49, 99] on div "FORESTDALE" at bounding box center [52, 97] width 70 height 5
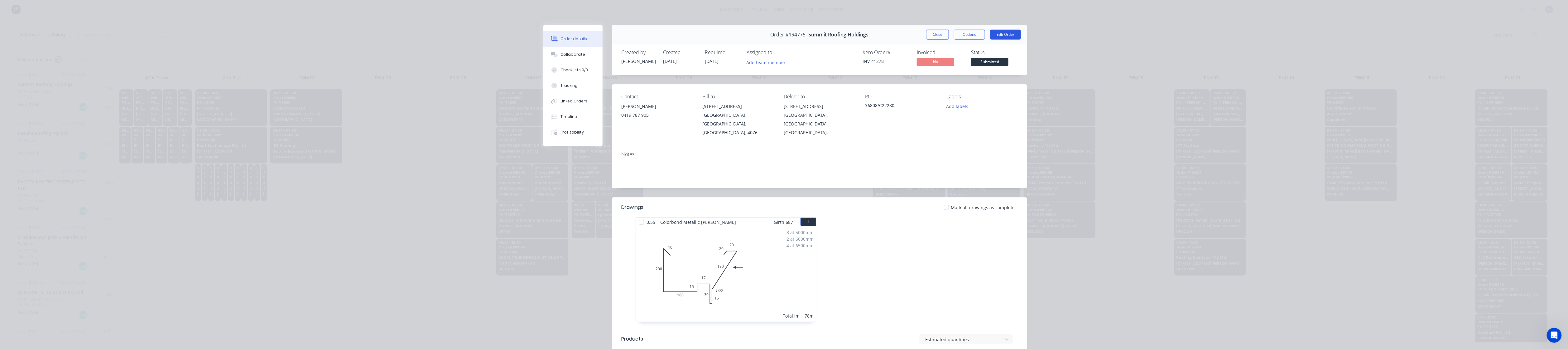
click at [598, 34] on button "Edit Order" at bounding box center [1006, 35] width 31 height 10
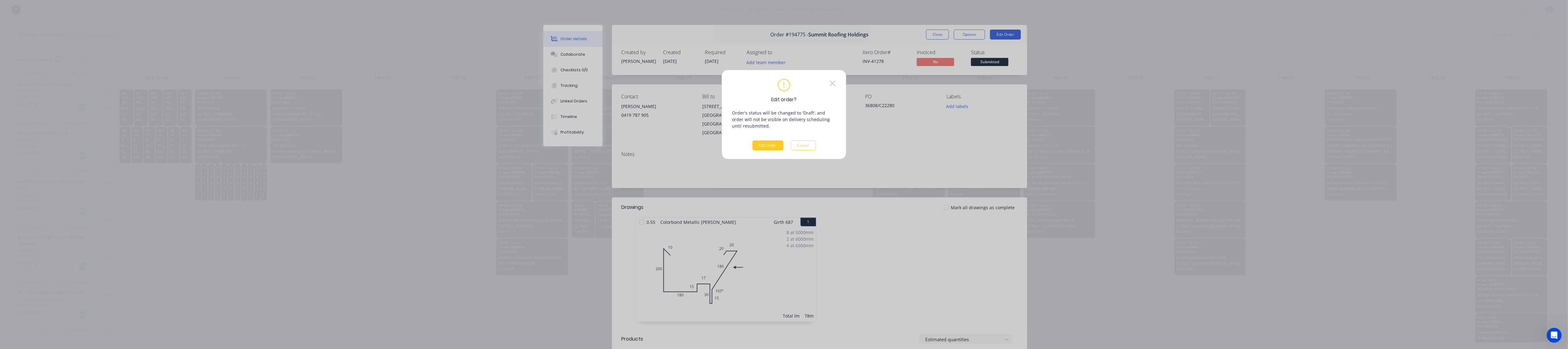
click at [598, 145] on button "Edit Order" at bounding box center [768, 145] width 31 height 10
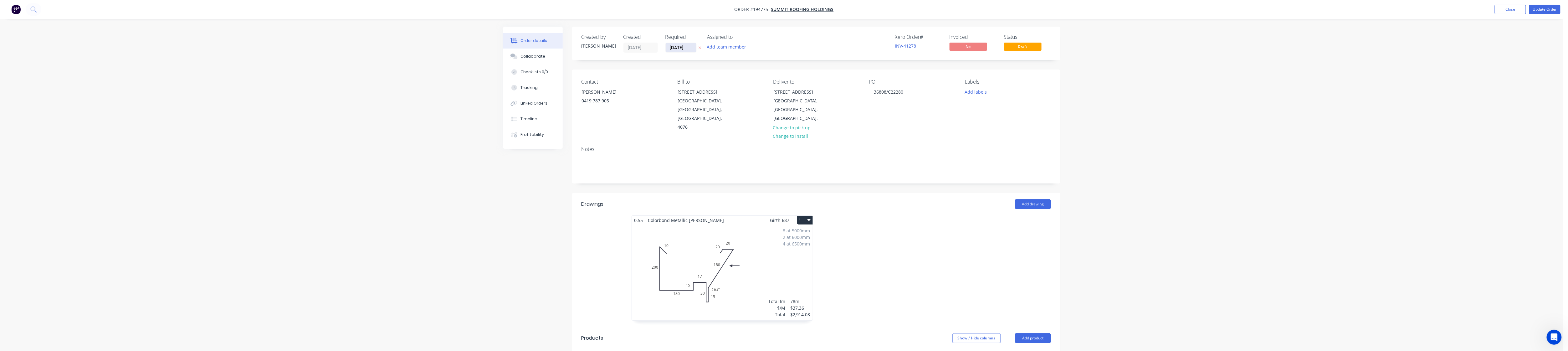
click at [601, 49] on input "[DATE]" at bounding box center [681, 47] width 31 height 9
click at [601, 100] on div "14" at bounding box center [699, 103] width 9 height 9
type input "[DATE]"
click at [601, 7] on button "Update Order" at bounding box center [1544, 9] width 31 height 9
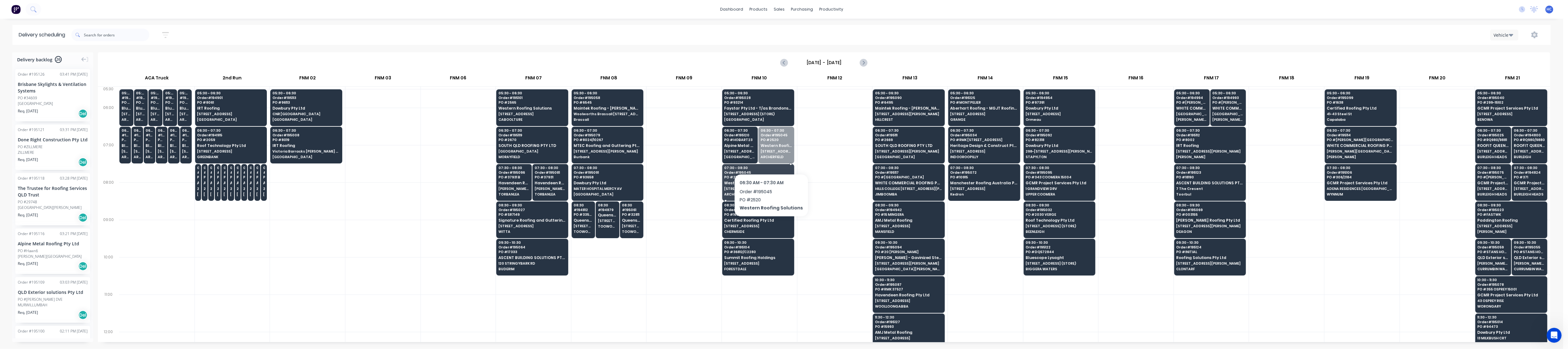
drag, startPoint x: 769, startPoint y: 139, endPoint x: 755, endPoint y: 170, distance: 34.0
click at [598, 279] on div at bounding box center [609, 275] width 75 height 37
click at [354, 219] on div at bounding box center [382, 201] width 75 height 37
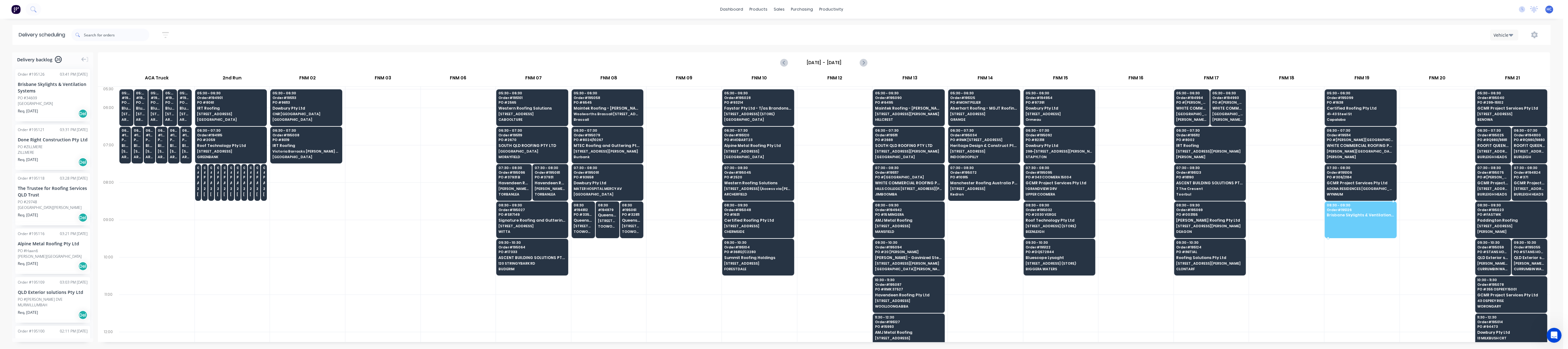
drag, startPoint x: 35, startPoint y: 94, endPoint x: 1350, endPoint y: 206, distance: 1319.8
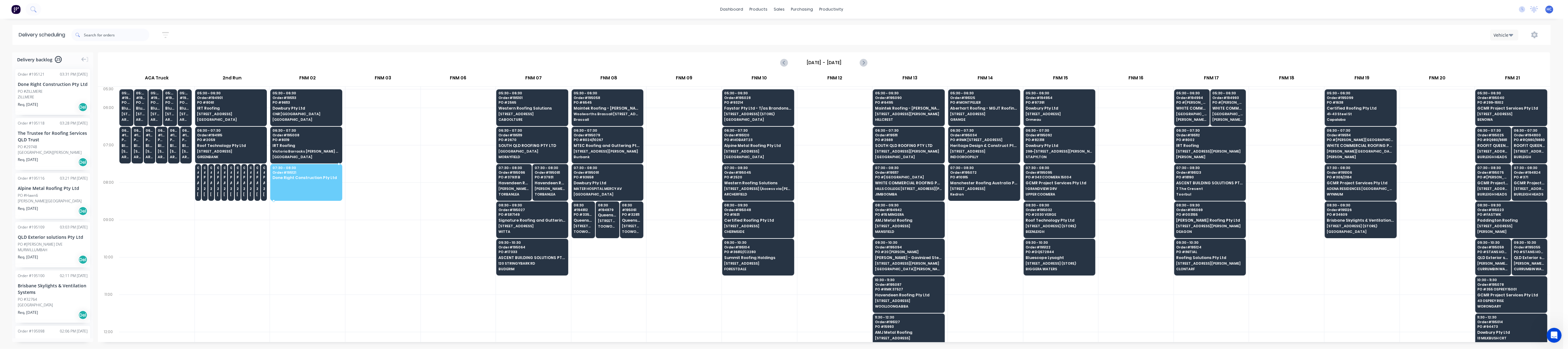
drag, startPoint x: 37, startPoint y: 89, endPoint x: 301, endPoint y: 170, distance: 276.1
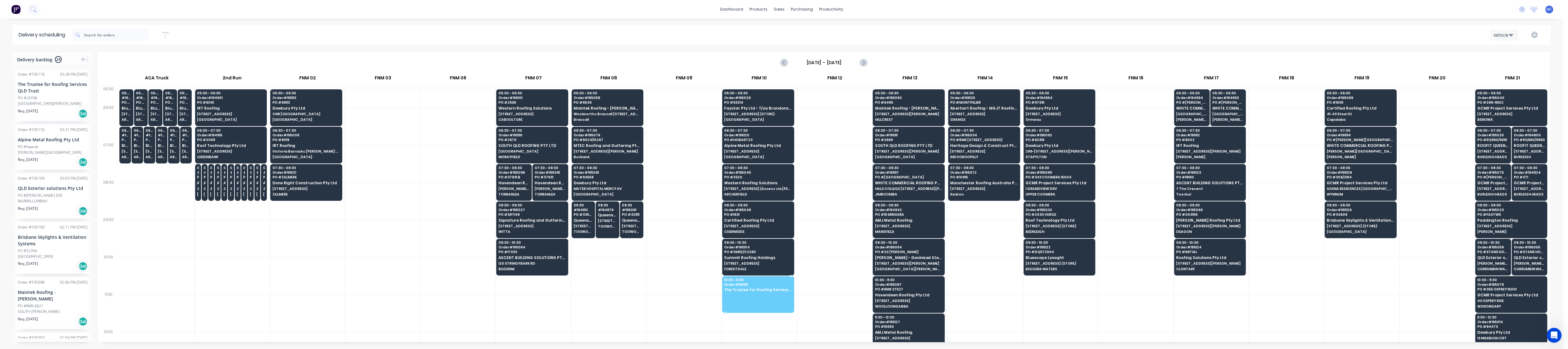
drag, startPoint x: 29, startPoint y: 98, endPoint x: 730, endPoint y: 288, distance: 726.3
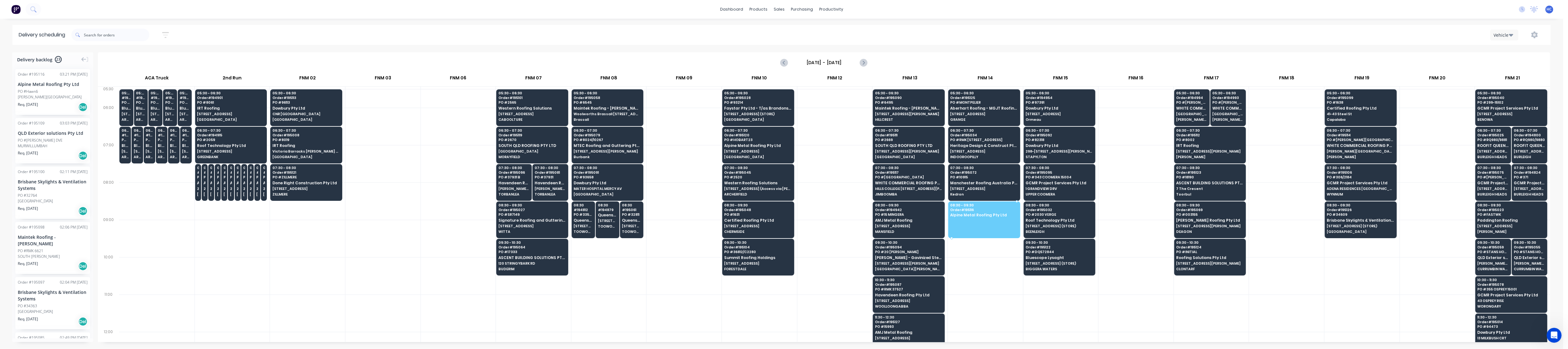
drag, startPoint x: 49, startPoint y: 94, endPoint x: 975, endPoint y: 210, distance: 933.2
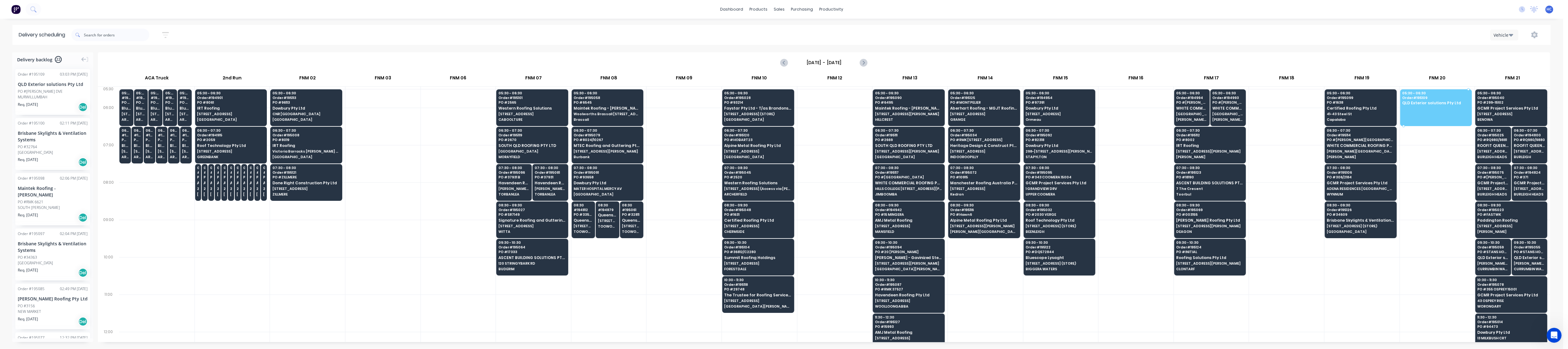
drag, startPoint x: 45, startPoint y: 94, endPoint x: 1421, endPoint y: 100, distance: 1376.0
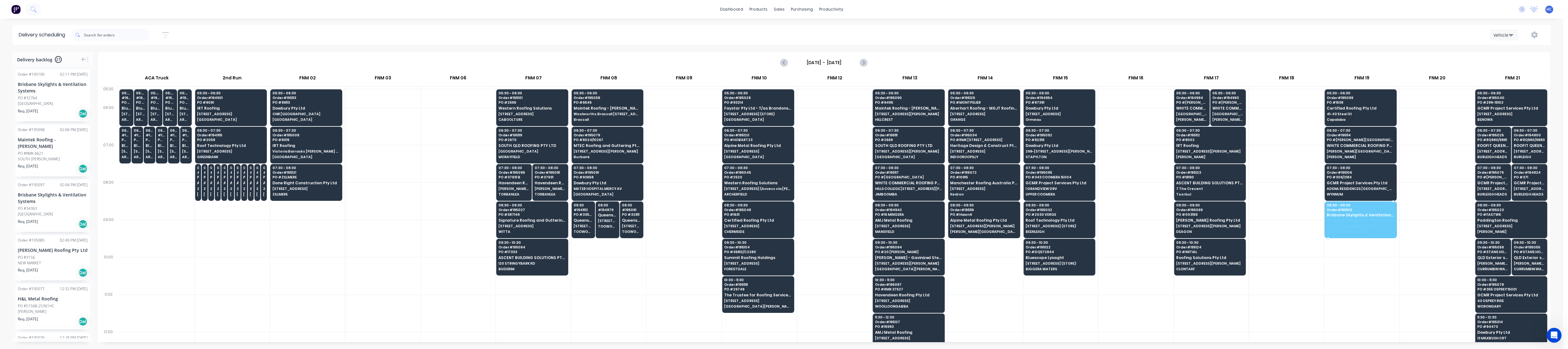
drag, startPoint x: 50, startPoint y: 94, endPoint x: 1360, endPoint y: 219, distance: 1316.0
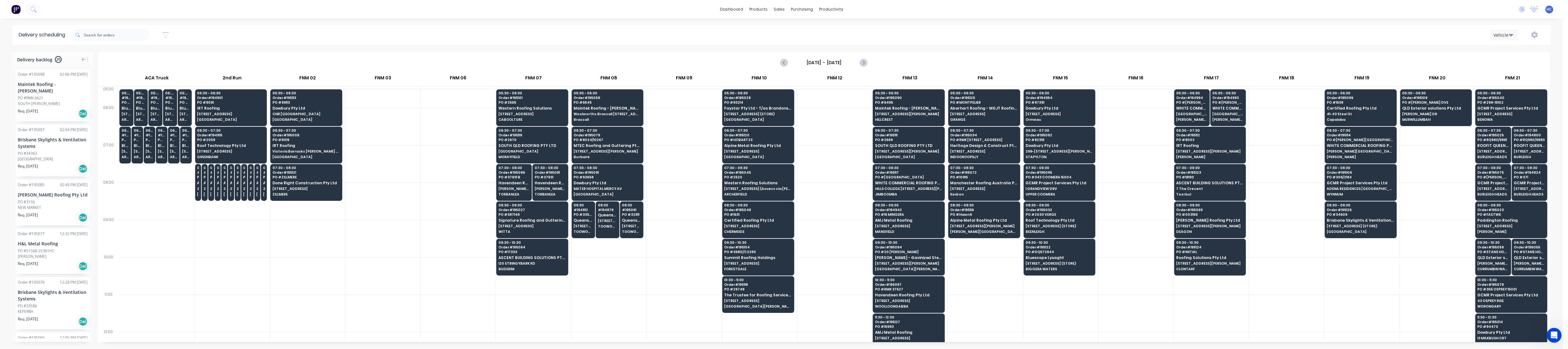
click at [172, 36] on button "button" at bounding box center [166, 35] width 20 height 12
click at [147, 78] on span "Sort by Suburb" at bounding box center [131, 77] width 41 height 7
click at [131, 142] on div "Suburb" at bounding box center [137, 147] width 58 height 11
click at [211, 226] on div at bounding box center [232, 238] width 75 height 37
drag, startPoint x: 40, startPoint y: 89, endPoint x: 749, endPoint y: 317, distance: 744.8
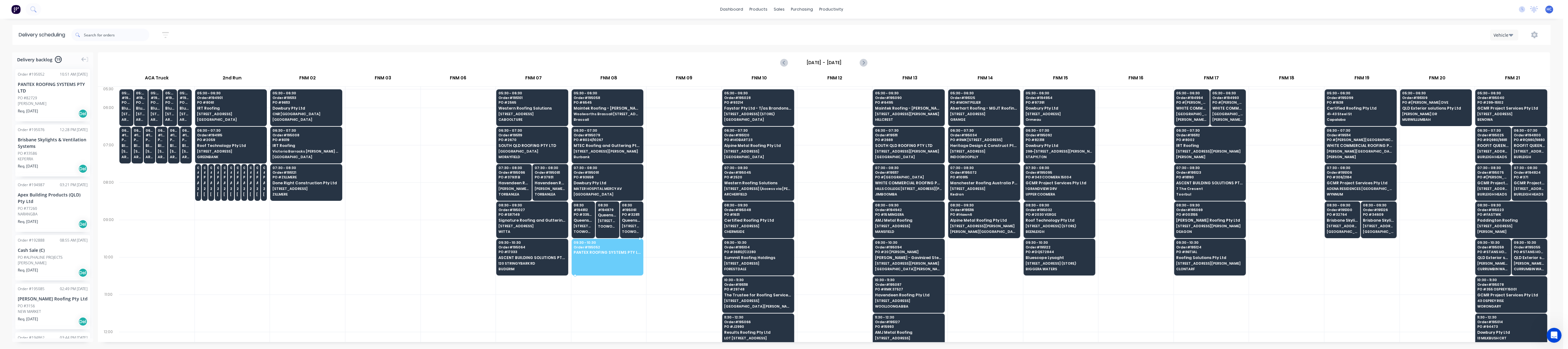
drag, startPoint x: 44, startPoint y: 85, endPoint x: 598, endPoint y: 249, distance: 577.8
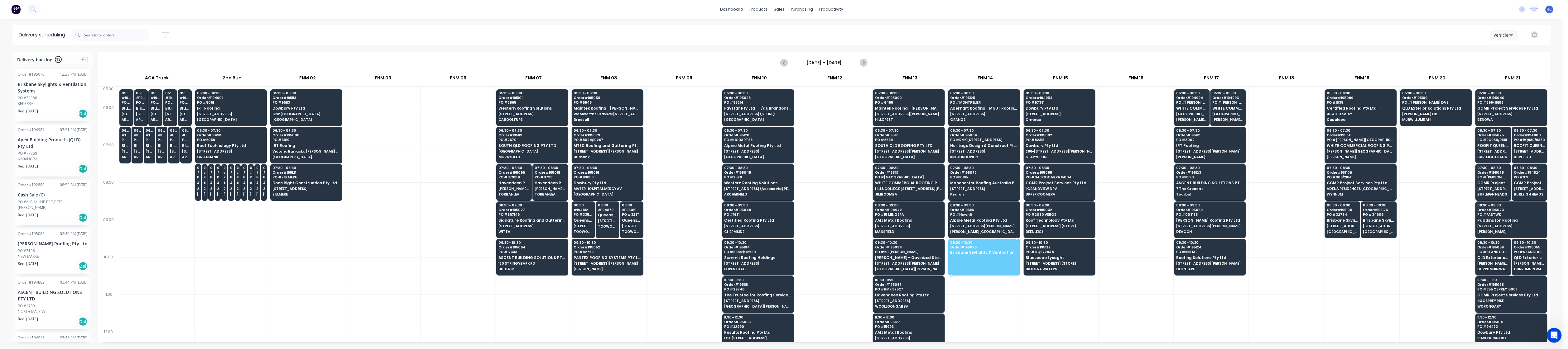
drag, startPoint x: 415, startPoint y: 155, endPoint x: 978, endPoint y: 249, distance: 570.8
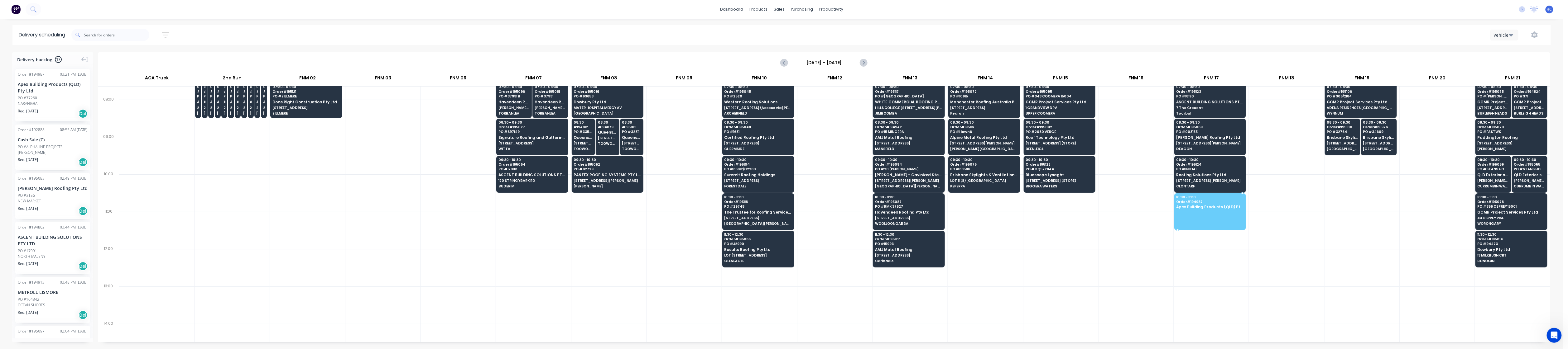
drag, startPoint x: 49, startPoint y: 89, endPoint x: 1206, endPoint y: 210, distance: 1163.3
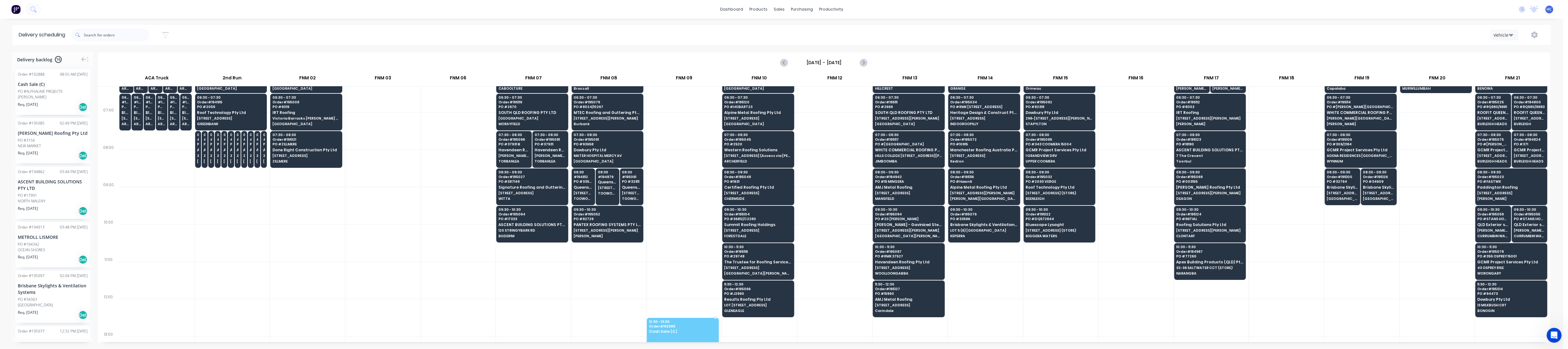
scroll to position [46, 0]
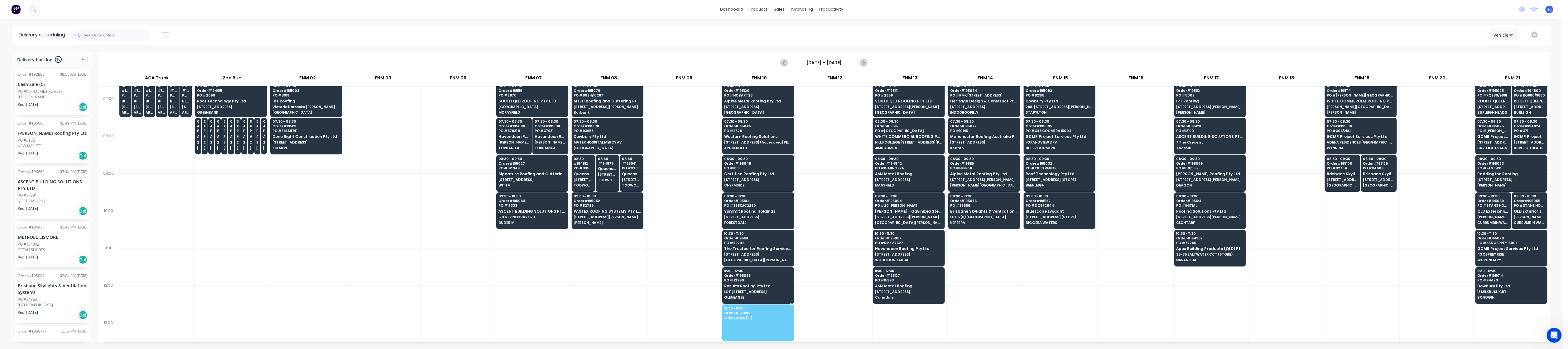
drag, startPoint x: 57, startPoint y: 98, endPoint x: 752, endPoint y: 319, distance: 729.3
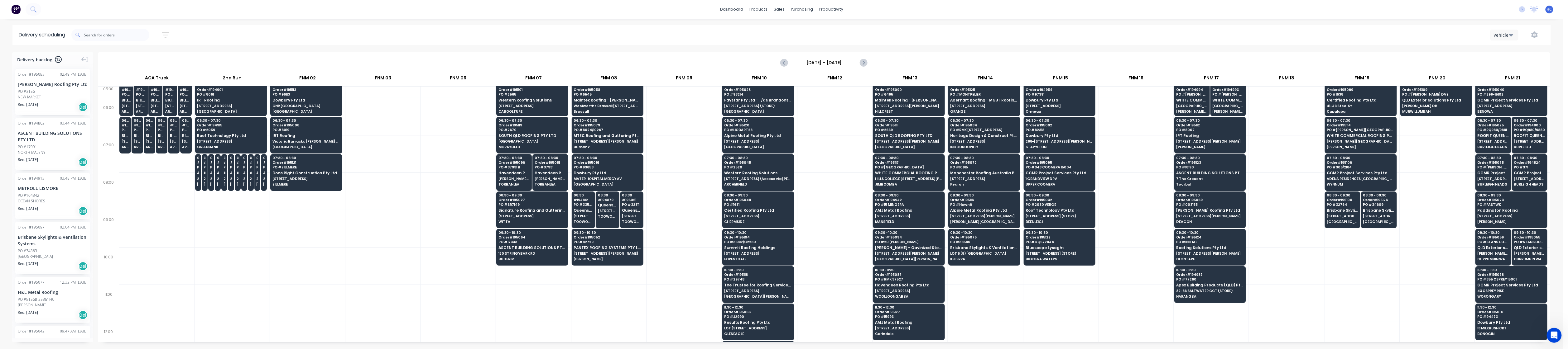
scroll to position [0, 0]
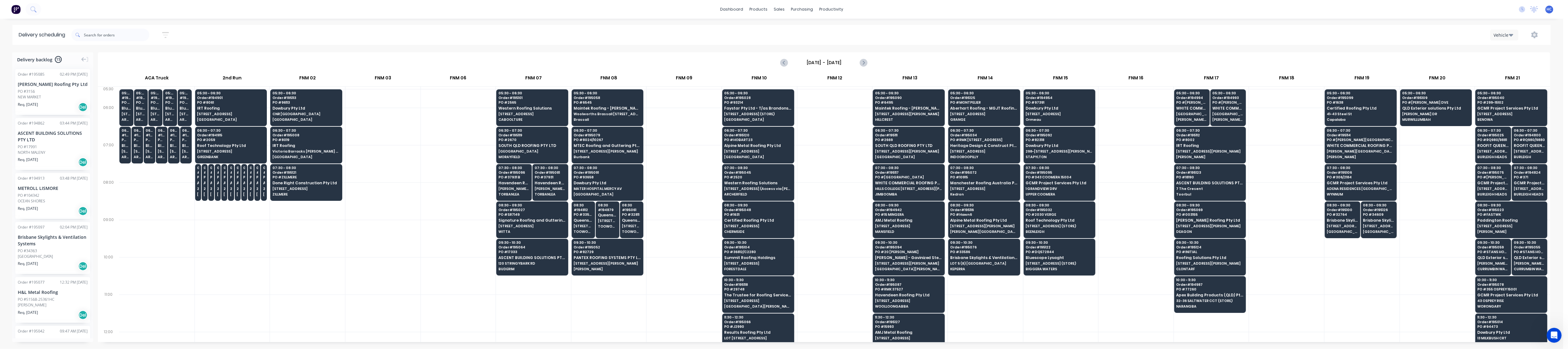
drag, startPoint x: 418, startPoint y: 242, endPoint x: 436, endPoint y: 239, distance: 18.2
click at [418, 242] on div at bounding box center [382, 238] width 75 height 37
drag, startPoint x: 44, startPoint y: 98, endPoint x: 990, endPoint y: 291, distance: 965.5
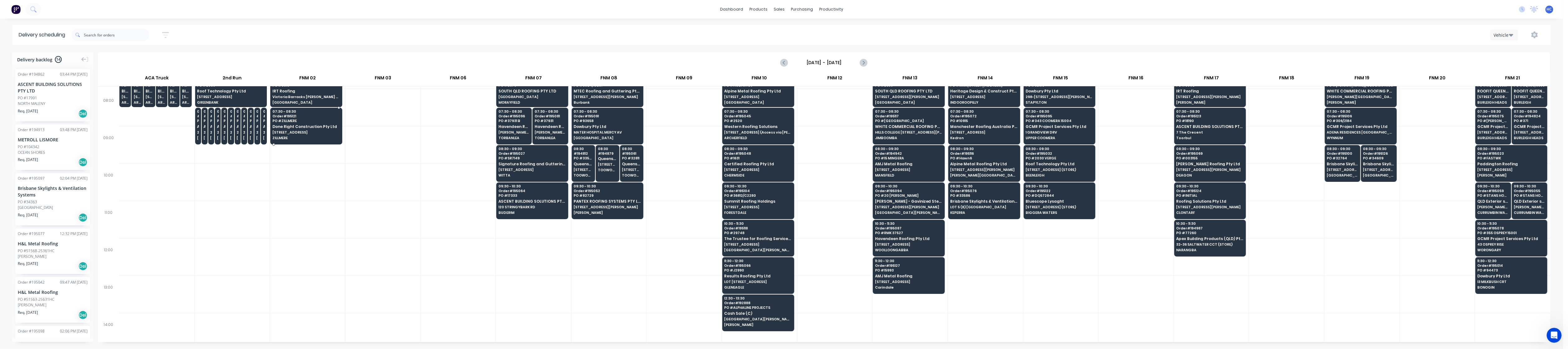
scroll to position [83, 0]
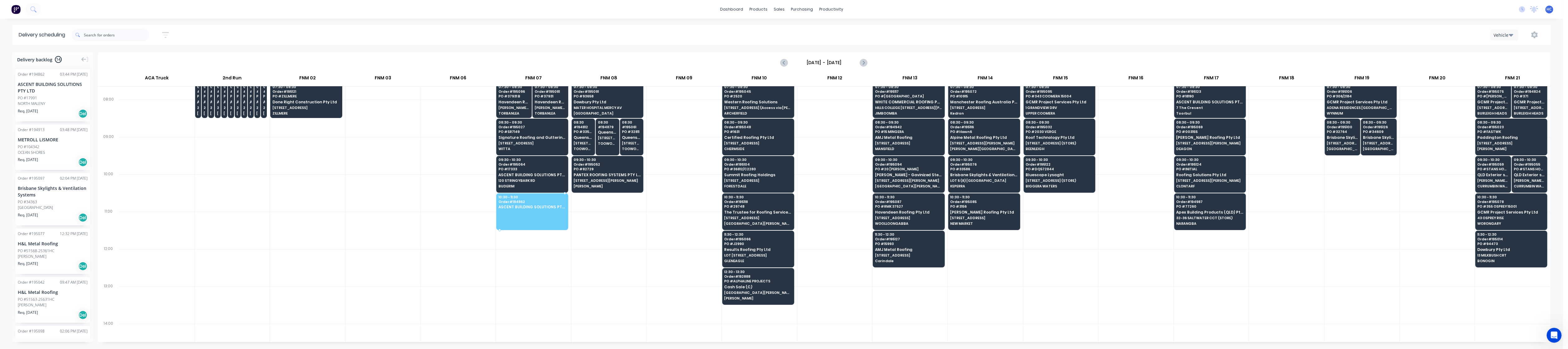
drag, startPoint x: 34, startPoint y: 93, endPoint x: 539, endPoint y: 195, distance: 515.2
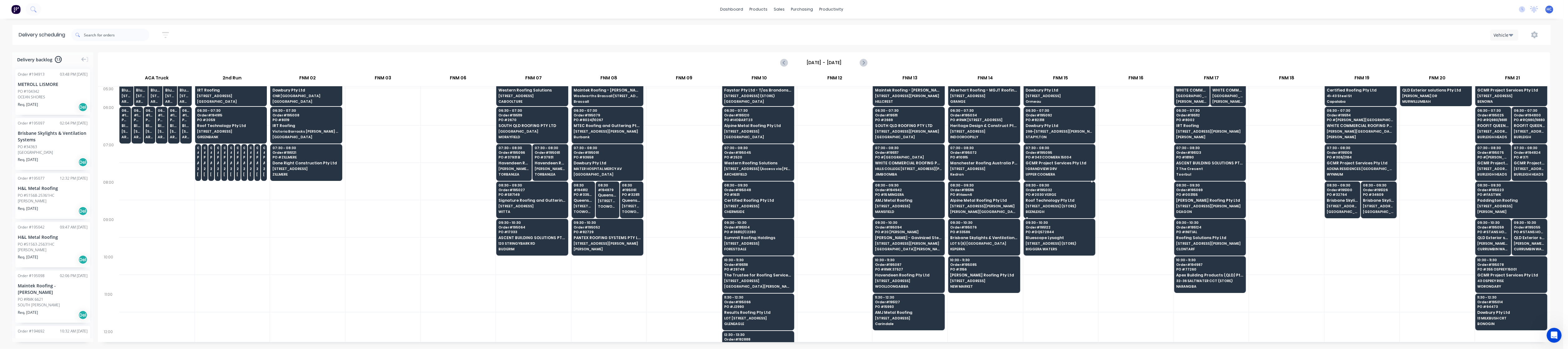
scroll to position [0, 0]
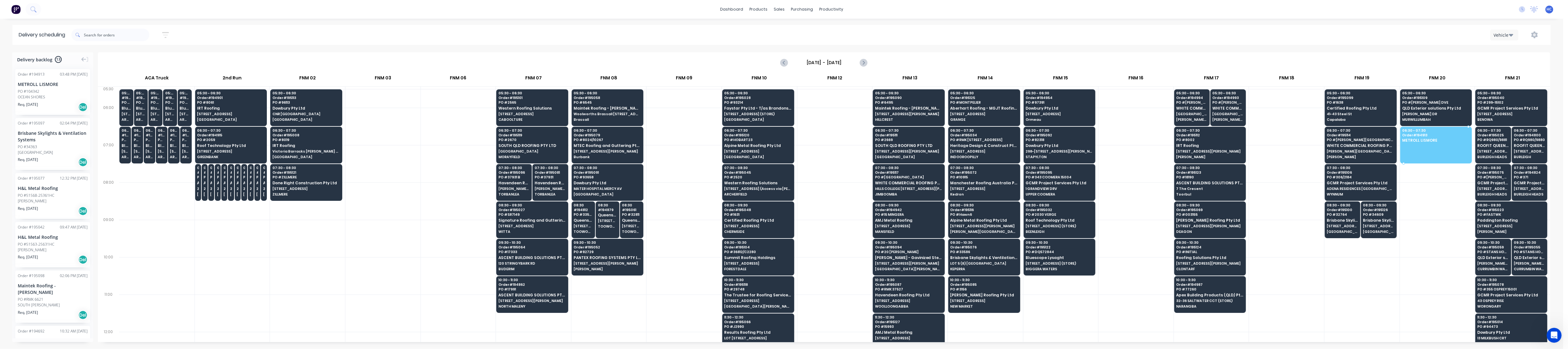
drag, startPoint x: 55, startPoint y: 94, endPoint x: 1429, endPoint y: 134, distance: 1374.6
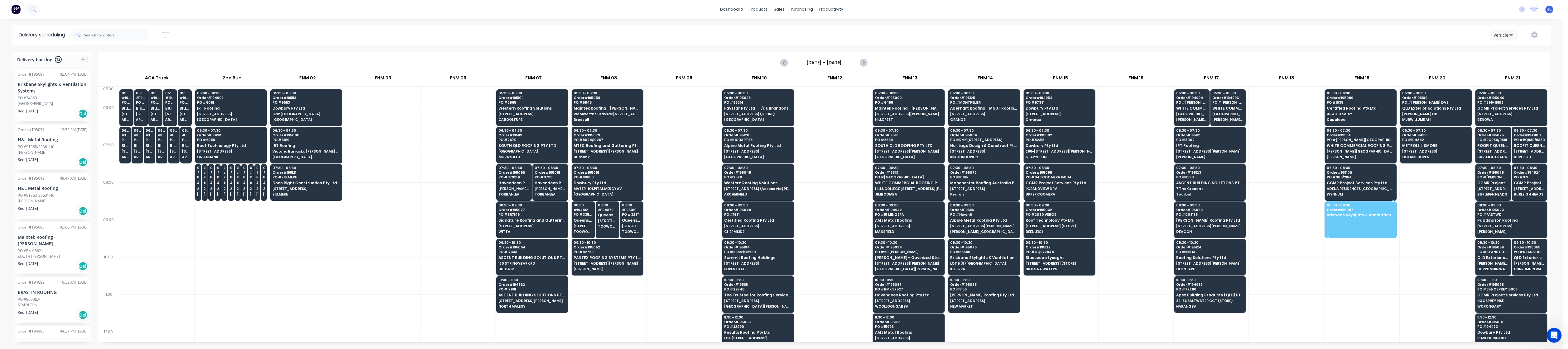
drag, startPoint x: 41, startPoint y: 98, endPoint x: 1360, endPoint y: 216, distance: 1324.3
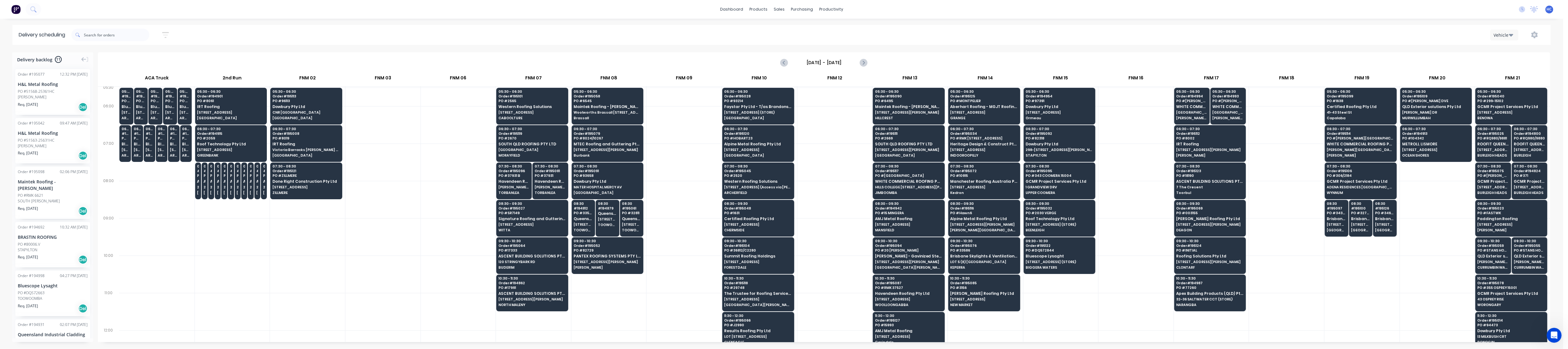
scroll to position [3, 0]
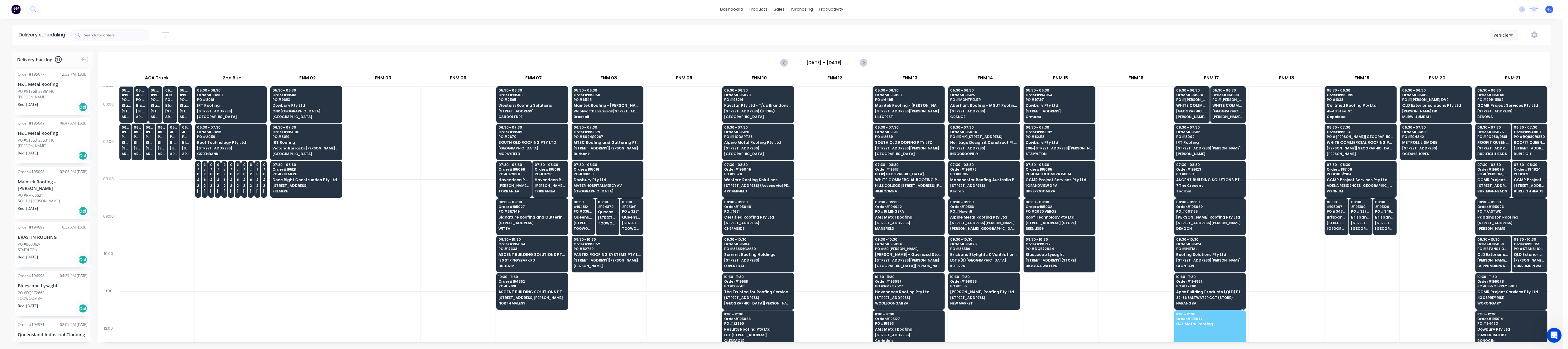
drag, startPoint x: 49, startPoint y: 95, endPoint x: 1203, endPoint y: 323, distance: 1176.3
drag, startPoint x: 37, startPoint y: 92, endPoint x: 1199, endPoint y: 314, distance: 1183.0
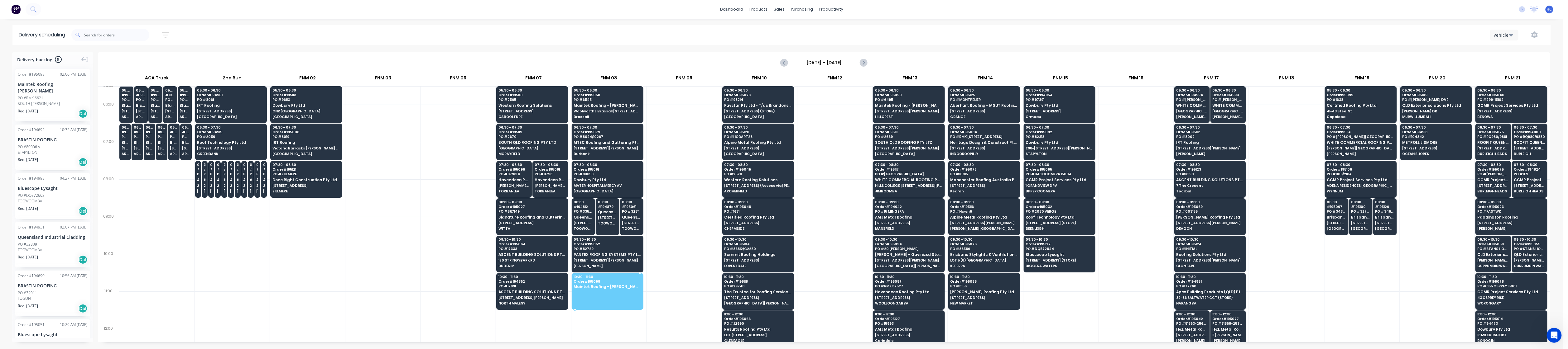
drag, startPoint x: 46, startPoint y: 92, endPoint x: 598, endPoint y: 274, distance: 581.2
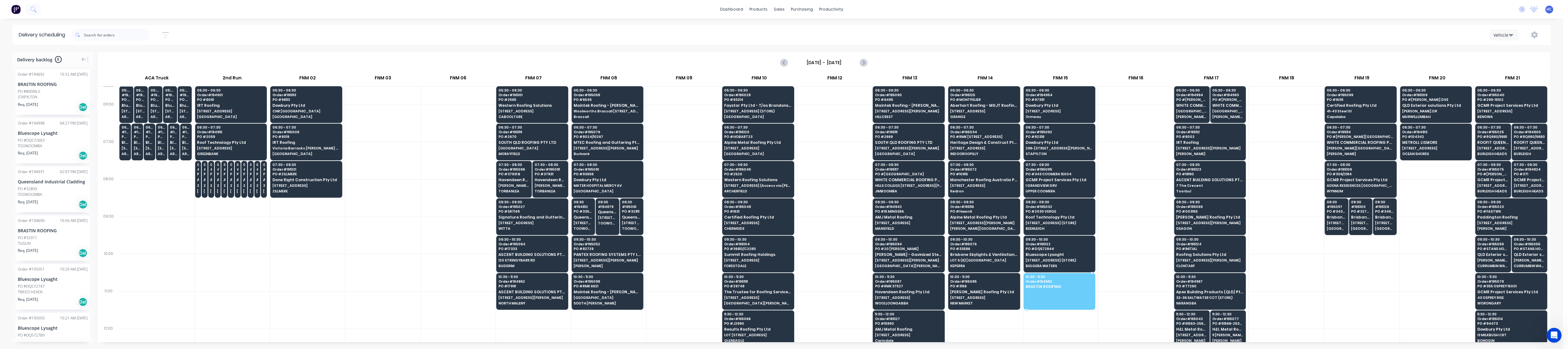
drag, startPoint x: 41, startPoint y: 98, endPoint x: 1062, endPoint y: 288, distance: 1038.5
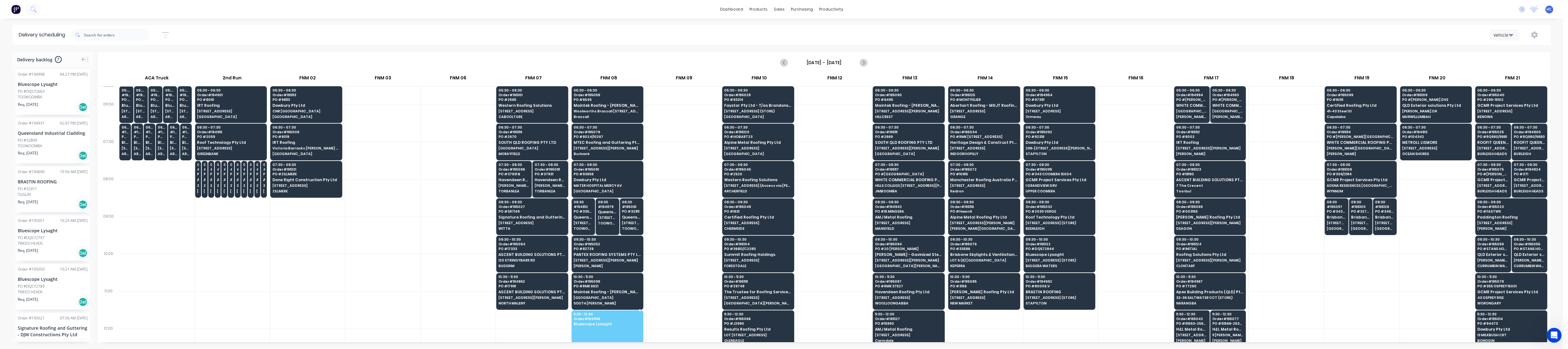
drag, startPoint x: 39, startPoint y: 89, endPoint x: 605, endPoint y: 324, distance: 612.8
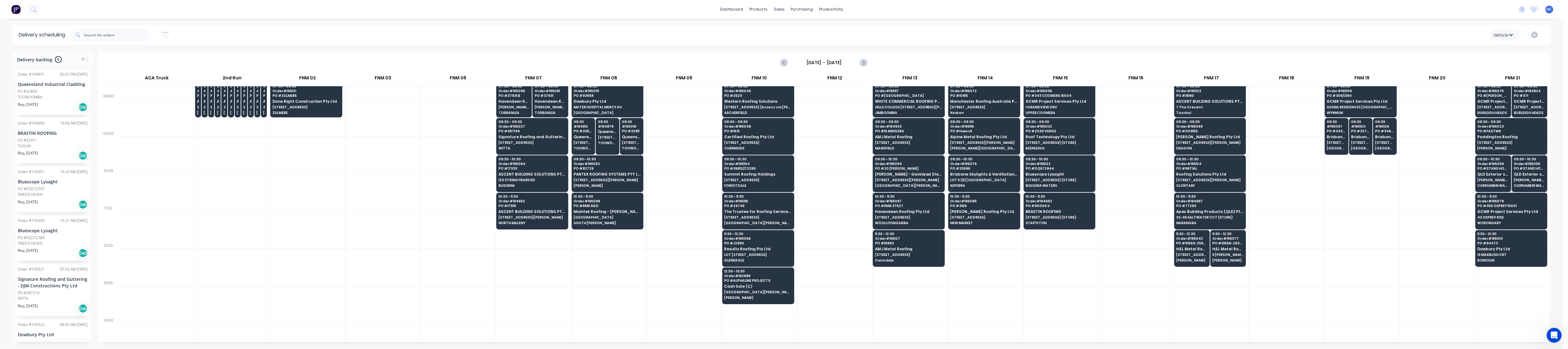
scroll to position [86, 0]
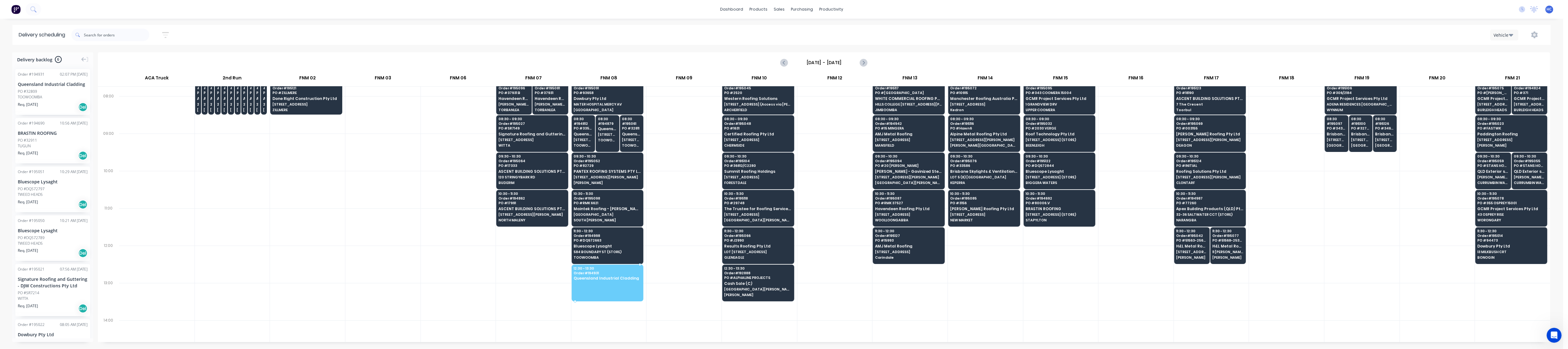
drag, startPoint x: 51, startPoint y: 97, endPoint x: 581, endPoint y: 270, distance: 557.5
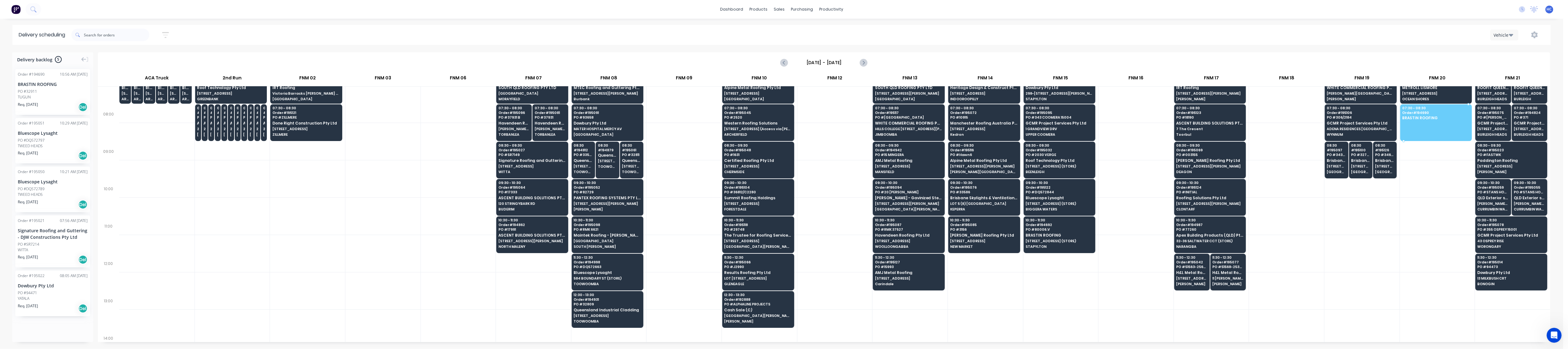
scroll to position [58, 0]
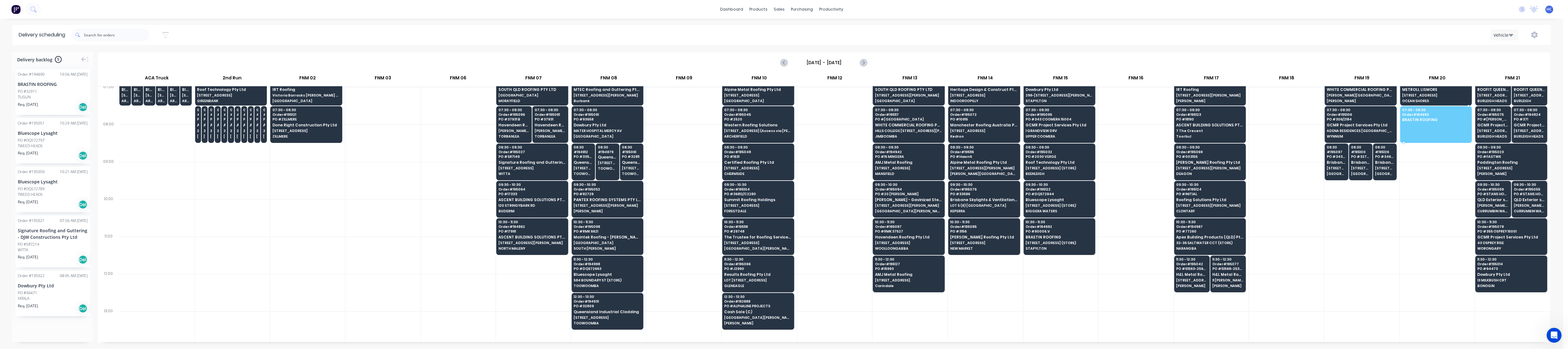
drag, startPoint x: 57, startPoint y: 97, endPoint x: 1439, endPoint y: 121, distance: 1382.2
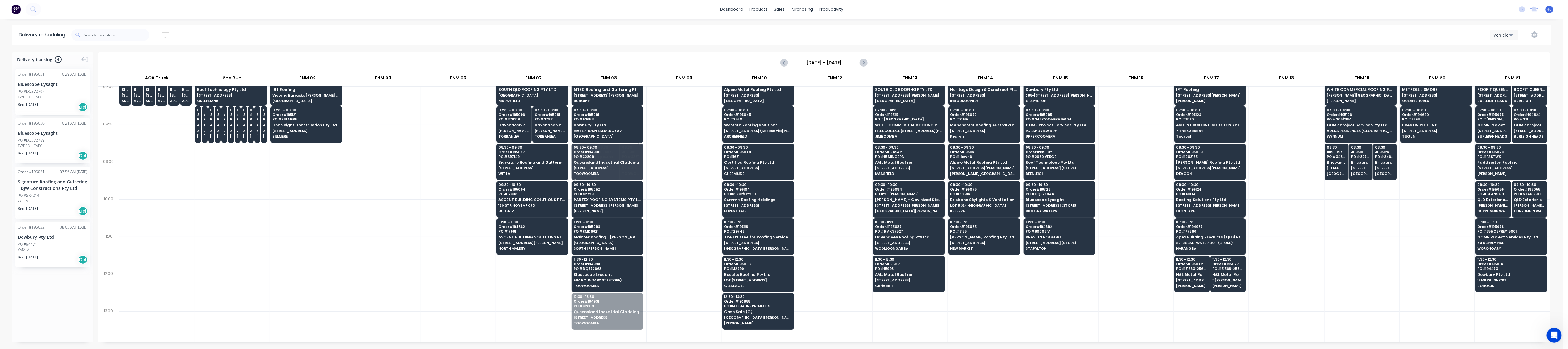
drag, startPoint x: 606, startPoint y: 322, endPoint x: 618, endPoint y: 161, distance: 161.4
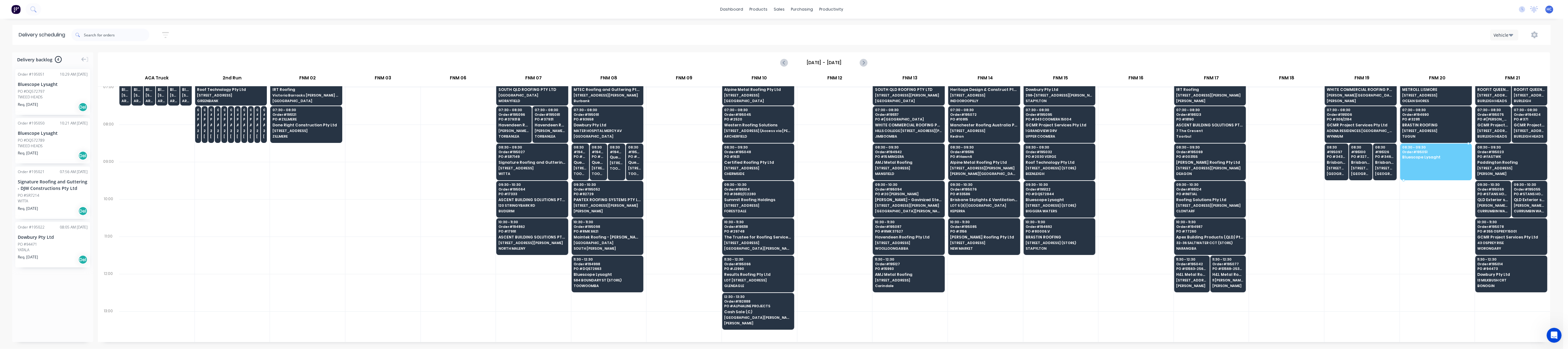
drag, startPoint x: 68, startPoint y: 100, endPoint x: 1402, endPoint y: 157, distance: 1335.2
drag, startPoint x: 40, startPoint y: 96, endPoint x: 1410, endPoint y: 150, distance: 1371.1
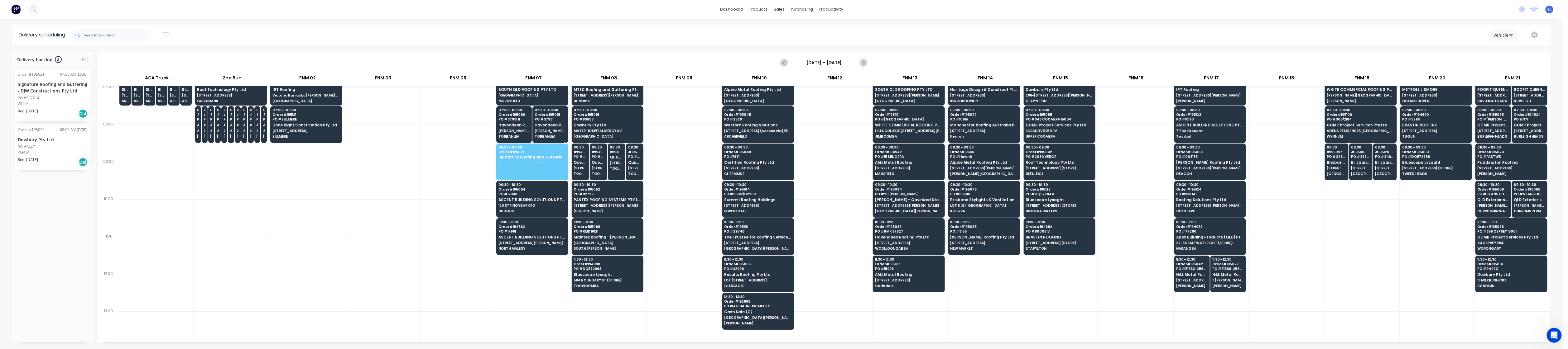
drag, startPoint x: 52, startPoint y: 102, endPoint x: 531, endPoint y: 150, distance: 481.4
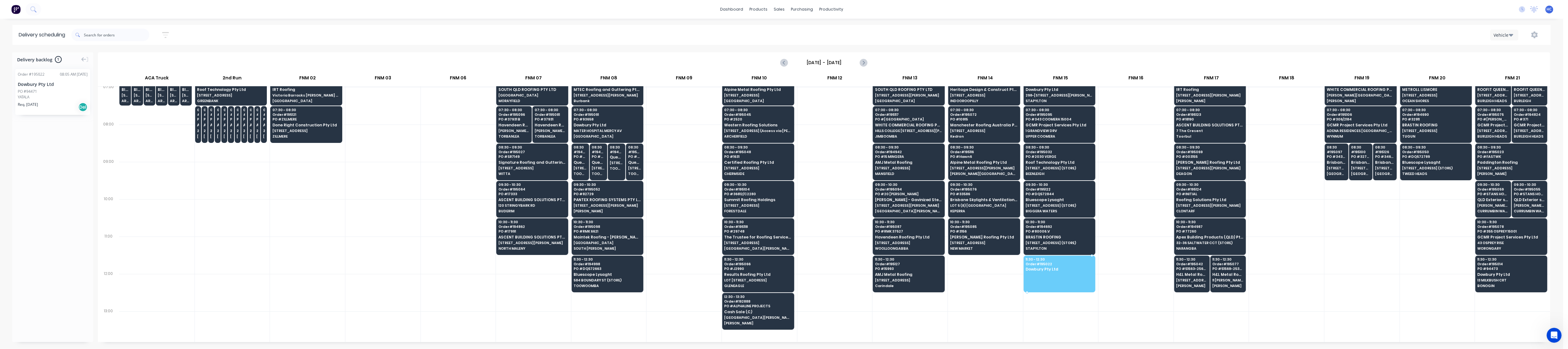
drag, startPoint x: 49, startPoint y: 91, endPoint x: 1050, endPoint y: 264, distance: 1015.8
click at [164, 36] on icon "button" at bounding box center [165, 35] width 7 height 8
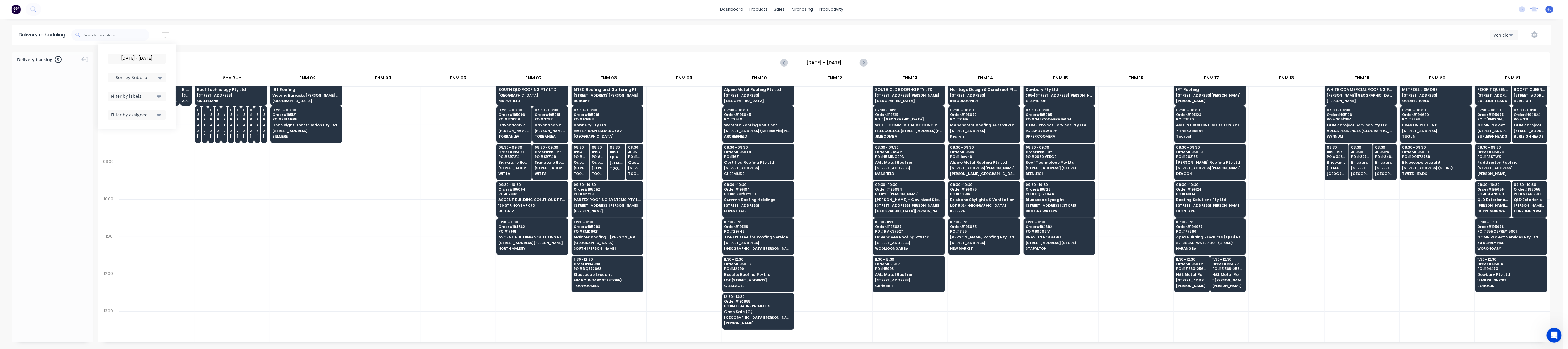
click at [138, 58] on input "[DATE] - [DATE]" at bounding box center [136, 58] width 58 height 9
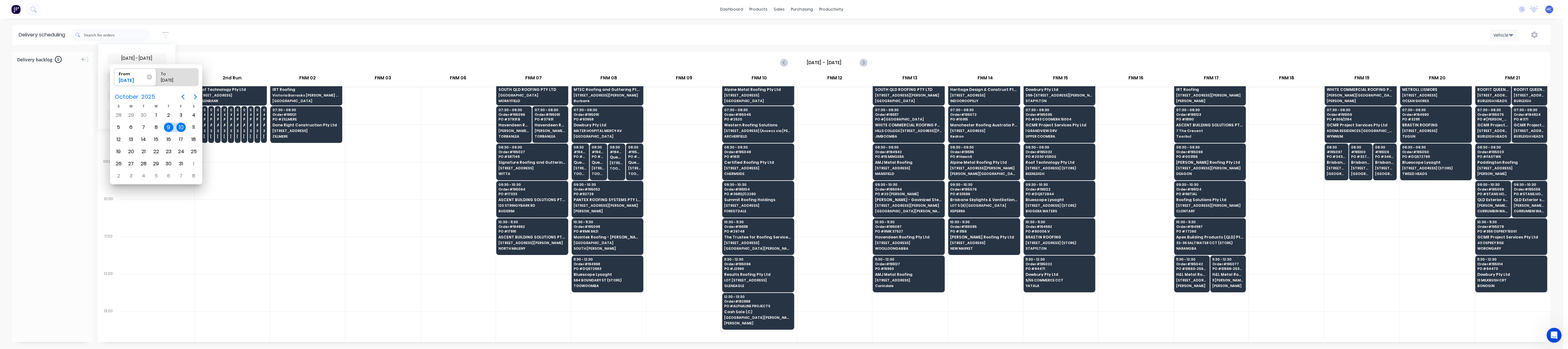
click at [178, 127] on div "10" at bounding box center [181, 127] width 9 height 9
type input "[DATE] - [DATE]"
radio input "false"
radio input "true"
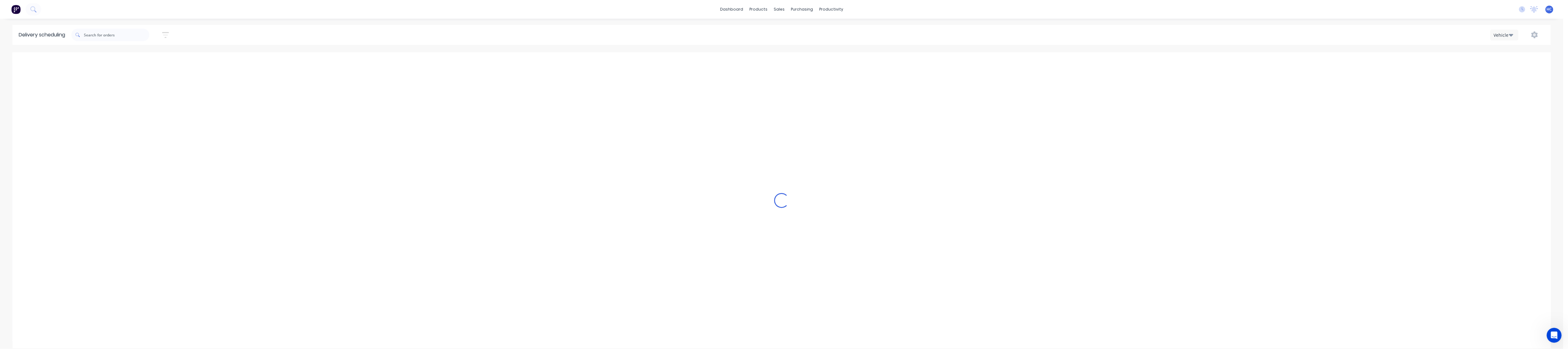
click at [164, 33] on button "button" at bounding box center [166, 35] width 20 height 12
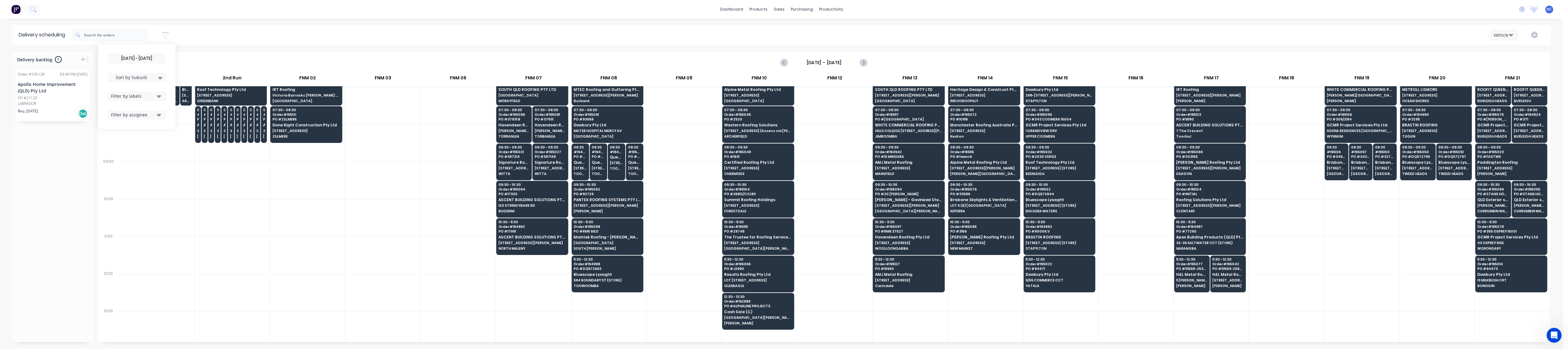
click at [346, 252] on div at bounding box center [382, 255] width 75 height 37
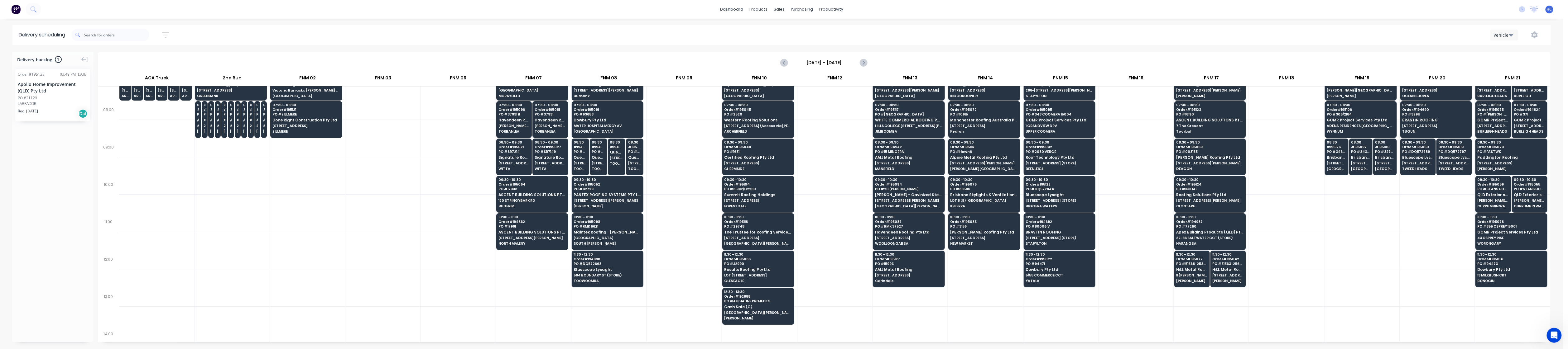
scroll to position [83, 0]
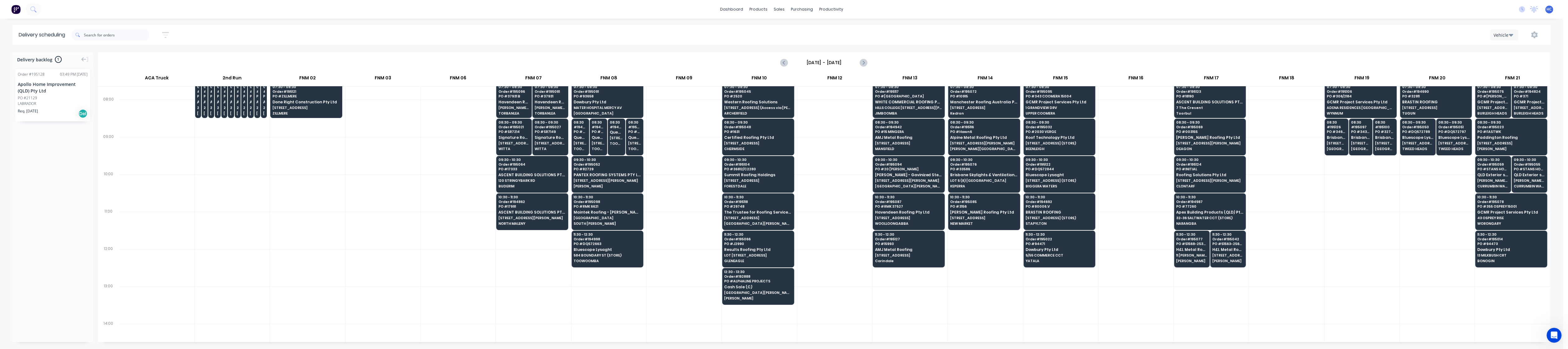
click at [598, 282] on div at bounding box center [1362, 268] width 75 height 37
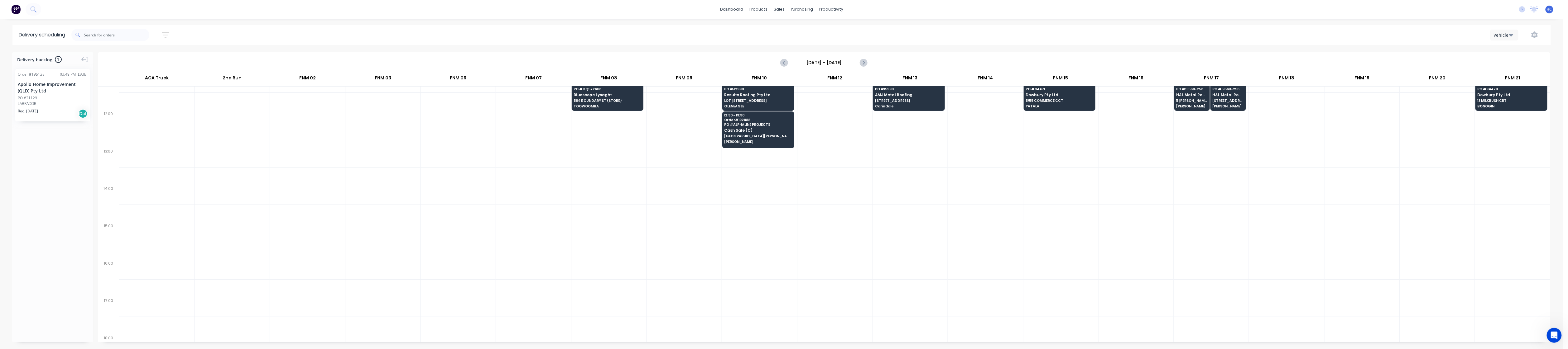
scroll to position [249, 0]
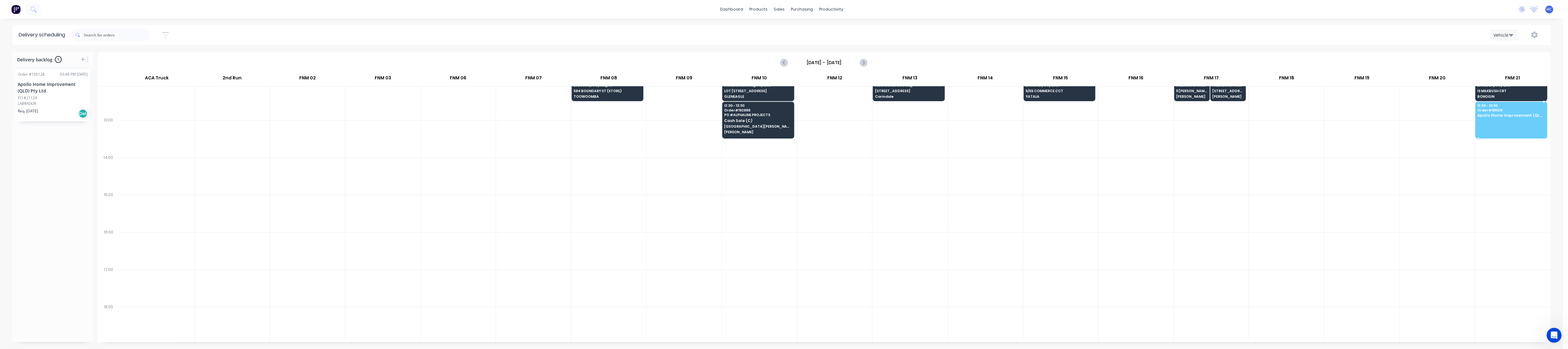
drag, startPoint x: 59, startPoint y: 105, endPoint x: 1396, endPoint y: 155, distance: 1337.9
click at [598, 219] on div at bounding box center [1211, 213] width 75 height 37
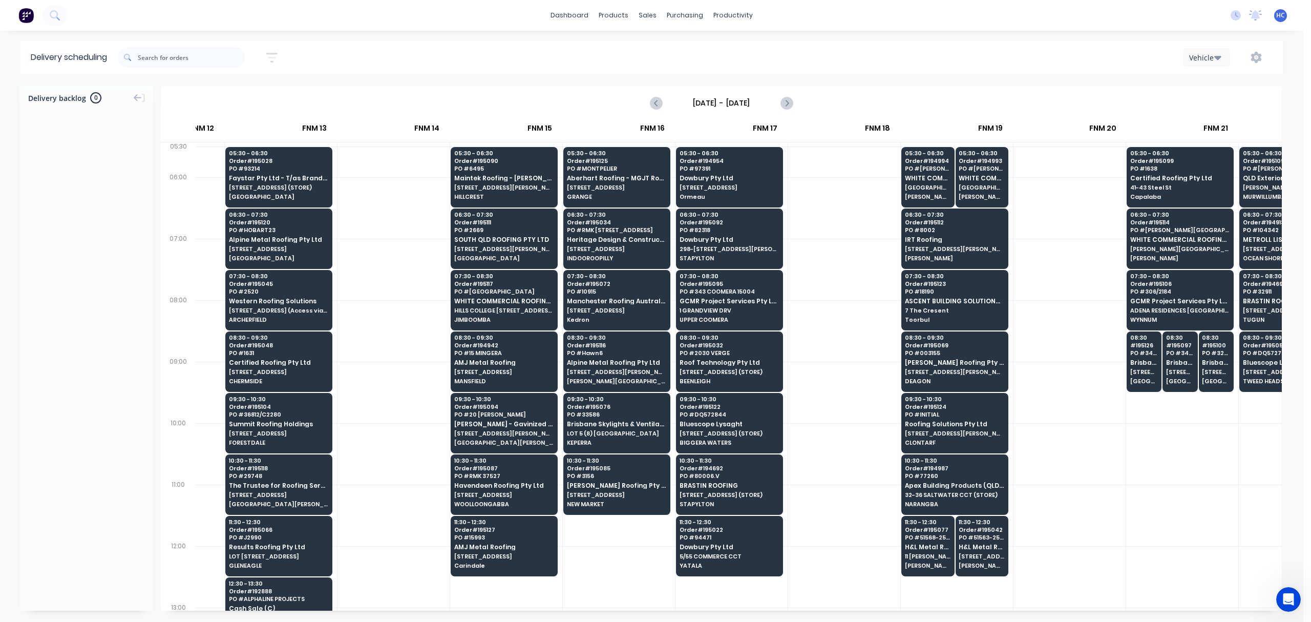
scroll to position [0, 1064]
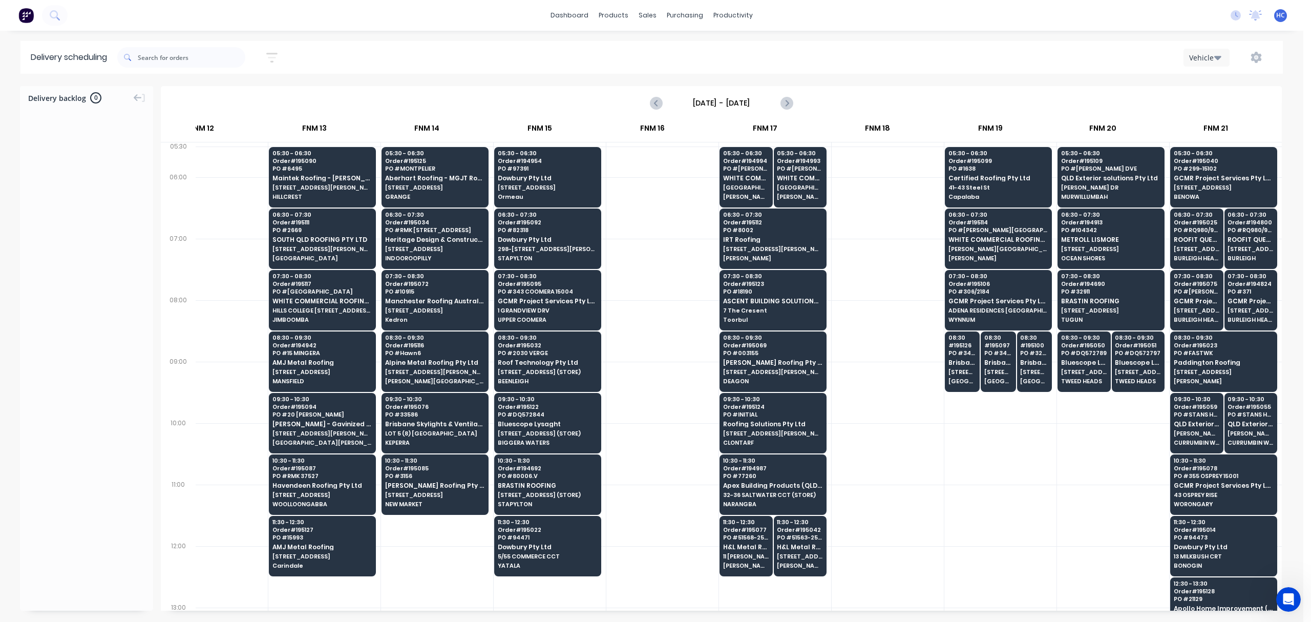
drag, startPoint x: 1053, startPoint y: 465, endPoint x: 1028, endPoint y: 488, distance: 33.7
click at [983, 465] on div at bounding box center [1113, 453] width 112 height 61
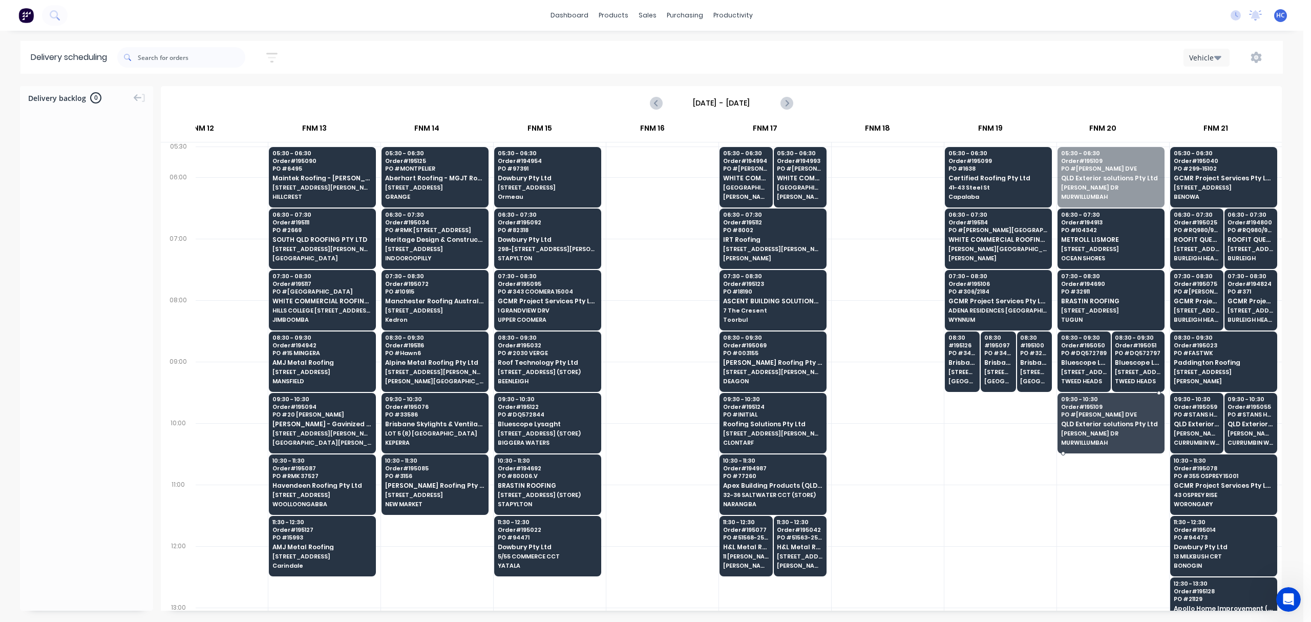
drag, startPoint x: 1117, startPoint y: 191, endPoint x: 1109, endPoint y: 411, distance: 220.4
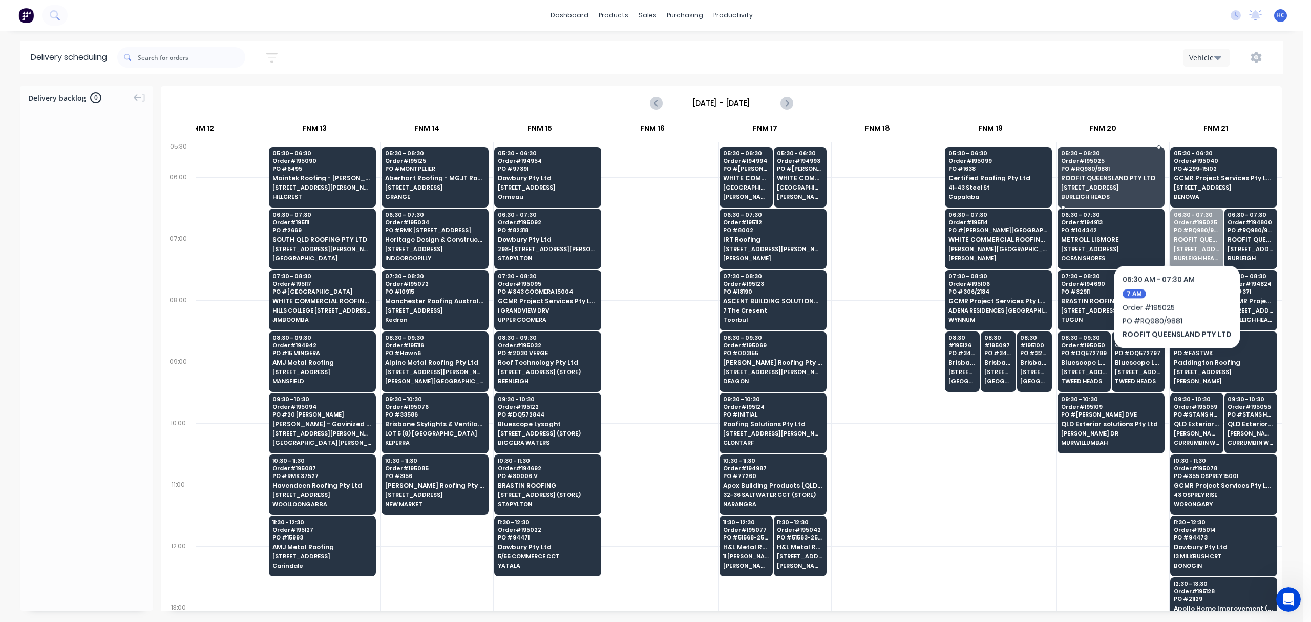
drag, startPoint x: 1192, startPoint y: 246, endPoint x: 1174, endPoint y: 234, distance: 22.4
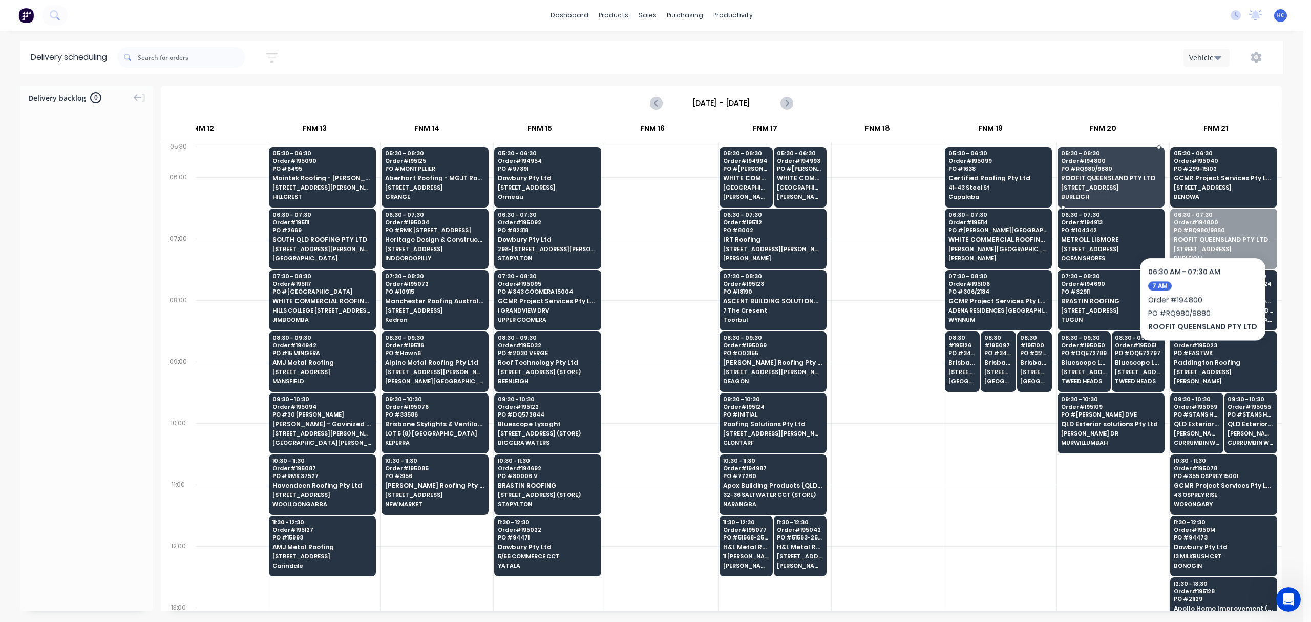
drag, startPoint x: 1234, startPoint y: 246, endPoint x: 1199, endPoint y: 226, distance: 40.1
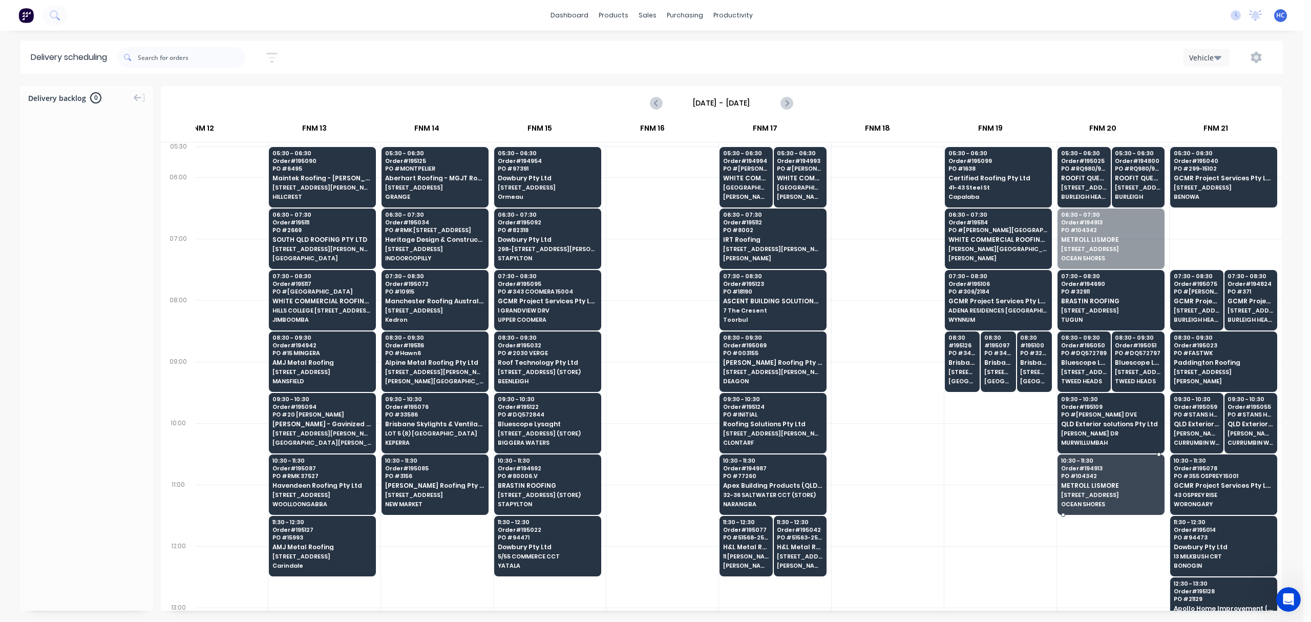
drag, startPoint x: 1129, startPoint y: 250, endPoint x: 1118, endPoint y: 490, distance: 239.4
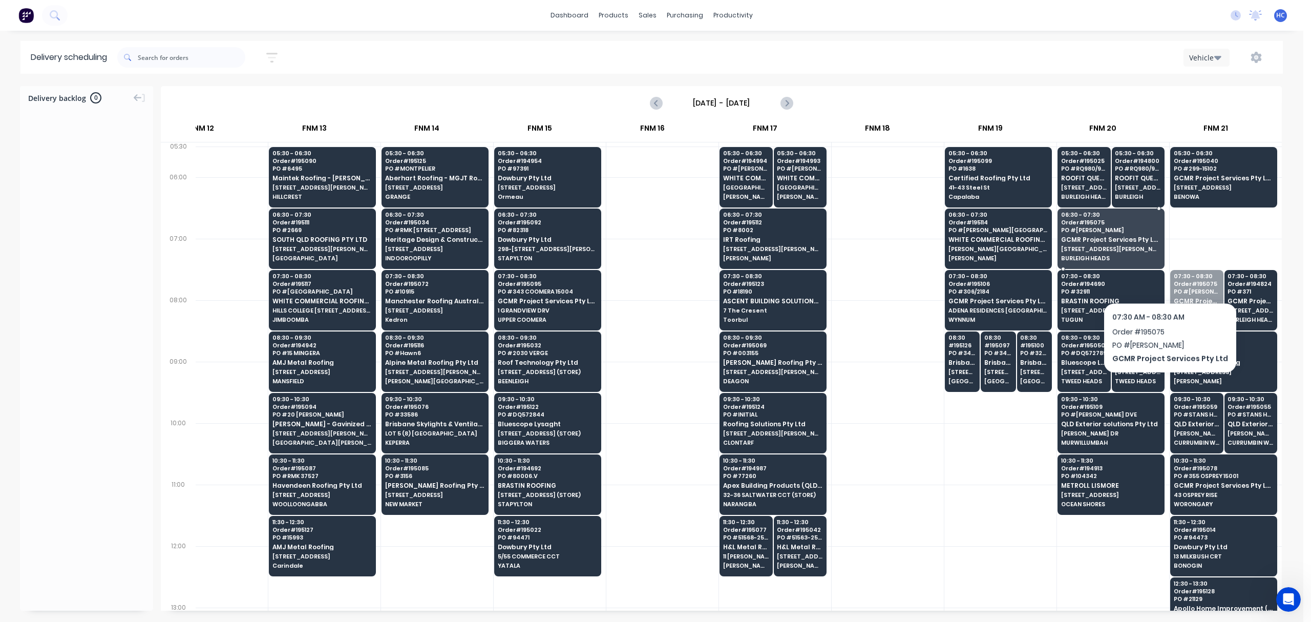
drag, startPoint x: 1196, startPoint y: 301, endPoint x: 1076, endPoint y: 233, distance: 138.1
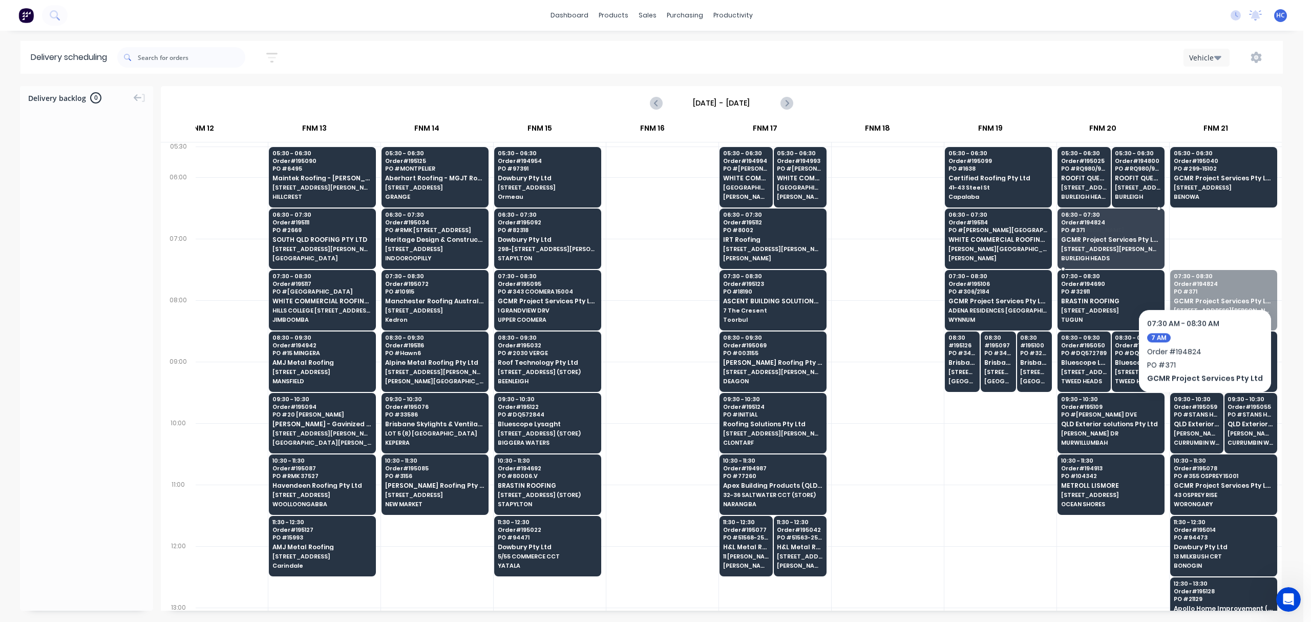
drag, startPoint x: 1190, startPoint y: 269, endPoint x: 1104, endPoint y: 216, distance: 101.5
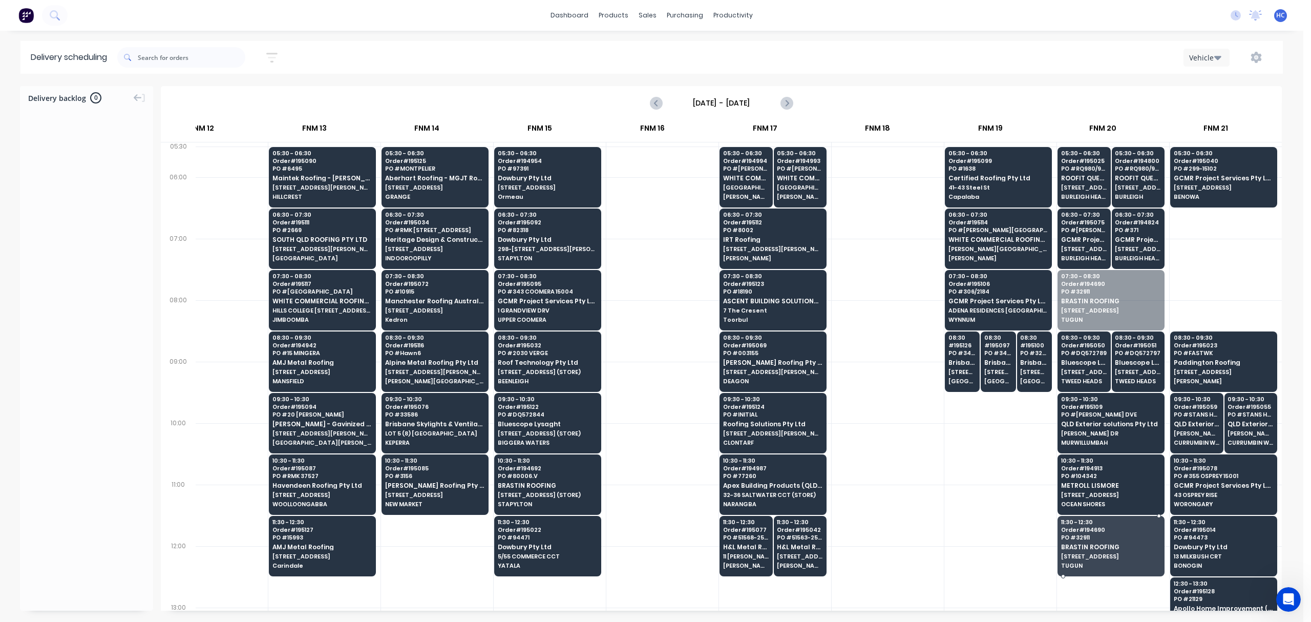
drag, startPoint x: 1124, startPoint y: 300, endPoint x: 1116, endPoint y: 534, distance: 234.2
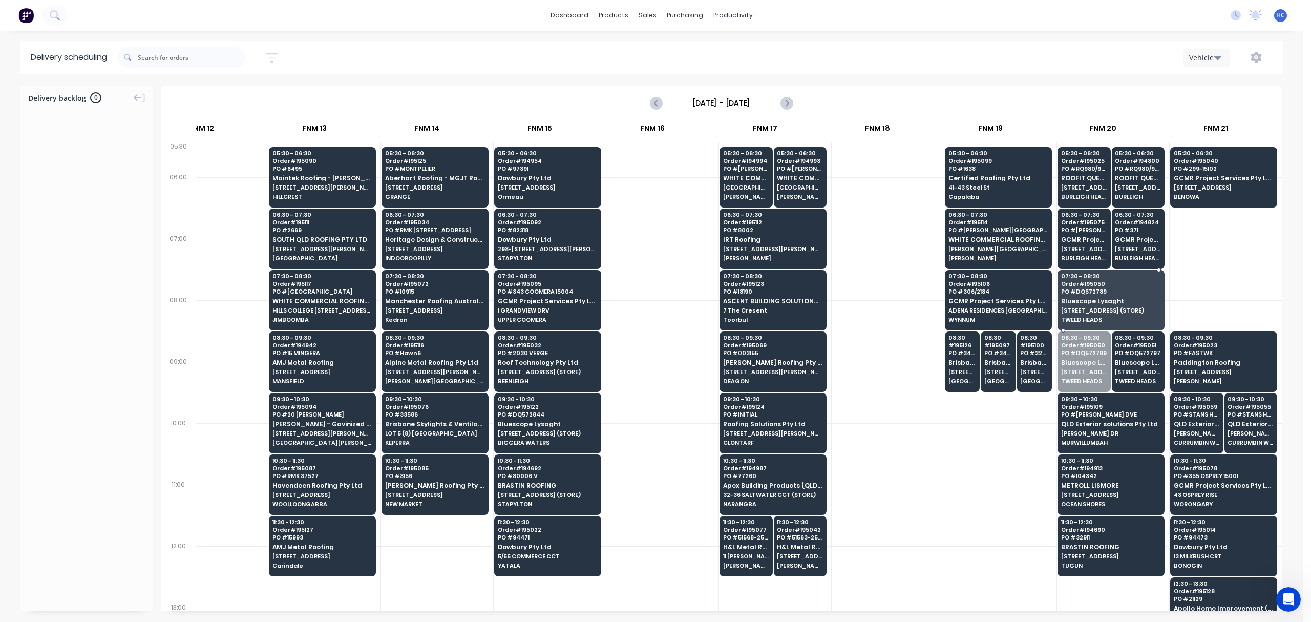
drag, startPoint x: 1068, startPoint y: 359, endPoint x: 1109, endPoint y: 347, distance: 42.3
drag, startPoint x: 1107, startPoint y: 351, endPoint x: 1114, endPoint y: 290, distance: 61.9
drag, startPoint x: 1068, startPoint y: 302, endPoint x: 1074, endPoint y: 298, distance: 7.4
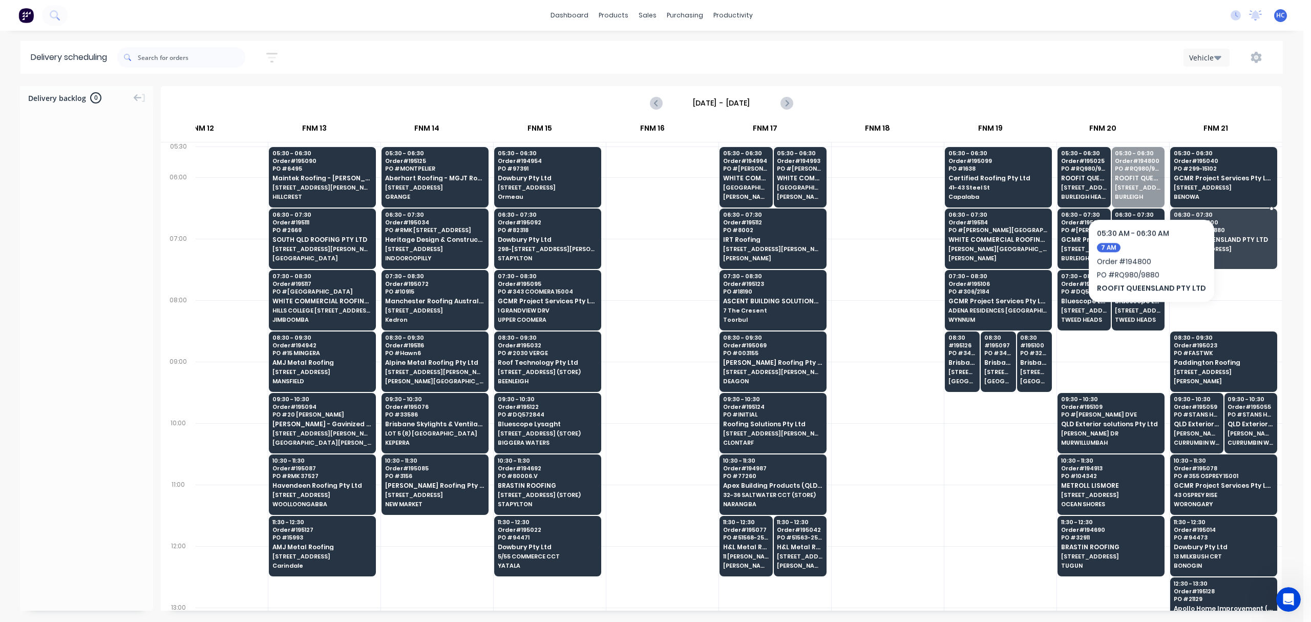
drag, startPoint x: 1130, startPoint y: 166, endPoint x: 1103, endPoint y: 193, distance: 37.3
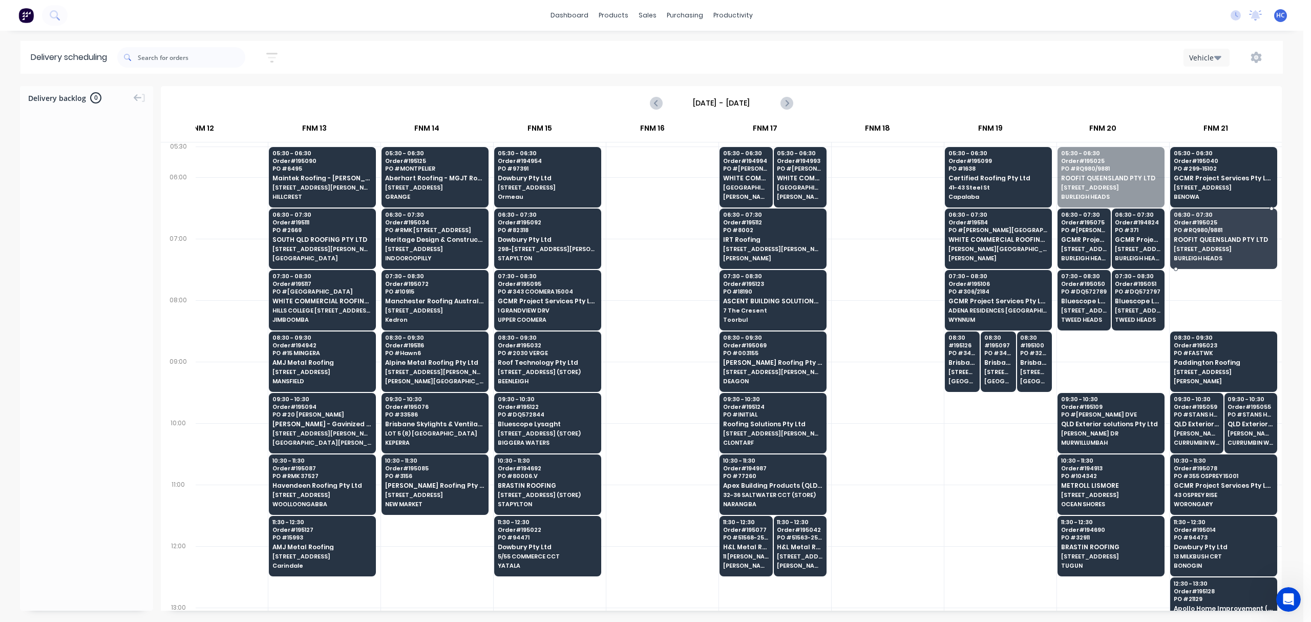
drag, startPoint x: 1086, startPoint y: 181, endPoint x: 1190, endPoint y: 230, distance: 115.2
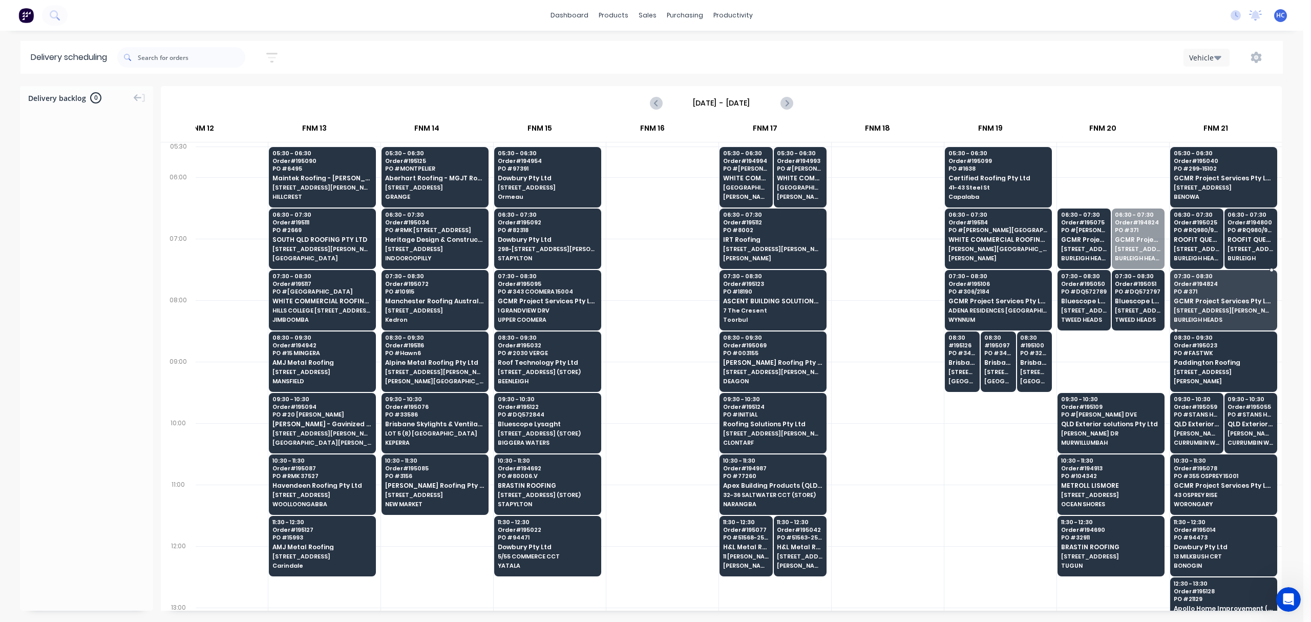
drag, startPoint x: 1112, startPoint y: 239, endPoint x: 1105, endPoint y: 265, distance: 27.1
drag, startPoint x: 1102, startPoint y: 254, endPoint x: 1242, endPoint y: 325, distance: 156.7
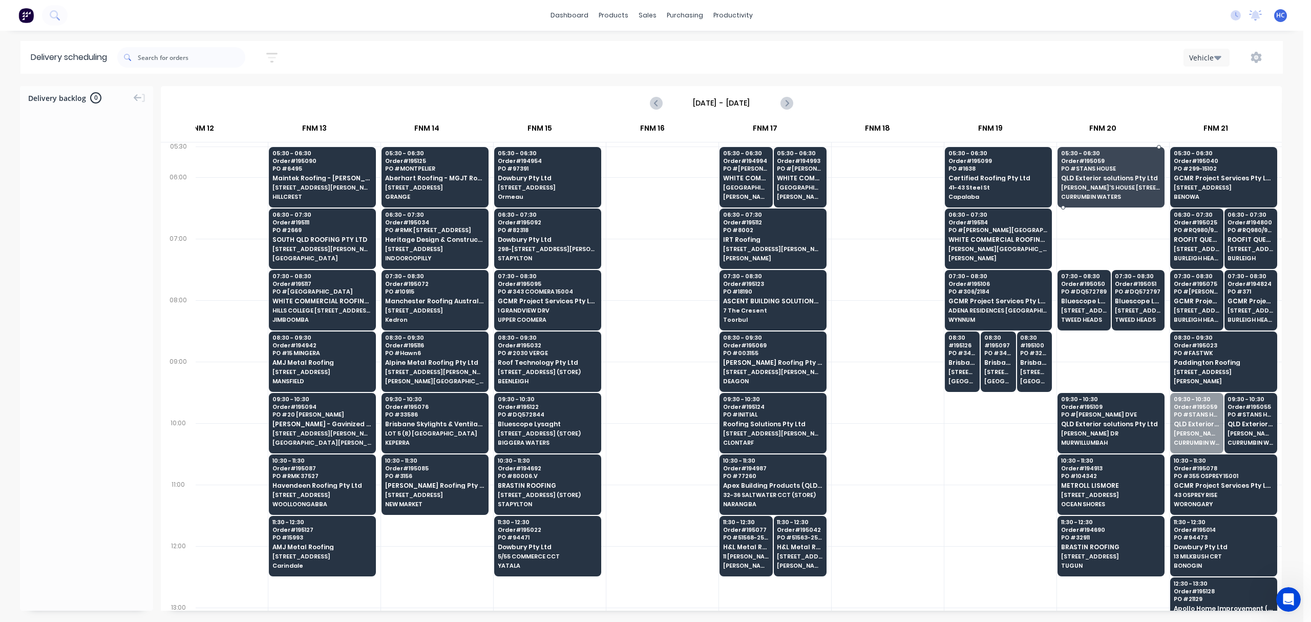
drag, startPoint x: 1195, startPoint y: 422, endPoint x: 1113, endPoint y: 187, distance: 248.6
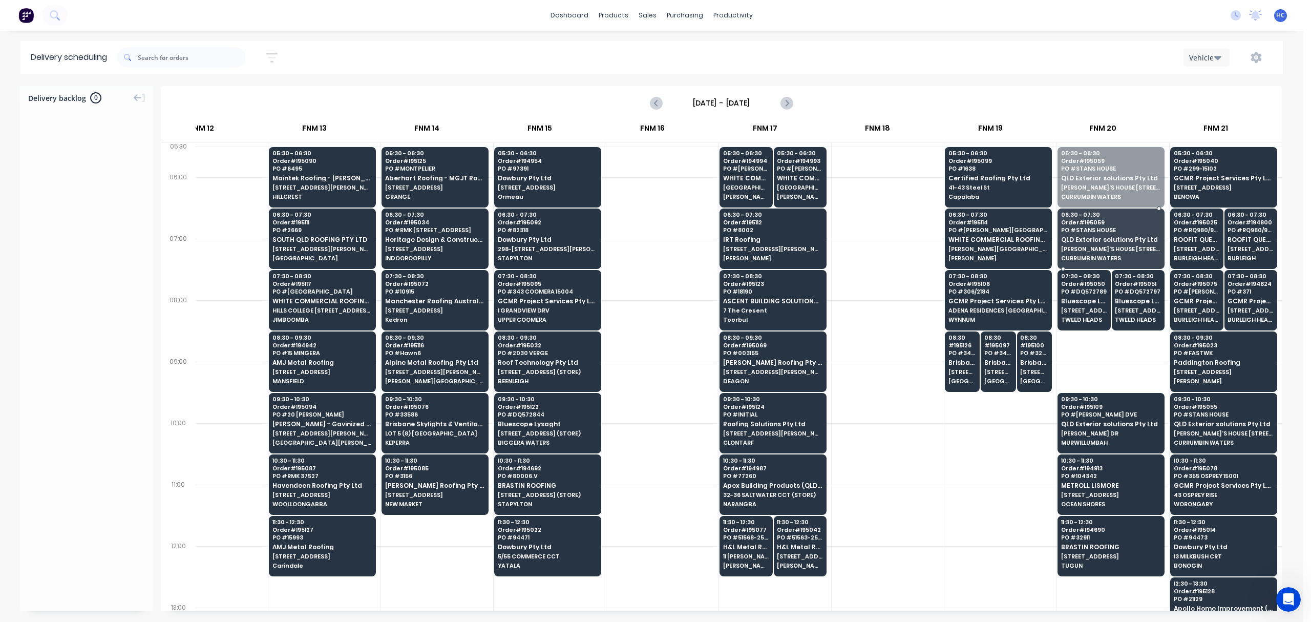
drag, startPoint x: 1127, startPoint y: 188, endPoint x: 1126, endPoint y: 242, distance: 53.8
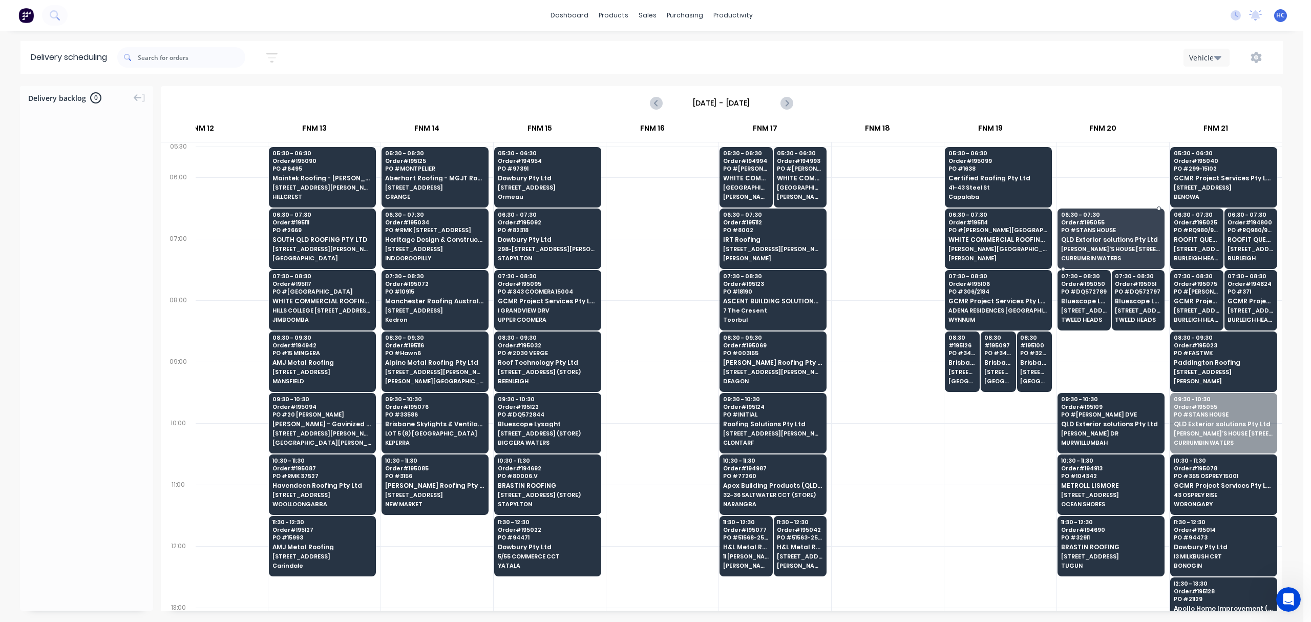
drag, startPoint x: 1249, startPoint y: 427, endPoint x: 1105, endPoint y: 250, distance: 227.5
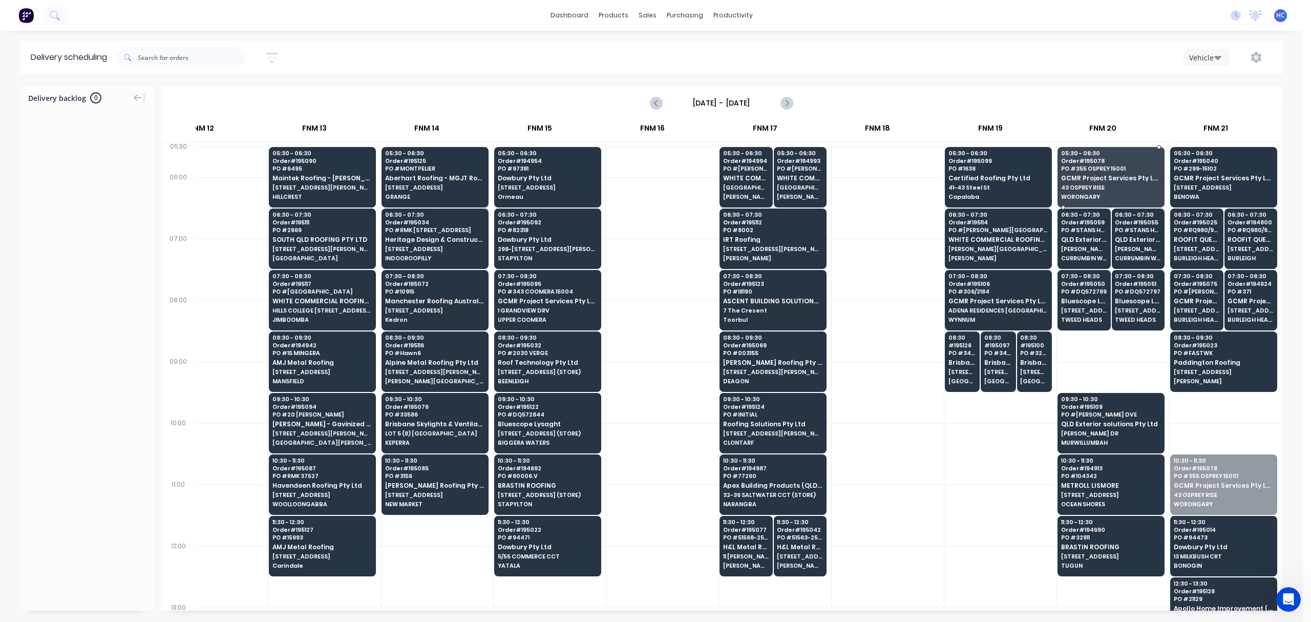
drag, startPoint x: 1207, startPoint y: 473, endPoint x: 1104, endPoint y: 179, distance: 311.9
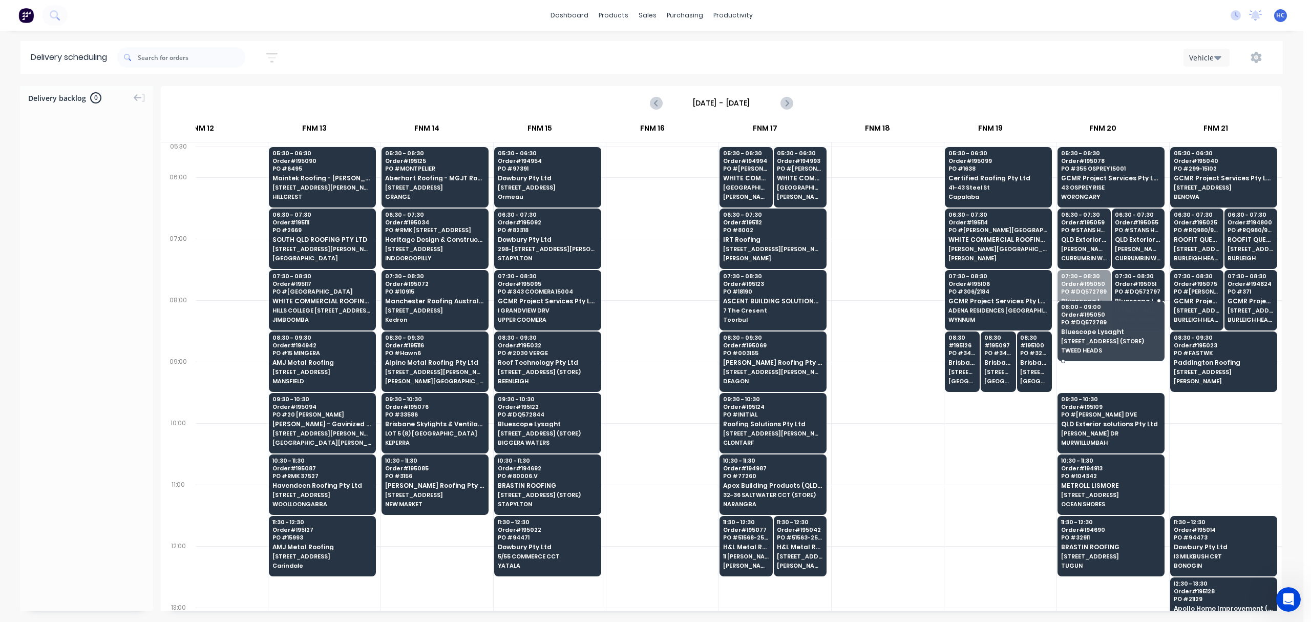
drag, startPoint x: 1086, startPoint y: 289, endPoint x: 1113, endPoint y: 308, distance: 33.5
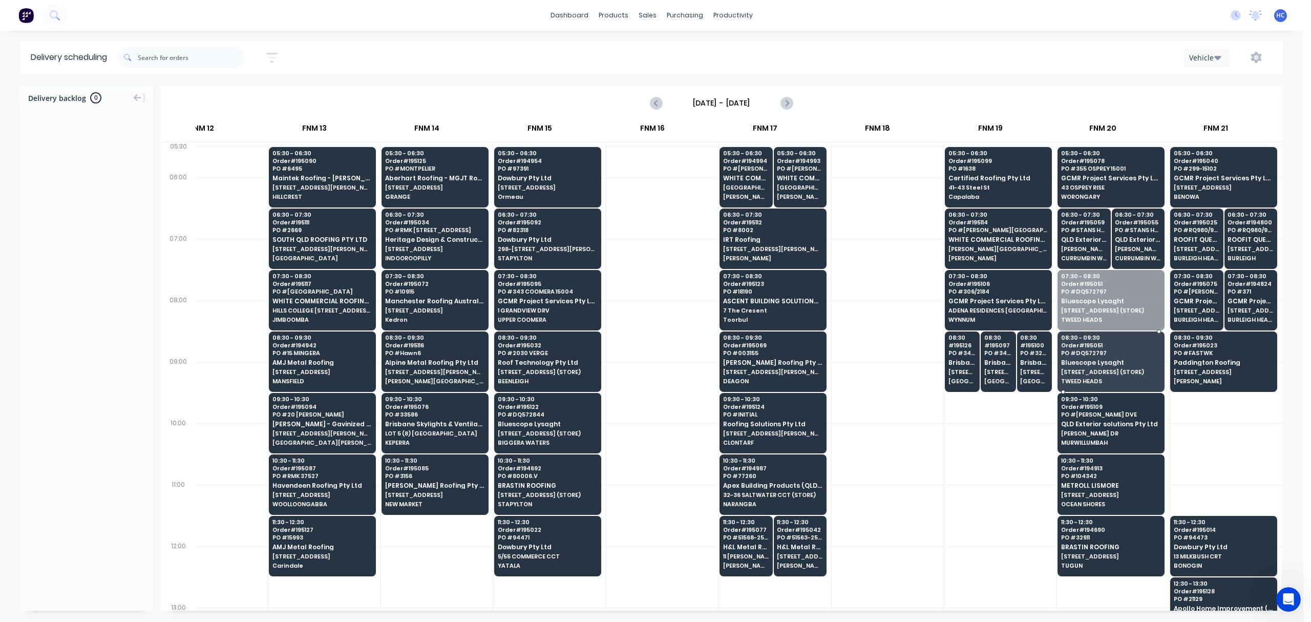
drag, startPoint x: 1114, startPoint y: 304, endPoint x: 1114, endPoint y: 364, distance: 59.4
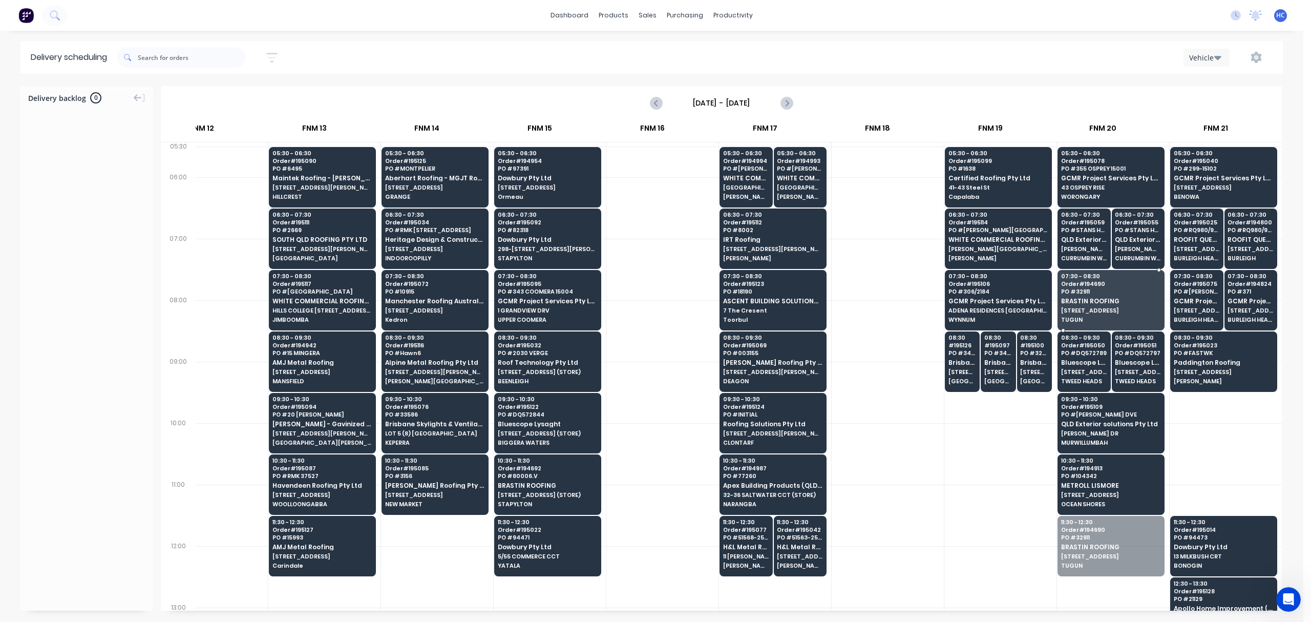
drag, startPoint x: 1101, startPoint y: 558, endPoint x: 1118, endPoint y: 381, distance: 177.5
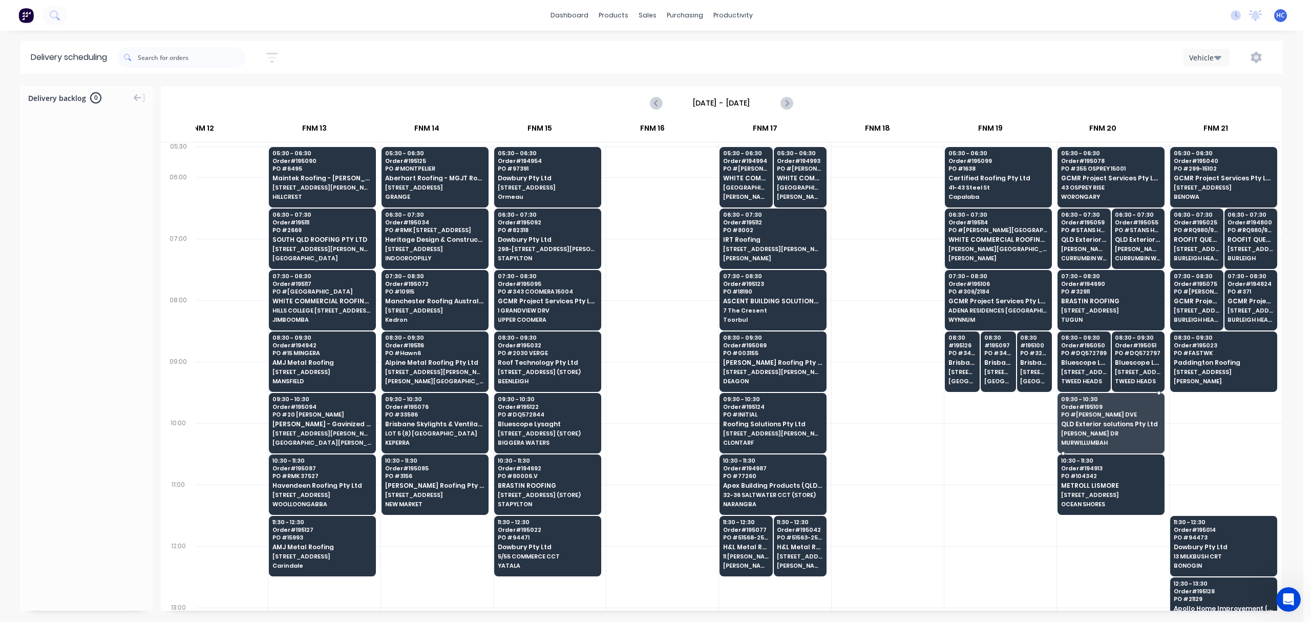
drag, startPoint x: 1107, startPoint y: 406, endPoint x: 1120, endPoint y: 499, distance: 94.1
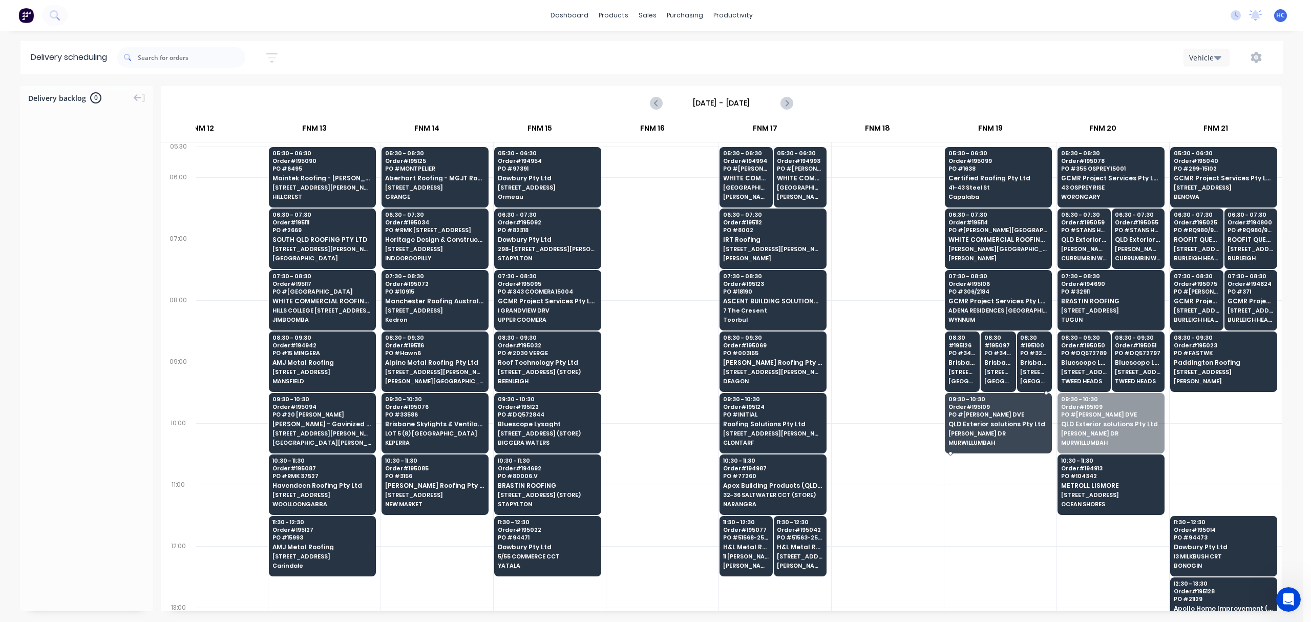
drag, startPoint x: 1099, startPoint y: 438, endPoint x: 1107, endPoint y: 488, distance: 50.3
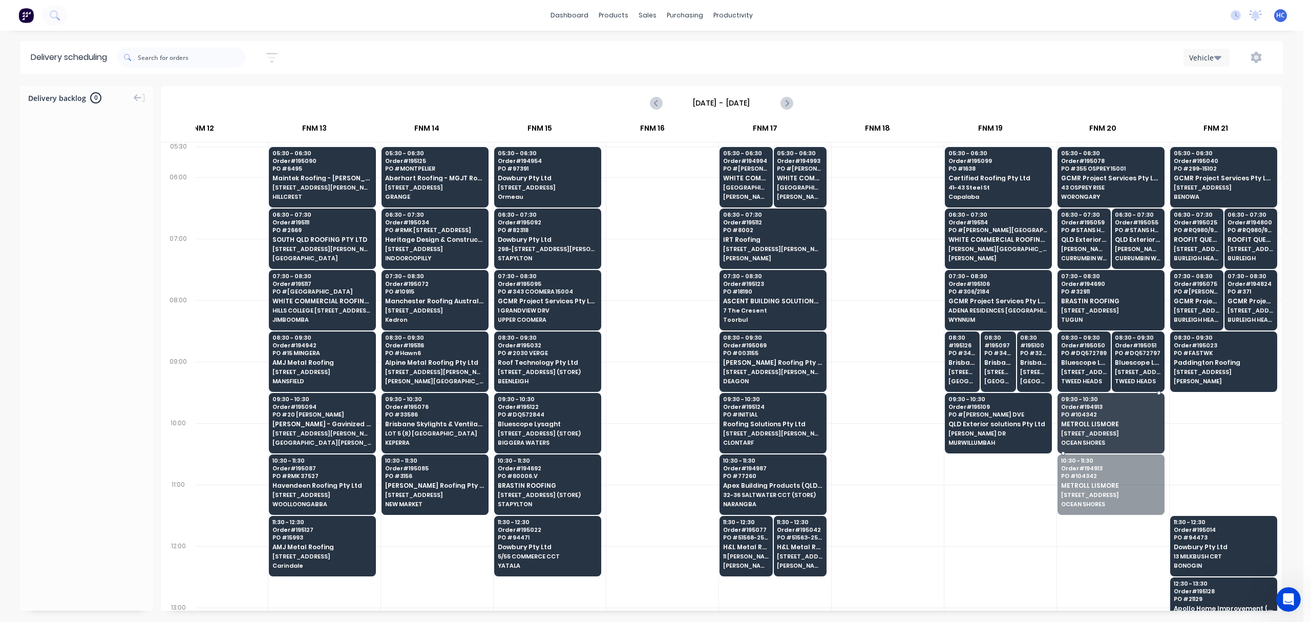
drag, startPoint x: 1108, startPoint y: 488, endPoint x: 1111, endPoint y: 464, distance: 24.2
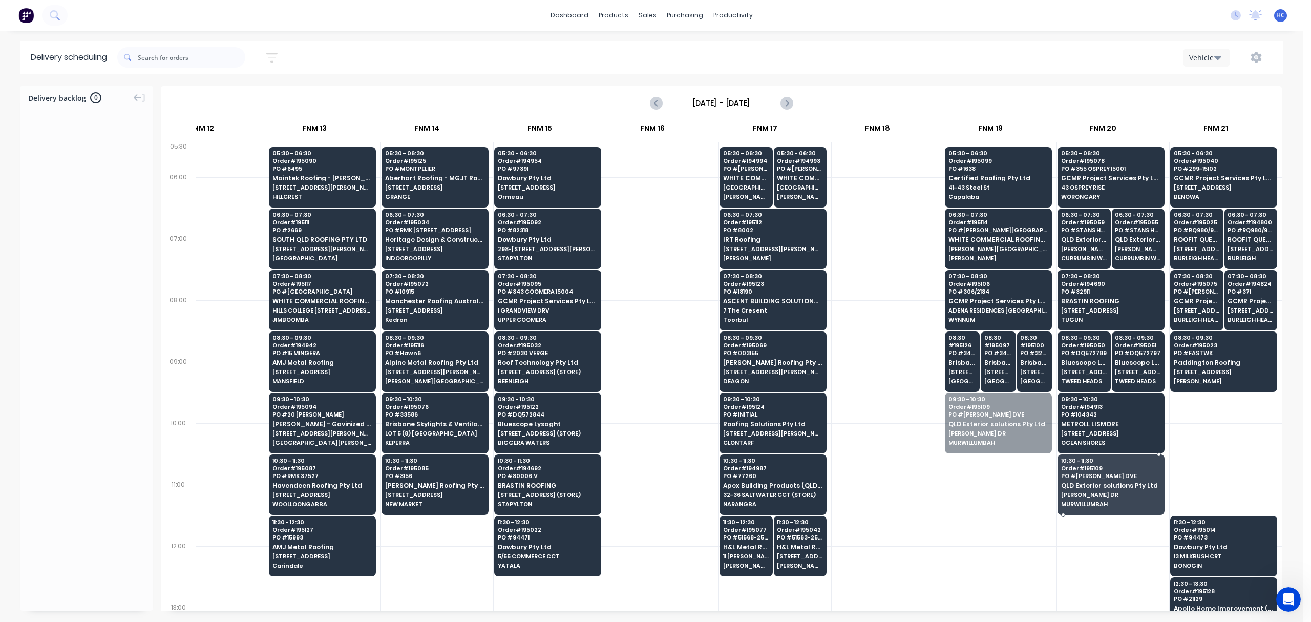
drag, startPoint x: 1026, startPoint y: 447, endPoint x: 1179, endPoint y: 488, distance: 158.0
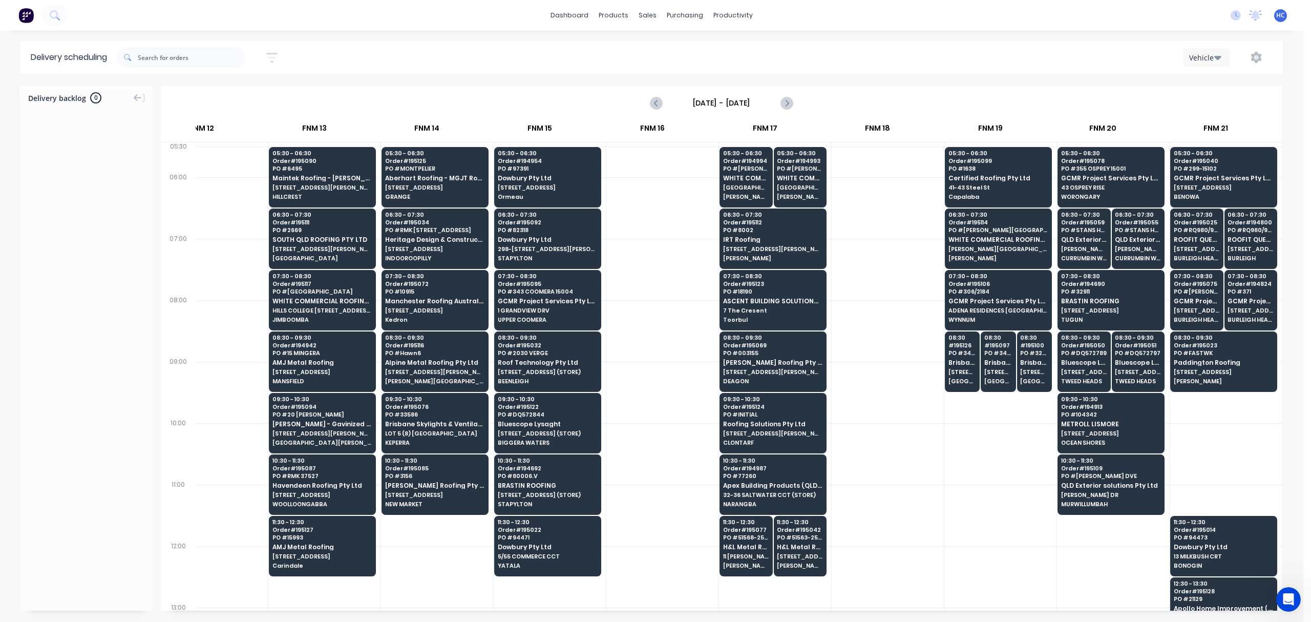
click at [983, 457] on div at bounding box center [1226, 453] width 112 height 61
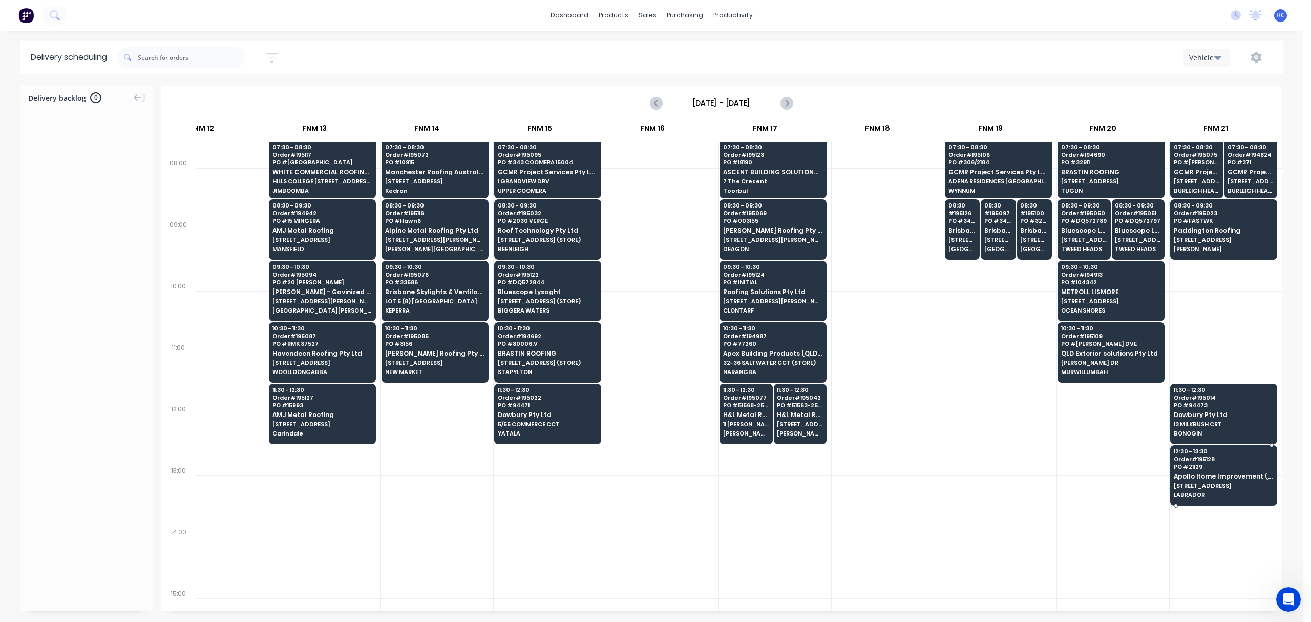
scroll to position [136, 1064]
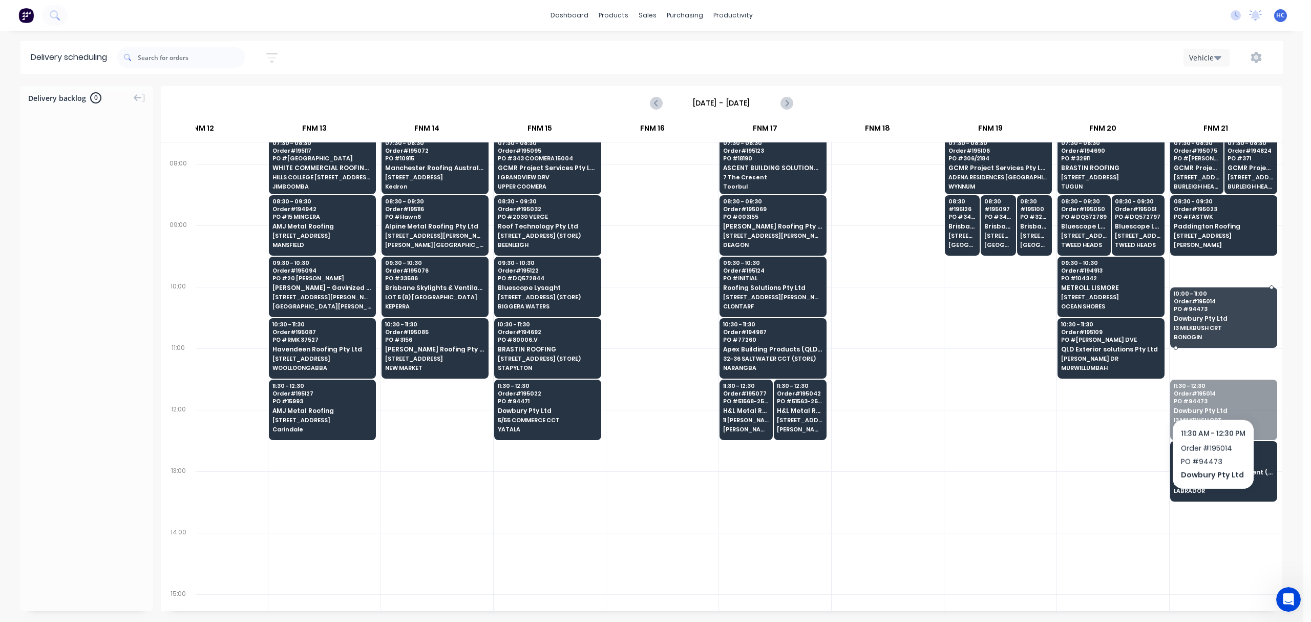
drag, startPoint x: 1212, startPoint y: 410, endPoint x: 1213, endPoint y: 392, distance: 18.5
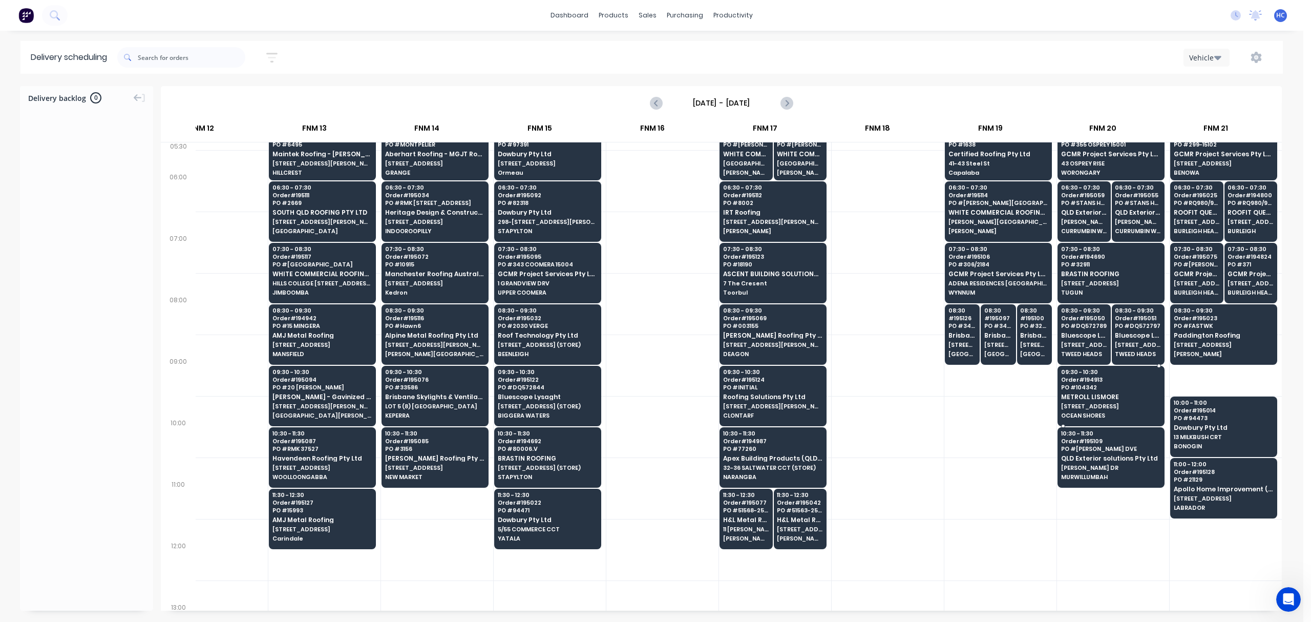
scroll to position [0, 1064]
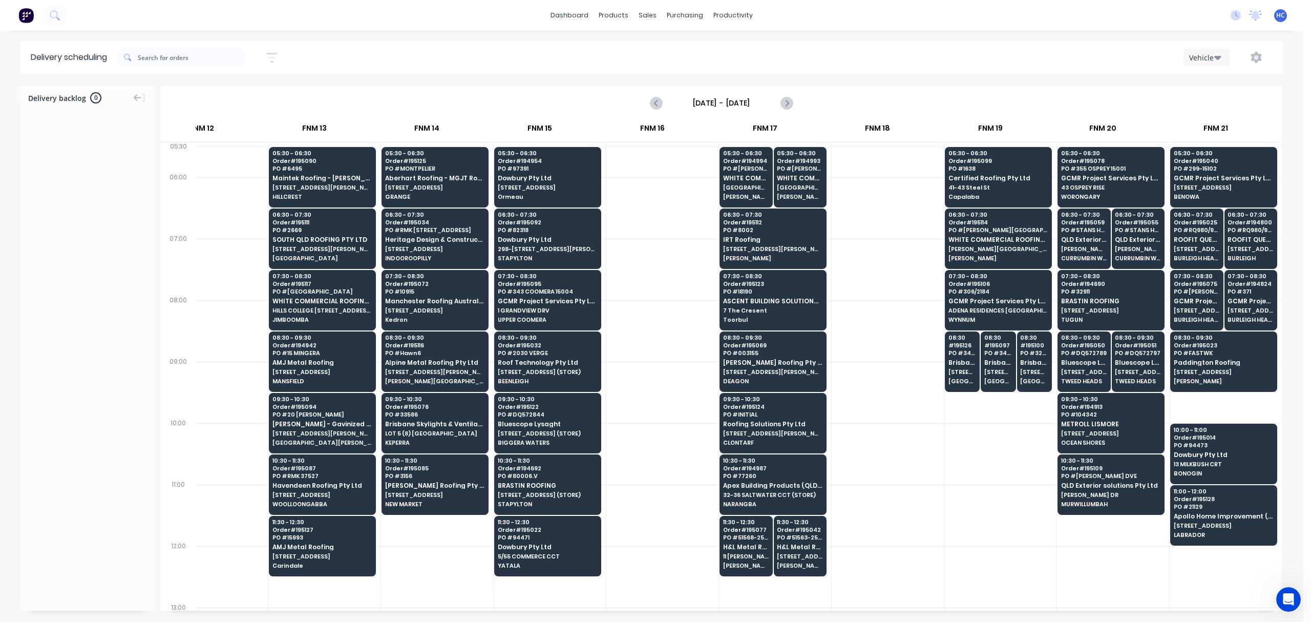
click at [983, 466] on div at bounding box center [1000, 453] width 112 height 61
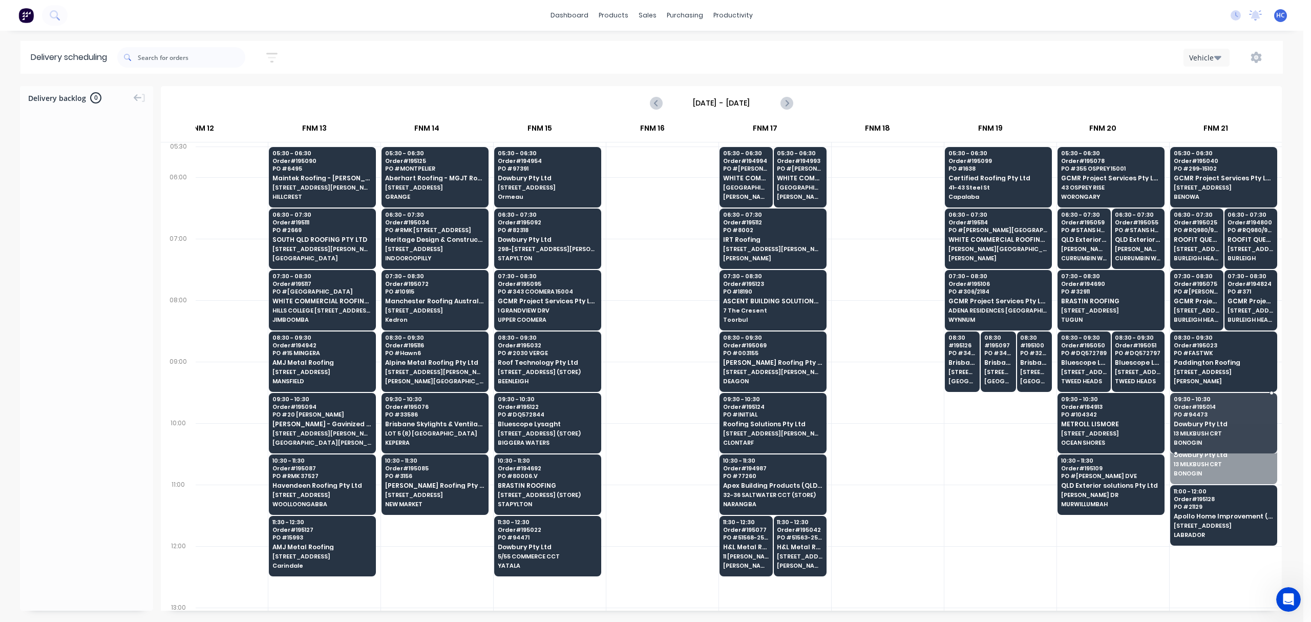
drag, startPoint x: 1209, startPoint y: 451, endPoint x: 1209, endPoint y: 434, distance: 16.9
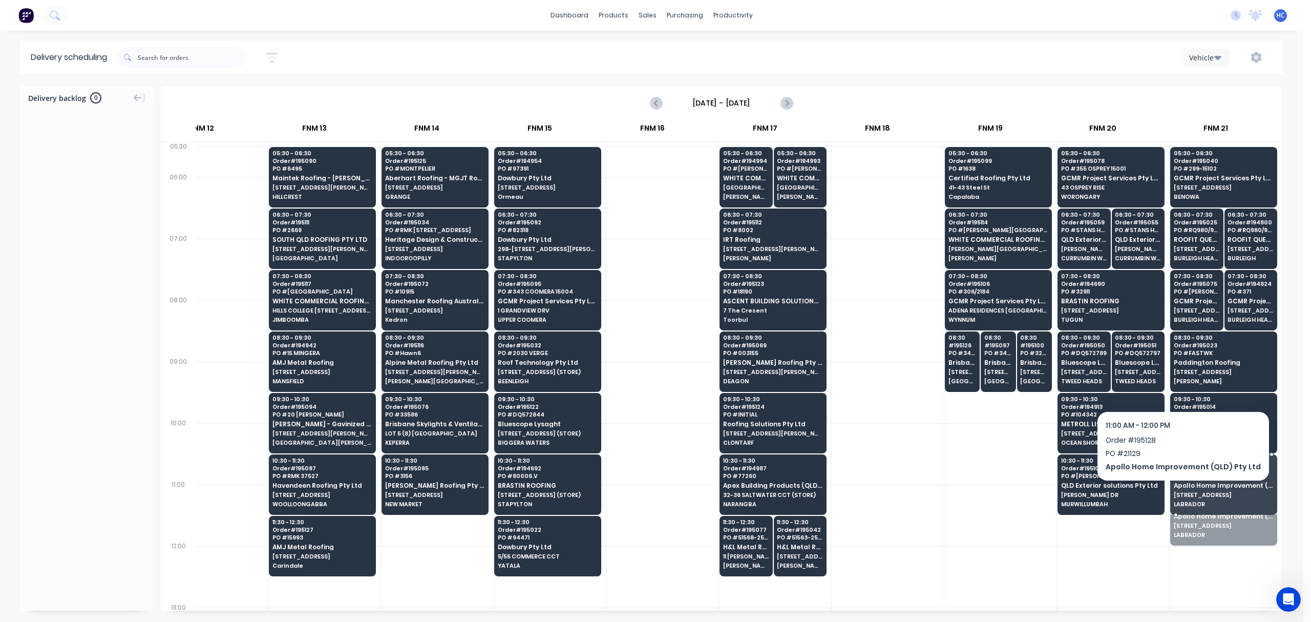
drag, startPoint x: 1223, startPoint y: 520, endPoint x: 1223, endPoint y: 501, distance: 19.5
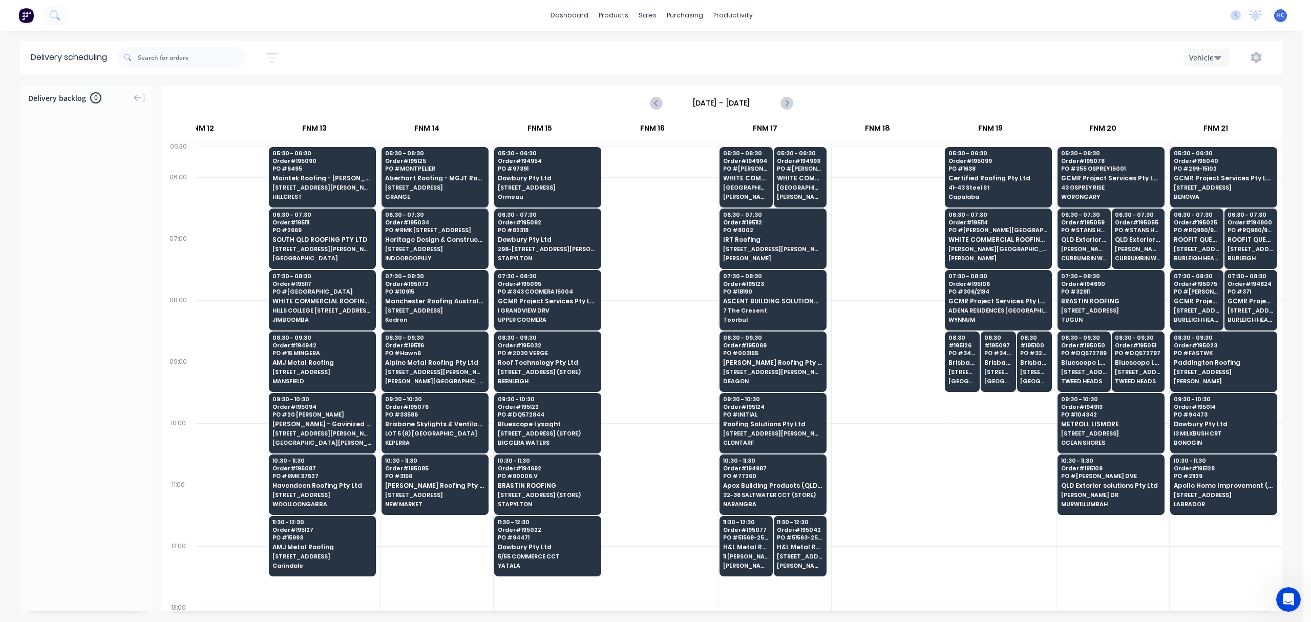
click at [944, 447] on div at bounding box center [1000, 453] width 112 height 61
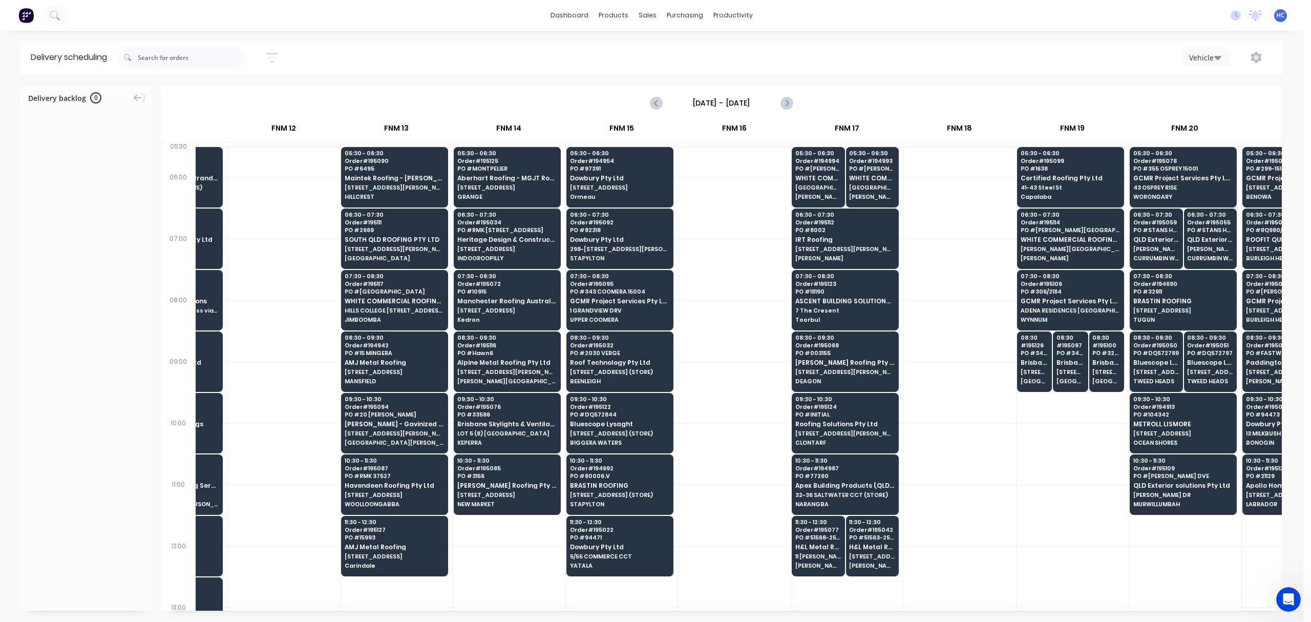
click at [983, 466] on div at bounding box center [960, 514] width 112 height 61
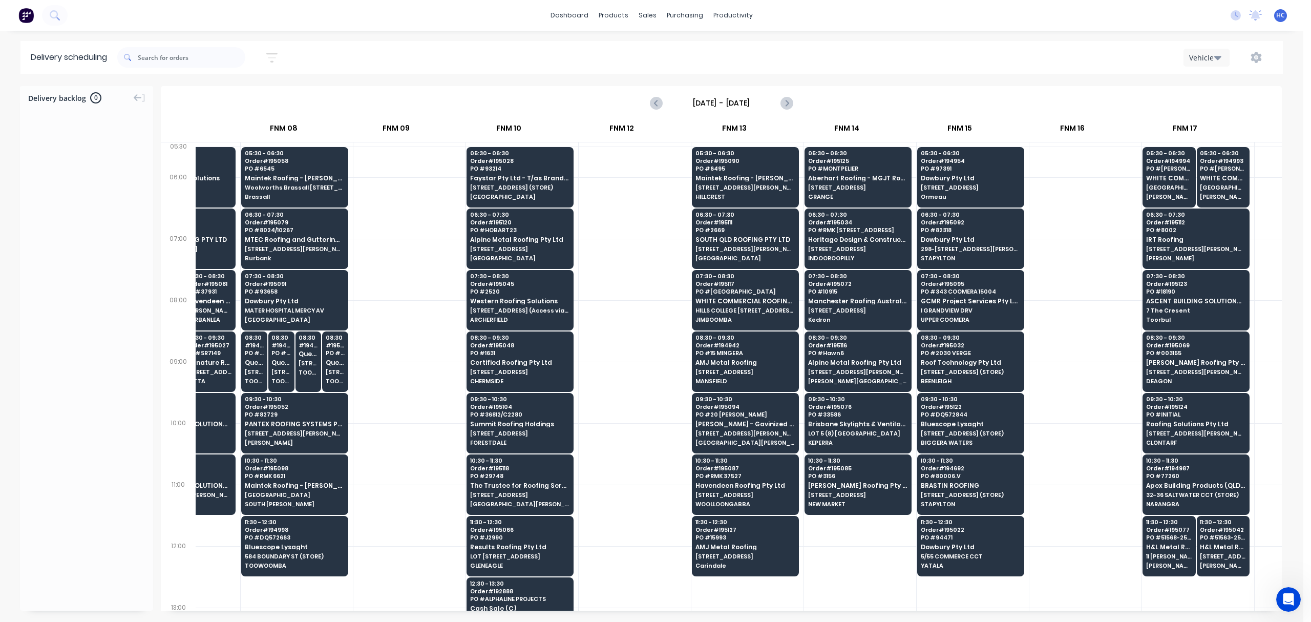
scroll to position [0, 1039]
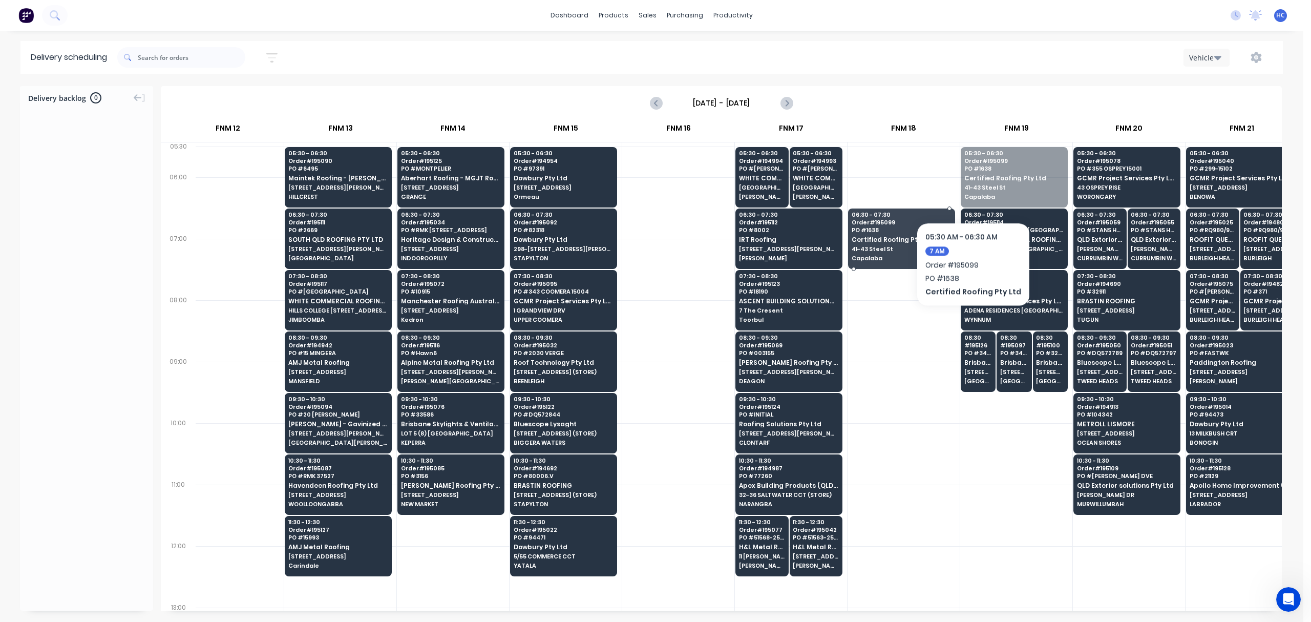
drag, startPoint x: 1006, startPoint y: 178, endPoint x: 969, endPoint y: 191, distance: 39.5
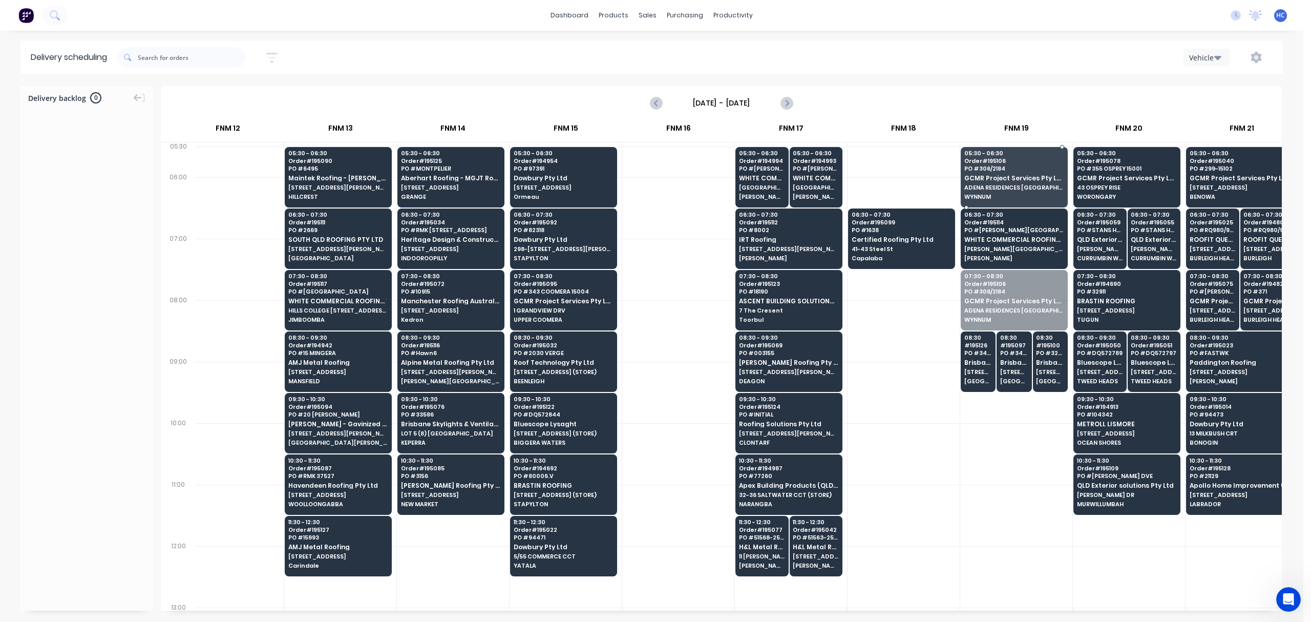
drag, startPoint x: 991, startPoint y: 298, endPoint x: 991, endPoint y: 286, distance: 12.3
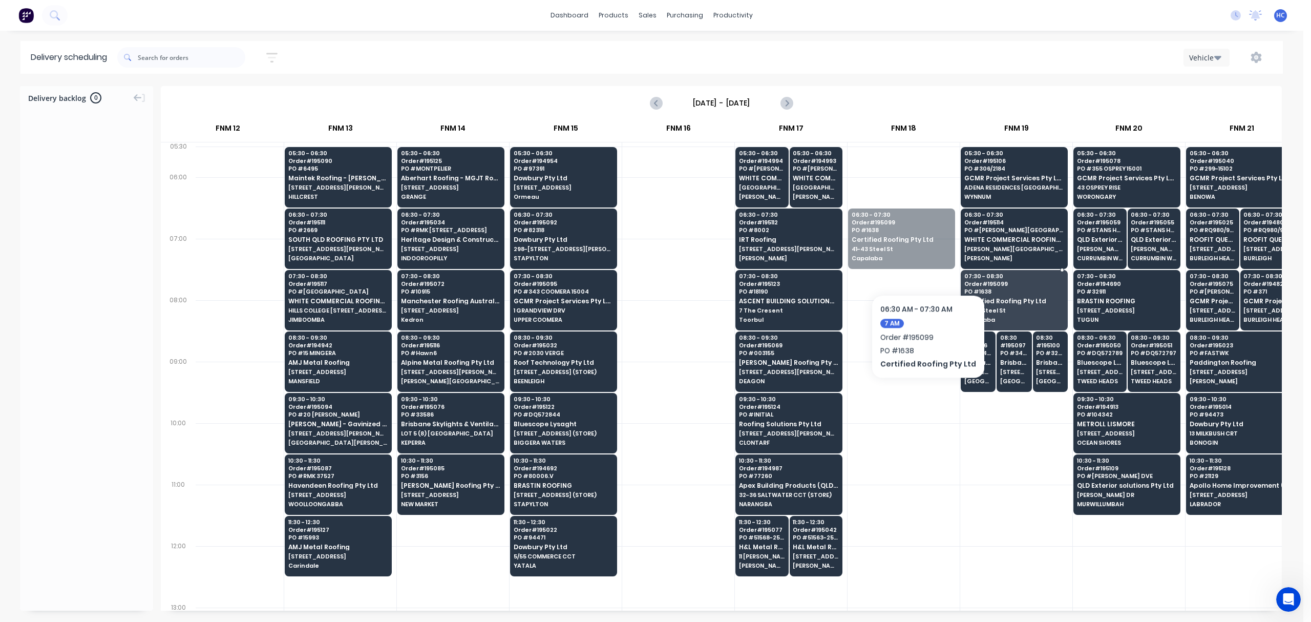
drag, startPoint x: 924, startPoint y: 263, endPoint x: 992, endPoint y: 302, distance: 78.4
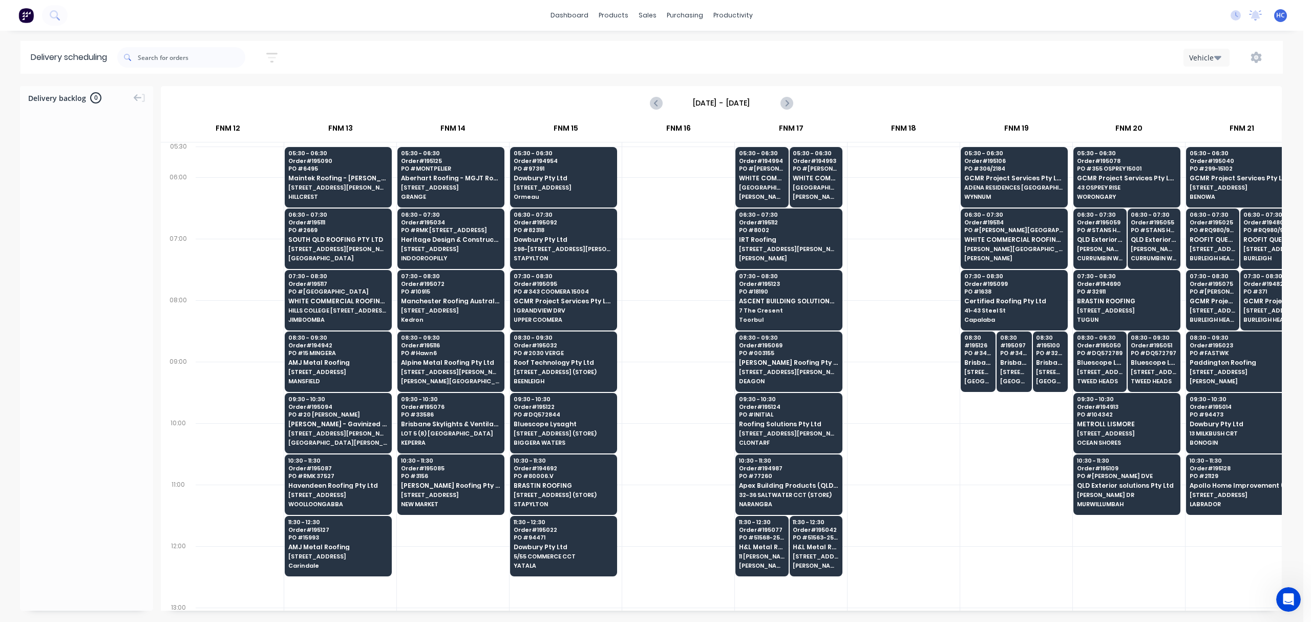
click at [976, 463] on div at bounding box center [1016, 453] width 112 height 61
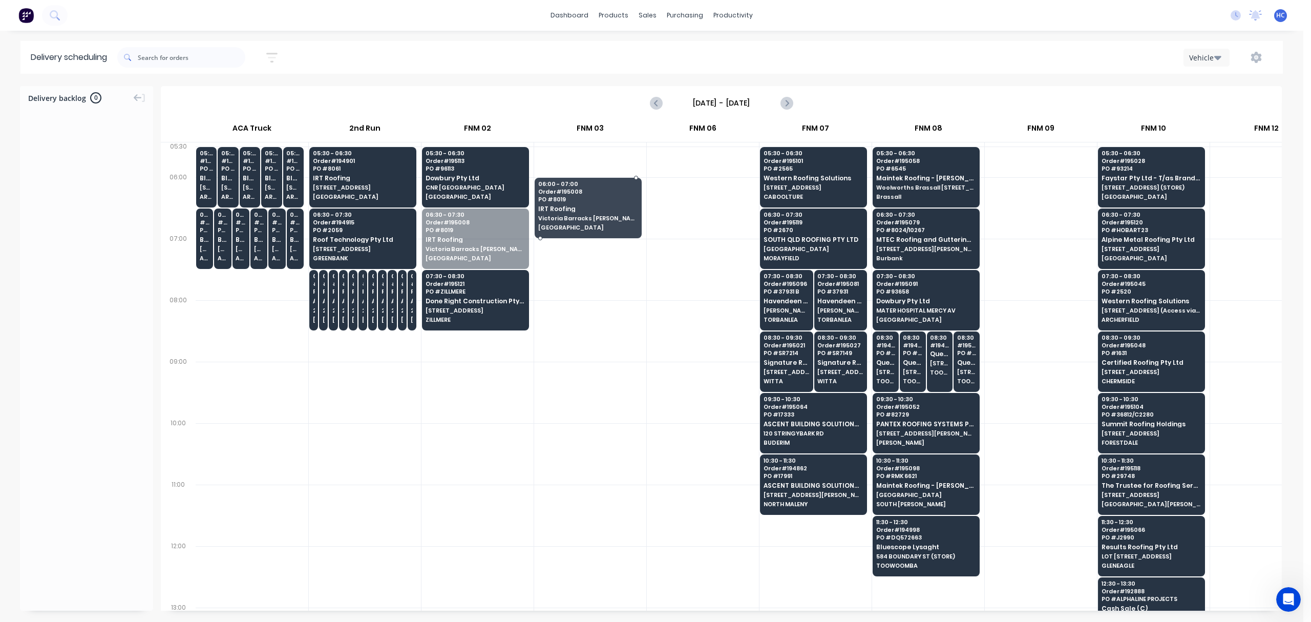
drag, startPoint x: 480, startPoint y: 249, endPoint x: 477, endPoint y: 197, distance: 51.8
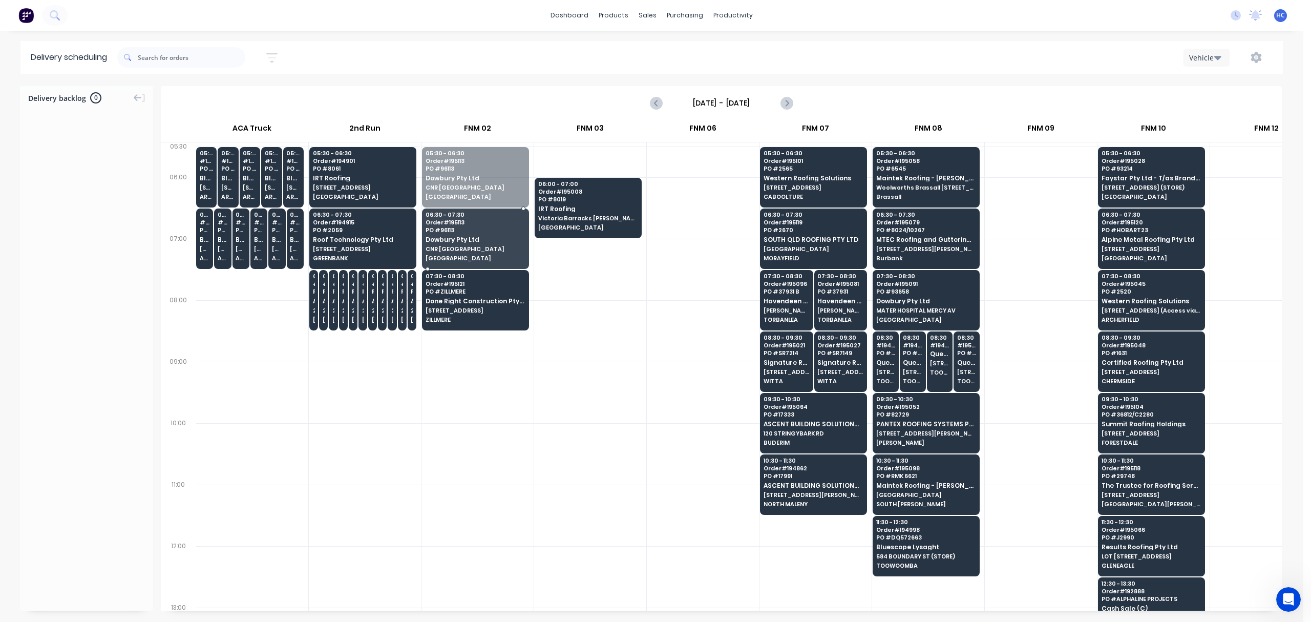
drag, startPoint x: 476, startPoint y: 189, endPoint x: 574, endPoint y: 231, distance: 106.0
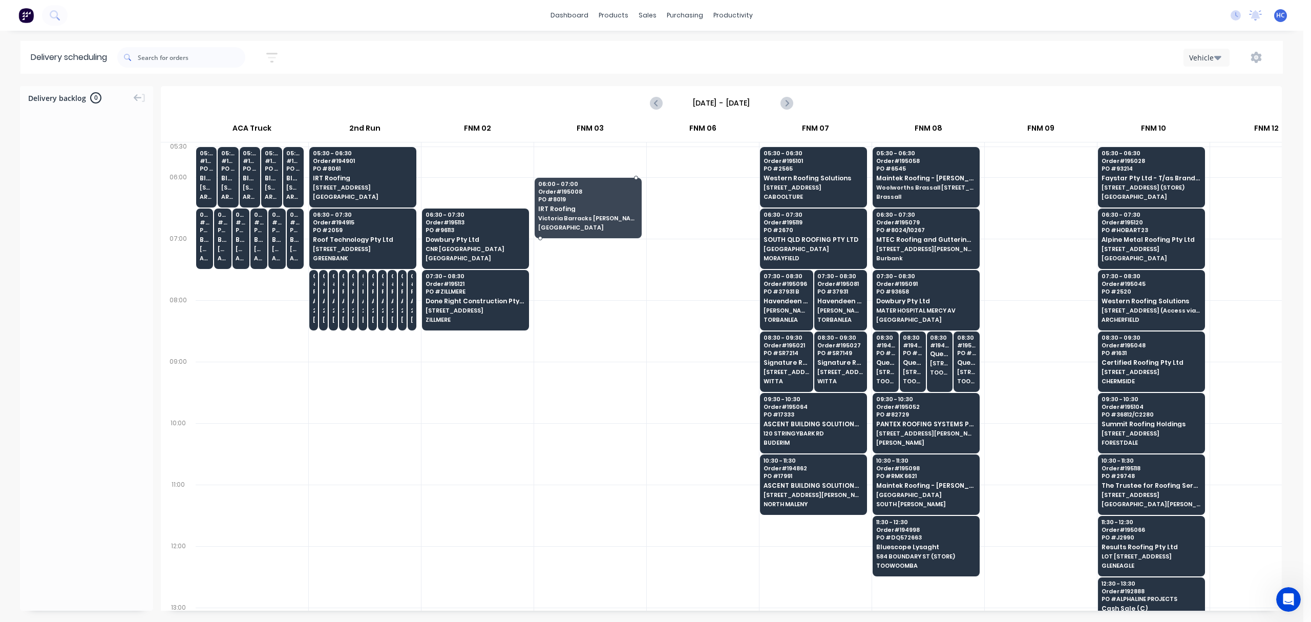
drag, startPoint x: 597, startPoint y: 208, endPoint x: 501, endPoint y: 248, distance: 104.2
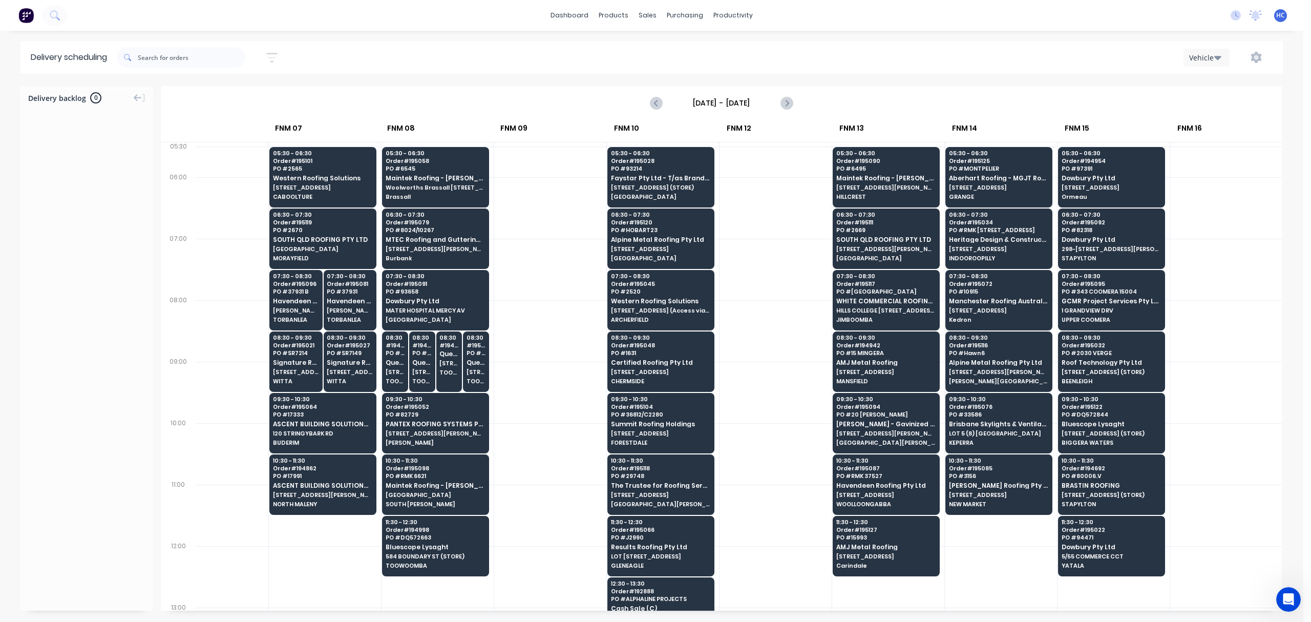
scroll to position [0, 527]
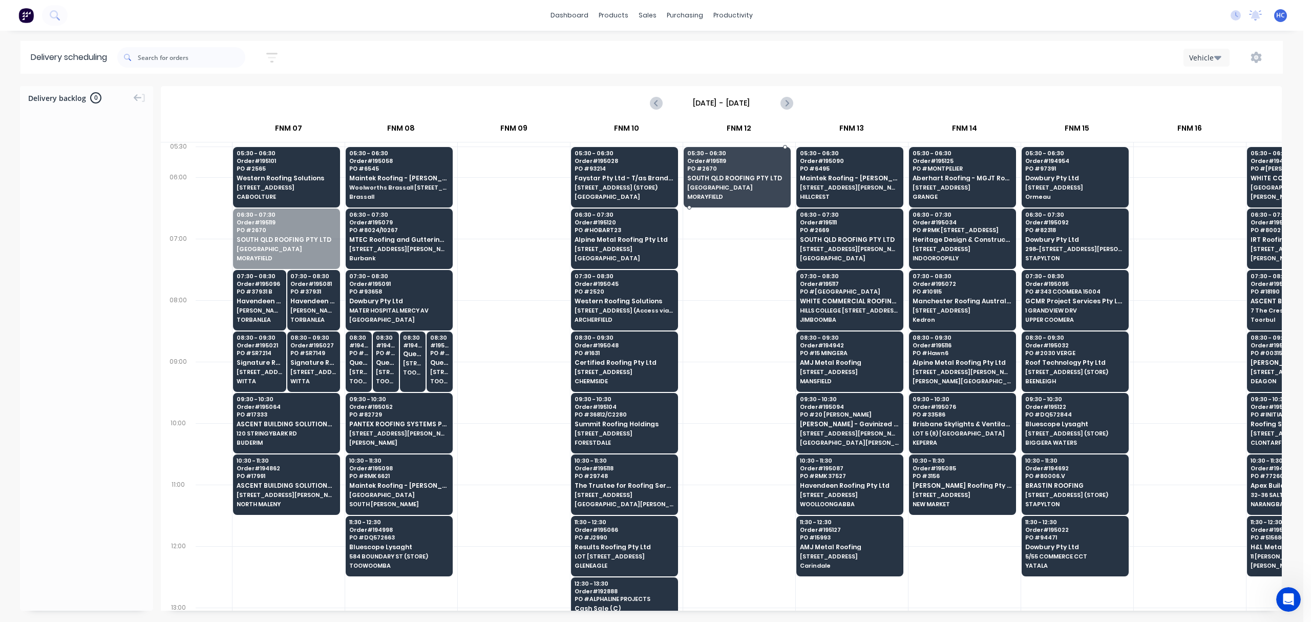
drag, startPoint x: 304, startPoint y: 244, endPoint x: 285, endPoint y: 178, distance: 68.2
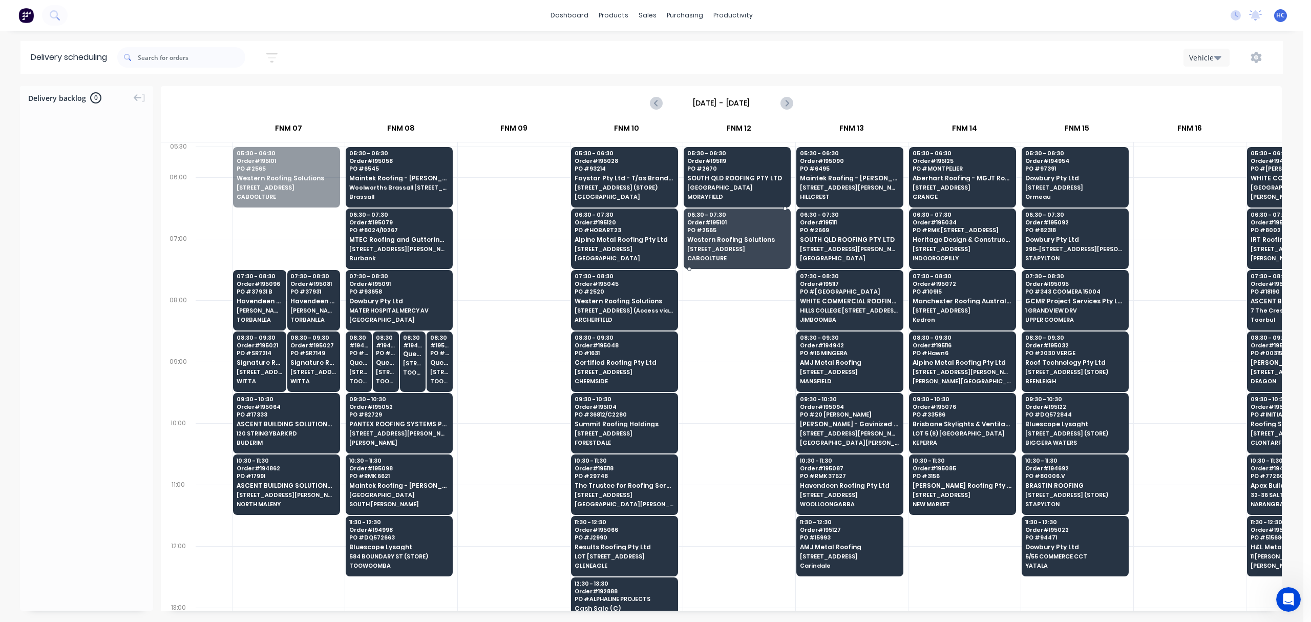
drag, startPoint x: 287, startPoint y: 192, endPoint x: 746, endPoint y: 255, distance: 462.7
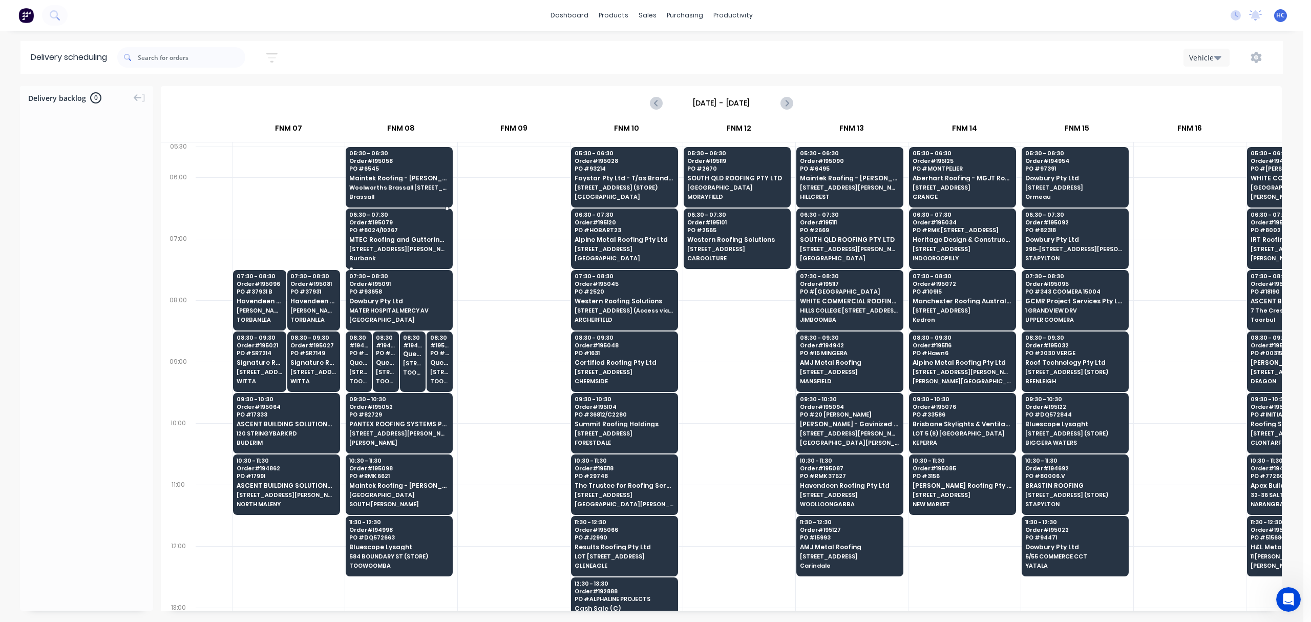
click at [509, 220] on div at bounding box center [514, 207] width 112 height 61
click at [479, 273] on div at bounding box center [514, 269] width 112 height 61
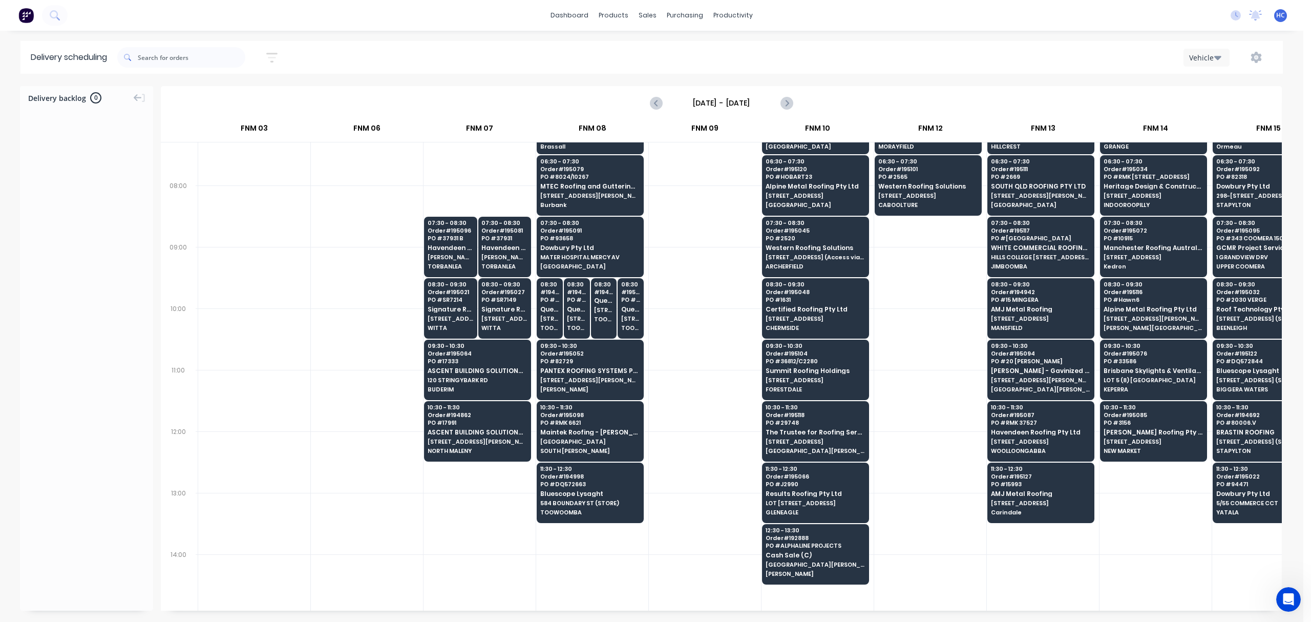
scroll to position [0, 336]
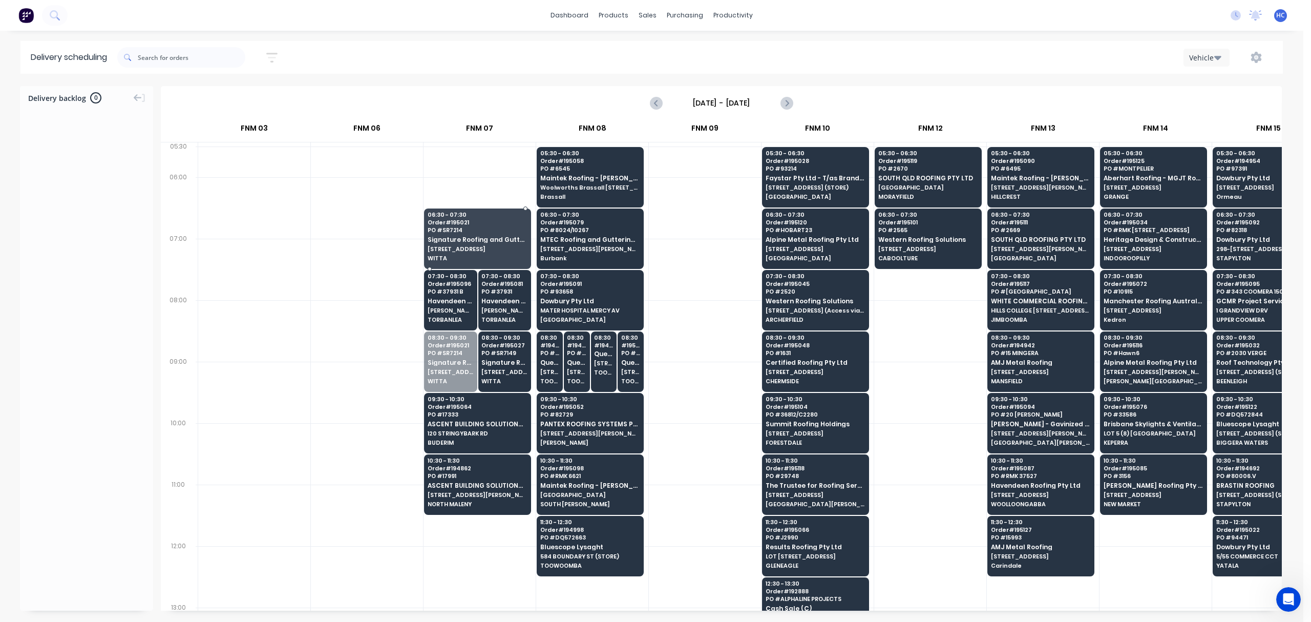
drag, startPoint x: 447, startPoint y: 370, endPoint x: 458, endPoint y: 245, distance: 125.5
drag, startPoint x: 486, startPoint y: 375, endPoint x: 501, endPoint y: 239, distance: 137.0
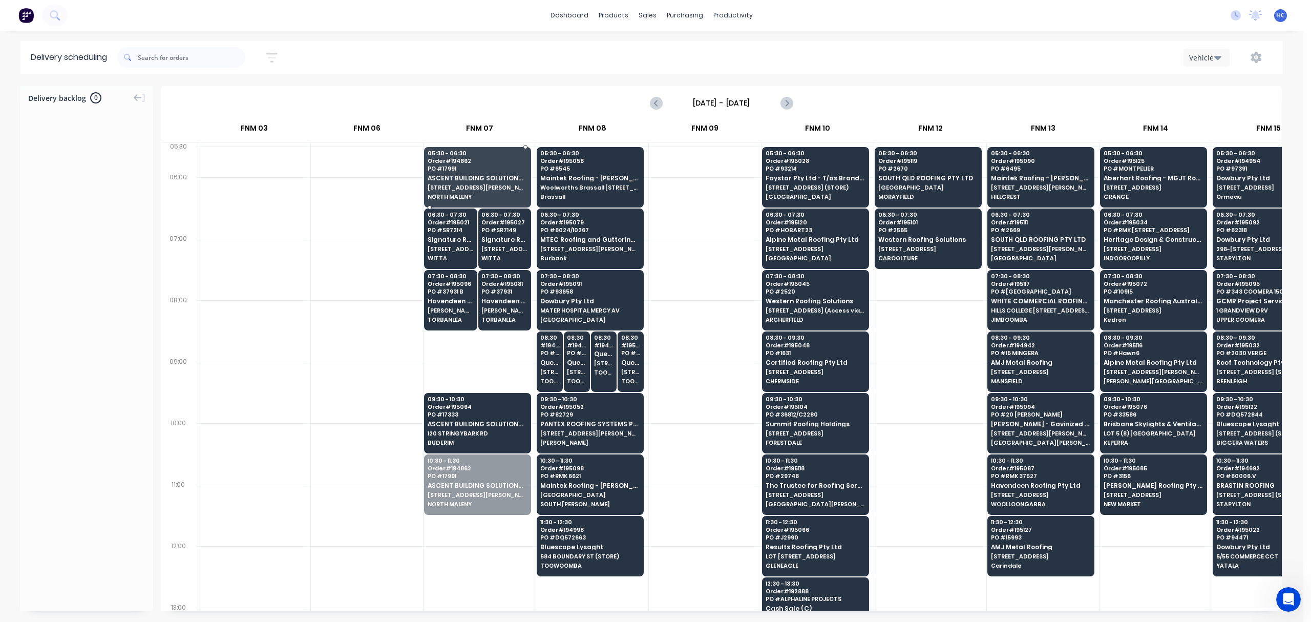
drag, startPoint x: 482, startPoint y: 497, endPoint x: 501, endPoint y: 181, distance: 316.0
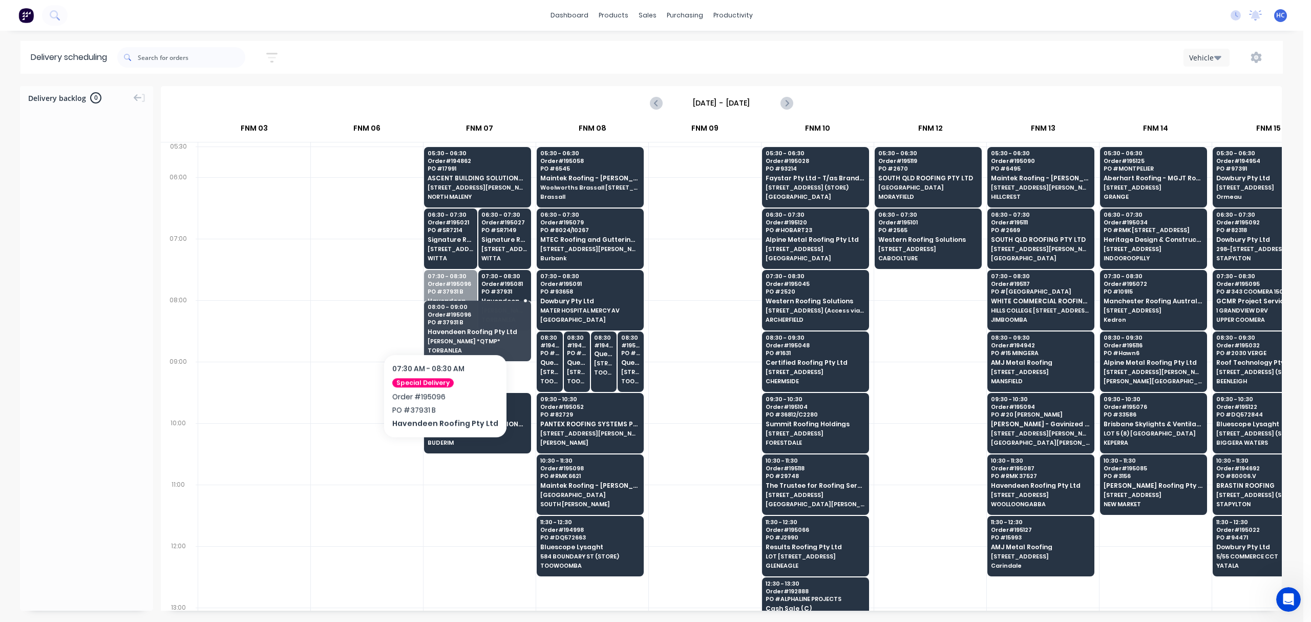
drag, startPoint x: 441, startPoint y: 323, endPoint x: 439, endPoint y: 363, distance: 40.0
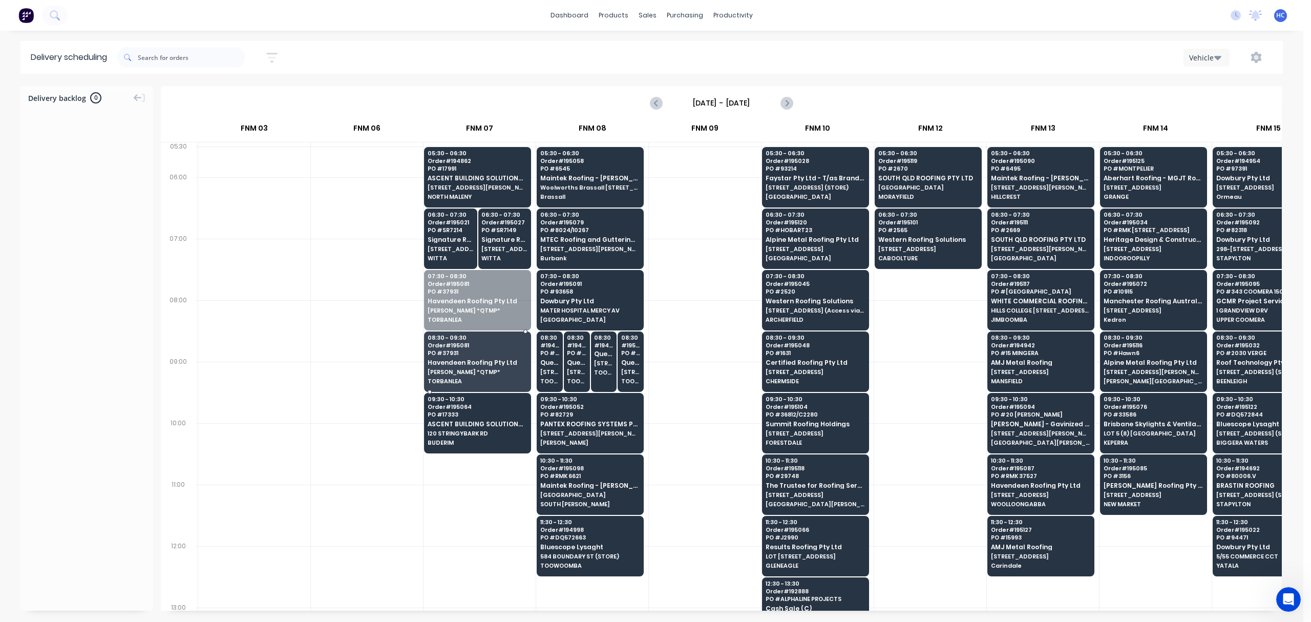
drag, startPoint x: 492, startPoint y: 323, endPoint x: 506, endPoint y: 373, distance: 52.7
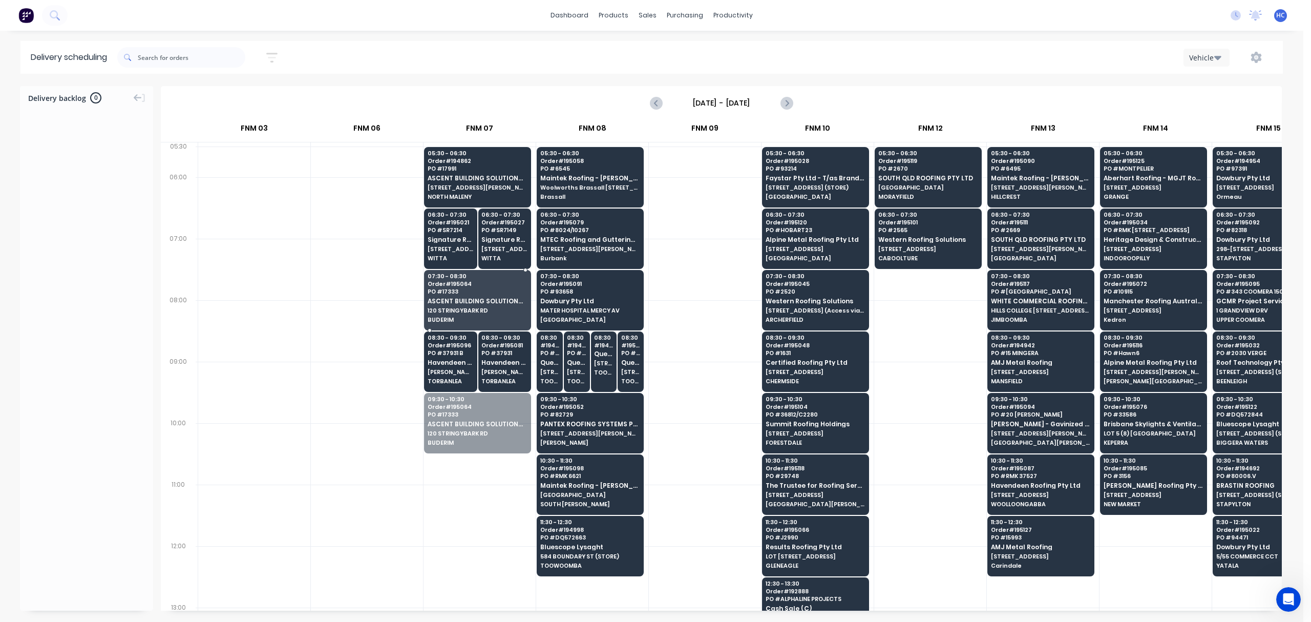
drag, startPoint x: 483, startPoint y: 427, endPoint x: 498, endPoint y: 321, distance: 107.0
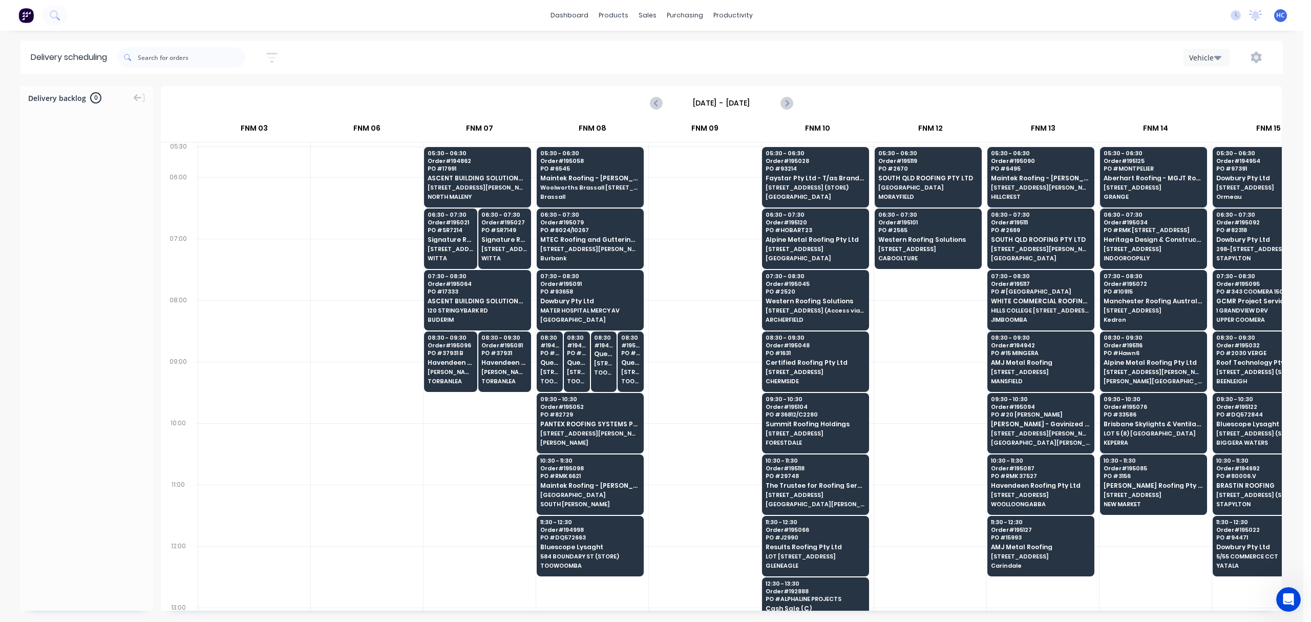
click at [695, 293] on div at bounding box center [705, 269] width 112 height 61
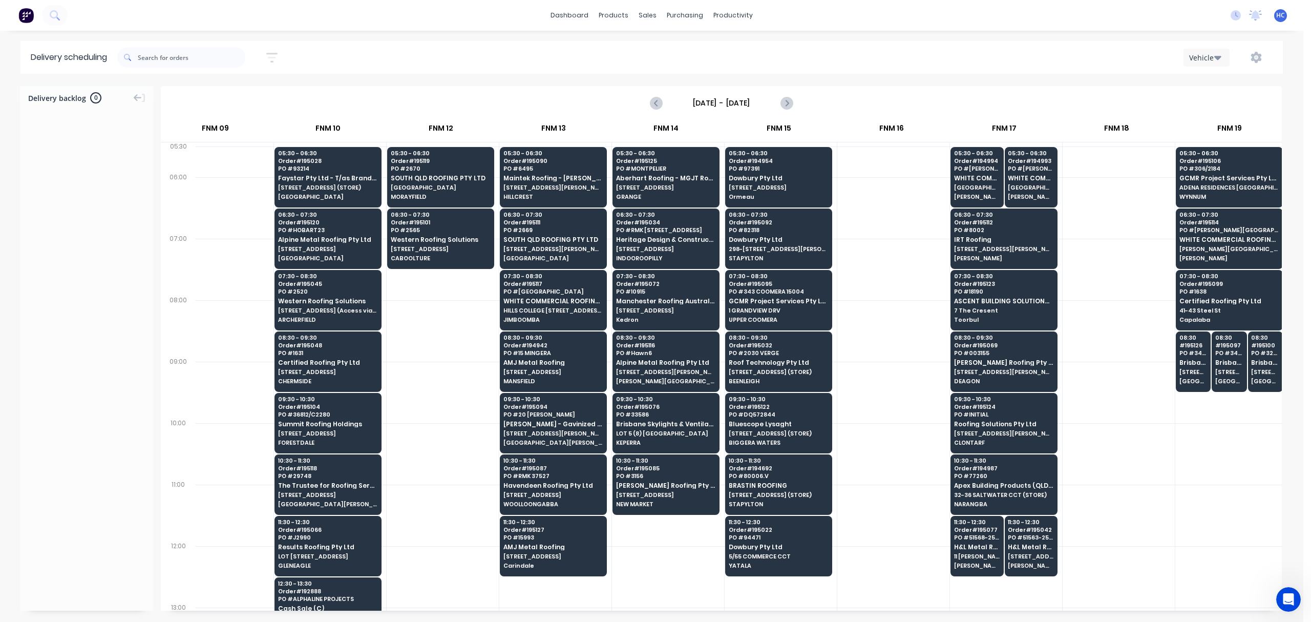
scroll to position [0, 826]
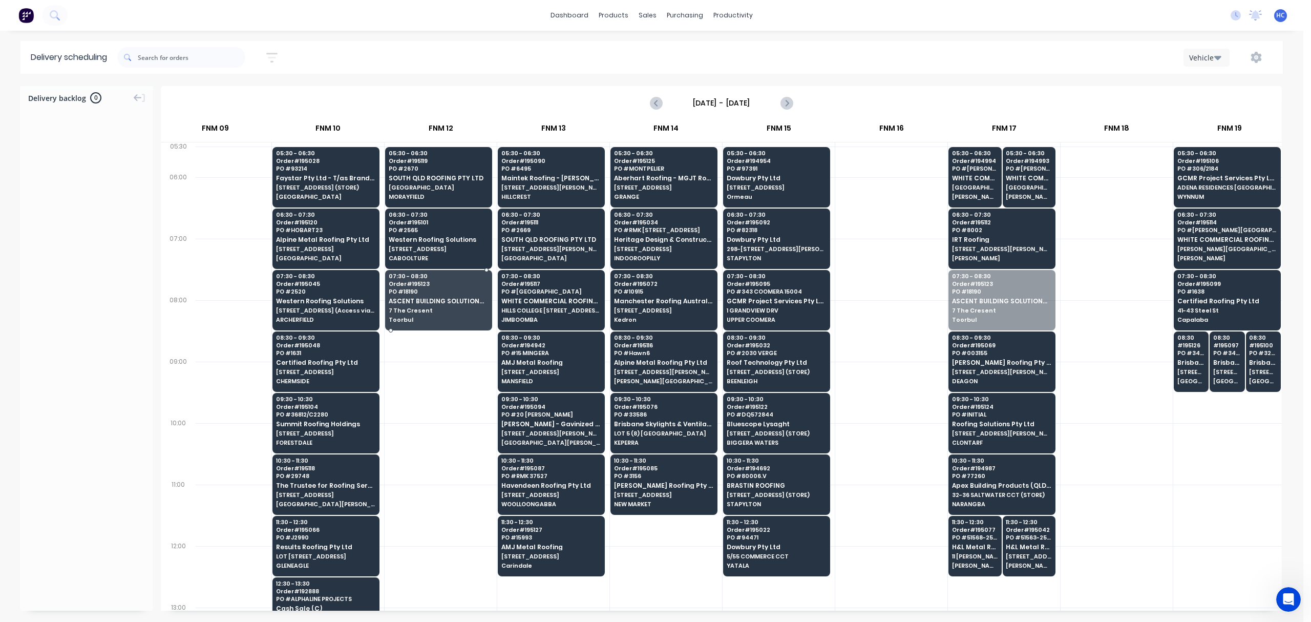
drag, startPoint x: 1005, startPoint y: 298, endPoint x: 473, endPoint y: 306, distance: 531.7
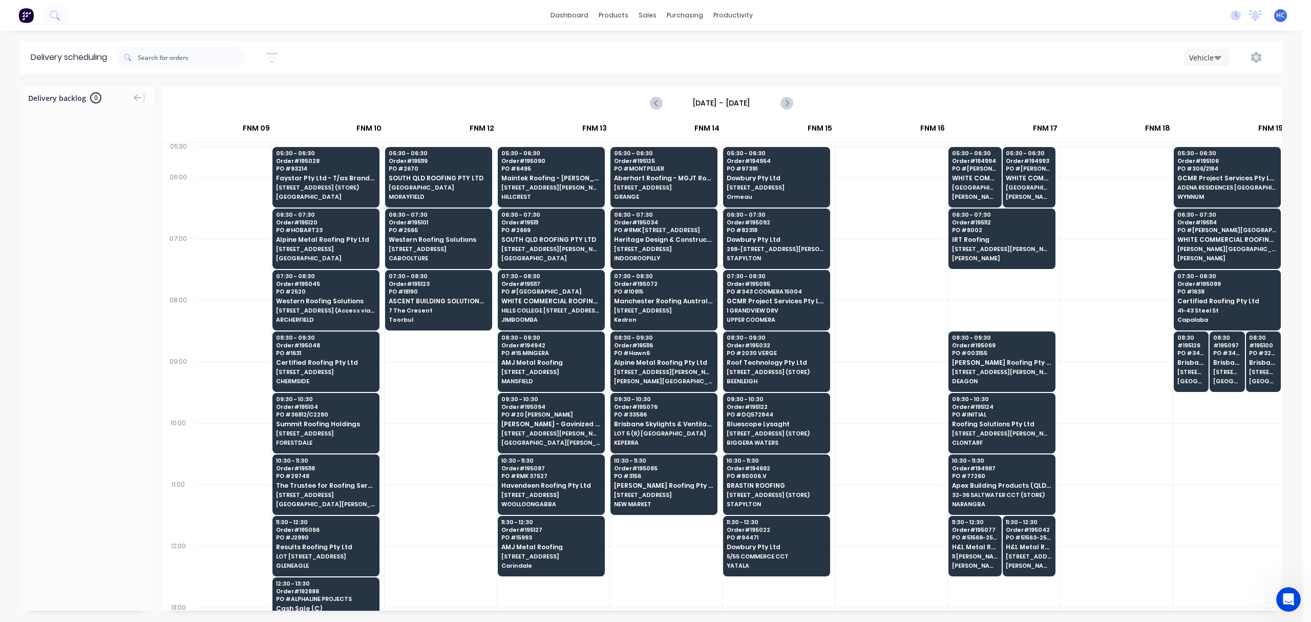
scroll to position [0, 758]
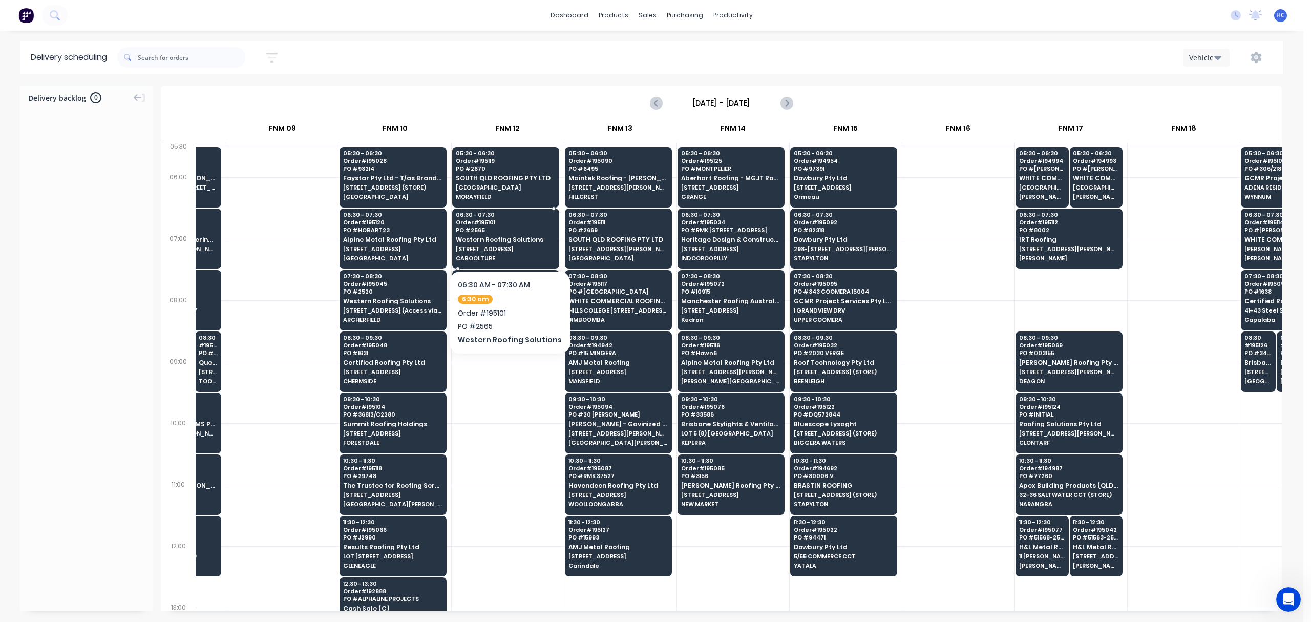
click at [531, 249] on span "[STREET_ADDRESS]" at bounding box center [505, 249] width 99 height 6
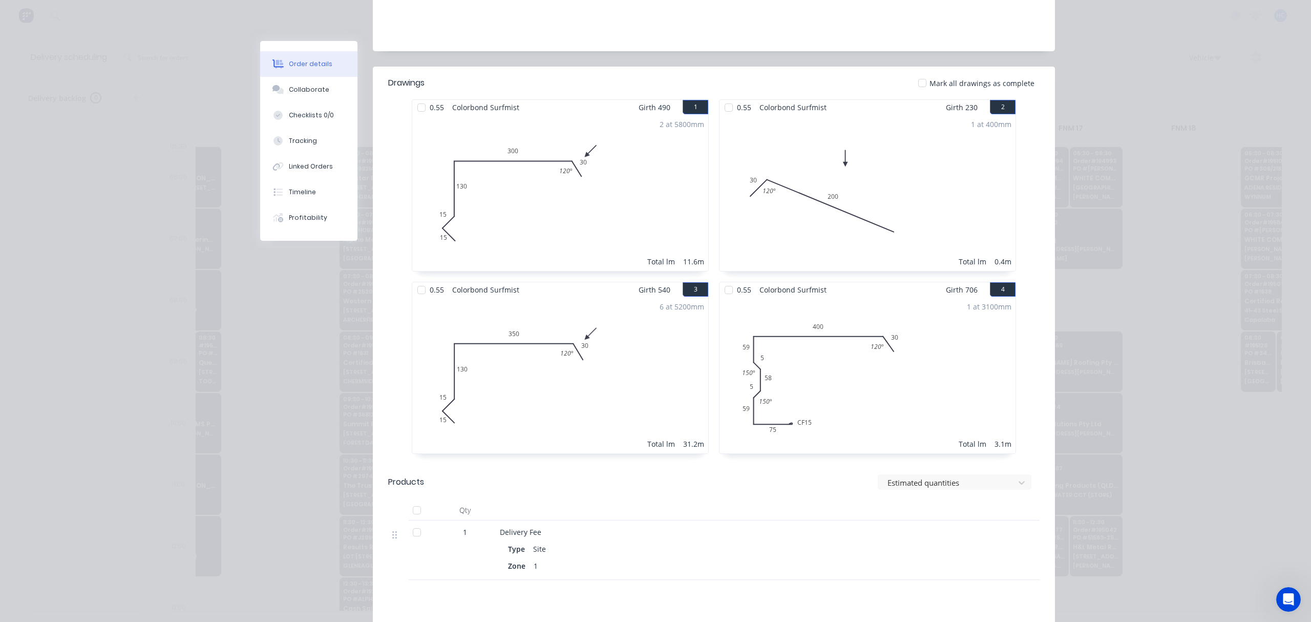
scroll to position [0, 0]
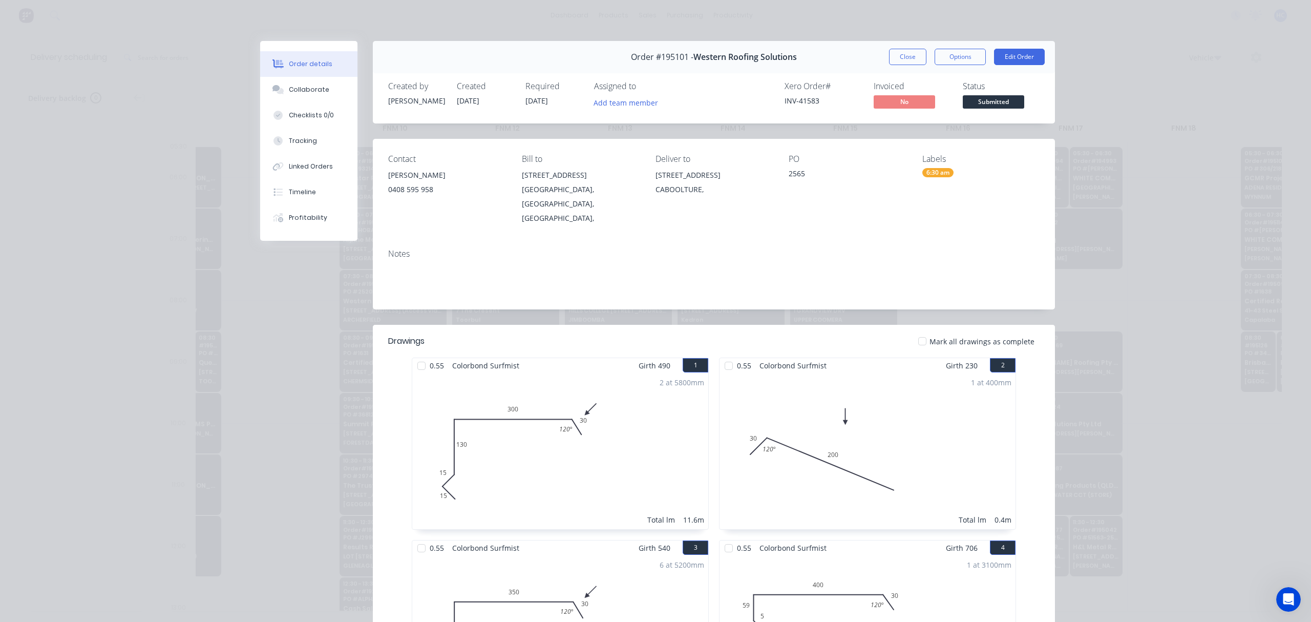
drag, startPoint x: 910, startPoint y: 56, endPoint x: 904, endPoint y: 291, distance: 235.1
click at [910, 56] on button "Close" at bounding box center [907, 57] width 37 height 16
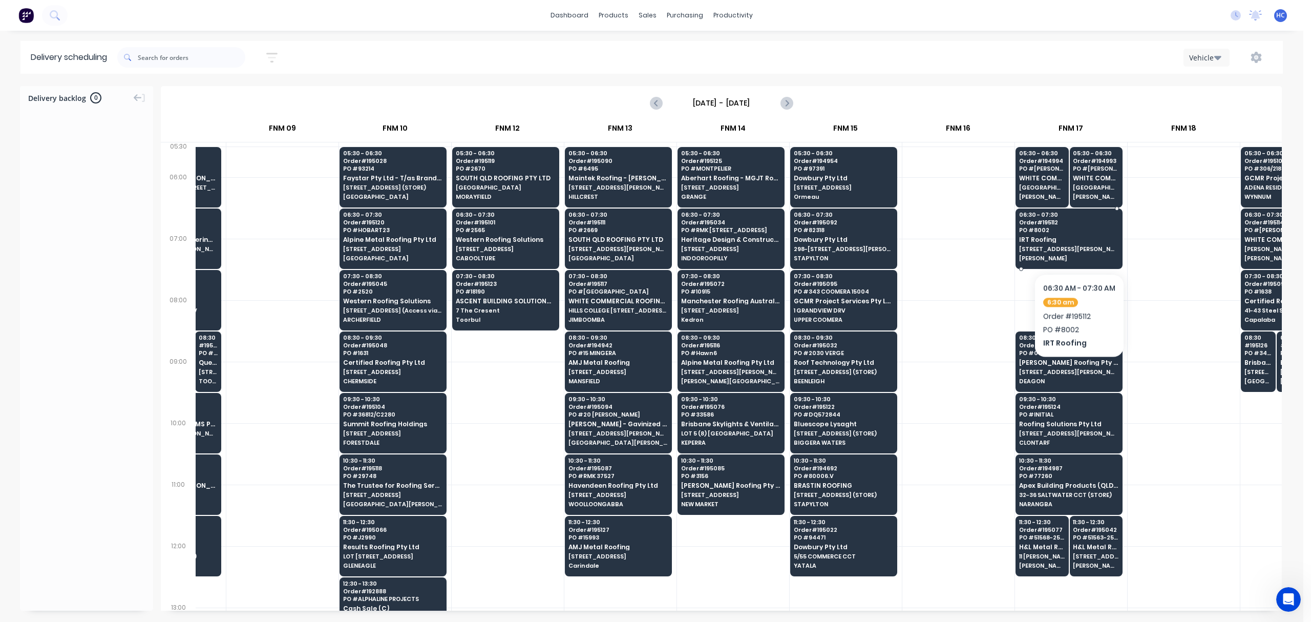
click at [1079, 242] on span "IRT Roofing" at bounding box center [1068, 239] width 99 height 7
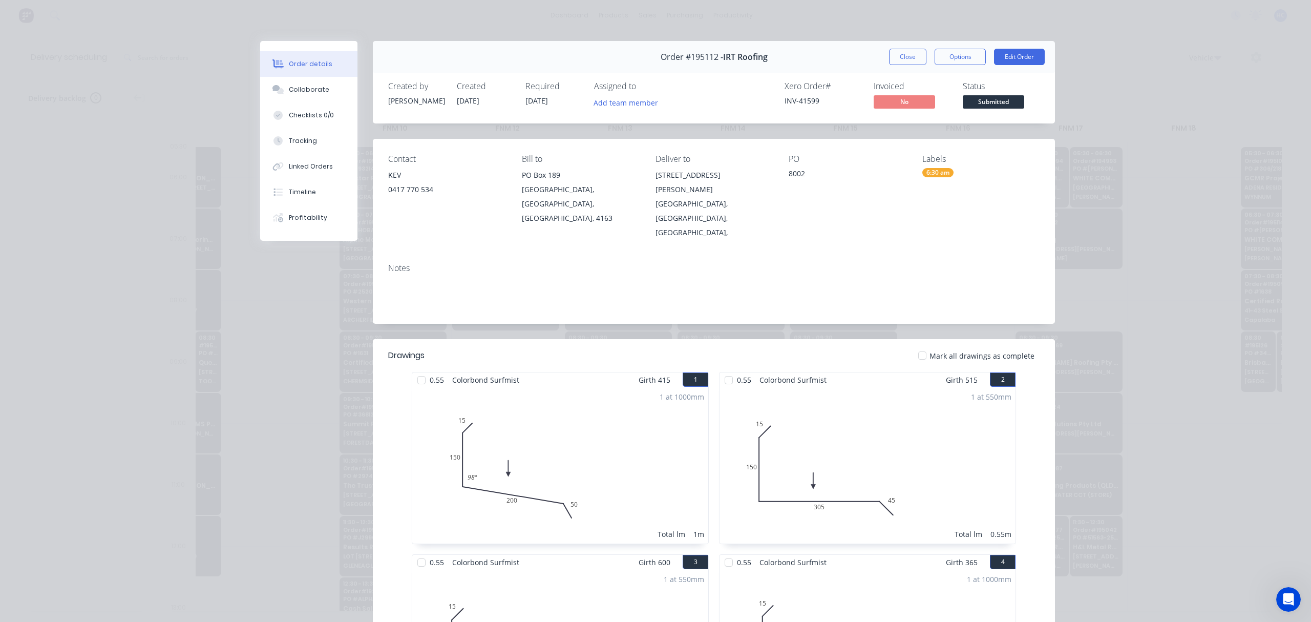
click at [890, 66] on div "Order #195112 - IRT Roofing Close Options Edit Order" at bounding box center [714, 57] width 682 height 32
click at [904, 56] on button "Close" at bounding box center [907, 57] width 37 height 16
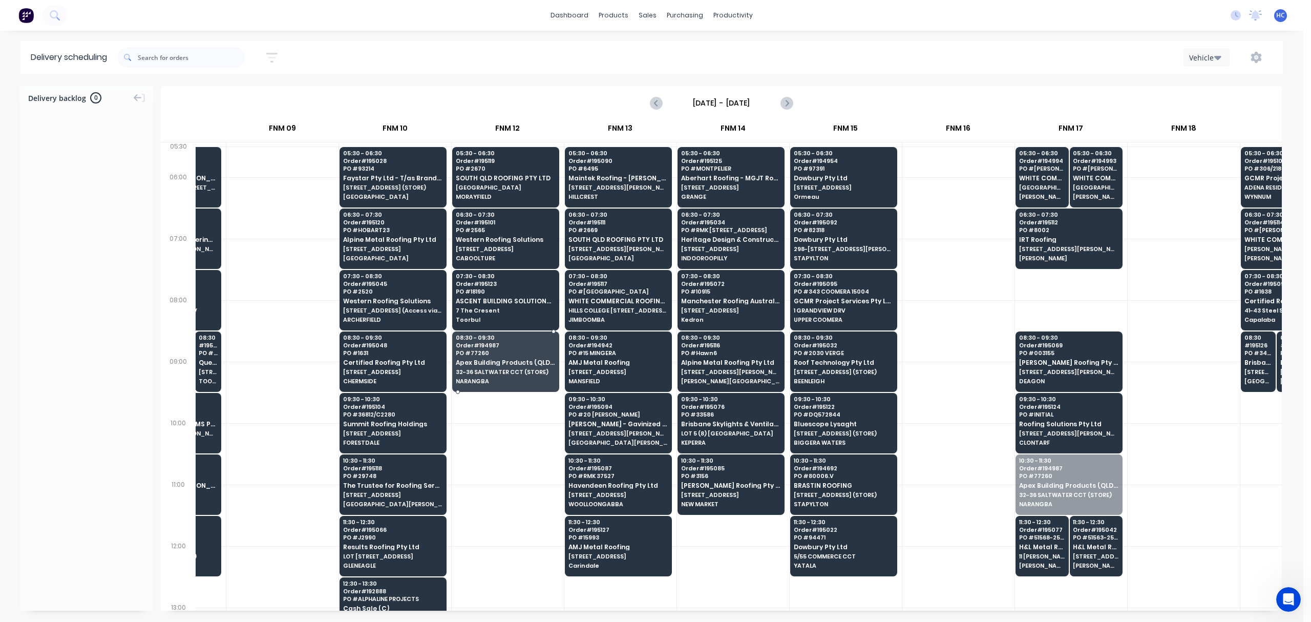
drag, startPoint x: 1080, startPoint y: 480, endPoint x: 468, endPoint y: 349, distance: 625.4
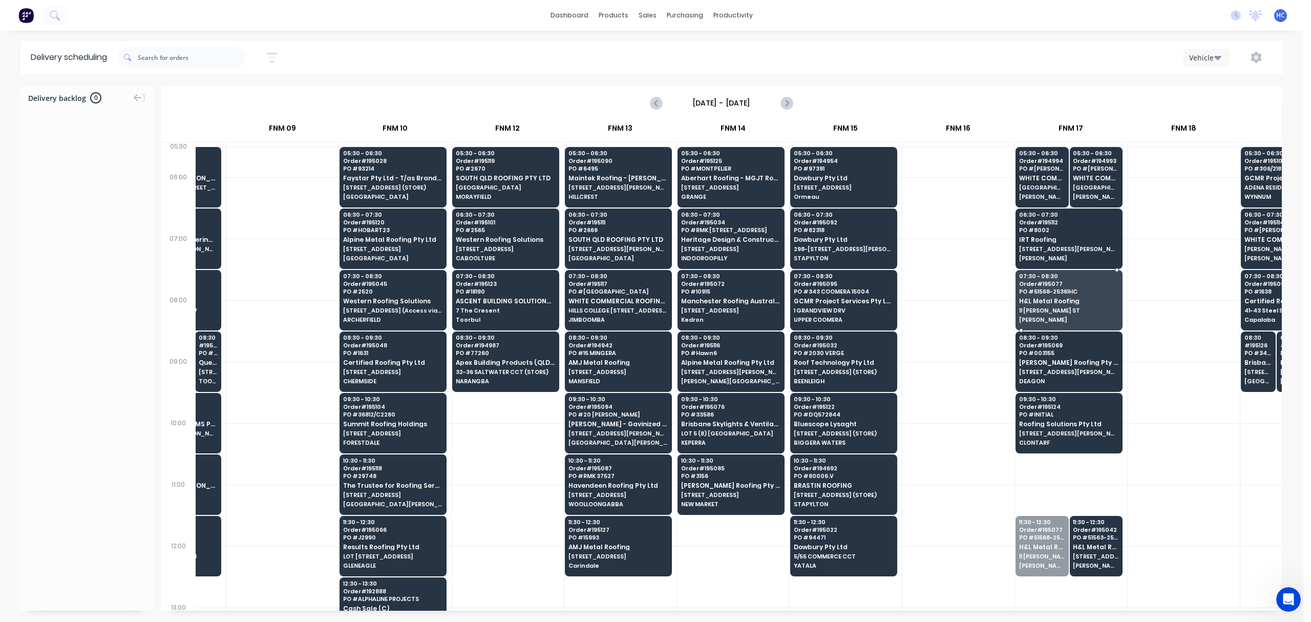
drag, startPoint x: 1047, startPoint y: 554, endPoint x: 1057, endPoint y: 295, distance: 258.3
drag, startPoint x: 1076, startPoint y: 527, endPoint x: 1078, endPoint y: 275, distance: 252.5
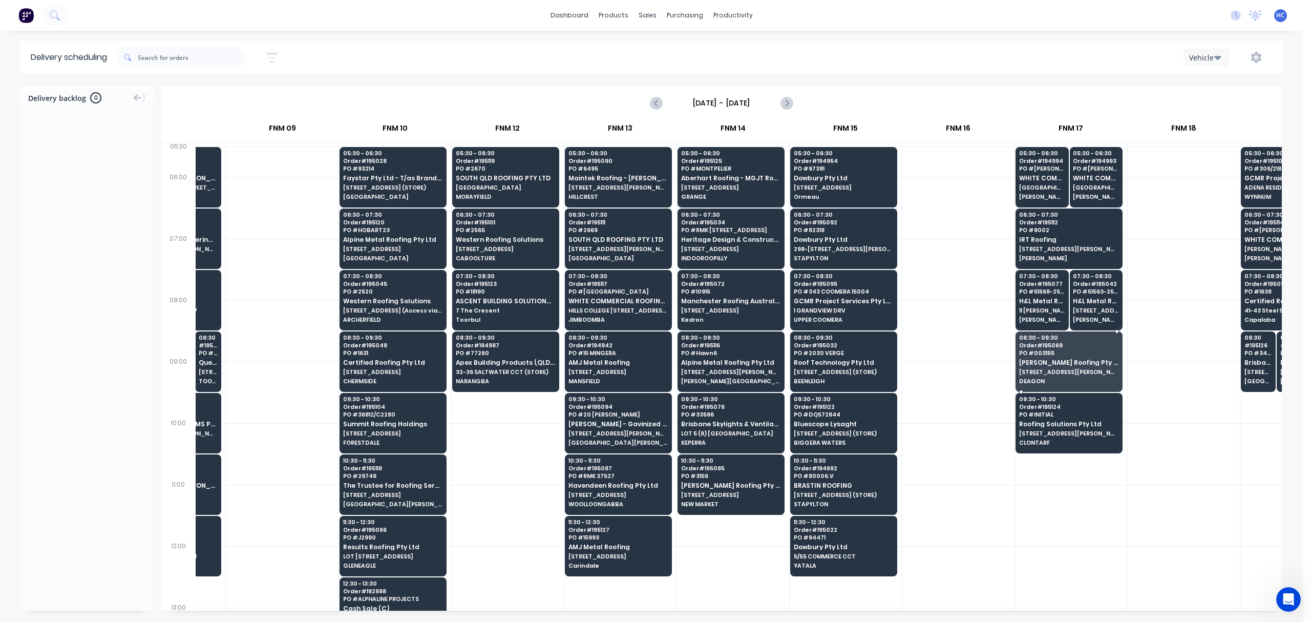
drag, startPoint x: 1055, startPoint y: 367, endPoint x: 1092, endPoint y: 409, distance: 55.5
drag, startPoint x: 1070, startPoint y: 412, endPoint x: 1070, endPoint y: 399, distance: 12.8
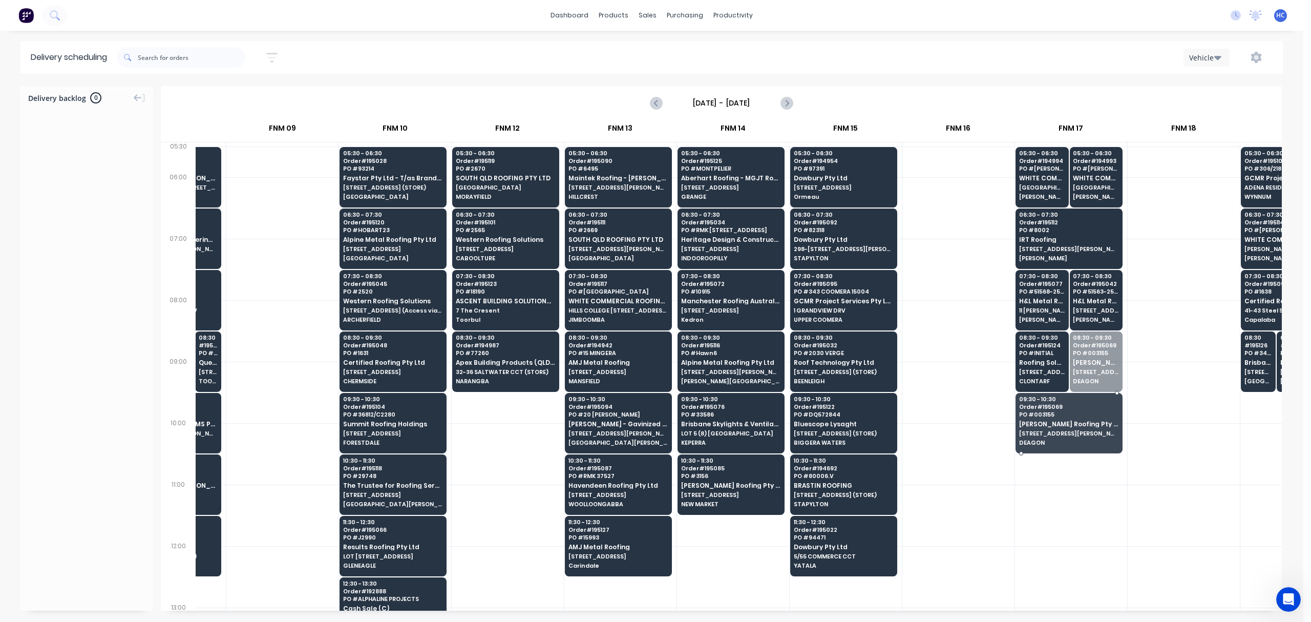
drag, startPoint x: 1099, startPoint y: 387, endPoint x: 1094, endPoint y: 425, distance: 38.1
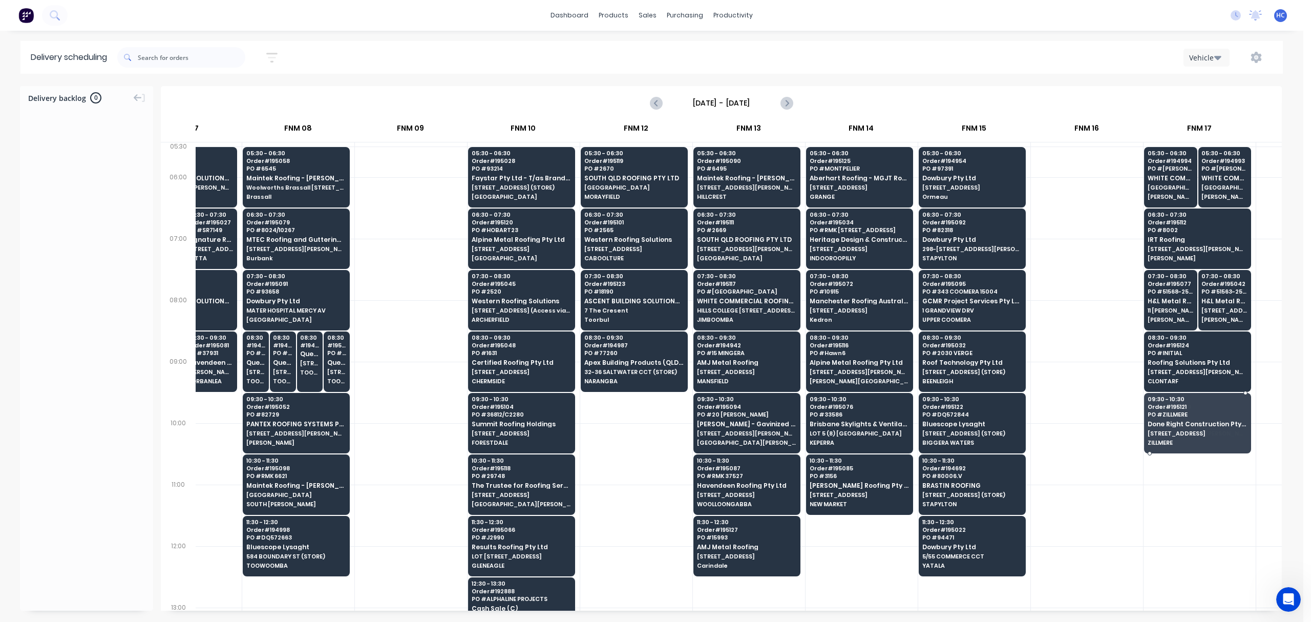
scroll to position [0, 644]
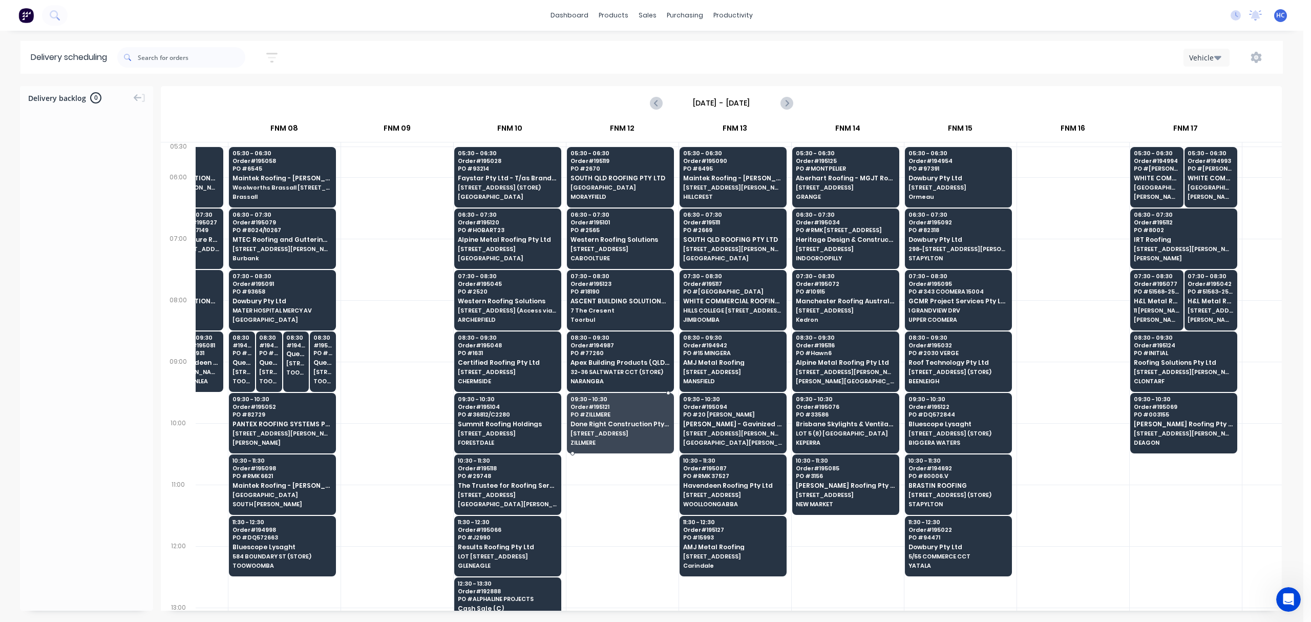
drag, startPoint x: 301, startPoint y: 329, endPoint x: 603, endPoint y: 425, distance: 317.1
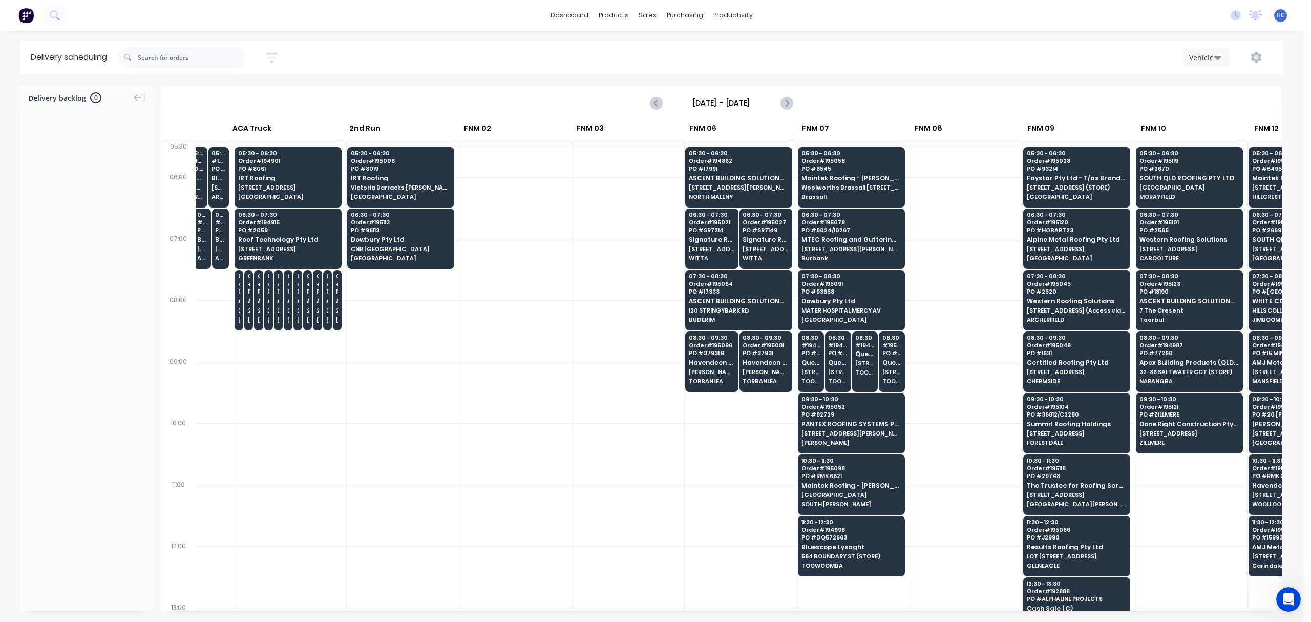
scroll to position [0, 0]
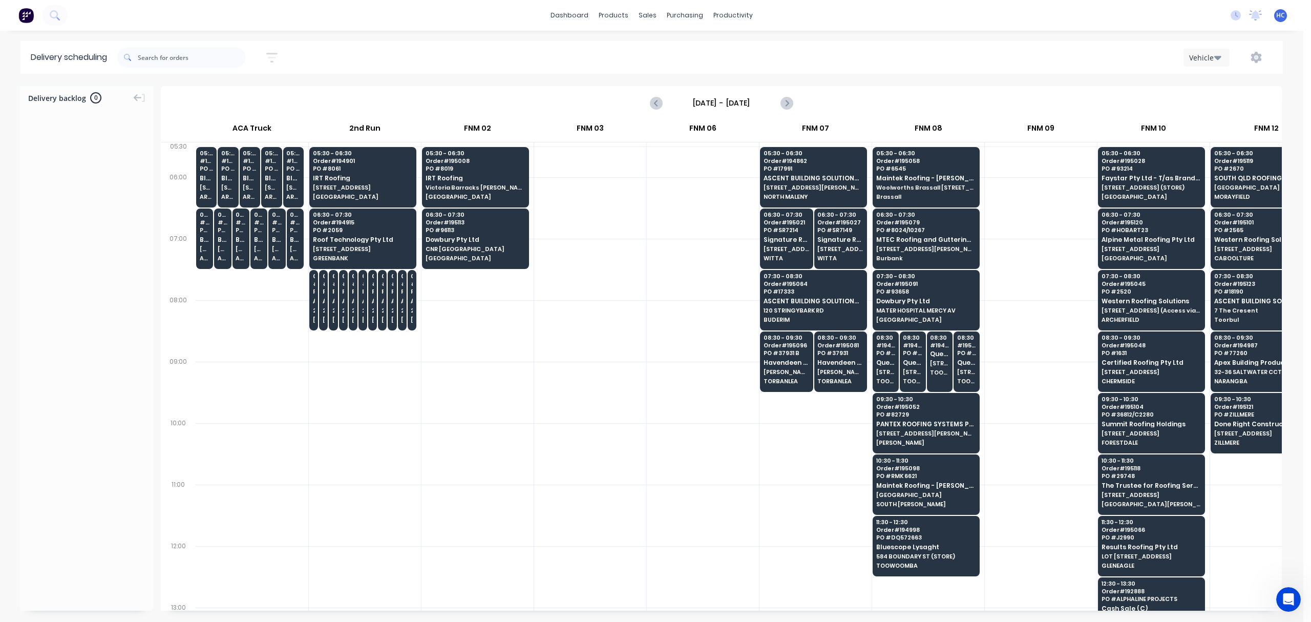
drag, startPoint x: 699, startPoint y: 611, endPoint x: 804, endPoint y: 598, distance: 105.8
click at [804, 598] on div "Delivery backlog 0 Friday - 10/10/25 10 Fri Oct 2025 ACA Truck 2nd Run FNM 02 F…" at bounding box center [651, 353] width 1303 height 535
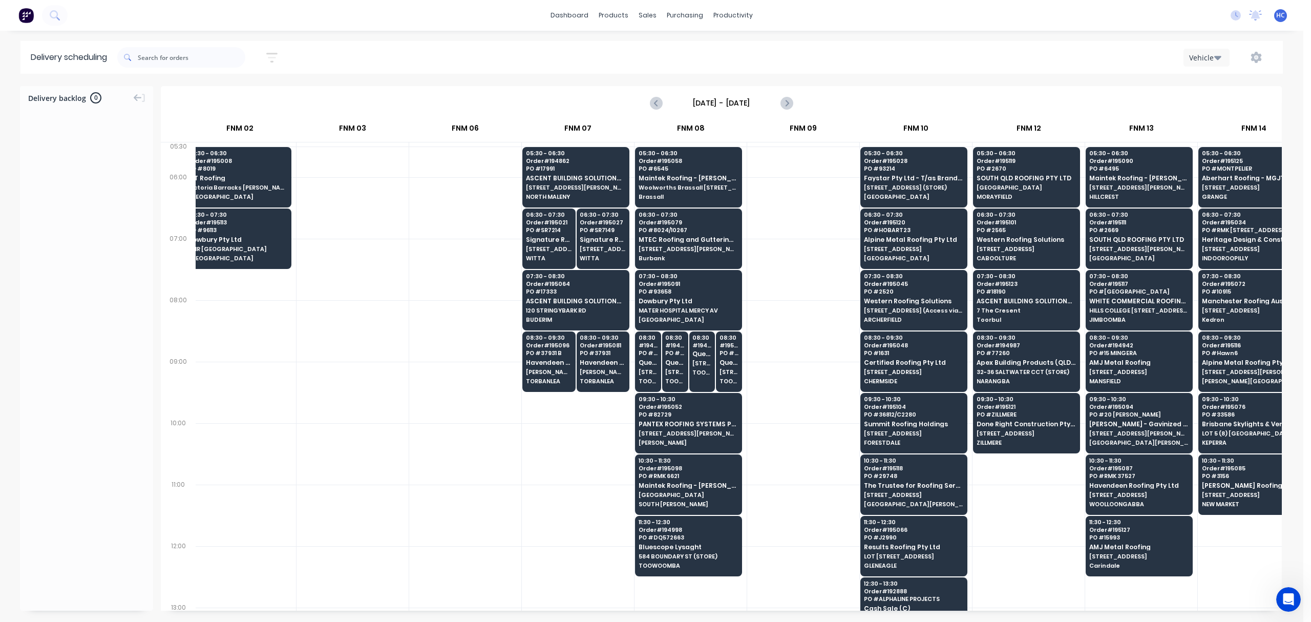
scroll to position [0, 234]
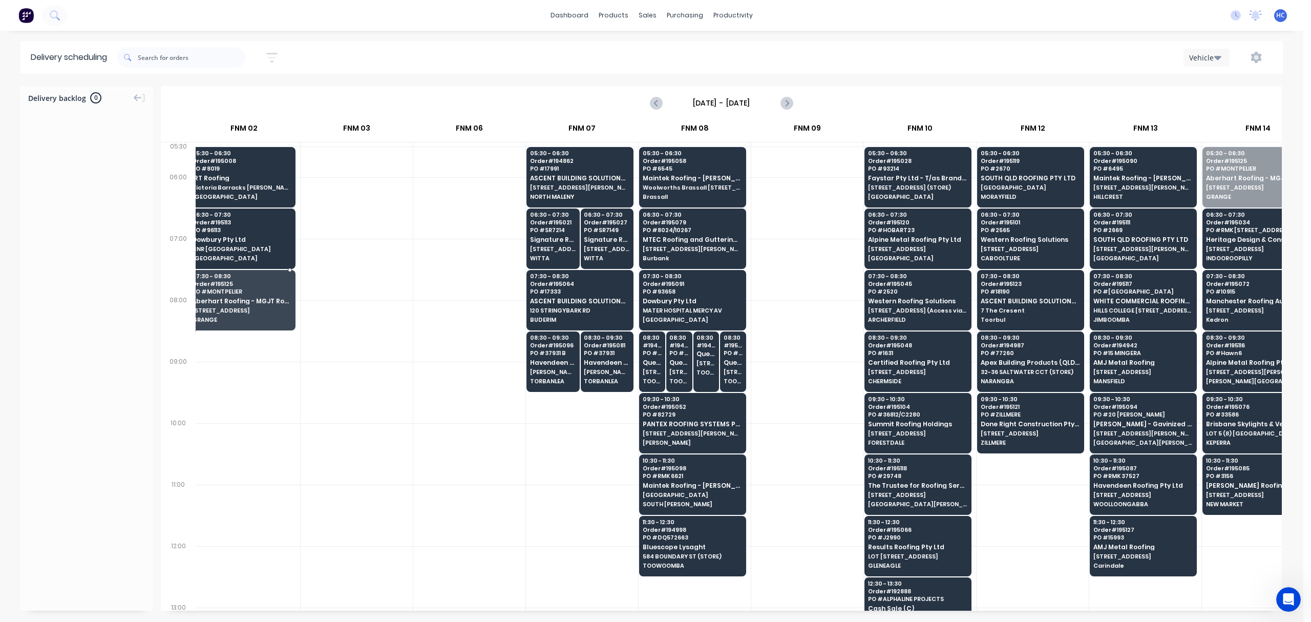
drag, startPoint x: 1197, startPoint y: 213, endPoint x: 249, endPoint y: 300, distance: 952.4
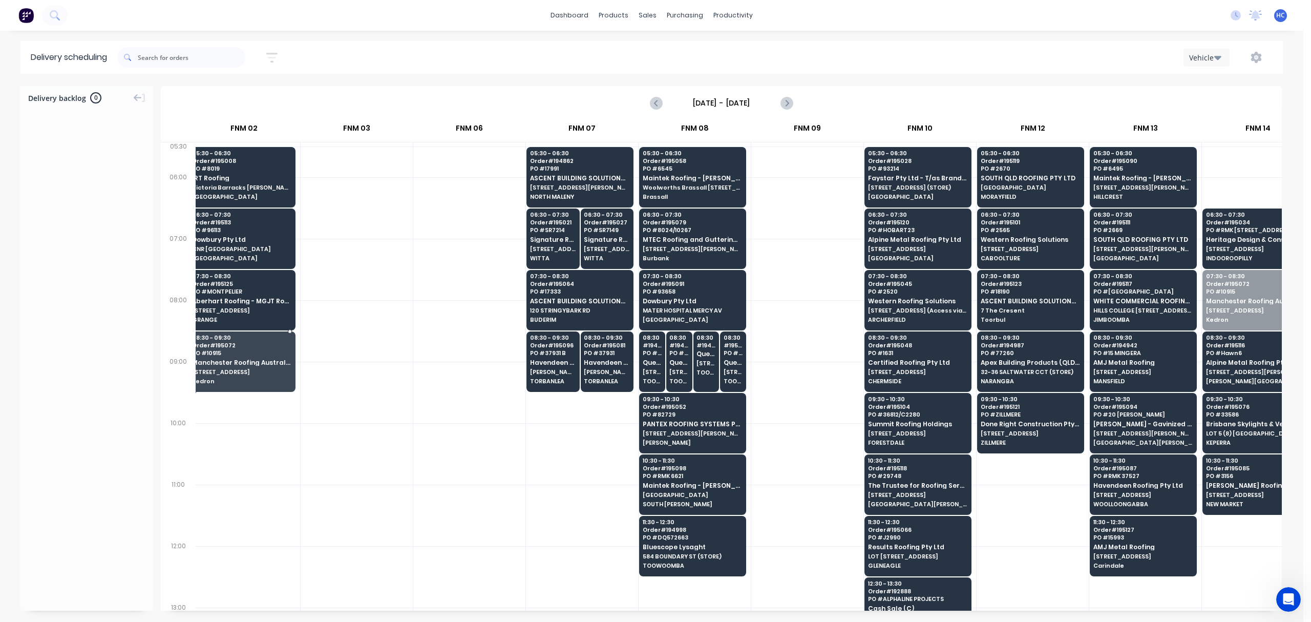
drag, startPoint x: 1242, startPoint y: 308, endPoint x: 238, endPoint y: 371, distance: 1006.8
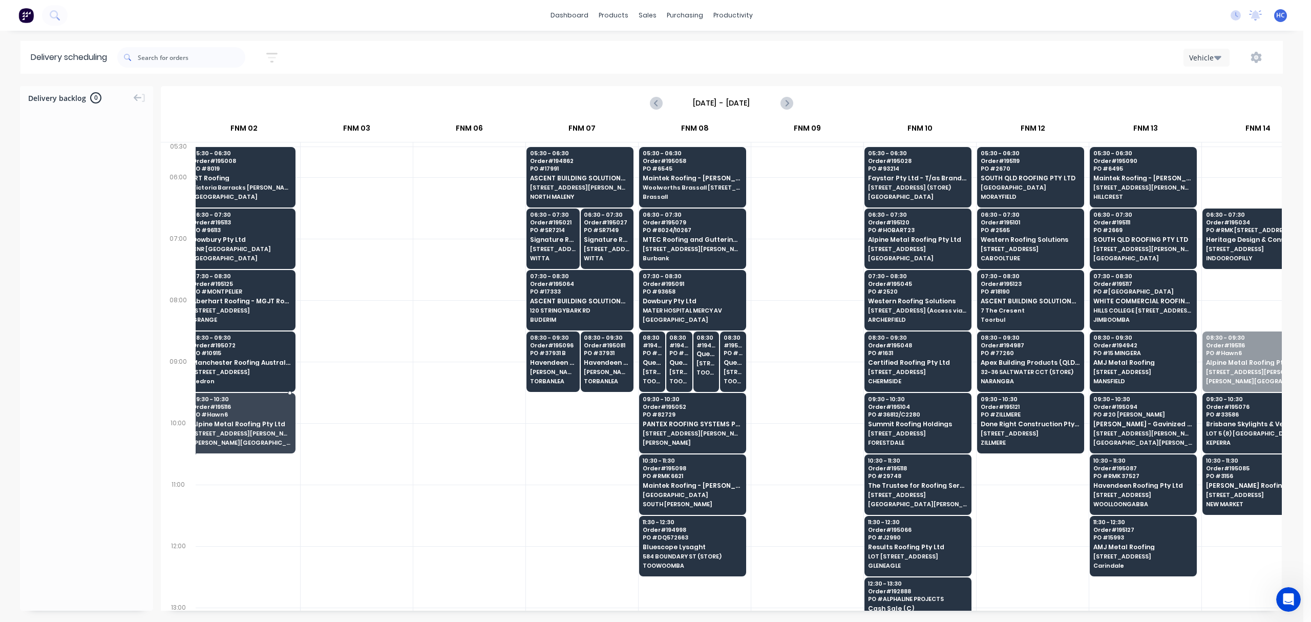
drag, startPoint x: 1238, startPoint y: 368, endPoint x: 249, endPoint y: 435, distance: 991.2
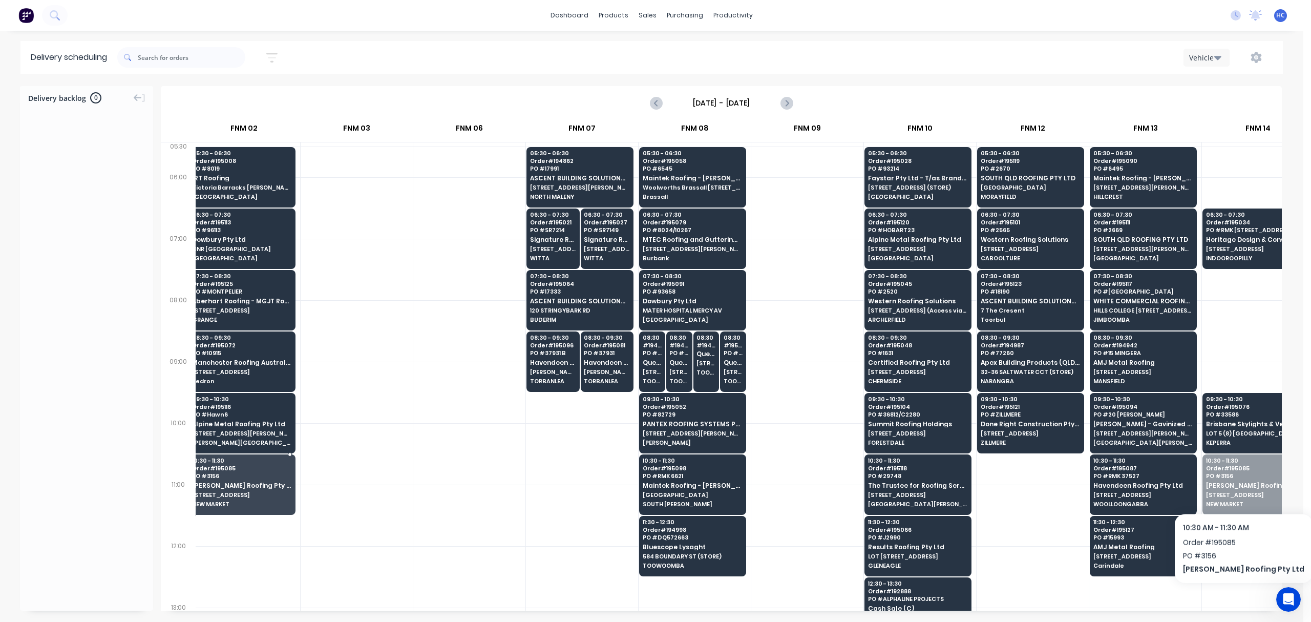
drag, startPoint x: 1244, startPoint y: 485, endPoint x: 486, endPoint y: 487, distance: 758.5
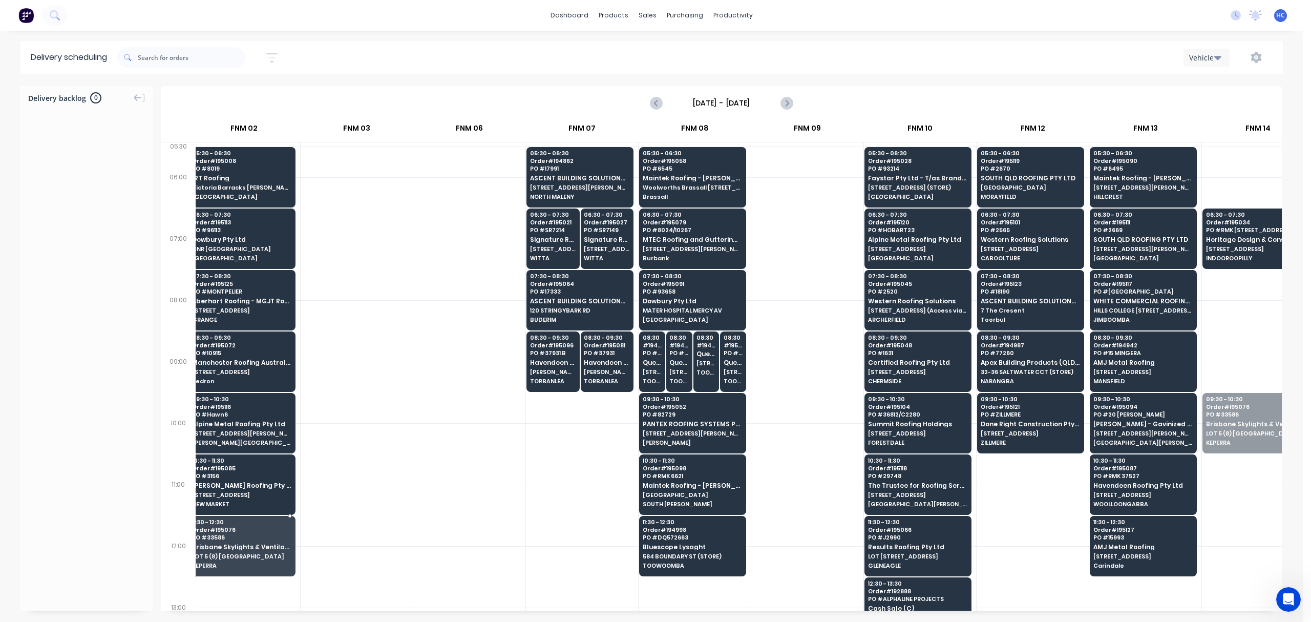
drag, startPoint x: 1237, startPoint y: 422, endPoint x: 234, endPoint y: 548, distance: 1011.6
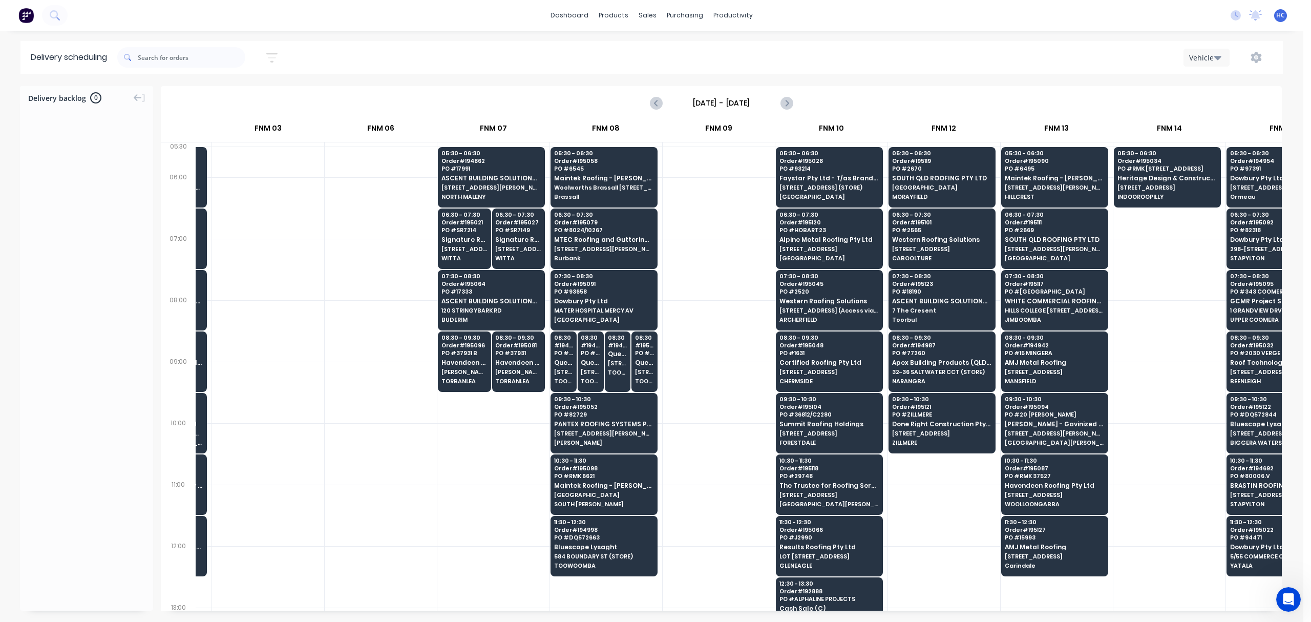
scroll to position [0, 212]
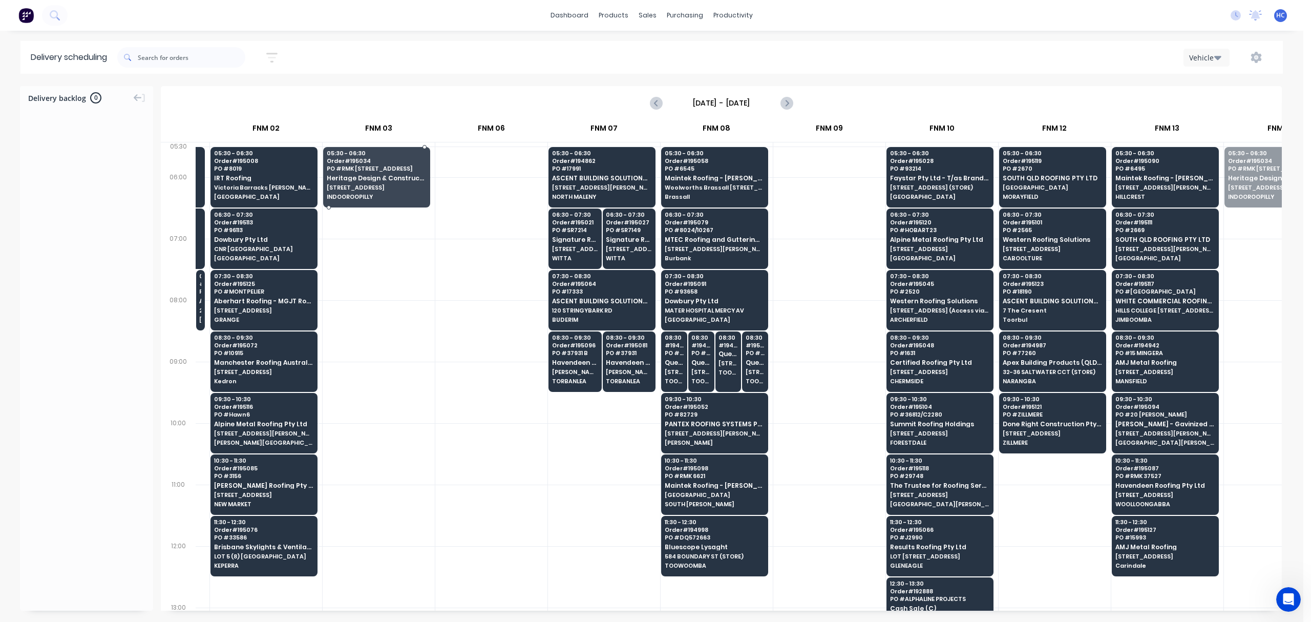
drag, startPoint x: 1256, startPoint y: 185, endPoint x: 393, endPoint y: 191, distance: 862.4
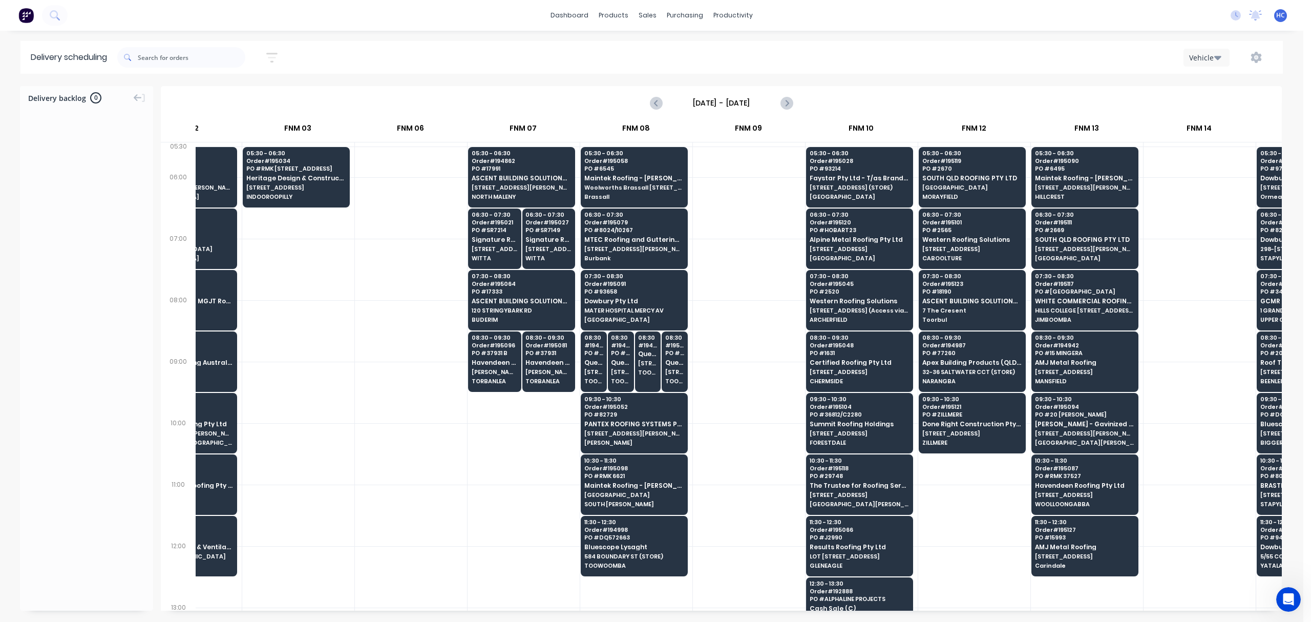
scroll to position [0, 307]
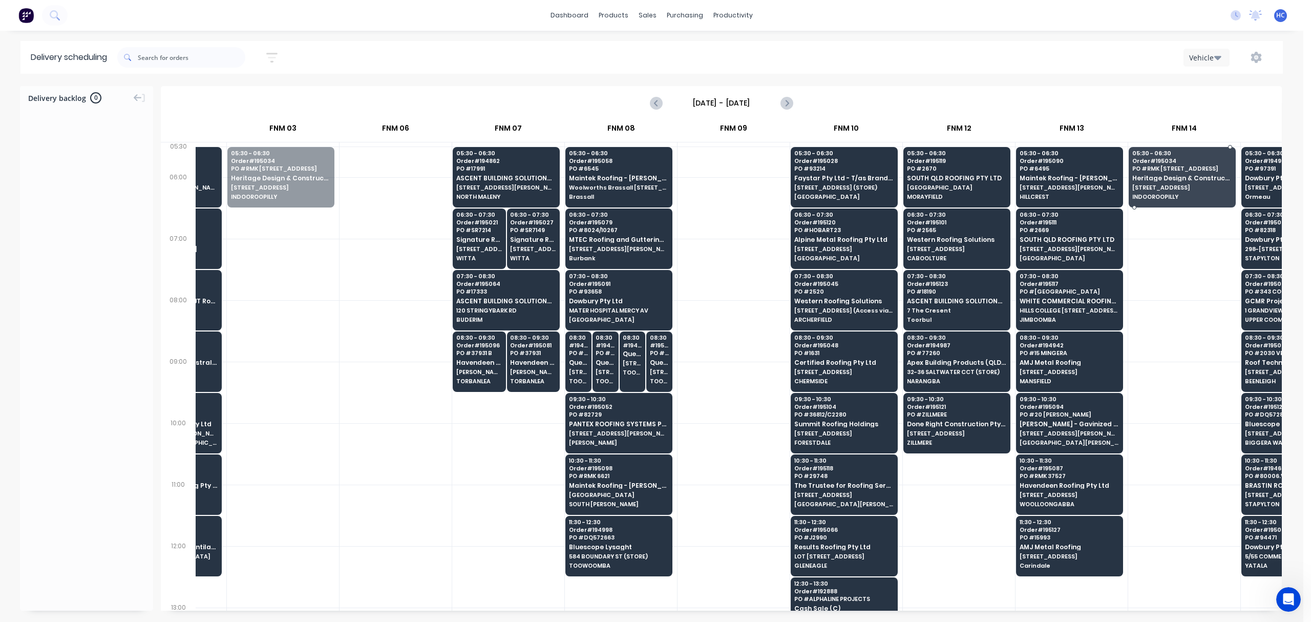
drag, startPoint x: 256, startPoint y: 177, endPoint x: 1170, endPoint y: 177, distance: 914.1
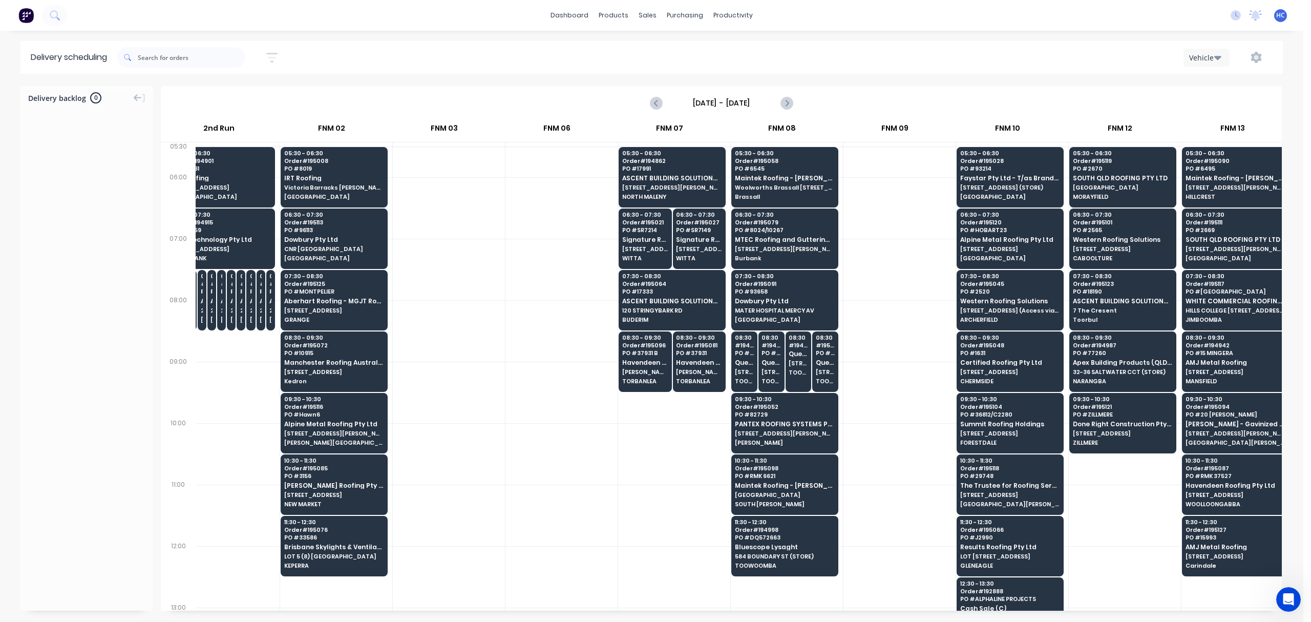
scroll to position [0, 146]
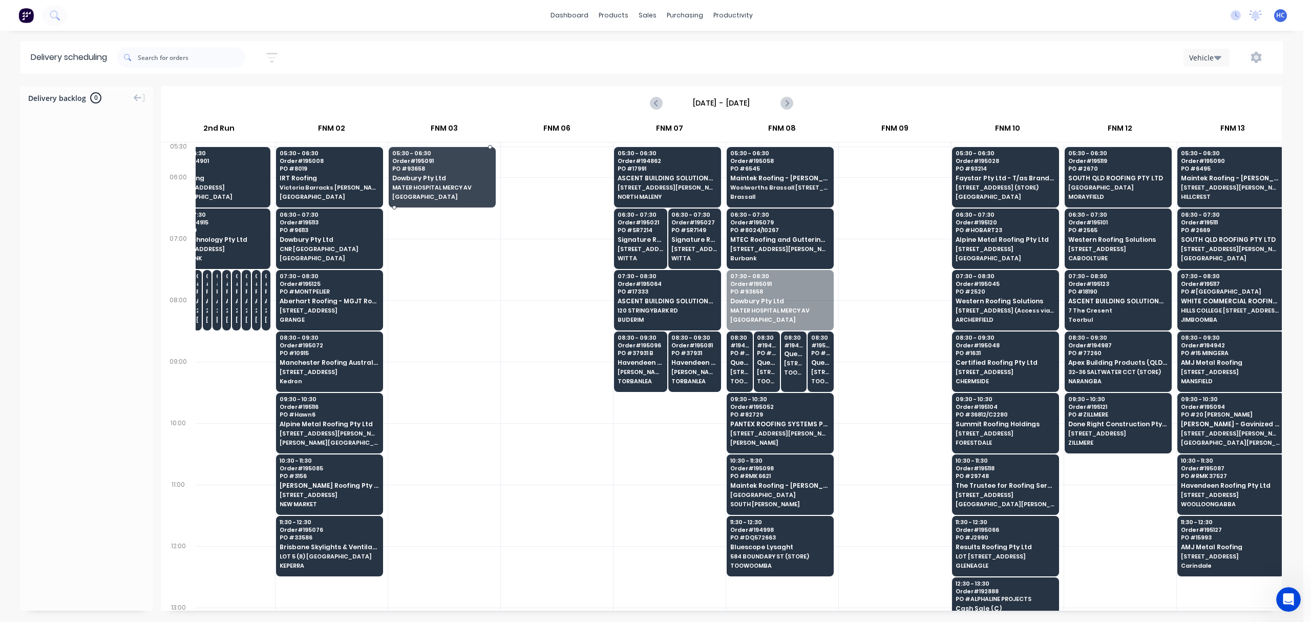
drag, startPoint x: 806, startPoint y: 298, endPoint x: 461, endPoint y: 164, distance: 369.7
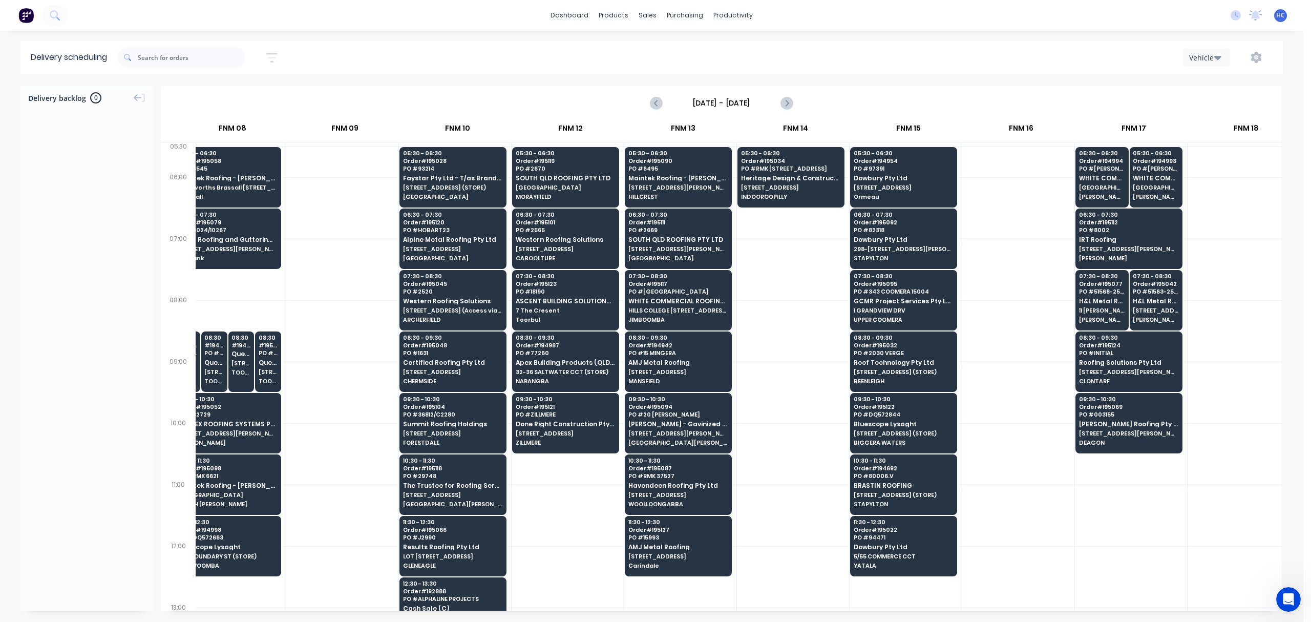
scroll to position [0, 679]
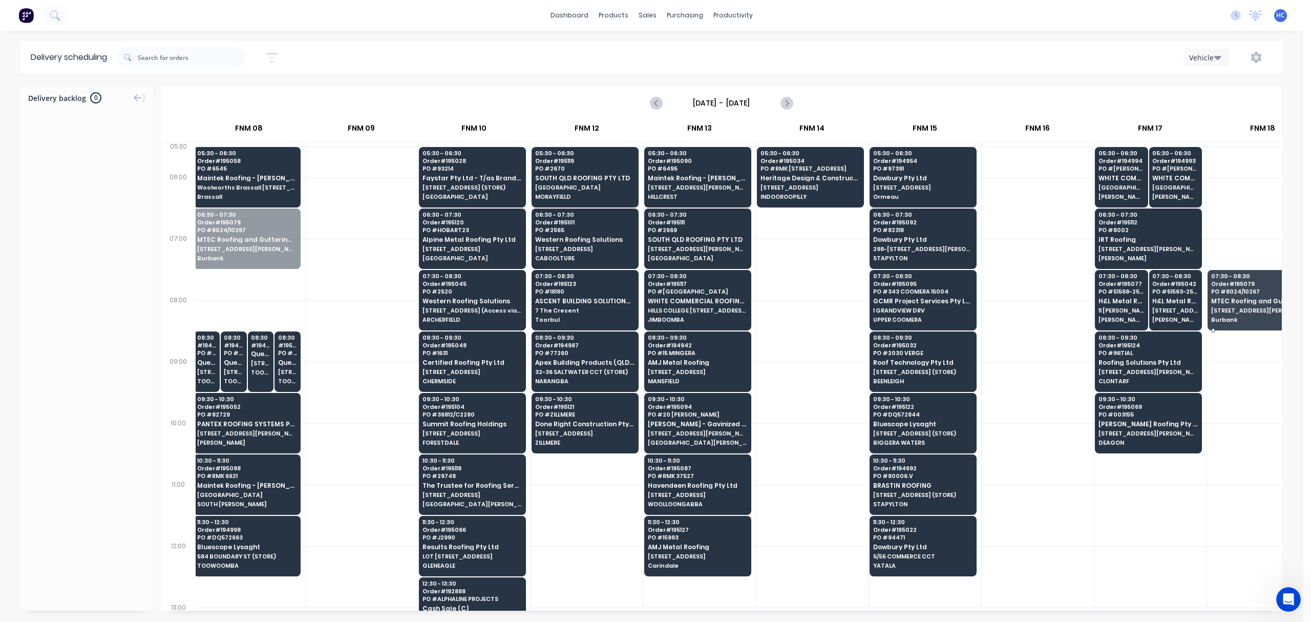
drag, startPoint x: 242, startPoint y: 243, endPoint x: 1224, endPoint y: 308, distance: 983.9
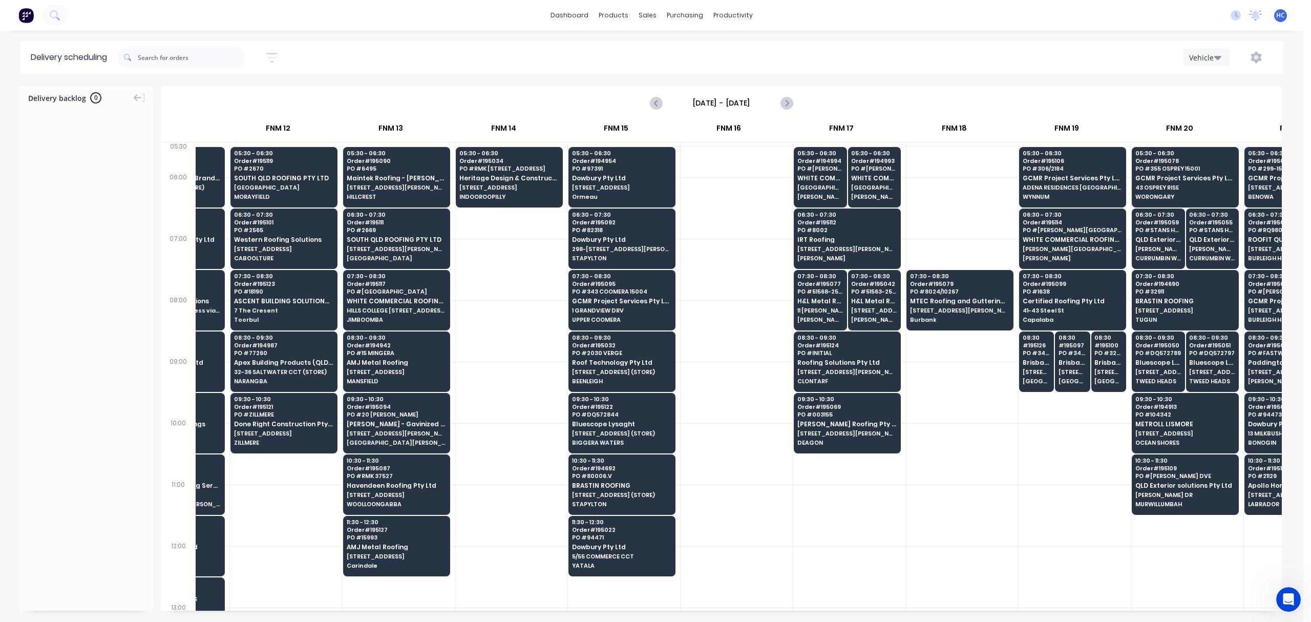
scroll to position [0, 1064]
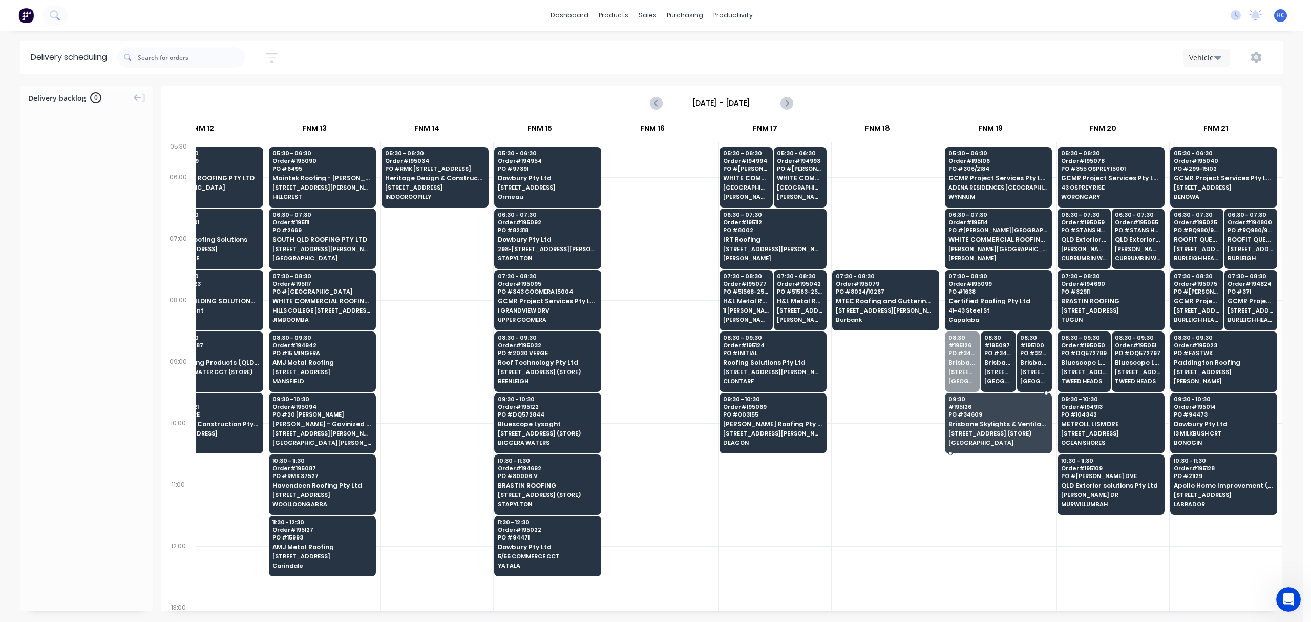
drag, startPoint x: 955, startPoint y: 381, endPoint x: 977, endPoint y: 369, distance: 25.4
drag, startPoint x: 976, startPoint y: 363, endPoint x: 986, endPoint y: 368, distance: 11.2
drag, startPoint x: 988, startPoint y: 365, endPoint x: 961, endPoint y: 349, distance: 31.7
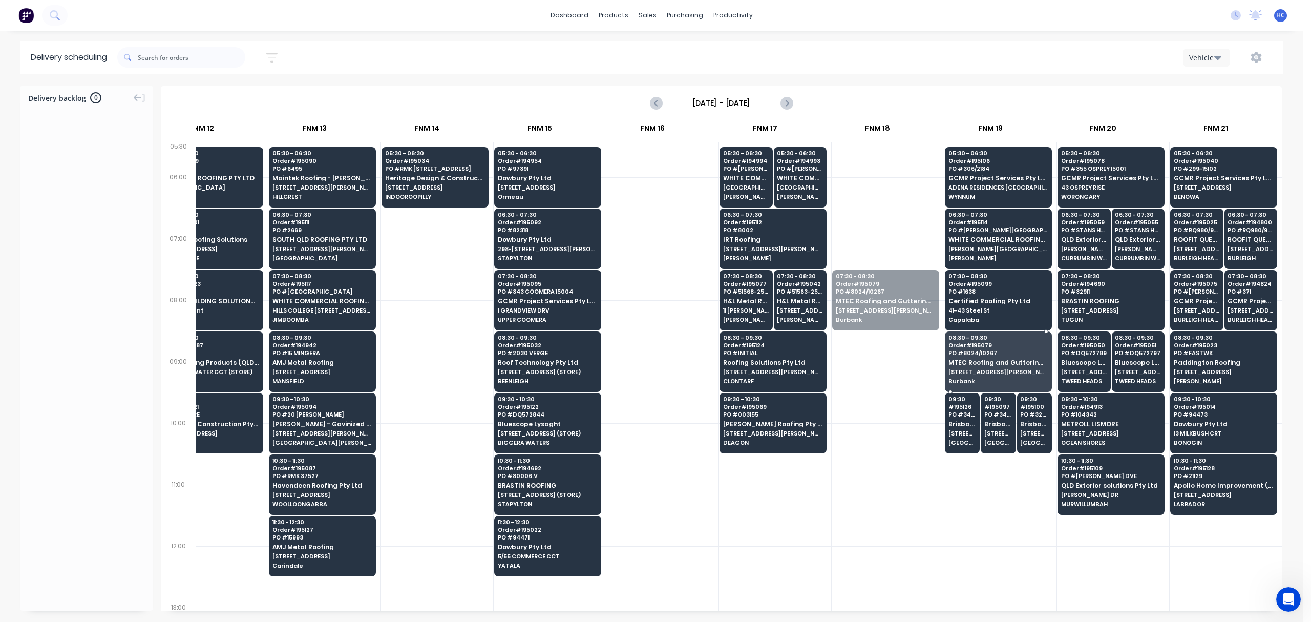
drag, startPoint x: 871, startPoint y: 309, endPoint x: 978, endPoint y: 358, distance: 118.3
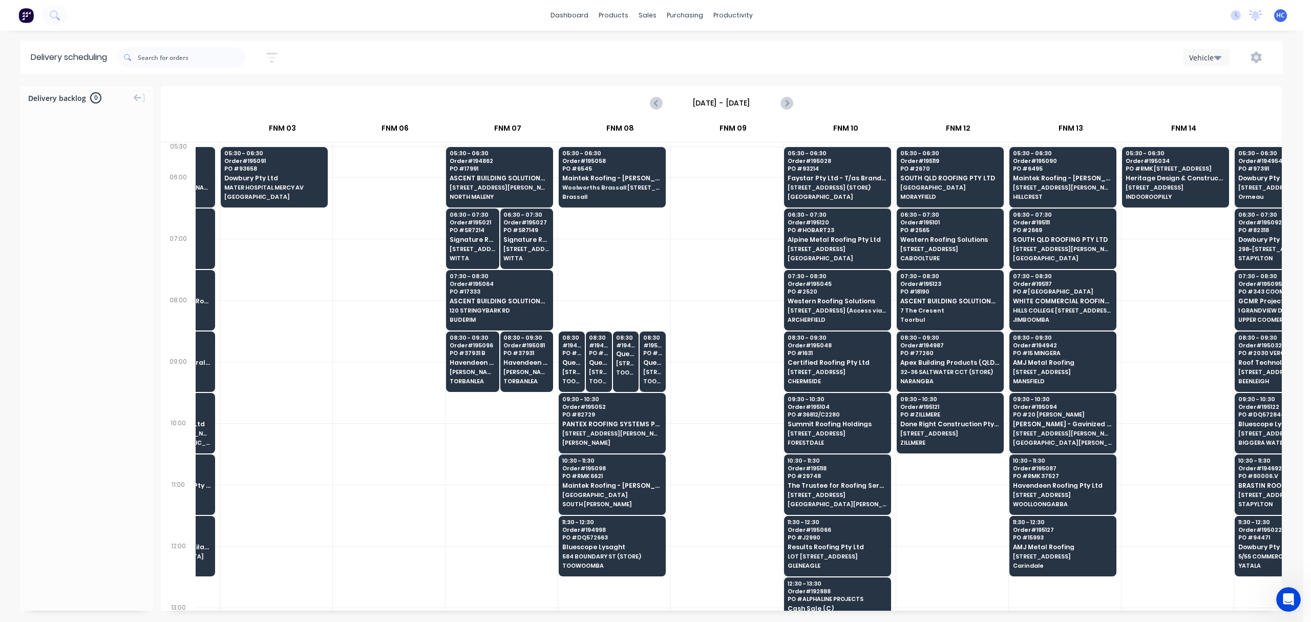
scroll to position [0, 265]
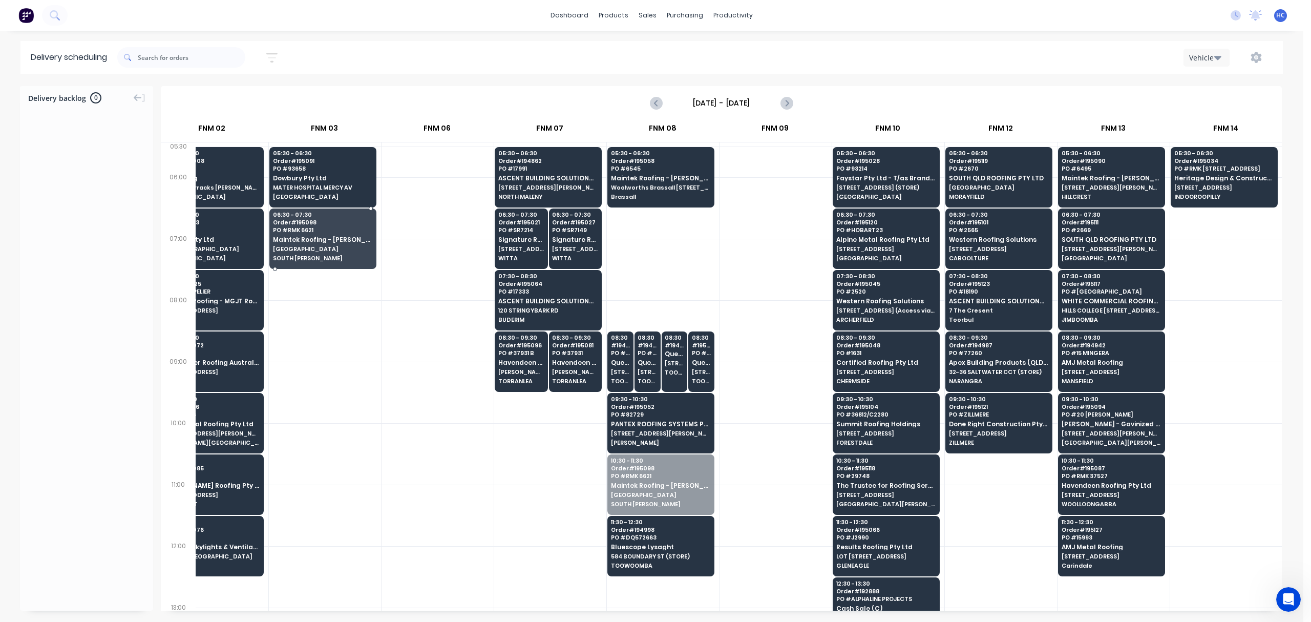
drag, startPoint x: 681, startPoint y: 494, endPoint x: 307, endPoint y: 247, distance: 448.0
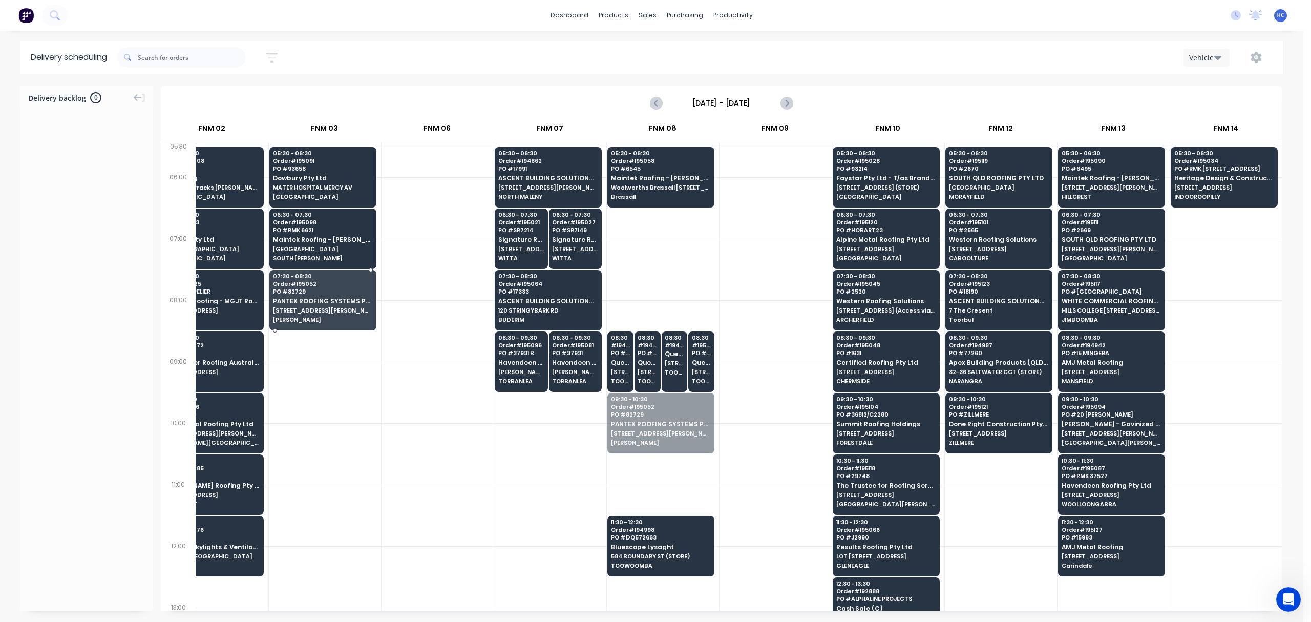
drag, startPoint x: 640, startPoint y: 444, endPoint x: 283, endPoint y: 330, distance: 374.5
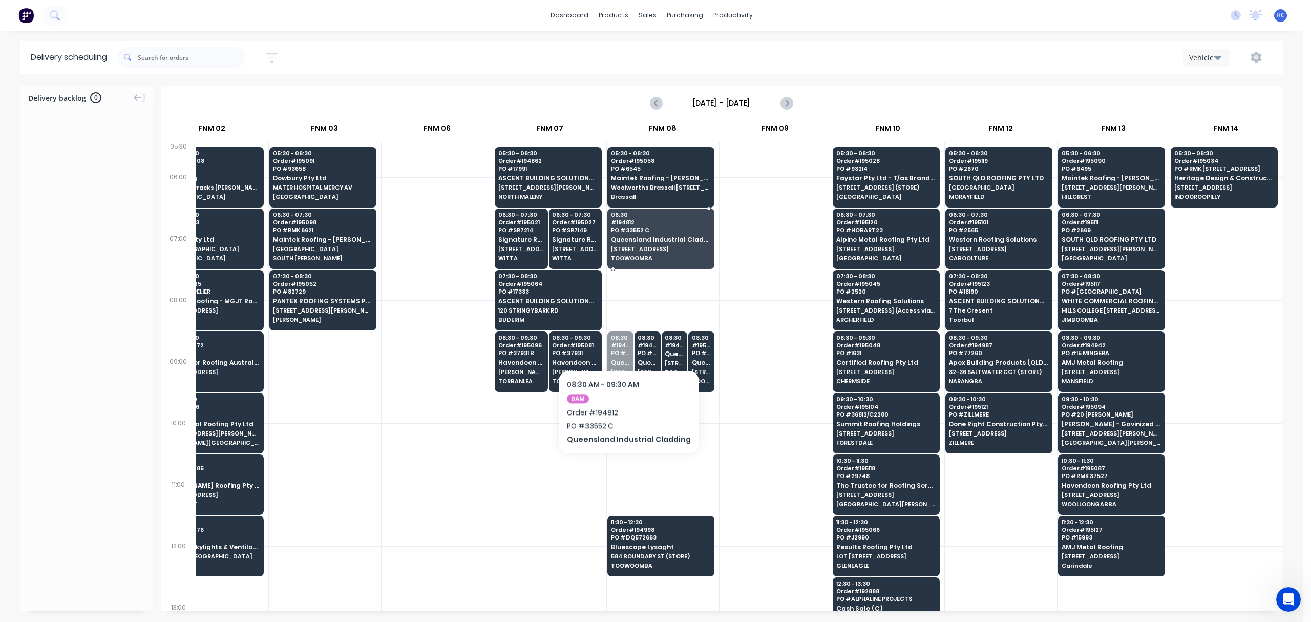
drag, startPoint x: 621, startPoint y: 361, endPoint x: 625, endPoint y: 339, distance: 22.3
drag, startPoint x: 623, startPoint y: 357, endPoint x: 625, endPoint y: 343, distance: 14.6
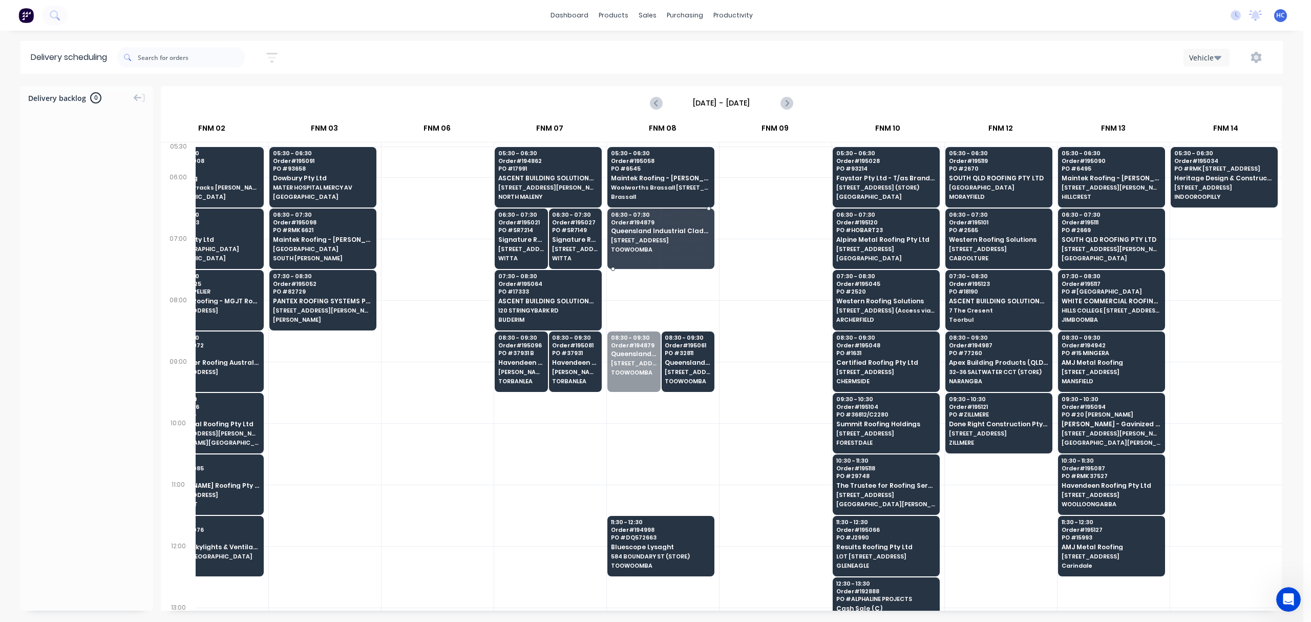
drag, startPoint x: 619, startPoint y: 353, endPoint x: 654, endPoint y: 237, distance: 122.0
drag, startPoint x: 651, startPoint y: 328, endPoint x: 662, endPoint y: 359, distance: 33.0
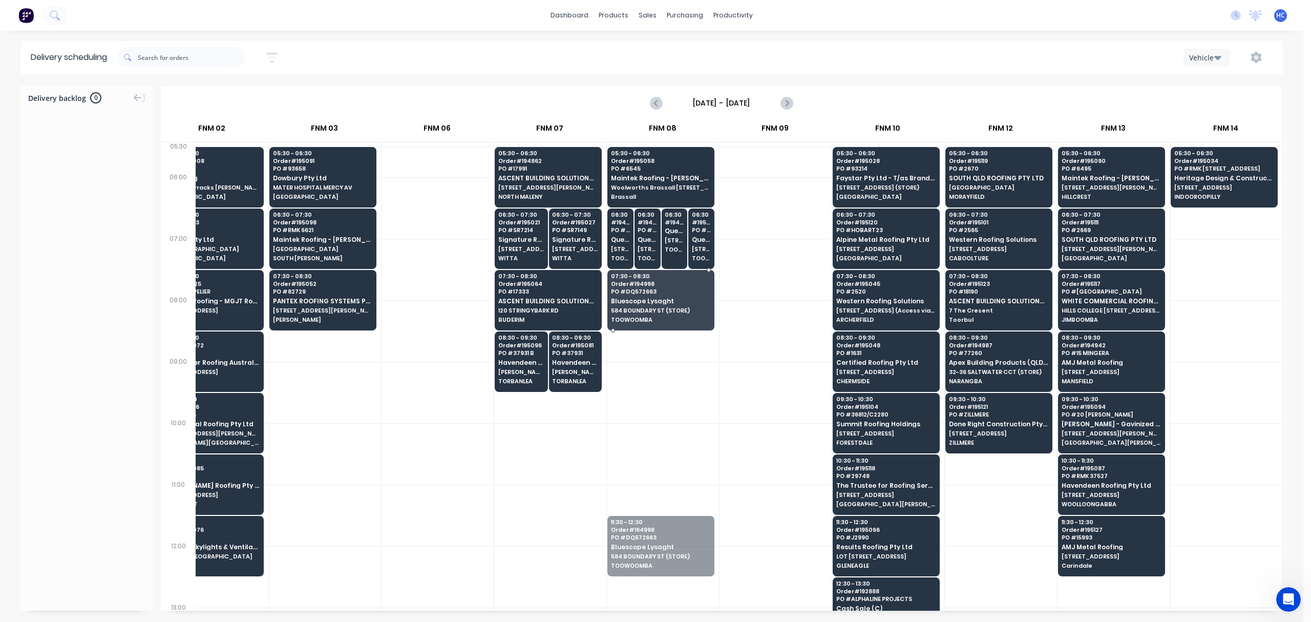
drag, startPoint x: 639, startPoint y: 529, endPoint x: 674, endPoint y: 291, distance: 240.7
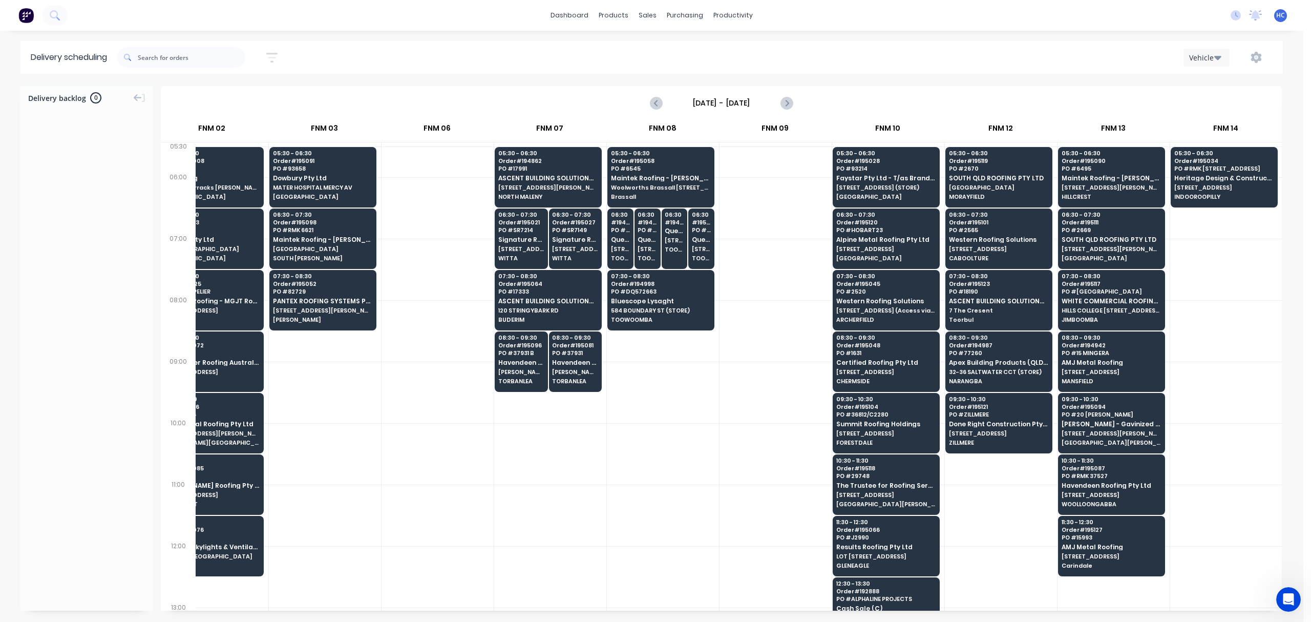
click at [750, 290] on div at bounding box center [776, 269] width 112 height 61
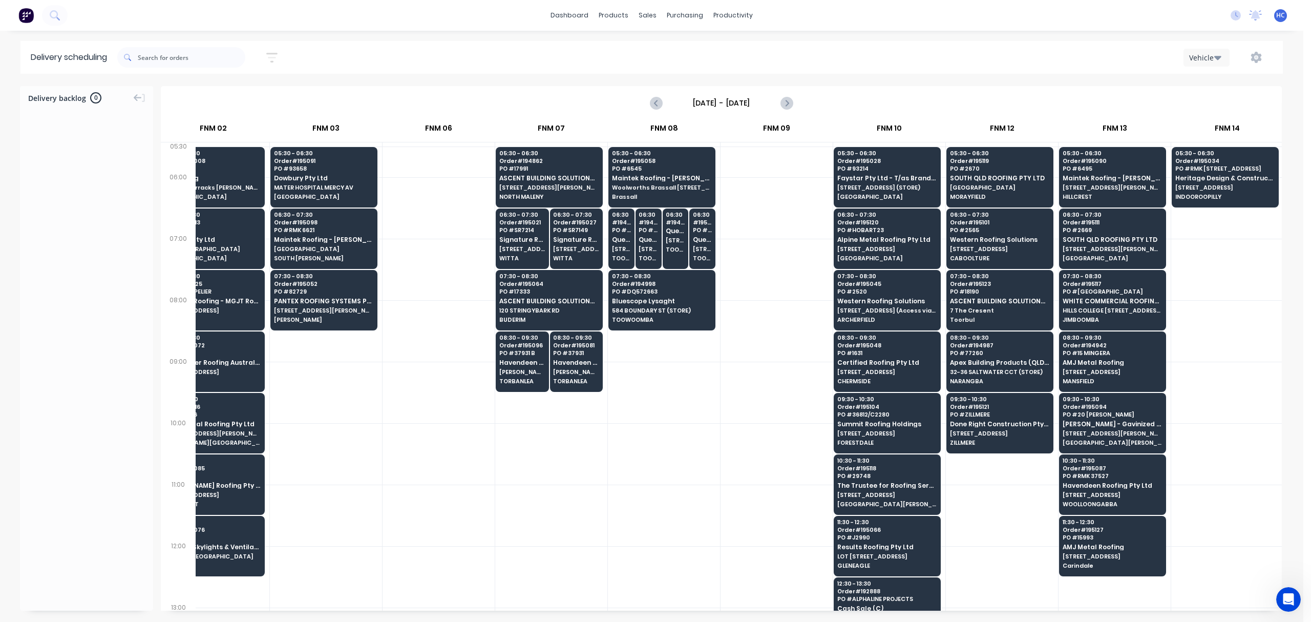
scroll to position [0, 261]
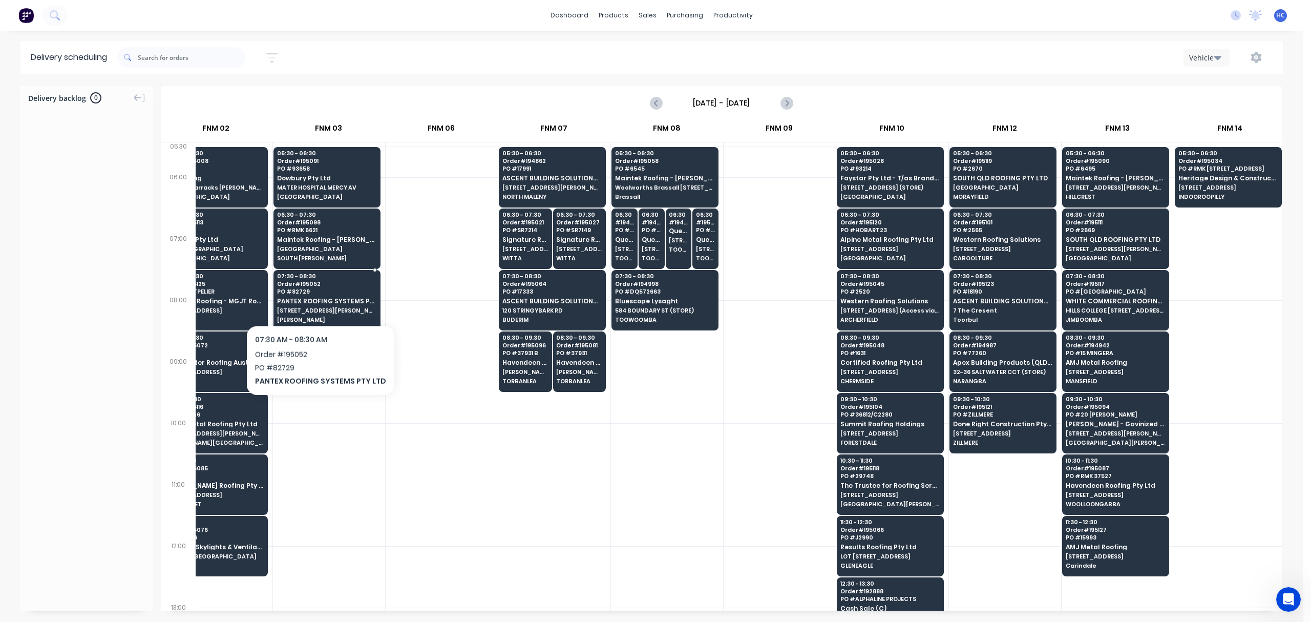
click at [316, 298] on span "PANTEX ROOFING SYSTEMS PTY LTD" at bounding box center [326, 301] width 99 height 7
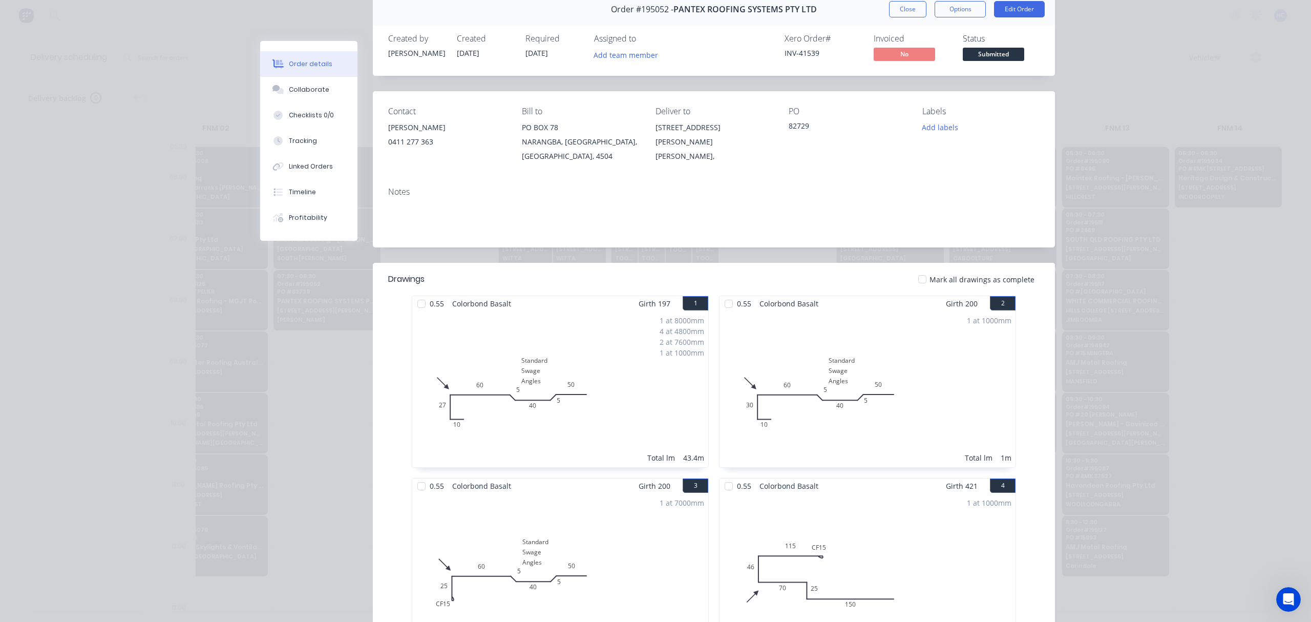
scroll to position [0, 0]
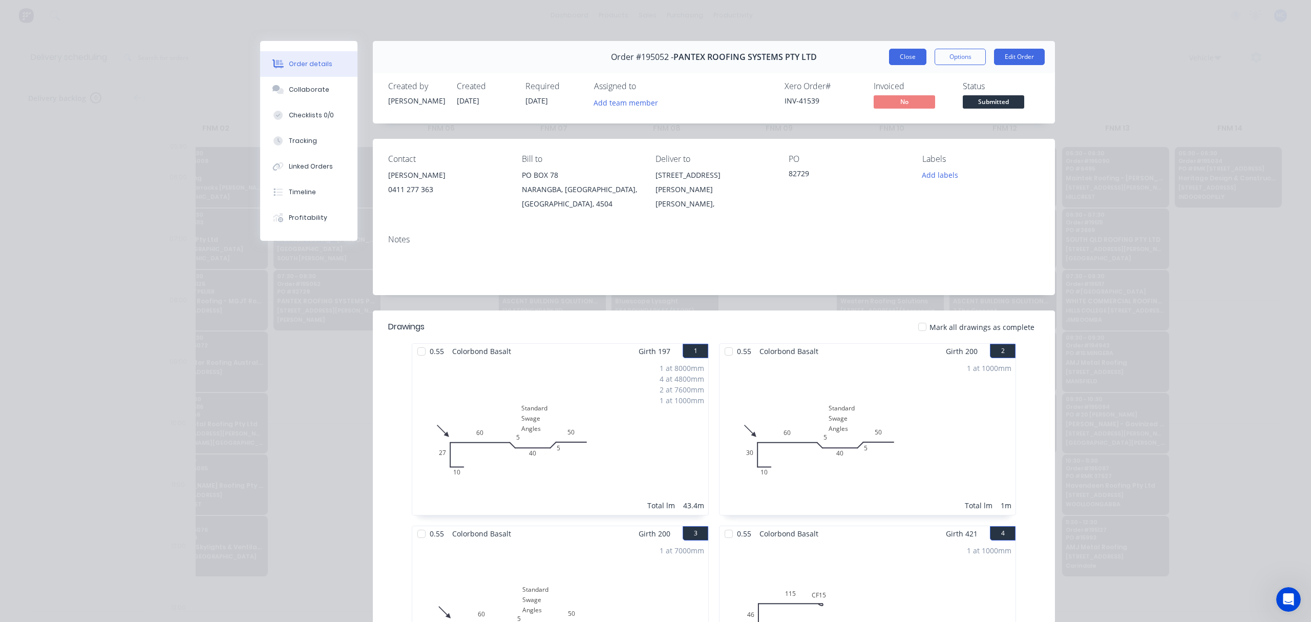
click at [914, 64] on button "Close" at bounding box center [907, 57] width 37 height 16
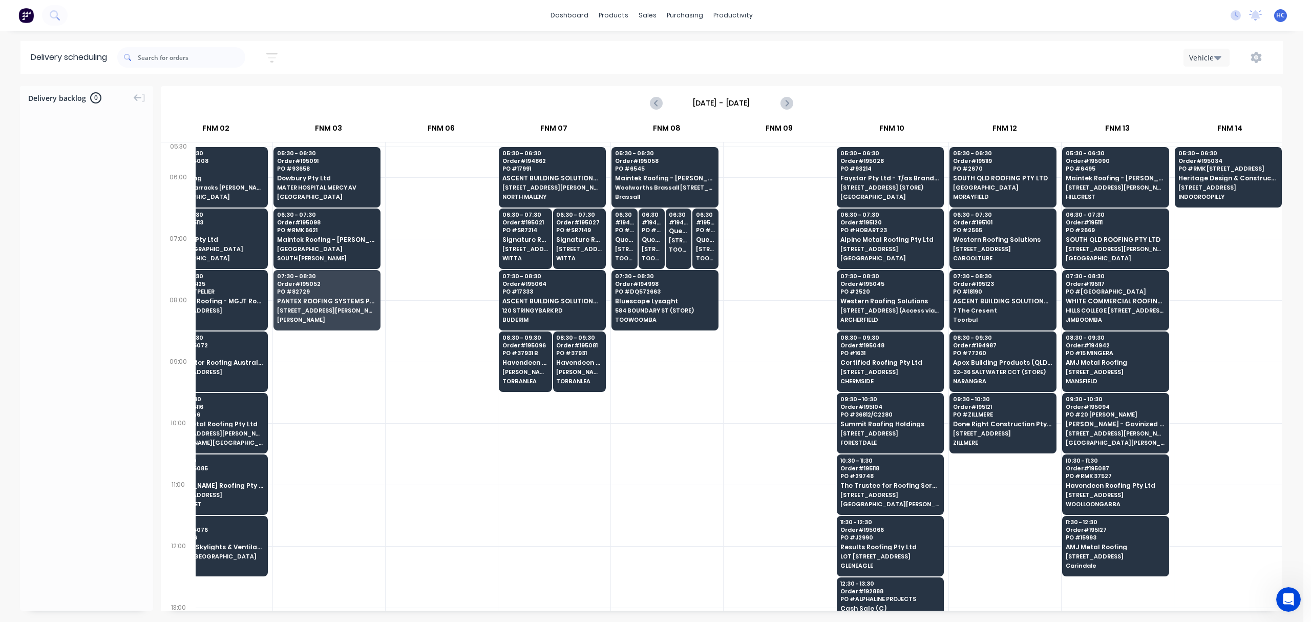
click at [713, 416] on div at bounding box center [667, 392] width 112 height 61
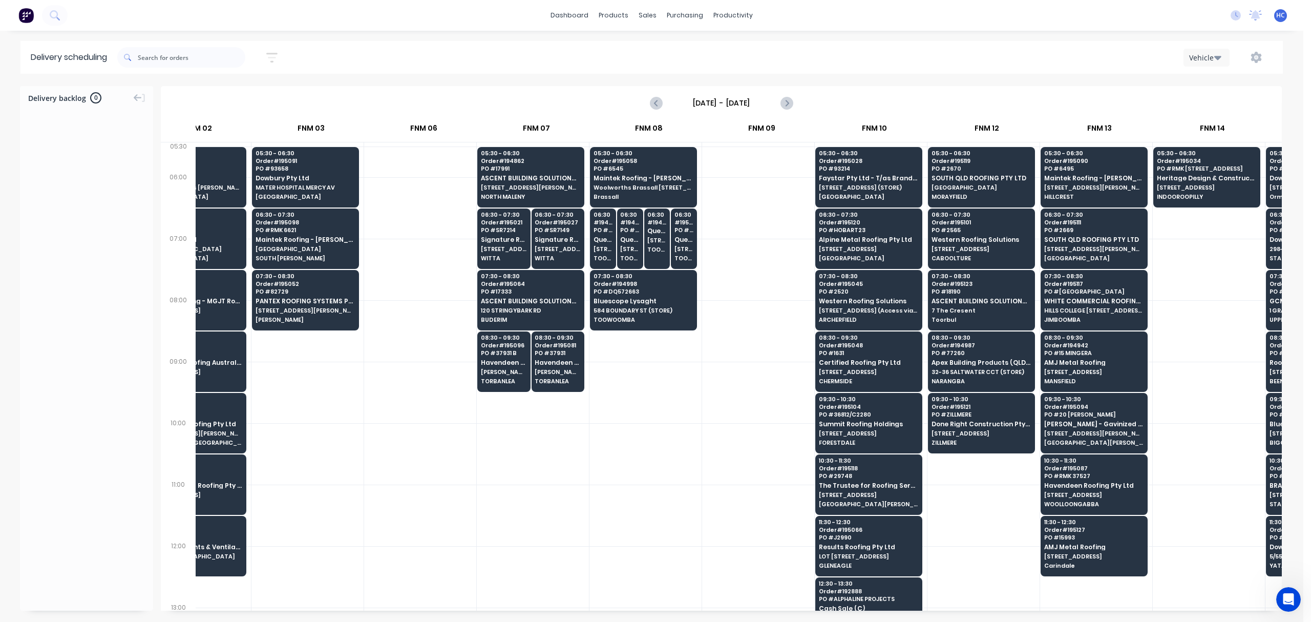
scroll to position [0, 279]
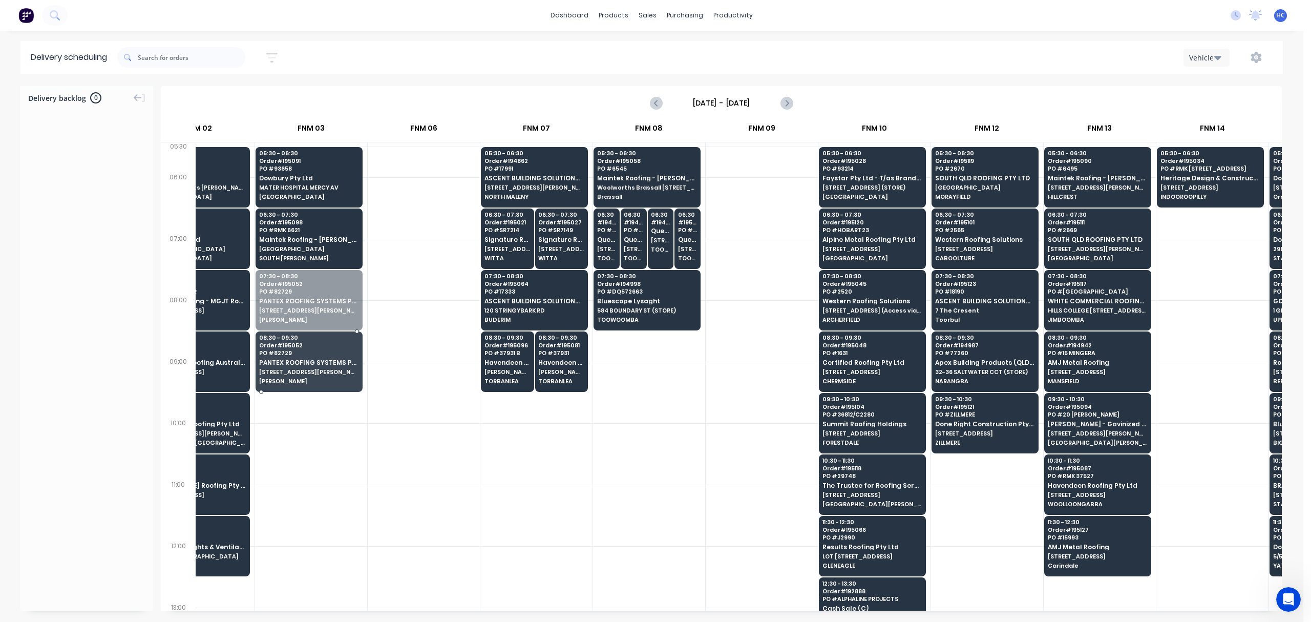
drag, startPoint x: 267, startPoint y: 300, endPoint x: 291, endPoint y: 265, distance: 41.6
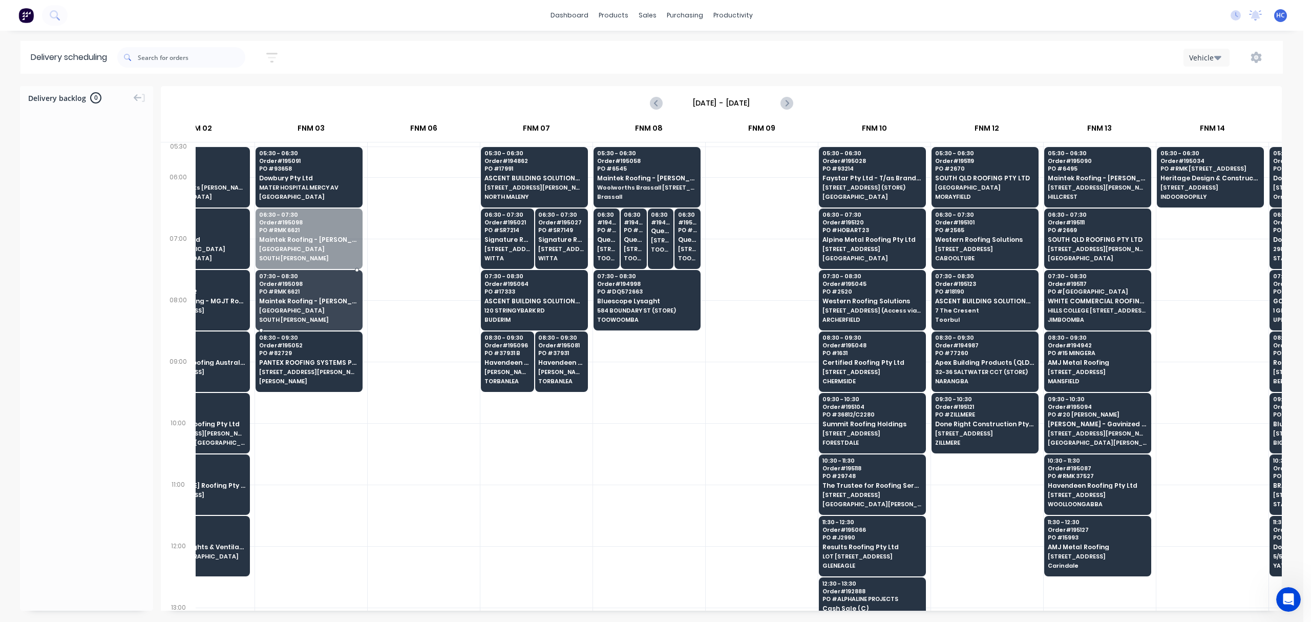
drag, startPoint x: 292, startPoint y: 257, endPoint x: 295, endPoint y: 276, distance: 19.3
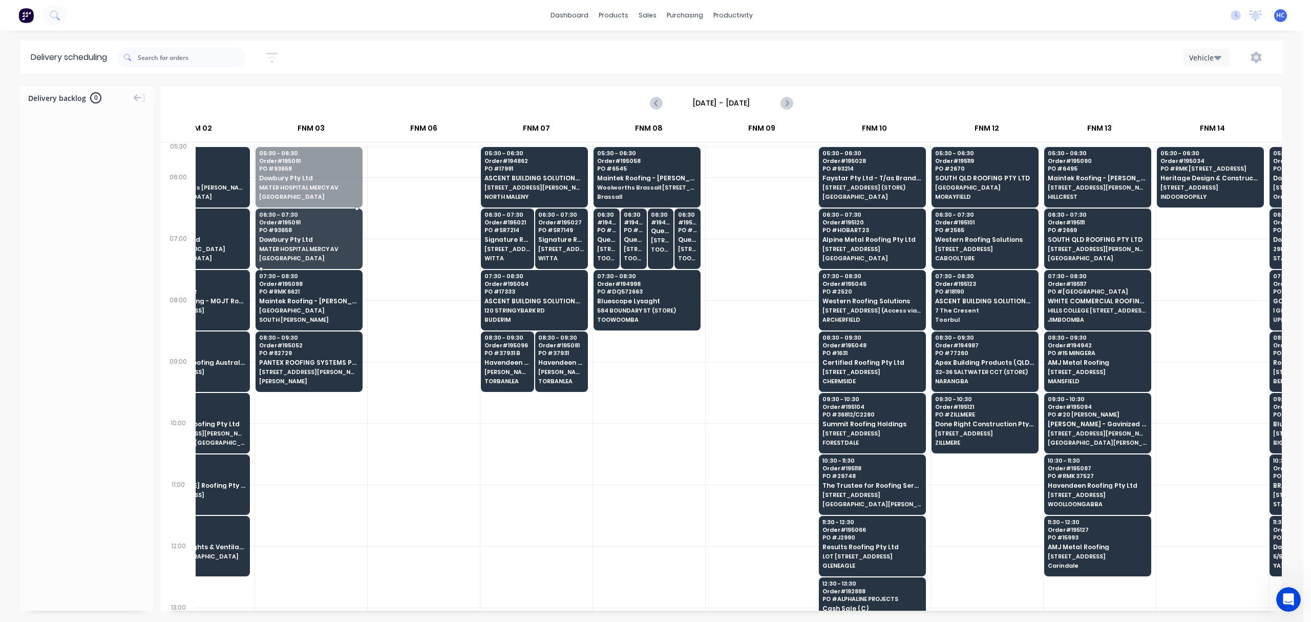
drag, startPoint x: 306, startPoint y: 173, endPoint x: 313, endPoint y: 222, distance: 50.3
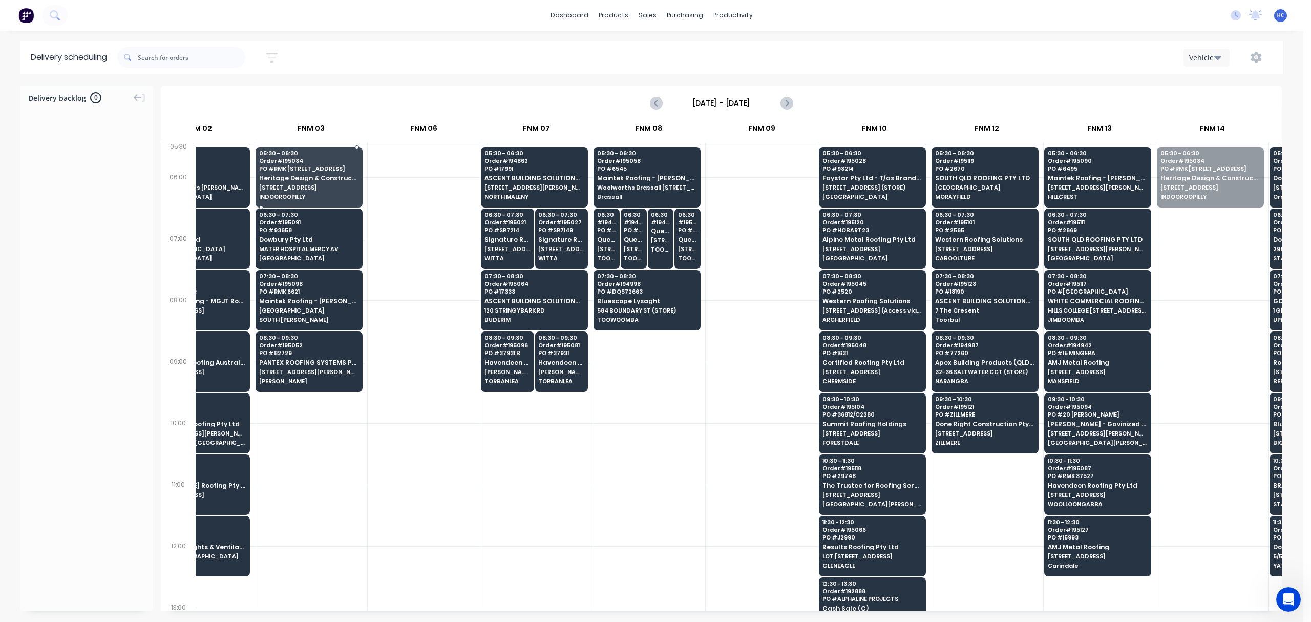
drag, startPoint x: 1145, startPoint y: 195, endPoint x: 287, endPoint y: 172, distance: 858.1
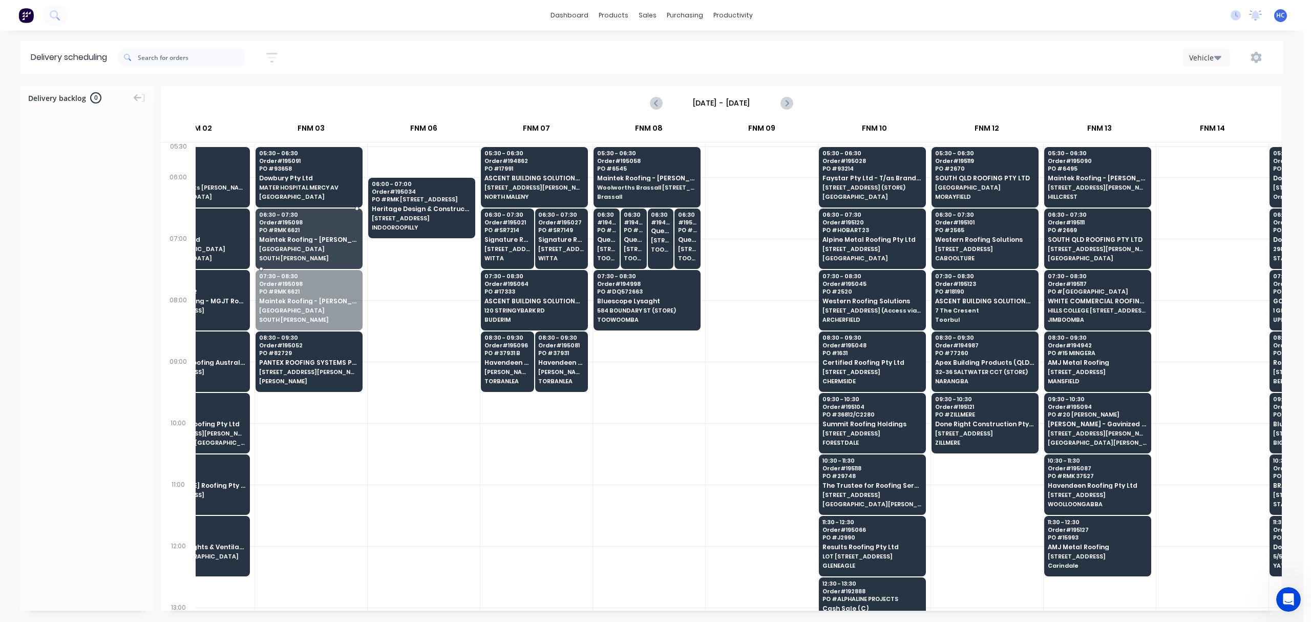
drag, startPoint x: 300, startPoint y: 287, endPoint x: 297, endPoint y: 248, distance: 39.0
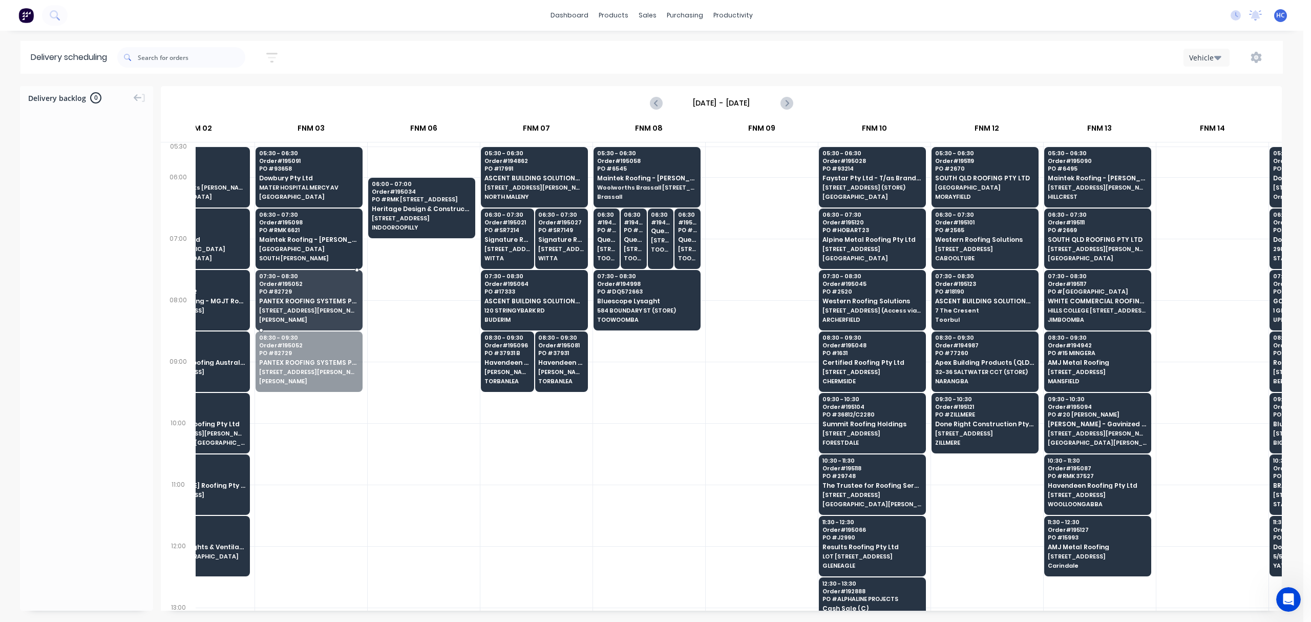
drag, startPoint x: 309, startPoint y: 327, endPoint x: 376, endPoint y: 246, distance: 104.4
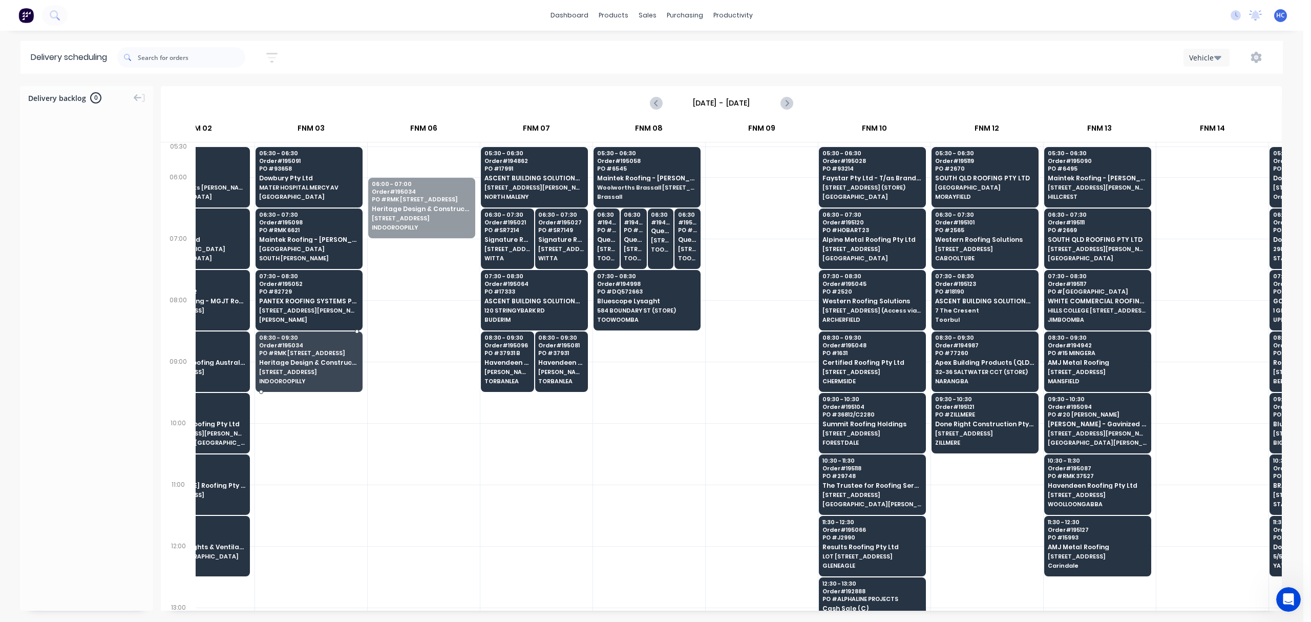
drag, startPoint x: 414, startPoint y: 215, endPoint x: 338, endPoint y: 355, distance: 159.3
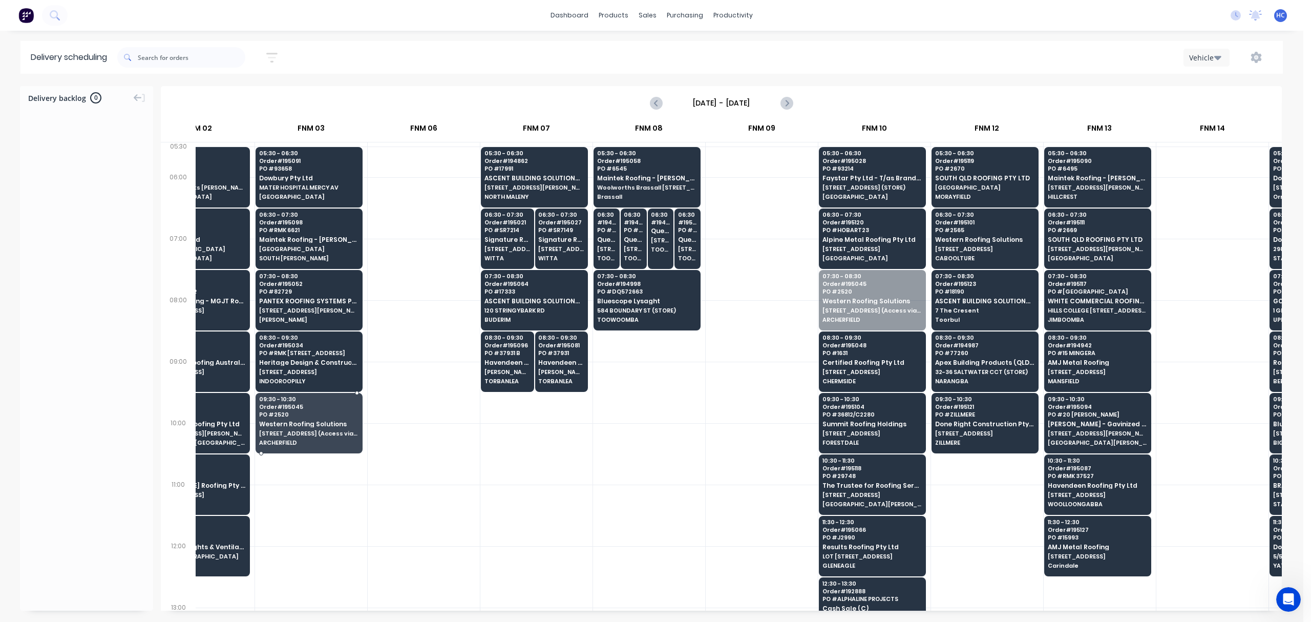
drag, startPoint x: 865, startPoint y: 300, endPoint x: 753, endPoint y: 283, distance: 113.9
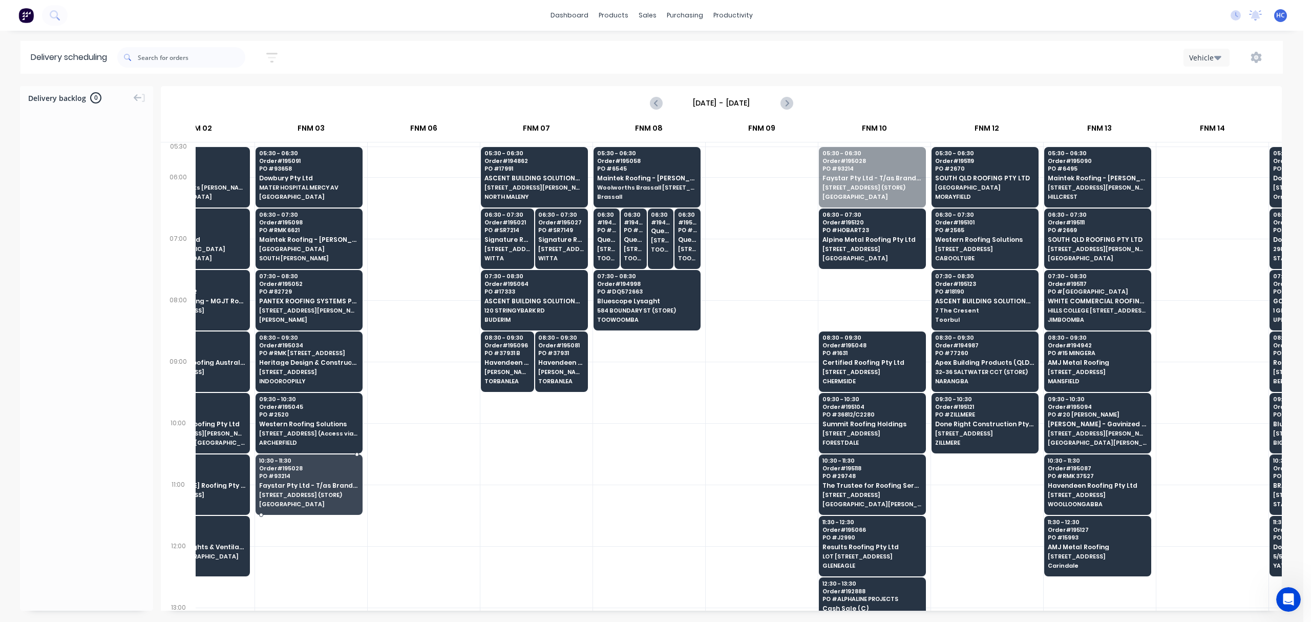
drag, startPoint x: 855, startPoint y: 182, endPoint x: 304, endPoint y: 491, distance: 631.9
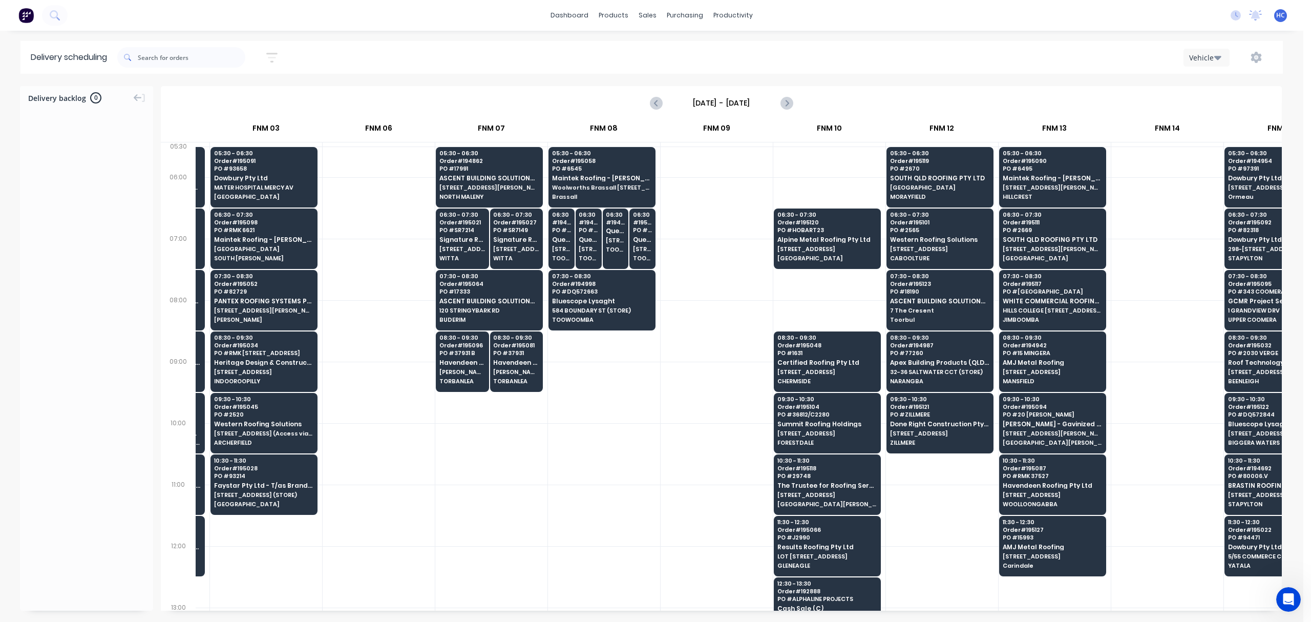
scroll to position [0, 327]
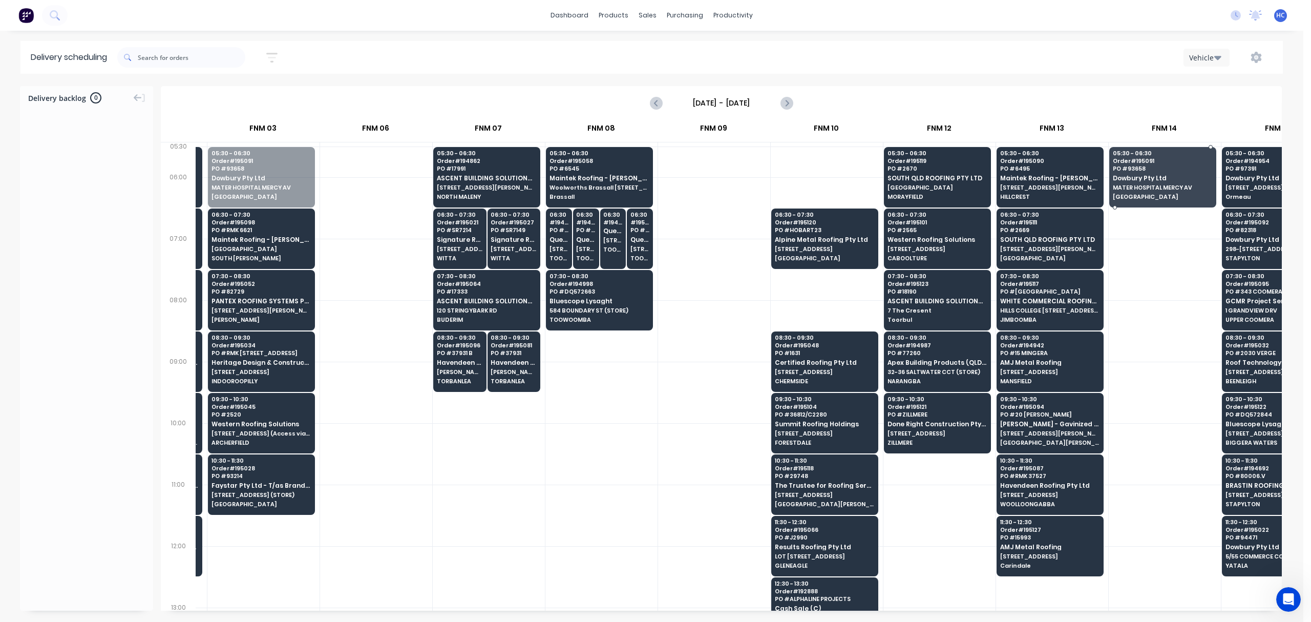
drag, startPoint x: 255, startPoint y: 177, endPoint x: 1146, endPoint y: 180, distance: 891.6
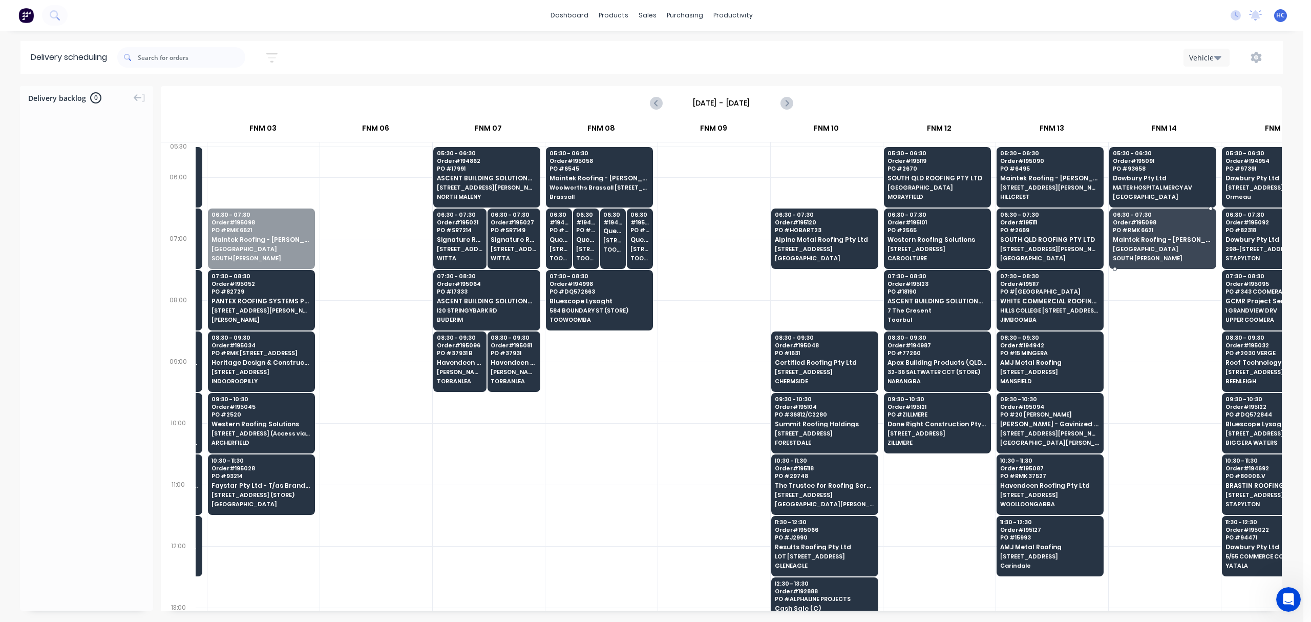
drag, startPoint x: 312, startPoint y: 221, endPoint x: 370, endPoint y: 257, distance: 67.4
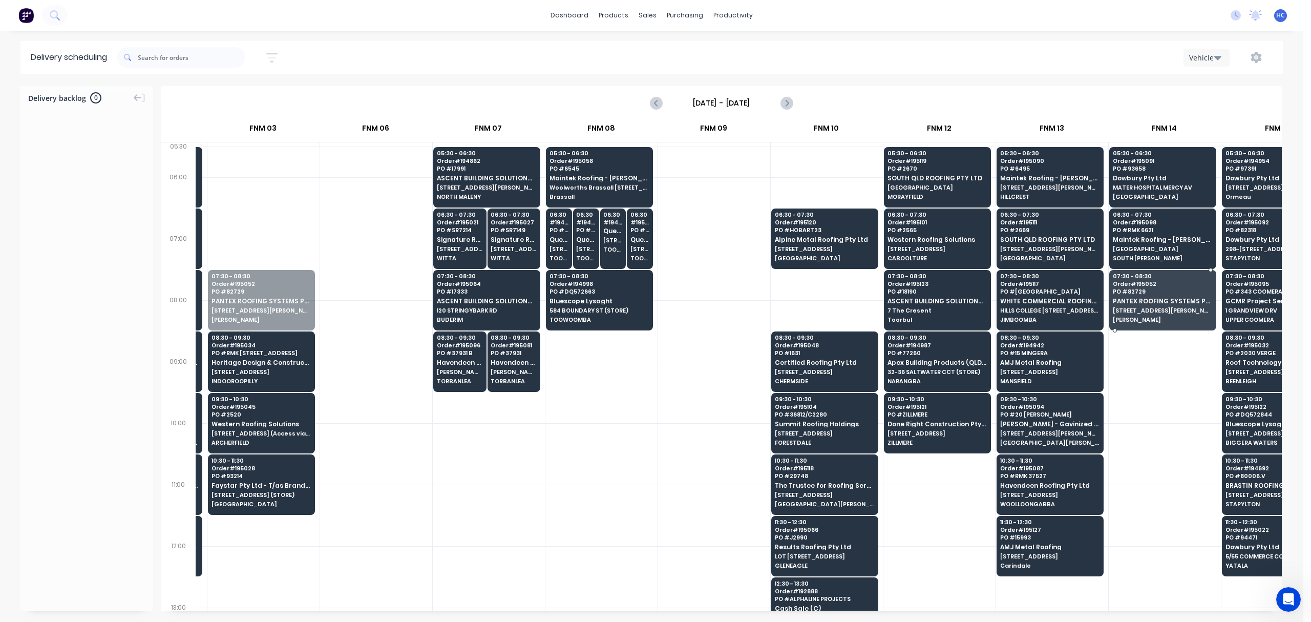
drag, startPoint x: 273, startPoint y: 301, endPoint x: 555, endPoint y: 334, distance: 284.1
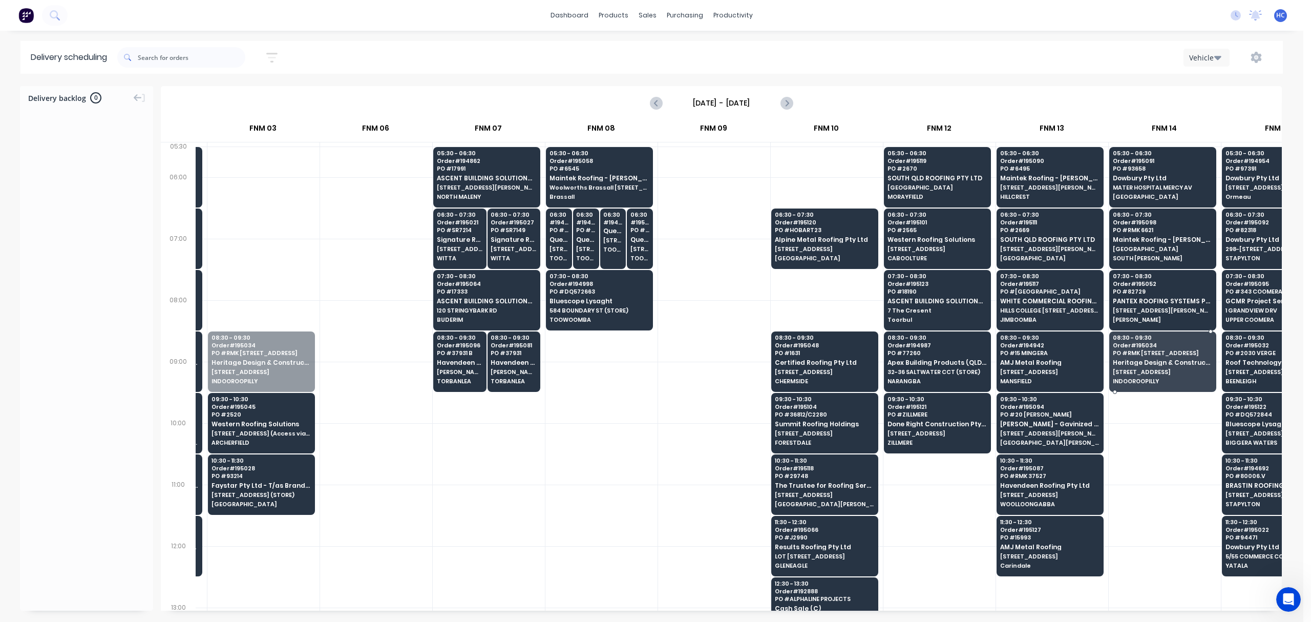
drag, startPoint x: 306, startPoint y: 351, endPoint x: 998, endPoint y: 367, distance: 692.1
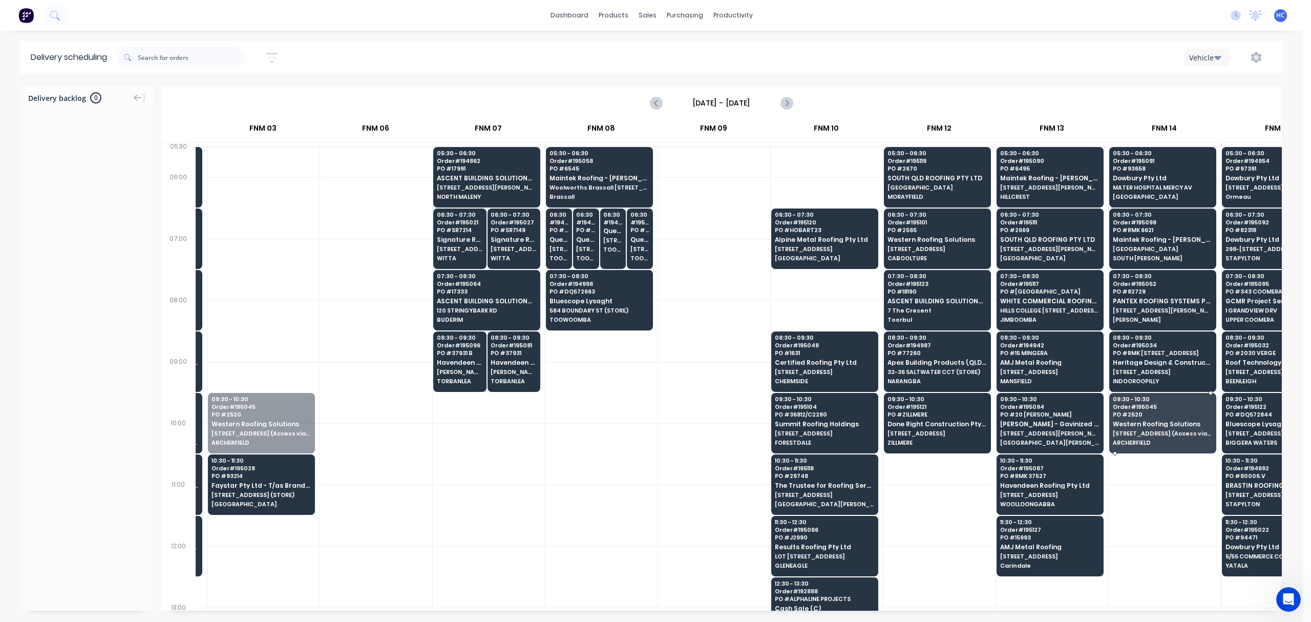
drag, startPoint x: 272, startPoint y: 420, endPoint x: 779, endPoint y: 457, distance: 507.8
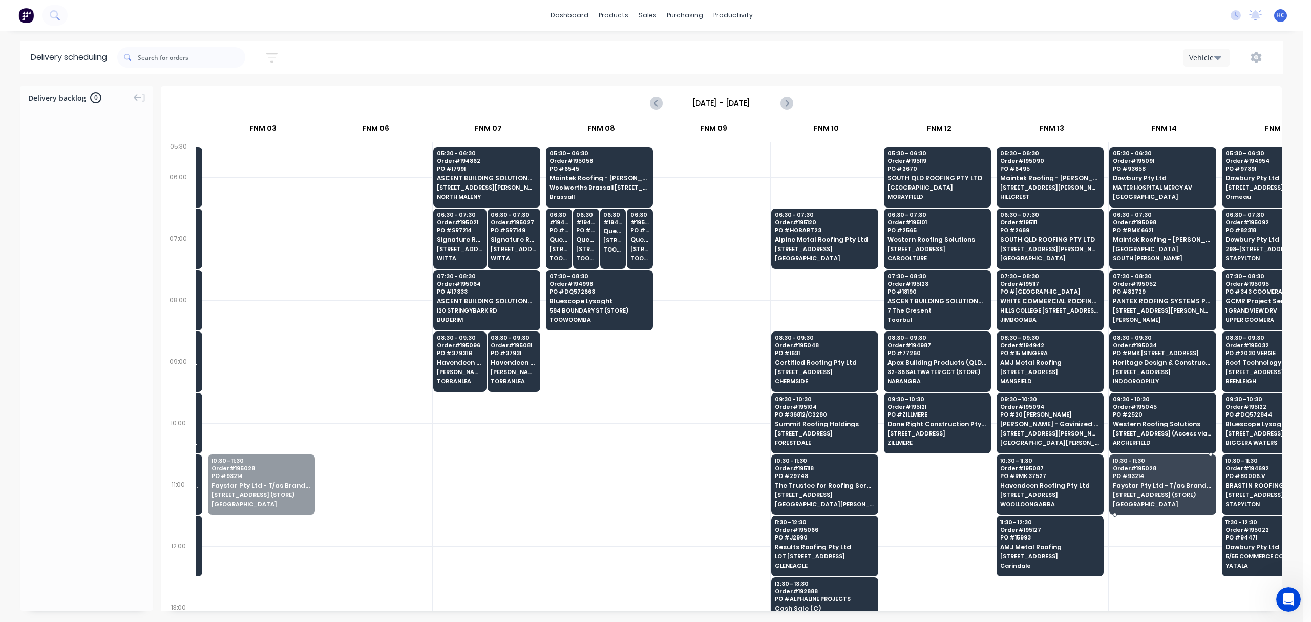
drag, startPoint x: 253, startPoint y: 488, endPoint x: 1148, endPoint y: 486, distance: 895.2
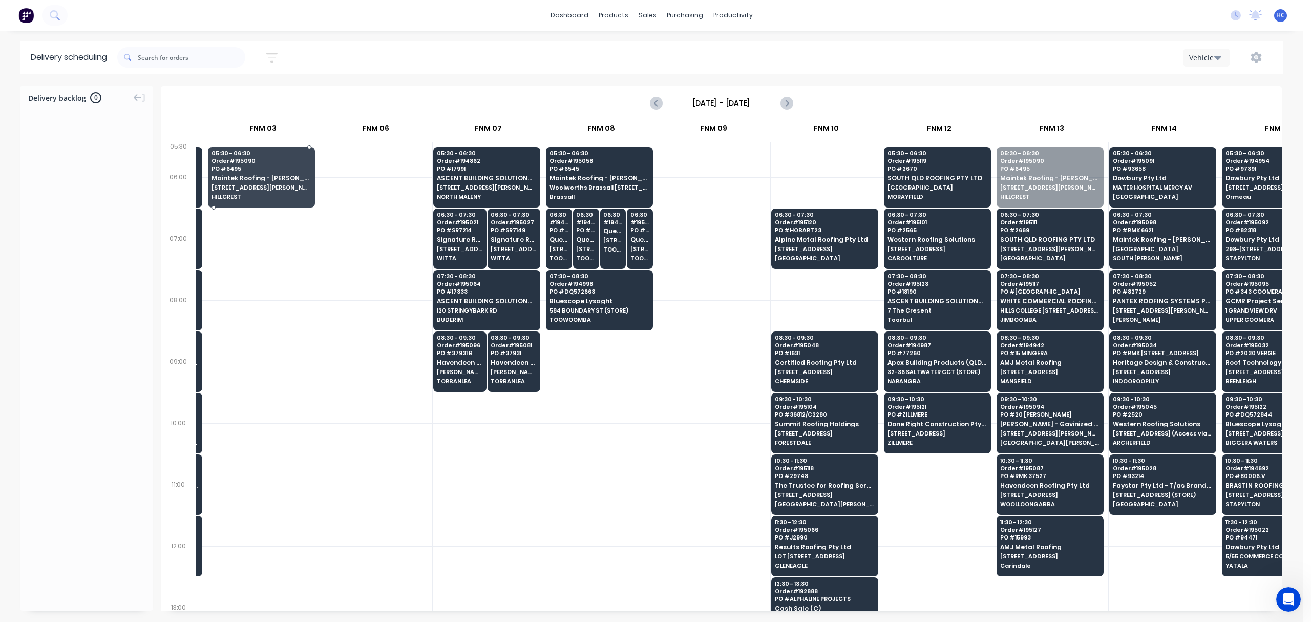
drag, startPoint x: 1055, startPoint y: 181, endPoint x: 300, endPoint y: 180, distance: 754.9
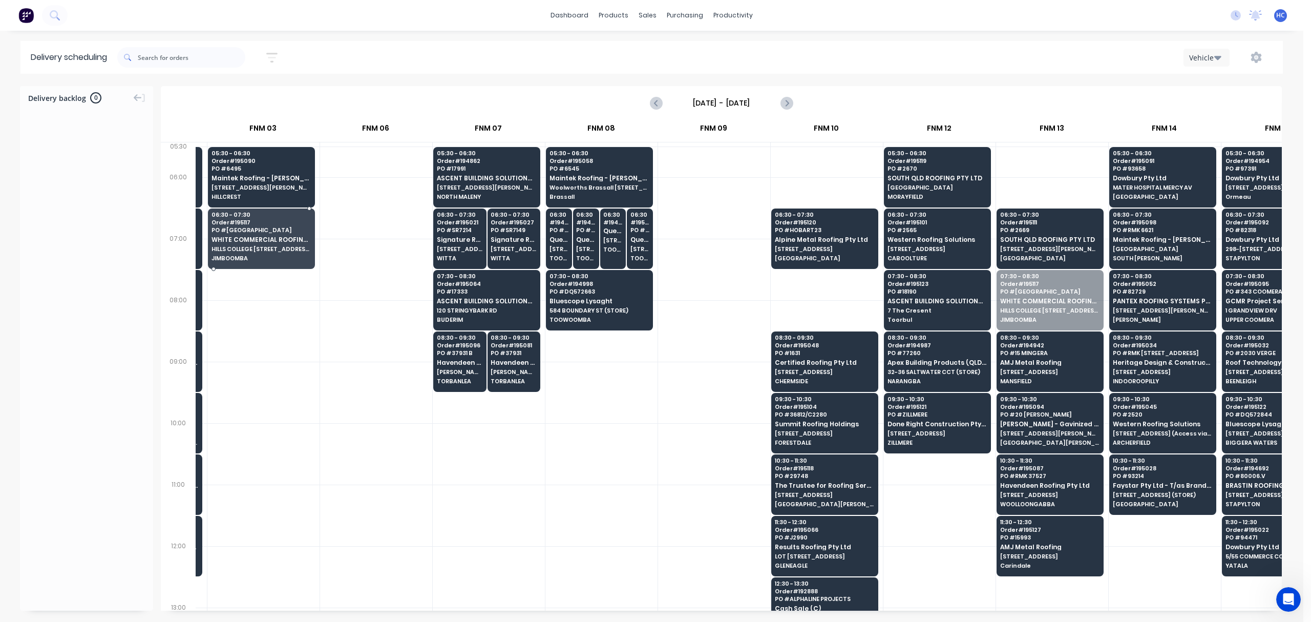
drag, startPoint x: 1088, startPoint y: 293, endPoint x: 287, endPoint y: 242, distance: 802.6
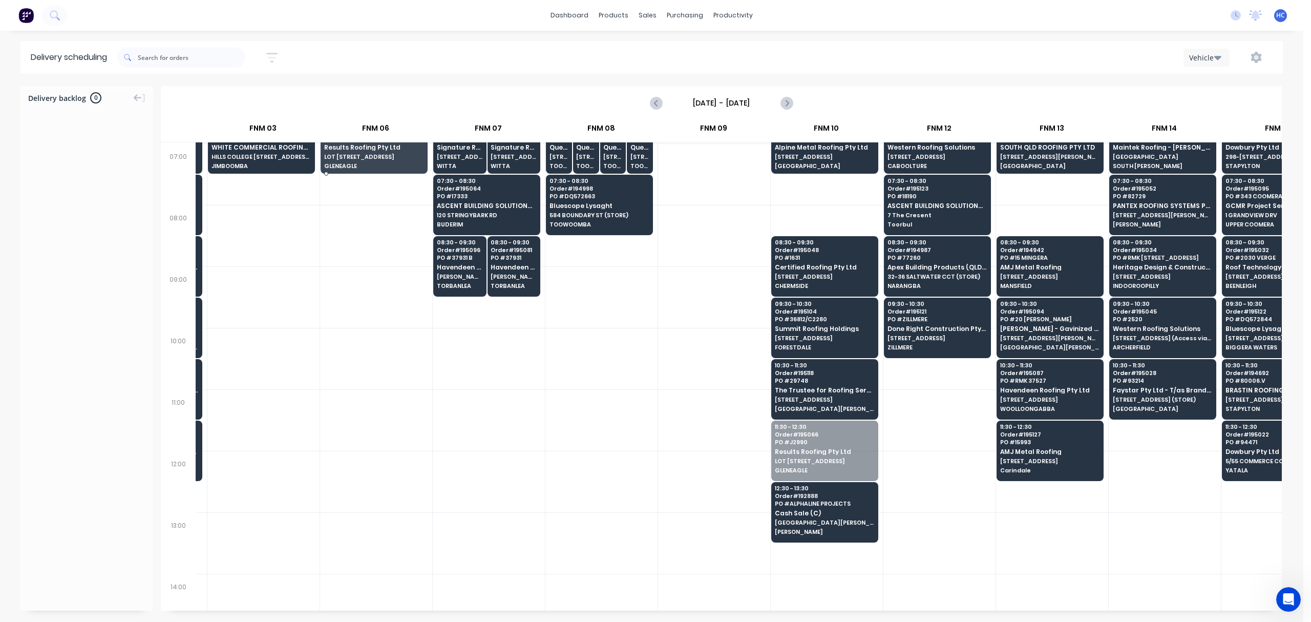
scroll to position [79, 327]
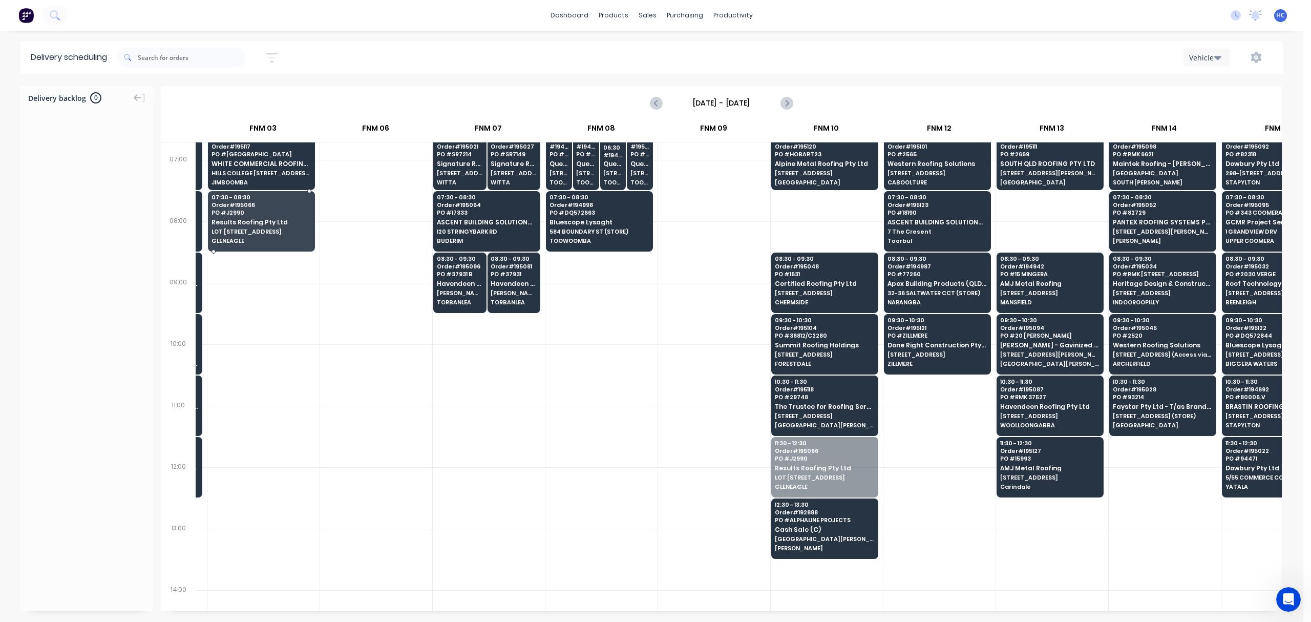
drag, startPoint x: 837, startPoint y: 412, endPoint x: 284, endPoint y: 224, distance: 584.0
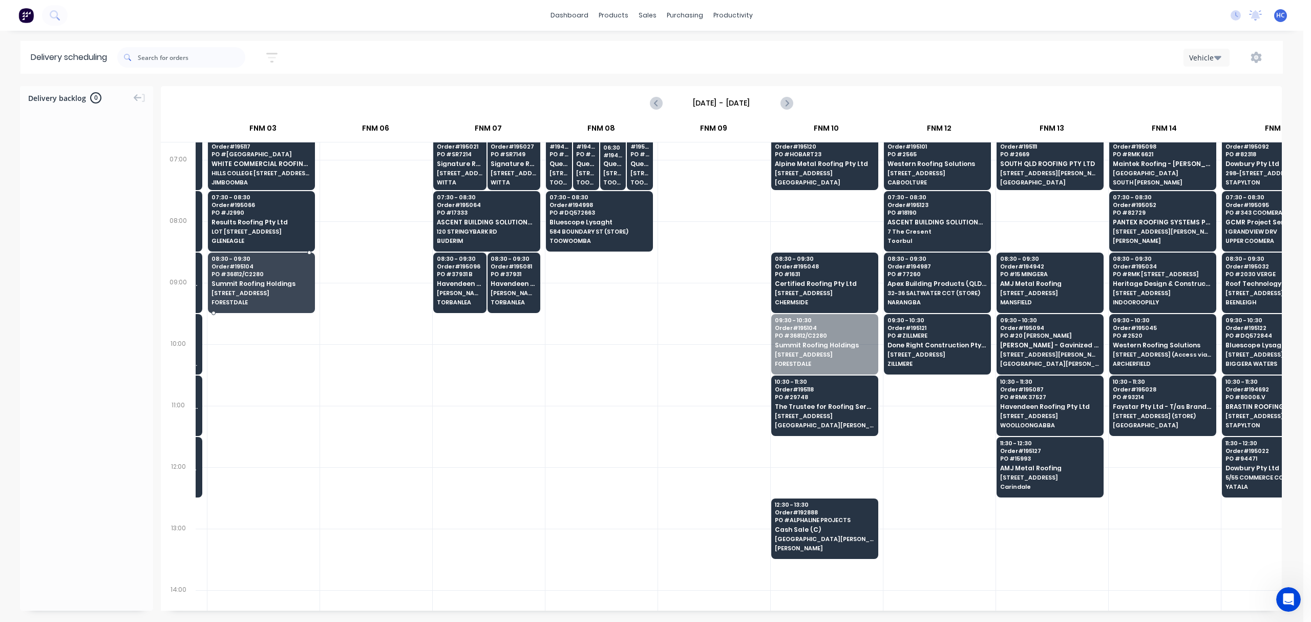
drag, startPoint x: 831, startPoint y: 345, endPoint x: 247, endPoint y: 275, distance: 588.0
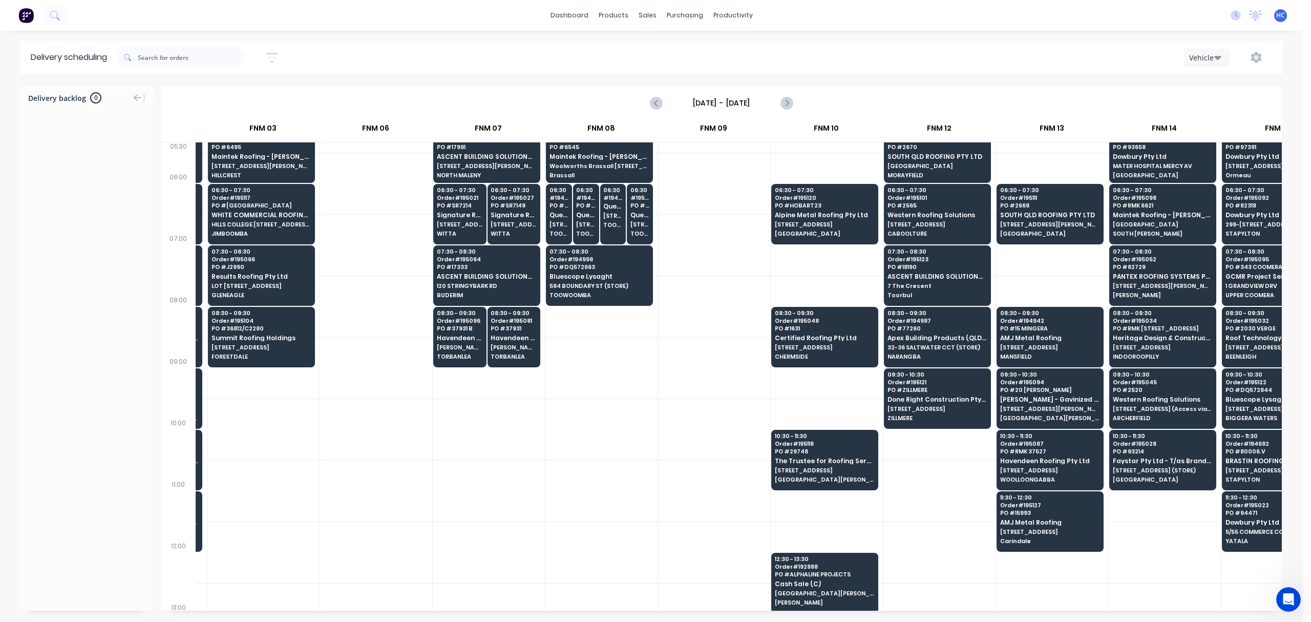
scroll to position [0, 327]
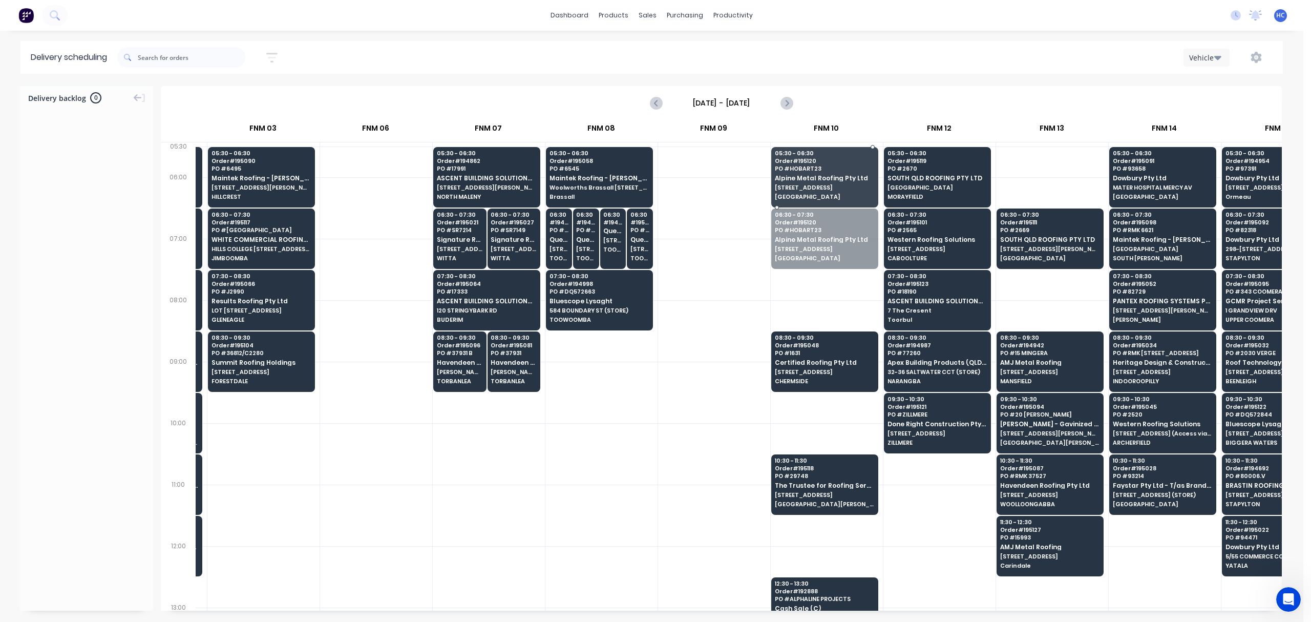
drag, startPoint x: 822, startPoint y: 257, endPoint x: 822, endPoint y: 240, distance: 16.4
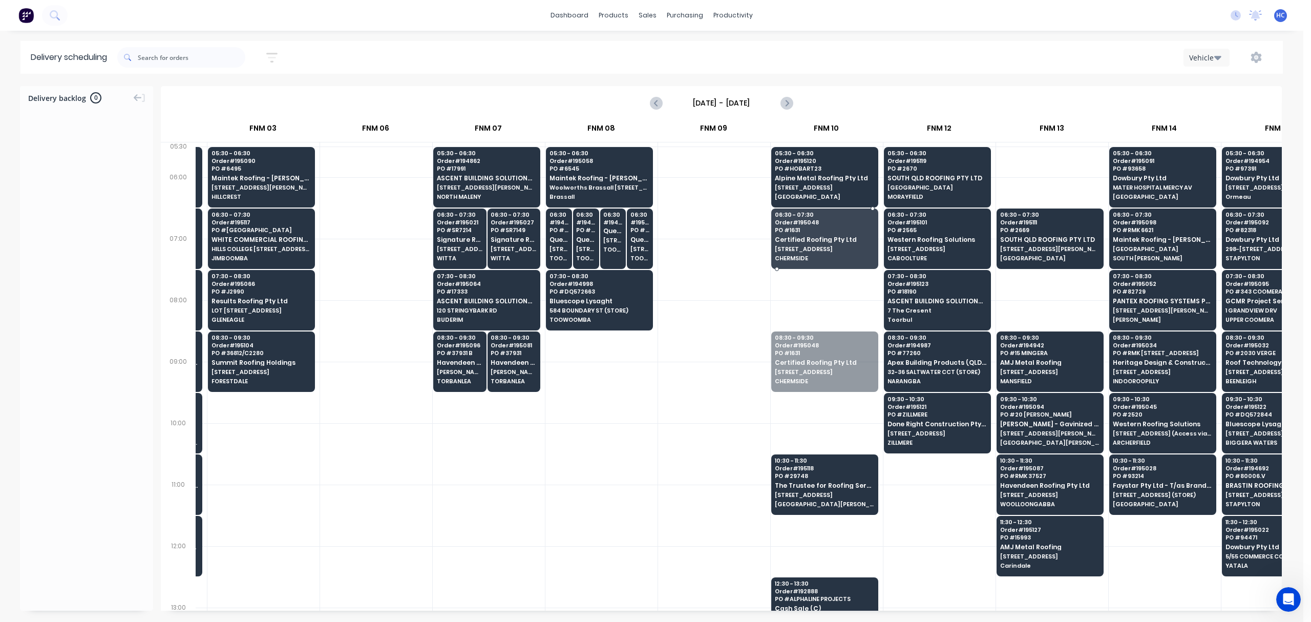
drag, startPoint x: 811, startPoint y: 352, endPoint x: 840, endPoint y: 233, distance: 123.3
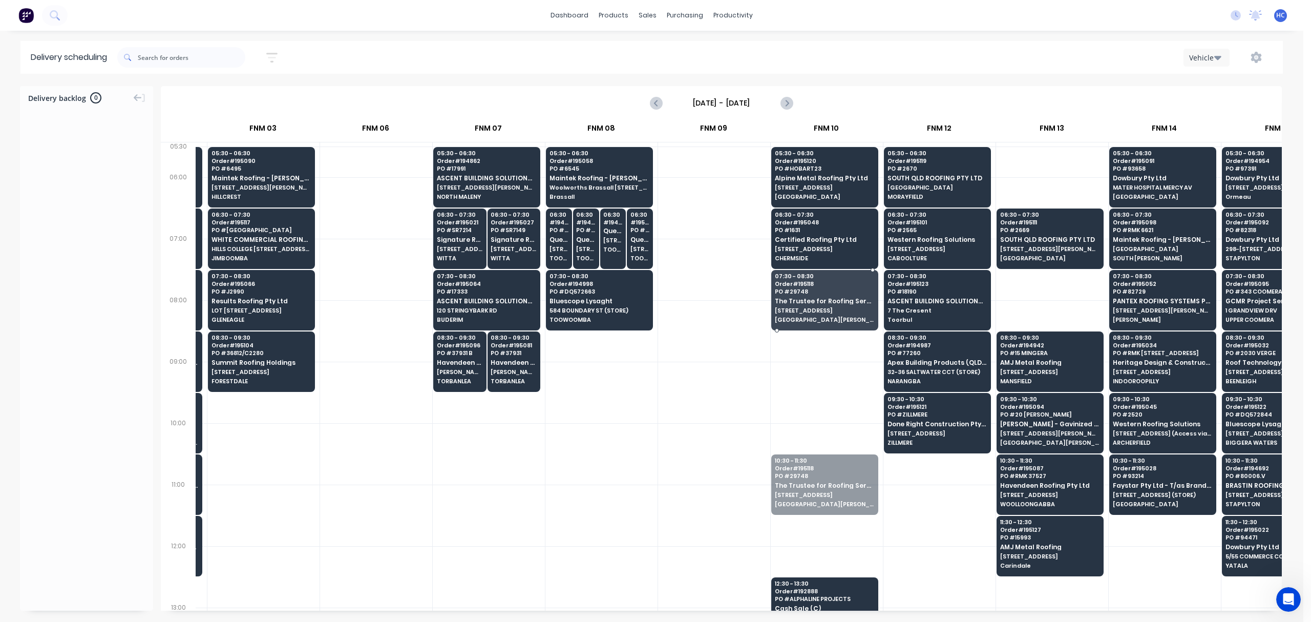
drag, startPoint x: 800, startPoint y: 451, endPoint x: 834, endPoint y: 302, distance: 152.9
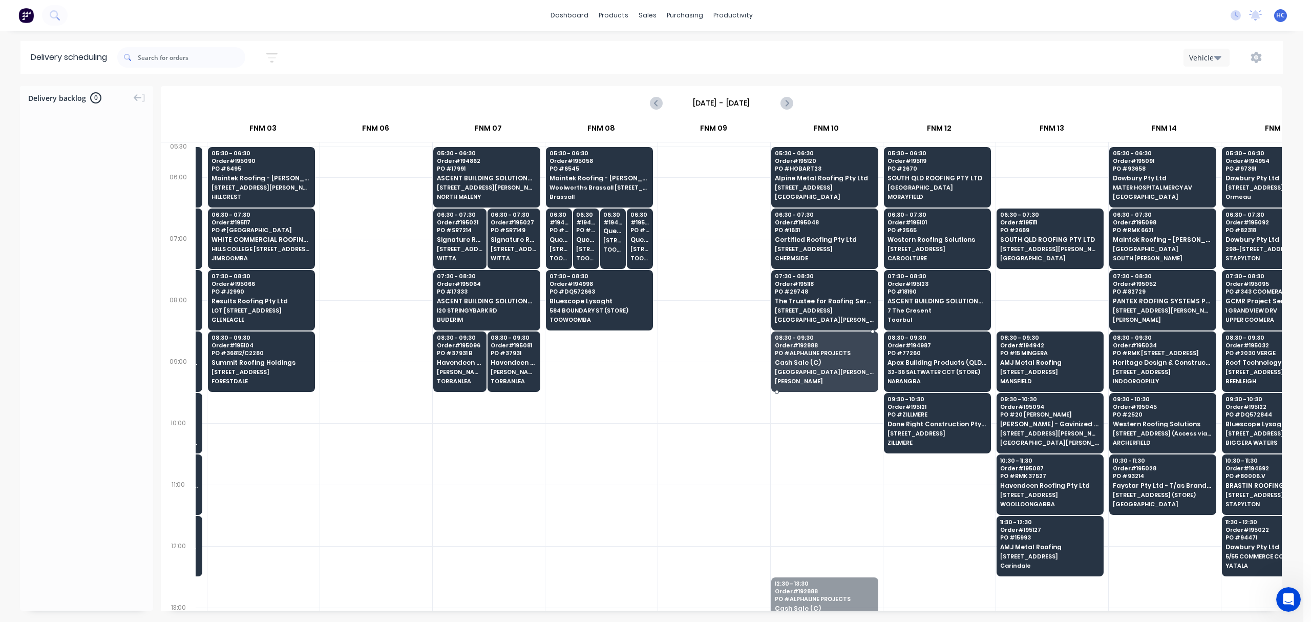
drag, startPoint x: 804, startPoint y: 595, endPoint x: 834, endPoint y: 347, distance: 250.3
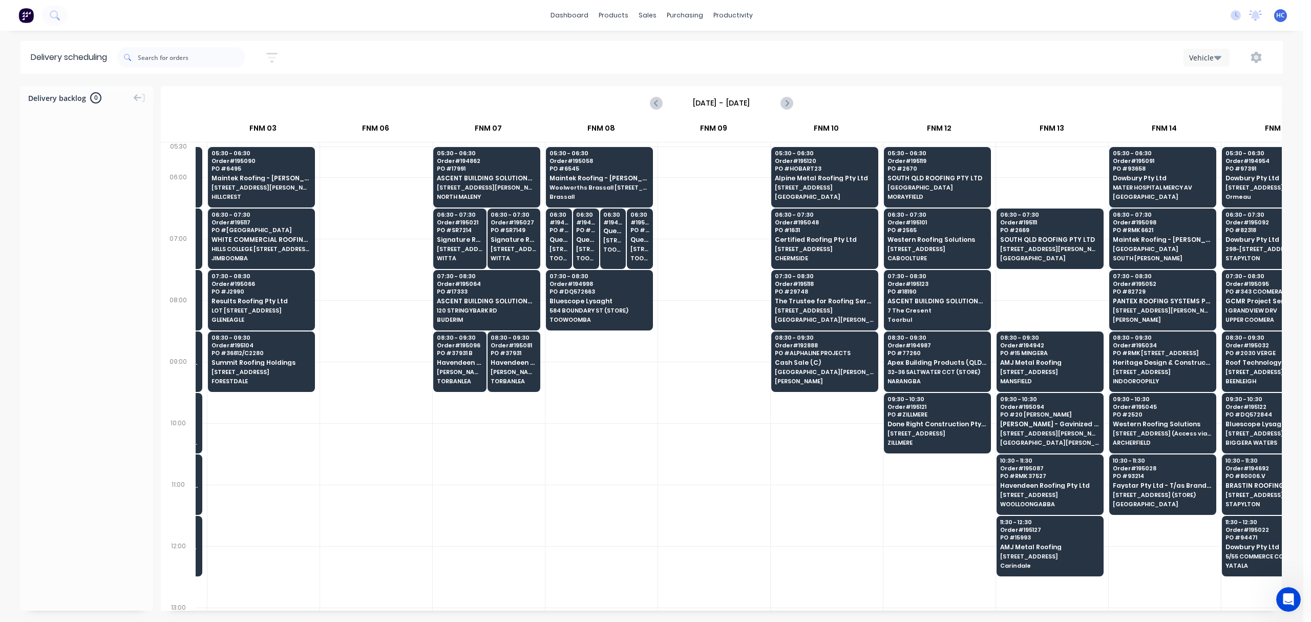
click at [734, 444] on div at bounding box center [714, 453] width 112 height 61
click at [270, 58] on icon "button" at bounding box center [271, 57] width 11 height 13
click at [238, 93] on input "[DATE] - [DATE]" at bounding box center [224, 96] width 95 height 15
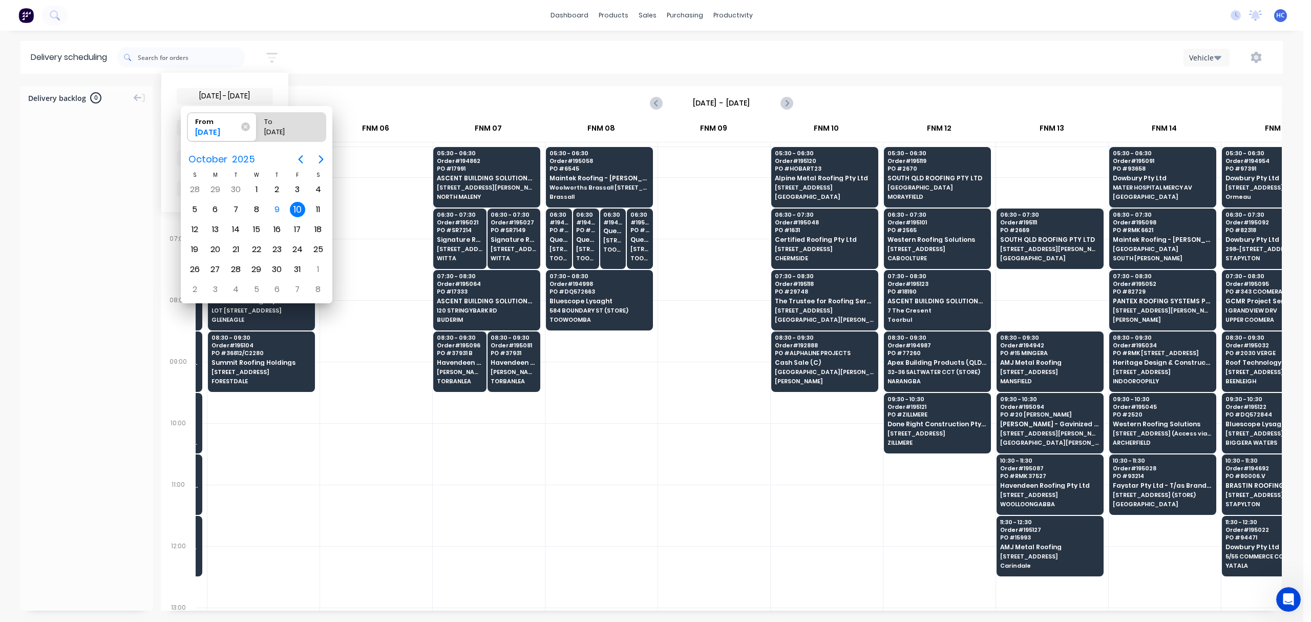
click at [296, 208] on div "10" at bounding box center [297, 209] width 15 height 15
radio input "false"
radio input "true"
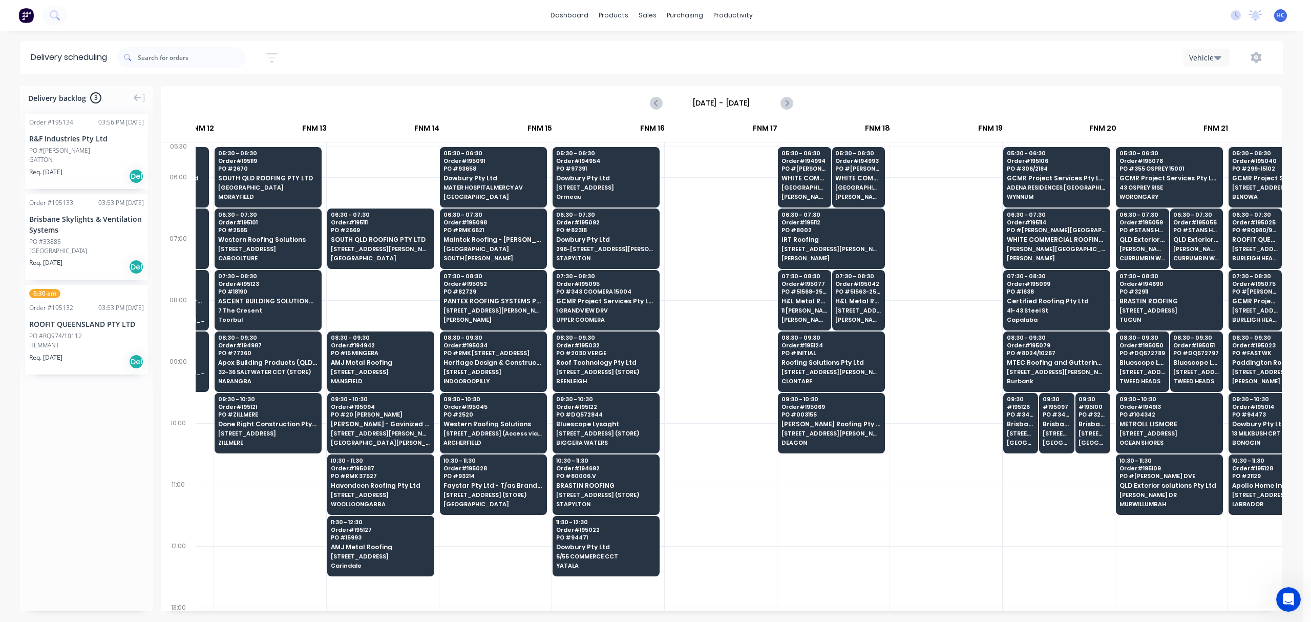
scroll to position [0, 1064]
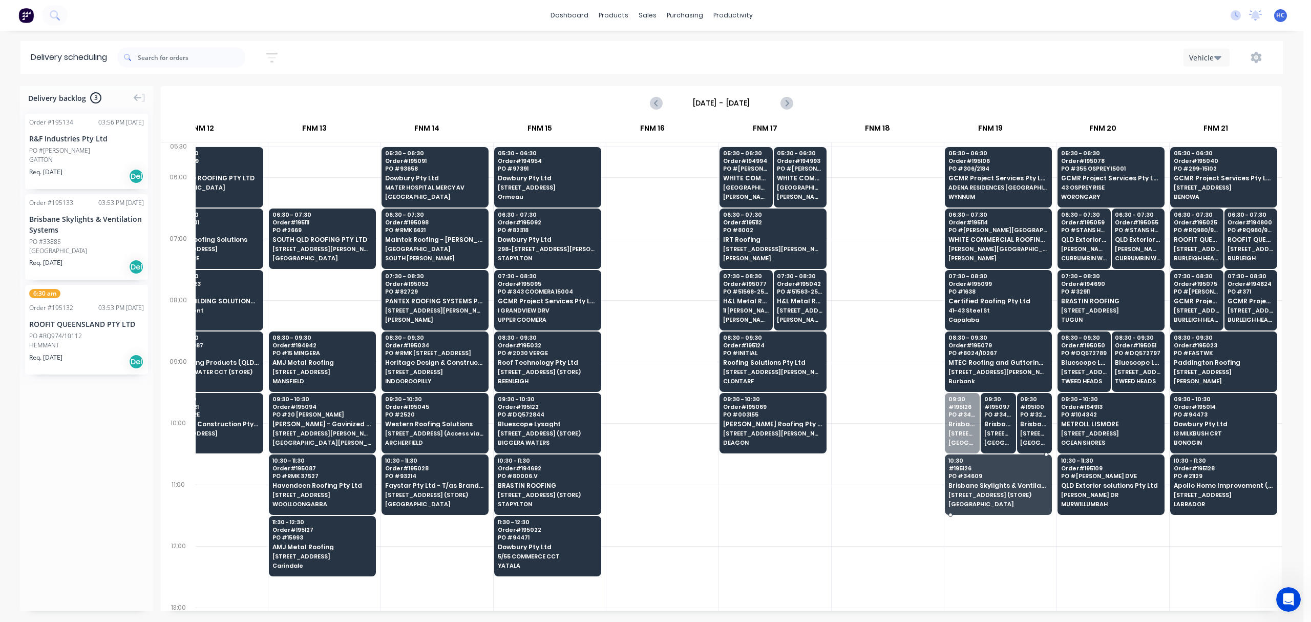
drag, startPoint x: 954, startPoint y: 426, endPoint x: 967, endPoint y: 423, distance: 13.7
drag, startPoint x: 968, startPoint y: 416, endPoint x: 968, endPoint y: 428, distance: 11.8
drag, startPoint x: 985, startPoint y: 411, endPoint x: 986, endPoint y: 418, distance: 7.7
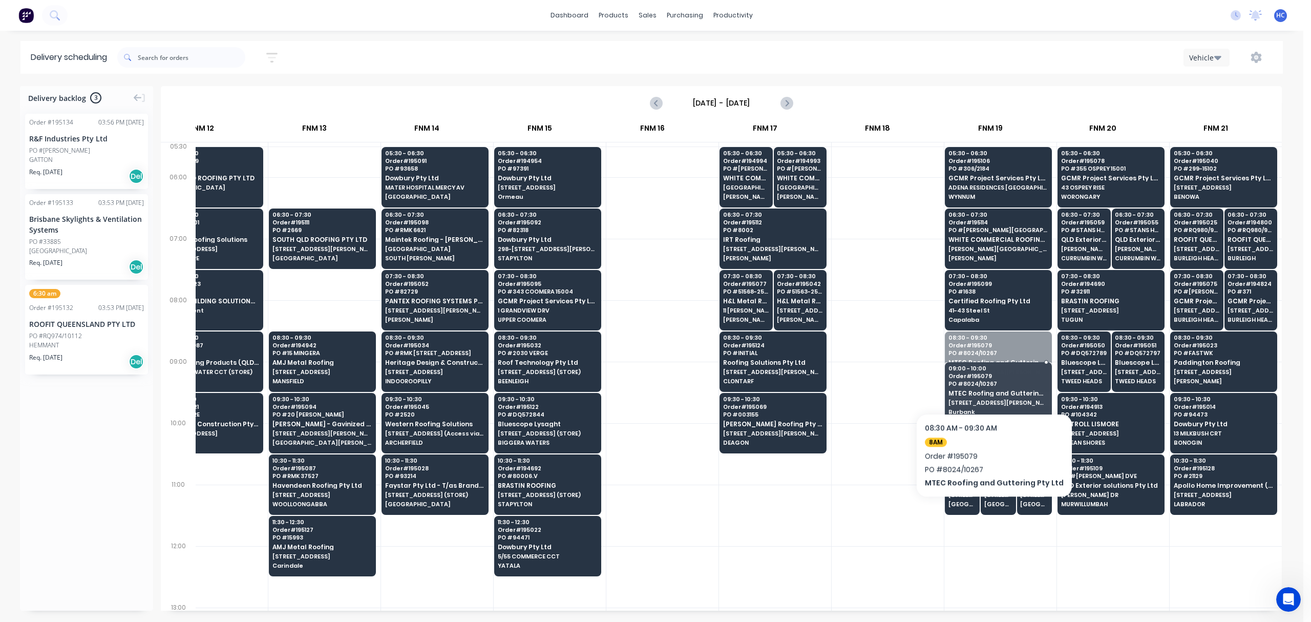
drag, startPoint x: 992, startPoint y: 365, endPoint x: 994, endPoint y: 306, distance: 58.9
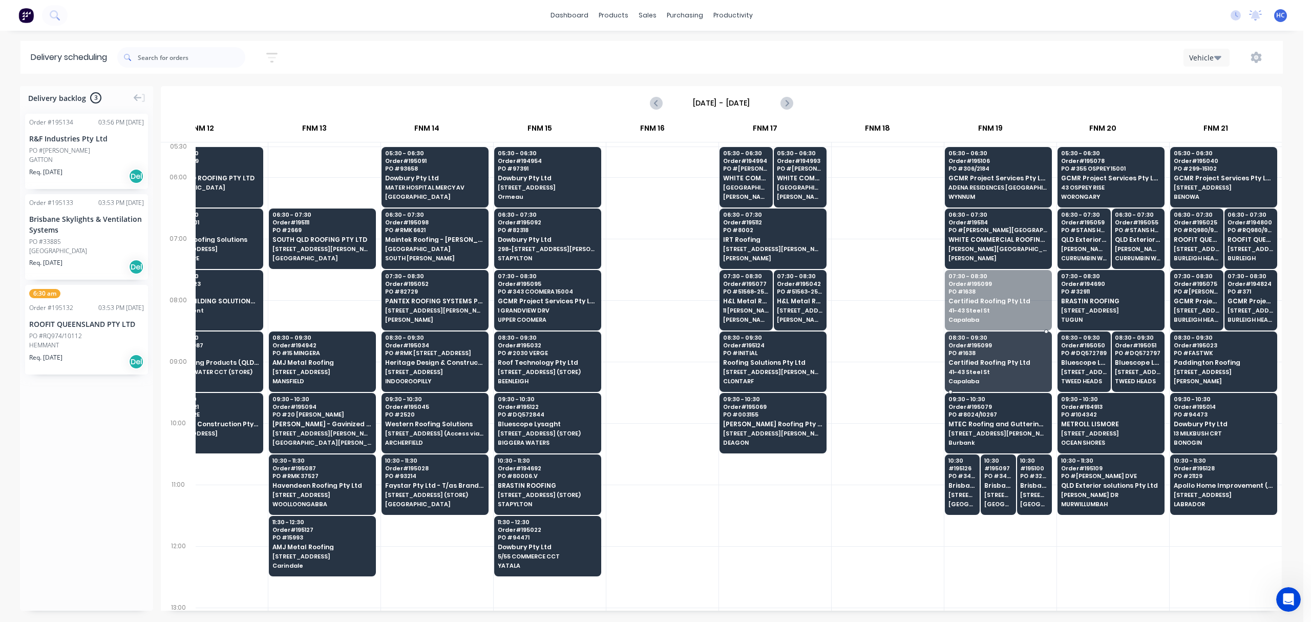
drag, startPoint x: 992, startPoint y: 301, endPoint x: 986, endPoint y: 323, distance: 22.4
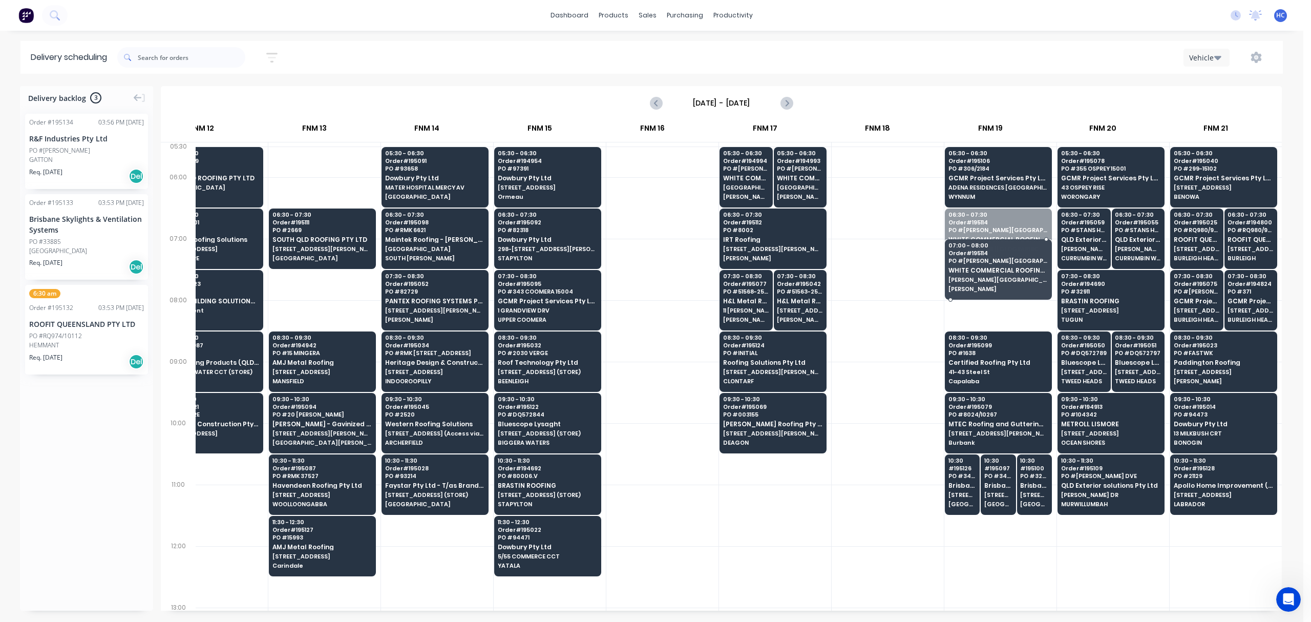
drag, startPoint x: 992, startPoint y: 255, endPoint x: 988, endPoint y: 273, distance: 18.9
drag, startPoint x: 985, startPoint y: 273, endPoint x: 980, endPoint y: 304, distance: 31.2
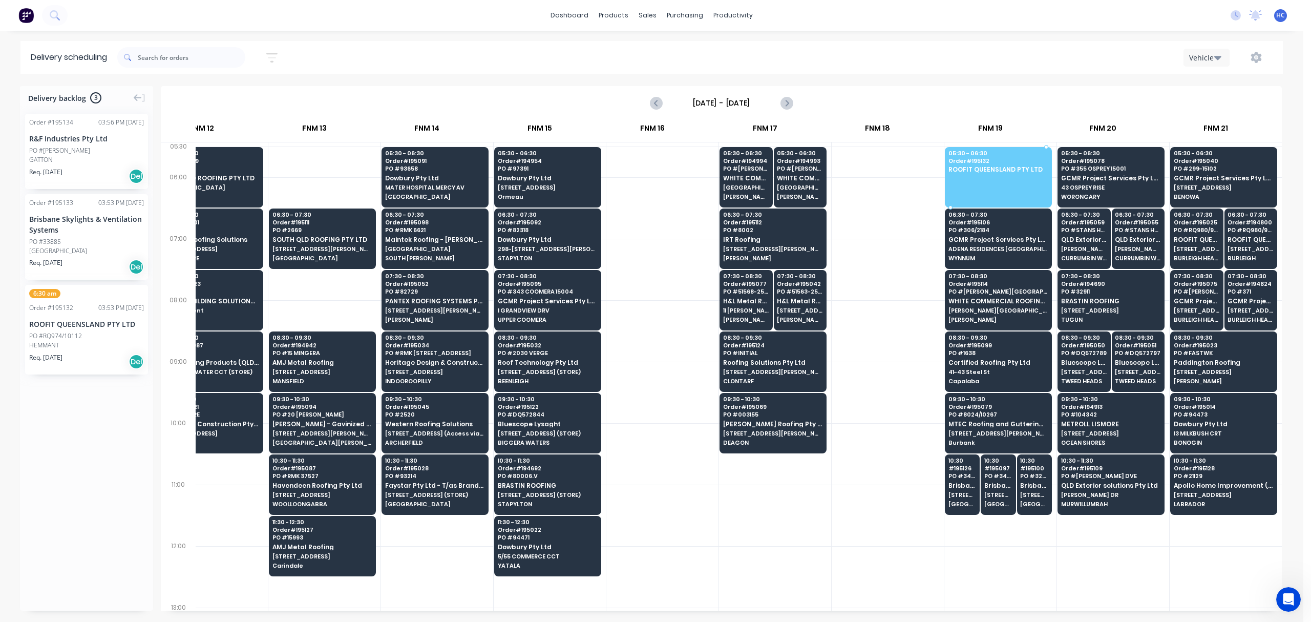
drag, startPoint x: 82, startPoint y: 335, endPoint x: 943, endPoint y: 173, distance: 876.0
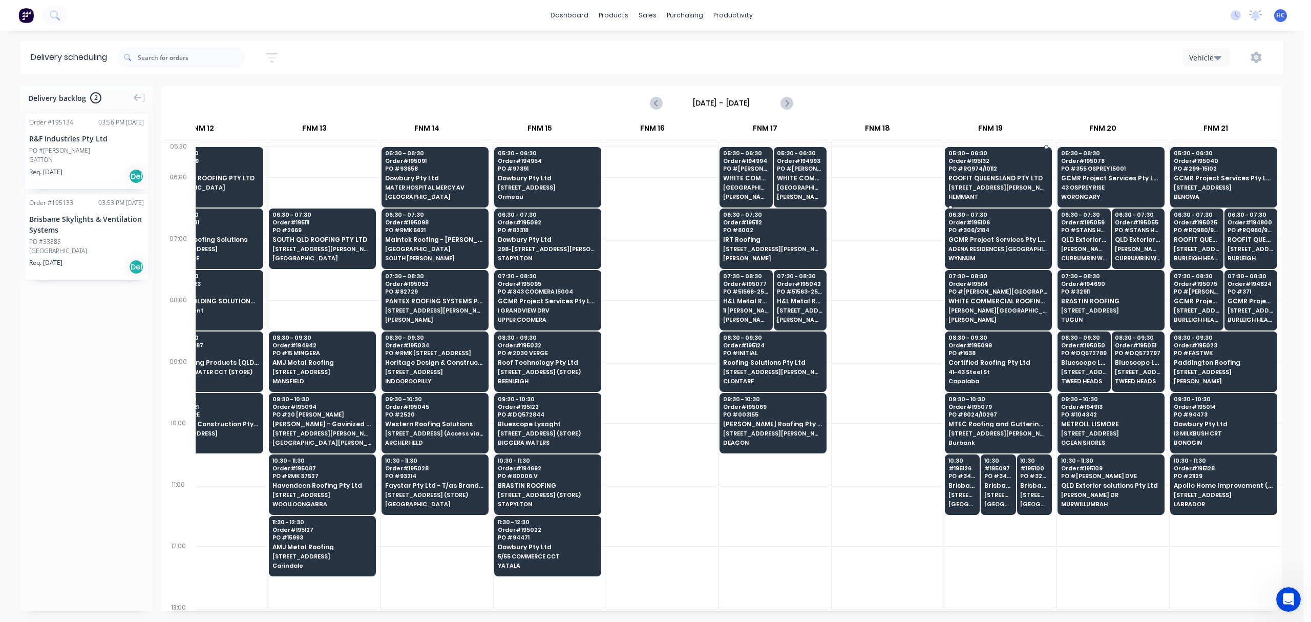
click at [982, 163] on span "Order # 195132" at bounding box center [997, 161] width 99 height 6
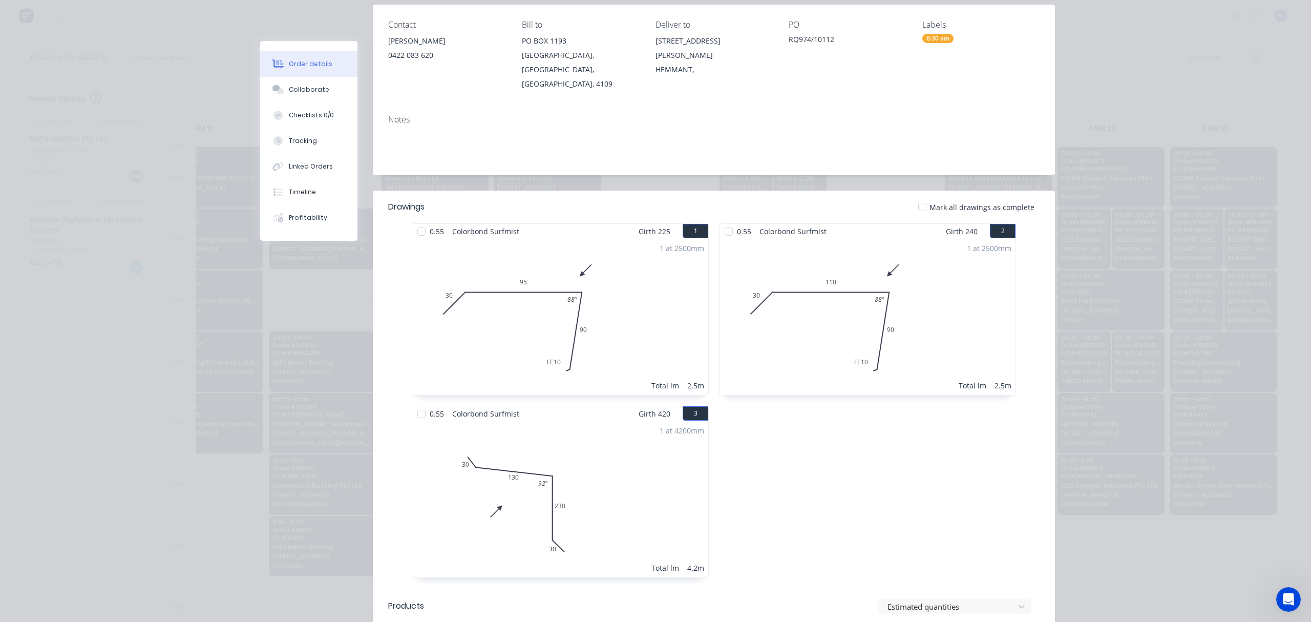
scroll to position [0, 0]
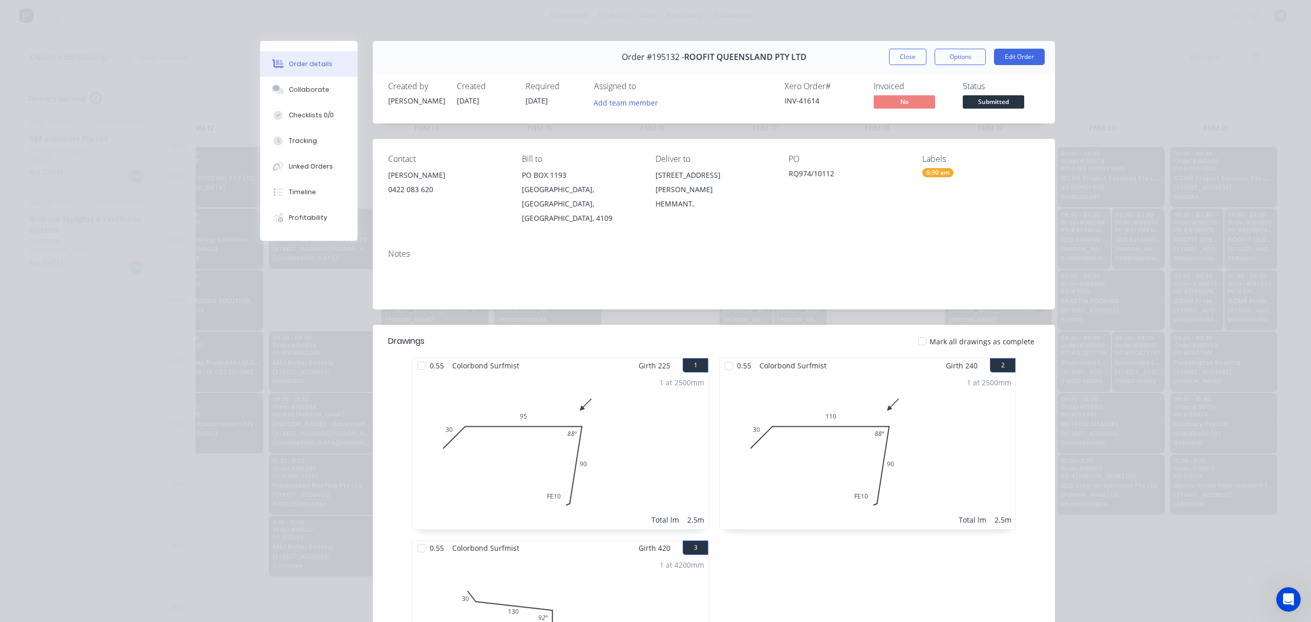
drag, startPoint x: 906, startPoint y: 62, endPoint x: 898, endPoint y: 74, distance: 14.3
click at [906, 62] on button "Close" at bounding box center [907, 57] width 37 height 16
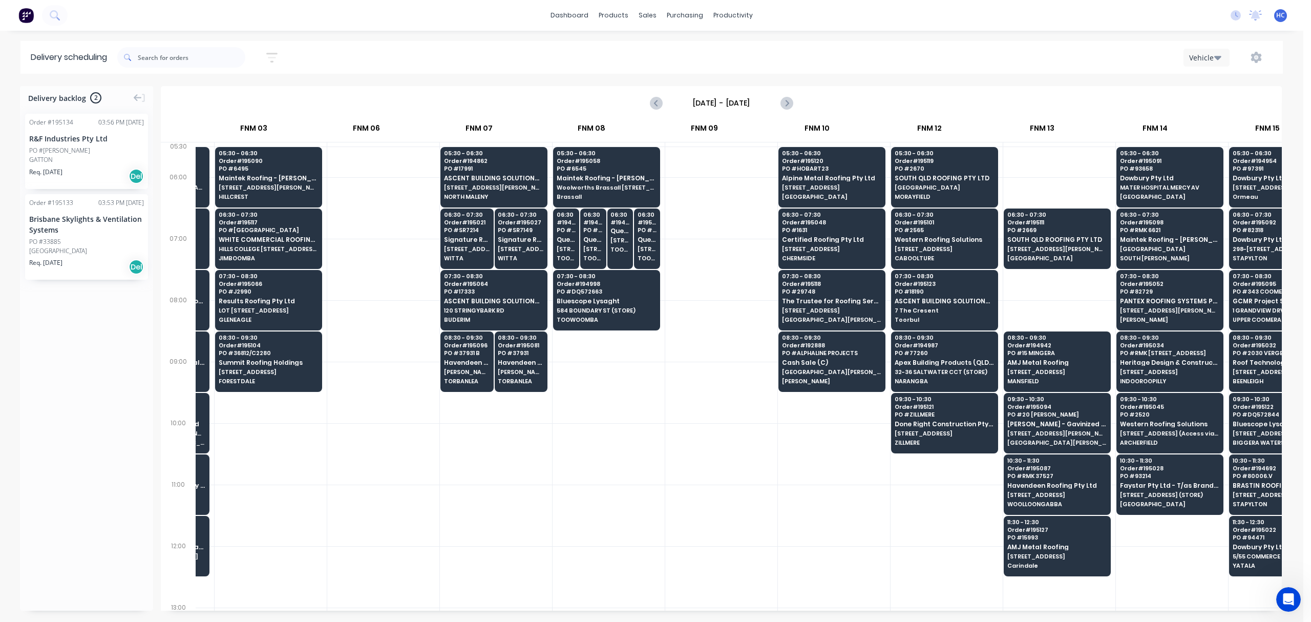
scroll to position [0, 316]
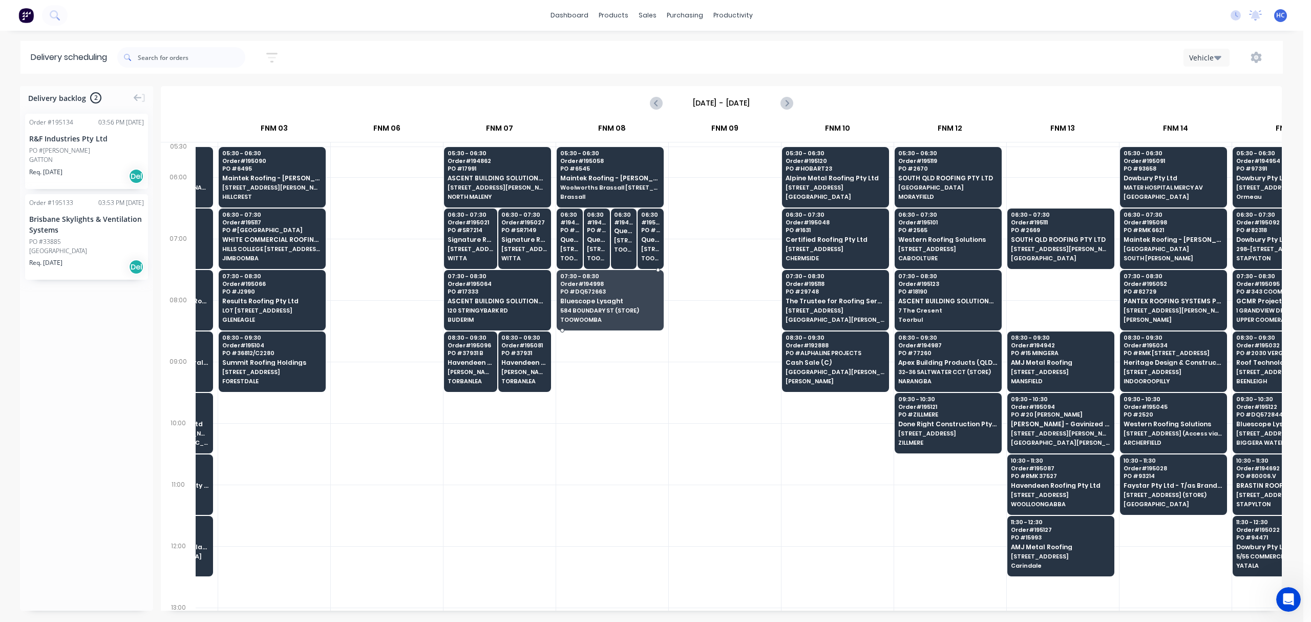
drag, startPoint x: 627, startPoint y: 303, endPoint x: 435, endPoint y: 242, distance: 201.5
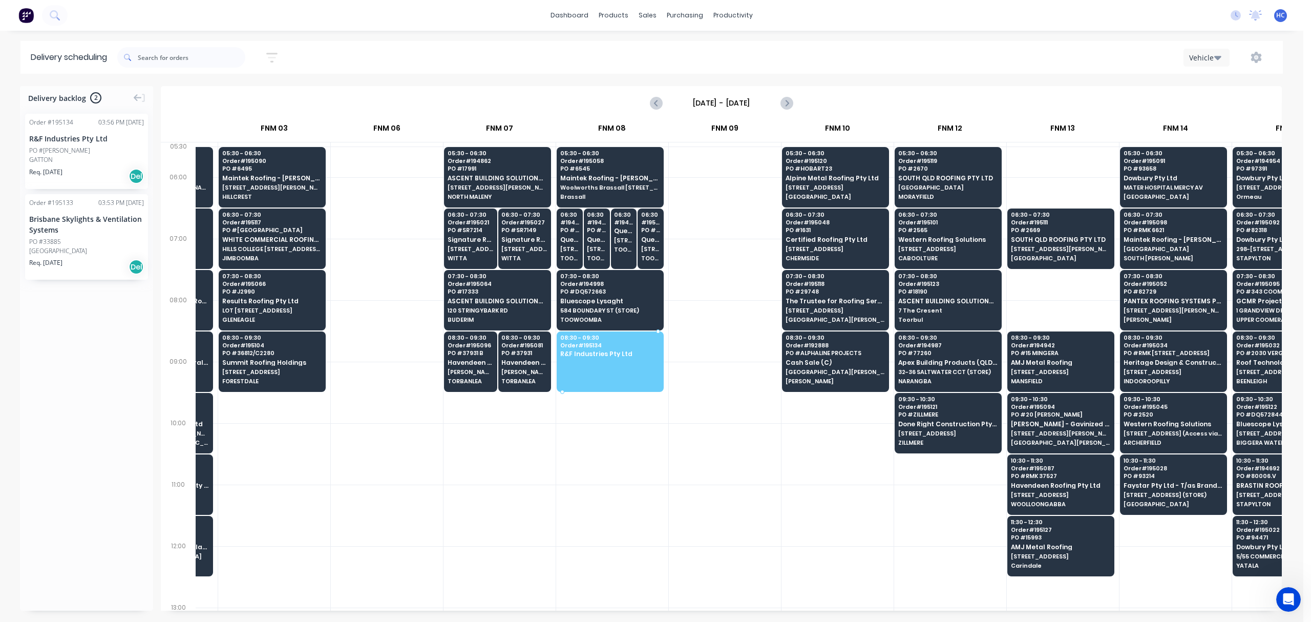
drag, startPoint x: 111, startPoint y: 165, endPoint x: 621, endPoint y: 339, distance: 539.5
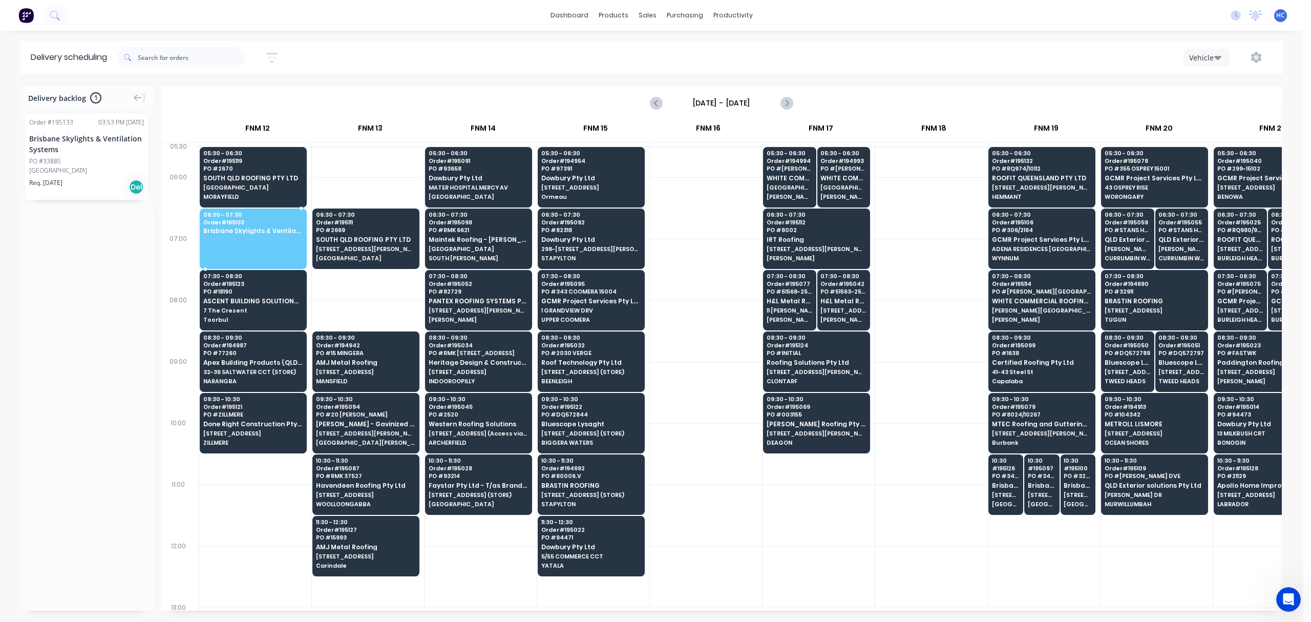
scroll to position [0, 1008]
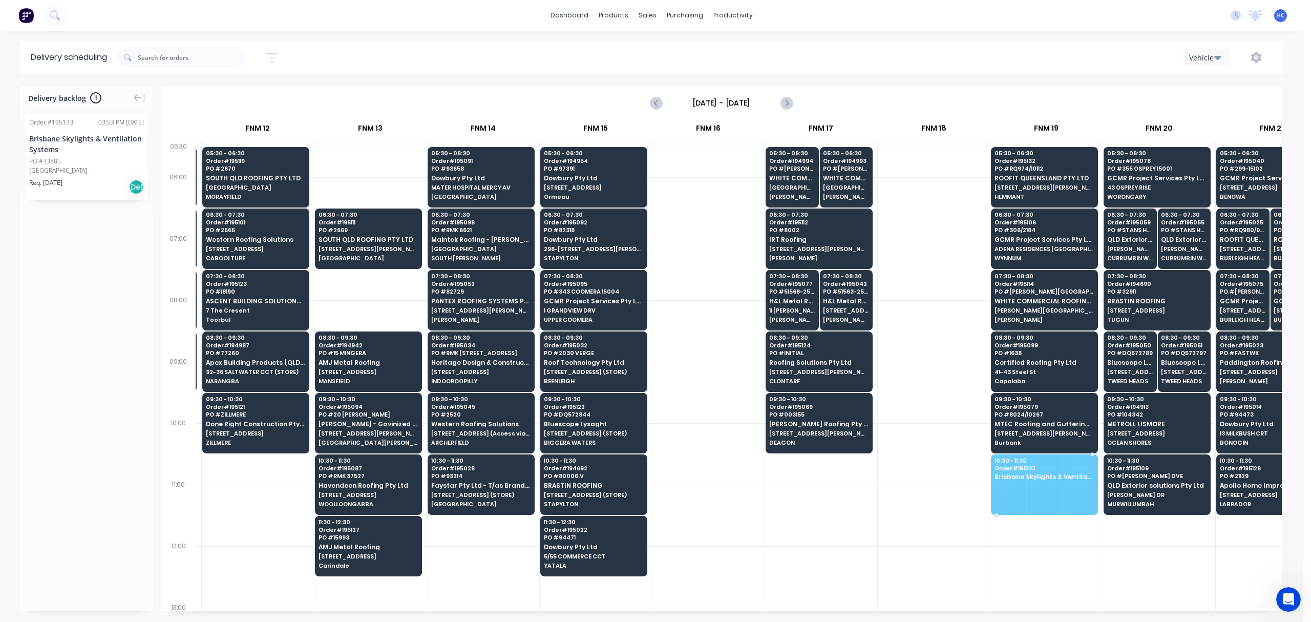
drag, startPoint x: 91, startPoint y: 164, endPoint x: 1065, endPoint y: 466, distance: 1019.7
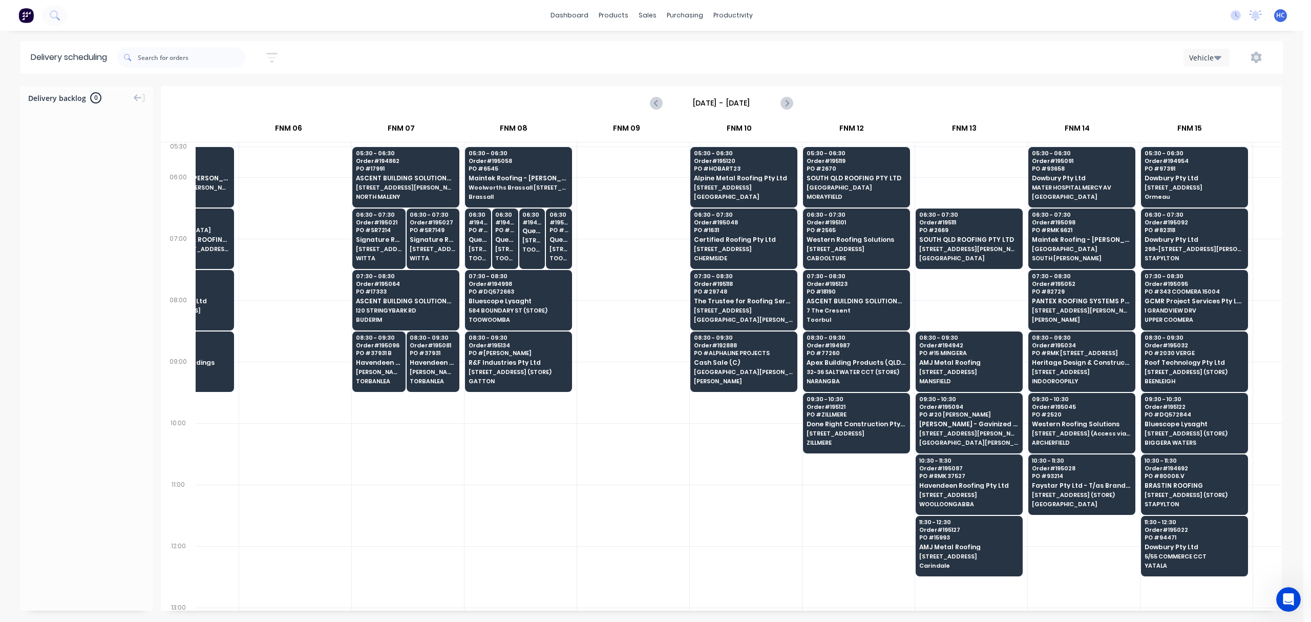
scroll to position [0, 416]
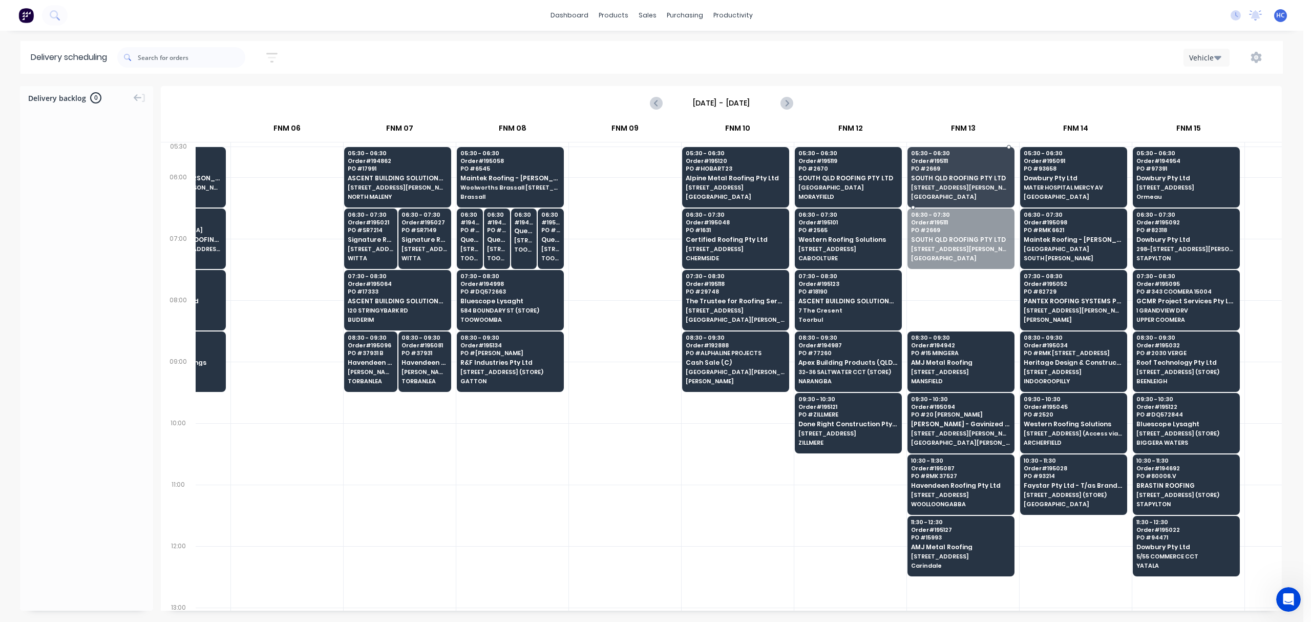
drag, startPoint x: 972, startPoint y: 237, endPoint x: 972, endPoint y: 204, distance: 32.8
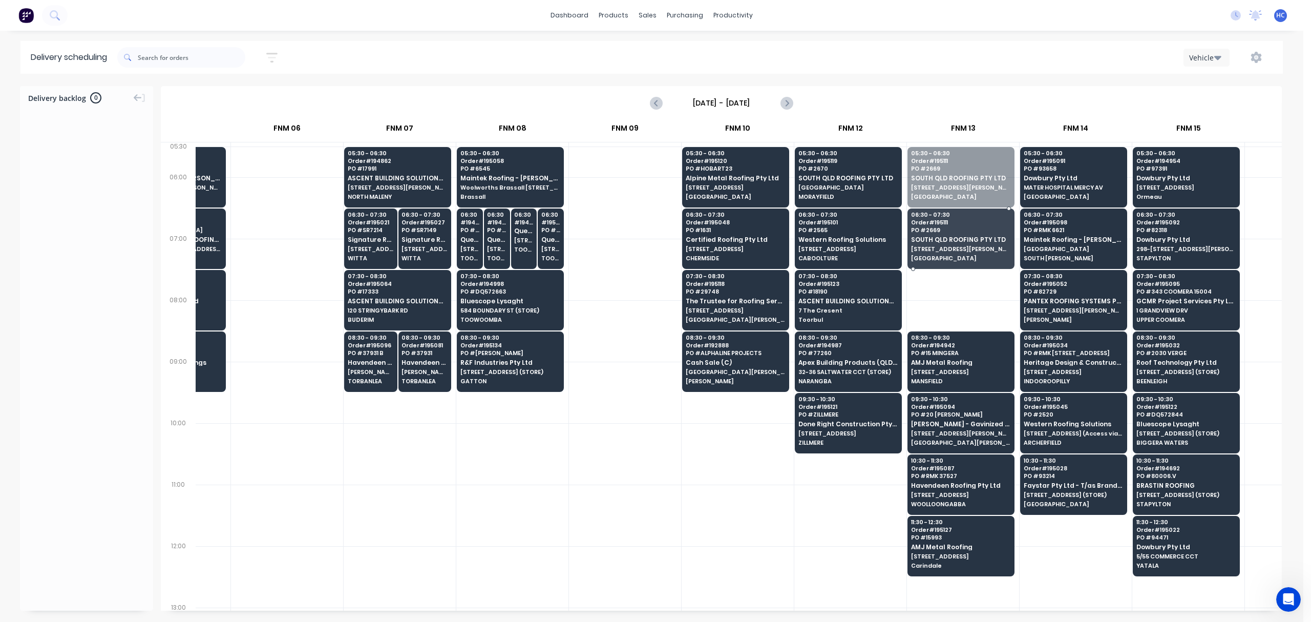
drag, startPoint x: 970, startPoint y: 166, endPoint x: 972, endPoint y: 183, distance: 16.5
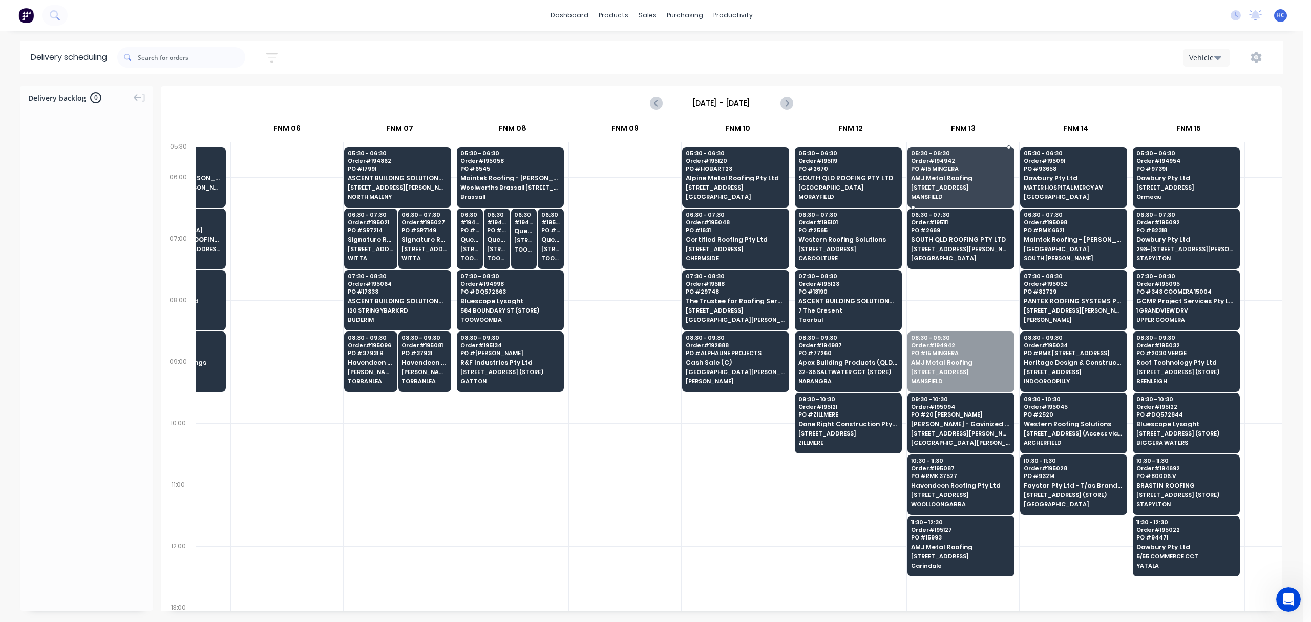
drag, startPoint x: 953, startPoint y: 379, endPoint x: 968, endPoint y: 203, distance: 177.4
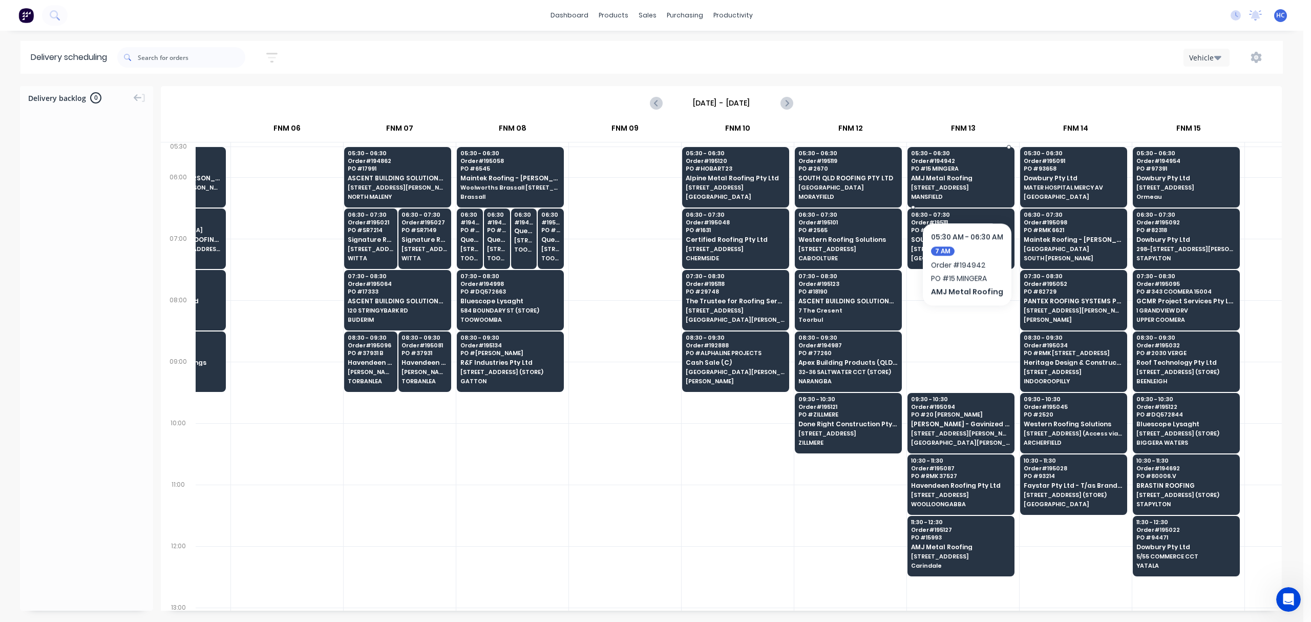
click at [967, 191] on div "05:30 - 06:30 Order # 194942 PO # 15 MINGERA AMJ Metal Roofing 15 MINGERA STREE…" at bounding box center [961, 175] width 106 height 57
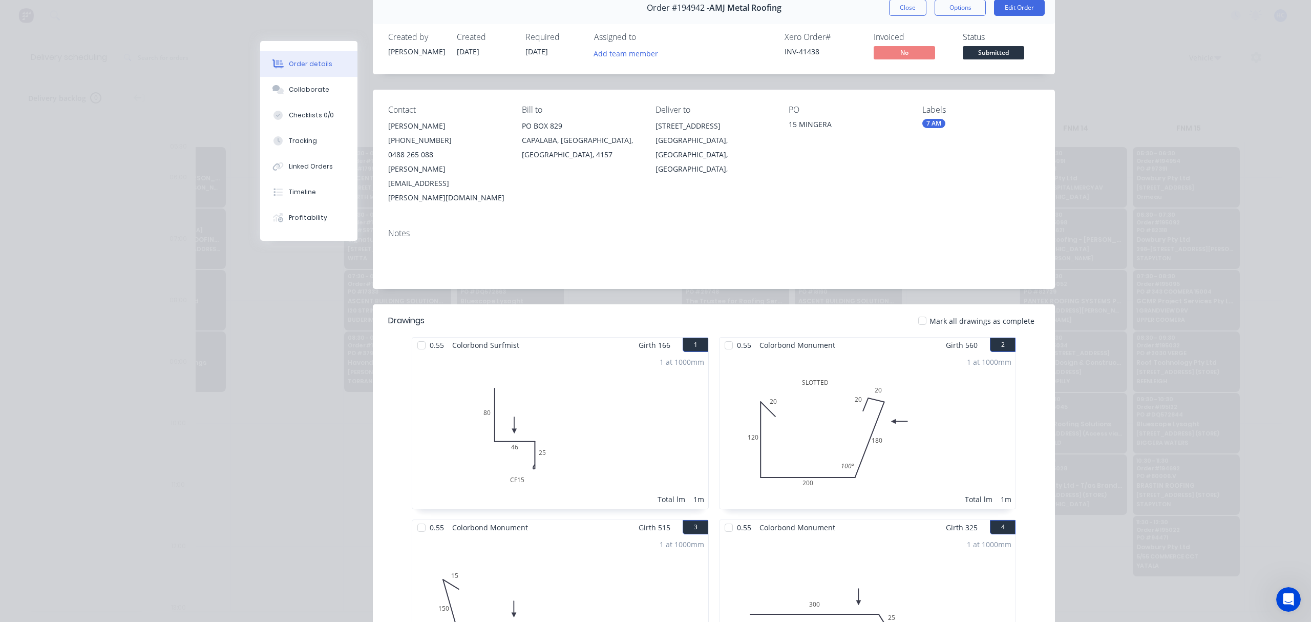
scroll to position [0, 0]
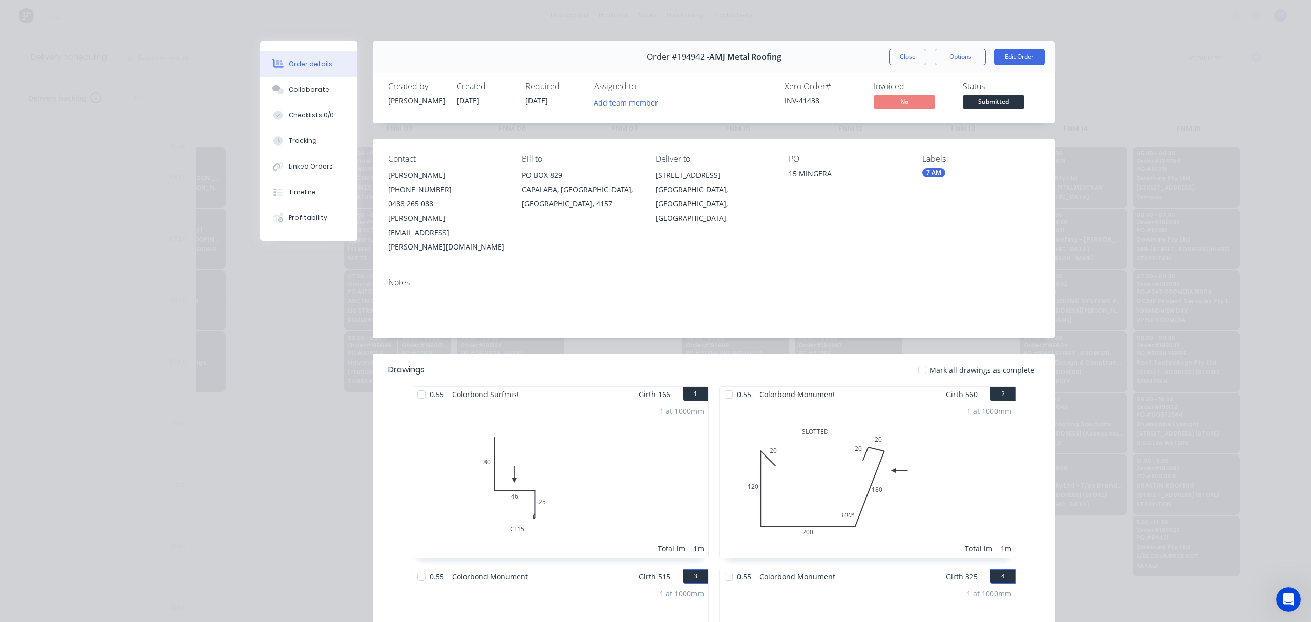
click at [909, 46] on div "Order #194942 - AMJ Metal Roofing Close Options Edit Order" at bounding box center [714, 57] width 682 height 32
click at [909, 54] on button "Close" at bounding box center [907, 57] width 37 height 16
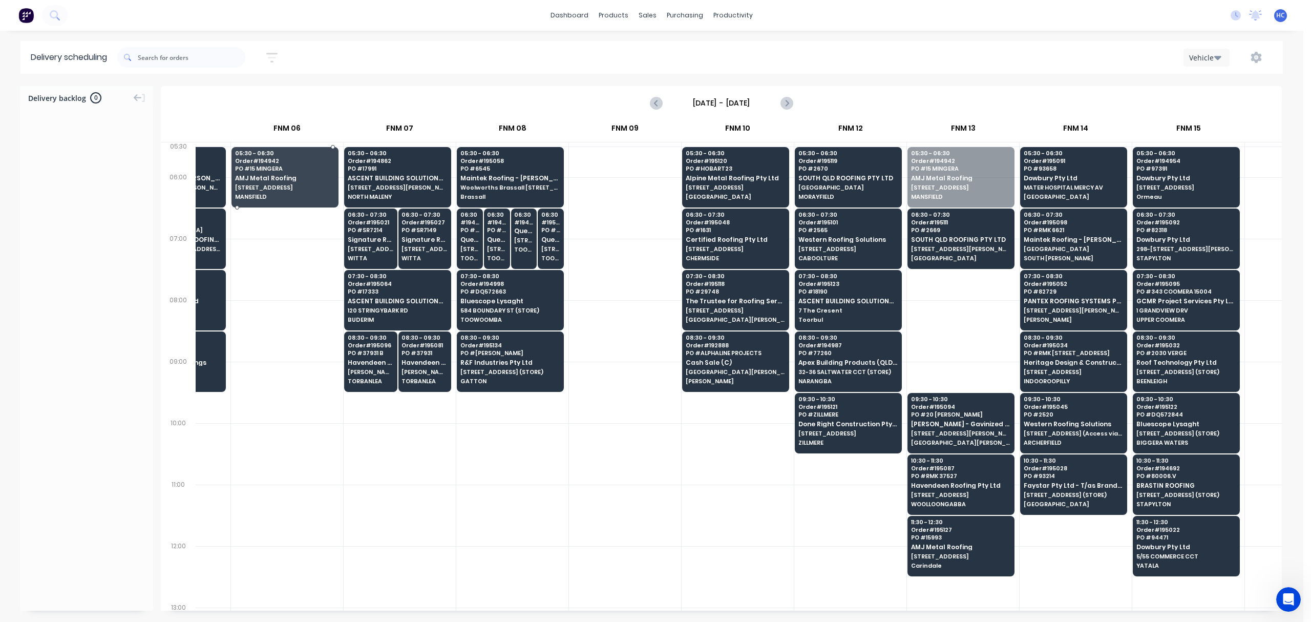
drag, startPoint x: 960, startPoint y: 177, endPoint x: 297, endPoint y: 172, distance: 662.7
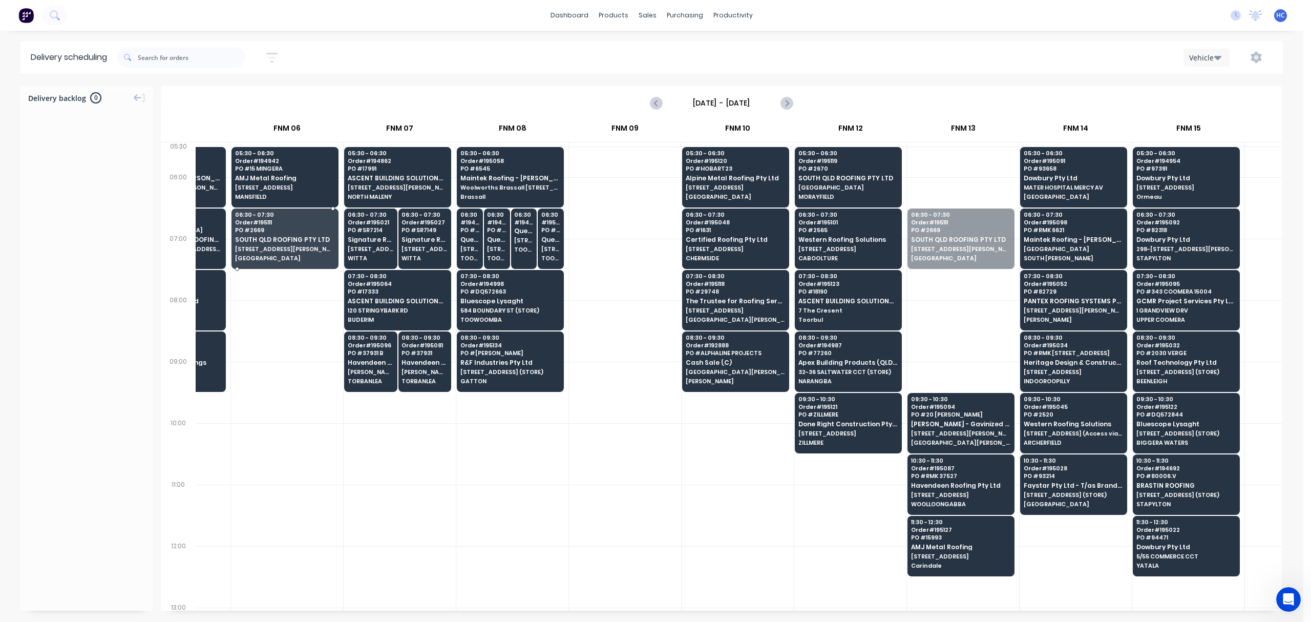
drag, startPoint x: 971, startPoint y: 242, endPoint x: 283, endPoint y: 244, distance: 688.3
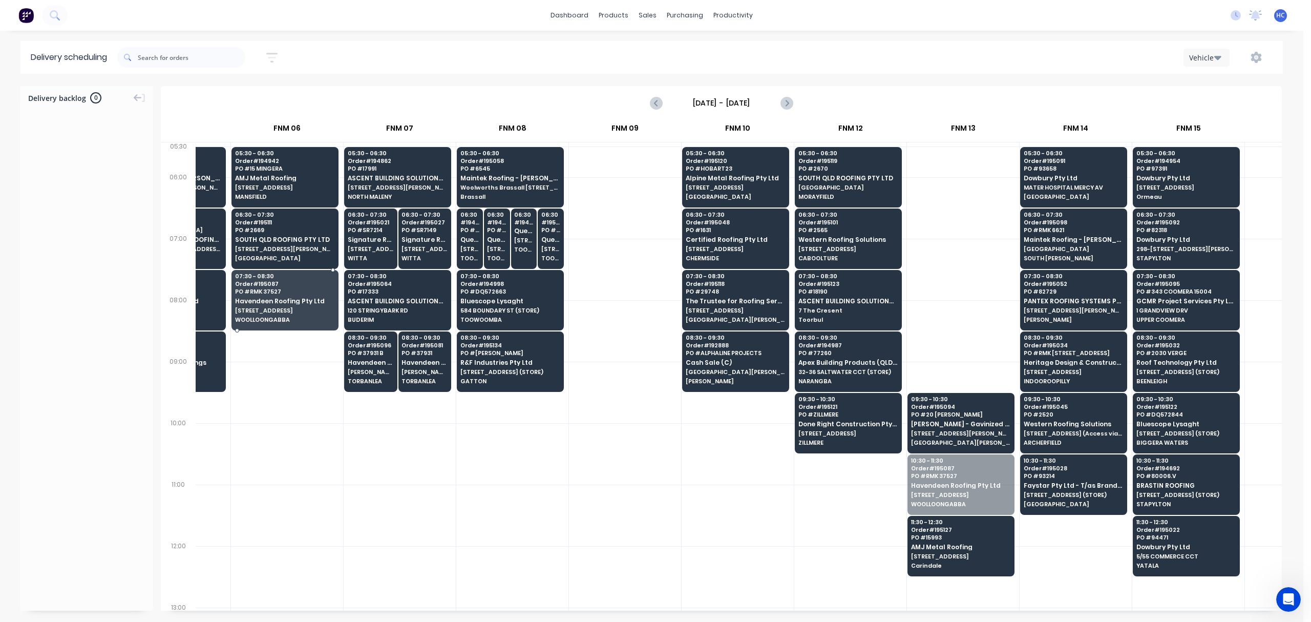
drag, startPoint x: 956, startPoint y: 490, endPoint x: 251, endPoint y: 310, distance: 727.4
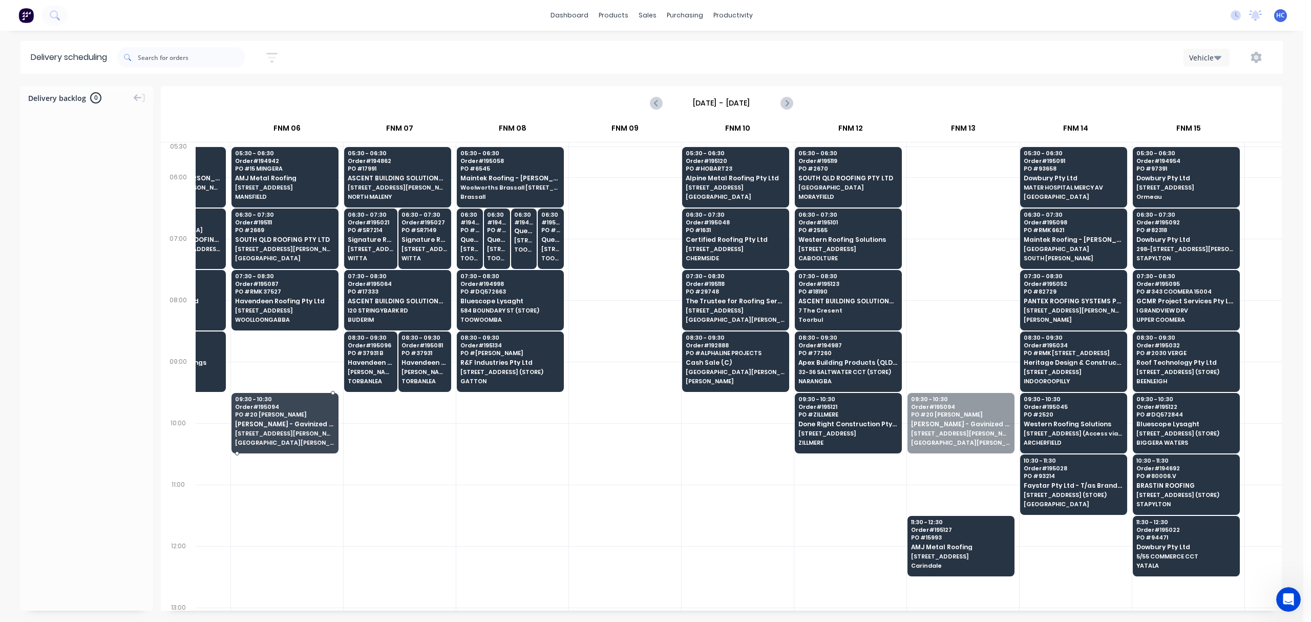
drag, startPoint x: 978, startPoint y: 432, endPoint x: 281, endPoint y: 421, distance: 697.1
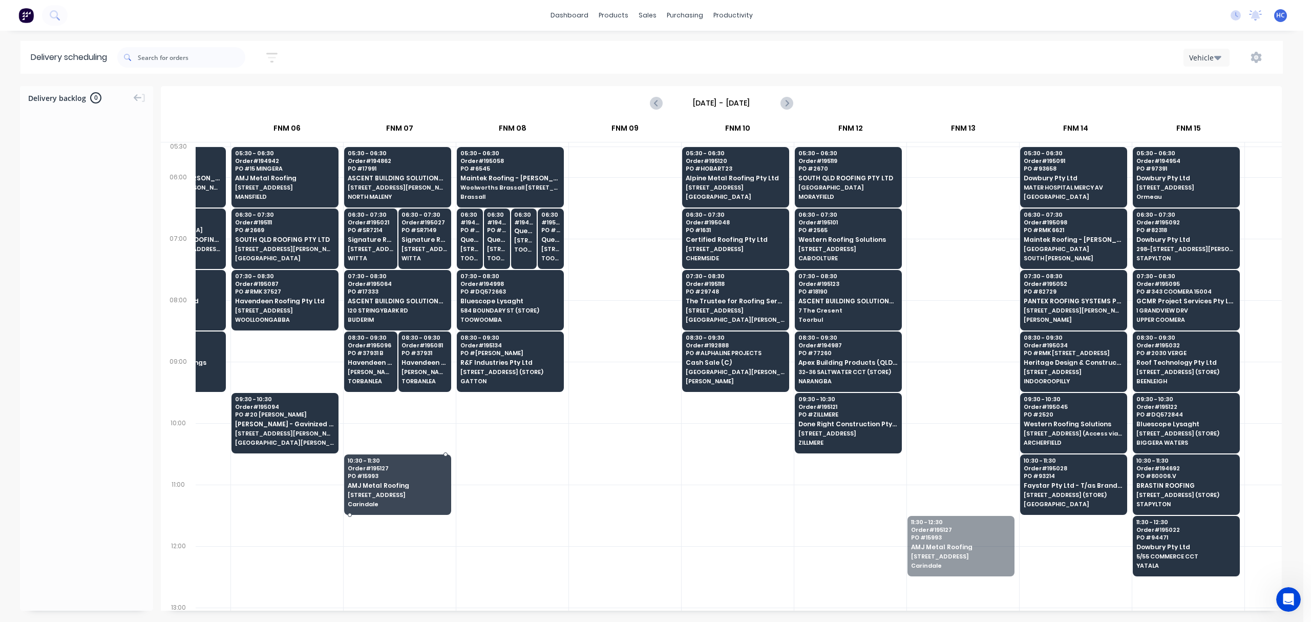
drag, startPoint x: 969, startPoint y: 558, endPoint x: 392, endPoint y: 477, distance: 582.7
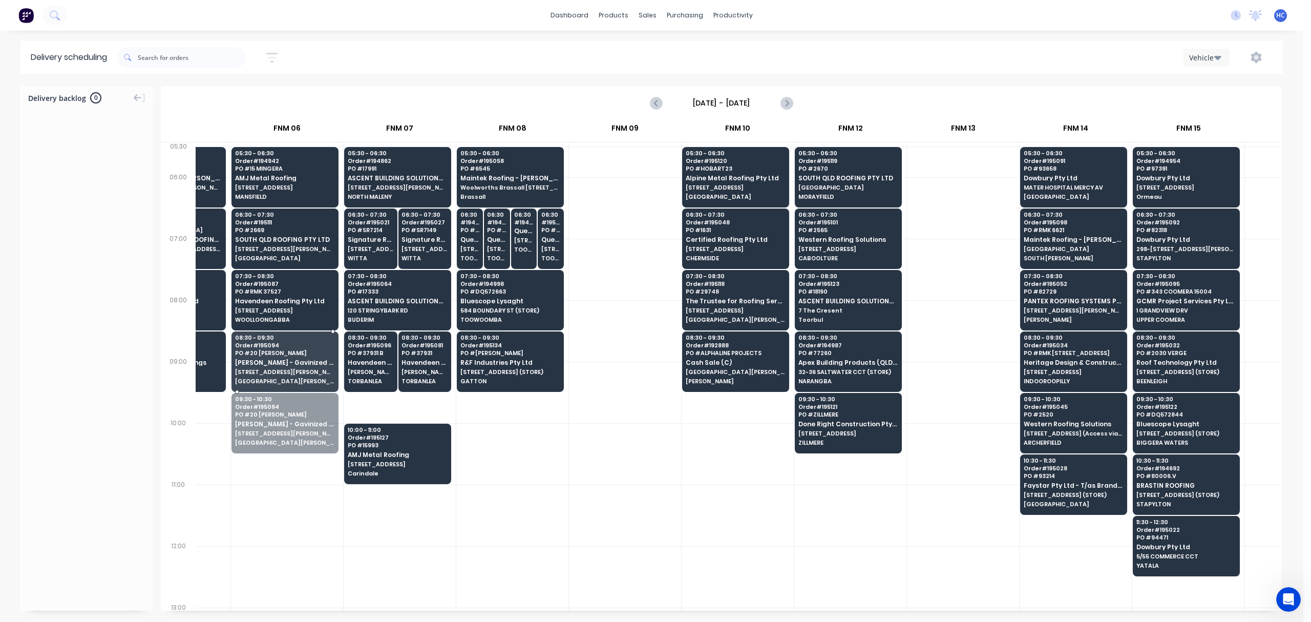
drag, startPoint x: 244, startPoint y: 424, endPoint x: 248, endPoint y: 403, distance: 22.0
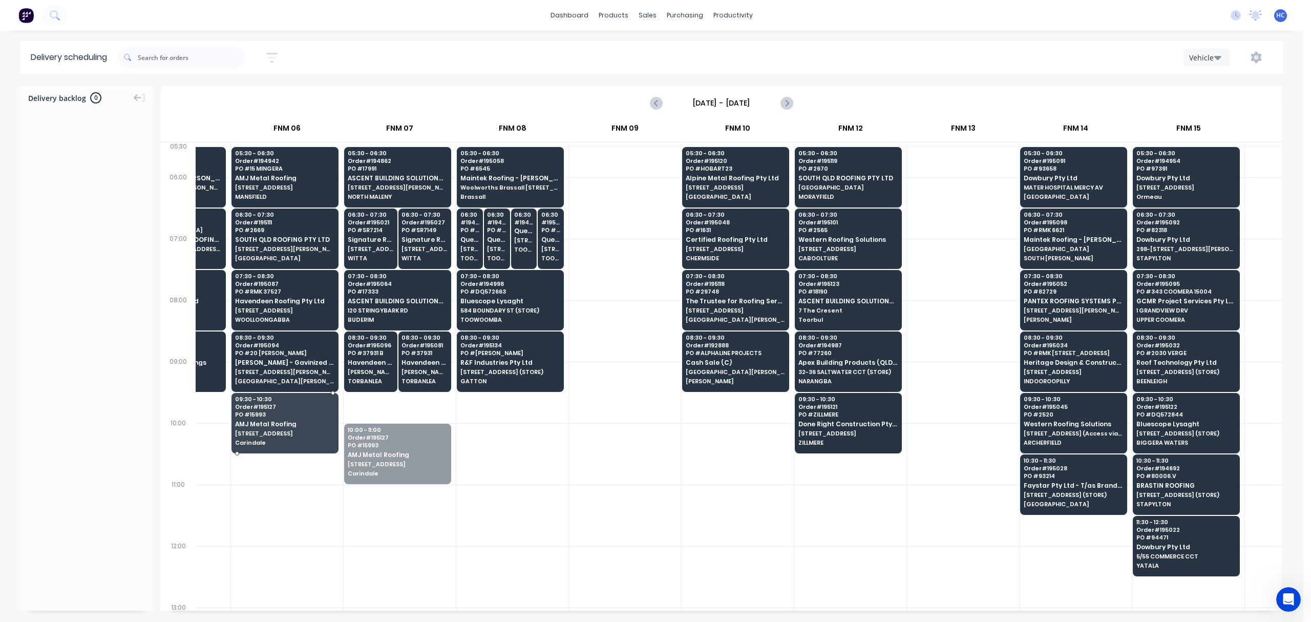
drag, startPoint x: 369, startPoint y: 443, endPoint x: 300, endPoint y: 419, distance: 72.7
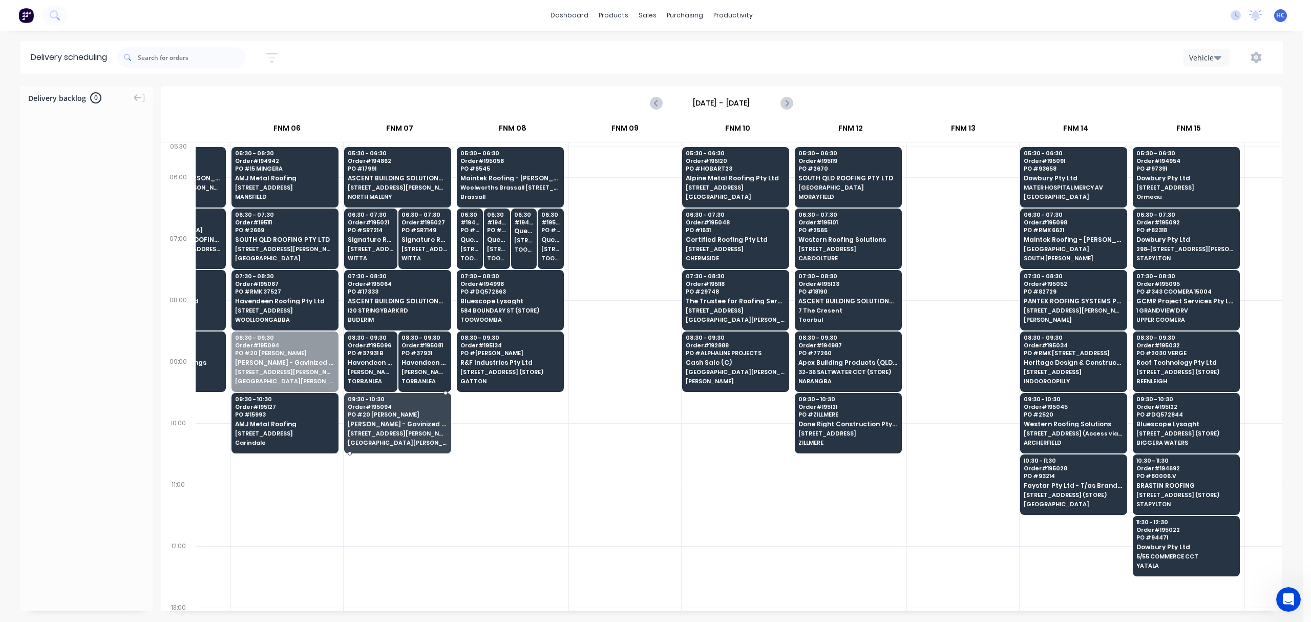
drag, startPoint x: 244, startPoint y: 373, endPoint x: 372, endPoint y: 446, distance: 146.5
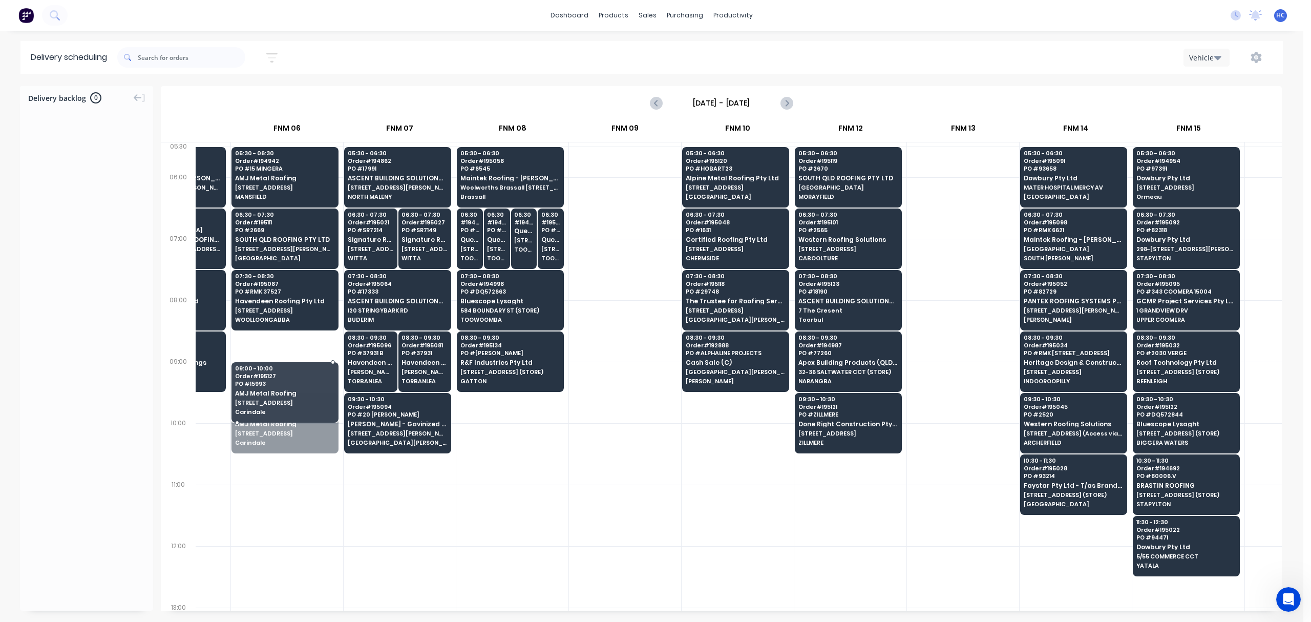
drag, startPoint x: 308, startPoint y: 425, endPoint x: 313, endPoint y: 390, distance: 35.3
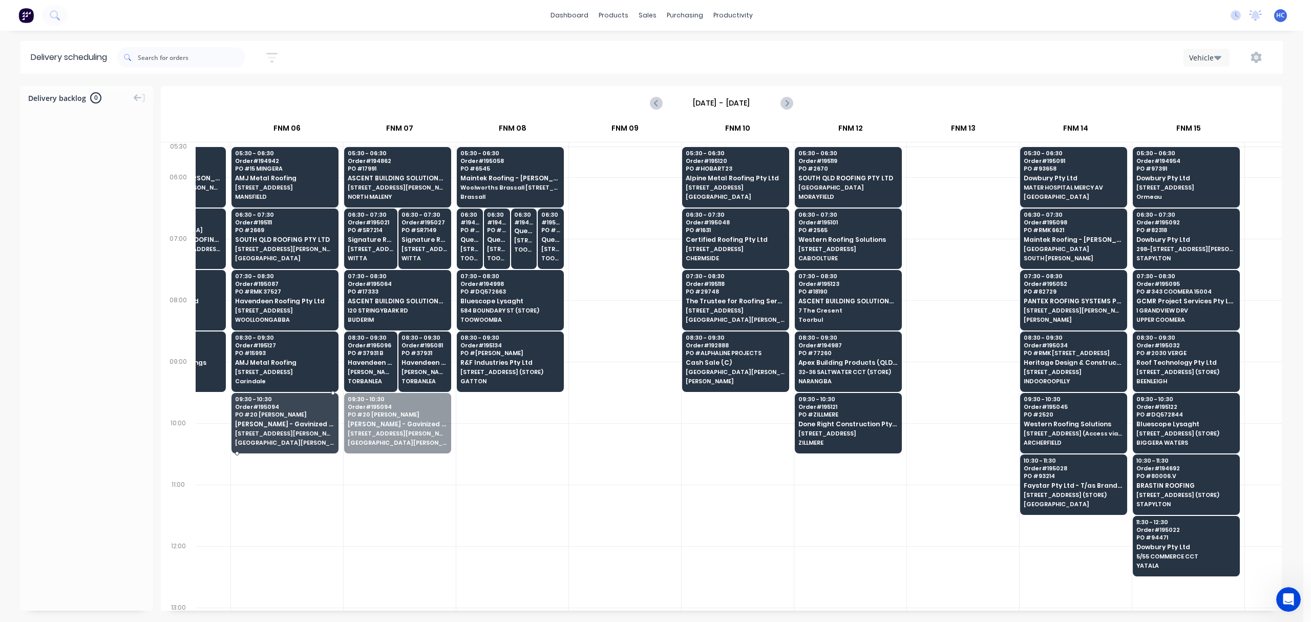
drag, startPoint x: 353, startPoint y: 430, endPoint x: 333, endPoint y: 426, distance: 20.9
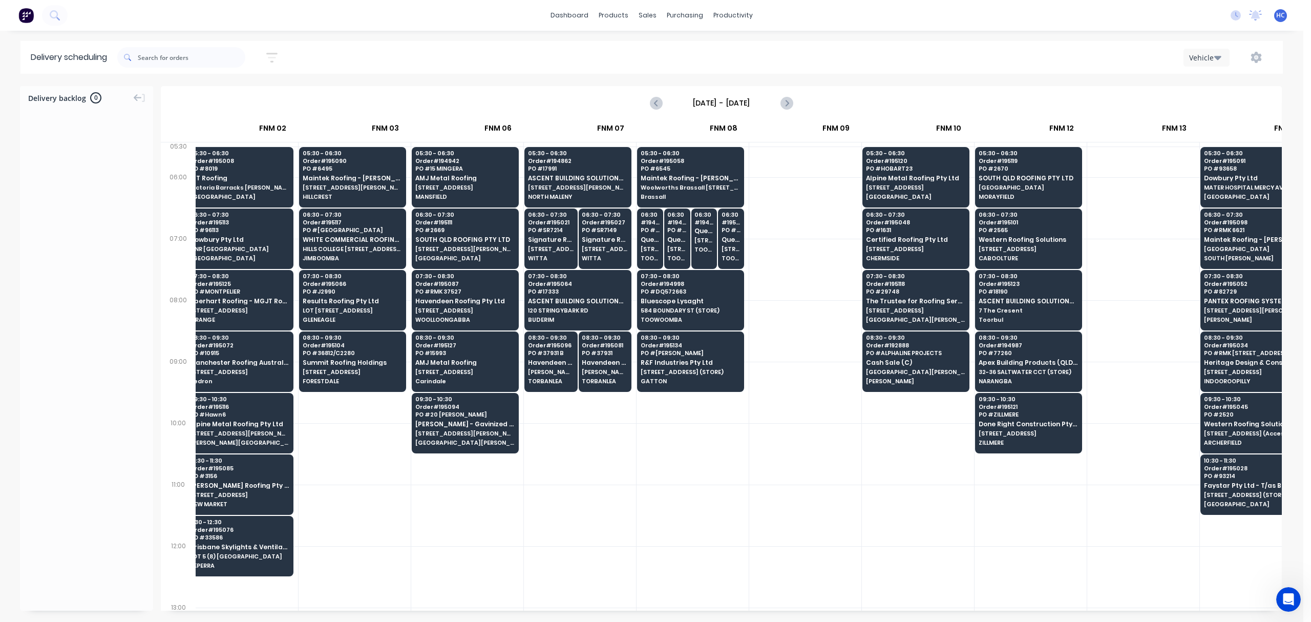
scroll to position [0, 205]
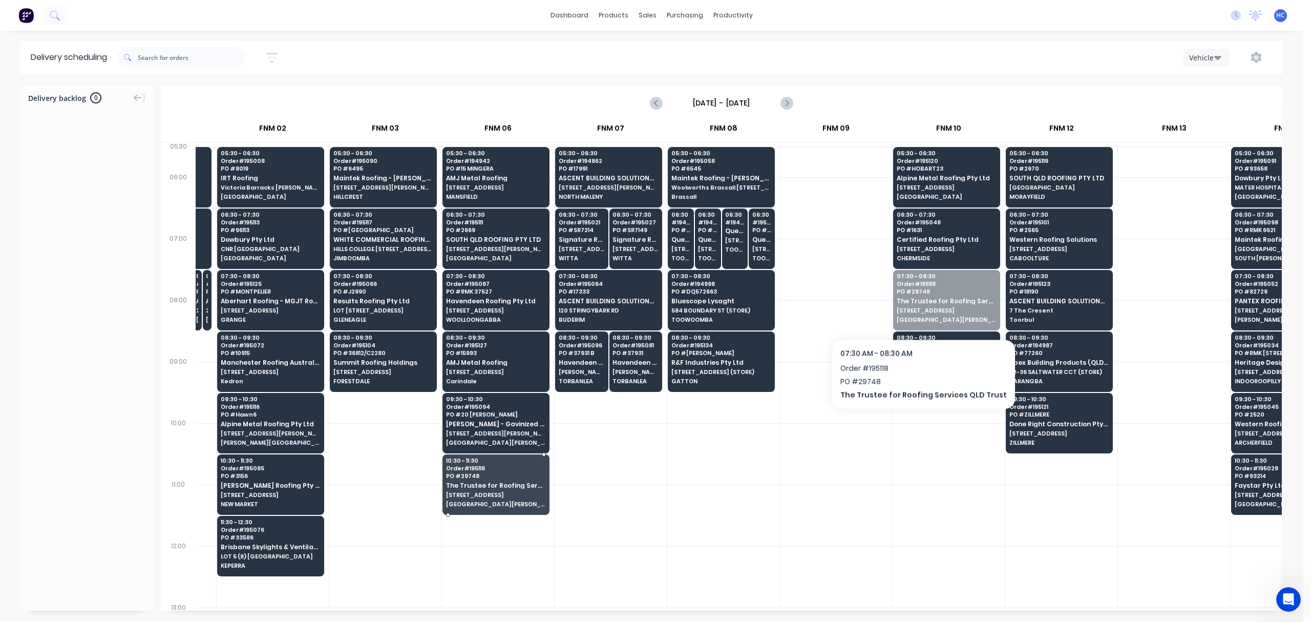
drag, startPoint x: 935, startPoint y: 293, endPoint x: 896, endPoint y: 328, distance: 51.9
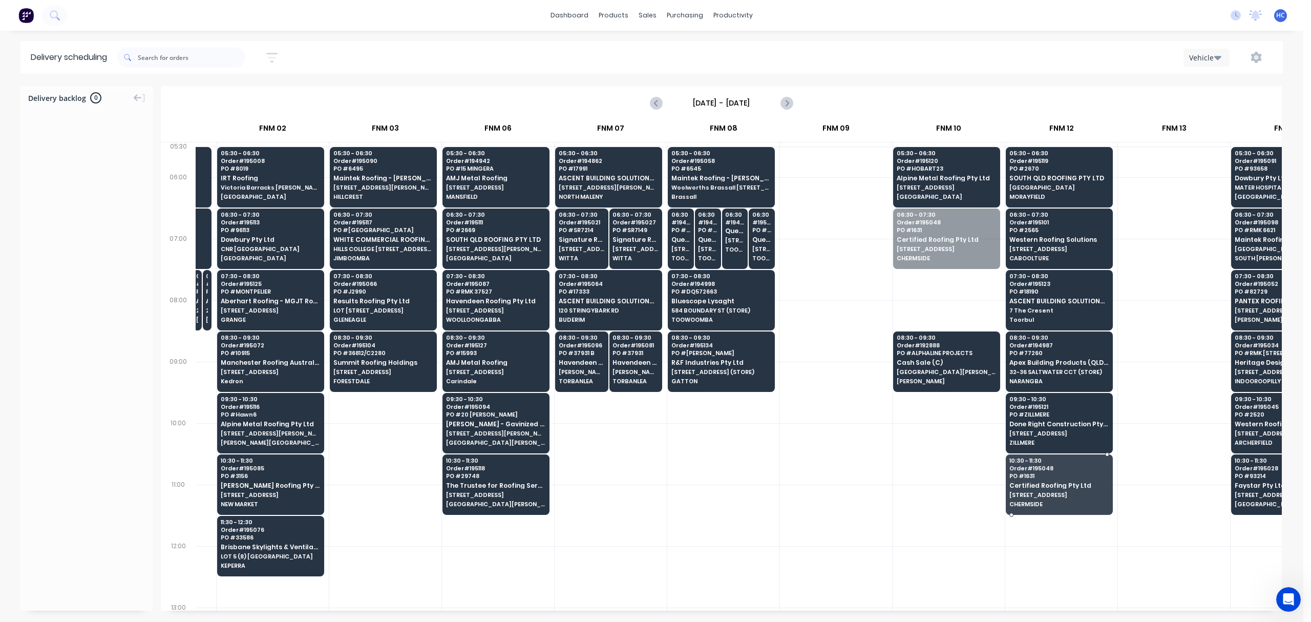
drag, startPoint x: 946, startPoint y: 254, endPoint x: 1034, endPoint y: 487, distance: 248.6
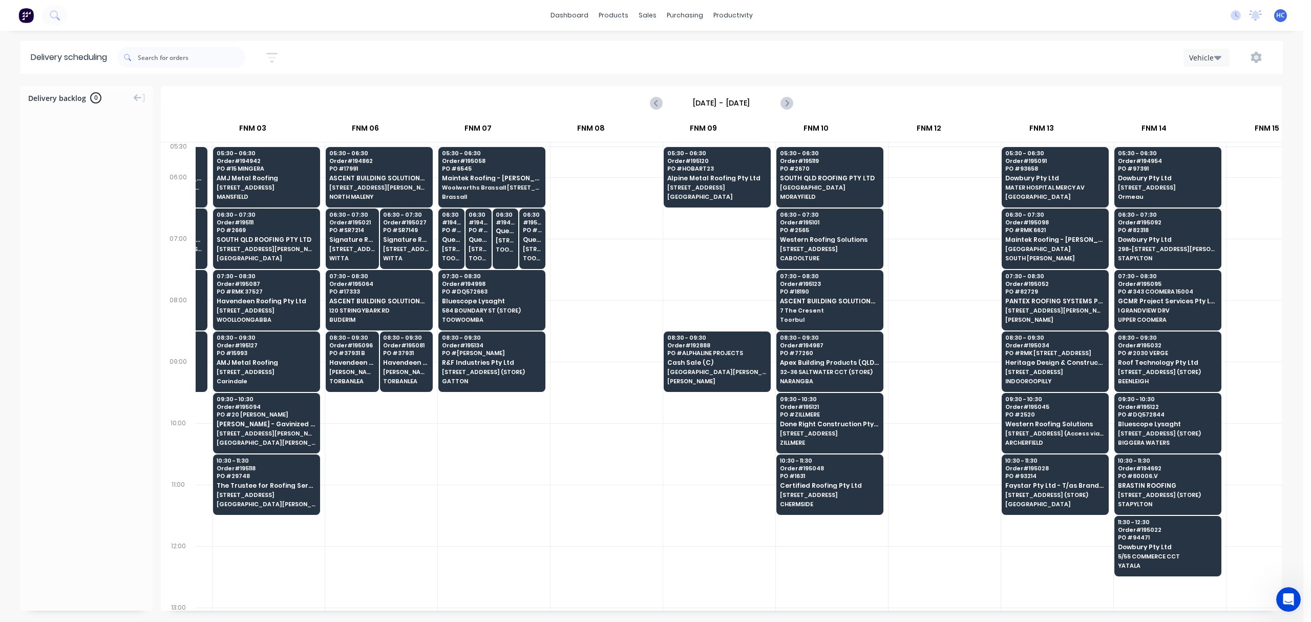
scroll to position [0, 284]
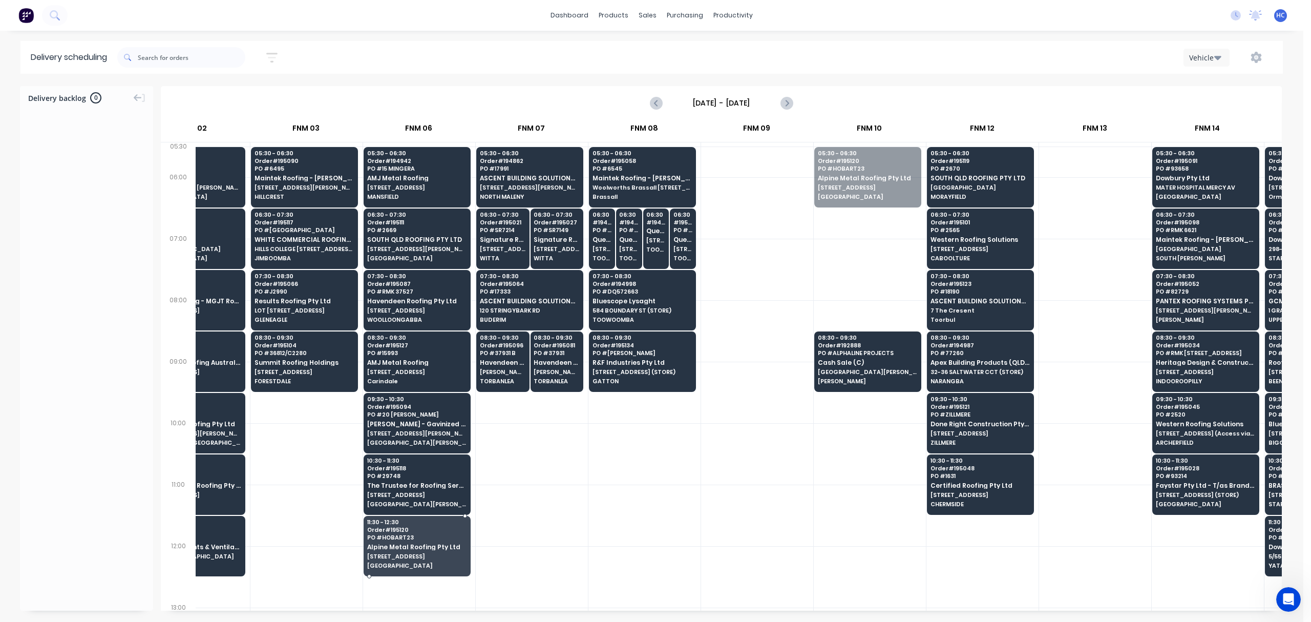
drag, startPoint x: 870, startPoint y: 173, endPoint x: 442, endPoint y: 539, distance: 562.6
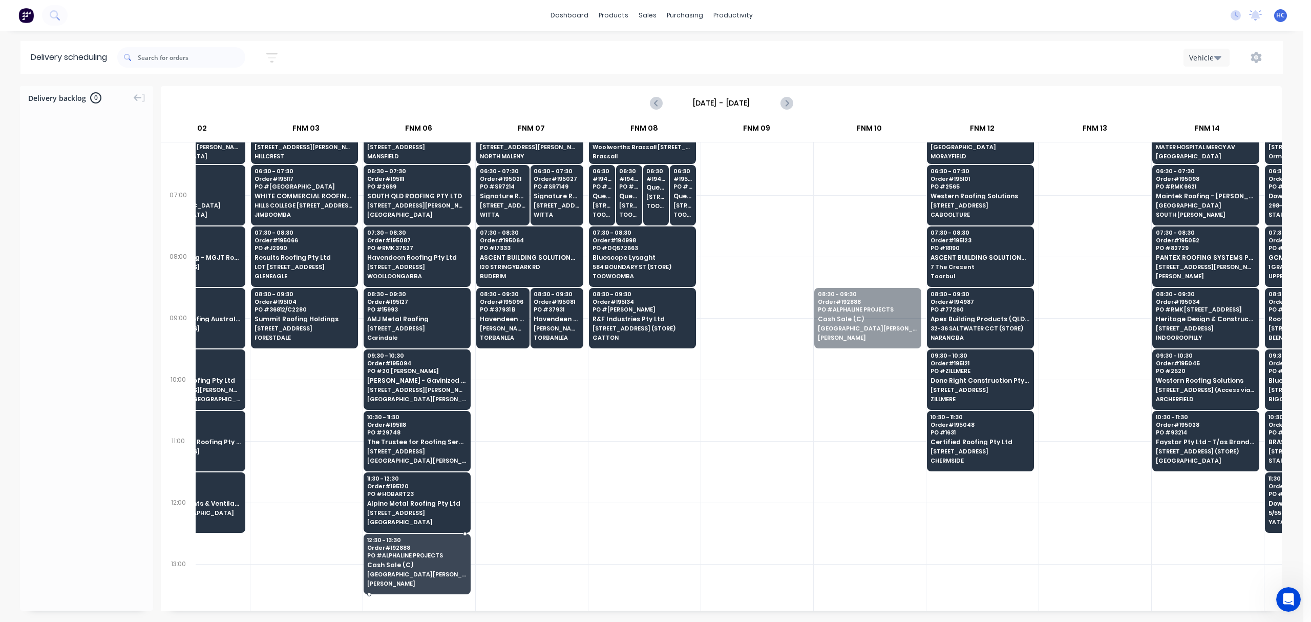
drag, startPoint x: 861, startPoint y: 370, endPoint x: 396, endPoint y: 563, distance: 503.7
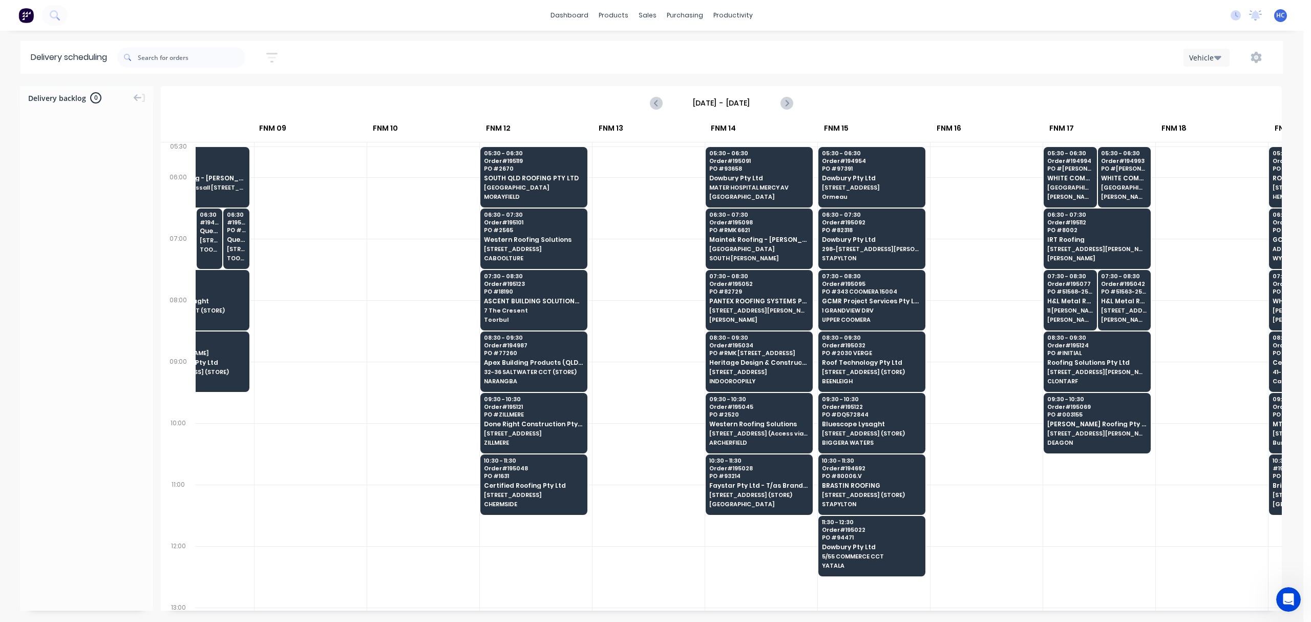
scroll to position [0, 768]
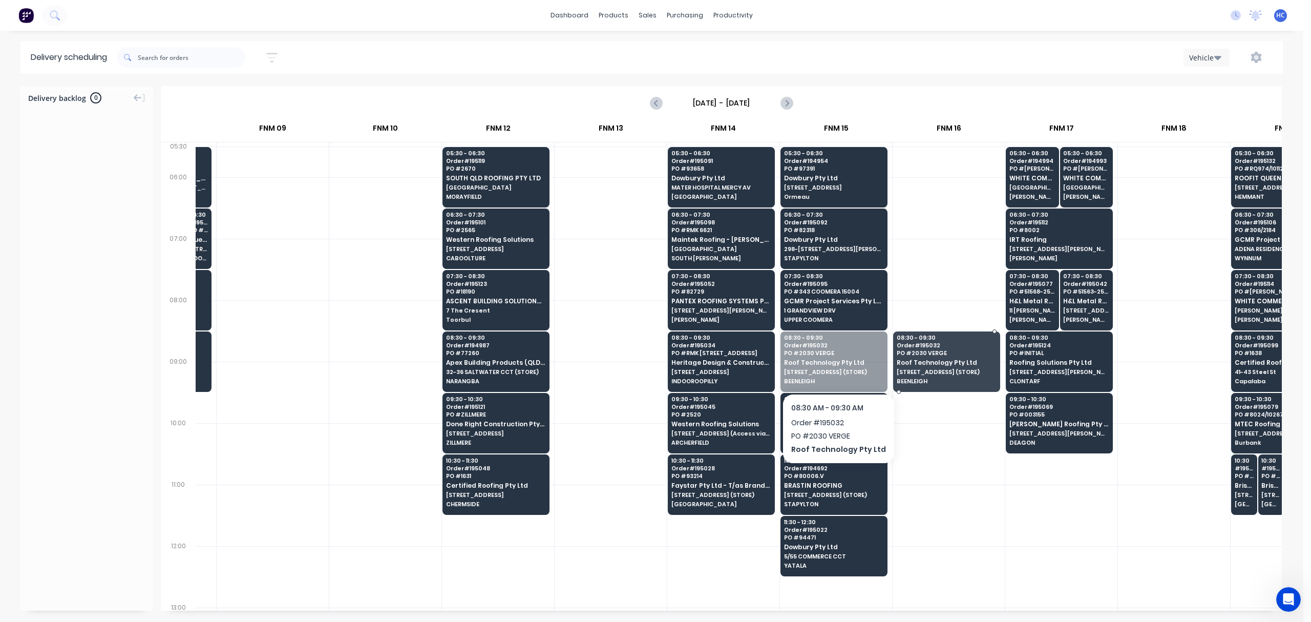
drag, startPoint x: 836, startPoint y: 361, endPoint x: 880, endPoint y: 363, distance: 44.1
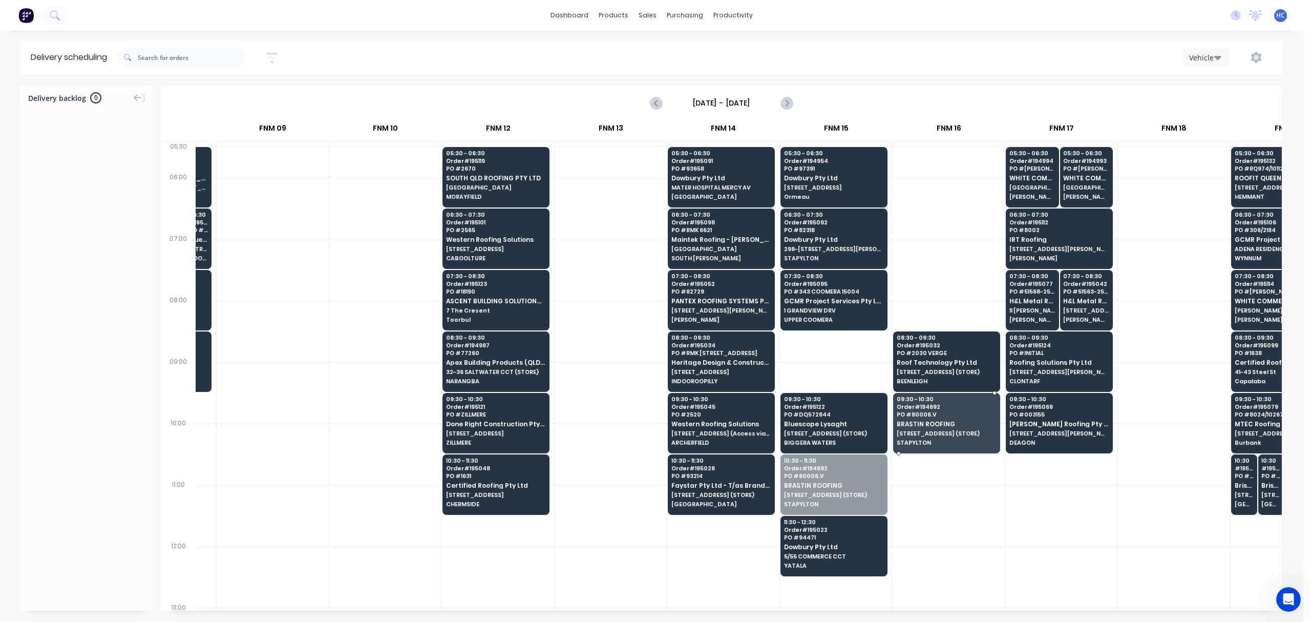
drag, startPoint x: 816, startPoint y: 489, endPoint x: 937, endPoint y: 428, distance: 135.1
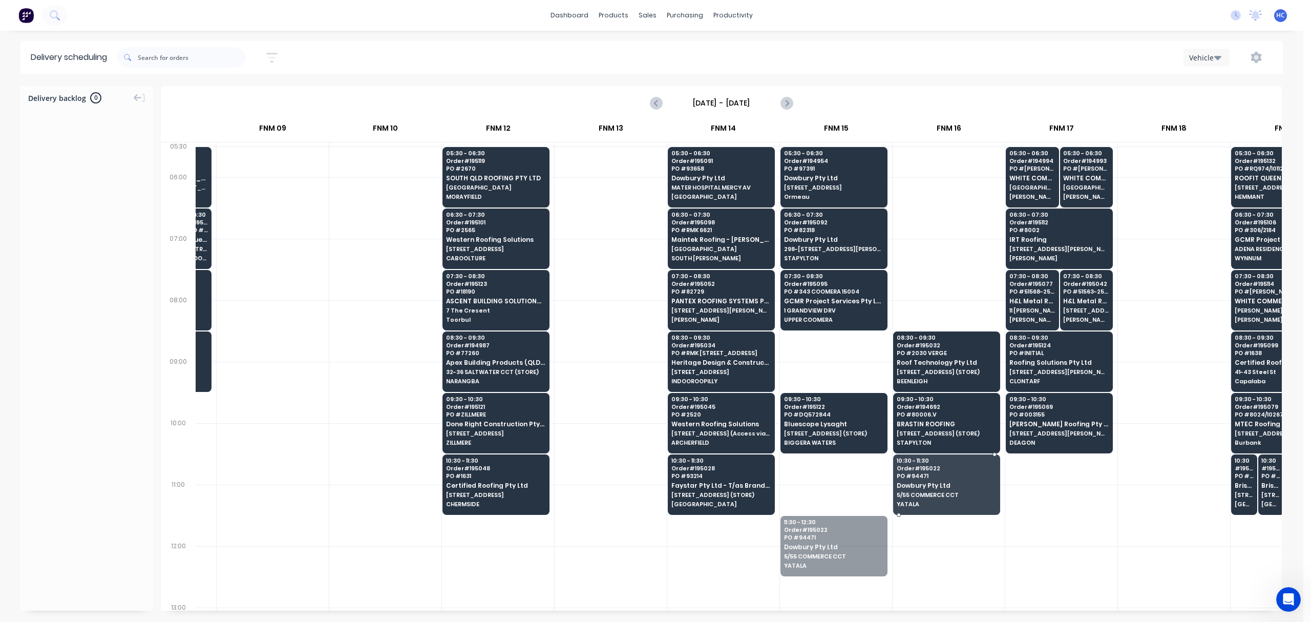
drag, startPoint x: 858, startPoint y: 523, endPoint x: 935, endPoint y: 472, distance: 92.2
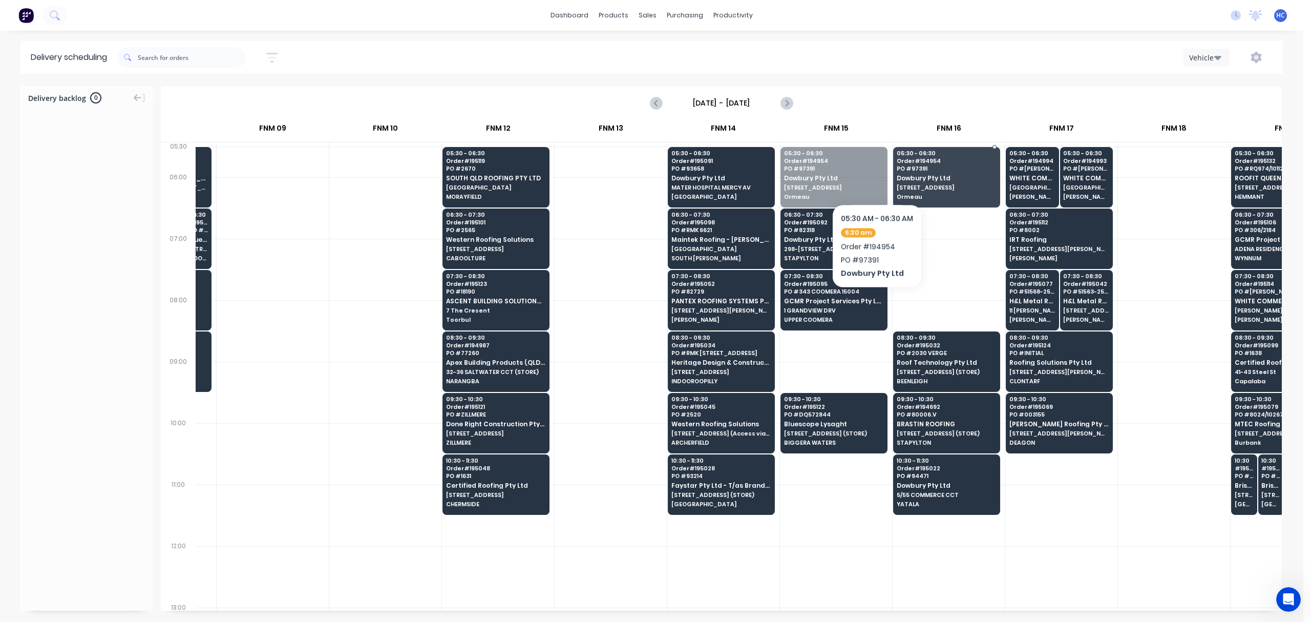
drag, startPoint x: 850, startPoint y: 166, endPoint x: 888, endPoint y: 209, distance: 56.6
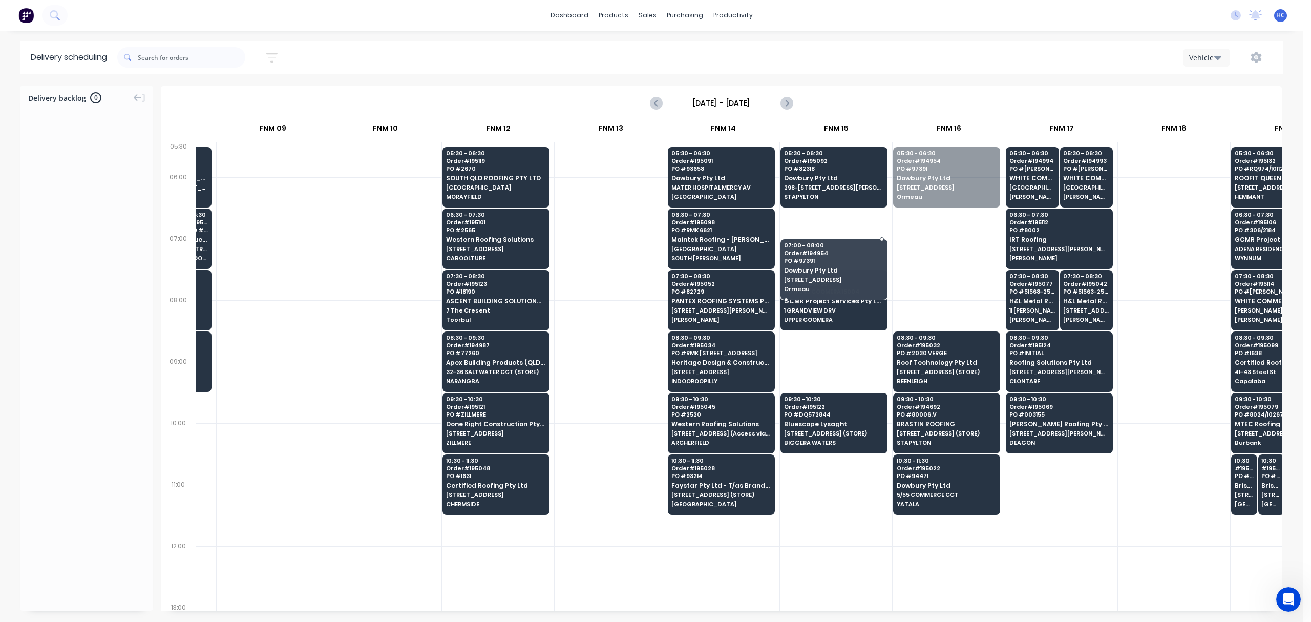
drag, startPoint x: 949, startPoint y: 185, endPoint x: 847, endPoint y: 254, distance: 122.9
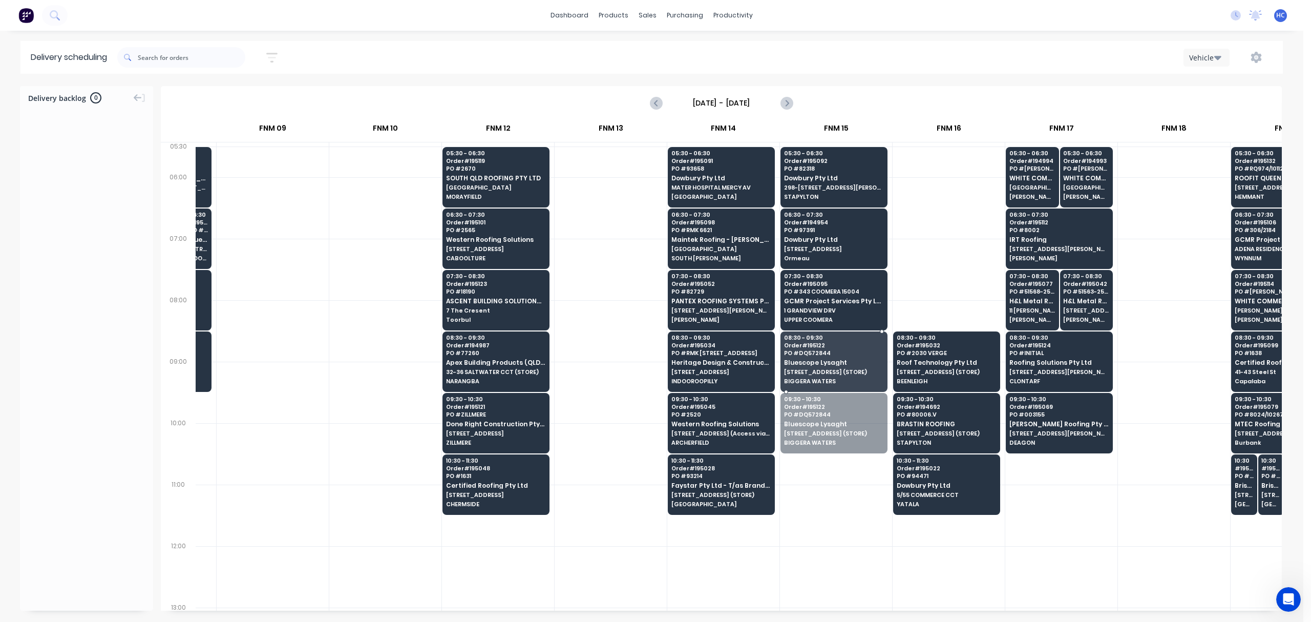
drag, startPoint x: 824, startPoint y: 427, endPoint x: 861, endPoint y: 373, distance: 65.1
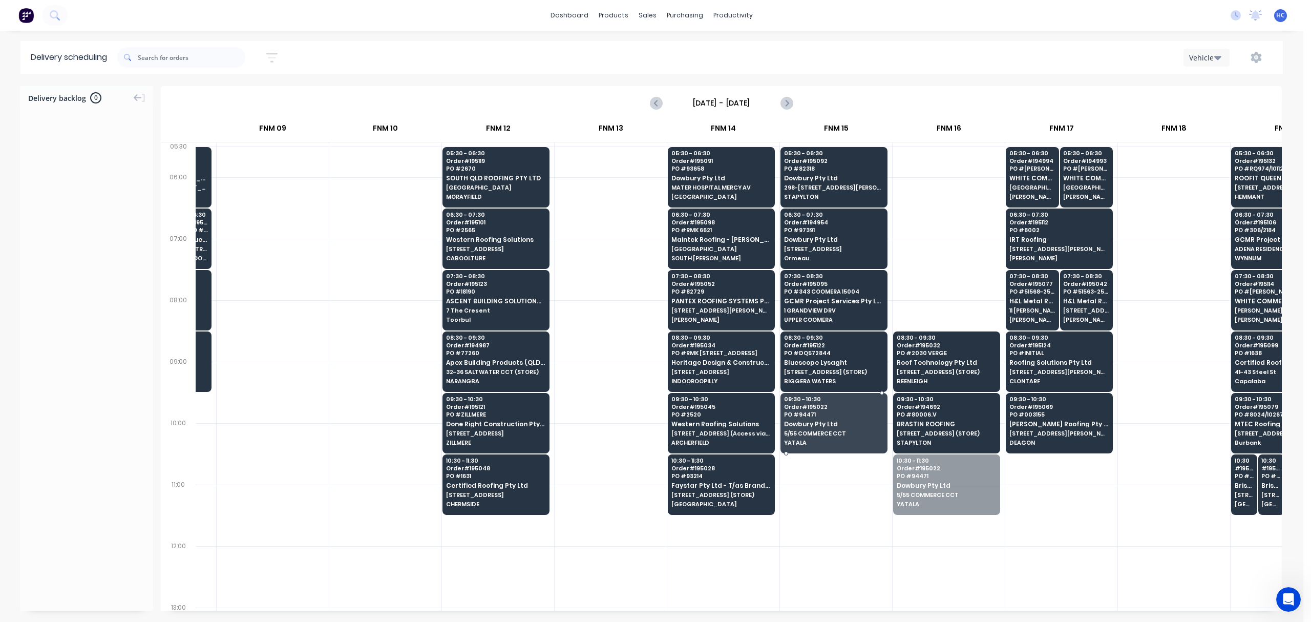
drag, startPoint x: 924, startPoint y: 488, endPoint x: 912, endPoint y: 491, distance: 12.6
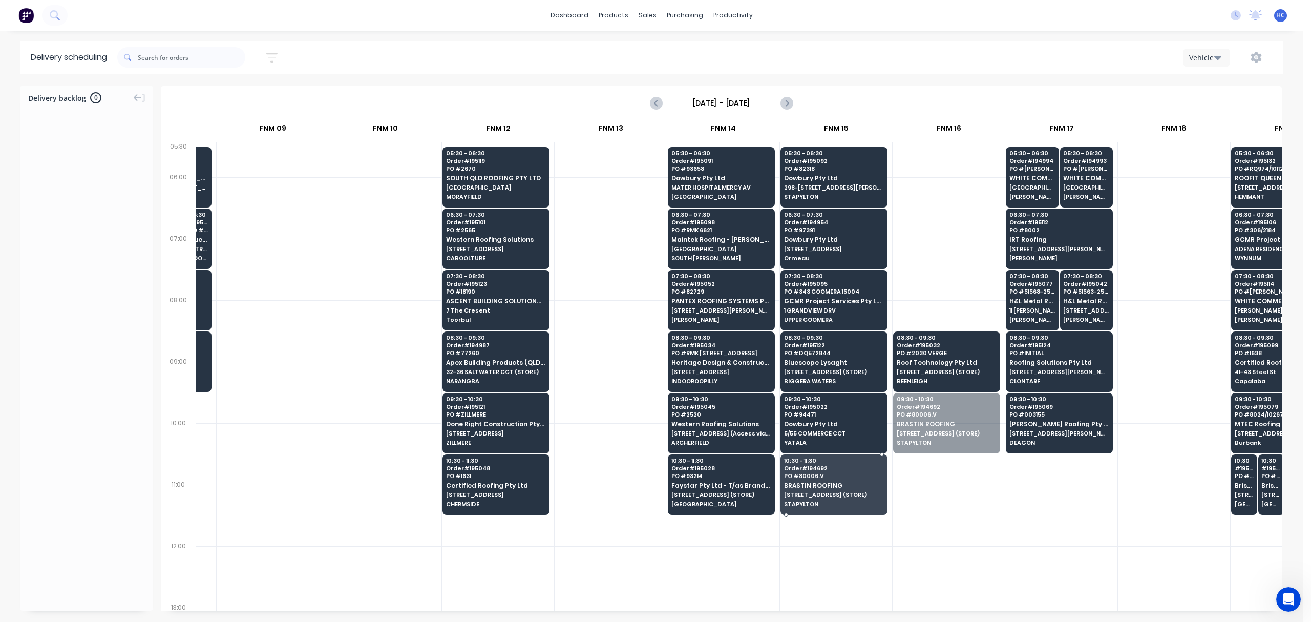
drag, startPoint x: 939, startPoint y: 438, endPoint x: 963, endPoint y: 375, distance: 67.9
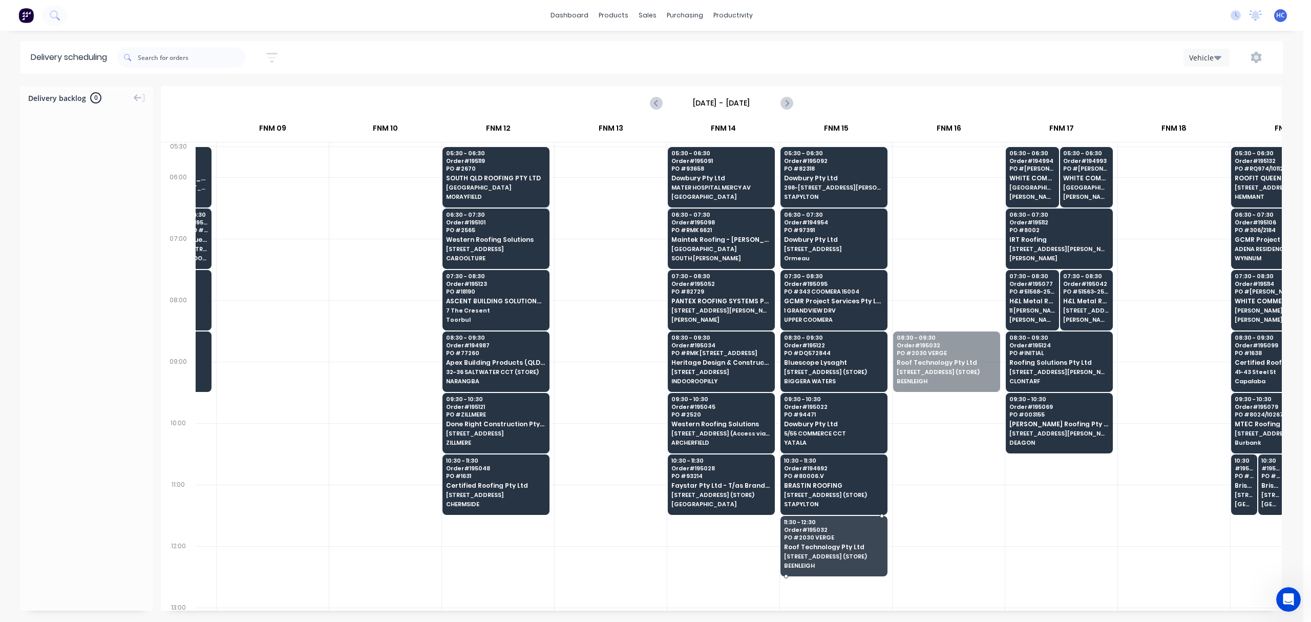
drag, startPoint x: 959, startPoint y: 373, endPoint x: 857, endPoint y: 545, distance: 200.4
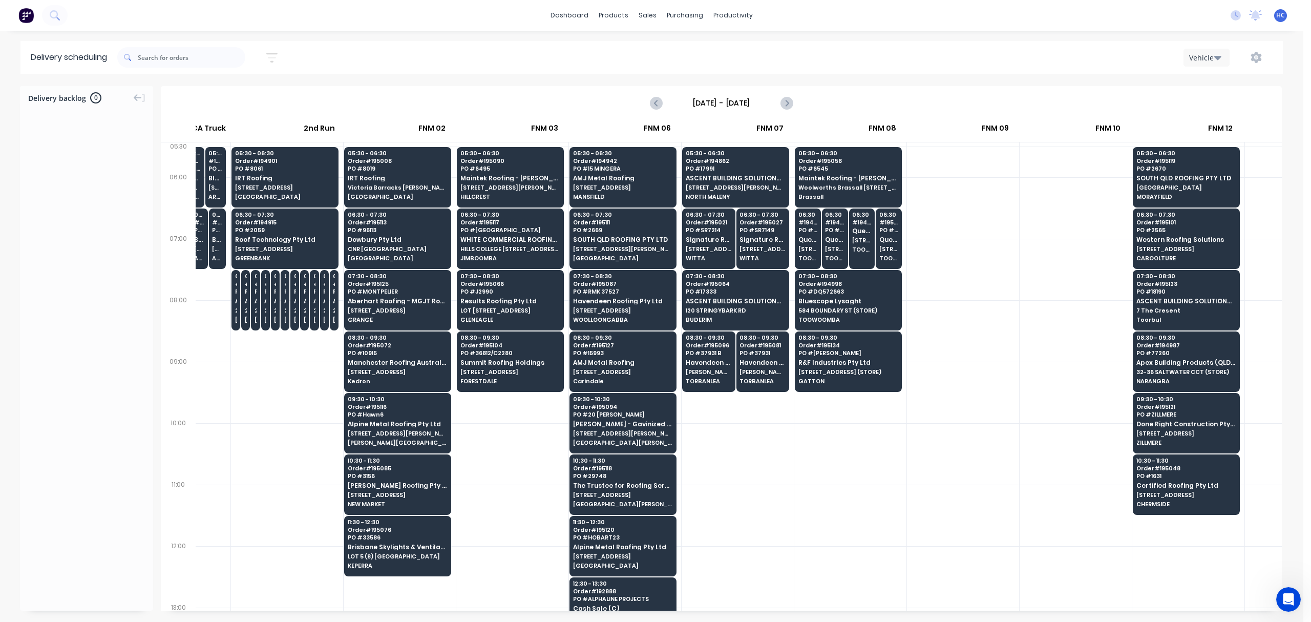
scroll to position [0, 46]
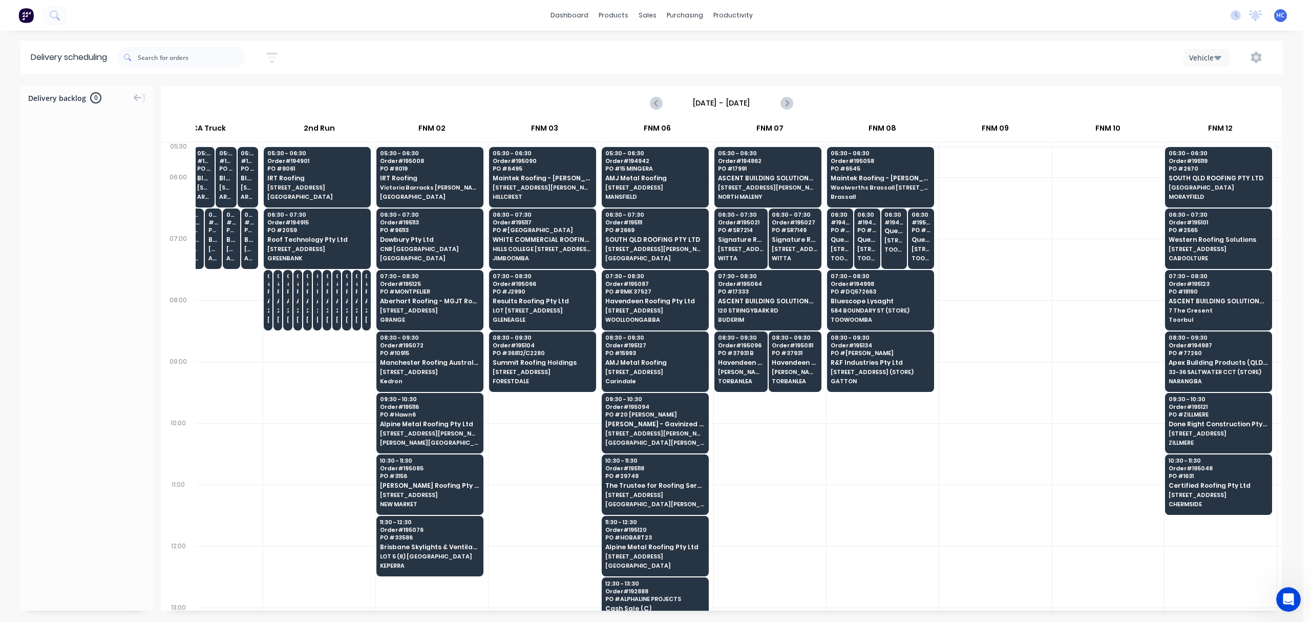
click at [267, 50] on button "button" at bounding box center [272, 58] width 33 height 20
click at [255, 95] on input "[DATE] - [DATE]" at bounding box center [224, 96] width 95 height 15
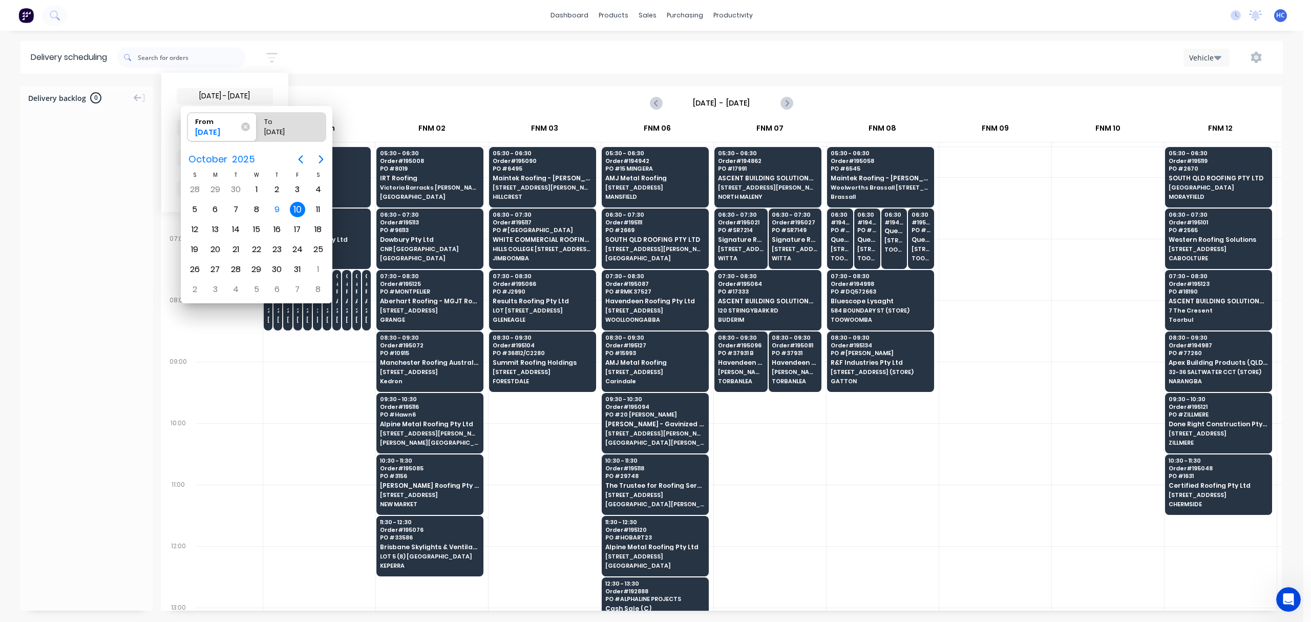
click at [298, 211] on div "10" at bounding box center [297, 209] width 15 height 15
radio input "false"
radio input "true"
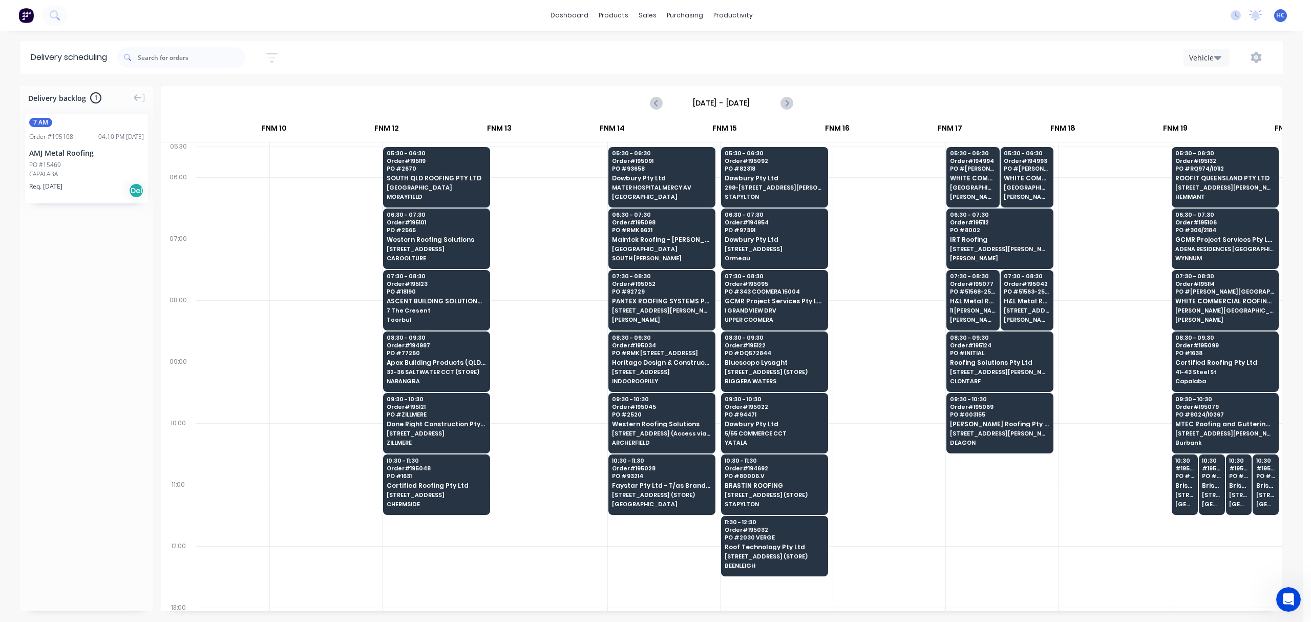
scroll to position [0, 1064]
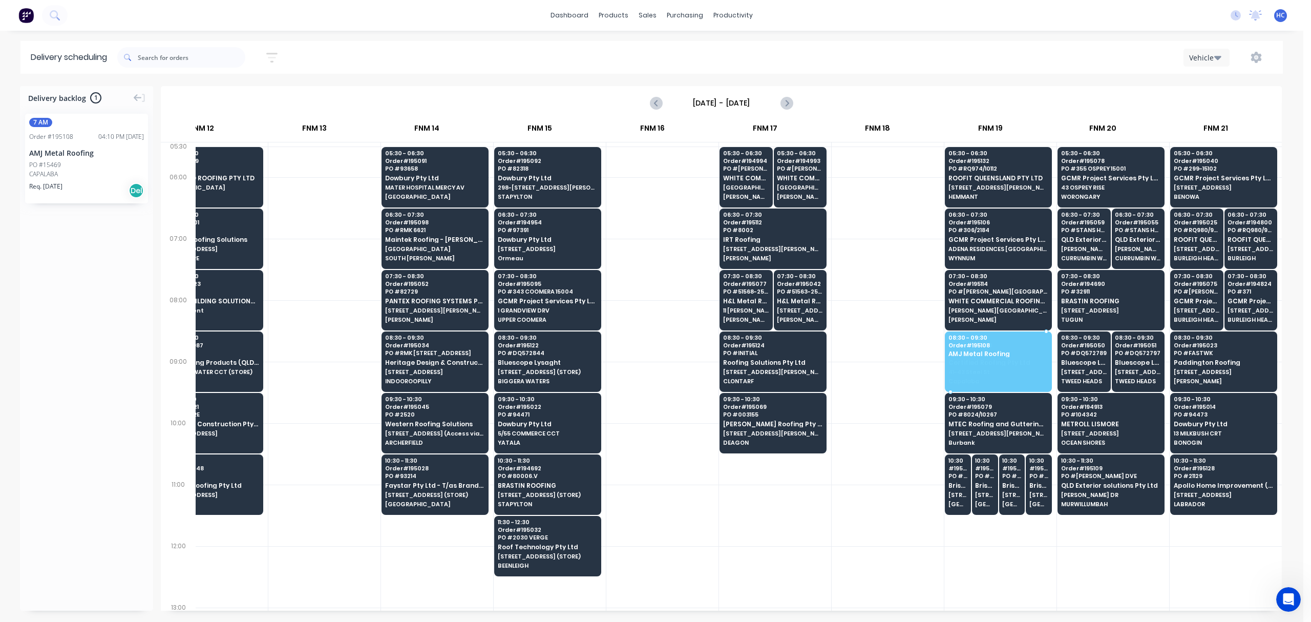
drag, startPoint x: 109, startPoint y: 159, endPoint x: 996, endPoint y: 357, distance: 908.4
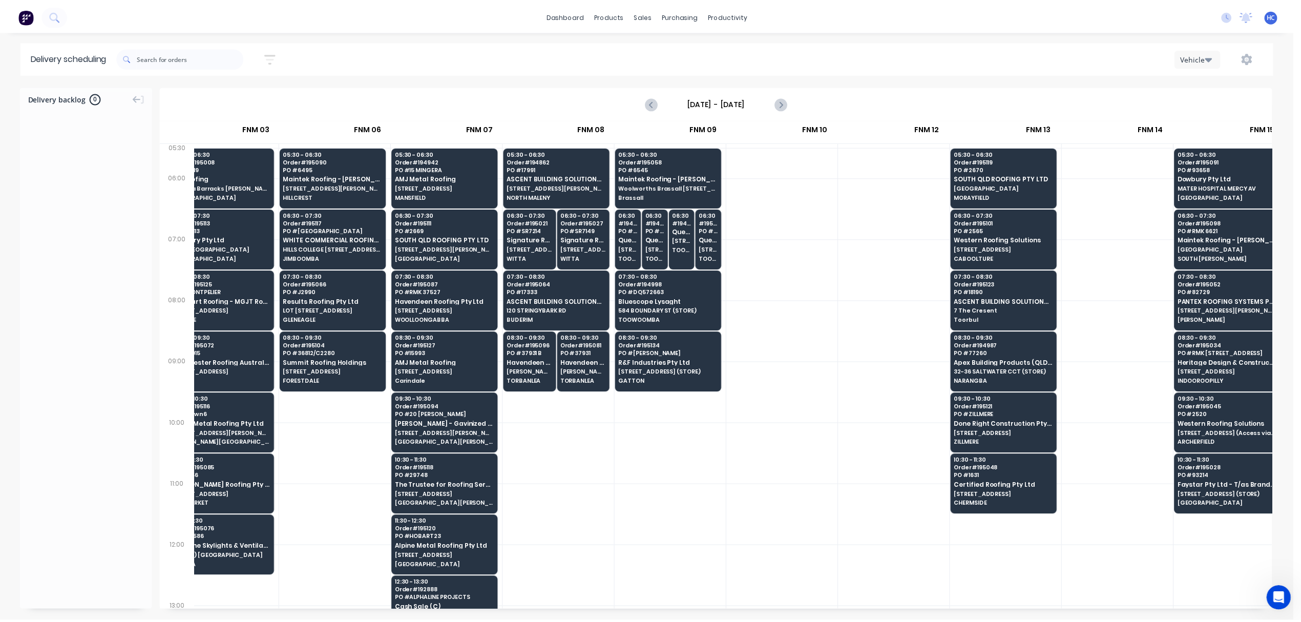
scroll to position [0, 214]
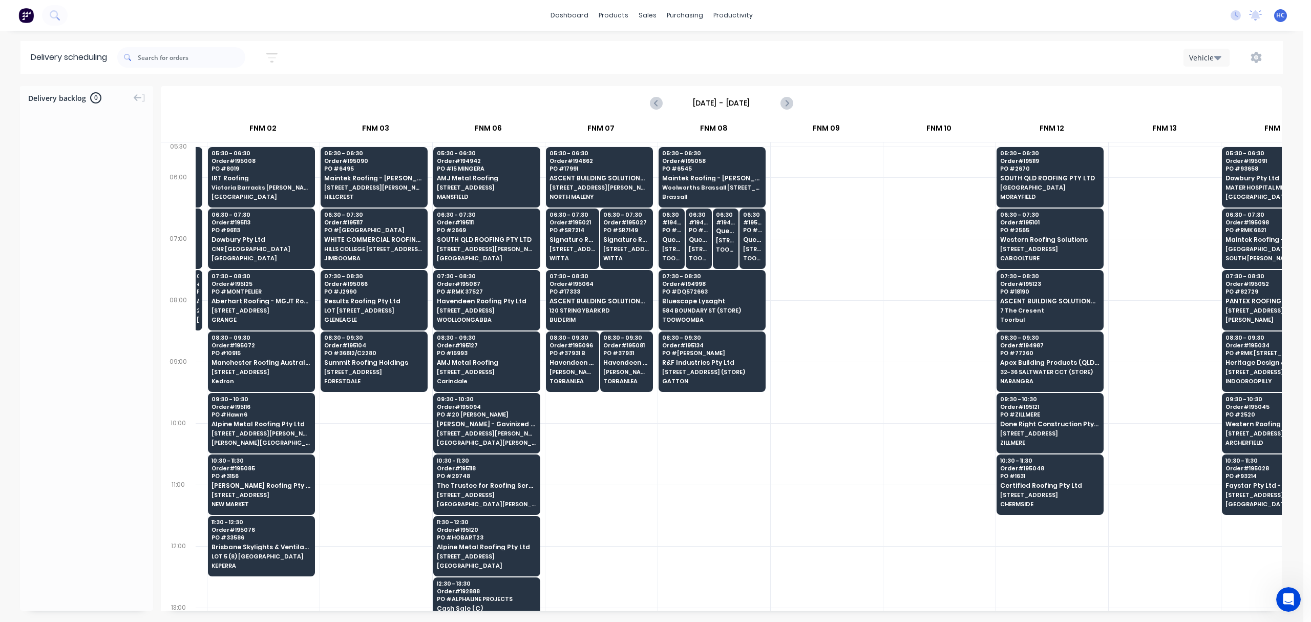
click at [629, 485] on div at bounding box center [601, 514] width 112 height 61
click at [698, 76] on link "Customers" at bounding box center [702, 69] width 136 height 20
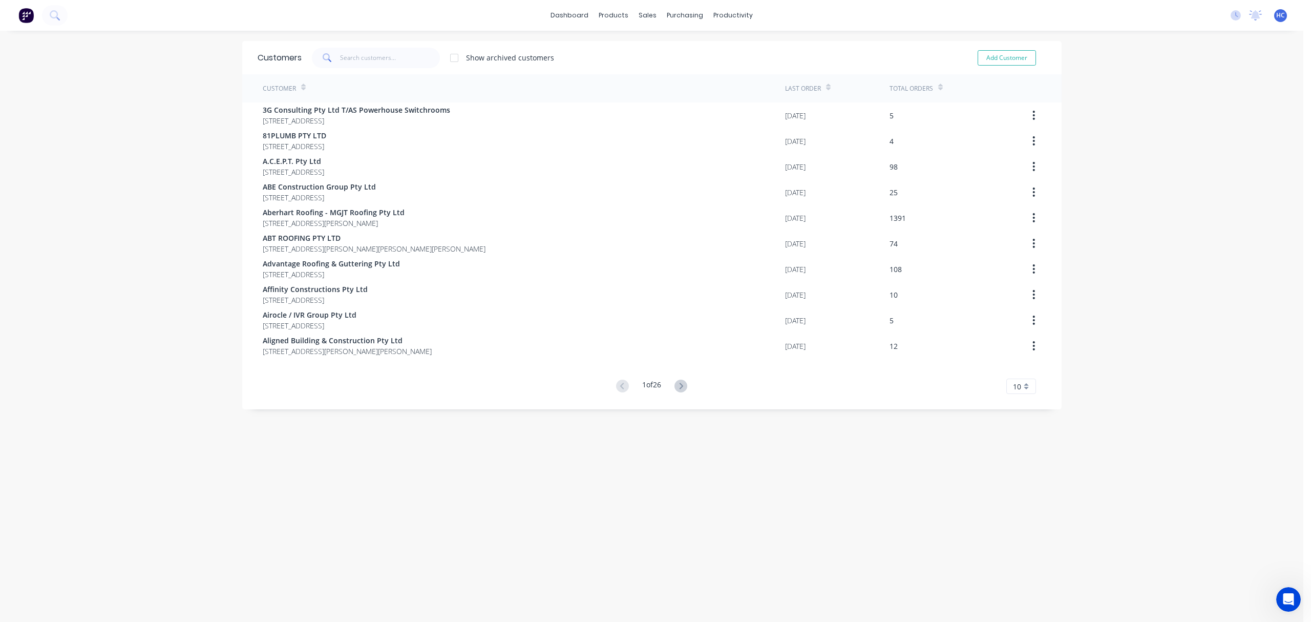
drag, startPoint x: 324, startPoint y: 52, endPoint x: 333, endPoint y: 50, distance: 9.1
click at [324, 53] on icon at bounding box center [327, 57] width 9 height 9
click at [340, 49] on input "text" at bounding box center [390, 58] width 100 height 20
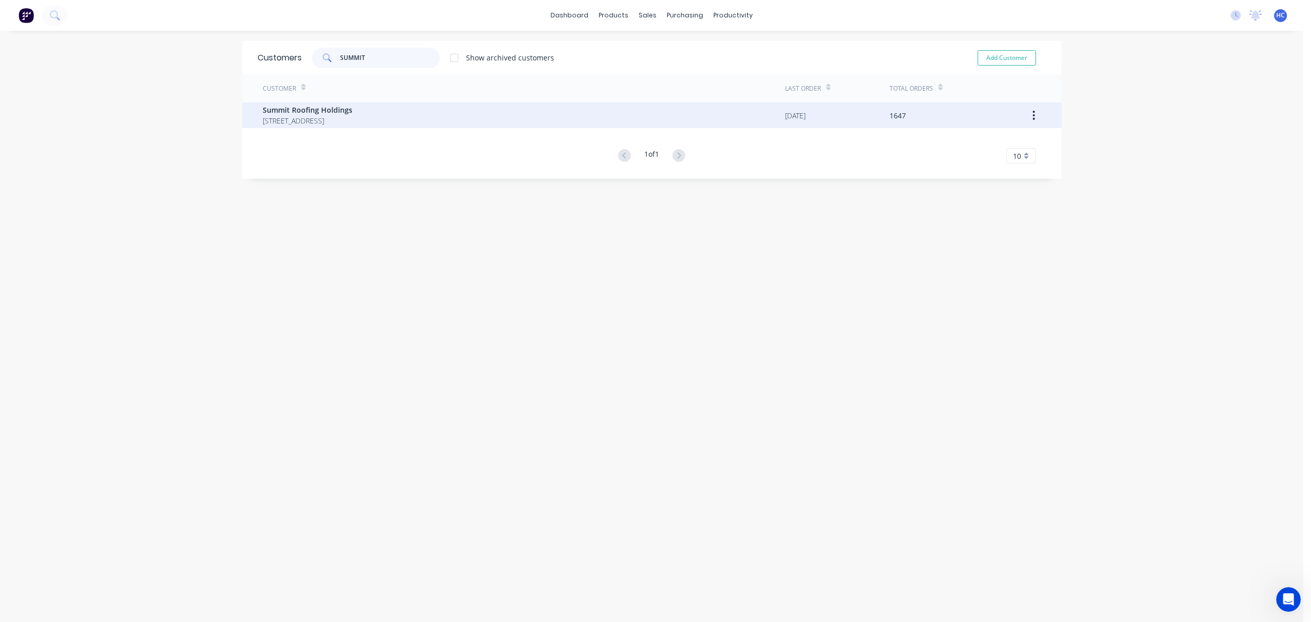
type input "SUMMIT"
click at [344, 121] on span "UNIT 2/38 LIMESTONE ST DARRA Queensland Australia 4076" at bounding box center [308, 120] width 90 height 11
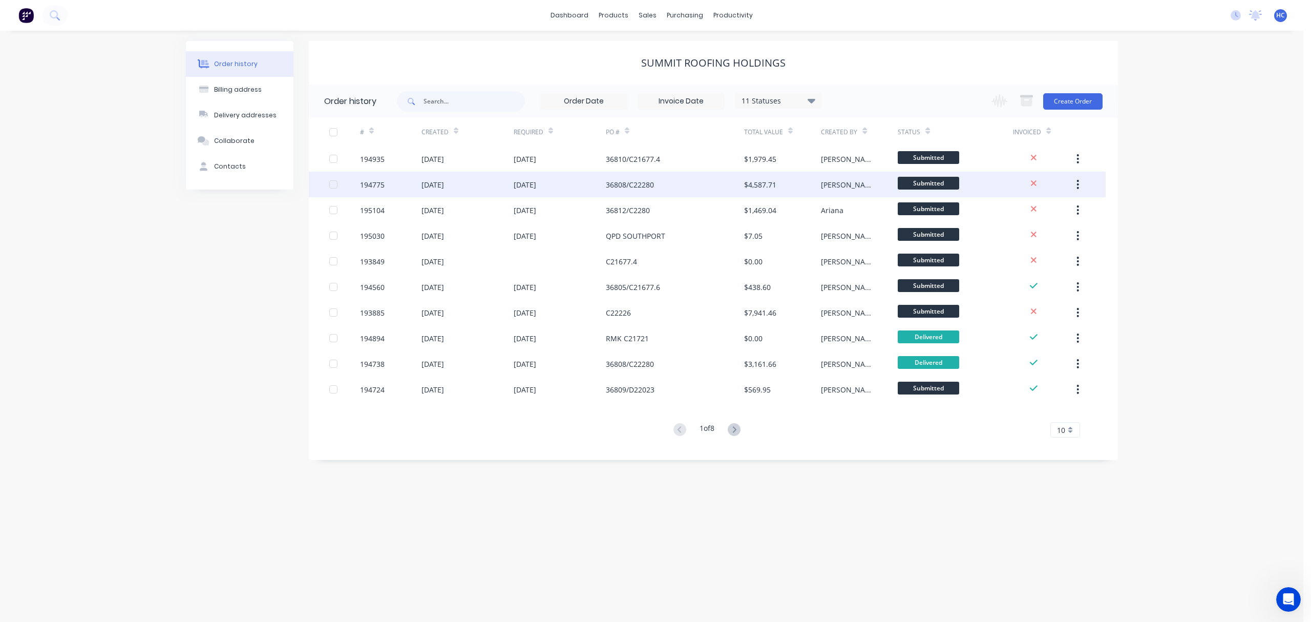
click at [709, 183] on div "36808/C22280" at bounding box center [675, 185] width 138 height 26
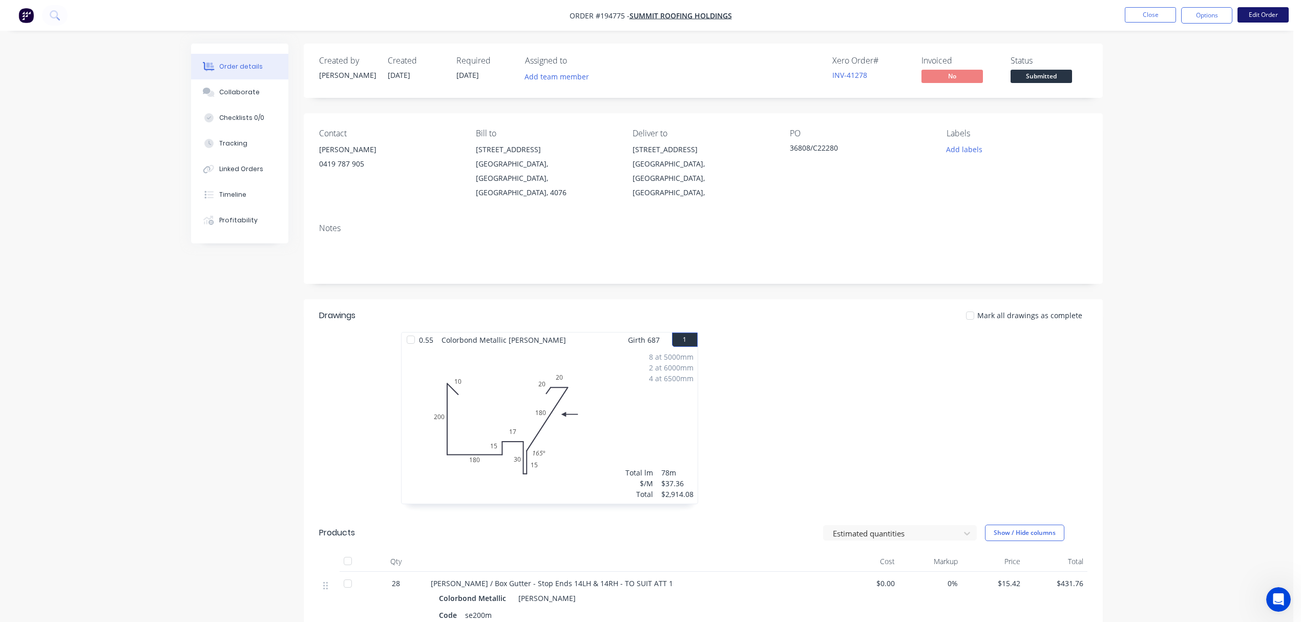
click at [1262, 13] on button "Edit Order" at bounding box center [1262, 14] width 51 height 15
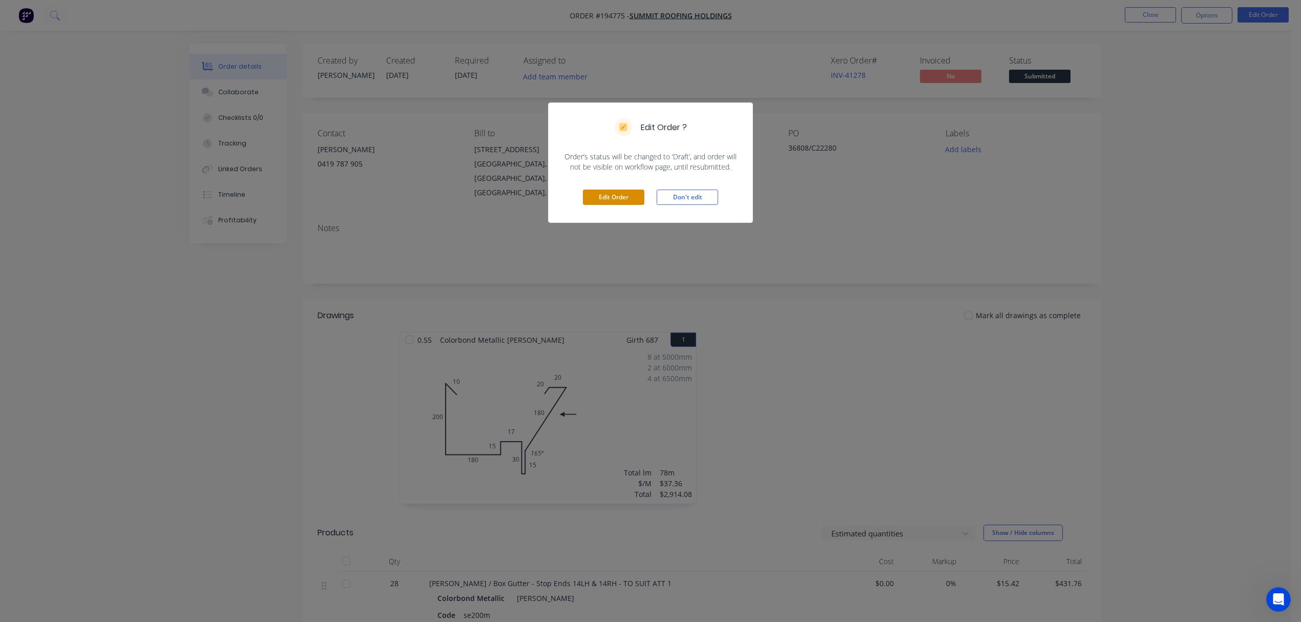
click at [629, 201] on button "Edit Order" at bounding box center [613, 196] width 61 height 15
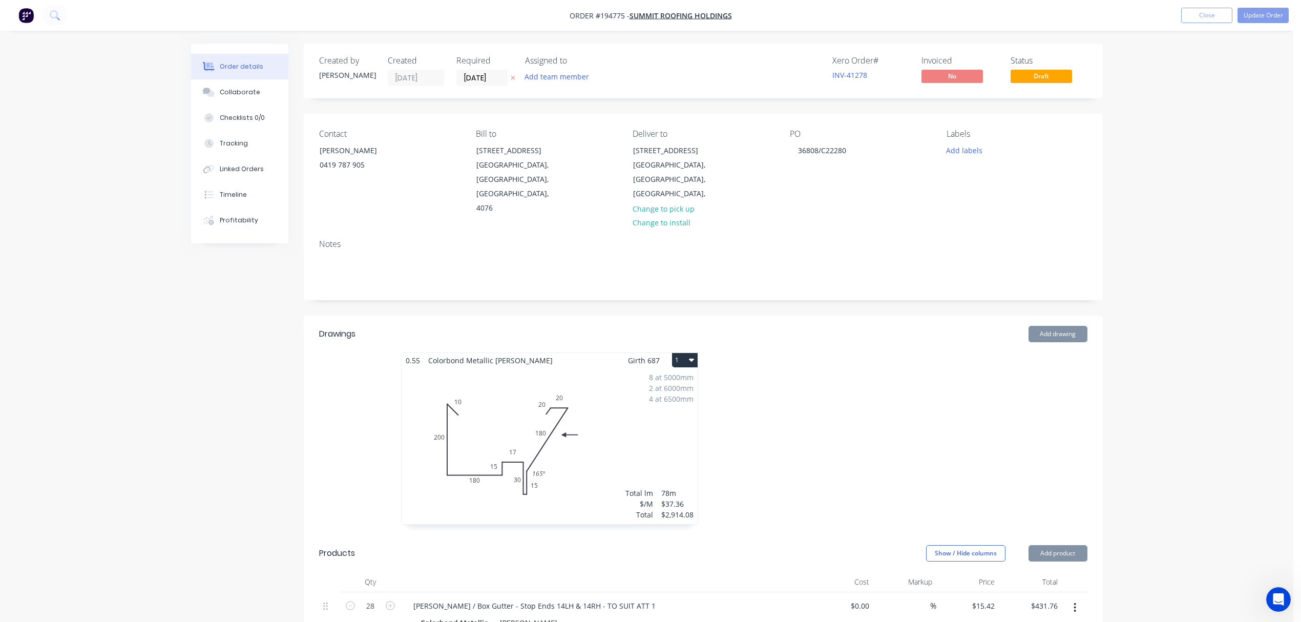
click at [537, 378] on div "8 at 5000mm 2 at 6000mm 4 at 6500mm Total lm $/M Total 78m $37.36 $2,914.08" at bounding box center [550, 446] width 296 height 156
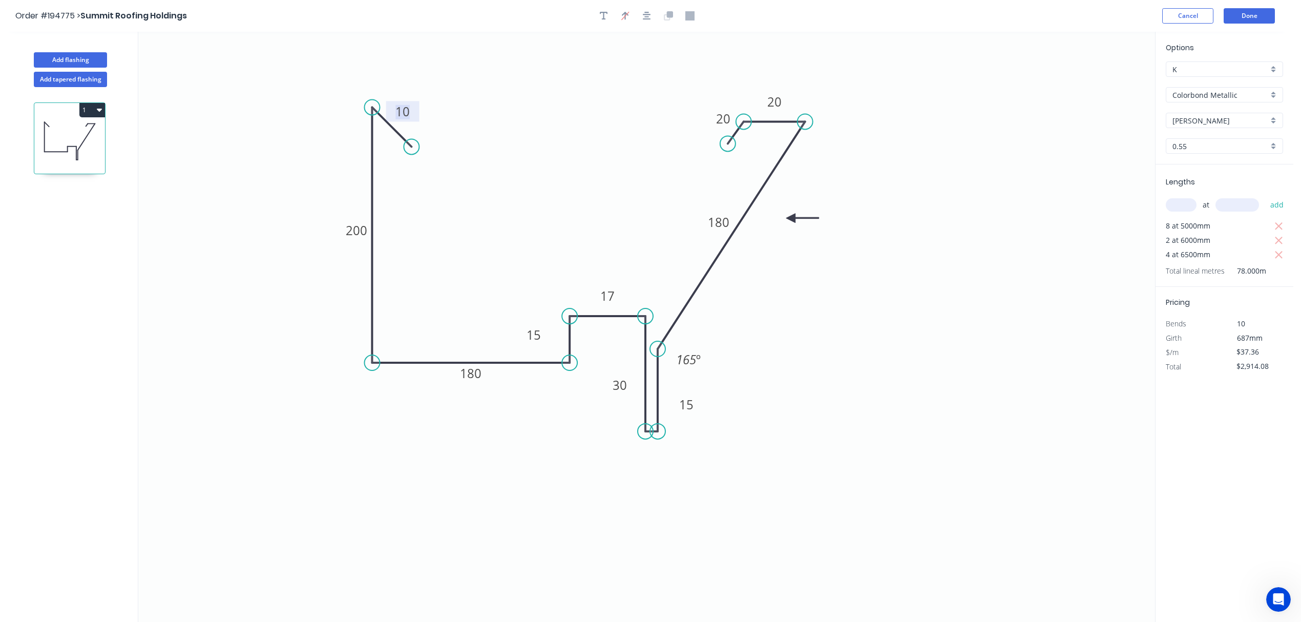
click at [403, 110] on tspan "10" at bounding box center [402, 111] width 14 height 17
click at [936, 269] on icon "0 20 200 25 20 172 180 30 10 15 30 165 º" at bounding box center [646, 327] width 1017 height 590
drag, startPoint x: 654, startPoint y: 349, endPoint x: 659, endPoint y: 322, distance: 27.5
click at [659, 322] on circle at bounding box center [657, 321] width 15 height 15
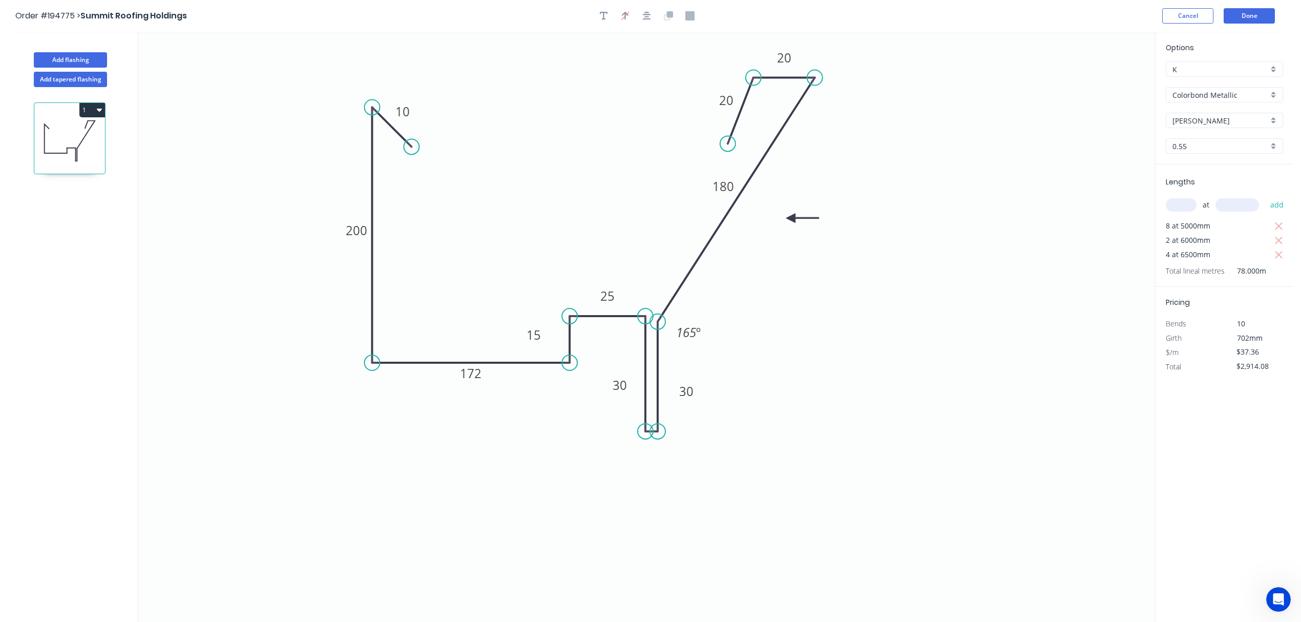
drag, startPoint x: 777, startPoint y: 121, endPoint x: 787, endPoint y: 77, distance: 45.6
click at [787, 78] on icon at bounding box center [783, 78] width 61 height 0
drag, startPoint x: 726, startPoint y: 121, endPoint x: 732, endPoint y: 109, distance: 13.5
click at [732, 109] on circle at bounding box center [731, 108] width 15 height 15
click at [929, 148] on icon "0 20 200 25 20 172 180 30 10 15 30 165 º" at bounding box center [646, 327] width 1017 height 590
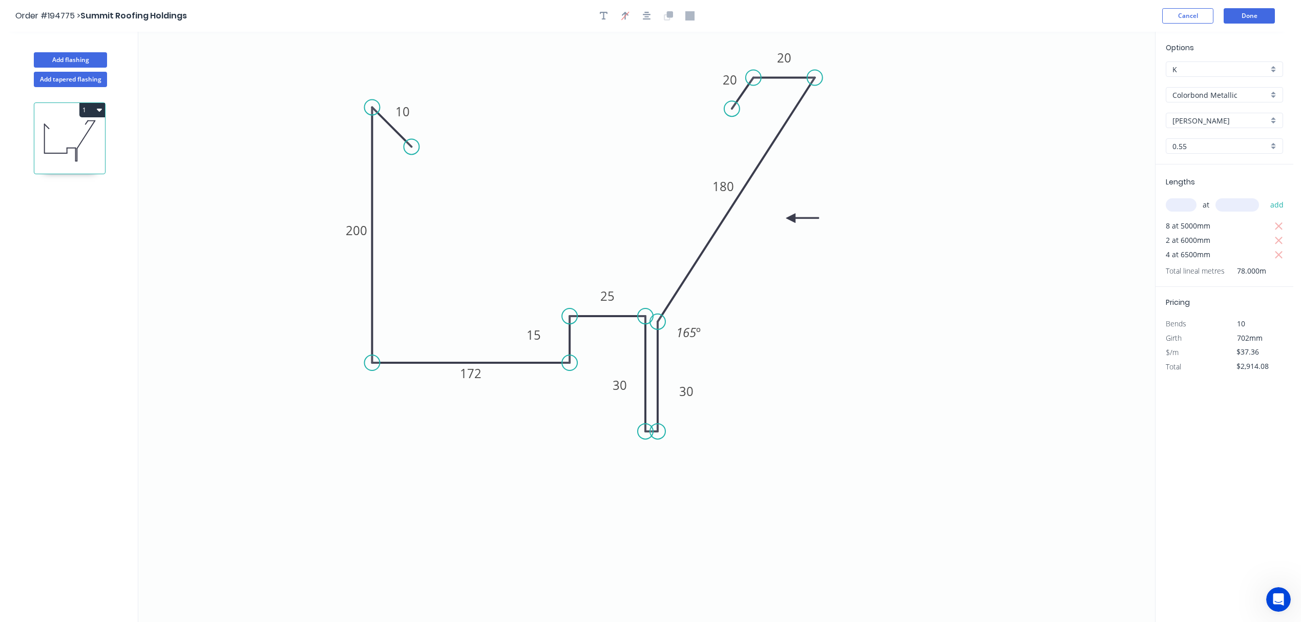
click at [853, 281] on icon "0 20 200 25 20 172 180 30 10 15 30 165 º" at bounding box center [646, 327] width 1017 height 590
click at [1066, 302] on icon "0 20 200 25 20 172 180 30 10 15 30 165 º" at bounding box center [646, 327] width 1017 height 590
click at [1260, 17] on button "Done" at bounding box center [1248, 15] width 51 height 15
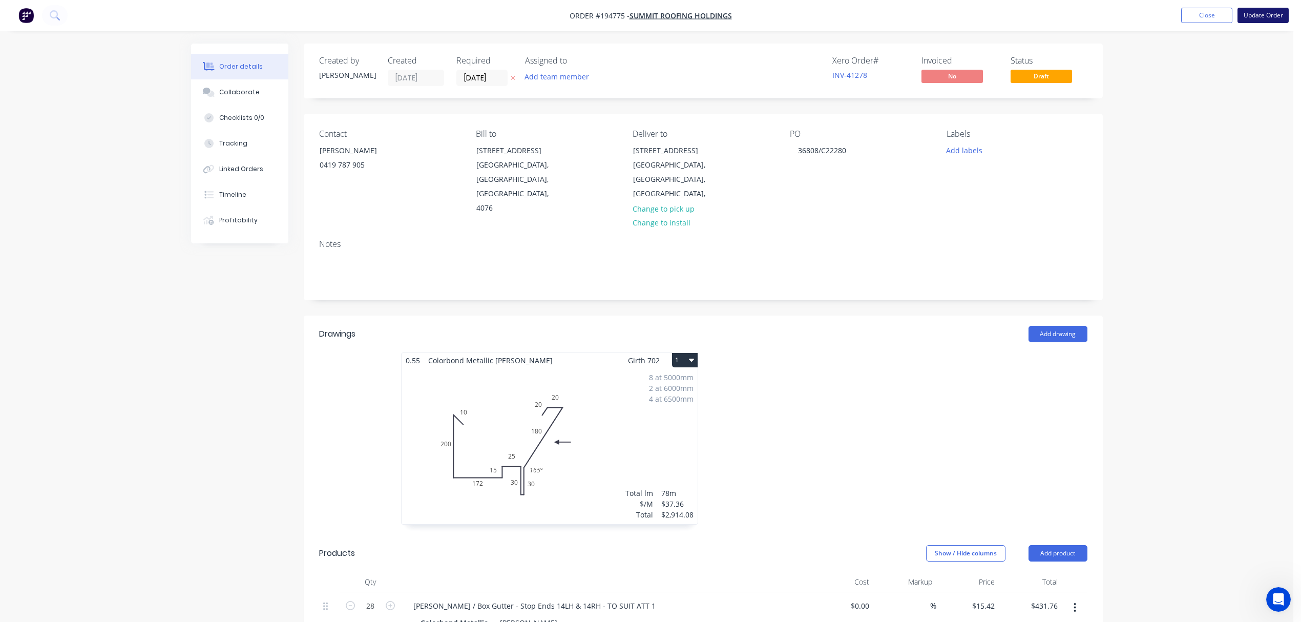
click at [1262, 14] on button "Update Order" at bounding box center [1262, 15] width 51 height 15
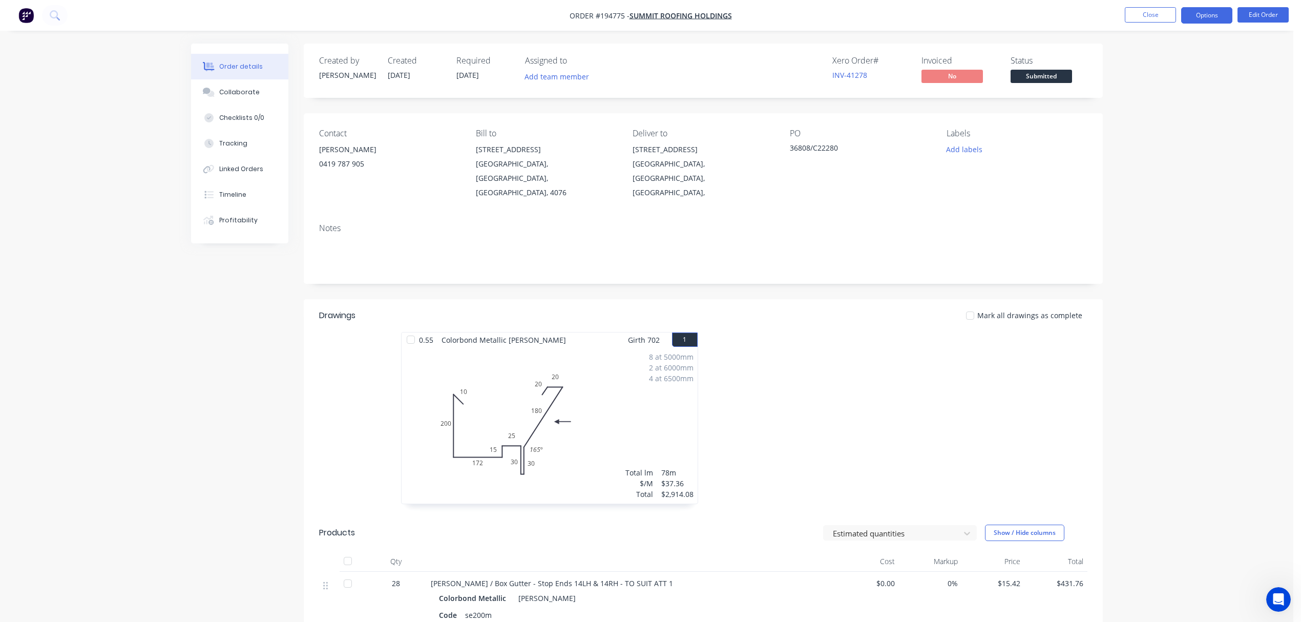
drag, startPoint x: 1226, startPoint y: 13, endPoint x: 1225, endPoint y: 23, distance: 9.2
click at [1226, 13] on button "Options" at bounding box center [1206, 15] width 51 height 16
click at [1162, 128] on div "Work Order" at bounding box center [1176, 123] width 94 height 15
click at [1176, 99] on div "Without pricing" at bounding box center [1176, 103] width 94 height 15
click at [1131, 13] on button "Close" at bounding box center [1150, 14] width 51 height 15
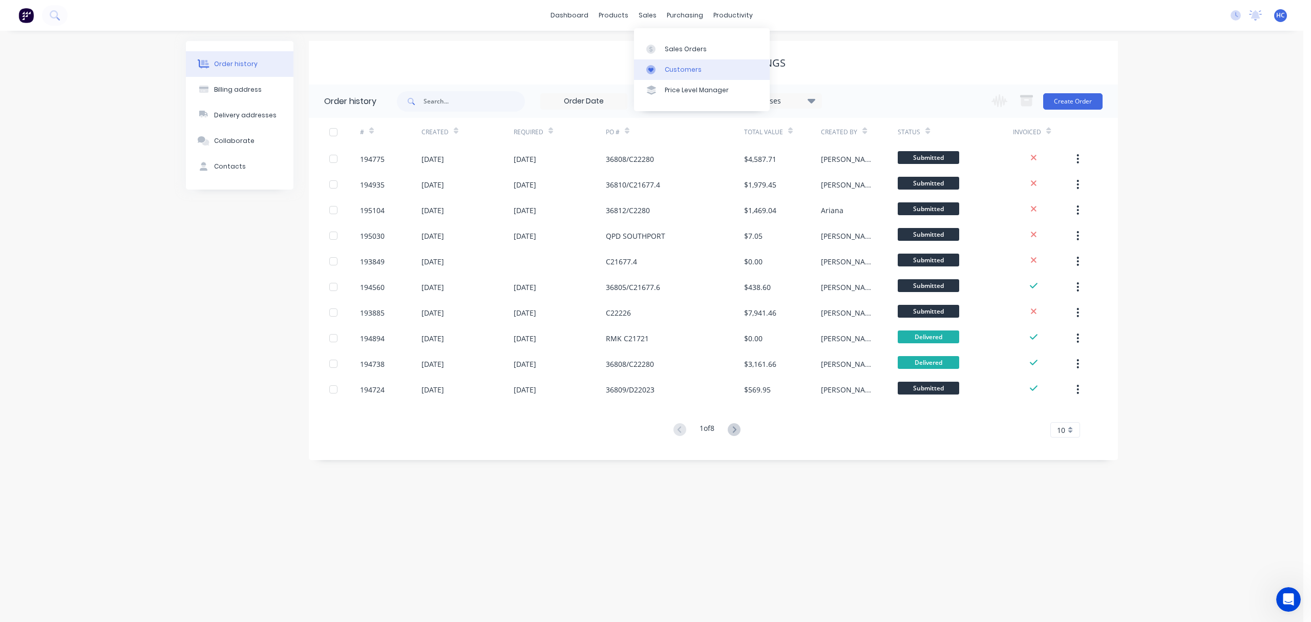
click at [688, 64] on link "Customers" at bounding box center [702, 69] width 136 height 20
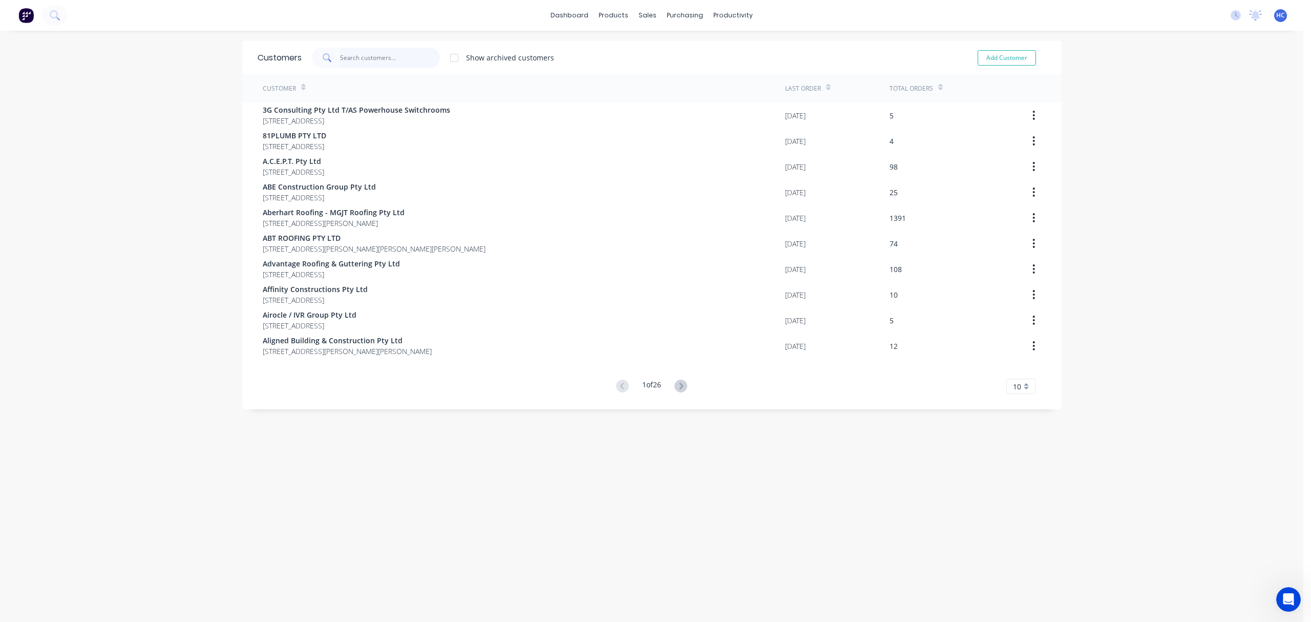
click at [396, 60] on input "text" at bounding box center [390, 58] width 100 height 20
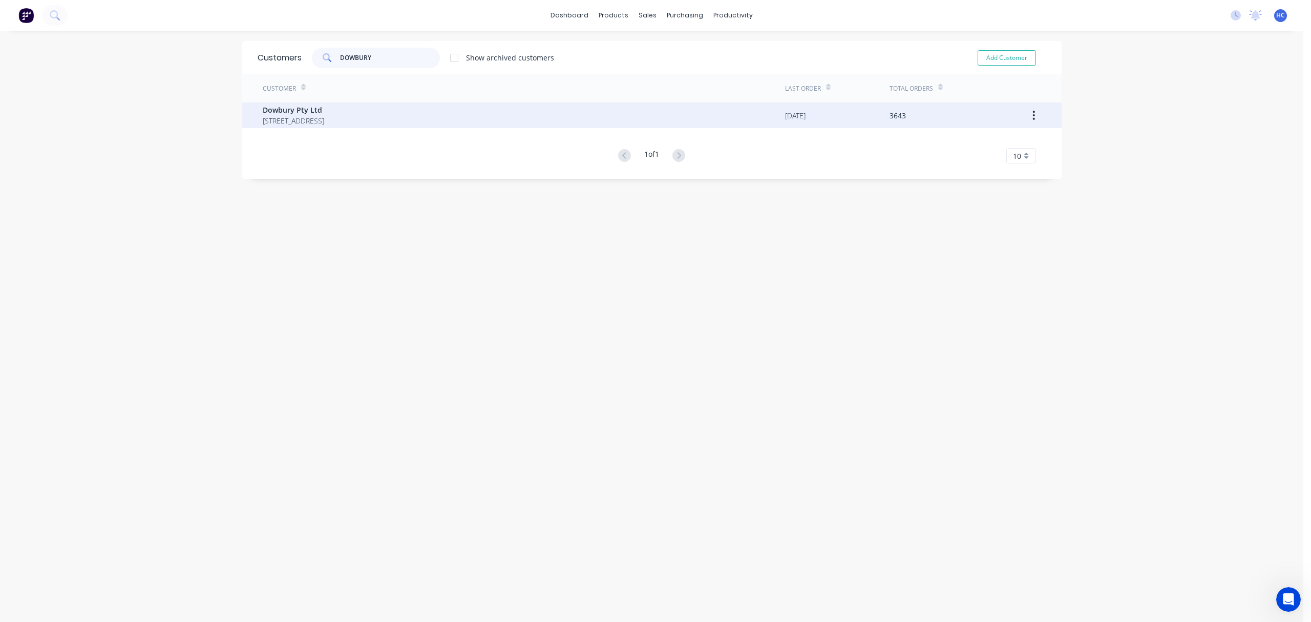
type input "DOWBURY"
click at [324, 124] on span "[STREET_ADDRESS]" at bounding box center [293, 120] width 61 height 11
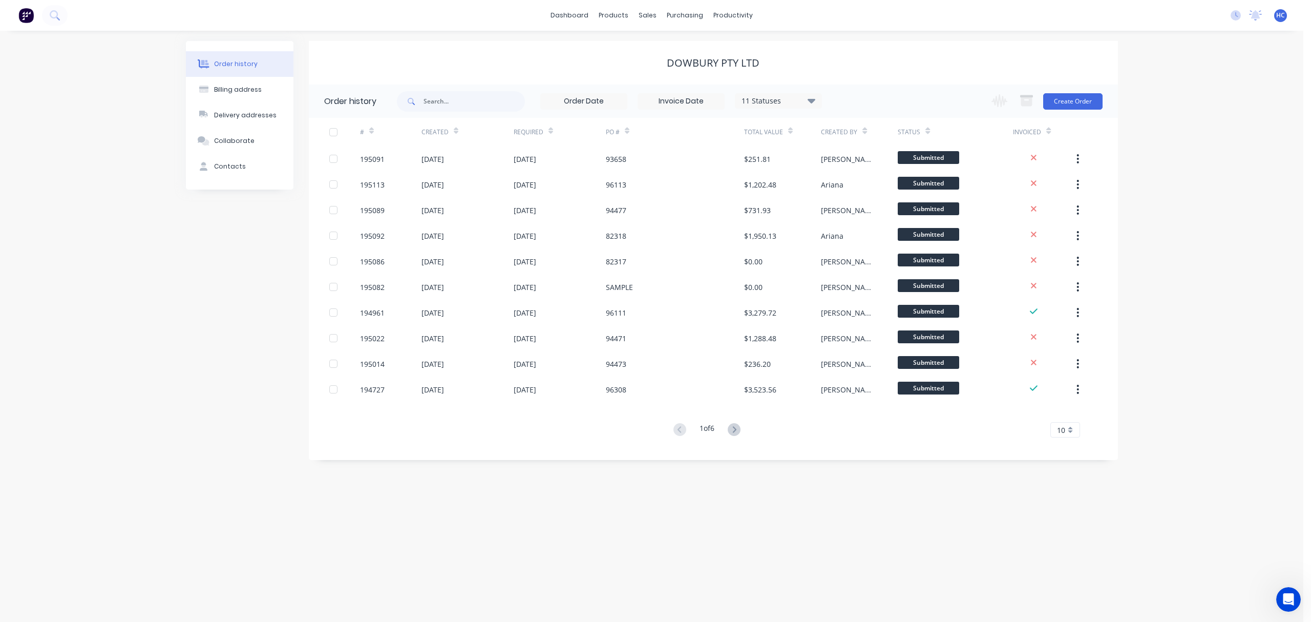
click at [734, 430] on icon at bounding box center [734, 429] width 13 height 13
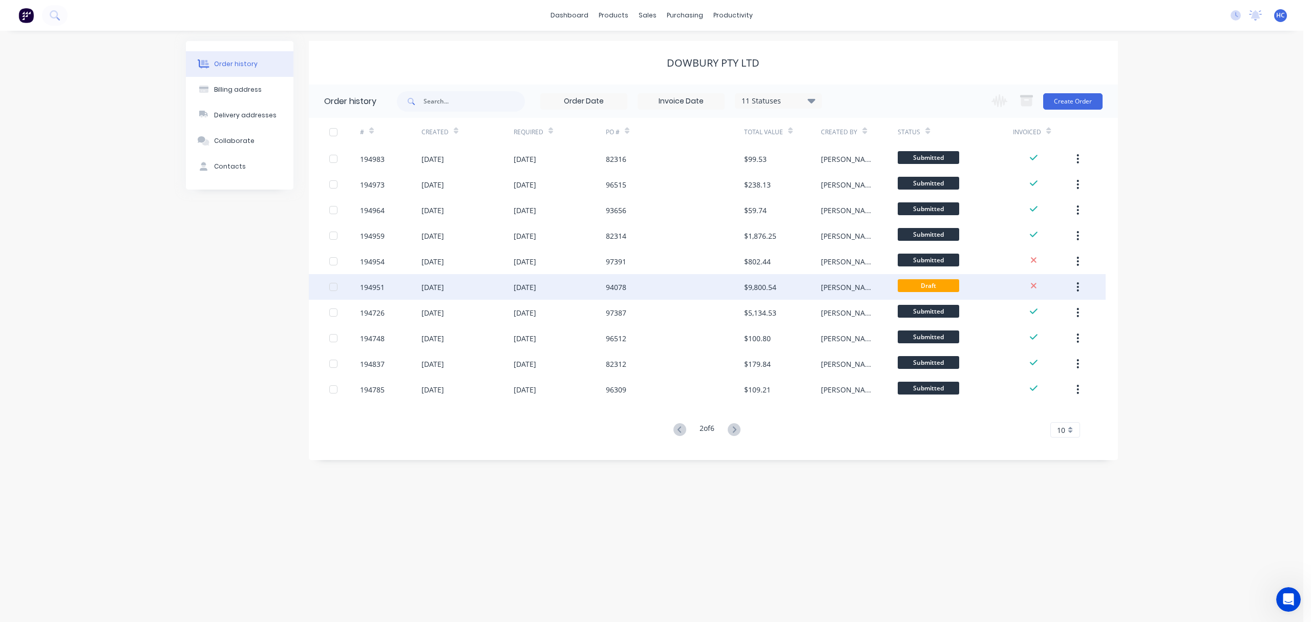
click at [732, 289] on div "94078" at bounding box center [675, 287] width 138 height 26
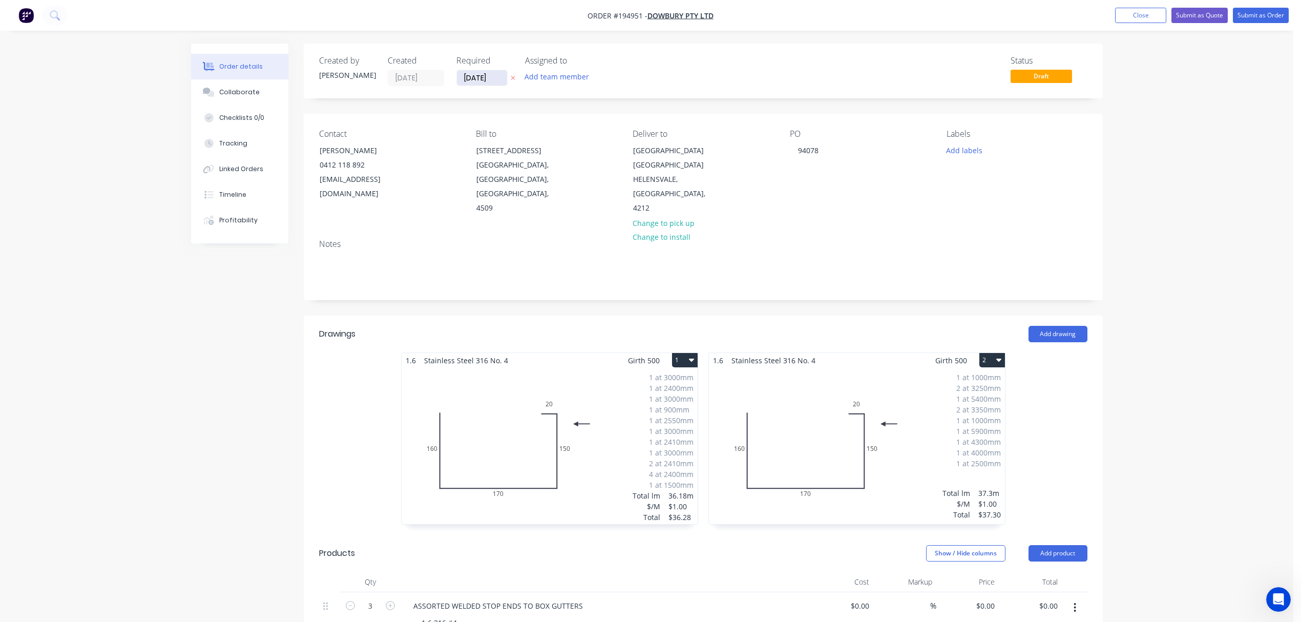
click at [489, 78] on input "[DATE]" at bounding box center [482, 77] width 50 height 15
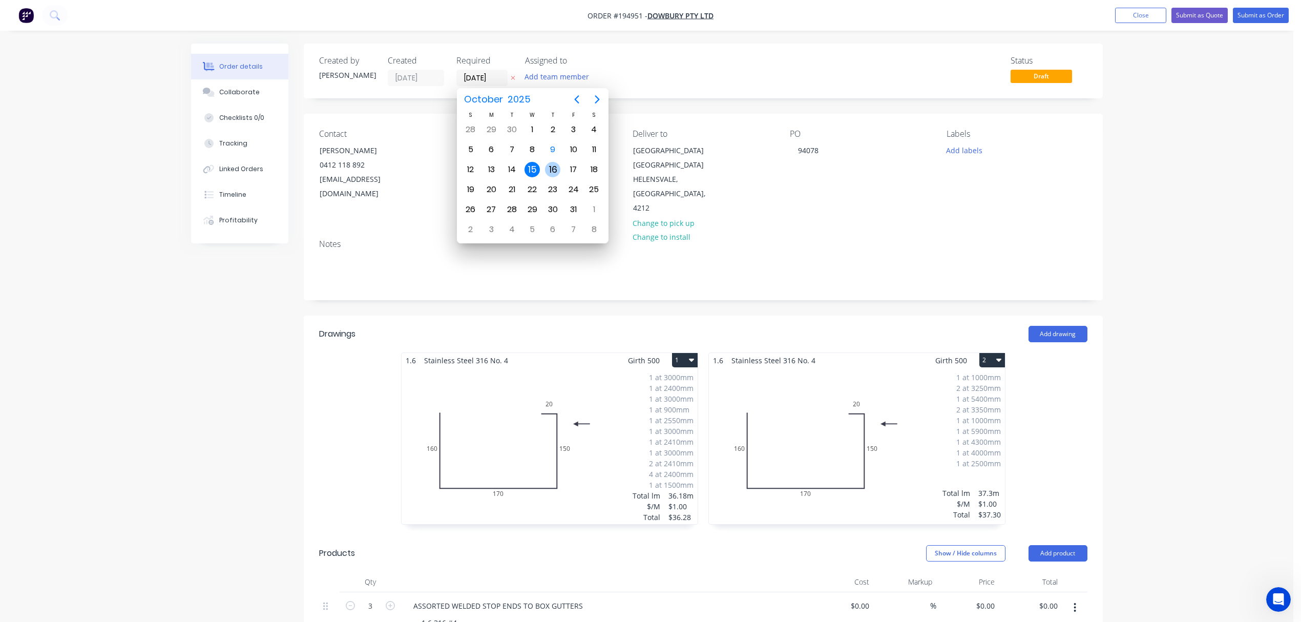
click at [554, 167] on div "16" at bounding box center [552, 169] width 15 height 15
type input "16/10/25"
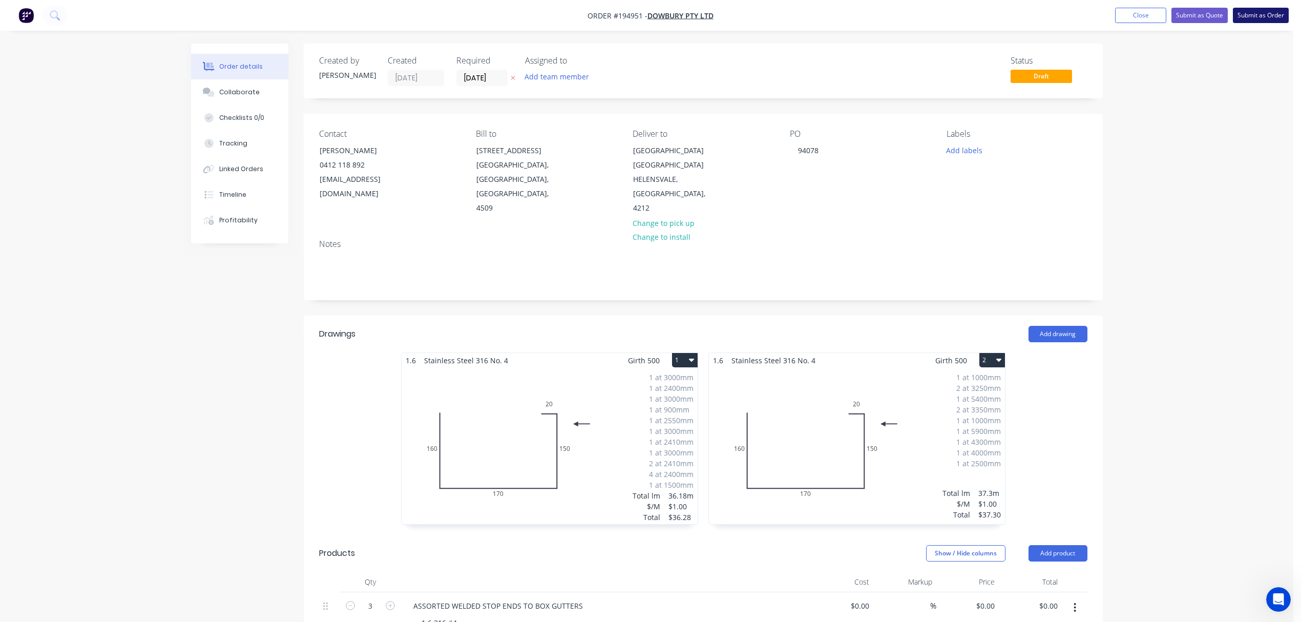
click at [1260, 15] on button "Submit as Order" at bounding box center [1261, 15] width 56 height 15
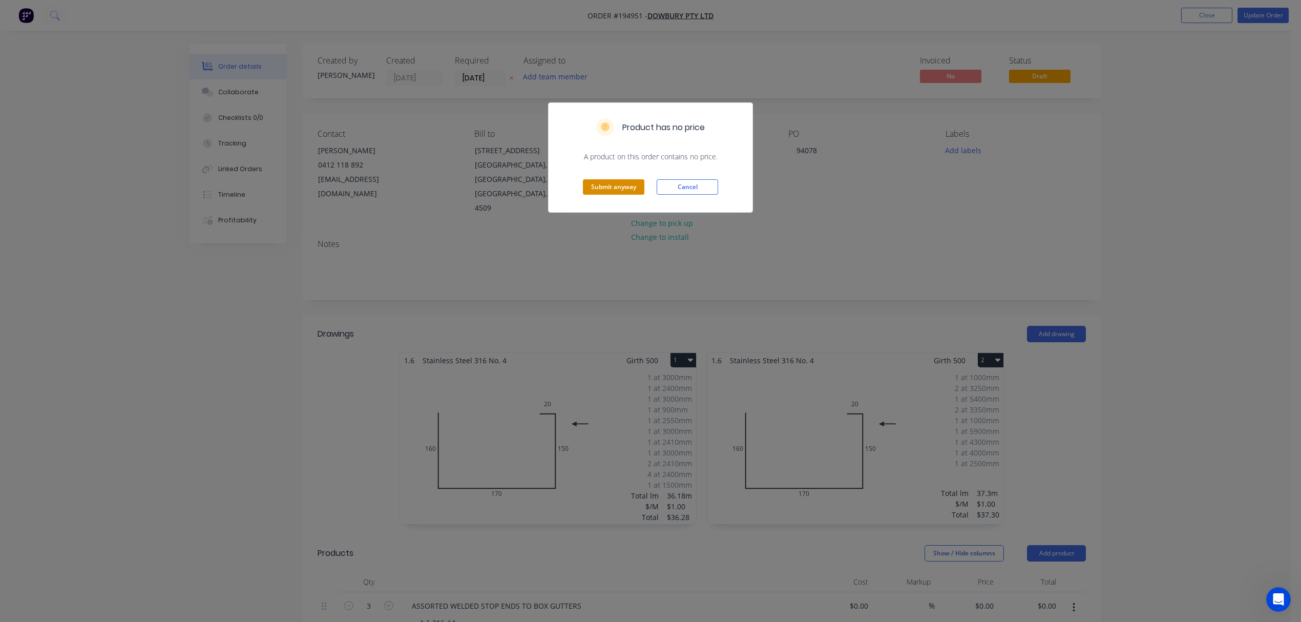
click at [615, 189] on button "Submit anyway" at bounding box center [613, 186] width 61 height 15
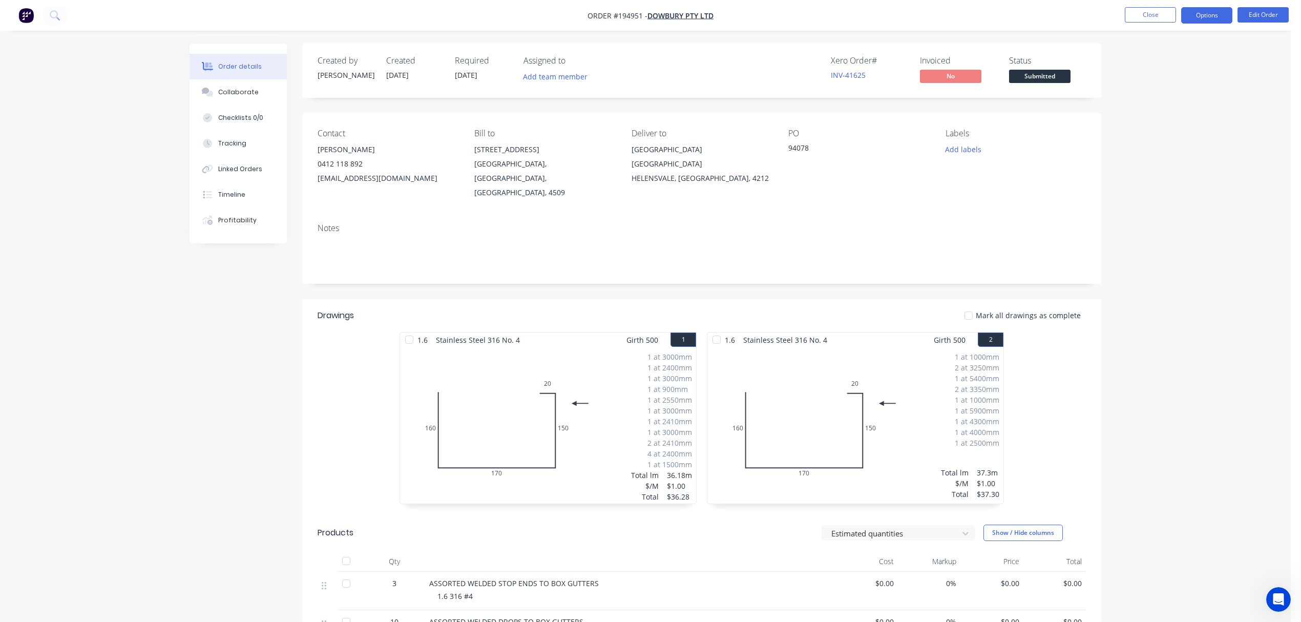
click at [1201, 22] on button "Options" at bounding box center [1206, 15] width 51 height 16
click at [1170, 120] on div "Work Order" at bounding box center [1176, 123] width 94 height 15
click at [1168, 110] on div "Without pricing" at bounding box center [1176, 103] width 94 height 15
click at [1131, 17] on button "Close" at bounding box center [1150, 14] width 51 height 15
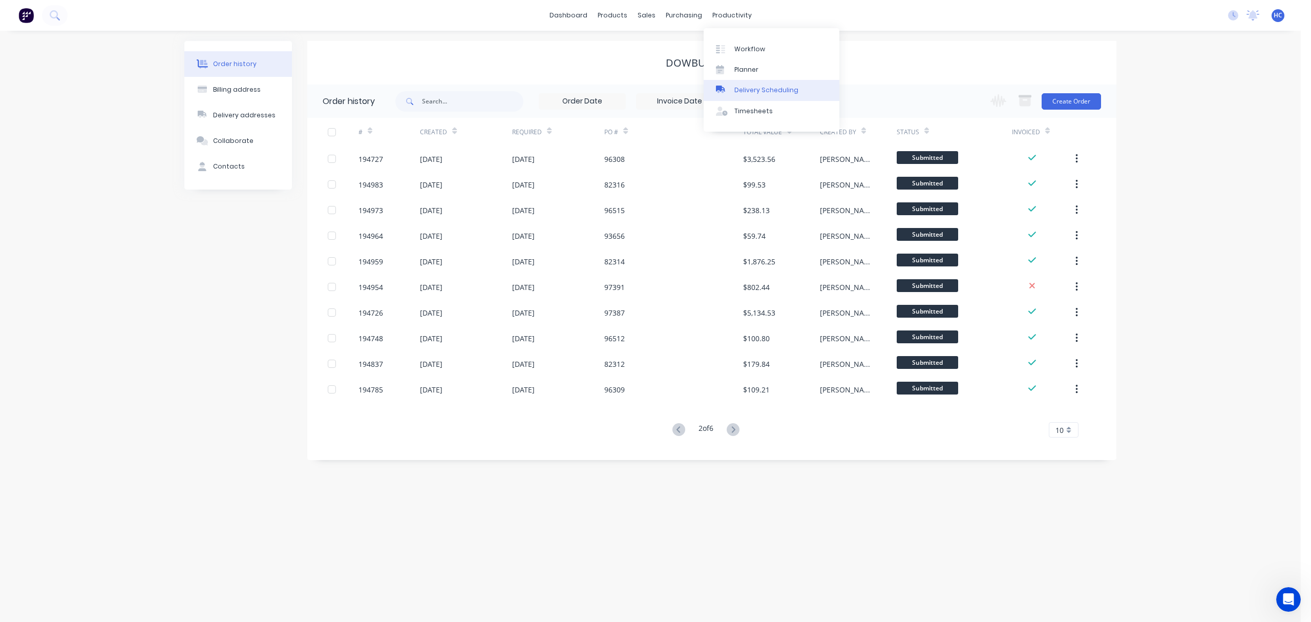
click at [752, 86] on div "Delivery Scheduling" at bounding box center [766, 90] width 64 height 9
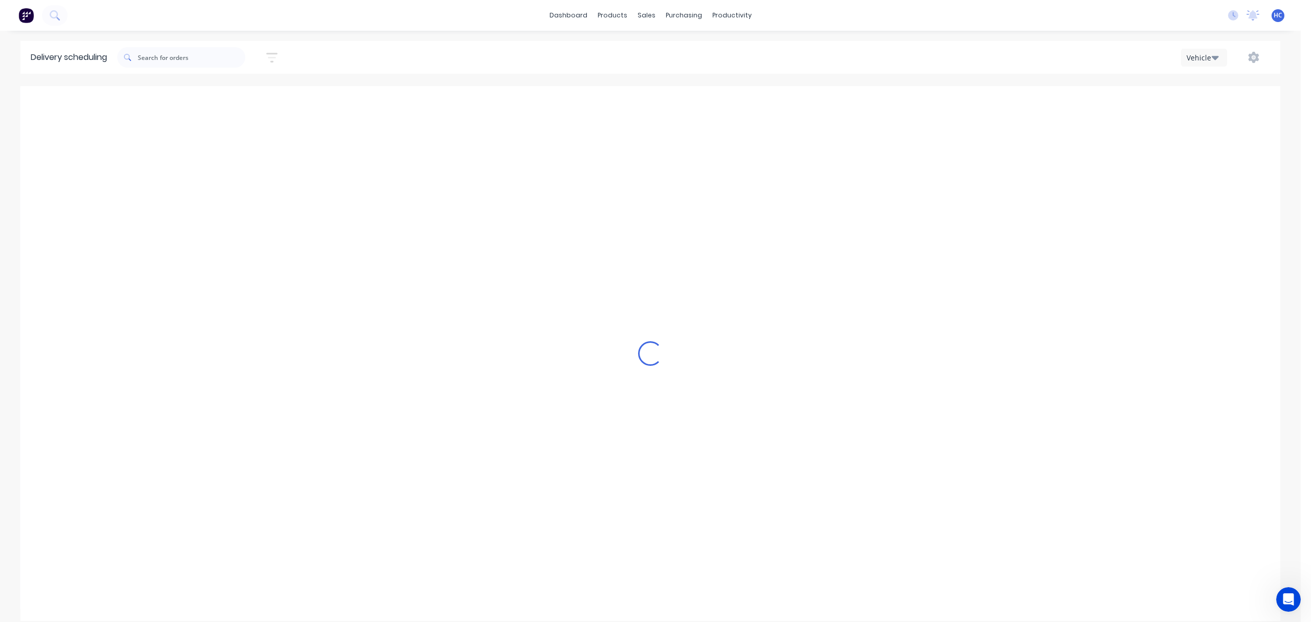
click at [286, 56] on button "button" at bounding box center [272, 58] width 33 height 20
click at [261, 91] on input at bounding box center [224, 96] width 95 height 15
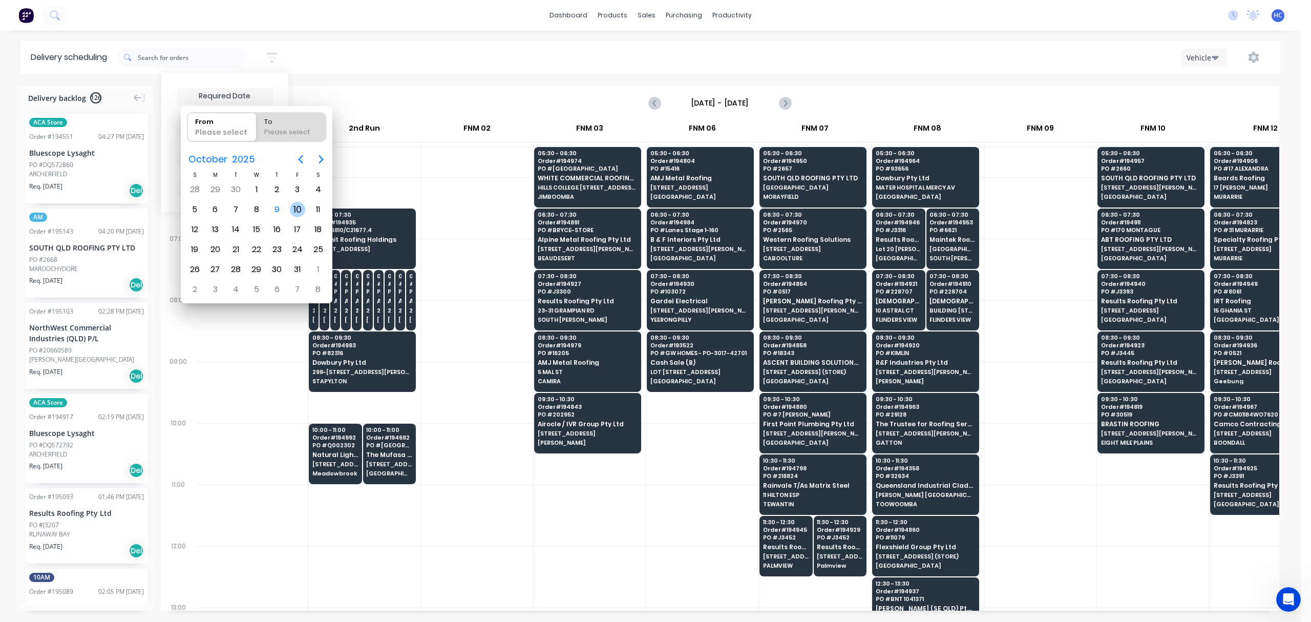
click at [297, 210] on div "10" at bounding box center [297, 209] width 15 height 15
type input "[DATE]"
radio input "false"
radio input "true"
click at [297, 210] on div "10" at bounding box center [297, 209] width 15 height 15
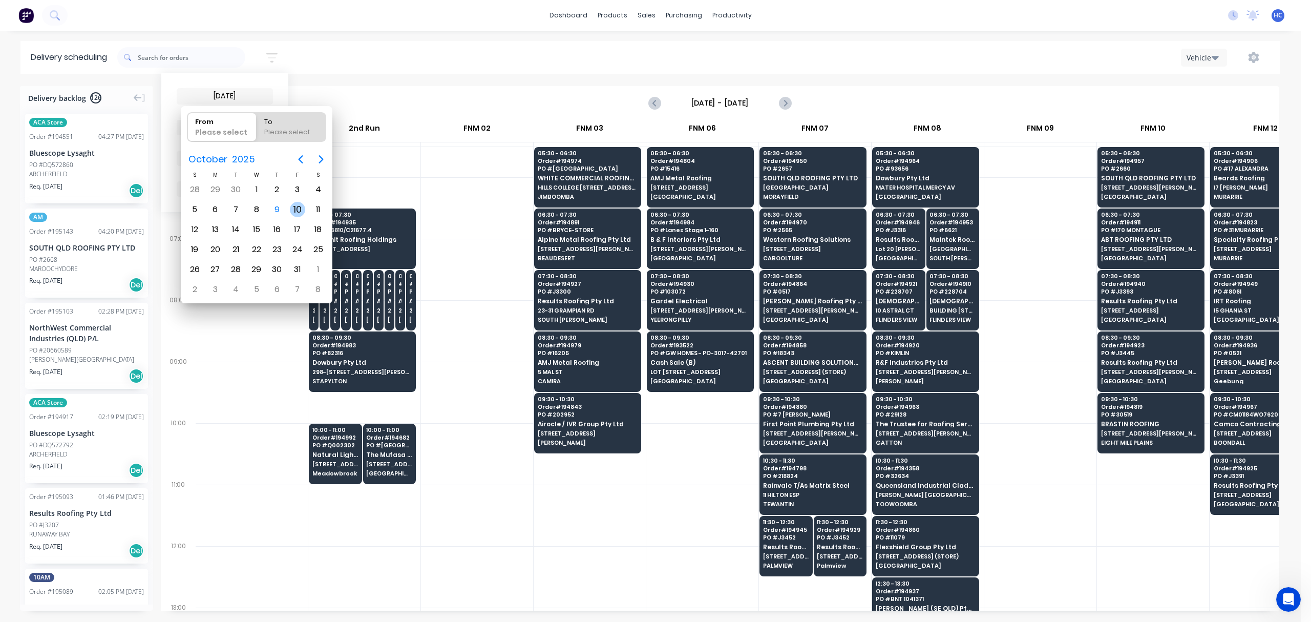
type input "[DATE] - [DATE]"
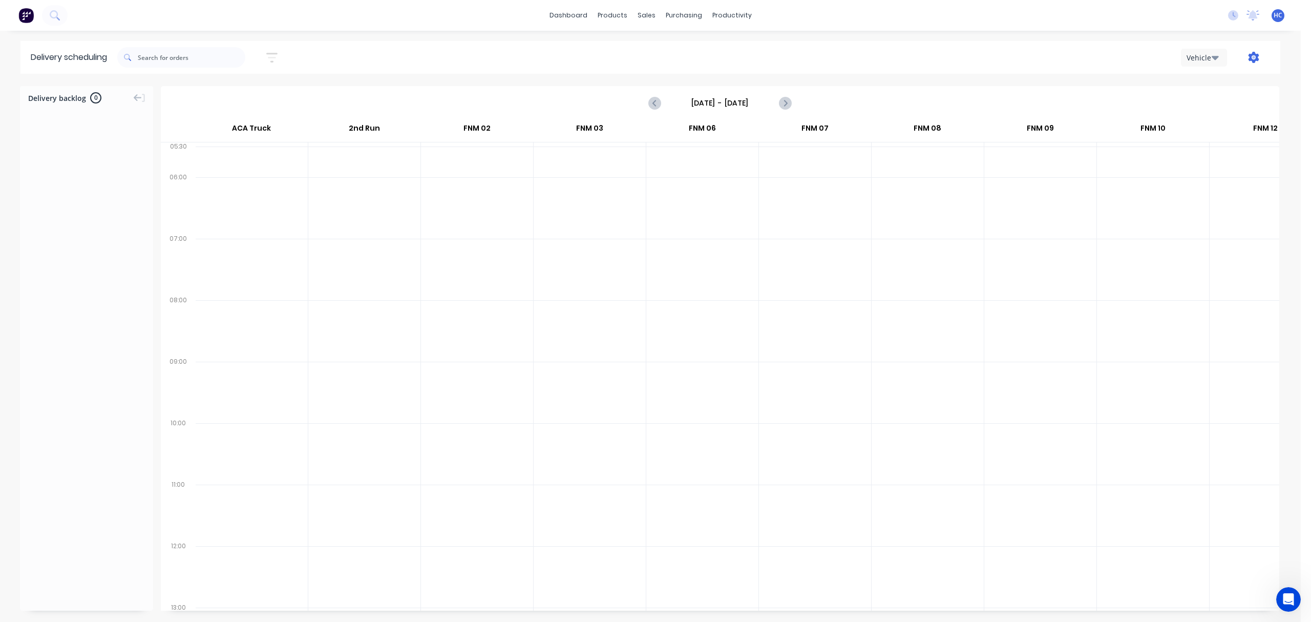
click at [1258, 54] on icon "button" at bounding box center [1253, 57] width 11 height 11
click at [1190, 89] on div "Run Sheet" at bounding box center [1221, 84] width 79 height 15
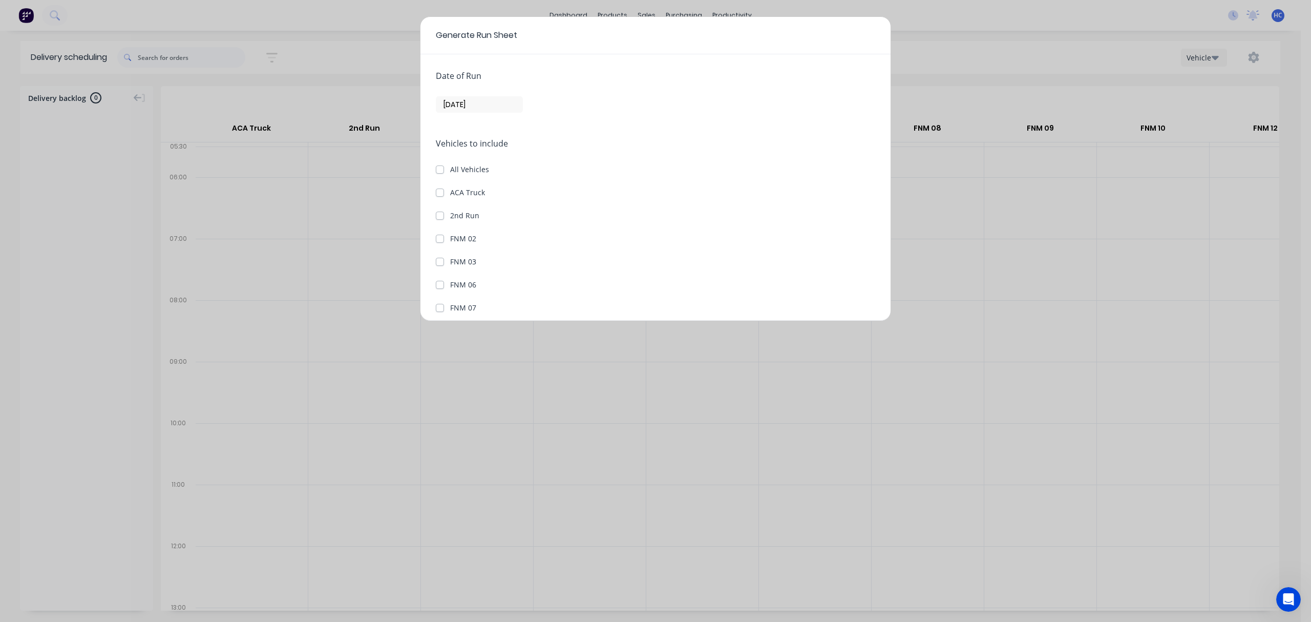
click at [455, 109] on input "[DATE]" at bounding box center [479, 104] width 86 height 15
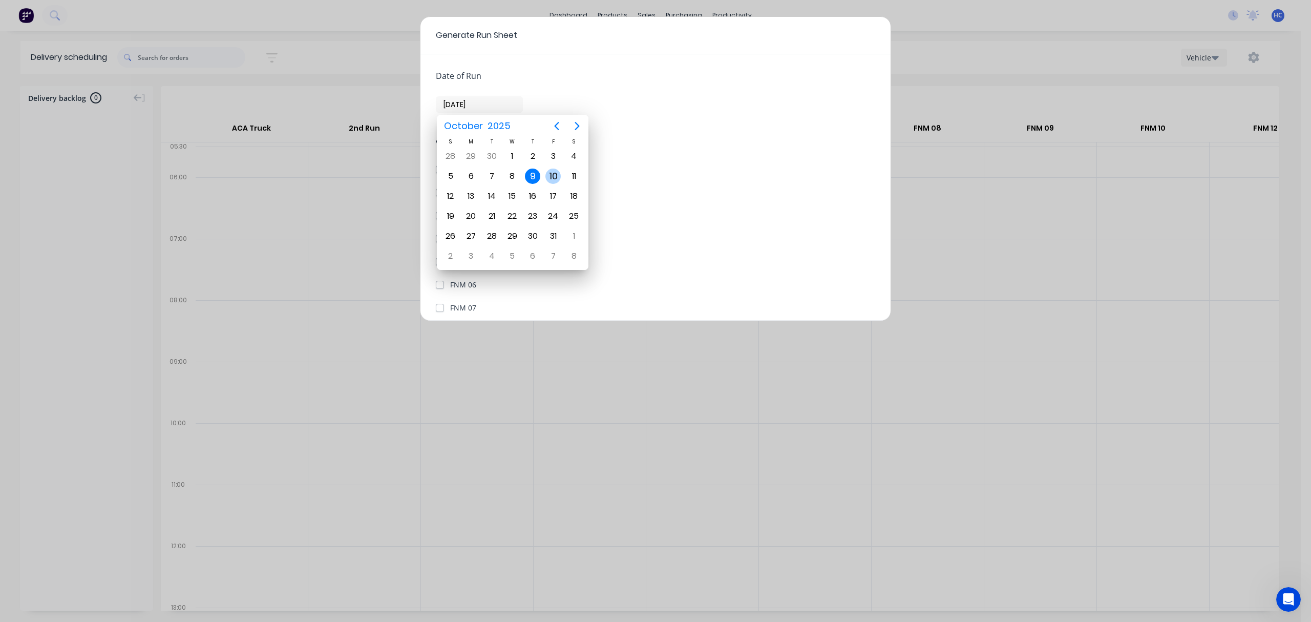
click at [548, 171] on div "10" at bounding box center [552, 175] width 15 height 15
type input "[DATE]"
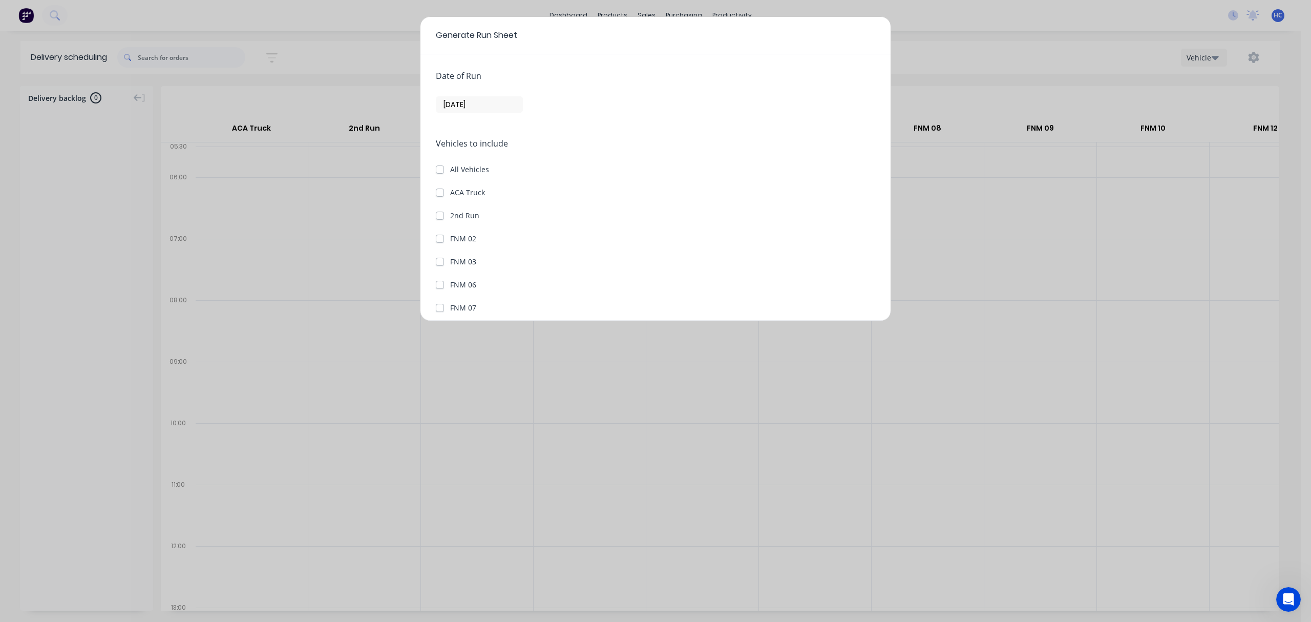
click at [450, 168] on label "All Vehicles" at bounding box center [469, 169] width 39 height 11
click at [442, 168] on input "All Vehicles" at bounding box center [440, 169] width 8 height 10
checkbox input "true"
checkbox Truck "true"
checkbox Run "true"
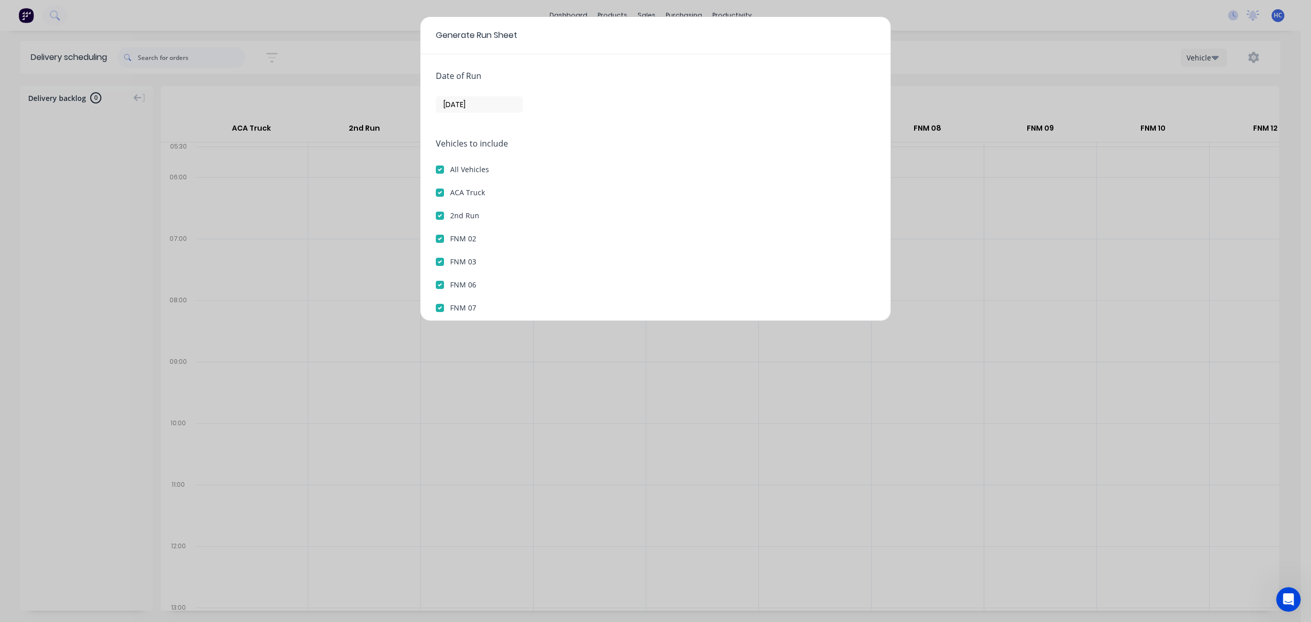
checkbox 02 "true"
checkbox 03 "true"
checkbox 06 "true"
checkbox 07 "true"
checkbox 08 "true"
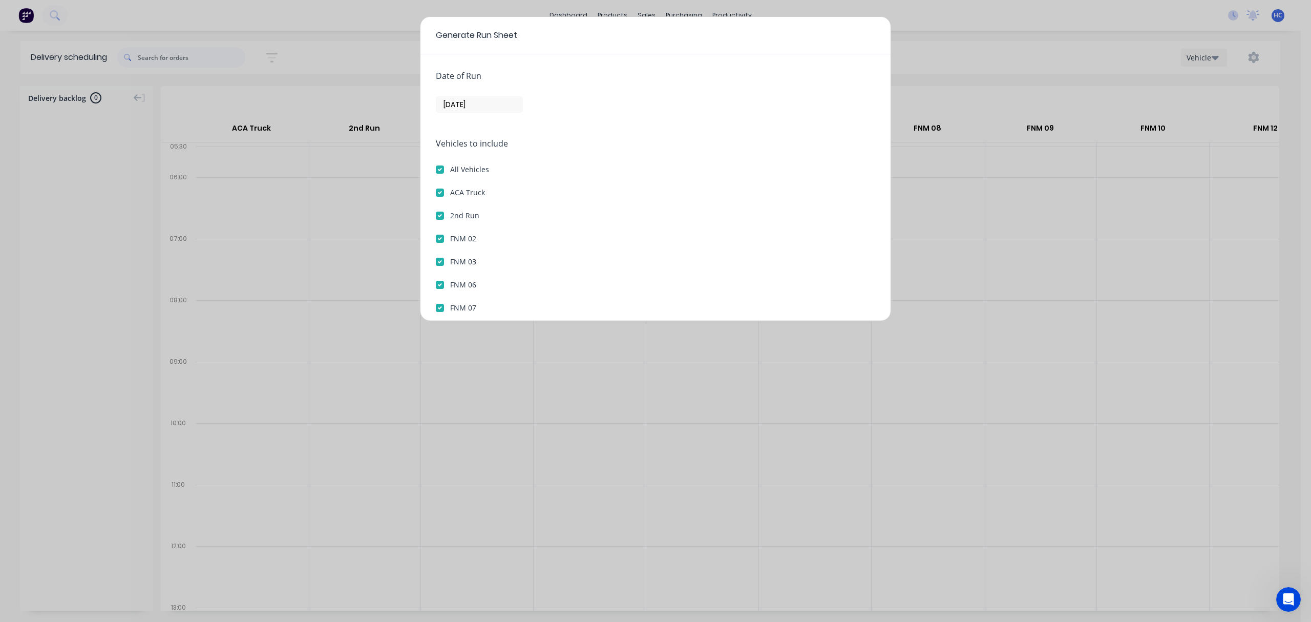
checkbox 09 "true"
checkbox 10 "true"
checkbox 12 "true"
checkbox 13 "true"
checkbox 14 "true"
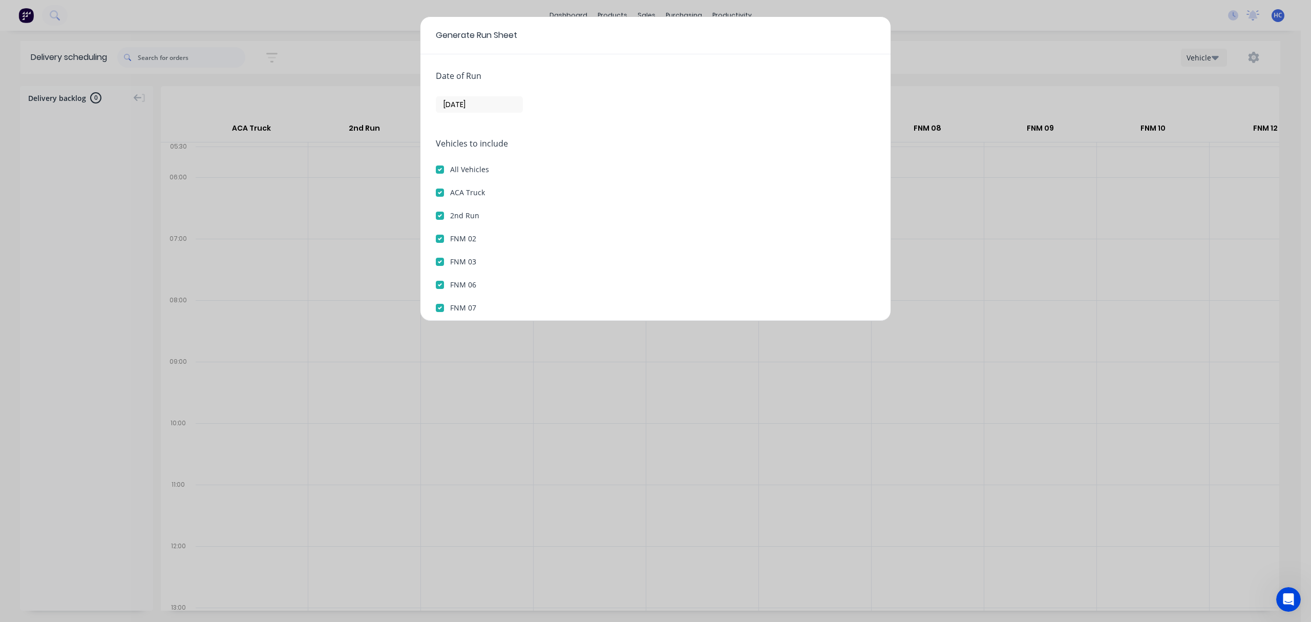
checkbox 15 "true"
checkbox 16 "true"
checkbox 17 "true"
checkbox 18 "true"
checkbox 19 "true"
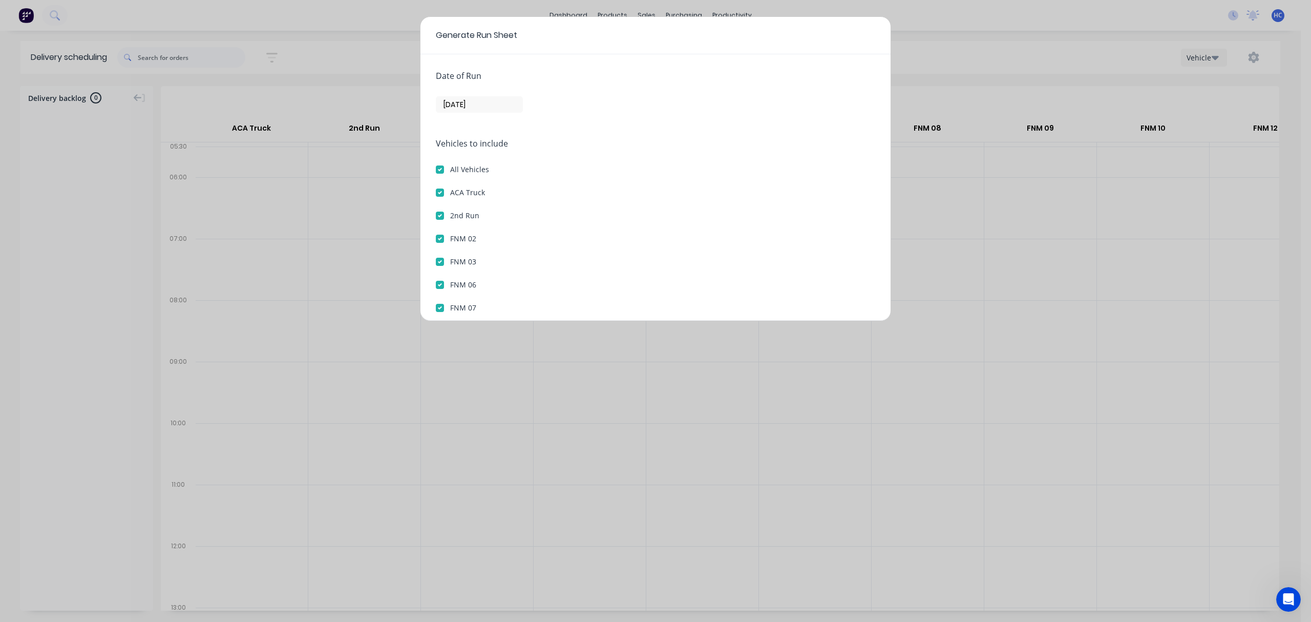
checkbox 20 "true"
checkbox 21 "true"
click at [446, 189] on div "ACA Truck" at bounding box center [655, 192] width 439 height 11
click at [450, 196] on label "ACA Truck" at bounding box center [467, 192] width 35 height 11
click at [442, 196] on Truck "ACA Truck" at bounding box center [440, 192] width 8 height 10
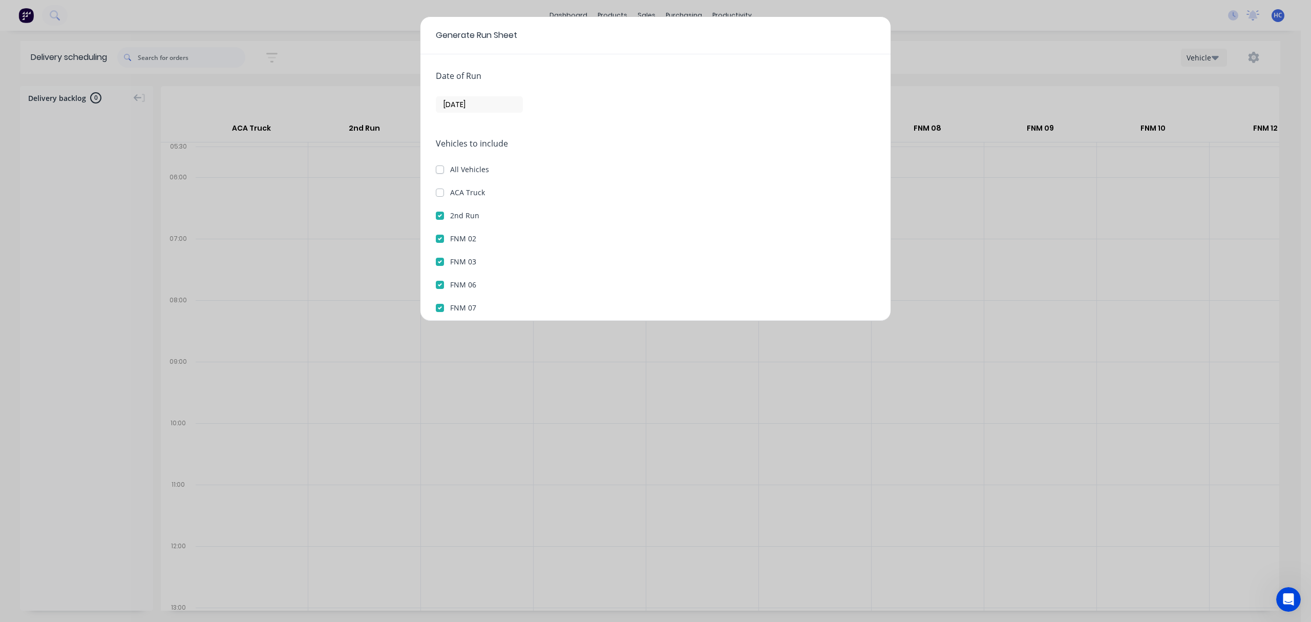
checkbox Truck "false"
checkbox input "false"
click at [441, 211] on Run "2nd Run" at bounding box center [440, 215] width 8 height 10
checkbox Run "false"
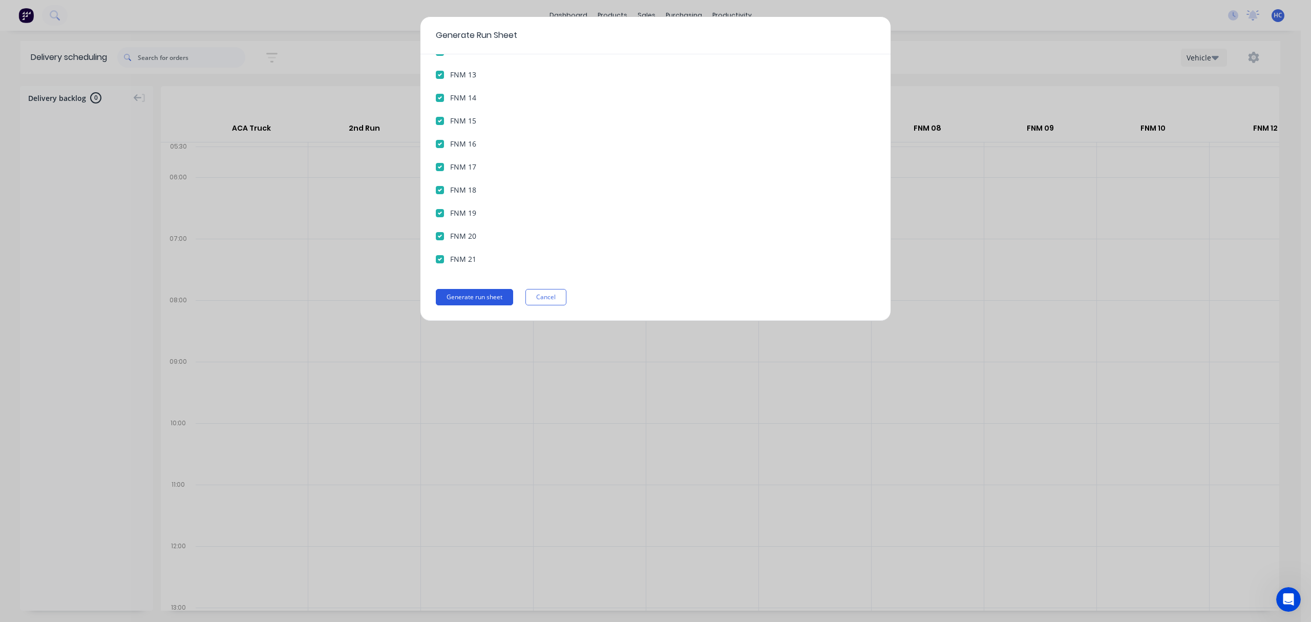
click at [488, 291] on button "Generate run sheet" at bounding box center [474, 297] width 77 height 16
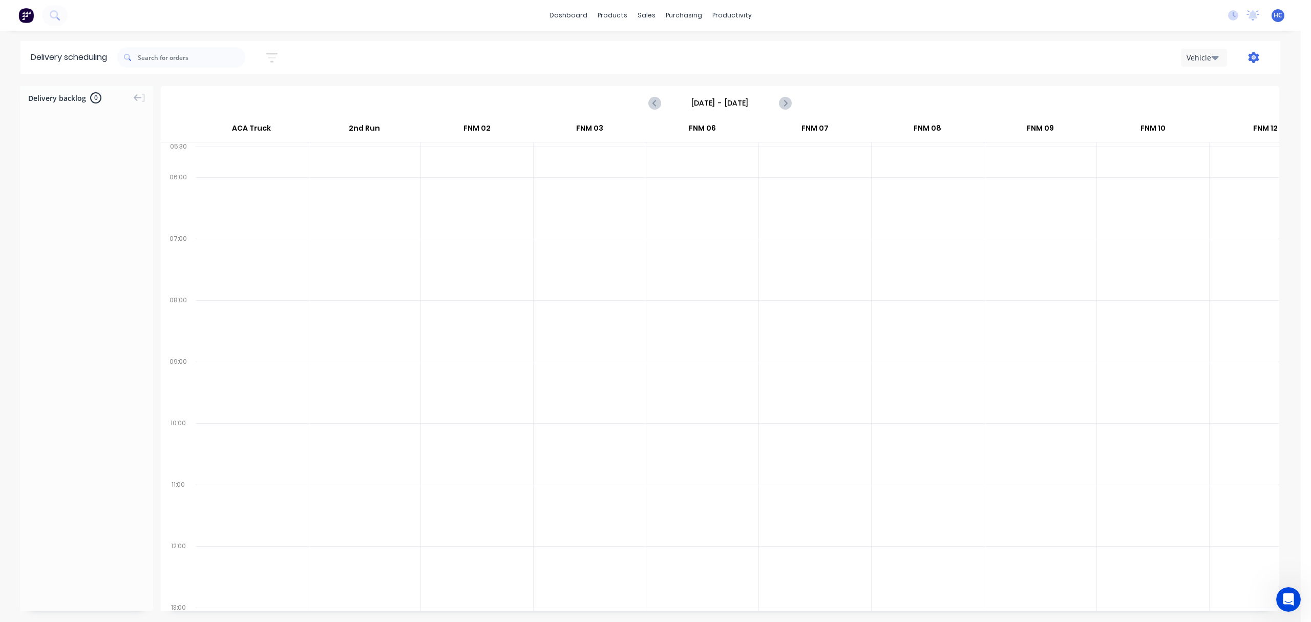
click at [1258, 56] on icon "button" at bounding box center [1254, 57] width 11 height 11
click at [1199, 86] on div "Run Sheet" at bounding box center [1221, 84] width 79 height 15
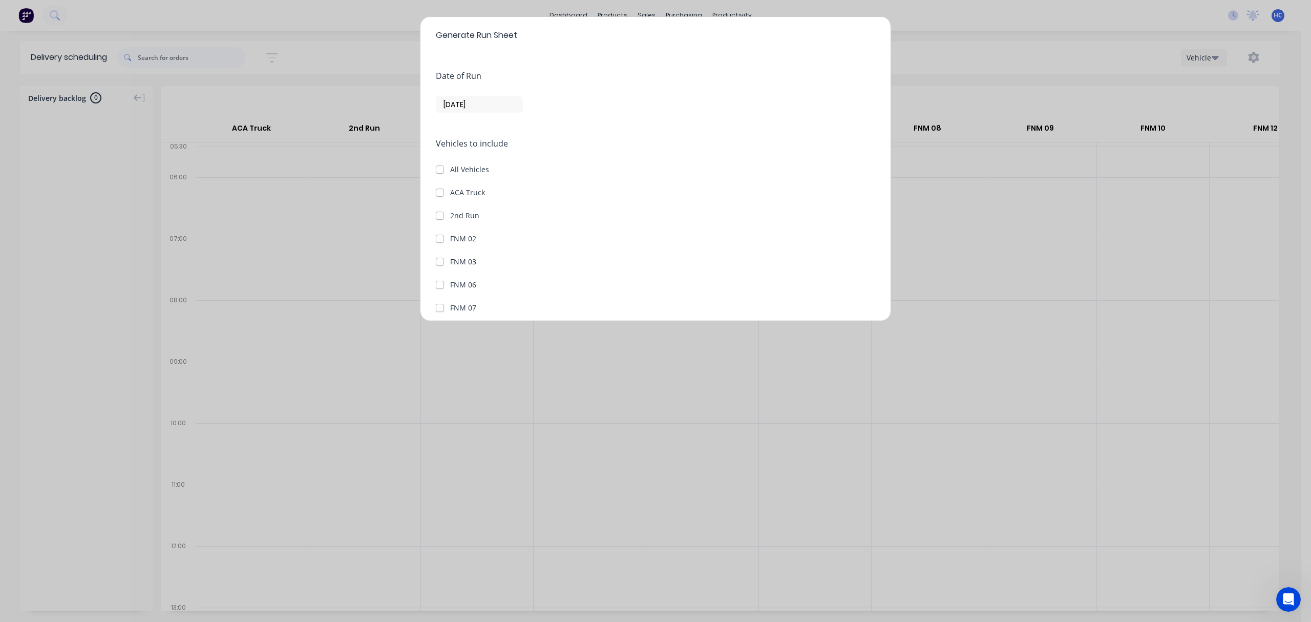
click at [464, 109] on input "[DATE]" at bounding box center [479, 104] width 86 height 15
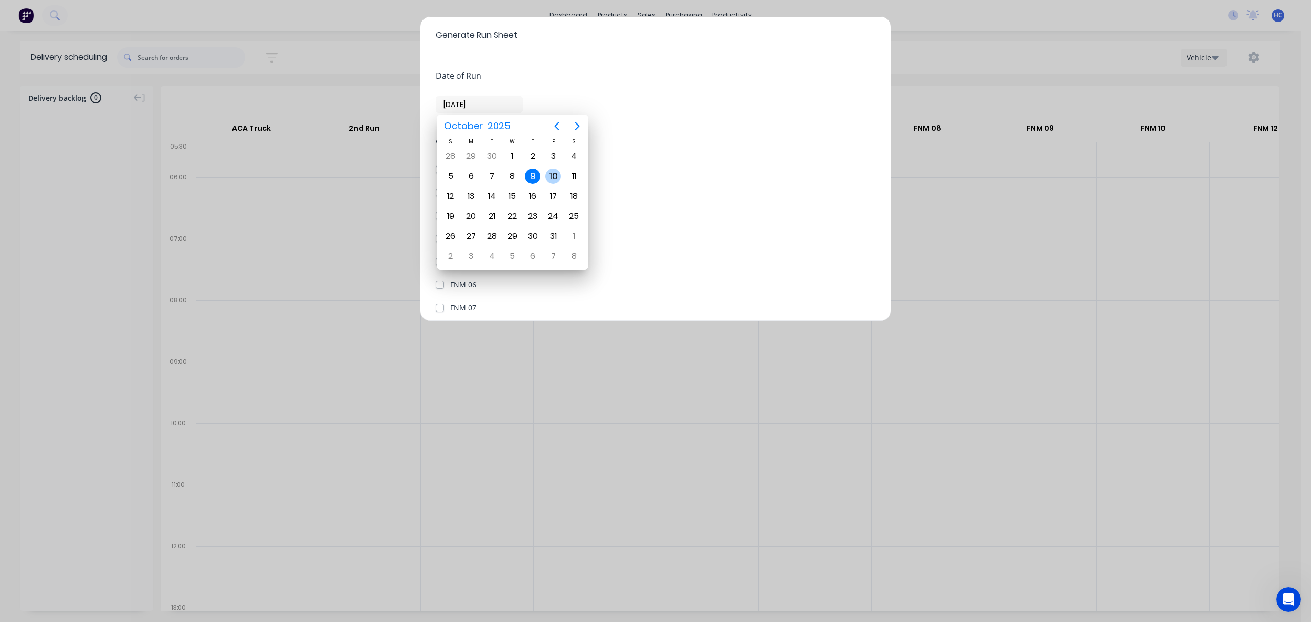
click at [550, 168] on div "10" at bounding box center [552, 175] width 15 height 15
type input "[DATE]"
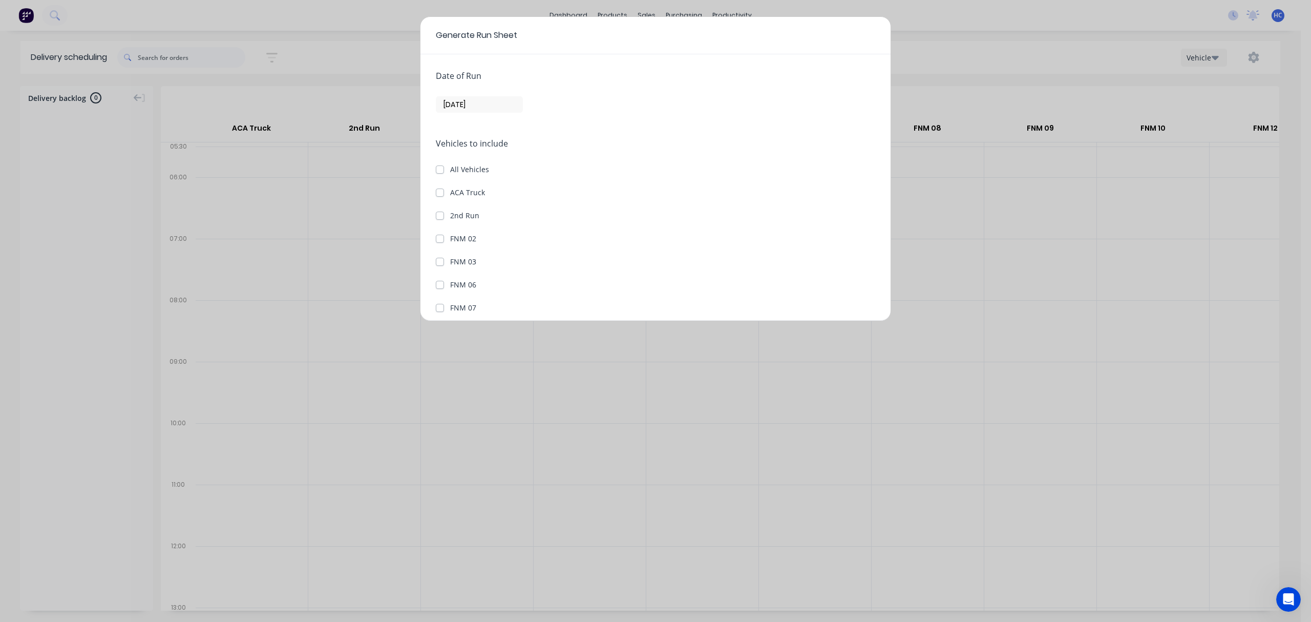
click at [450, 195] on label "ACA Truck" at bounding box center [467, 192] width 35 height 11
click at [439, 195] on Truck "ACA Truck" at bounding box center [440, 192] width 8 height 10
checkbox Truck "true"
click at [437, 220] on div "2nd Run" at bounding box center [655, 215] width 439 height 11
click at [450, 214] on label "2nd Run" at bounding box center [464, 215] width 29 height 11
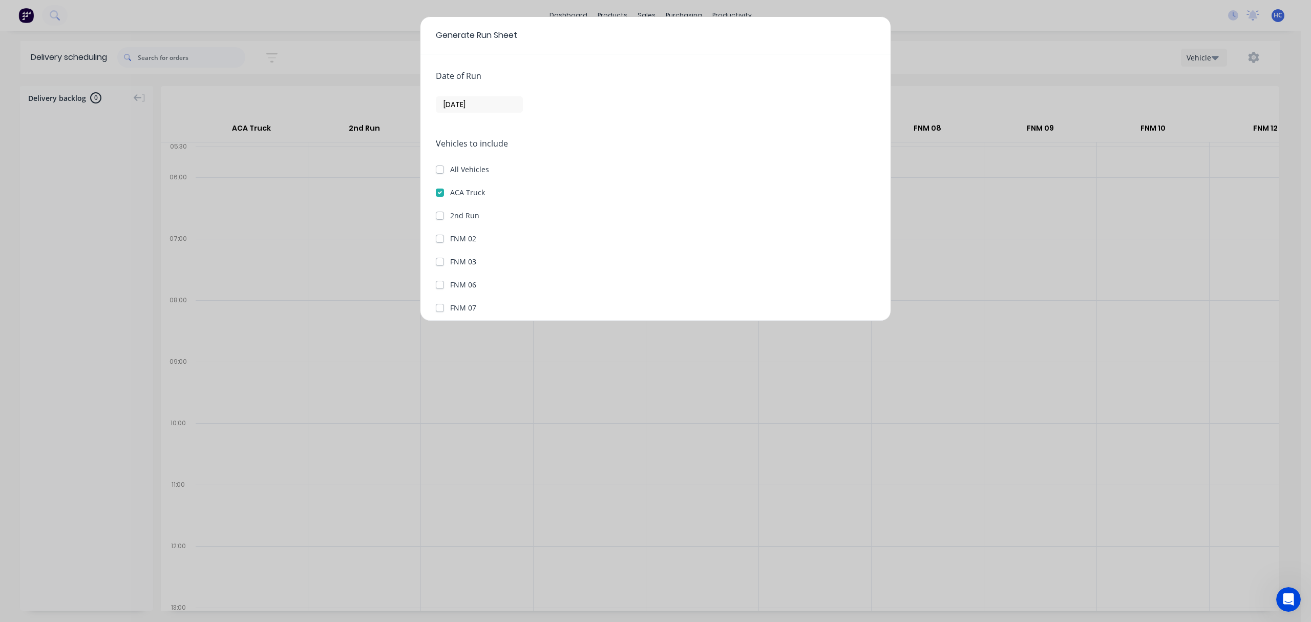
click at [444, 214] on Run "2nd Run" at bounding box center [440, 215] width 8 height 10
checkbox Run "true"
click at [466, 291] on button "Generate run sheet" at bounding box center [474, 297] width 77 height 16
